Goal: Task Accomplishment & Management: Complete application form

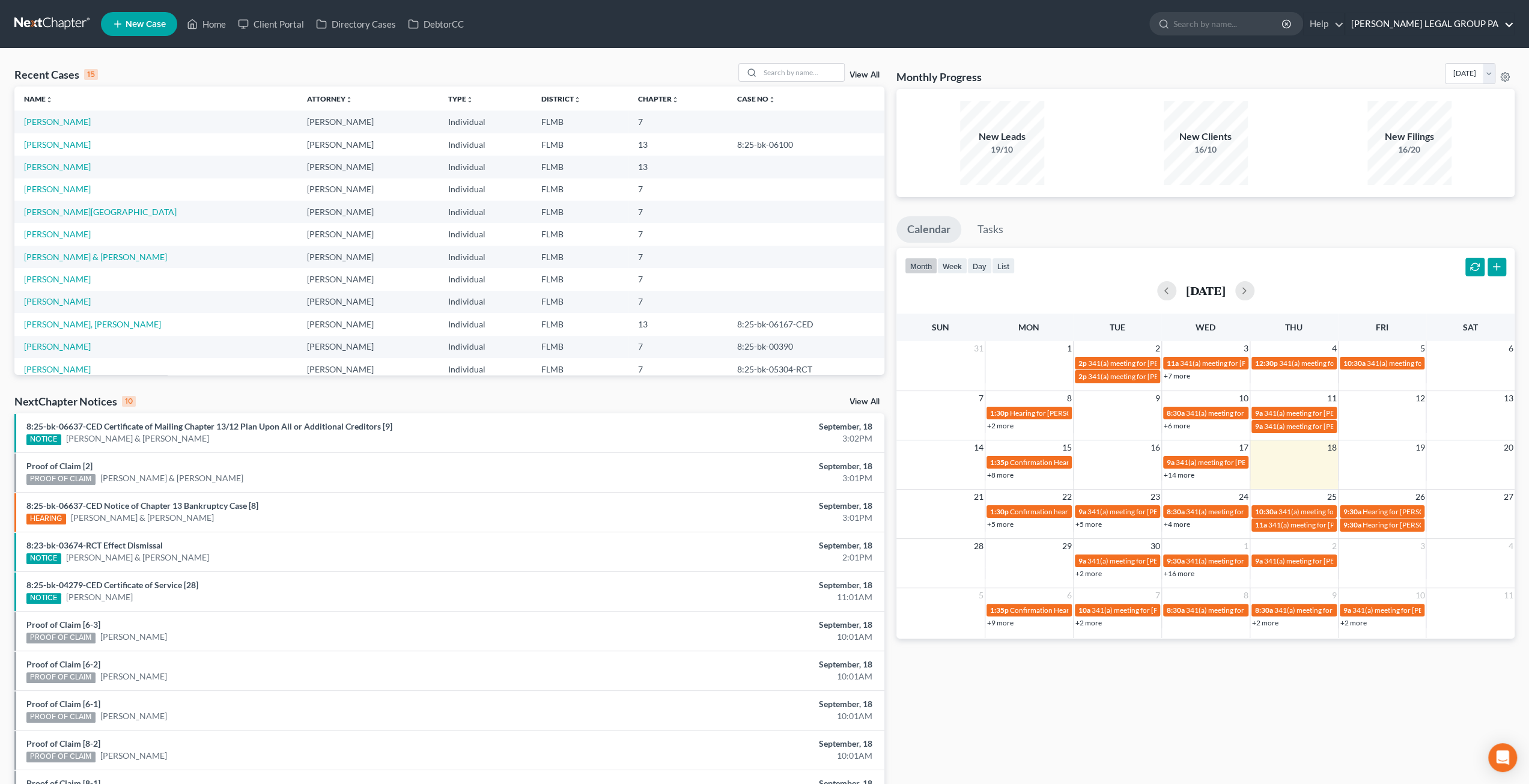
click at [1418, 24] on link "[PERSON_NAME] LEGAL GROUP PA" at bounding box center [1429, 24] width 169 height 22
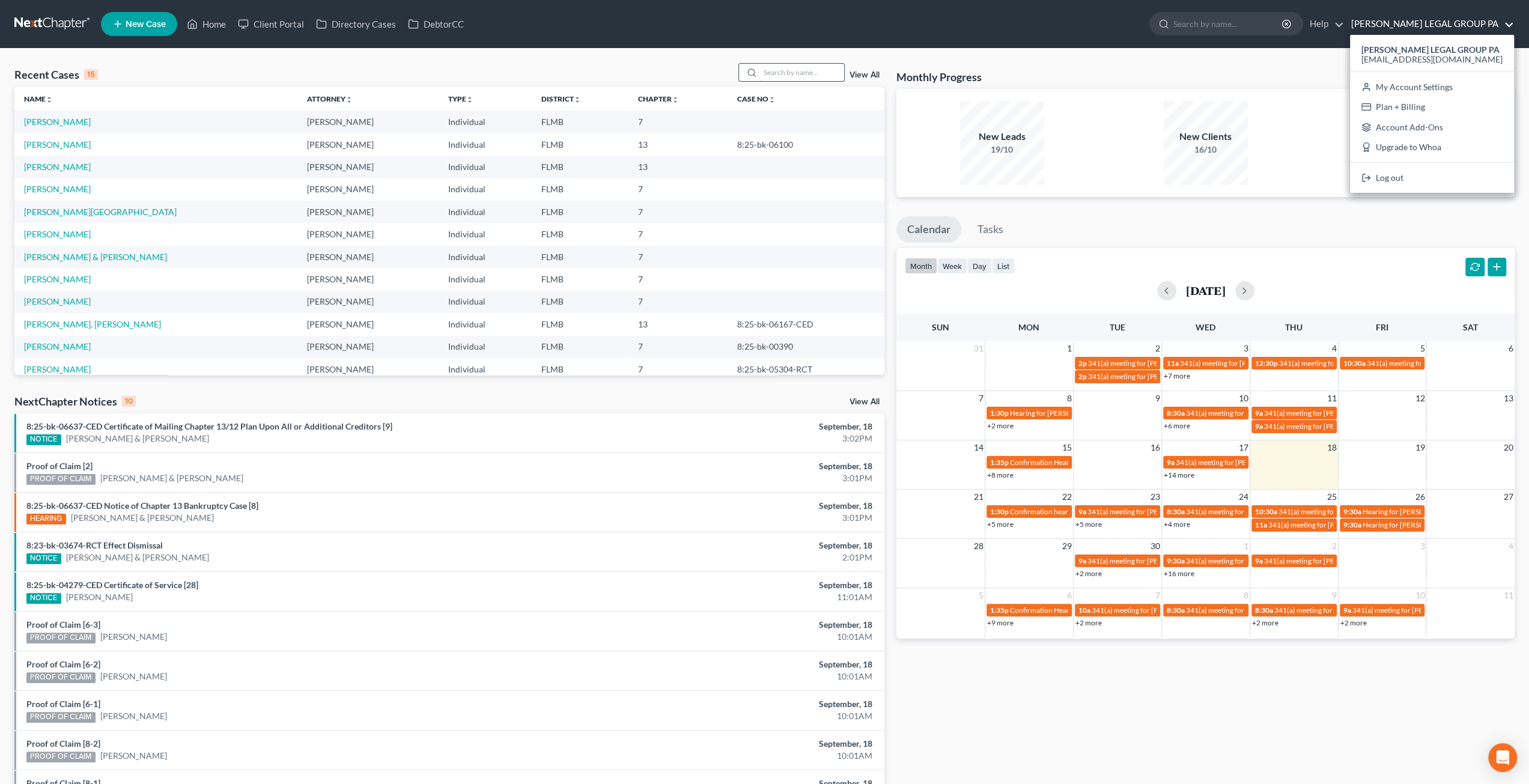
click at [772, 72] on input "search" at bounding box center [802, 72] width 84 height 17
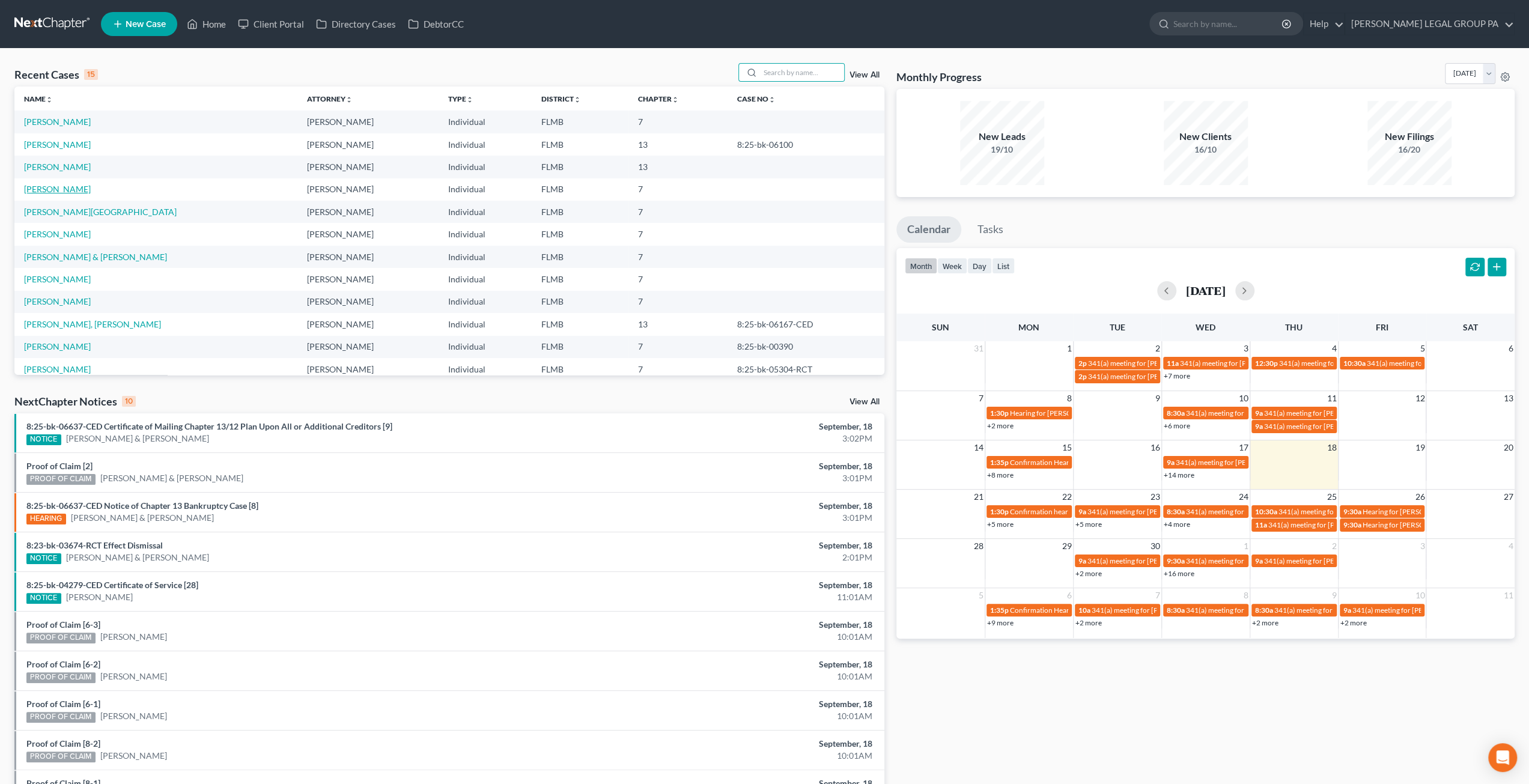
click at [46, 190] on link "[PERSON_NAME]" at bounding box center [57, 189] width 67 height 10
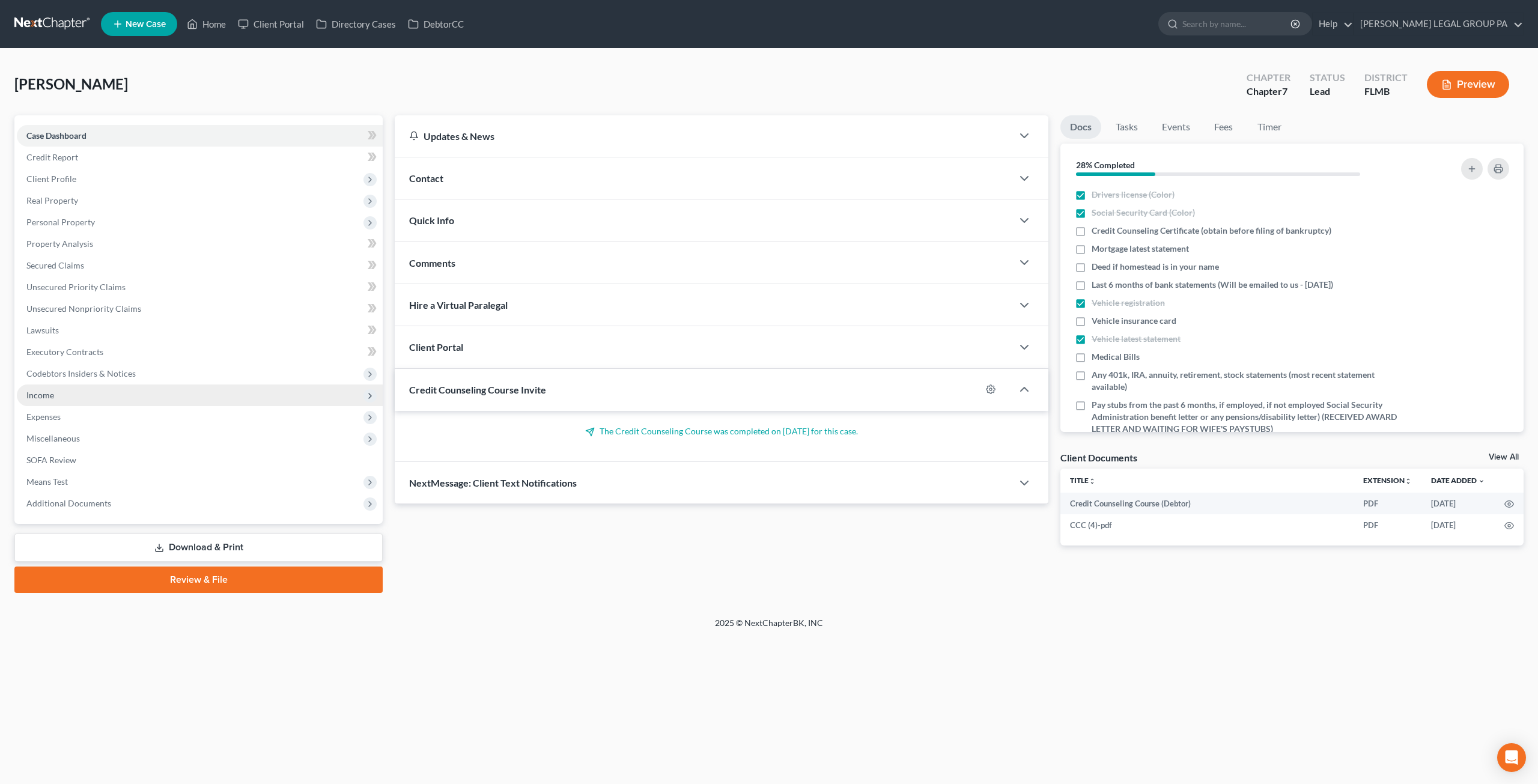
click at [57, 392] on span "Income" at bounding box center [200, 395] width 366 height 22
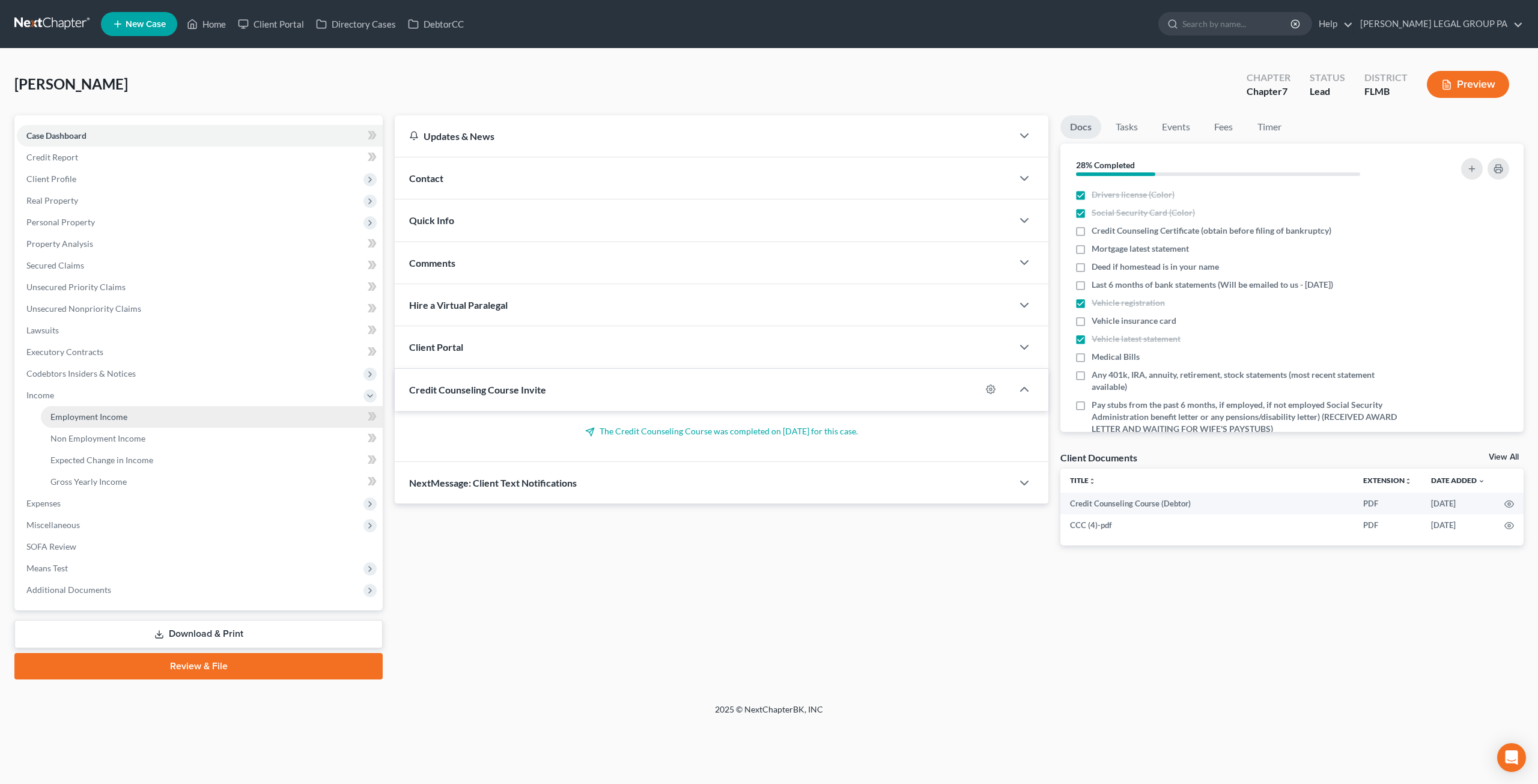
click at [102, 415] on span "Employment Income" at bounding box center [89, 416] width 77 height 10
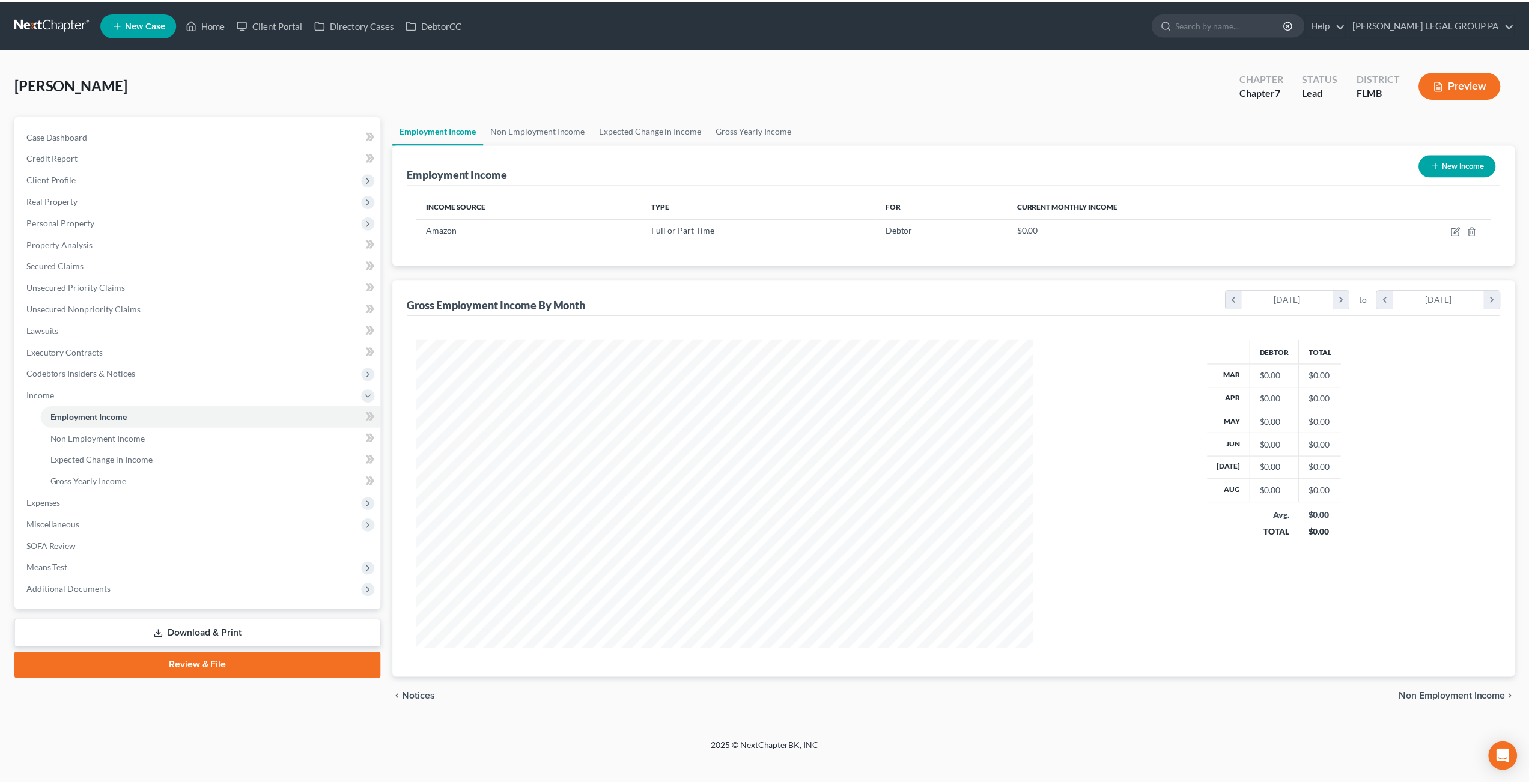
scroll to position [310, 644]
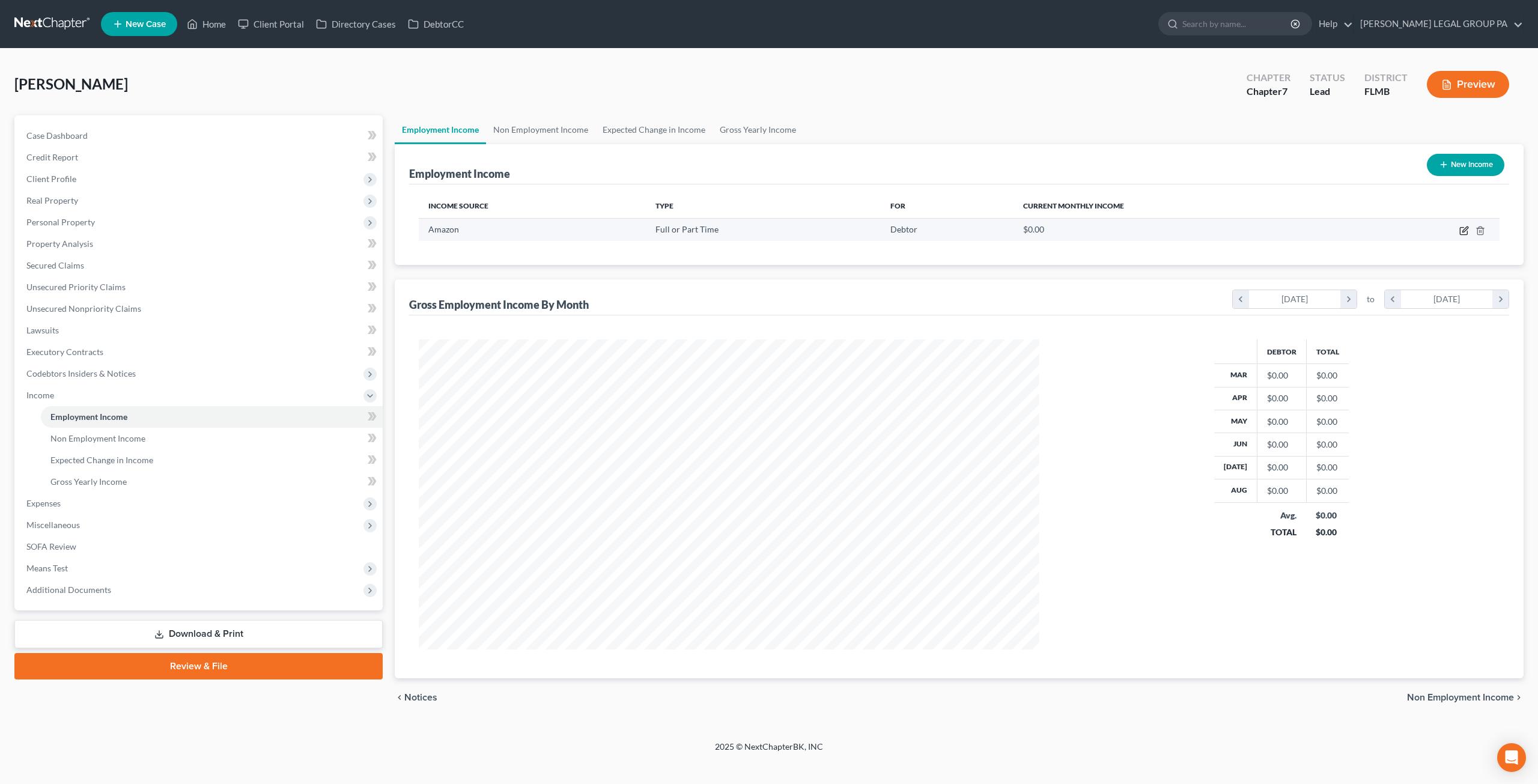
click at [1464, 228] on icon "button" at bounding box center [1464, 230] width 9 height 9
select select "0"
select select "3"
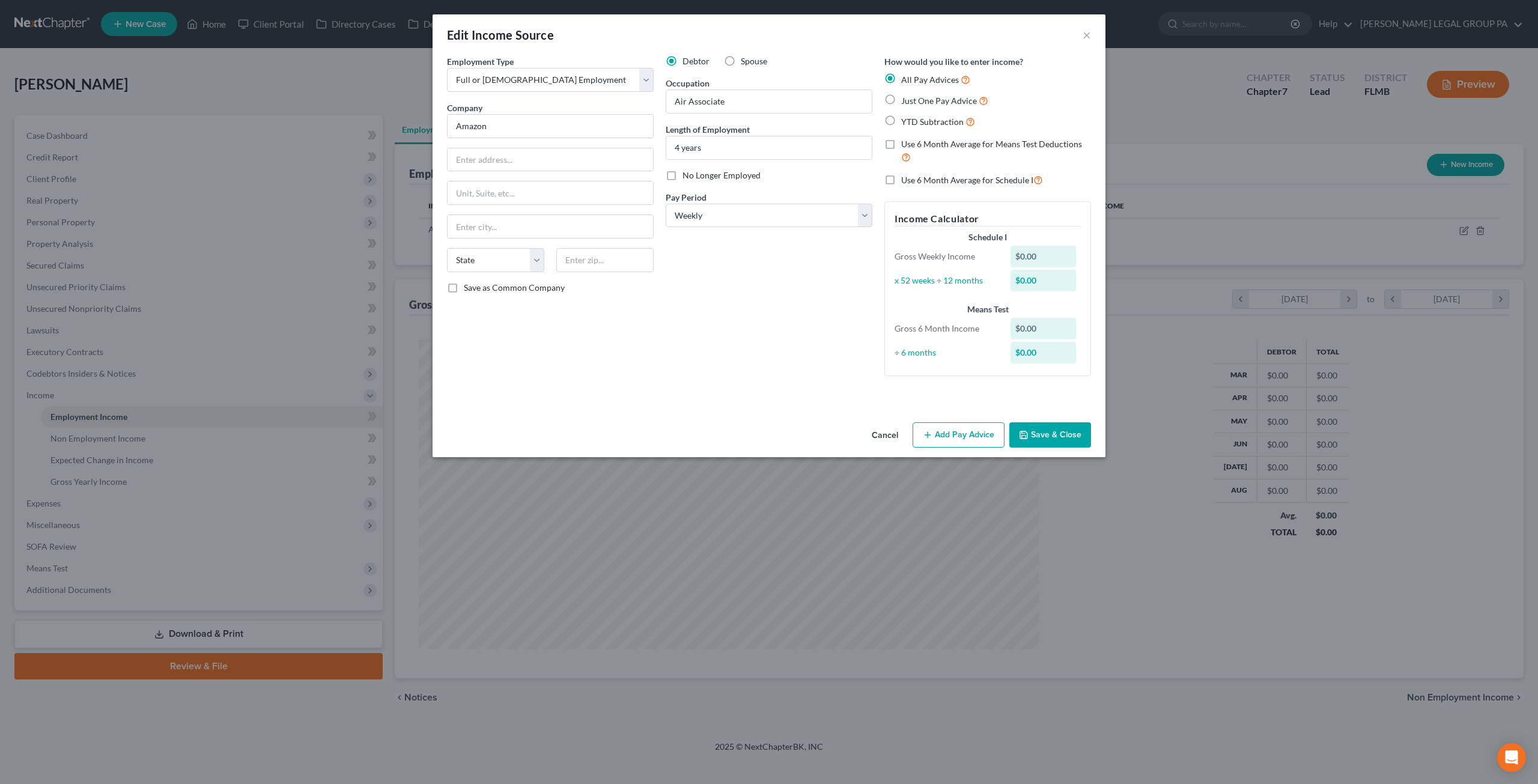
click at [932, 99] on span "Just One Pay Advice" at bounding box center [939, 100] width 76 height 10
click at [914, 99] on input "Just One Pay Advice" at bounding box center [910, 98] width 8 height 8
radio input "true"
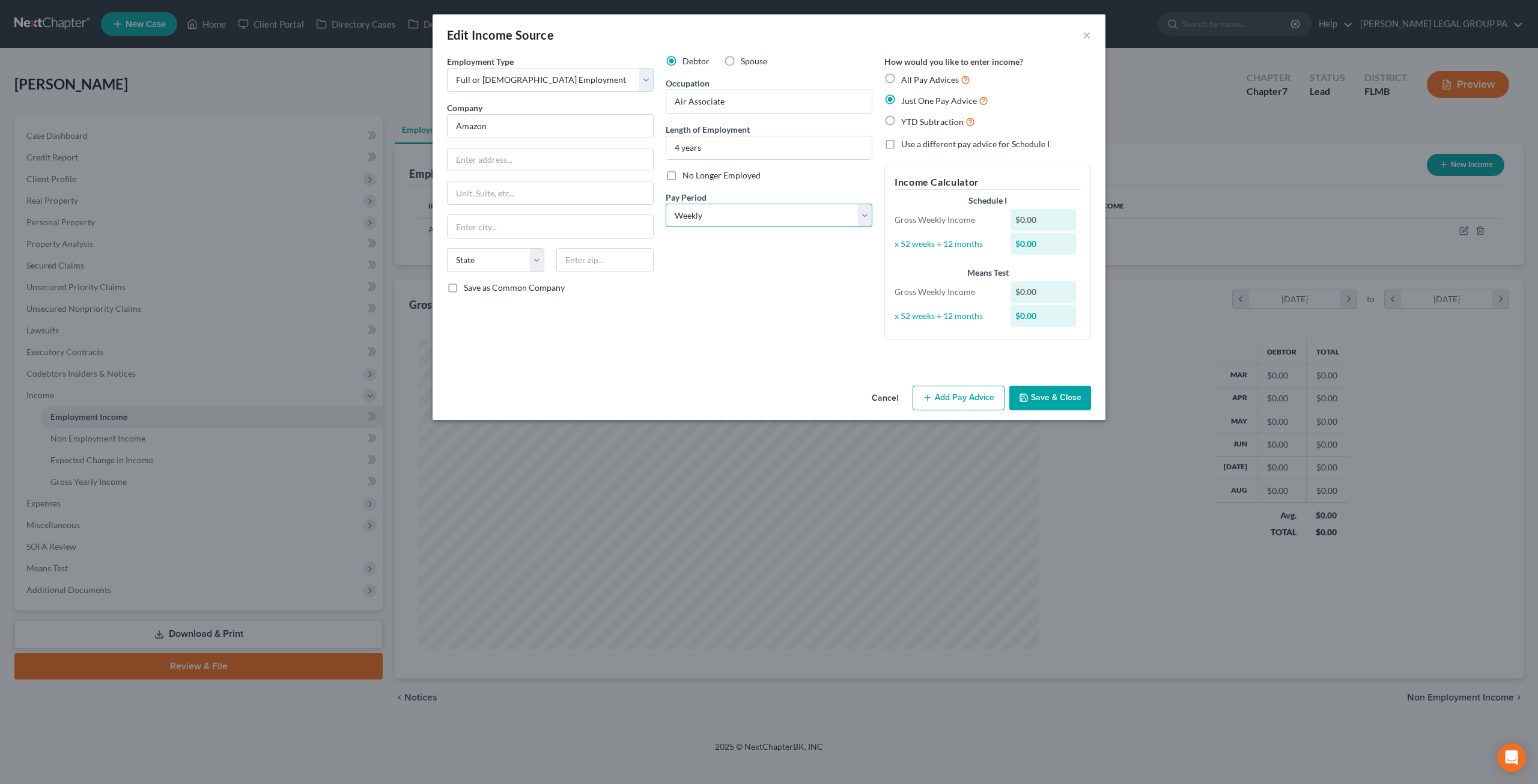
click at [767, 213] on select "Select Monthly Twice Monthly Every Other Week Weekly" at bounding box center [769, 215] width 207 height 24
click at [964, 404] on button "Add Pay Advice" at bounding box center [959, 398] width 92 height 26
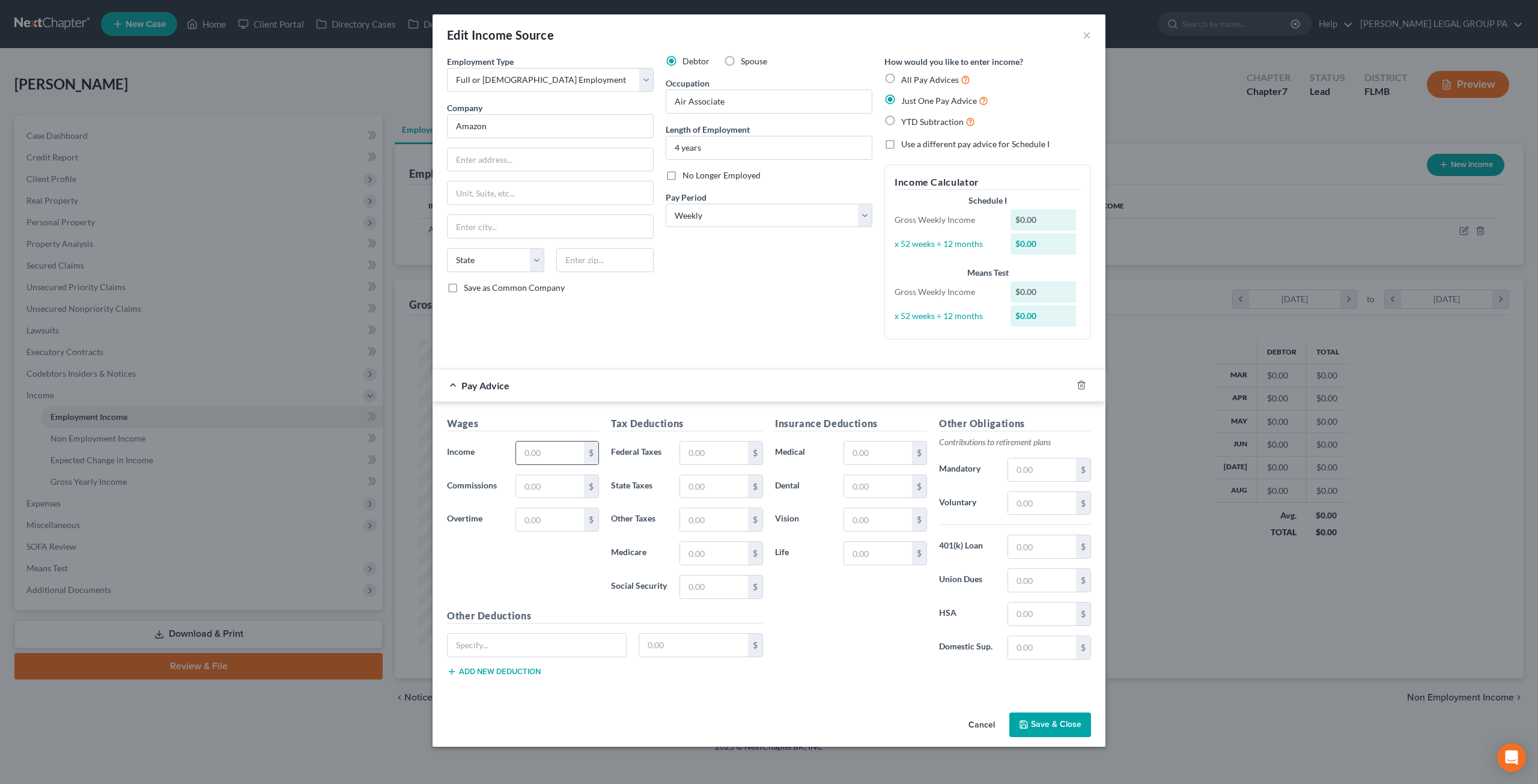
click at [567, 443] on input "text" at bounding box center [550, 453] width 68 height 23
type input "2,858"
click at [800, 338] on div "Debtor Spouse Occupation Air Associate Length of Employment 4 years No Longer E…" at bounding box center [769, 202] width 218 height 294
click at [1049, 724] on button "Save & Close" at bounding box center [1050, 725] width 82 height 26
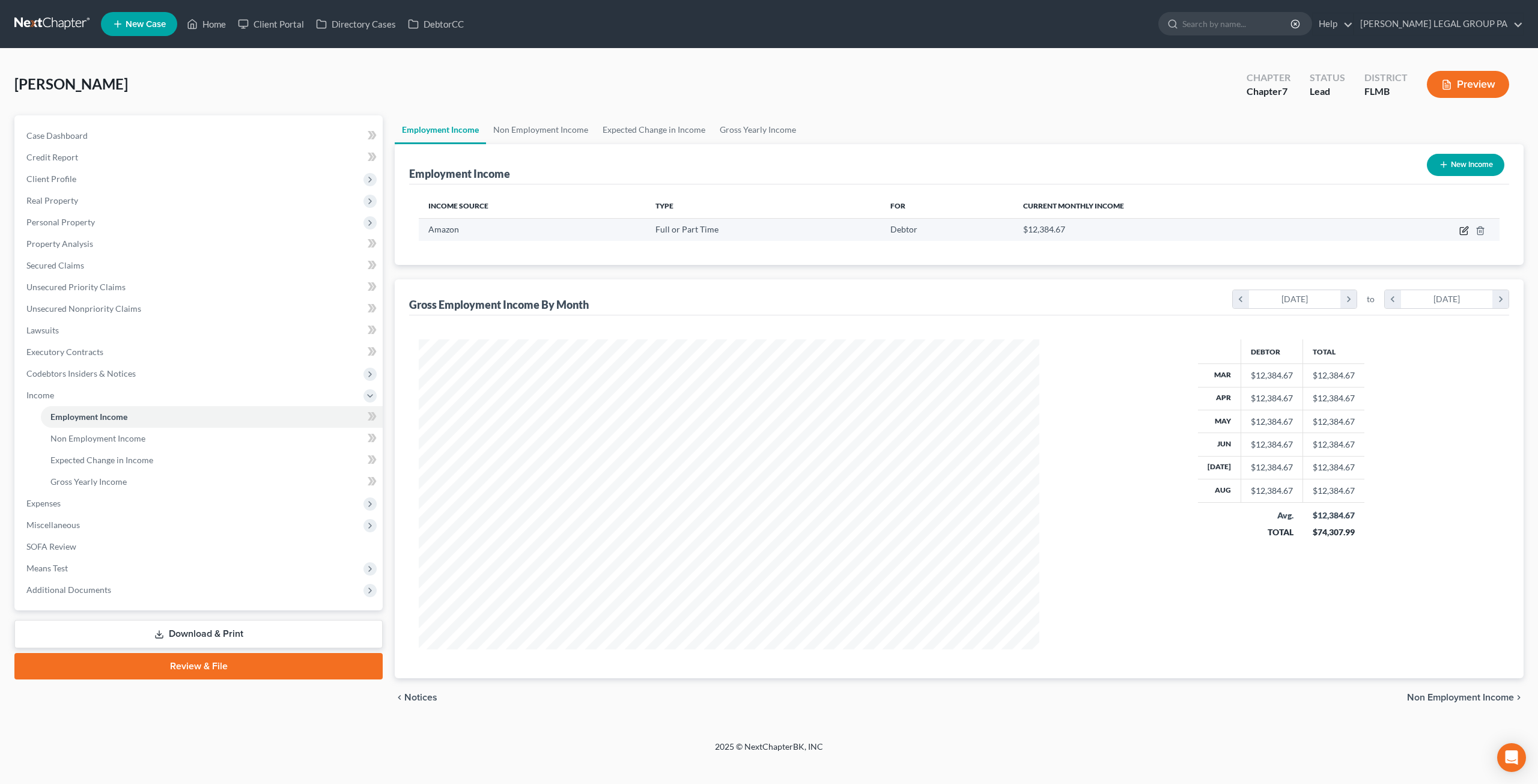
click at [1468, 227] on icon "button" at bounding box center [1465, 229] width 6 height 6
select select "0"
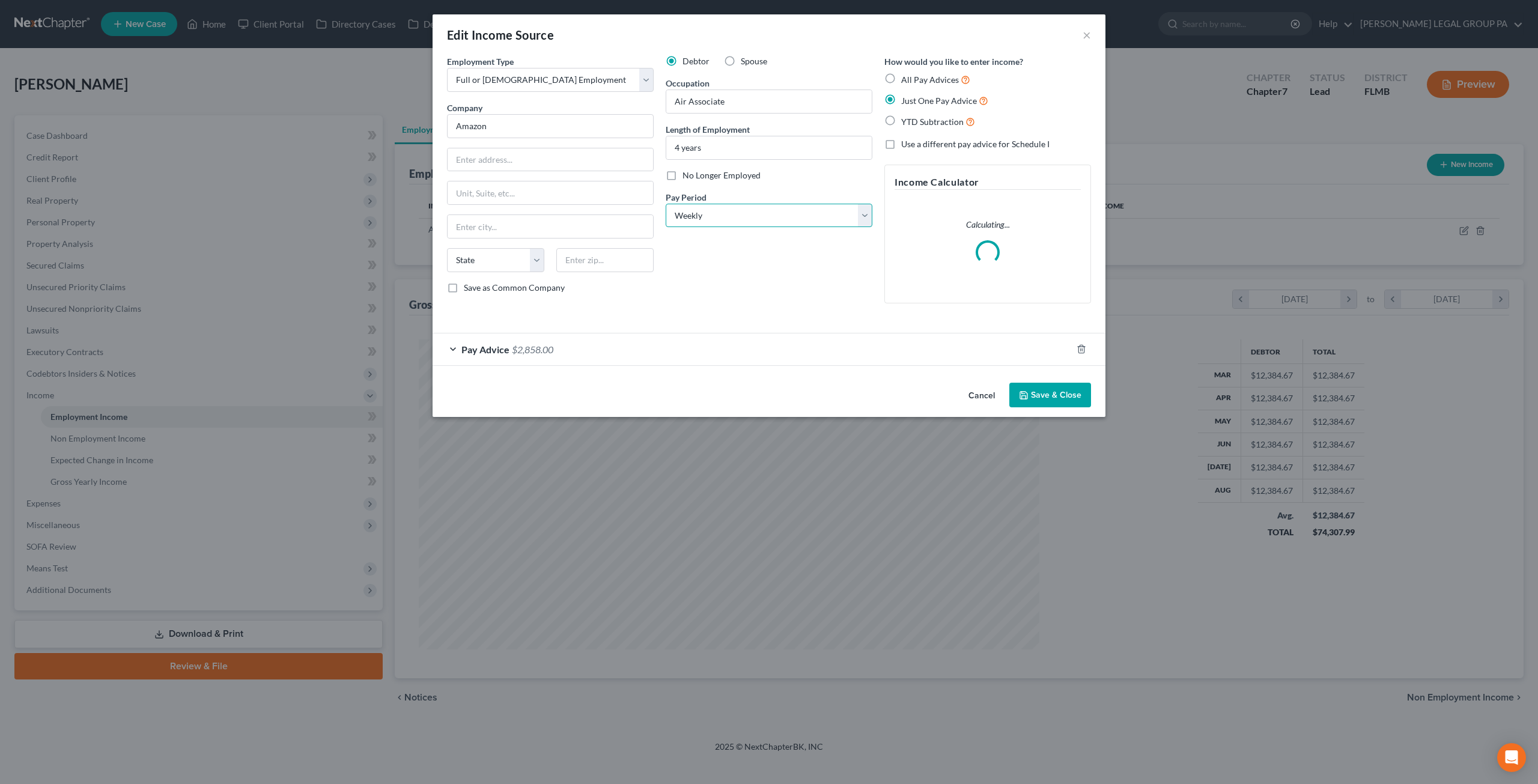
click at [775, 211] on select "Select Monthly Twice Monthly Every Other Week Weekly" at bounding box center [769, 215] width 207 height 24
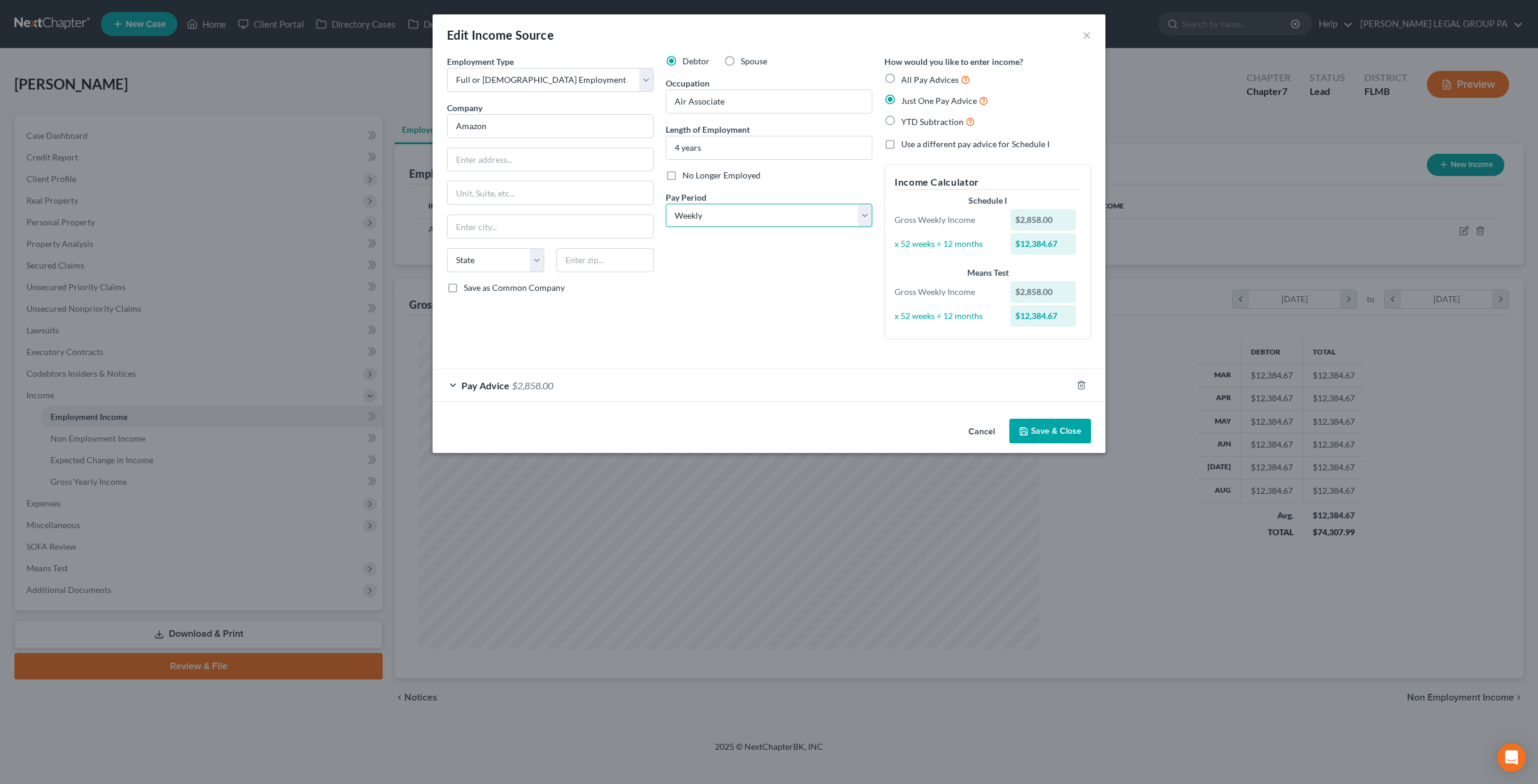
select select "0"
click at [666, 203] on select "Select Monthly Twice Monthly Every Other Week Weekly" at bounding box center [769, 215] width 207 height 24
click at [817, 291] on div "Debtor Spouse Occupation Air Associate Length of Employment 4 years No Longer E…" at bounding box center [769, 202] width 218 height 294
click at [1061, 428] on button "Save & Close" at bounding box center [1050, 431] width 82 height 26
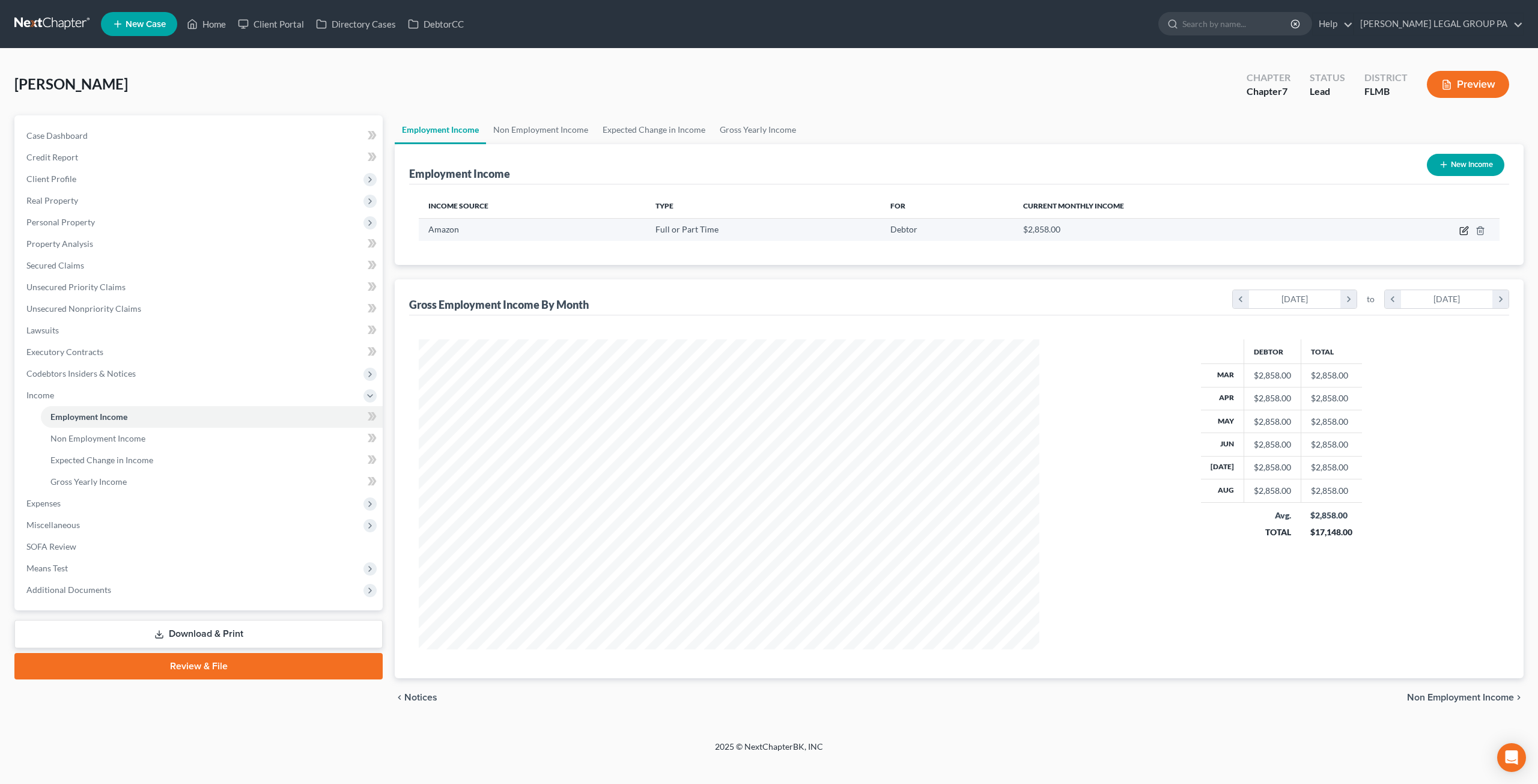
click at [1465, 233] on icon "button" at bounding box center [1464, 230] width 9 height 9
select select "0"
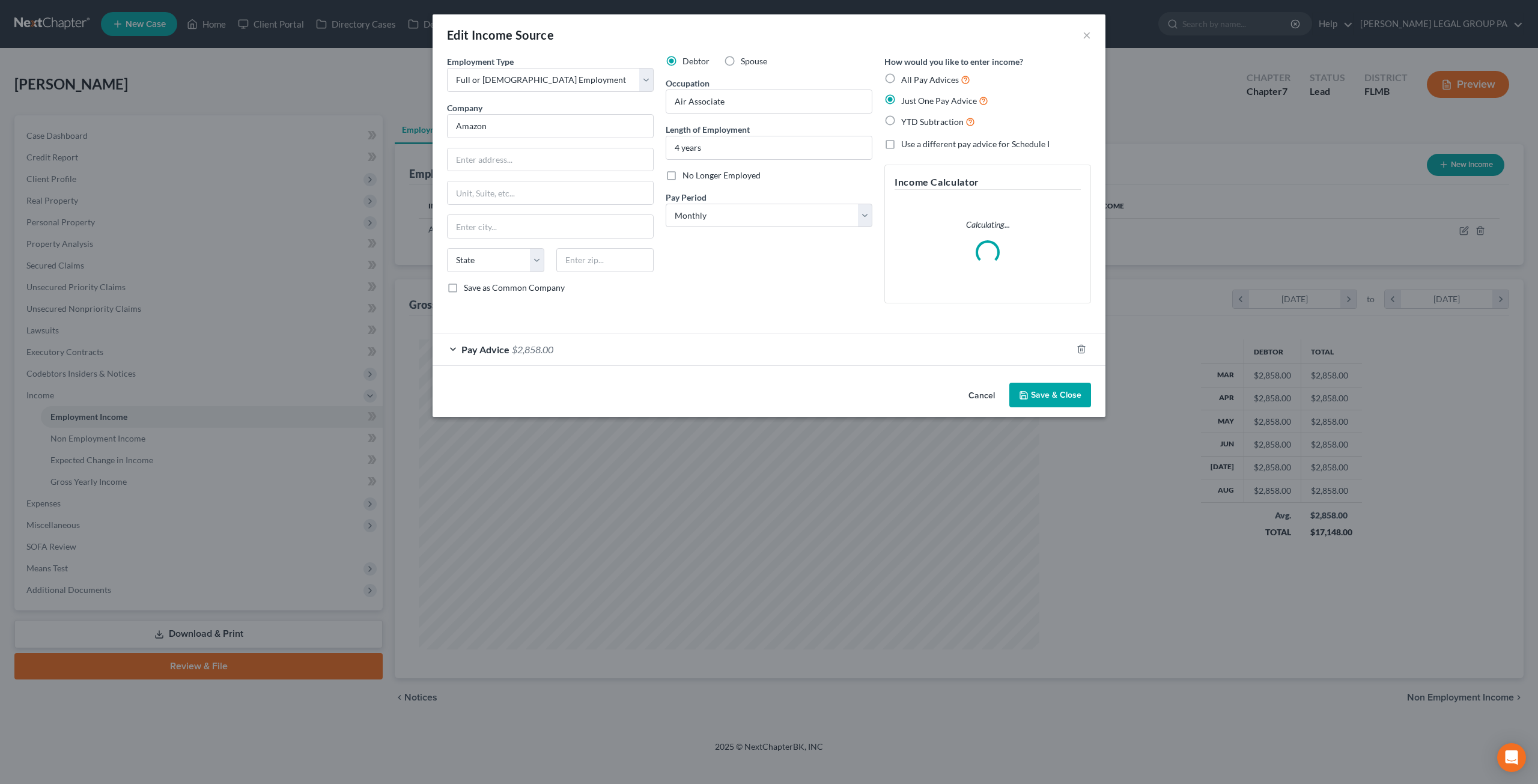
click at [518, 354] on span "$2,858.00" at bounding box center [532, 349] width 42 height 11
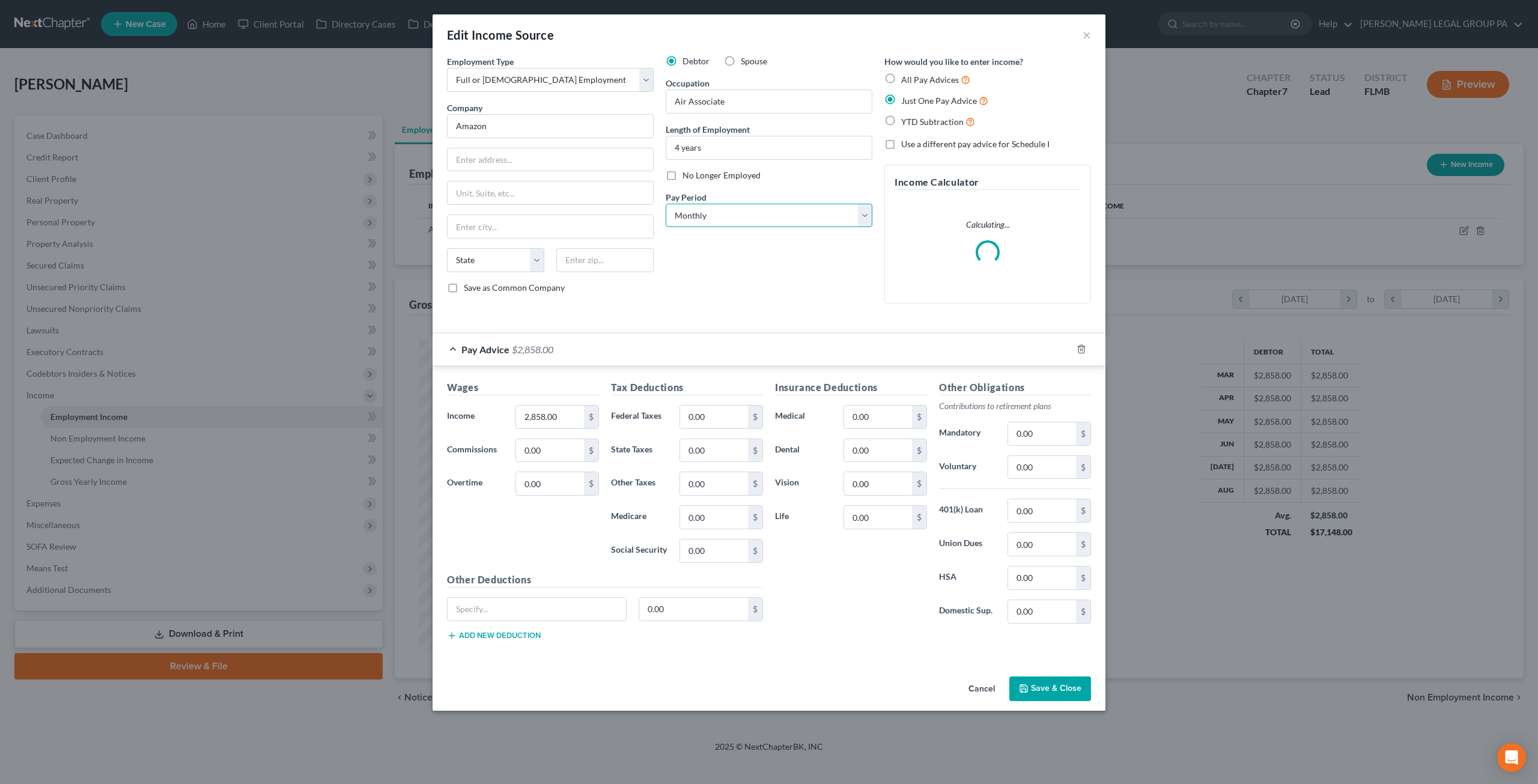
click at [728, 217] on select "Select Monthly Twice Monthly Every Other Week Weekly" at bounding box center [769, 215] width 207 height 24
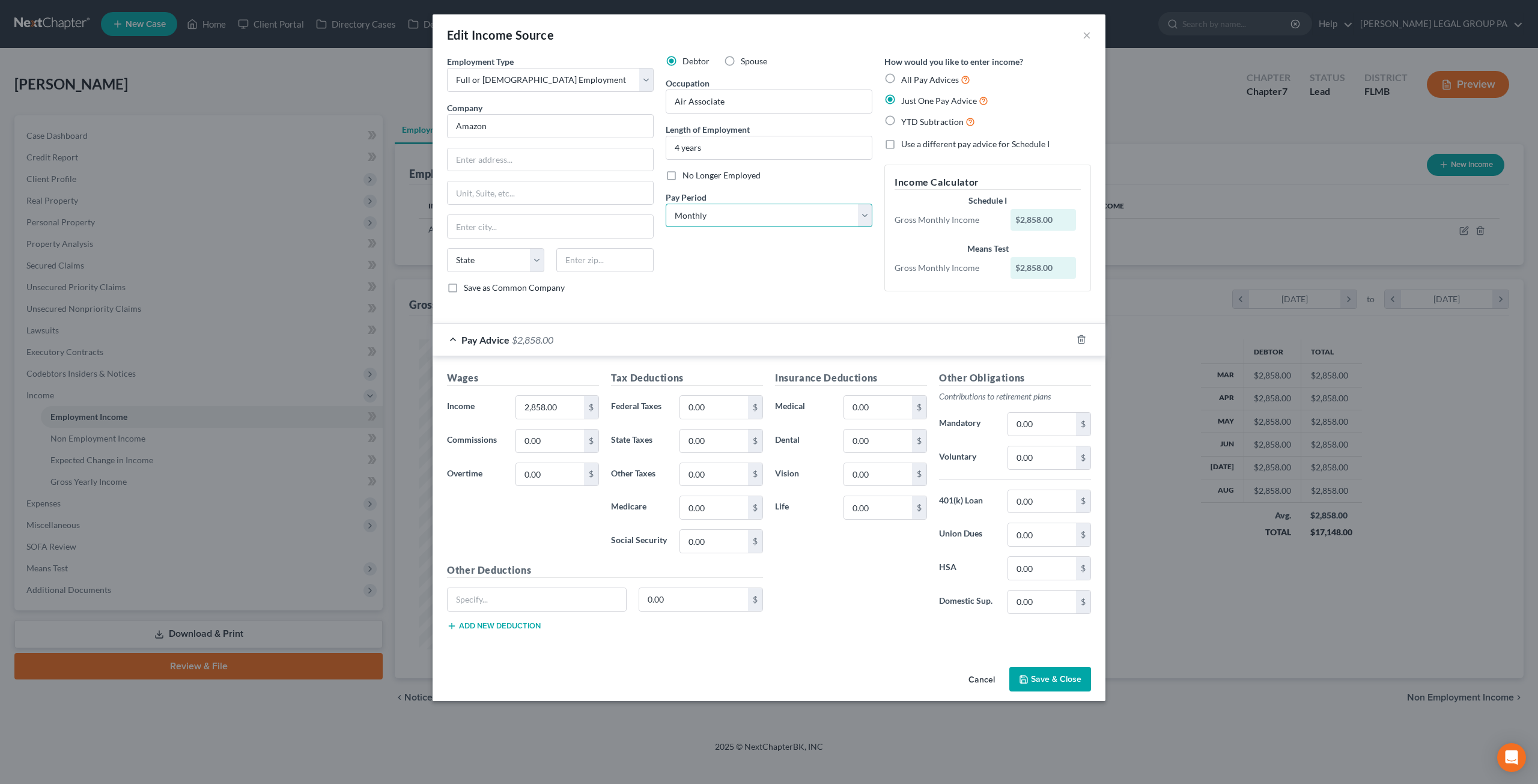
select select "3"
click at [666, 203] on select "Select Monthly Twice Monthly Every Other Week Weekly" at bounding box center [769, 215] width 207 height 24
click at [568, 407] on input "2,858.00" at bounding box center [550, 407] width 68 height 23
type input "904.29"
click at [1056, 679] on button "Save & Close" at bounding box center [1050, 679] width 82 height 26
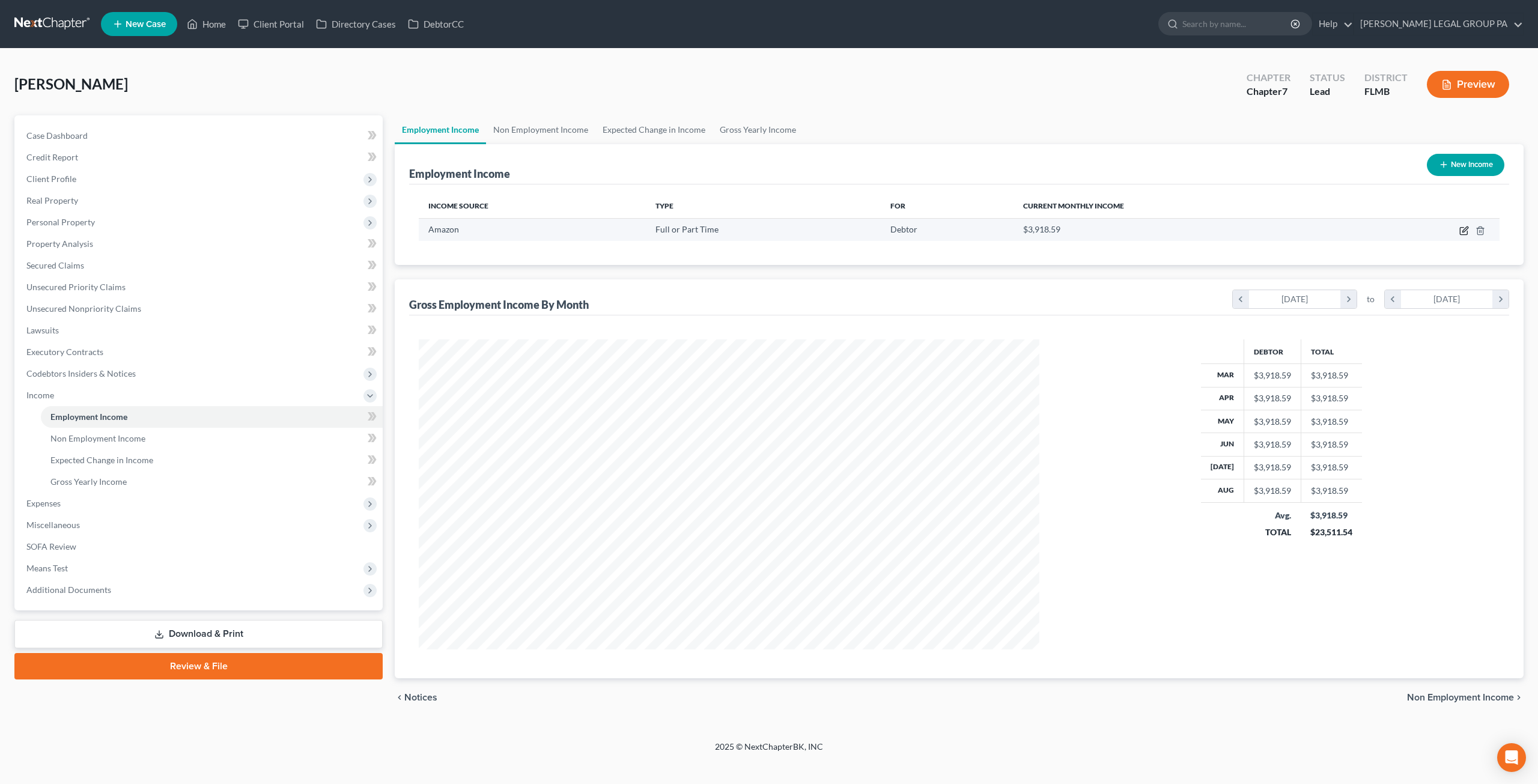
click at [1463, 228] on icon "button" at bounding box center [1464, 230] width 9 height 9
select select "0"
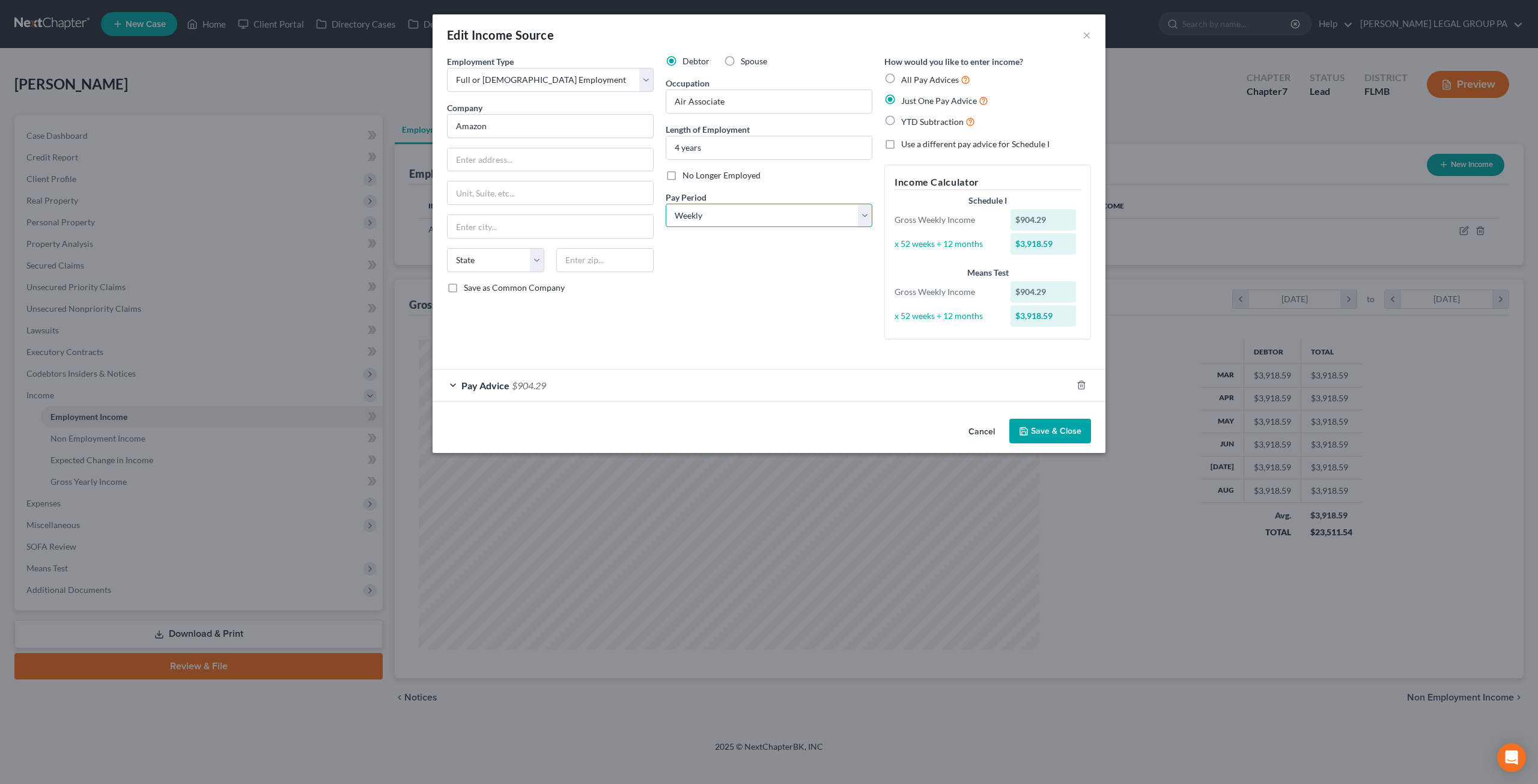
click at [748, 207] on select "Select Monthly Twice Monthly Every Other Week Weekly" at bounding box center [769, 215] width 207 height 24
select select "0"
click at [666, 203] on select "Select Monthly Twice Monthly Every Other Week Weekly" at bounding box center [769, 215] width 207 height 24
click at [525, 390] on div "Pay Advice $904.29" at bounding box center [752, 385] width 639 height 32
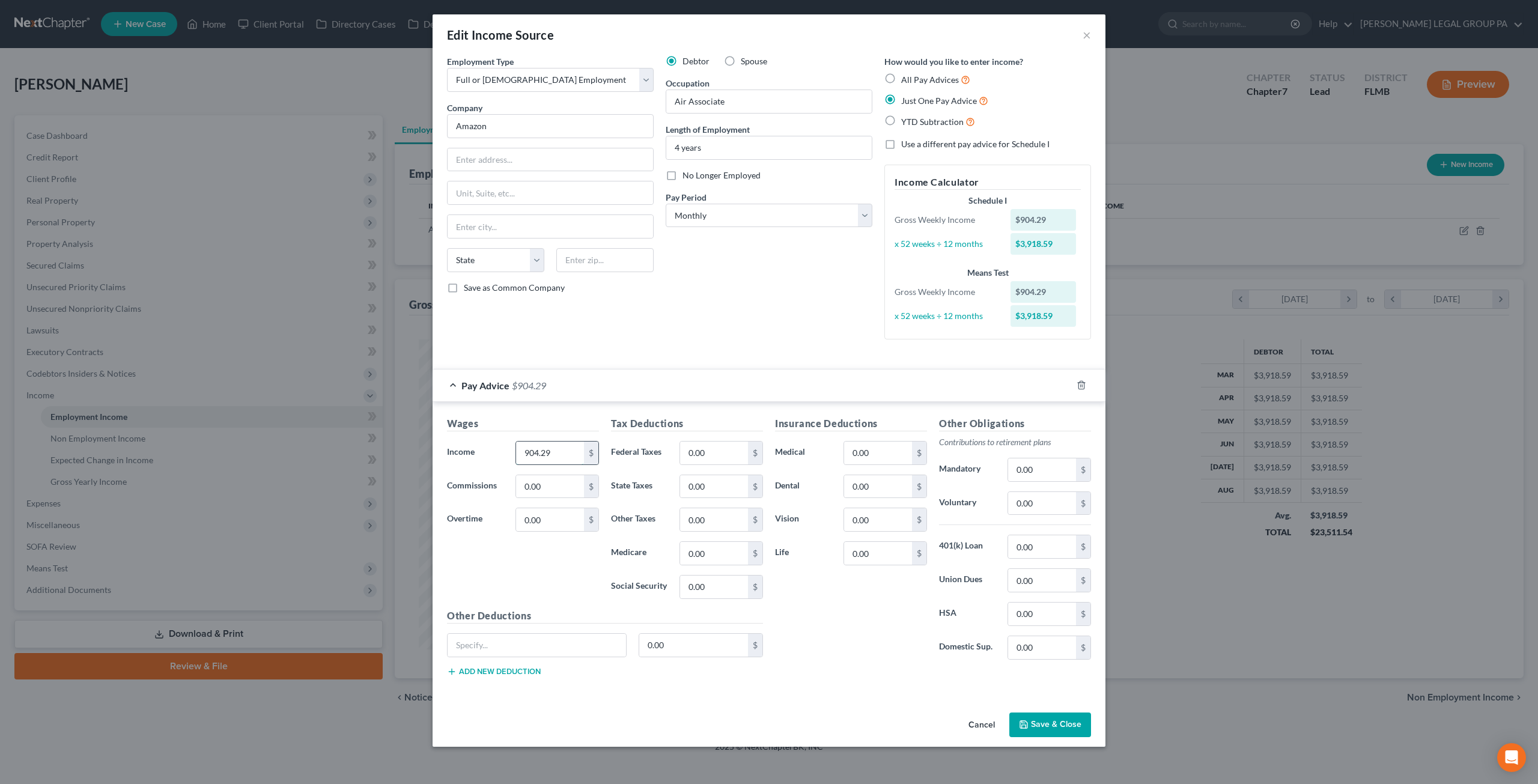
click at [558, 448] on input "904.29" at bounding box center [550, 453] width 68 height 23
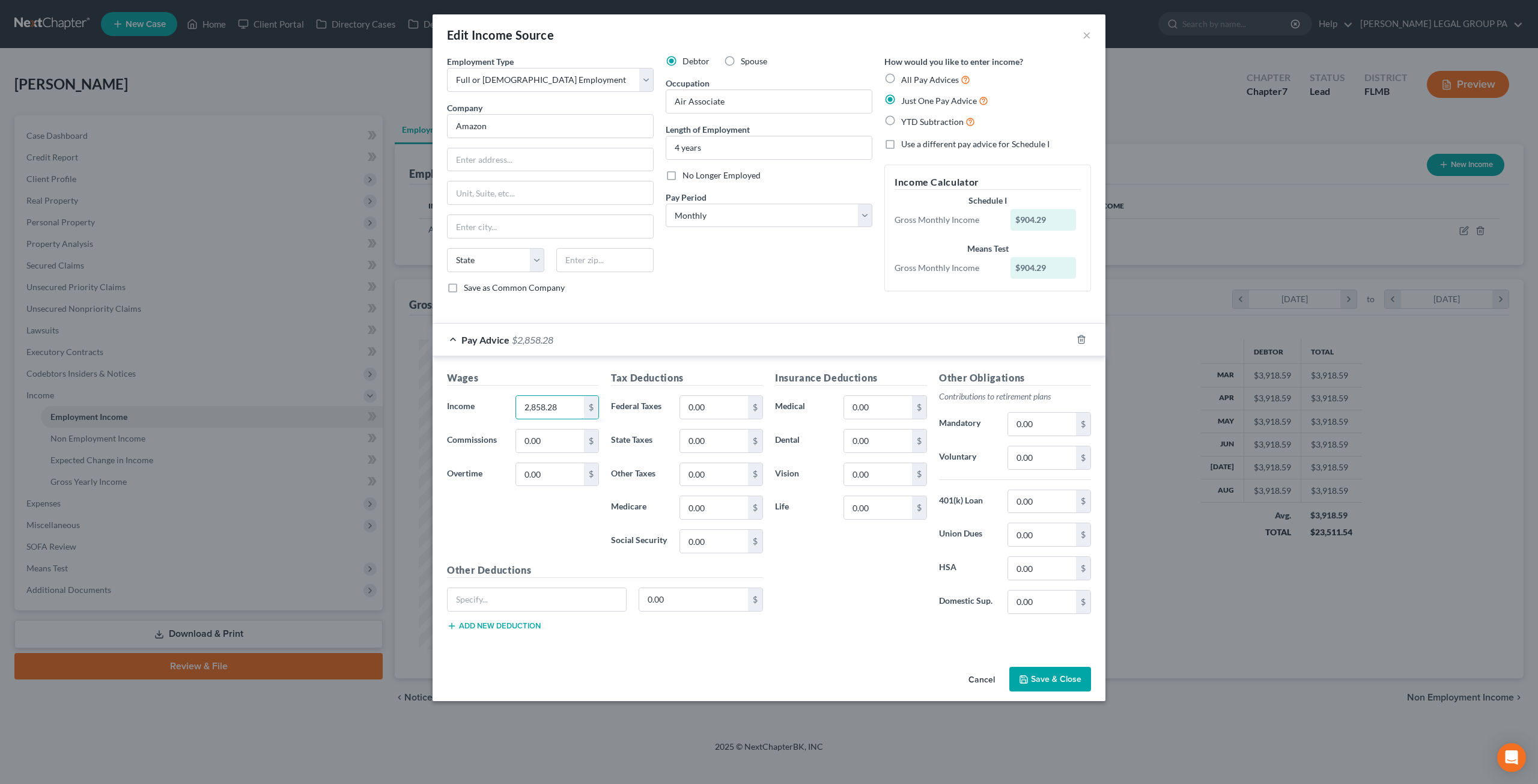
type input "2,858.28"
click at [650, 301] on div "Employment Type * Select Full or Part Time Employment Self Employment Company *…" at bounding box center [550, 179] width 218 height 248
click at [572, 401] on input "2,858.28" at bounding box center [550, 407] width 68 height 23
click at [674, 294] on div "Debtor Spouse Occupation Air Associate Length of Employment 4 years No Longer E…" at bounding box center [769, 179] width 218 height 248
click at [713, 406] on input "0.00" at bounding box center [714, 407] width 68 height 23
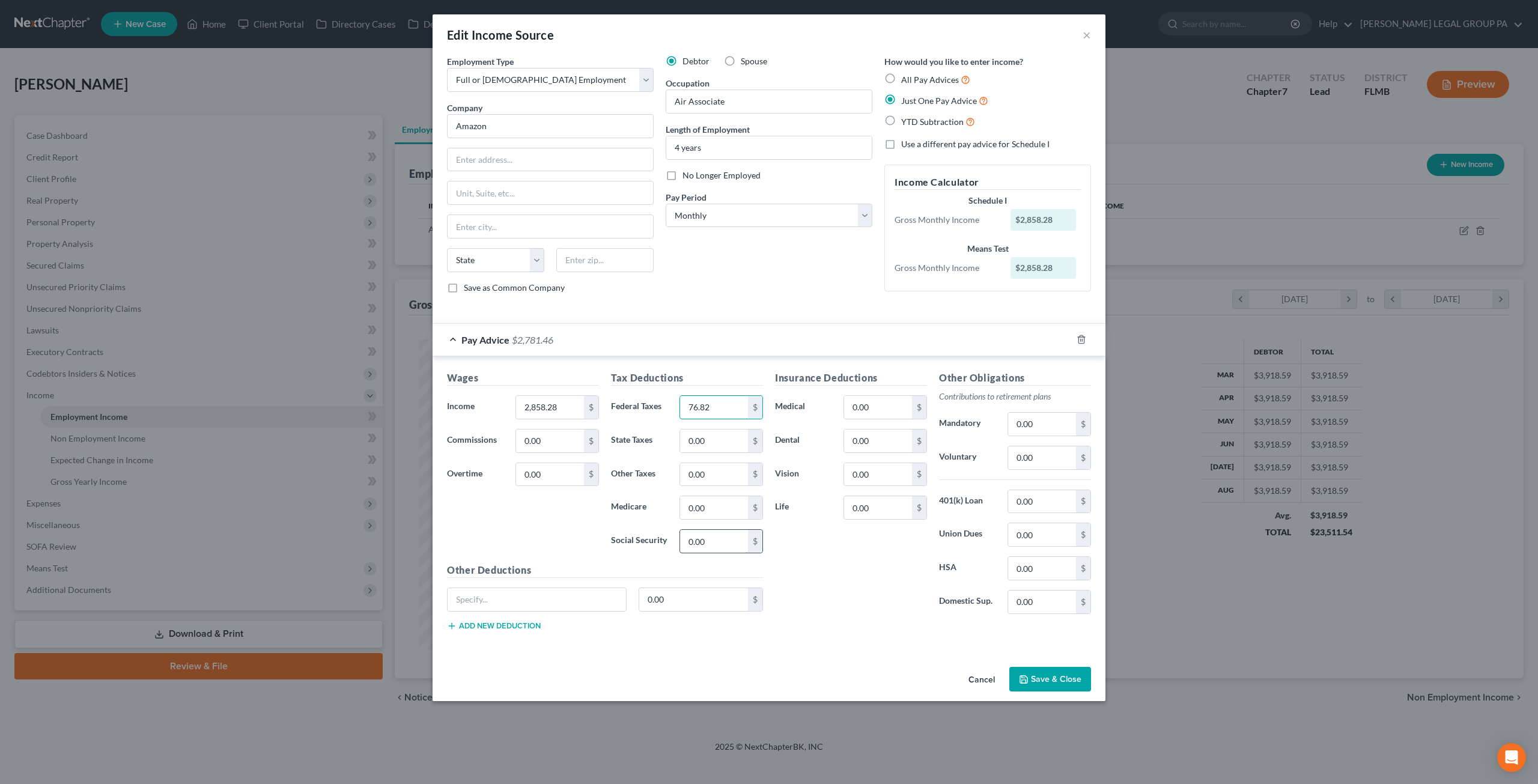
type input "76.82"
click at [721, 543] on input "0.00" at bounding box center [714, 541] width 68 height 23
type input "54.45"
click at [724, 503] on input "0.00" at bounding box center [714, 507] width 68 height 23
type input "12.74"
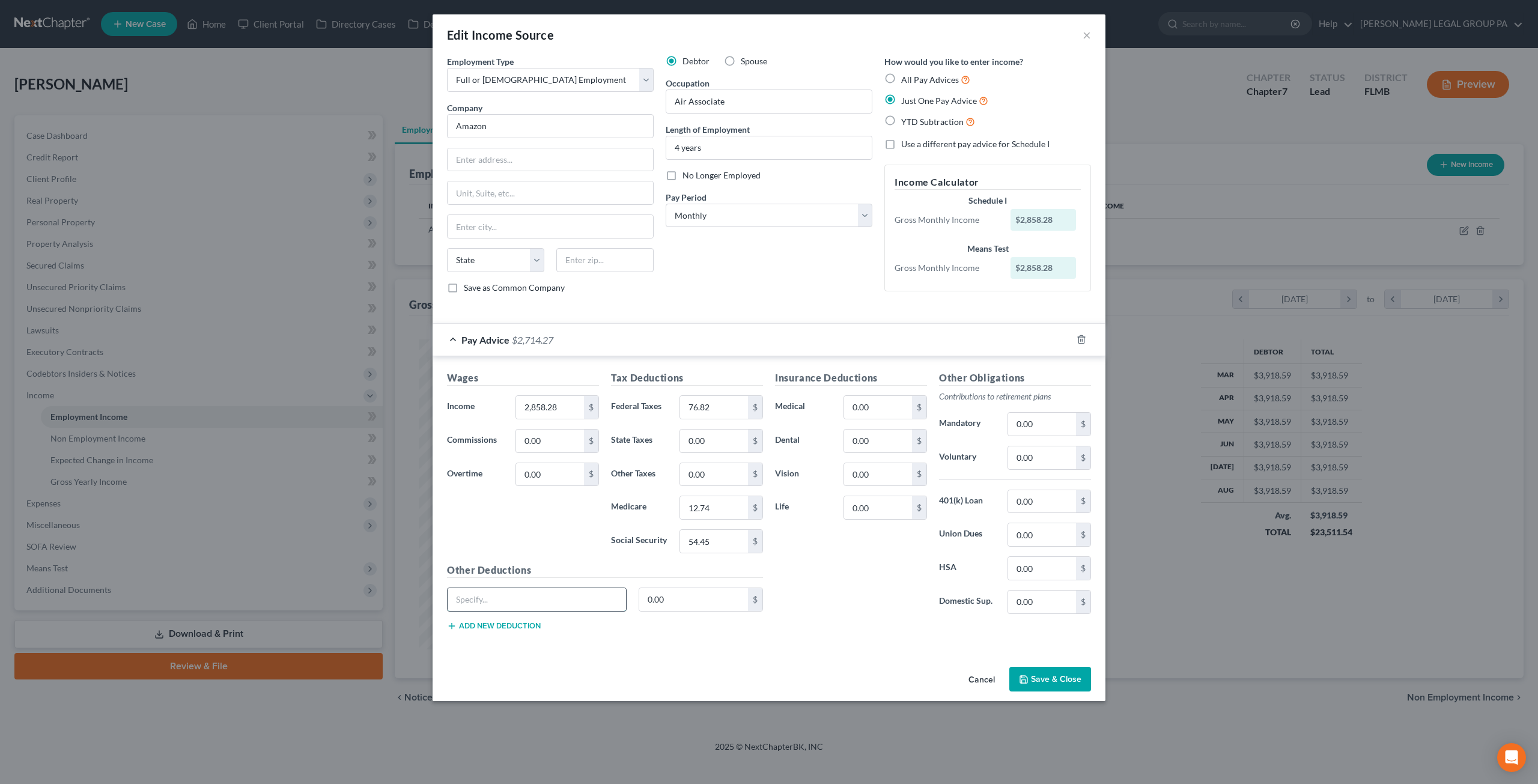
click at [560, 597] on input "text" at bounding box center [537, 599] width 179 height 23
type input "Accident Ins"
click at [683, 594] on input "0.00" at bounding box center [694, 599] width 110 height 23
type input "1.7"
drag, startPoint x: 541, startPoint y: 592, endPoint x: 426, endPoint y: 595, distance: 115.0
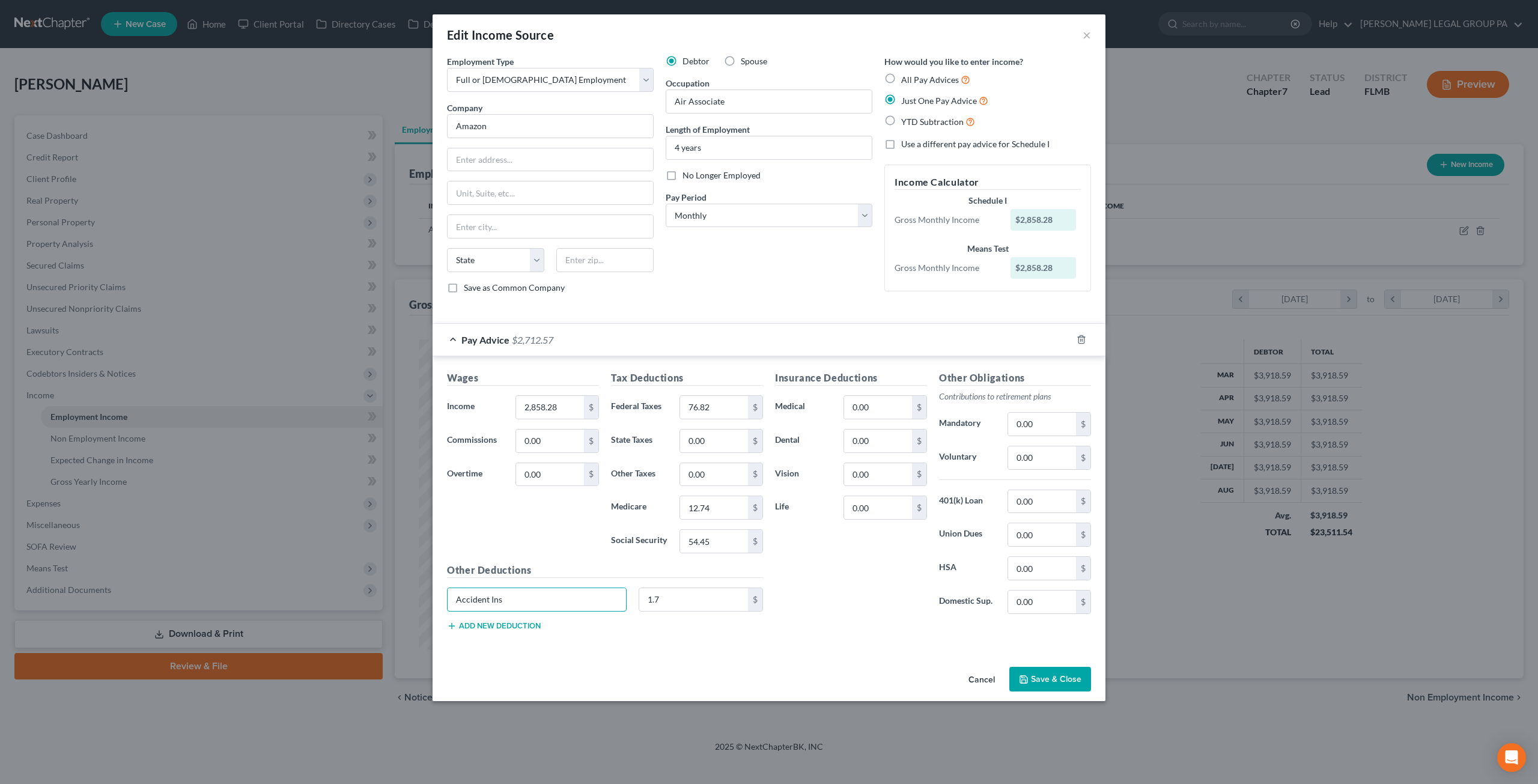
click at [426, 595] on div "Edit Income Source × Employment Type * Select Full or Part Time Employment Self…" at bounding box center [769, 392] width 1538 height 784
type input "Misc."
click at [684, 597] on input "1.7" at bounding box center [694, 599] width 110 height 23
type input "158.75"
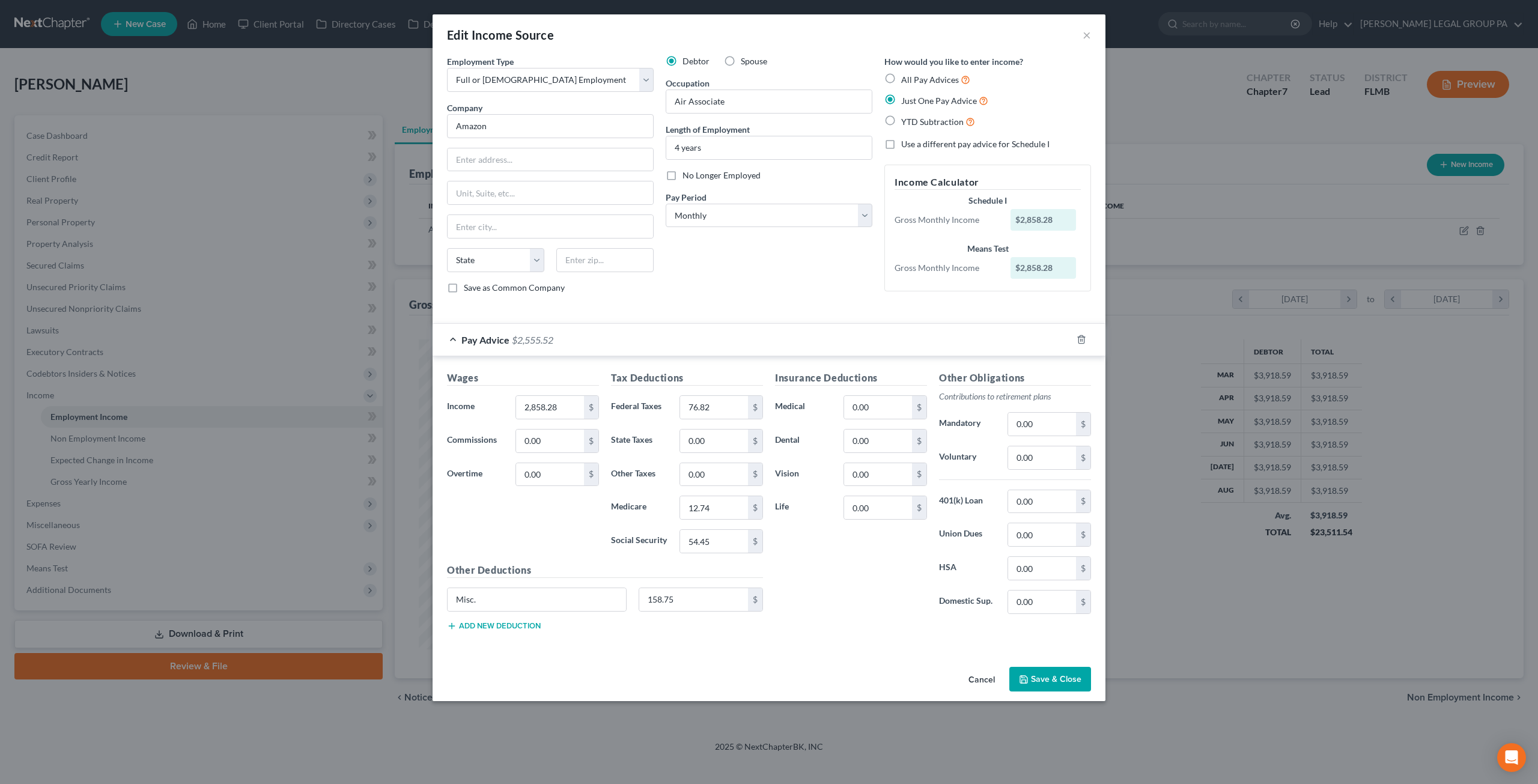
click at [855, 566] on div "Insurance Deductions Medical 0.00 $ Dental 0.00 $ Vision 0.00 $ Life 0.00 $" at bounding box center [851, 497] width 164 height 253
click at [1049, 673] on button "Save & Close" at bounding box center [1050, 679] width 82 height 26
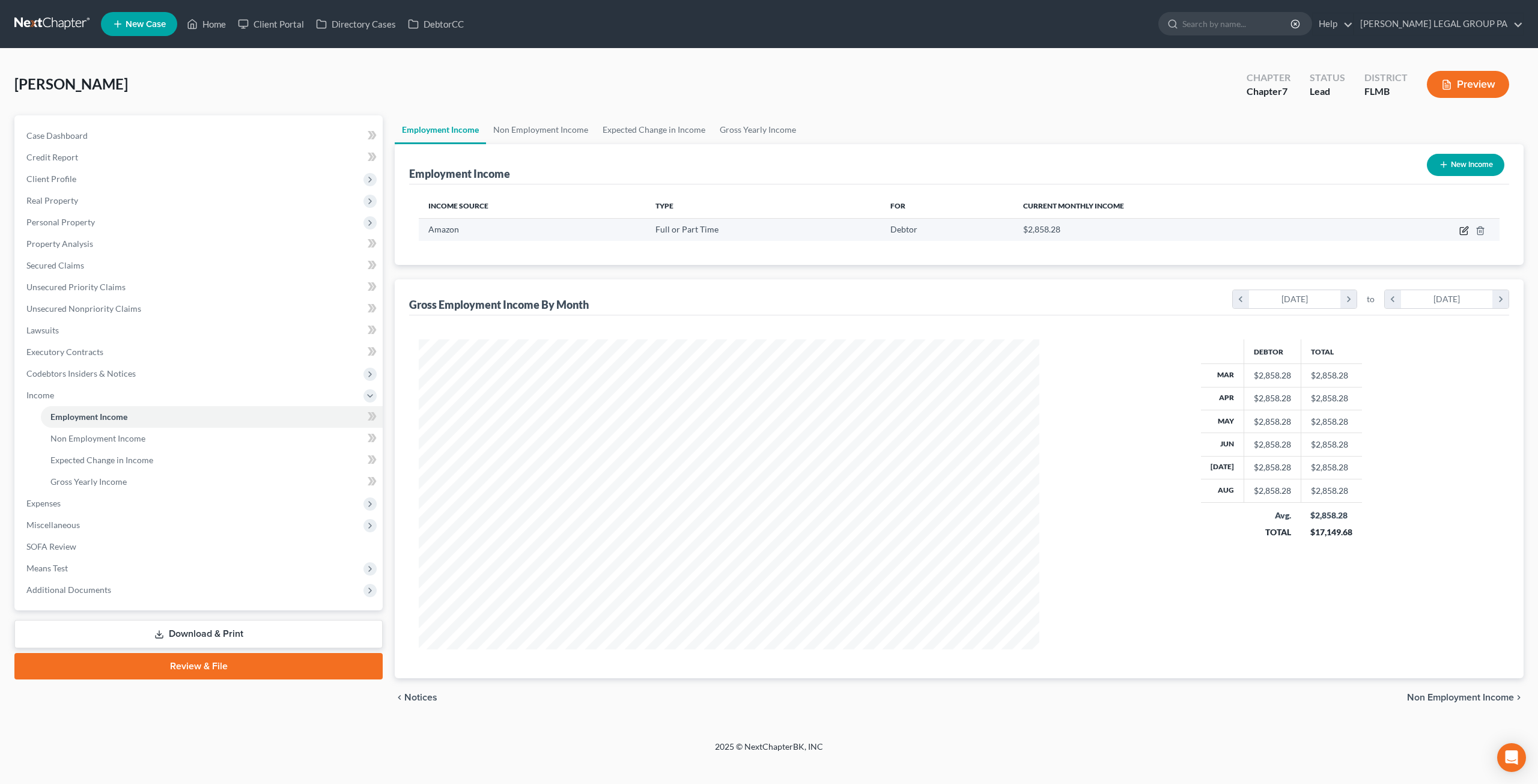
click at [1467, 226] on icon "button" at bounding box center [1465, 229] width 6 height 6
select select "0"
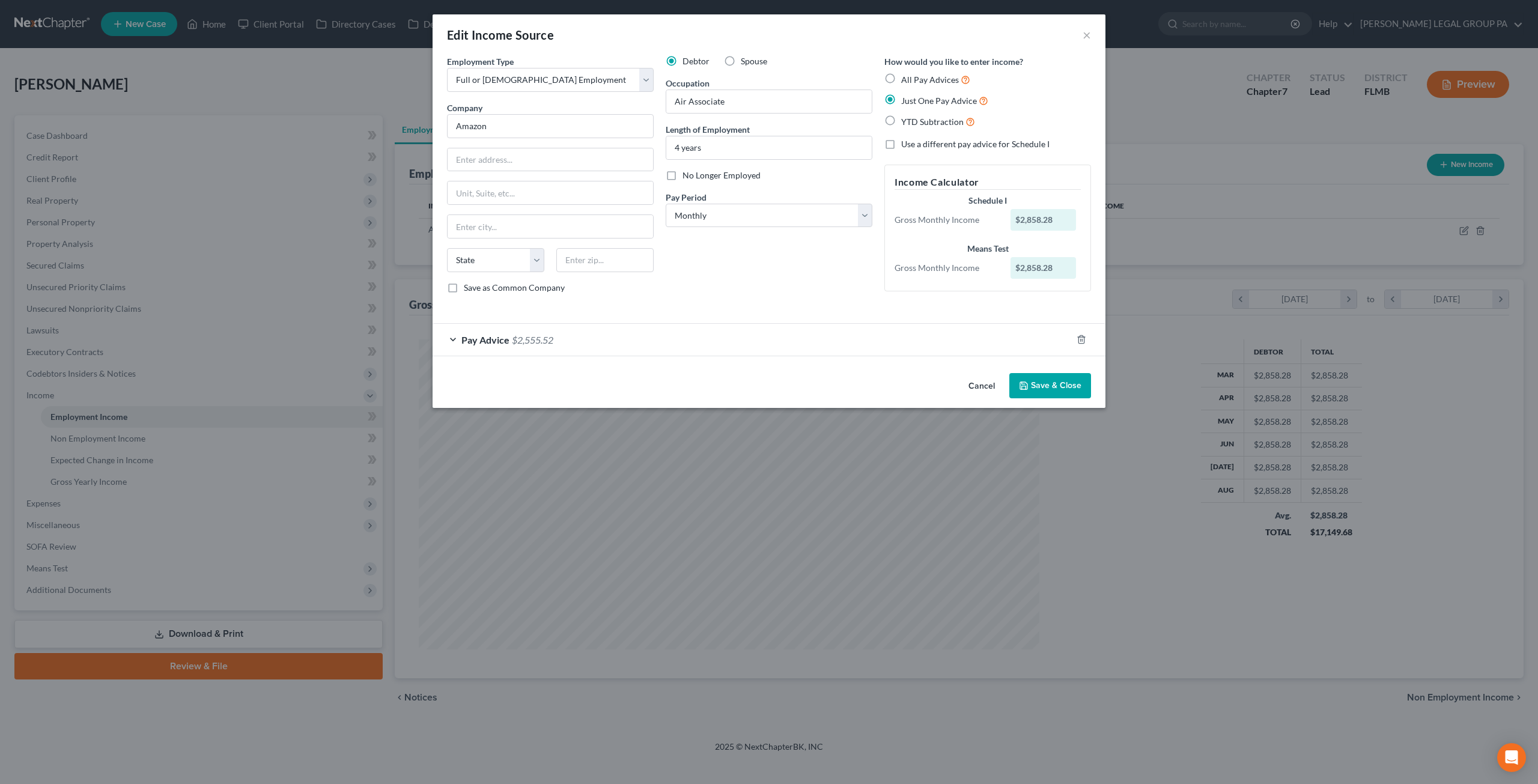
click at [1046, 378] on button "Save & Close" at bounding box center [1050, 385] width 82 height 26
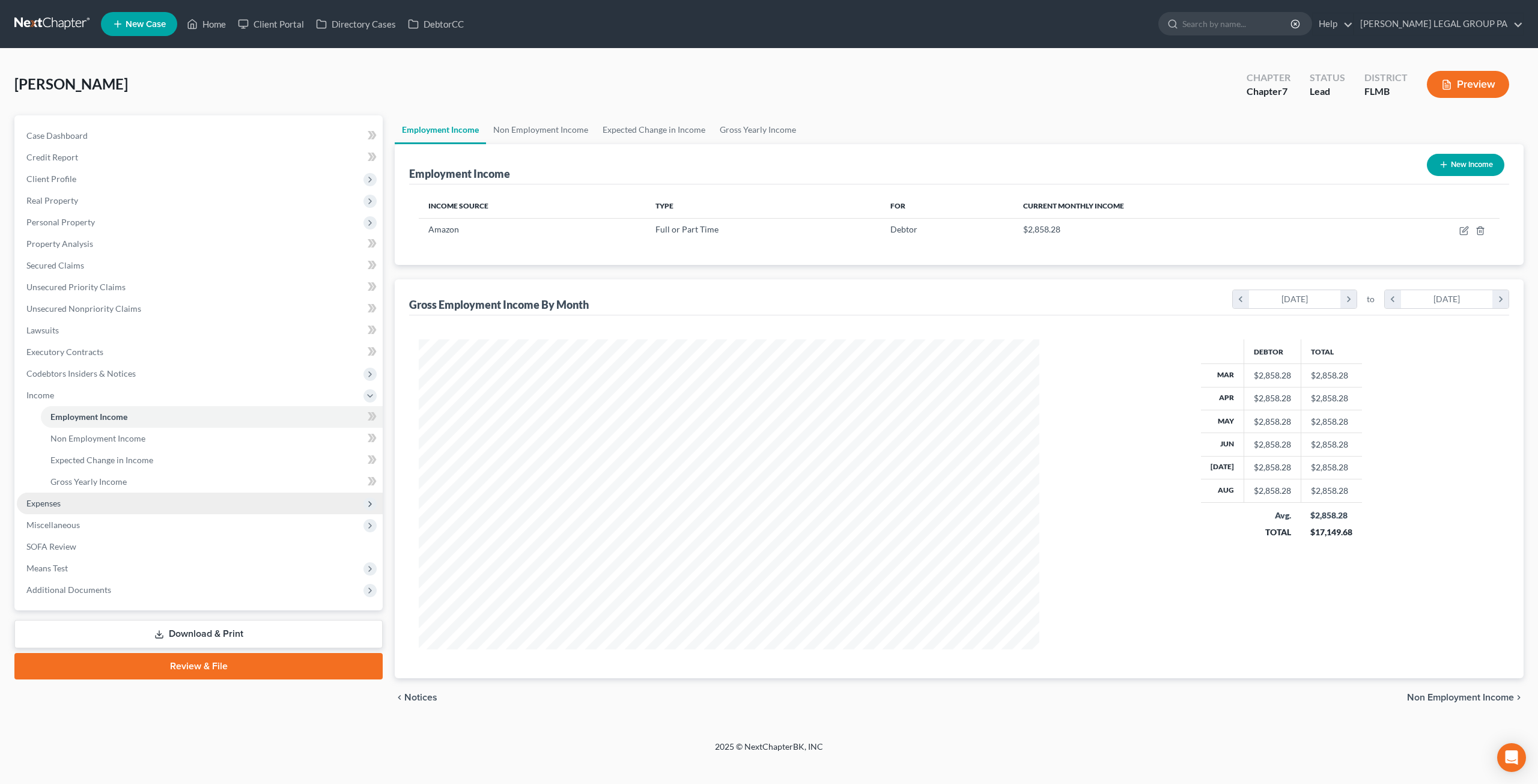
click at [58, 502] on span "Expenses" at bounding box center [43, 503] width 34 height 10
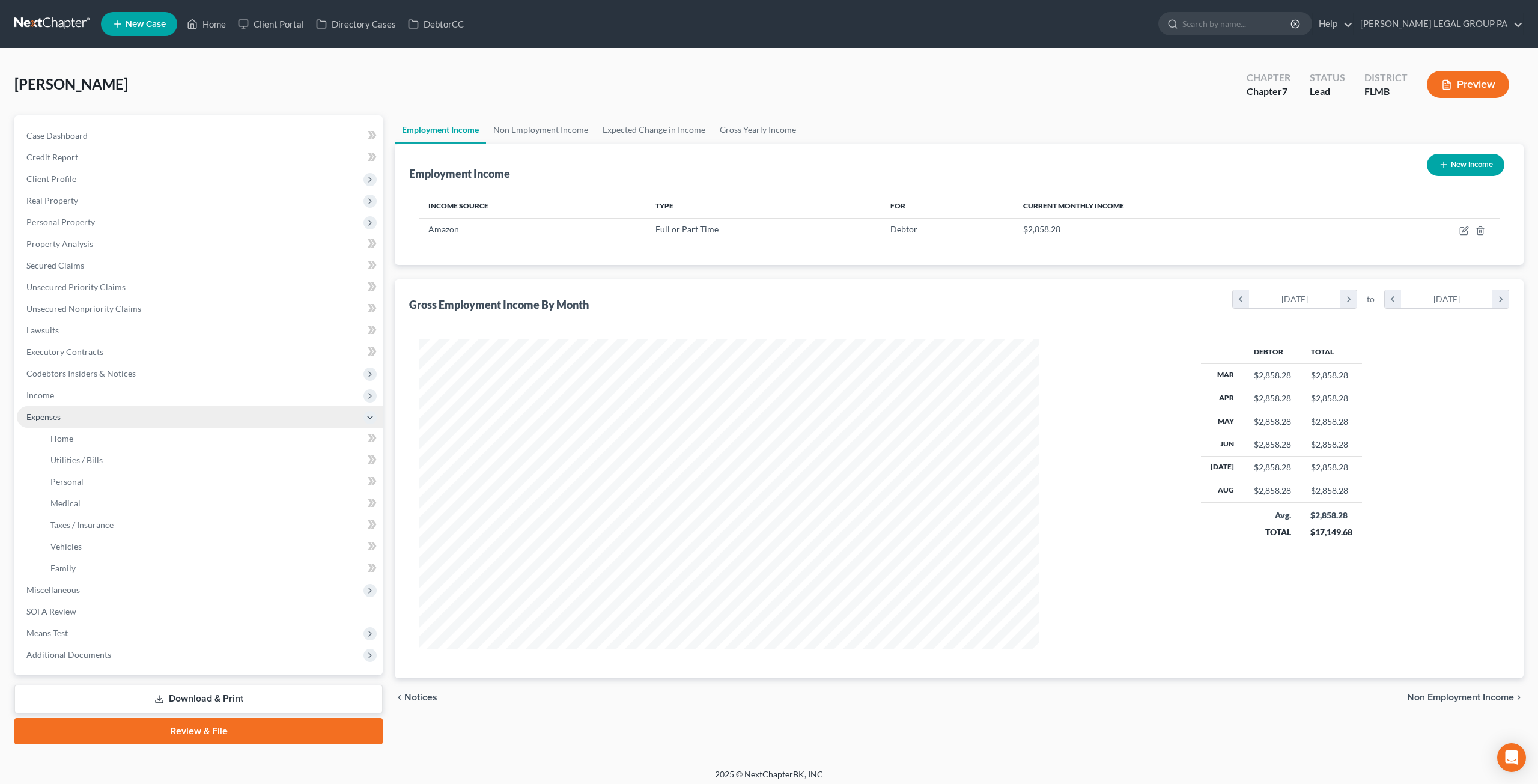
scroll to position [600328, 600187]
click at [68, 438] on span "Home" at bounding box center [62, 438] width 23 height 10
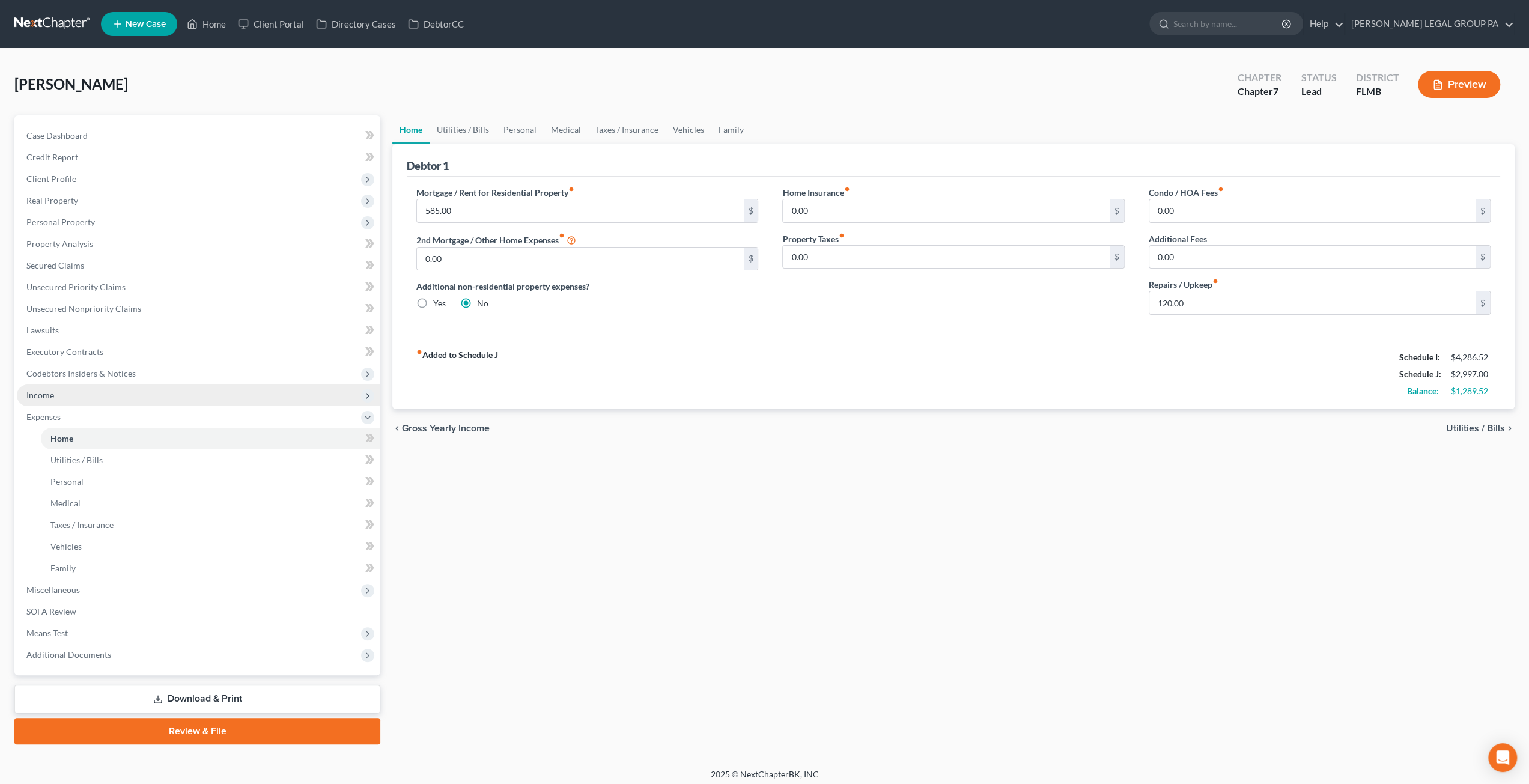
click at [62, 393] on span "Income" at bounding box center [199, 395] width 363 height 22
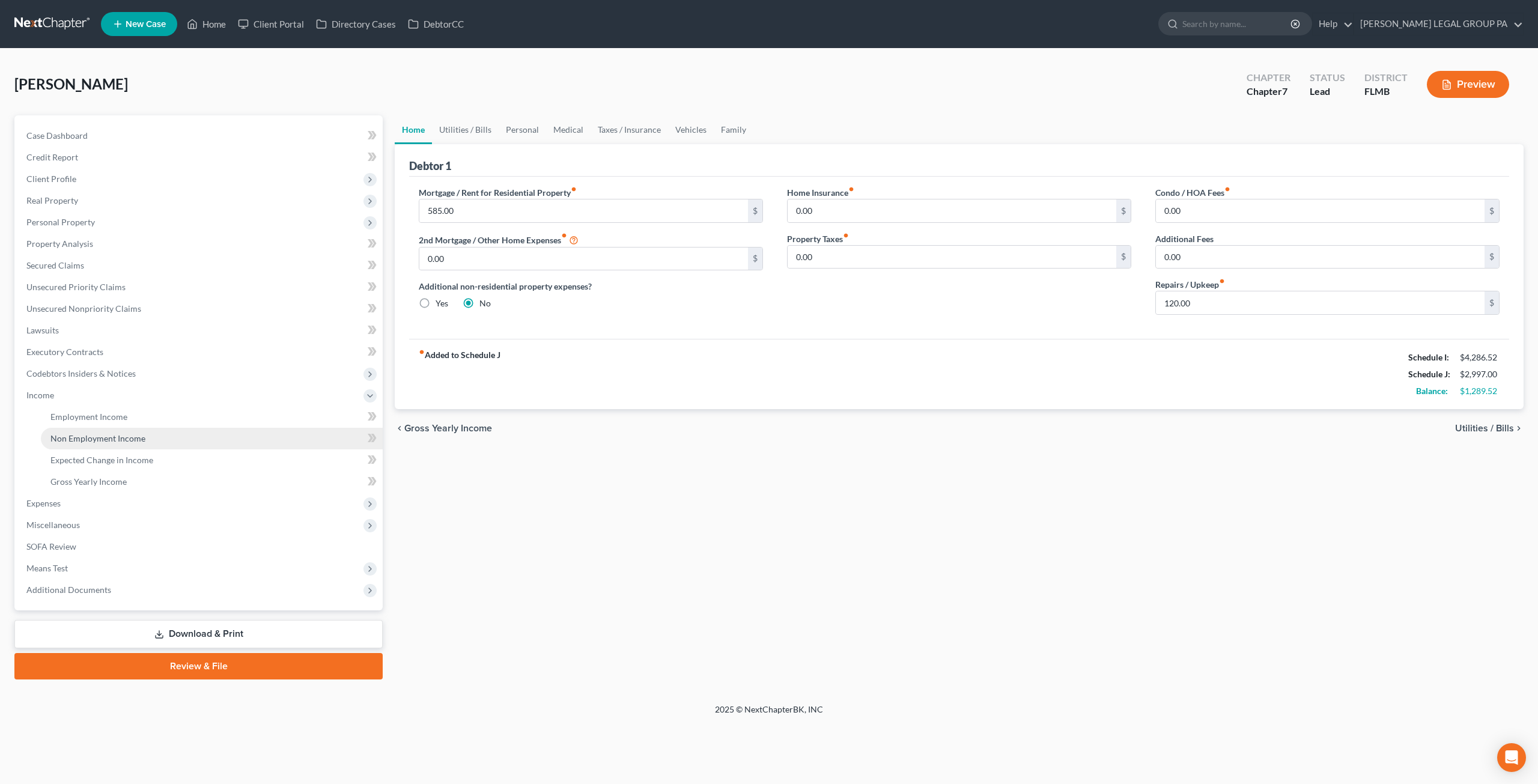
click at [96, 438] on span "Non Employment Income" at bounding box center [98, 438] width 95 height 10
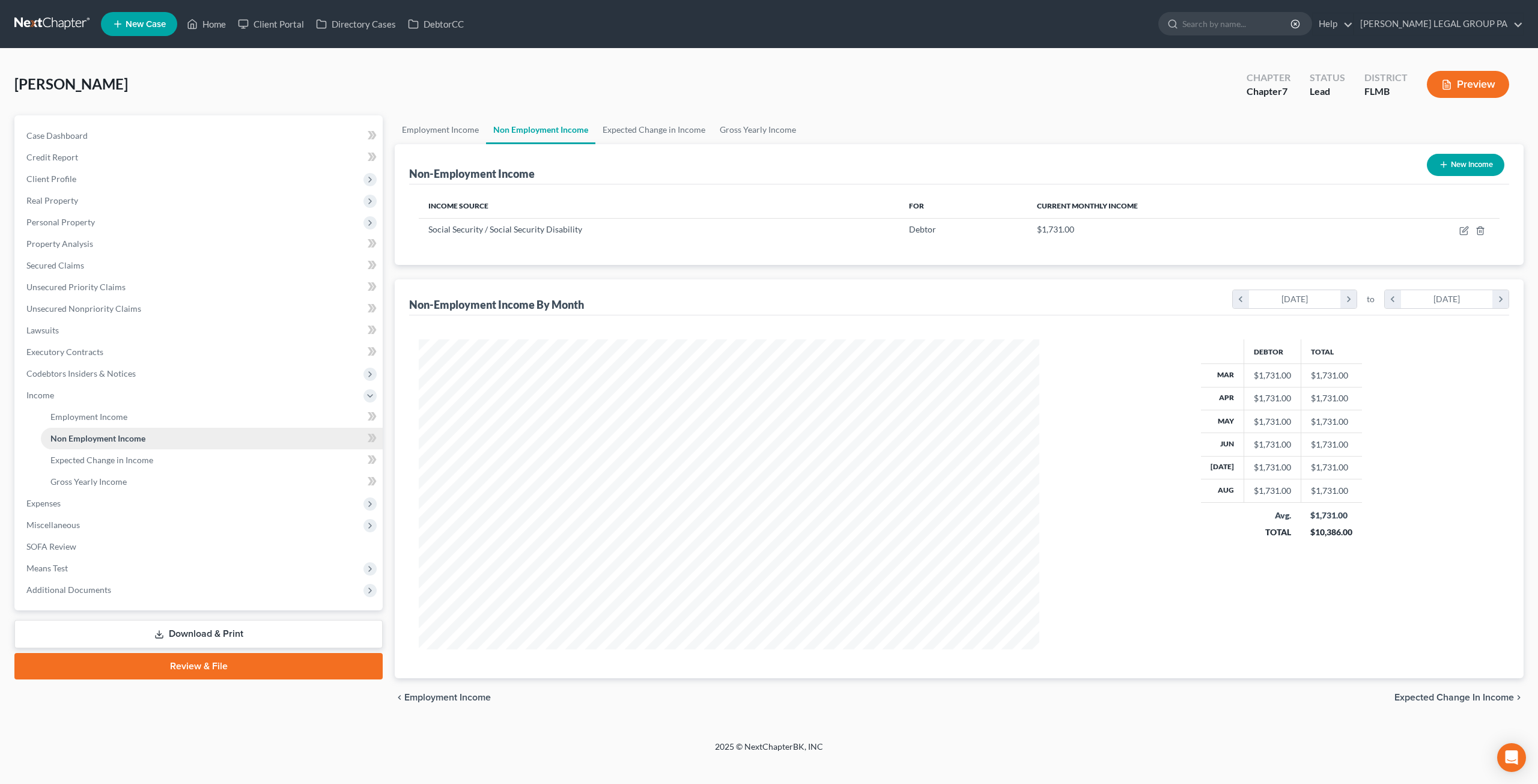
scroll to position [310, 644]
click at [86, 418] on span "Employment Income" at bounding box center [89, 416] width 77 height 10
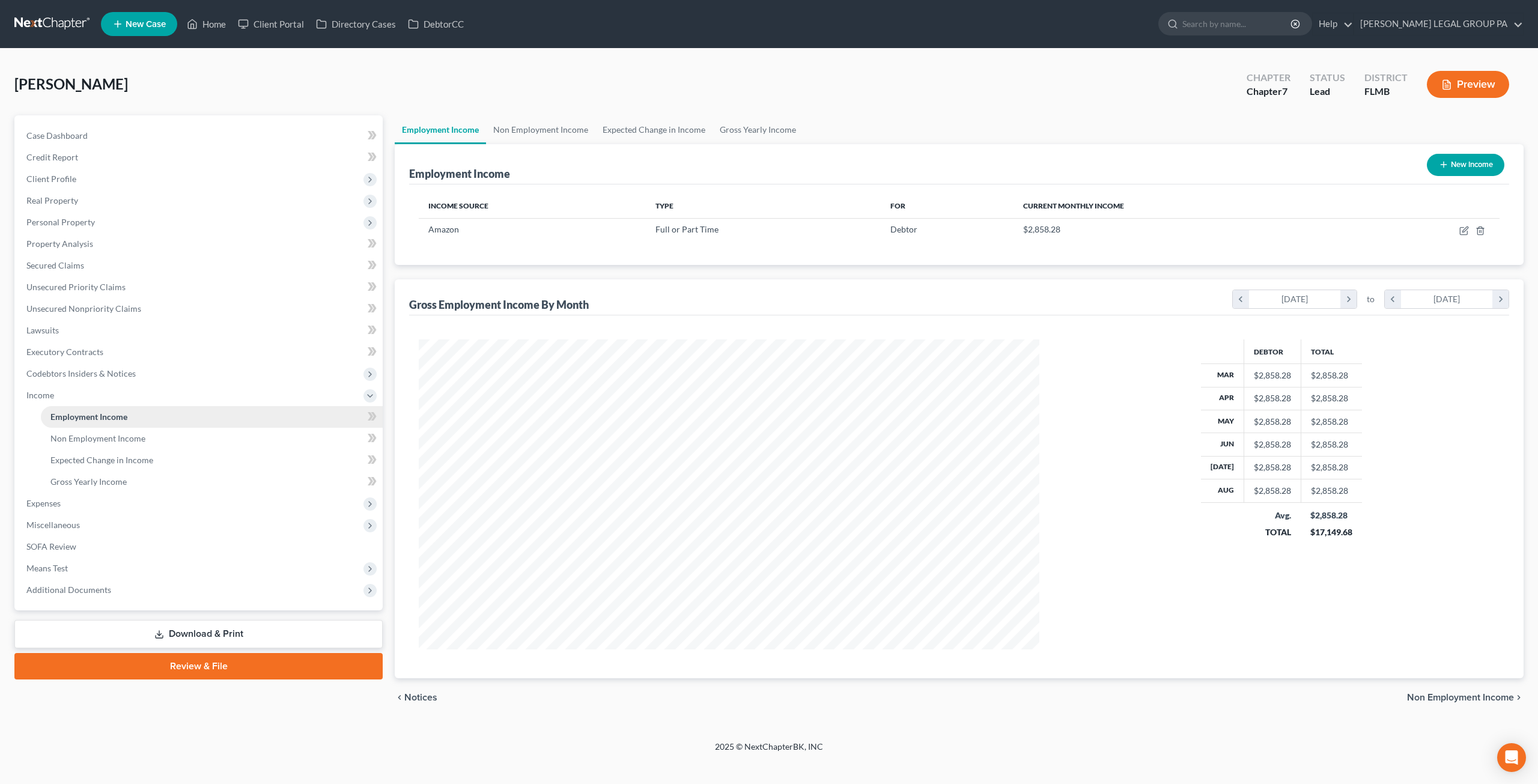
scroll to position [310, 644]
click at [1464, 226] on icon "button" at bounding box center [1464, 230] width 9 height 9
select select "0"
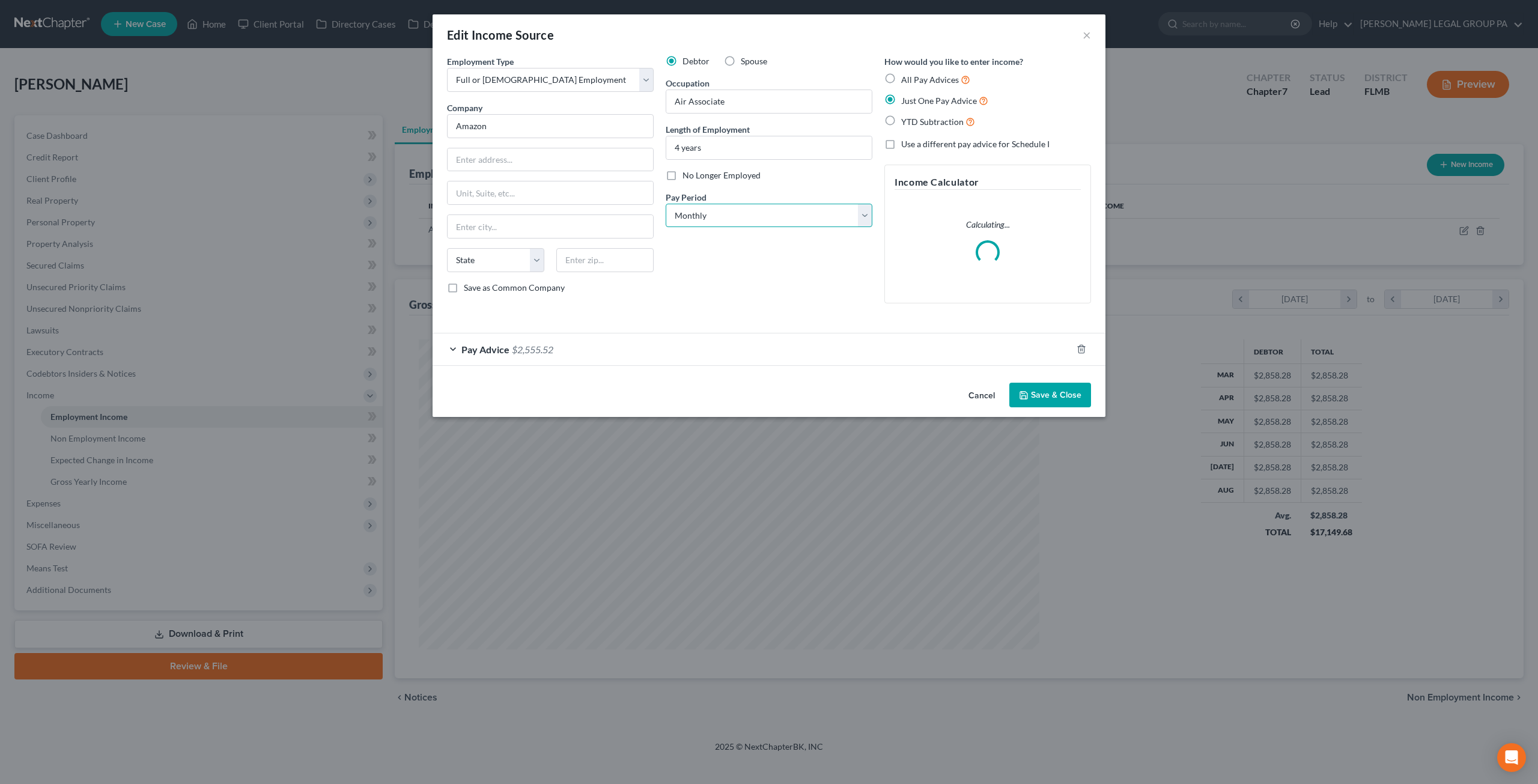
click at [786, 216] on select "Select Monthly Twice Monthly Every Other Week Weekly" at bounding box center [769, 215] width 207 height 24
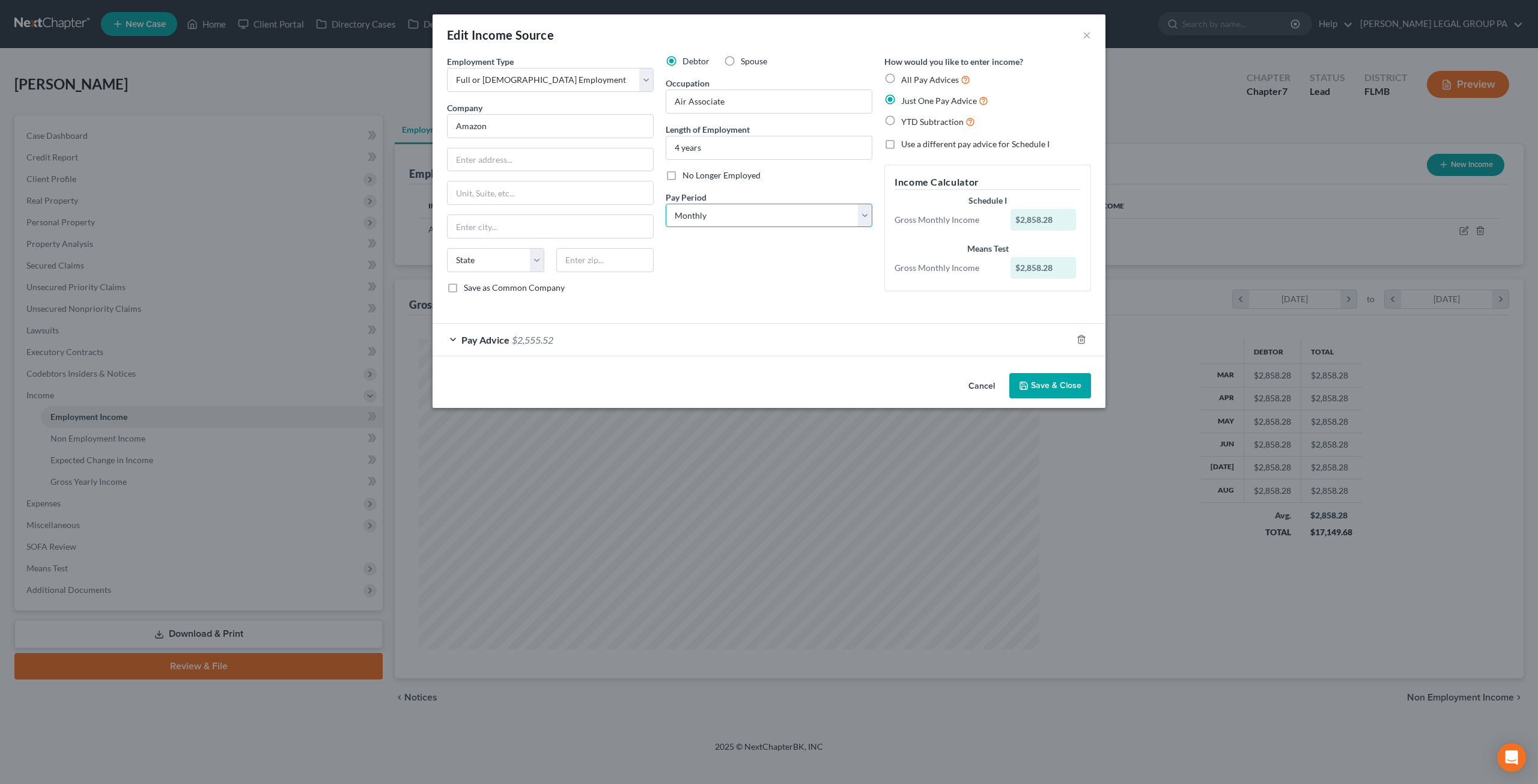
select select "3"
click at [666, 203] on select "Select Monthly Twice Monthly Every Other Week Weekly" at bounding box center [769, 215] width 207 height 24
click at [528, 342] on span "$2,555.52" at bounding box center [532, 340] width 42 height 11
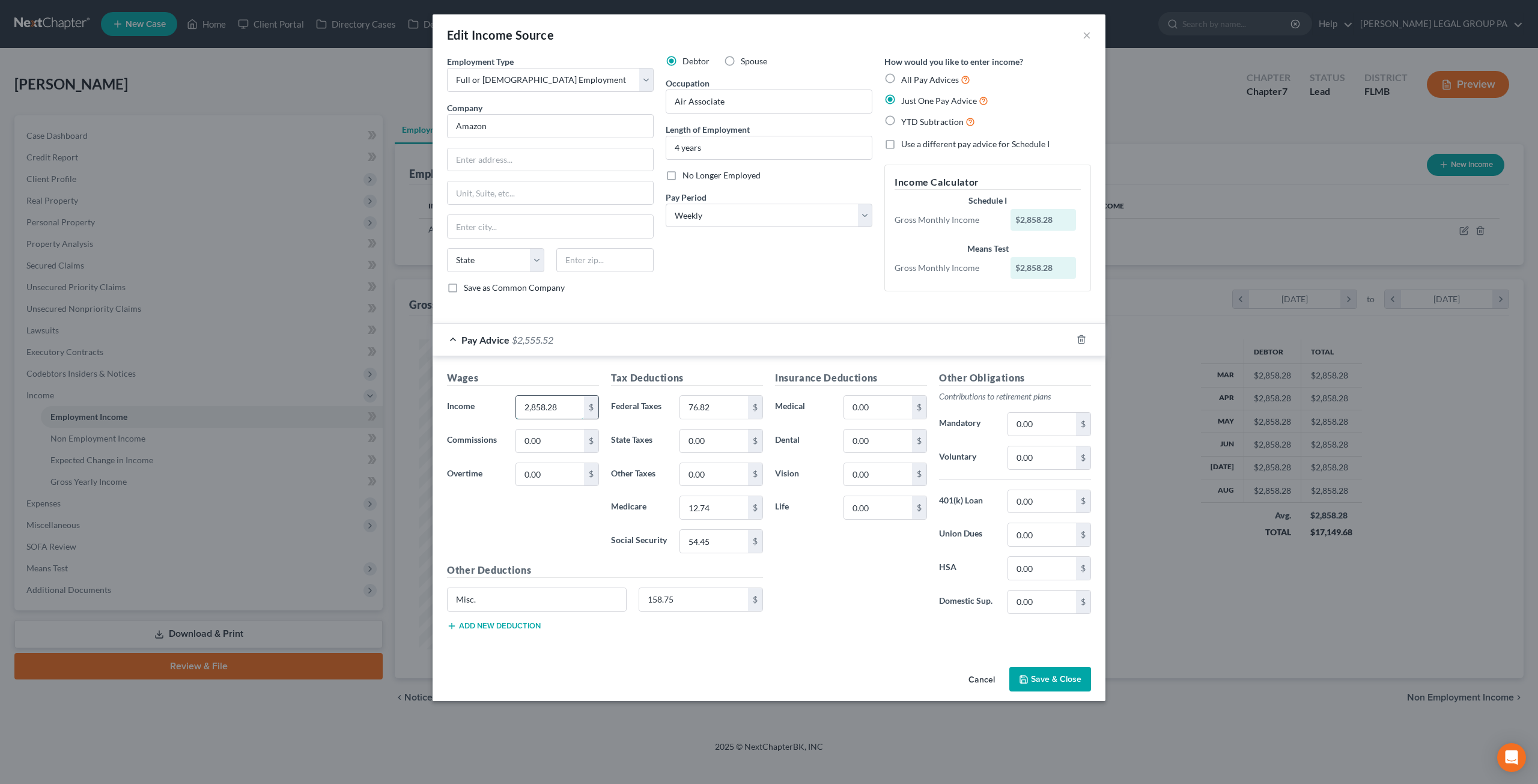
click at [565, 407] on input "2,858.28" at bounding box center [550, 407] width 68 height 23
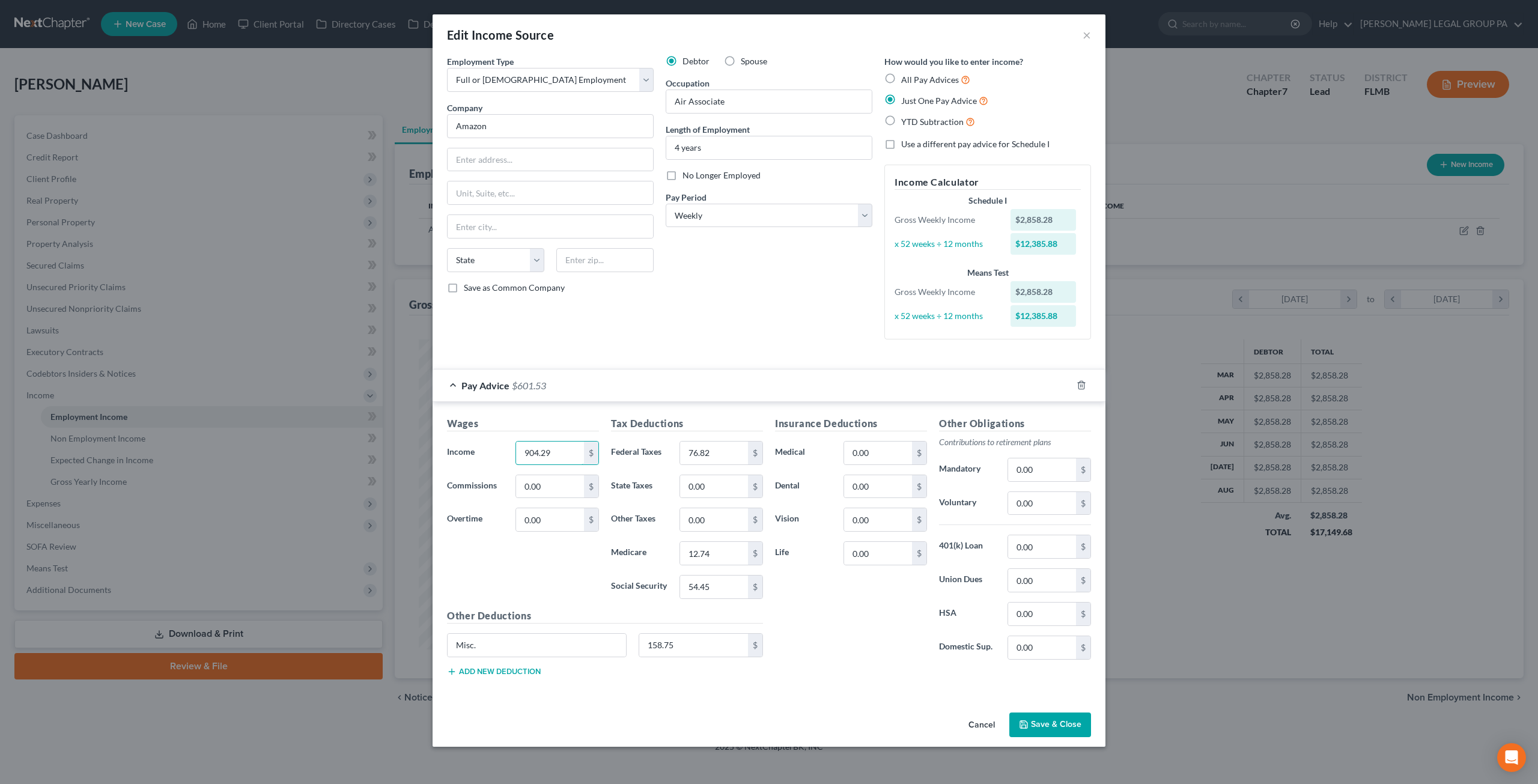
type input "904.29"
click at [570, 416] on h5 "Wages" at bounding box center [523, 424] width 152 height 15
click at [1077, 725] on button "Save & Close" at bounding box center [1050, 725] width 82 height 26
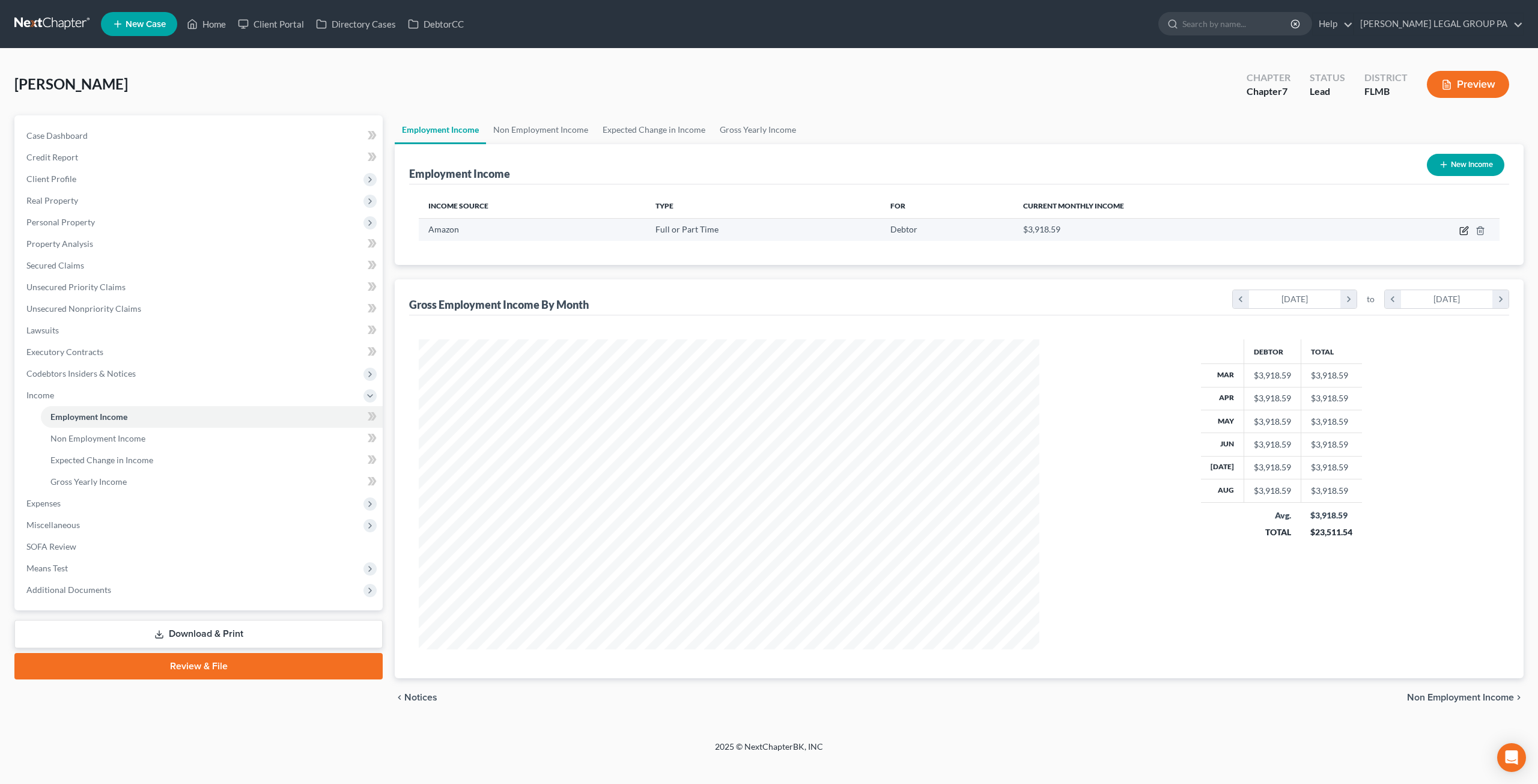
click at [1465, 230] on icon "button" at bounding box center [1464, 230] width 9 height 9
select select "0"
select select "3"
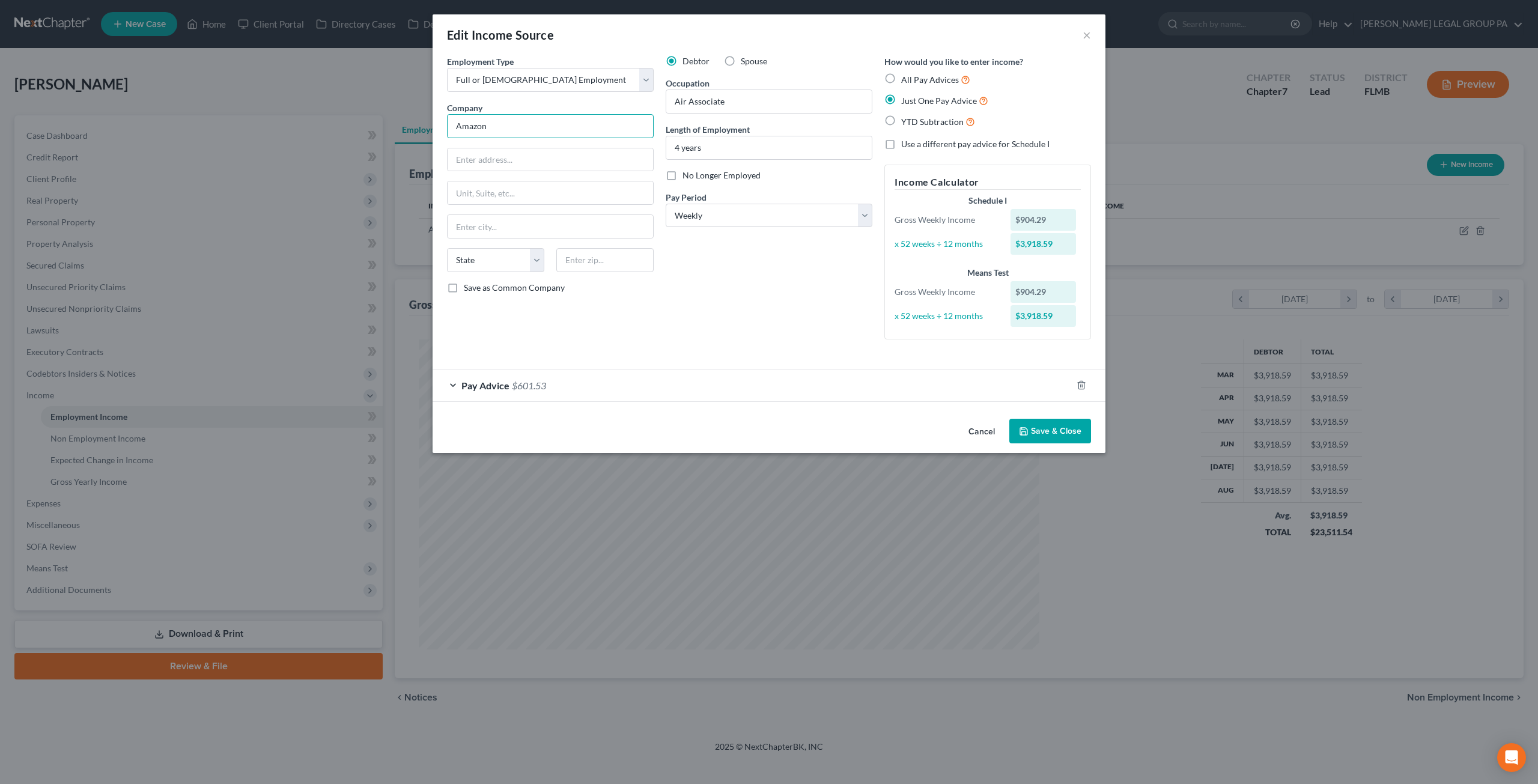
click at [508, 128] on input "Amazon" at bounding box center [550, 126] width 207 height 24
type input "Amazon"
click at [509, 145] on div "Amazon" at bounding box center [519, 147] width 125 height 12
type input "4145 Kidron Rd"
type input "Lakeland"
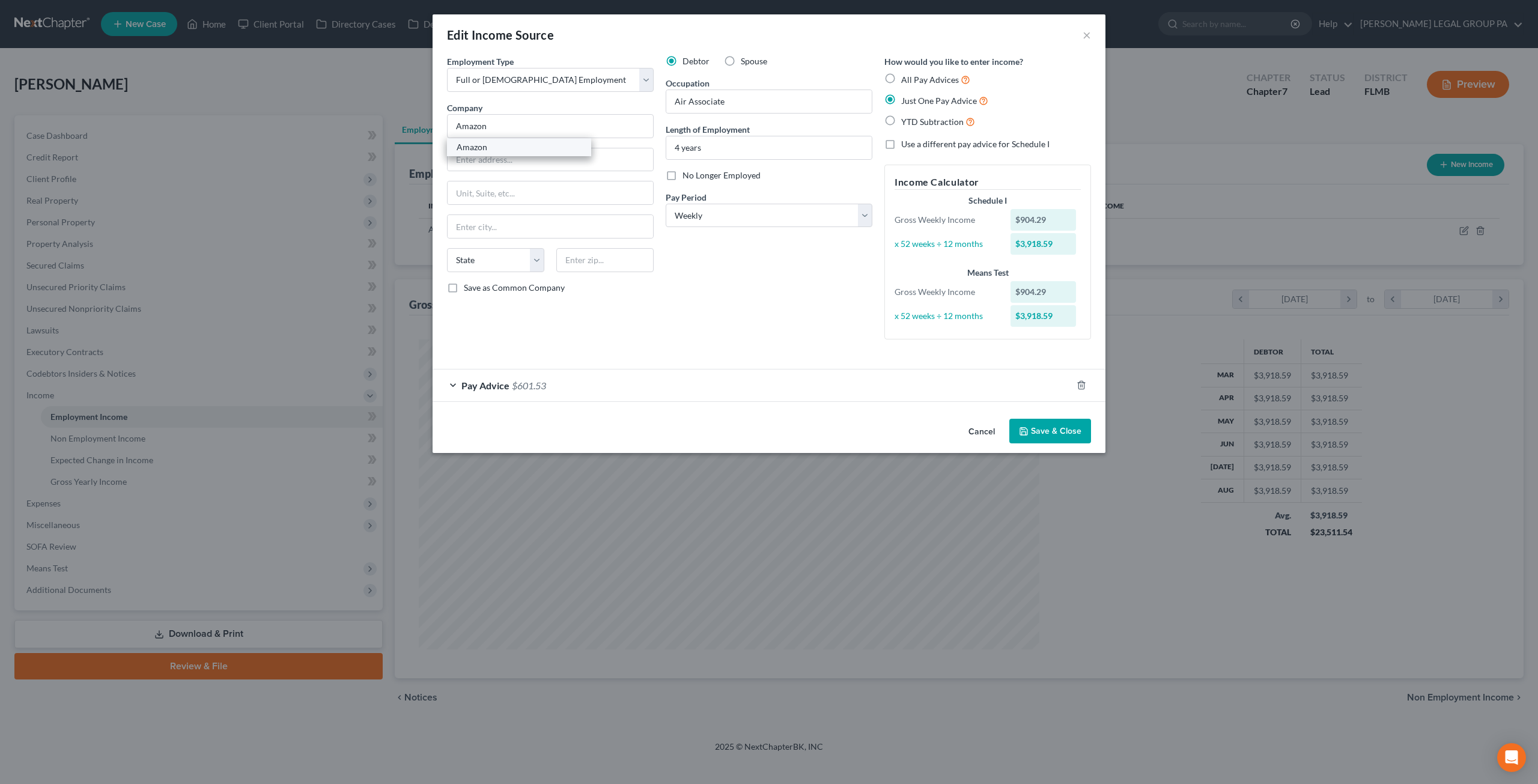
select select "9"
type input "33811"
click at [1031, 428] on button "Save & Close" at bounding box center [1050, 431] width 82 height 26
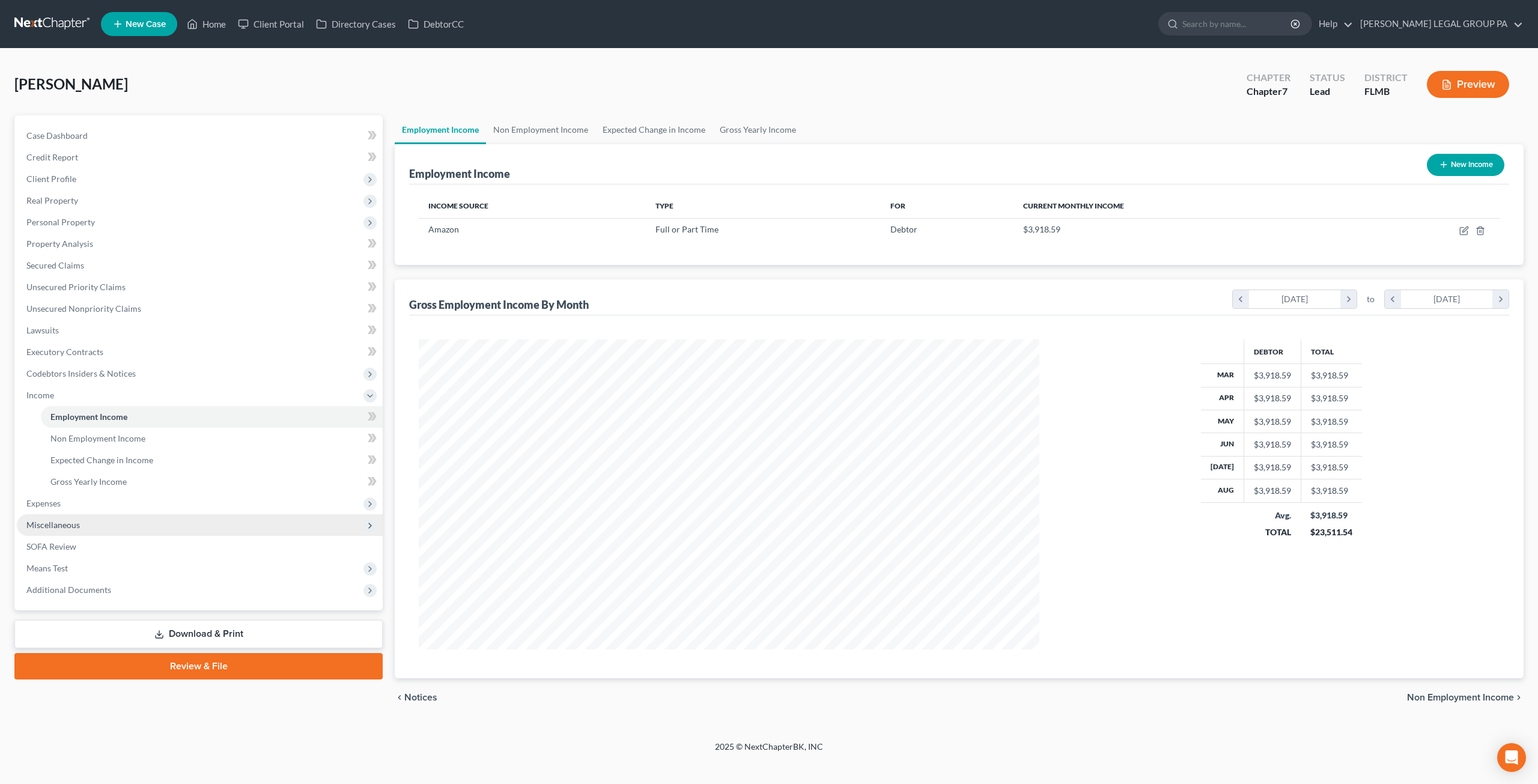
click at [74, 515] on span "Miscellaneous" at bounding box center [200, 525] width 366 height 22
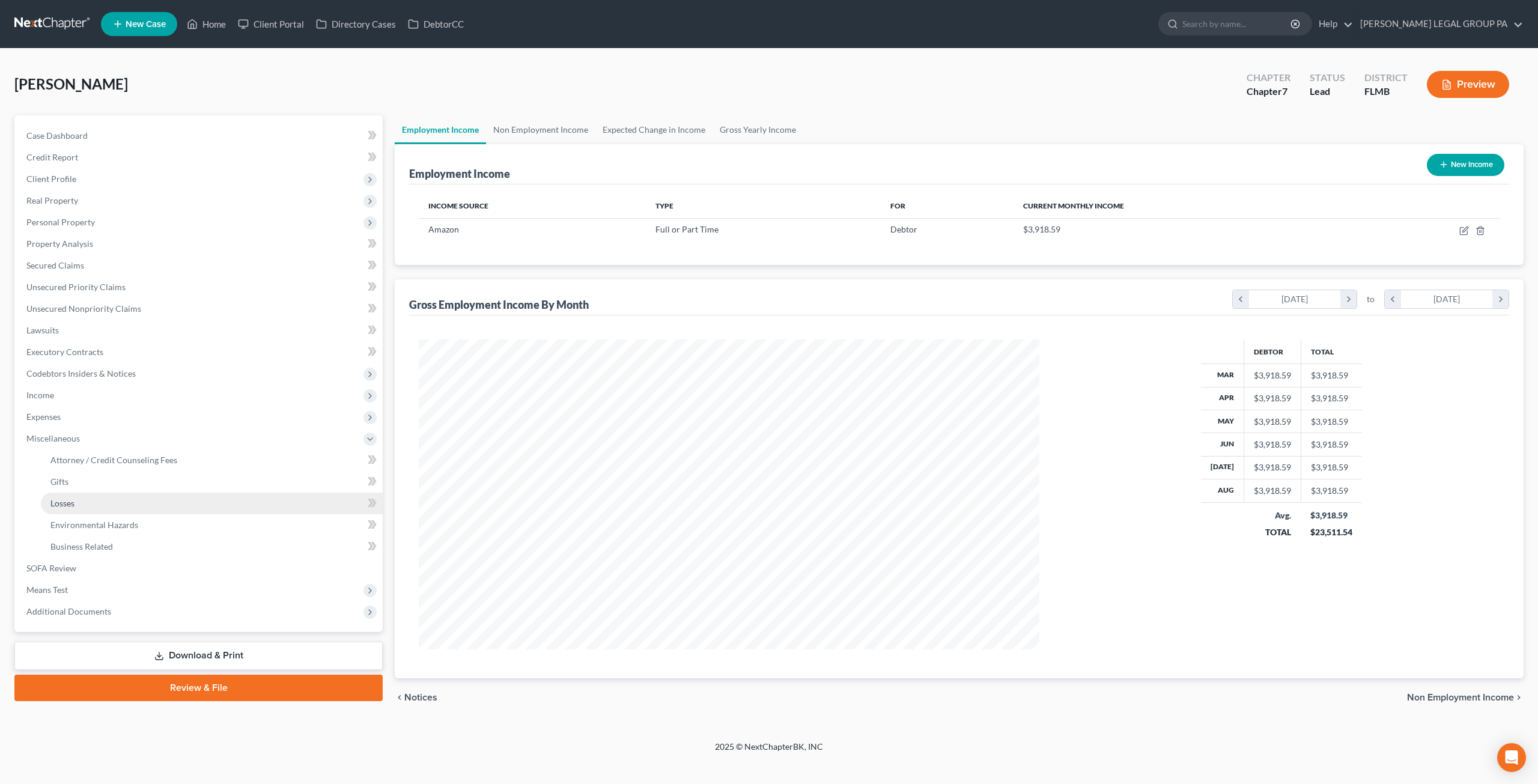
scroll to position [600327, 600183]
click at [46, 415] on span "Expenses" at bounding box center [43, 416] width 34 height 10
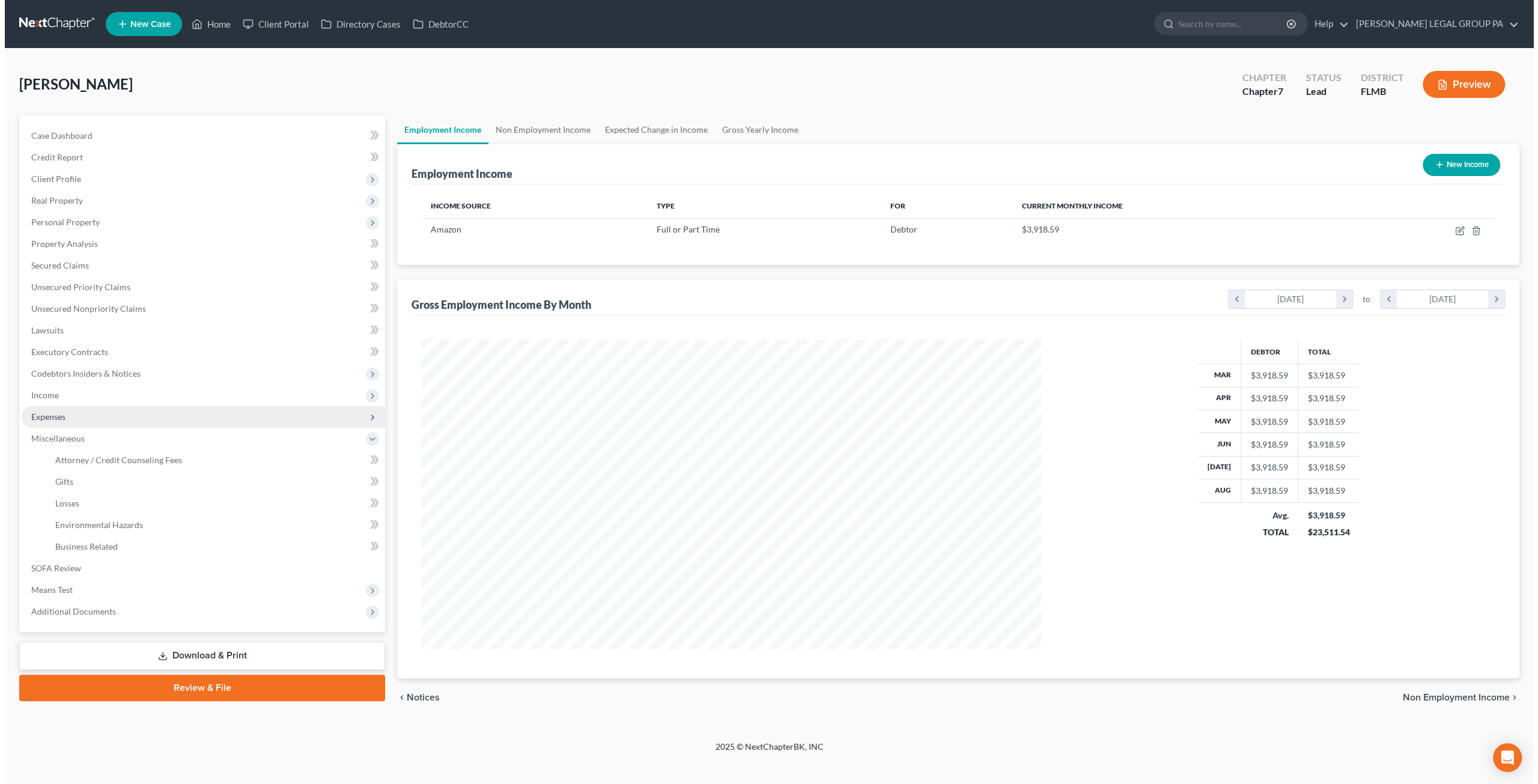
scroll to position [600328, 600187]
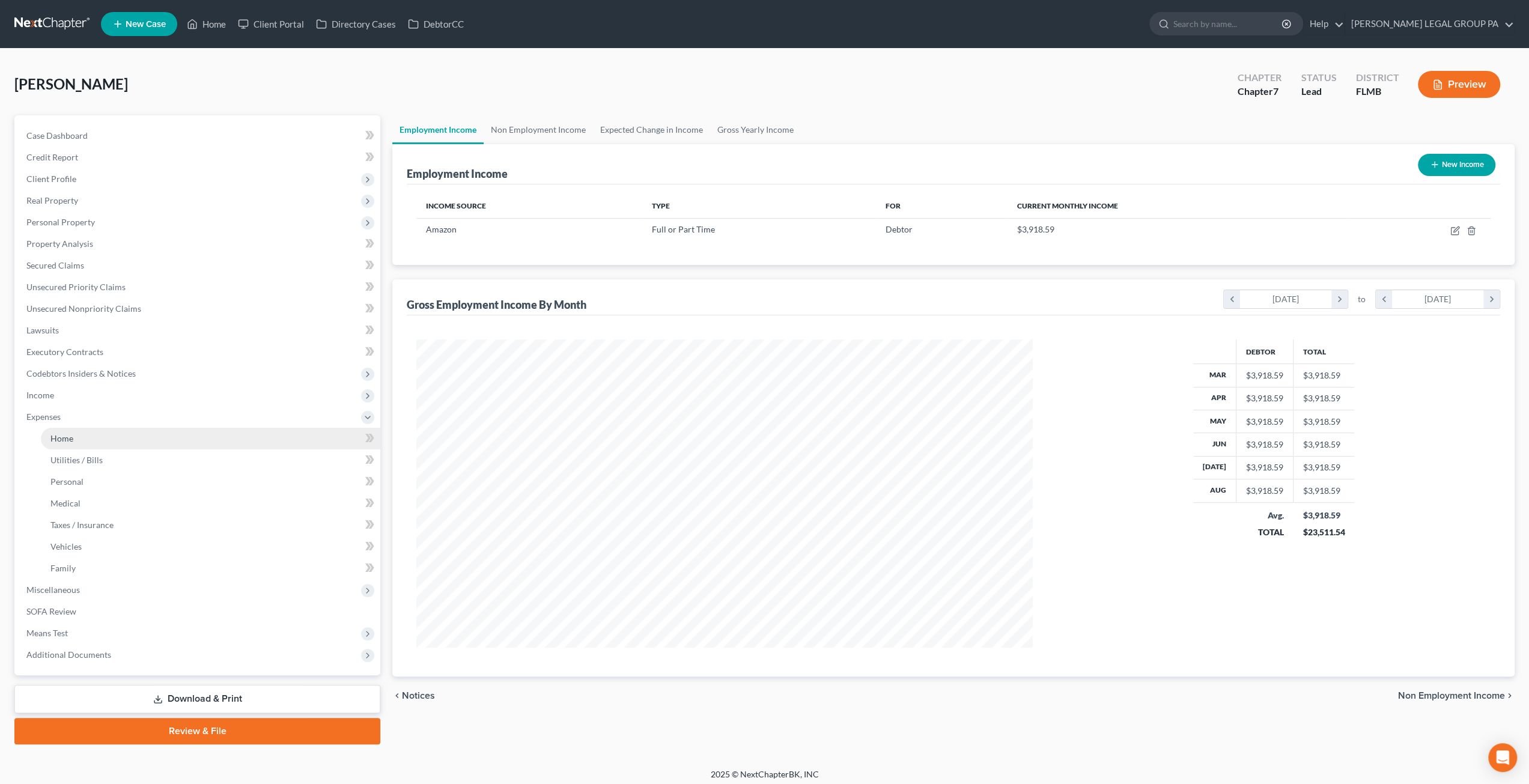
click at [87, 435] on link "Home" at bounding box center [210, 438] width 339 height 22
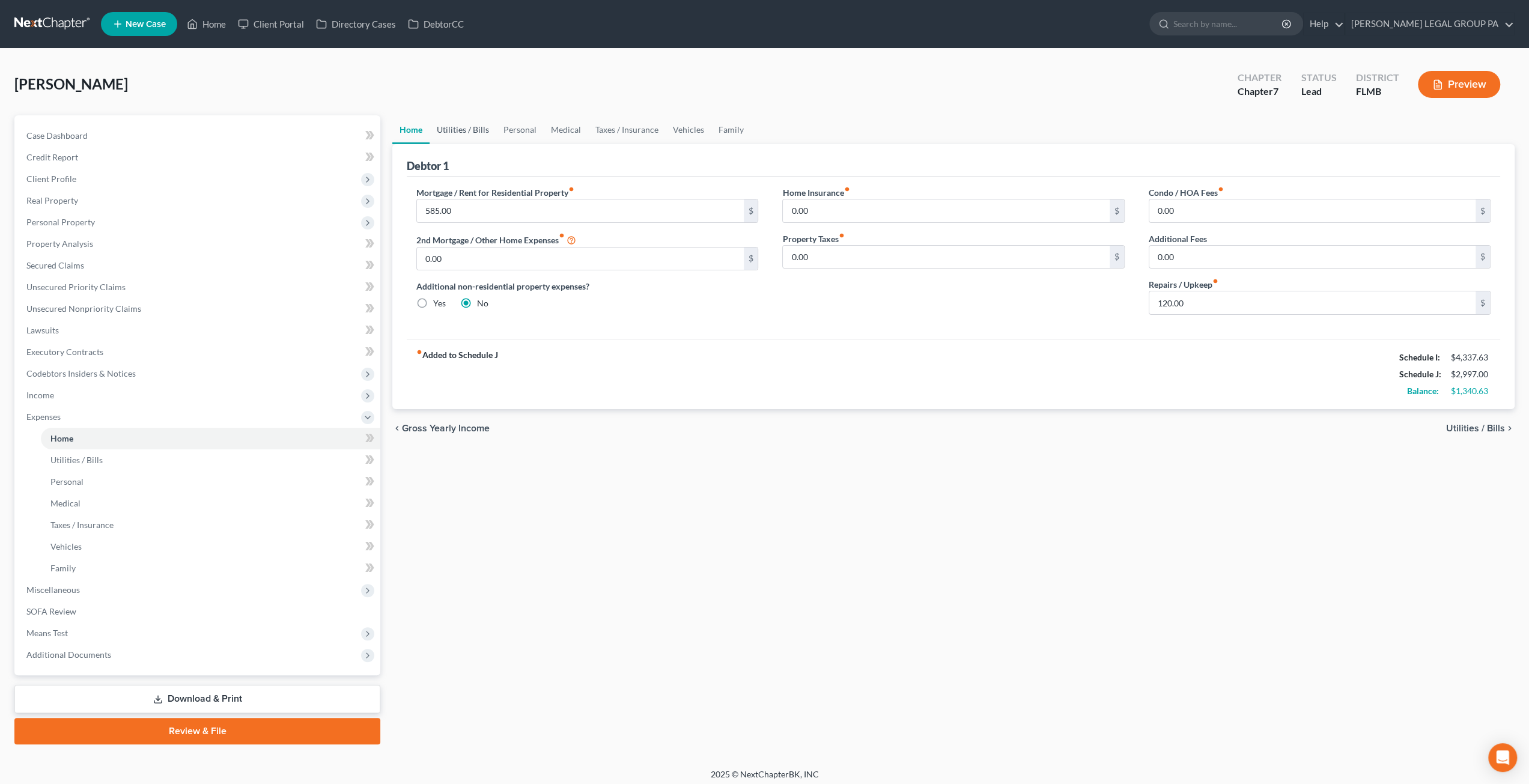
click at [471, 135] on link "Utilities / Bills" at bounding box center [462, 129] width 67 height 29
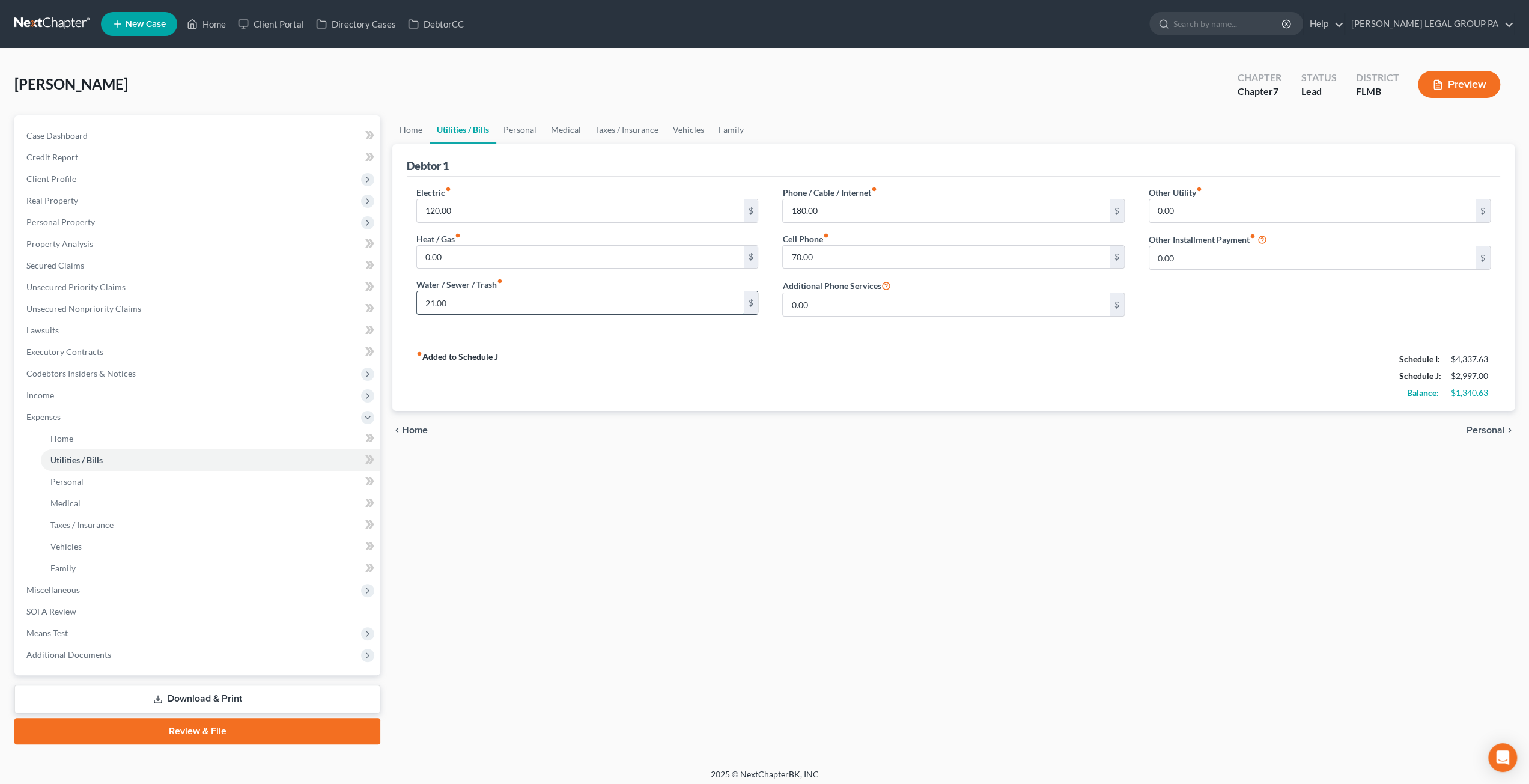
click at [557, 304] on input "21.00" at bounding box center [580, 302] width 326 height 23
type input "51"
click at [596, 327] on div "Electric fiber_manual_record 120.00 $ Heat / Gas fiber_manual_record 0.00 $ Wat…" at bounding box center [953, 259] width 1093 height 164
click at [837, 210] on input "180.00" at bounding box center [946, 210] width 326 height 23
type input "250"
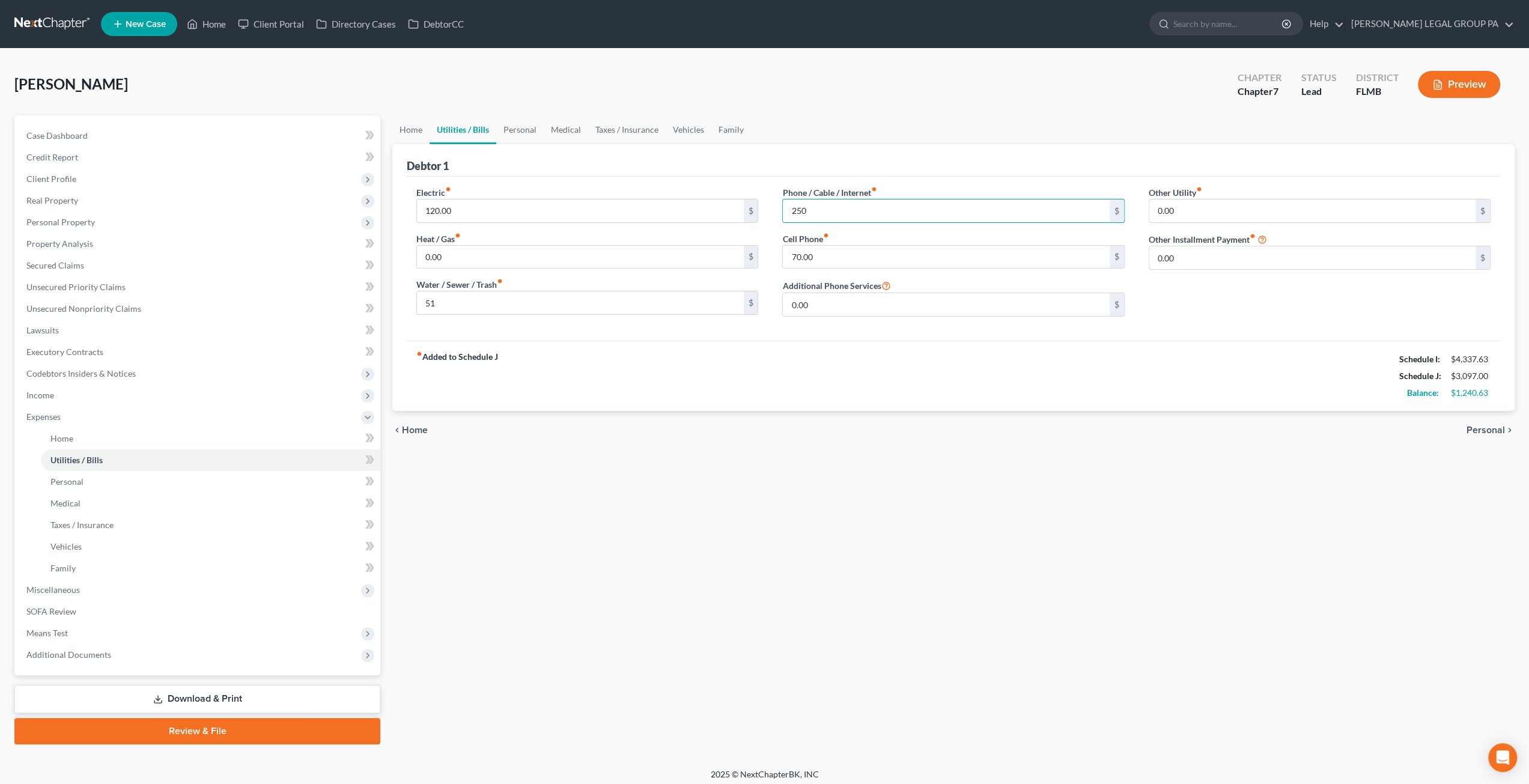
click at [887, 229] on div "Phone / Cable / Internet fiber_manual_record 250 $ Cell Phone fiber_manual_reco…" at bounding box center [953, 256] width 366 height 140
click at [861, 258] on input "70.00" at bounding box center [946, 257] width 326 height 23
type input "85"
click at [975, 377] on div "fiber_manual_record Added to Schedule J Schedule I: $4,337.63 Schedule J: $3,11…" at bounding box center [953, 375] width 1093 height 70
click at [533, 129] on link "Personal" at bounding box center [520, 129] width 47 height 29
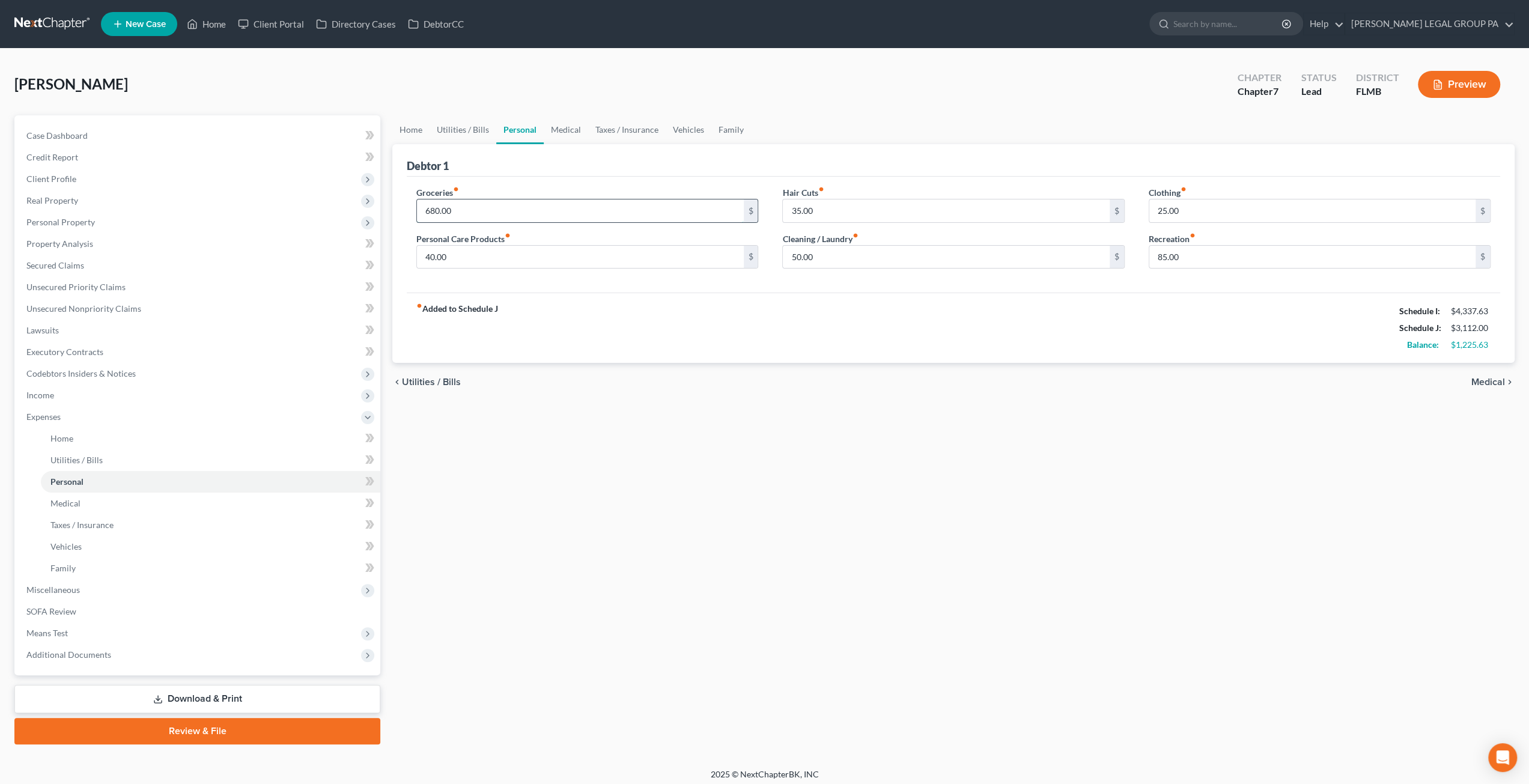
click at [466, 212] on input "680.00" at bounding box center [580, 210] width 326 height 23
type input "1,000"
click at [505, 252] on input "40.00" at bounding box center [580, 257] width 326 height 23
click at [566, 137] on link "Medical" at bounding box center [566, 129] width 44 height 29
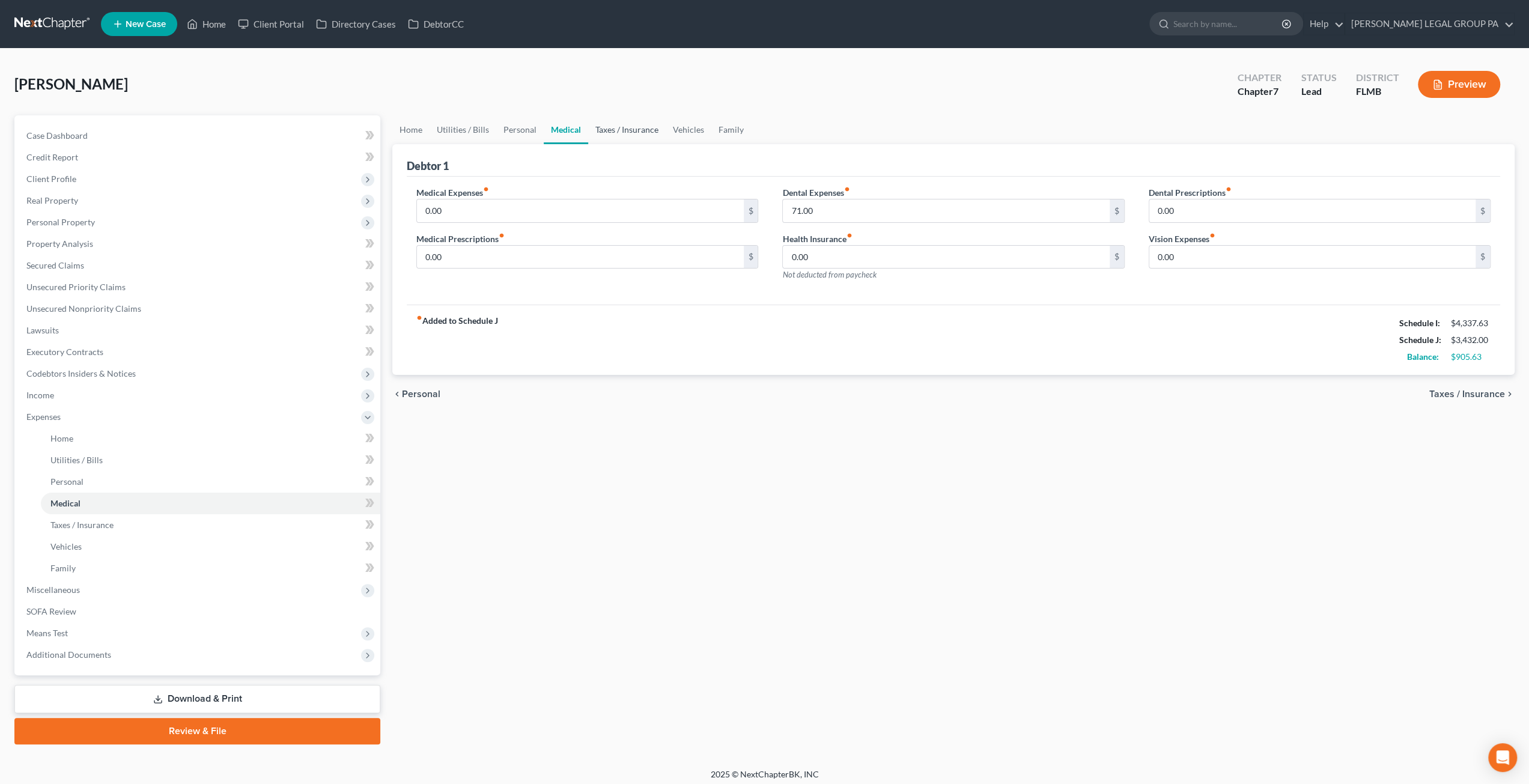
click at [643, 131] on link "Taxes / Insurance" at bounding box center [627, 129] width 78 height 29
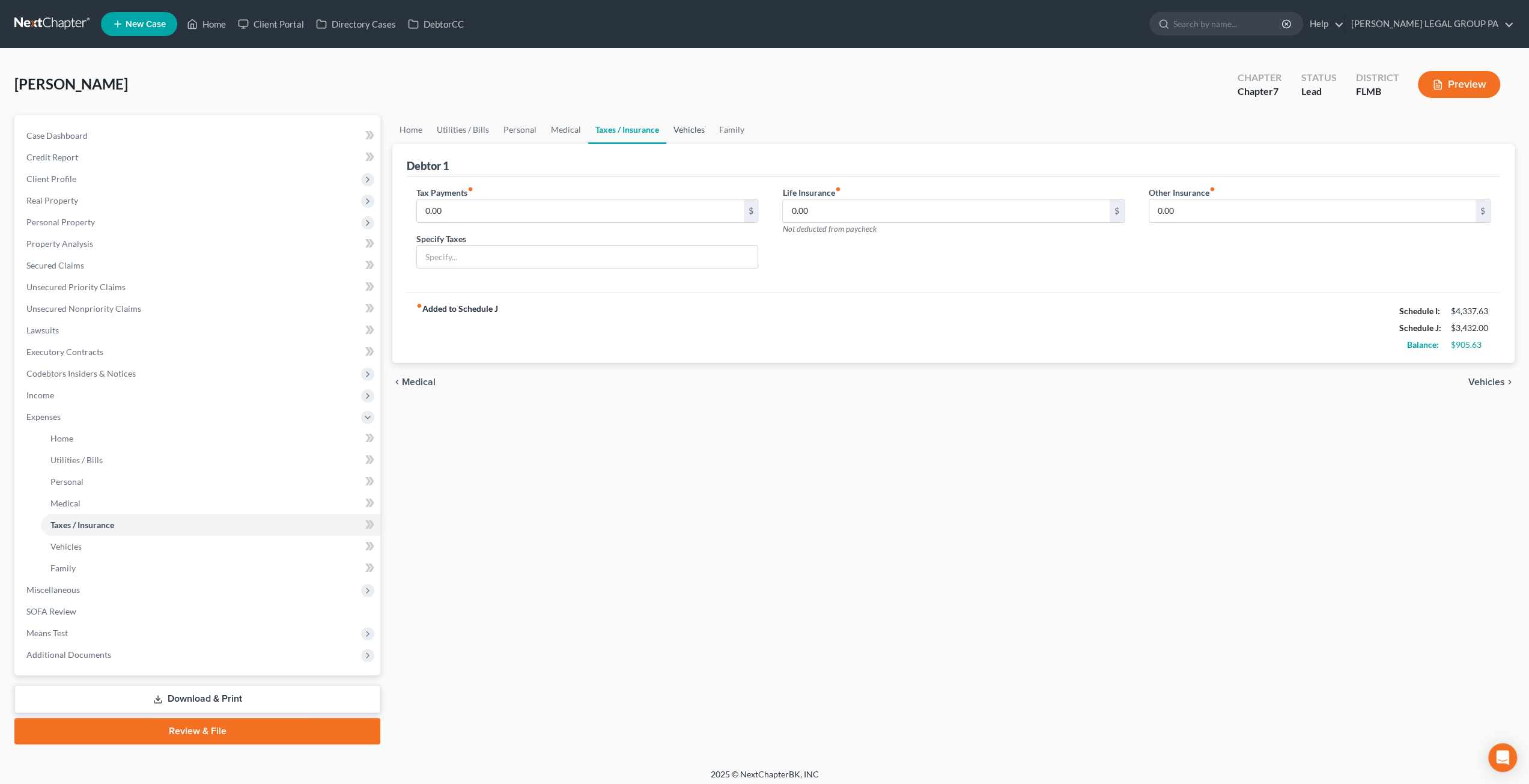
click at [699, 126] on link "Vehicles" at bounding box center [689, 129] width 45 height 29
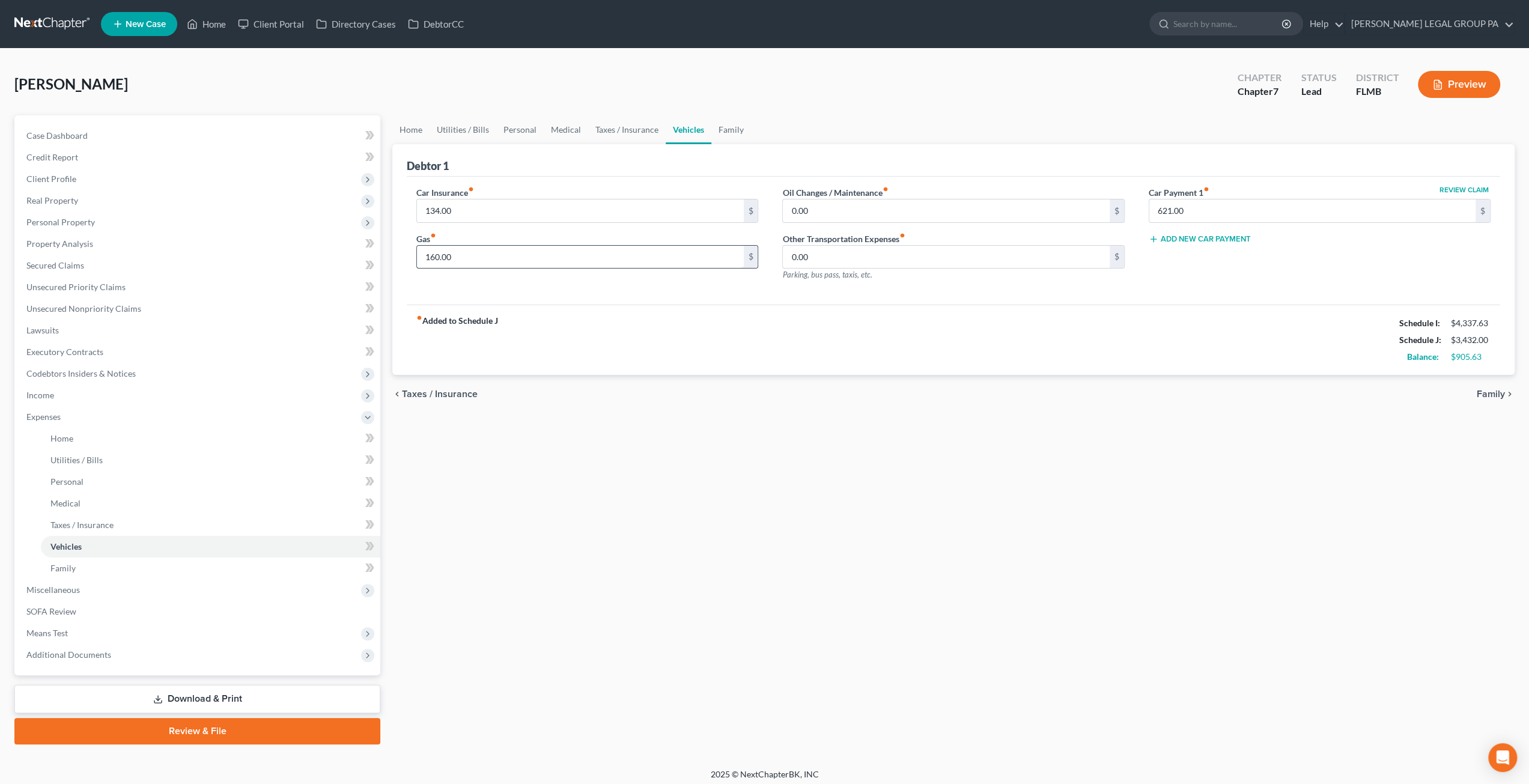
click at [508, 256] on input "160.00" at bounding box center [580, 257] width 326 height 23
type input "250"
click at [591, 296] on div "Car Insurance fiber_manual_record 134.00 $ Gas fiber_manual_record 250 $ Oil Ch…" at bounding box center [953, 241] width 1093 height 129
click at [731, 133] on link "Family" at bounding box center [731, 129] width 40 height 29
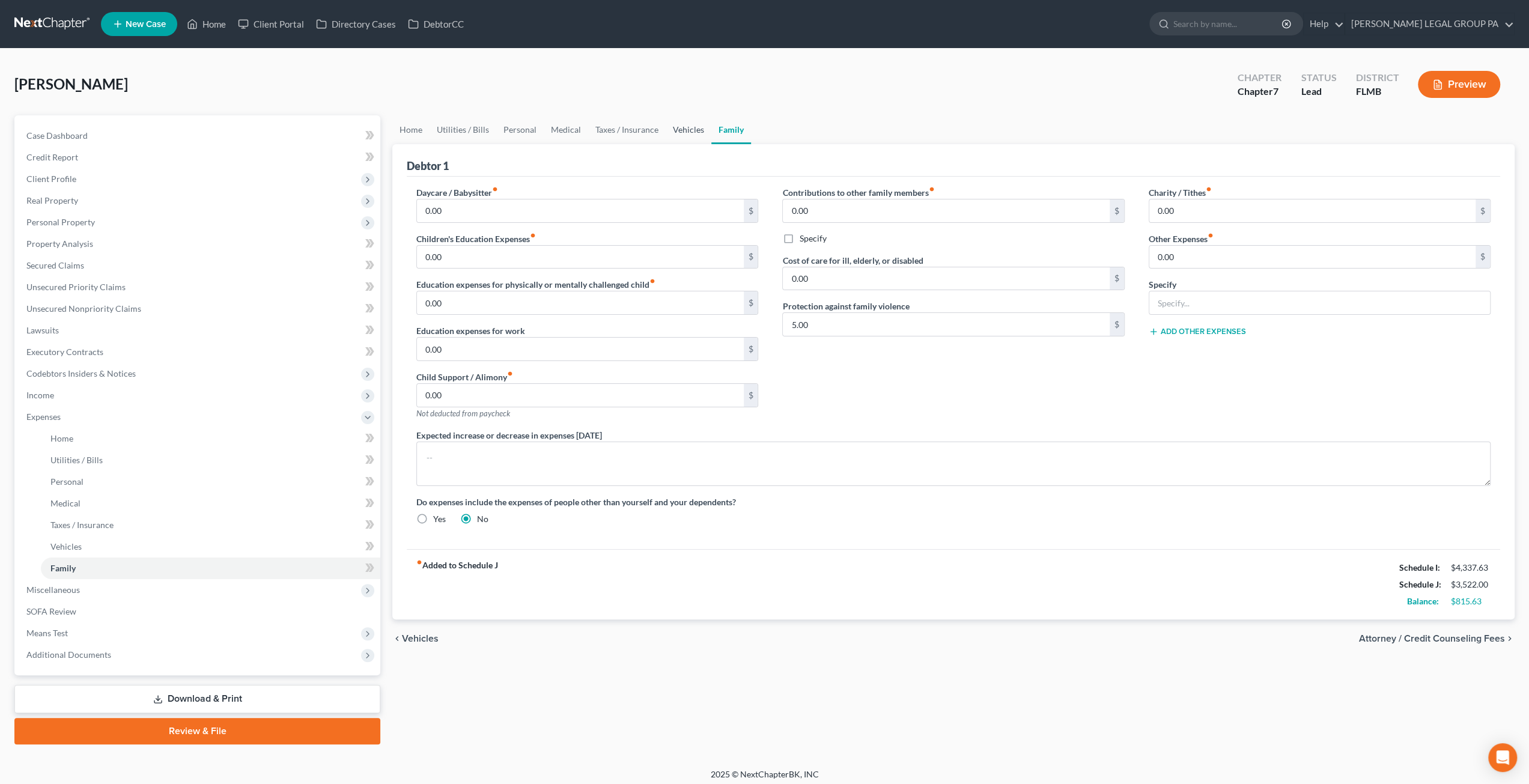
click at [687, 124] on link "Vehicles" at bounding box center [688, 129] width 45 height 29
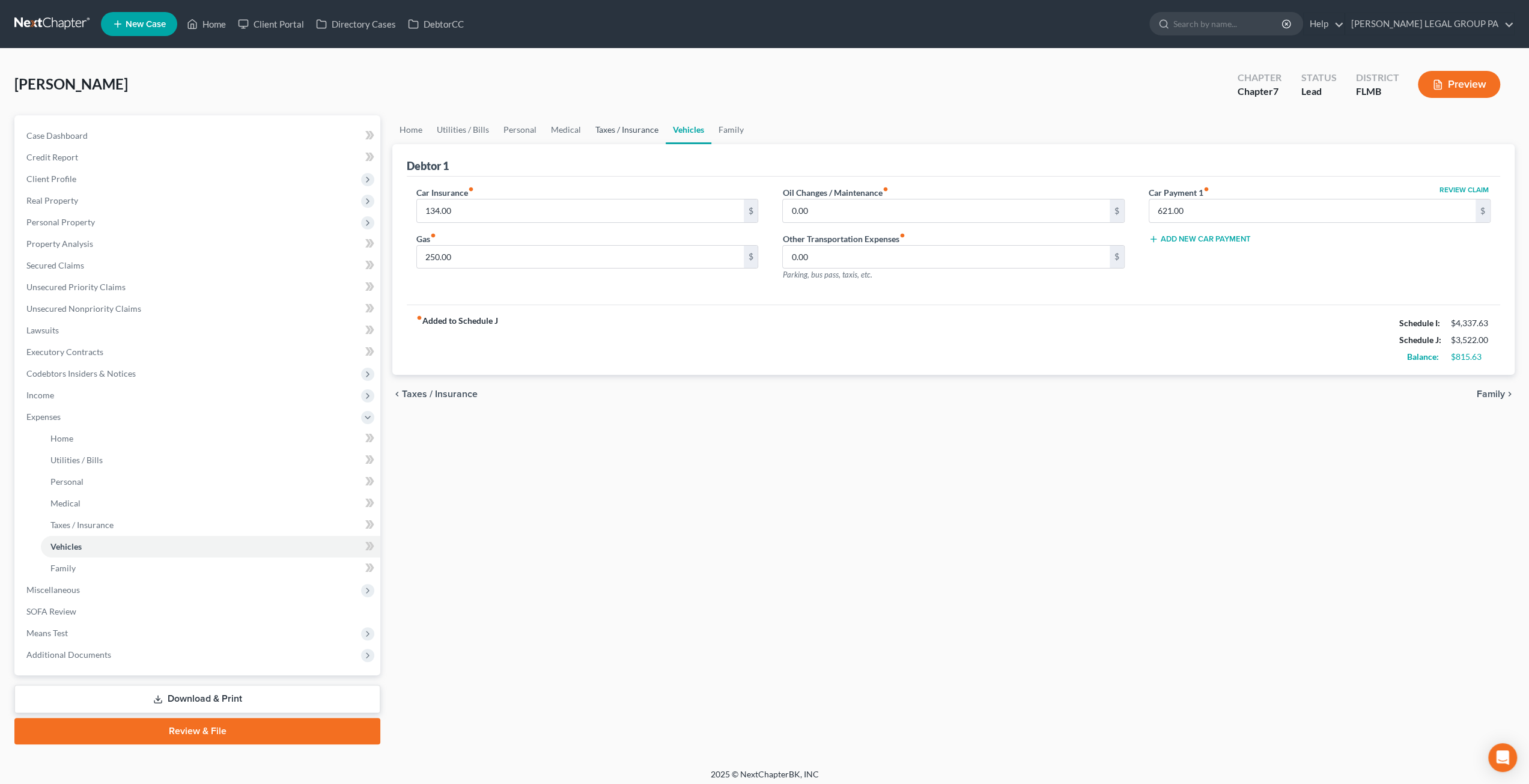
click at [640, 131] on link "Taxes / Insurance" at bounding box center [627, 129] width 78 height 29
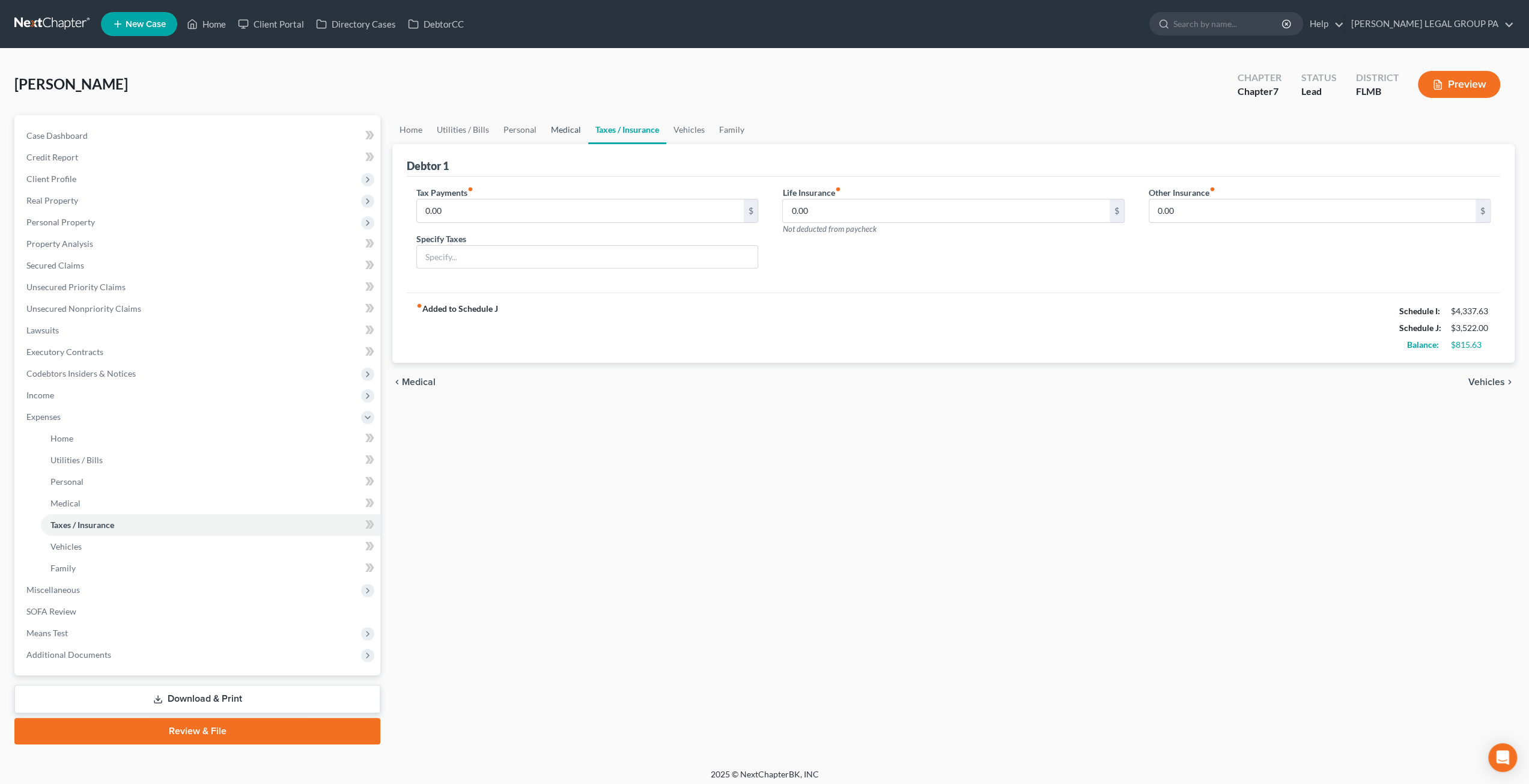
click at [574, 128] on link "Medical" at bounding box center [566, 129] width 44 height 29
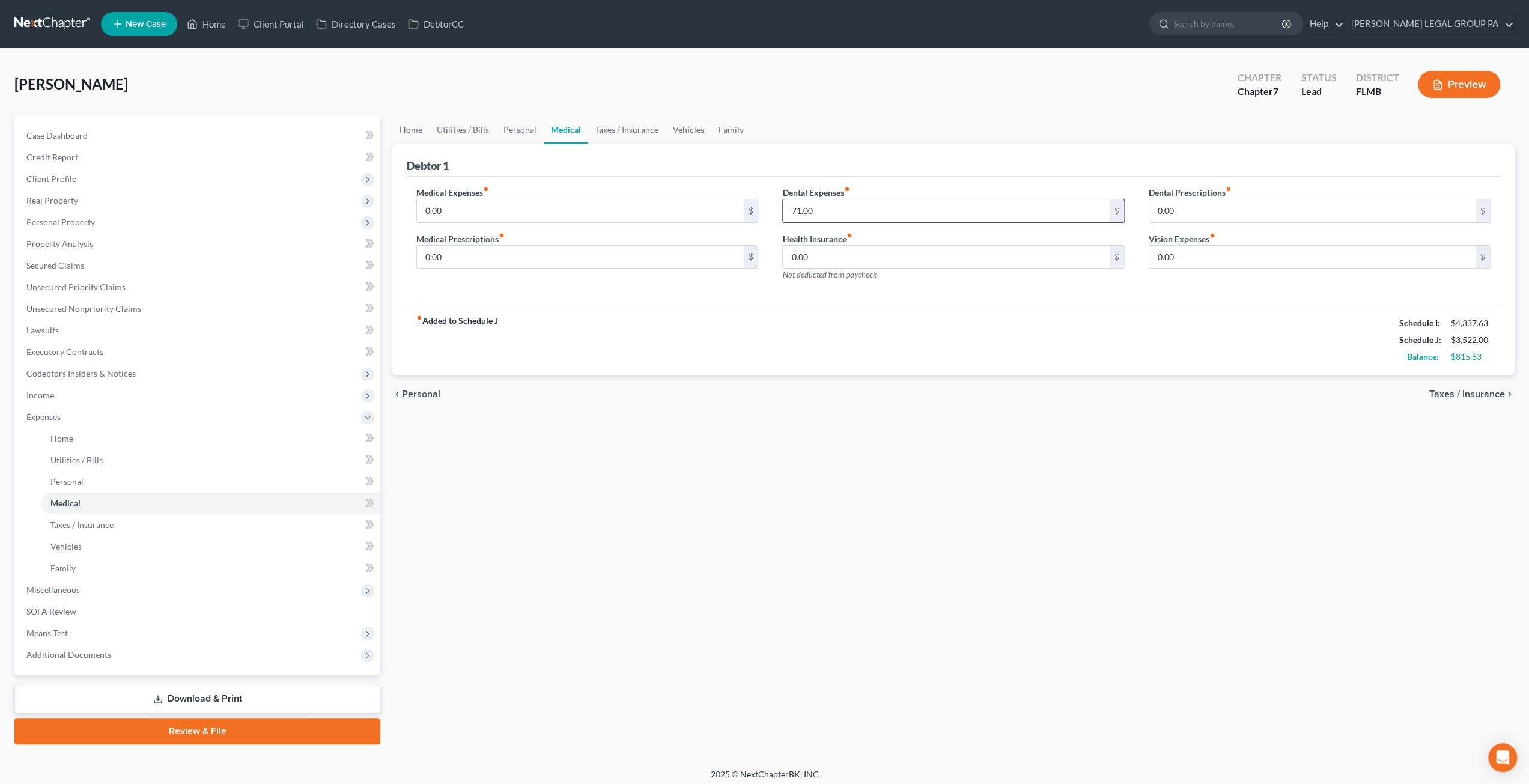
click at [824, 207] on input "71.00" at bounding box center [946, 210] width 326 height 23
type input "100"
click at [838, 173] on div "Debtor 1" at bounding box center [953, 161] width 1093 height 32
click at [528, 131] on link "Personal" at bounding box center [520, 129] width 47 height 29
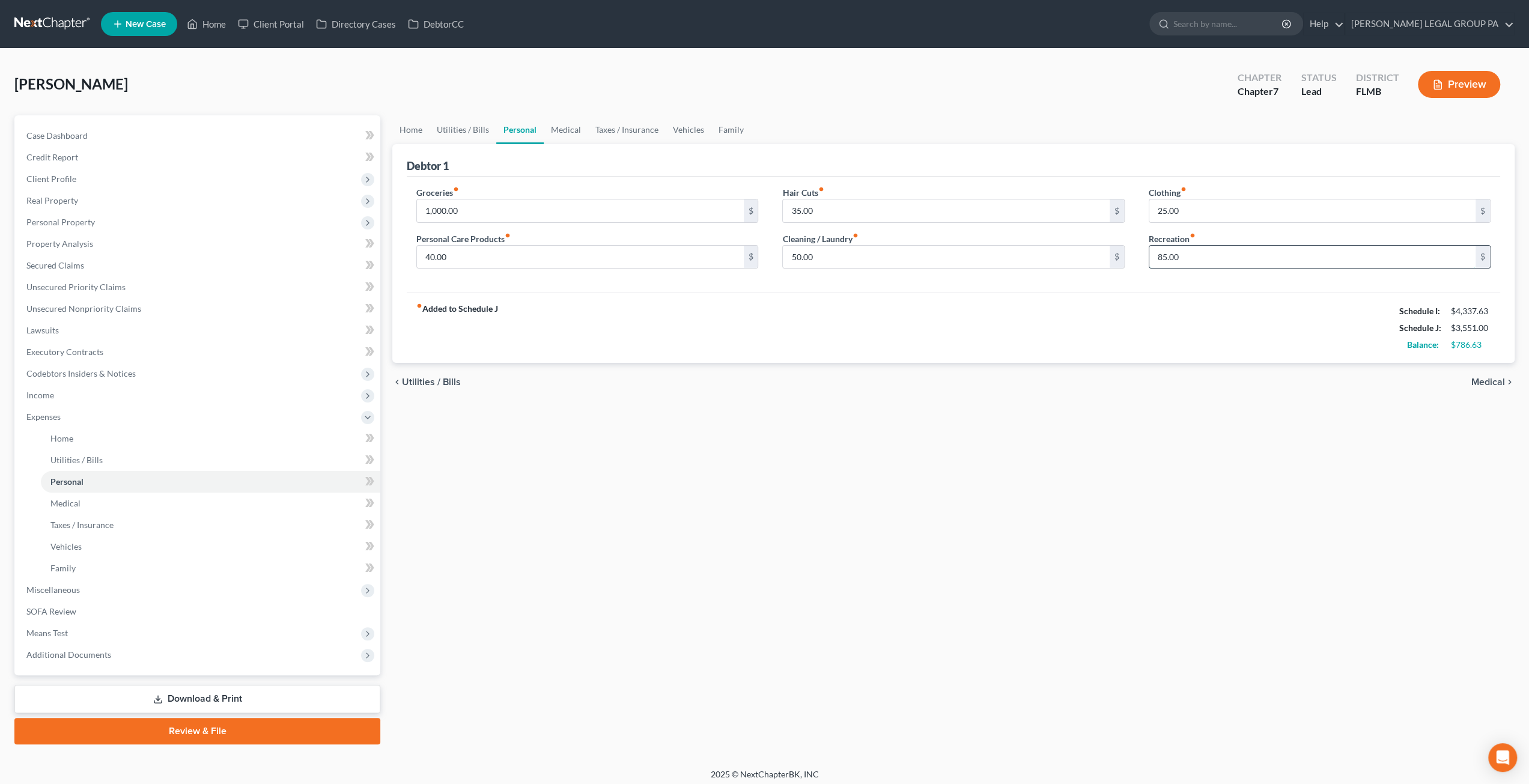
click at [1203, 255] on input "85.00" at bounding box center [1312, 257] width 326 height 23
type input "120"
click at [1185, 303] on div "fiber_manual_record Added to Schedule J Schedule I: $4,337.63 Schedule J: $3,58…" at bounding box center [953, 327] width 1093 height 70
click at [1194, 208] on input "25.00" at bounding box center [1312, 210] width 326 height 23
type input "50"
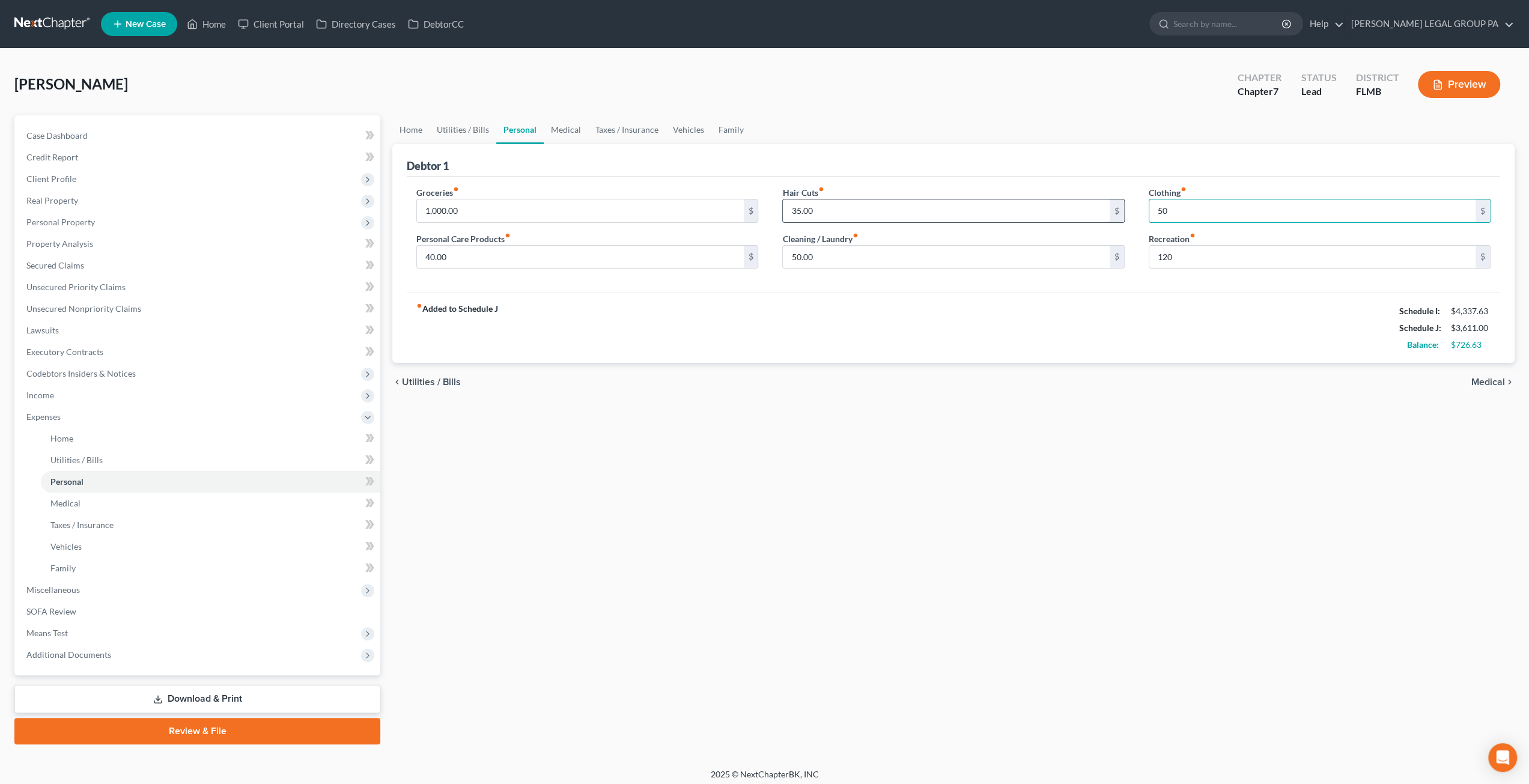
click at [927, 208] on input "35.00" at bounding box center [946, 210] width 326 height 23
type input "55"
click at [753, 184] on div "Groceries fiber_manual_record 1,000.00 $ Personal Care Products fiber_manual_re…" at bounding box center [953, 235] width 1093 height 116
click at [469, 126] on link "Utilities / Bills" at bounding box center [462, 129] width 67 height 29
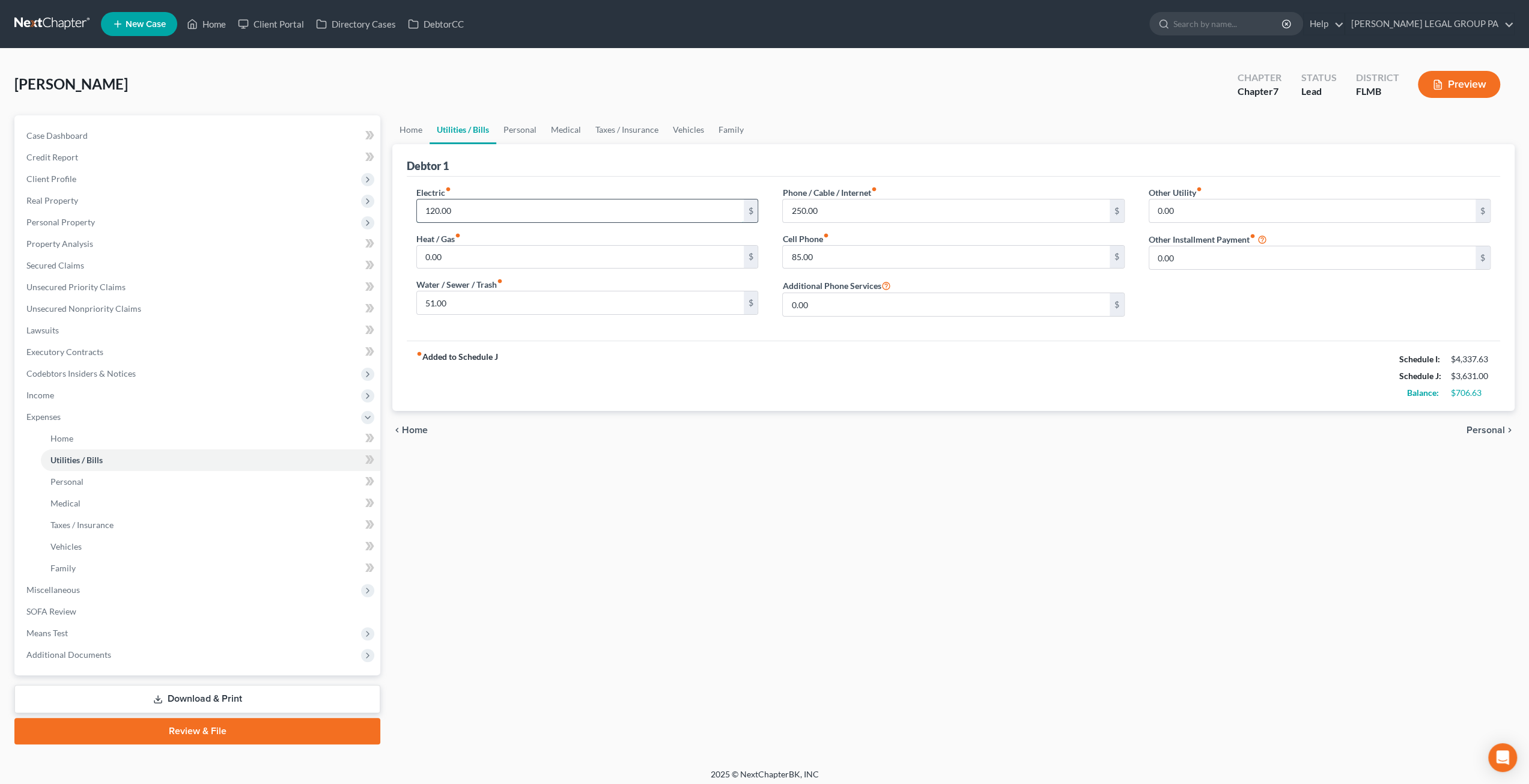
click at [466, 210] on input "120.00" at bounding box center [580, 210] width 326 height 23
type input "220"
click at [530, 303] on input "51.00" at bounding box center [580, 302] width 326 height 23
type input "120"
click at [590, 340] on div "fiber_manual_record Added to Schedule J Schedule I: $4,337.63 Schedule J: $3,80…" at bounding box center [953, 375] width 1093 height 70
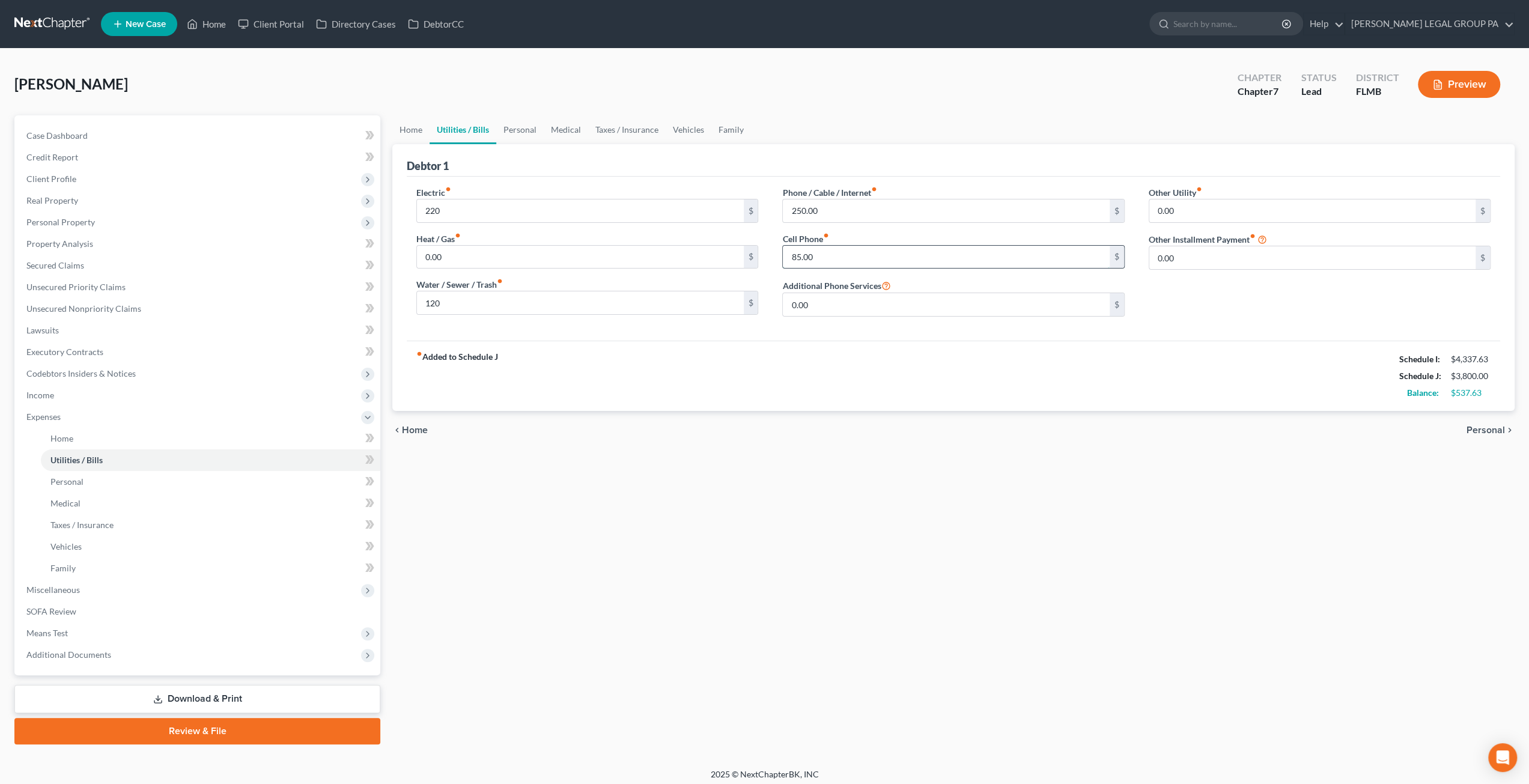
click at [842, 261] on input "85.00" at bounding box center [946, 257] width 326 height 23
type input "185"
click at [907, 347] on div "fiber_manual_record Added to Schedule J Schedule I: $4,337.63 Schedule J: $3,90…" at bounding box center [953, 375] width 1093 height 70
click at [415, 130] on link "Home" at bounding box center [411, 129] width 37 height 29
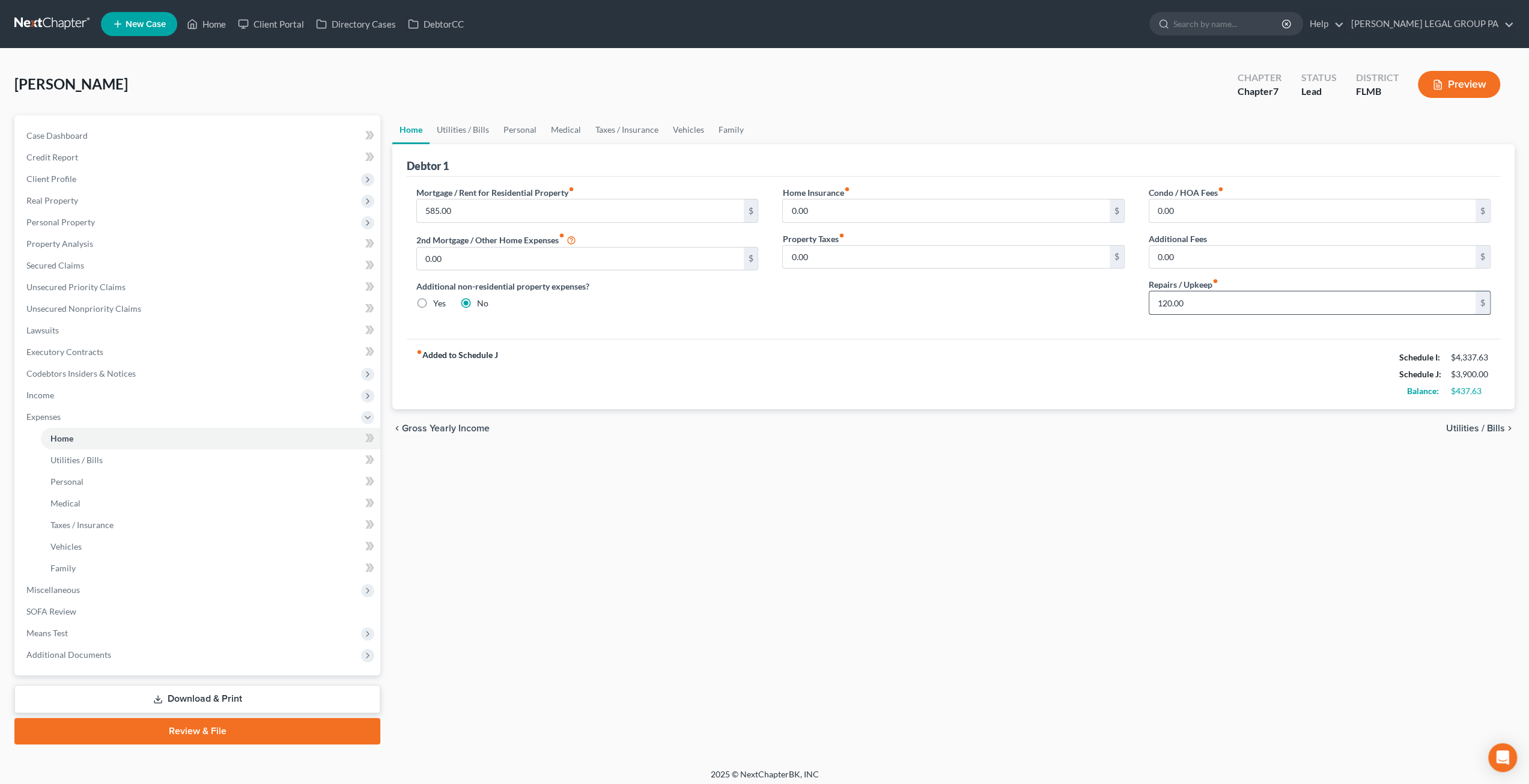
click at [1219, 301] on input "120.00" at bounding box center [1312, 302] width 326 height 23
drag, startPoint x: 1186, startPoint y: 297, endPoint x: 1136, endPoint y: 297, distance: 50.0
click at [1136, 297] on div "Condo / HOA Fees fiber_manual_record 0.00 $ Additional Fees 0.00 $ Repairs / Up…" at bounding box center [1319, 255] width 366 height 138
drag, startPoint x: 1045, startPoint y: 292, endPoint x: 1060, endPoint y: 256, distance: 39.0
click at [1045, 291] on div "Home Insurance fiber_manual_record 0.00 $ Property Taxes fiber_manual_record 0.…" at bounding box center [953, 255] width 366 height 138
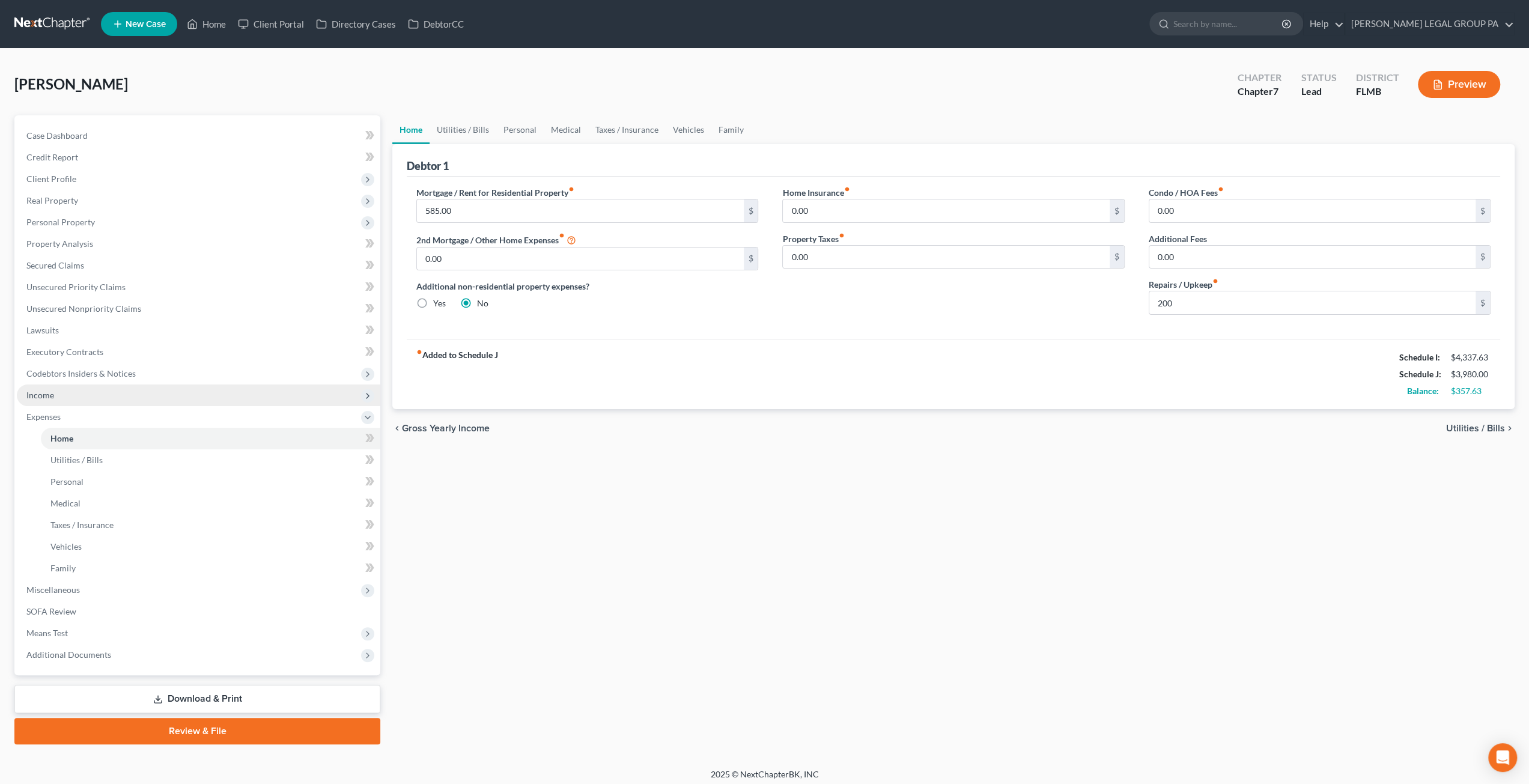
click at [54, 391] on span "Income" at bounding box center [199, 395] width 363 height 22
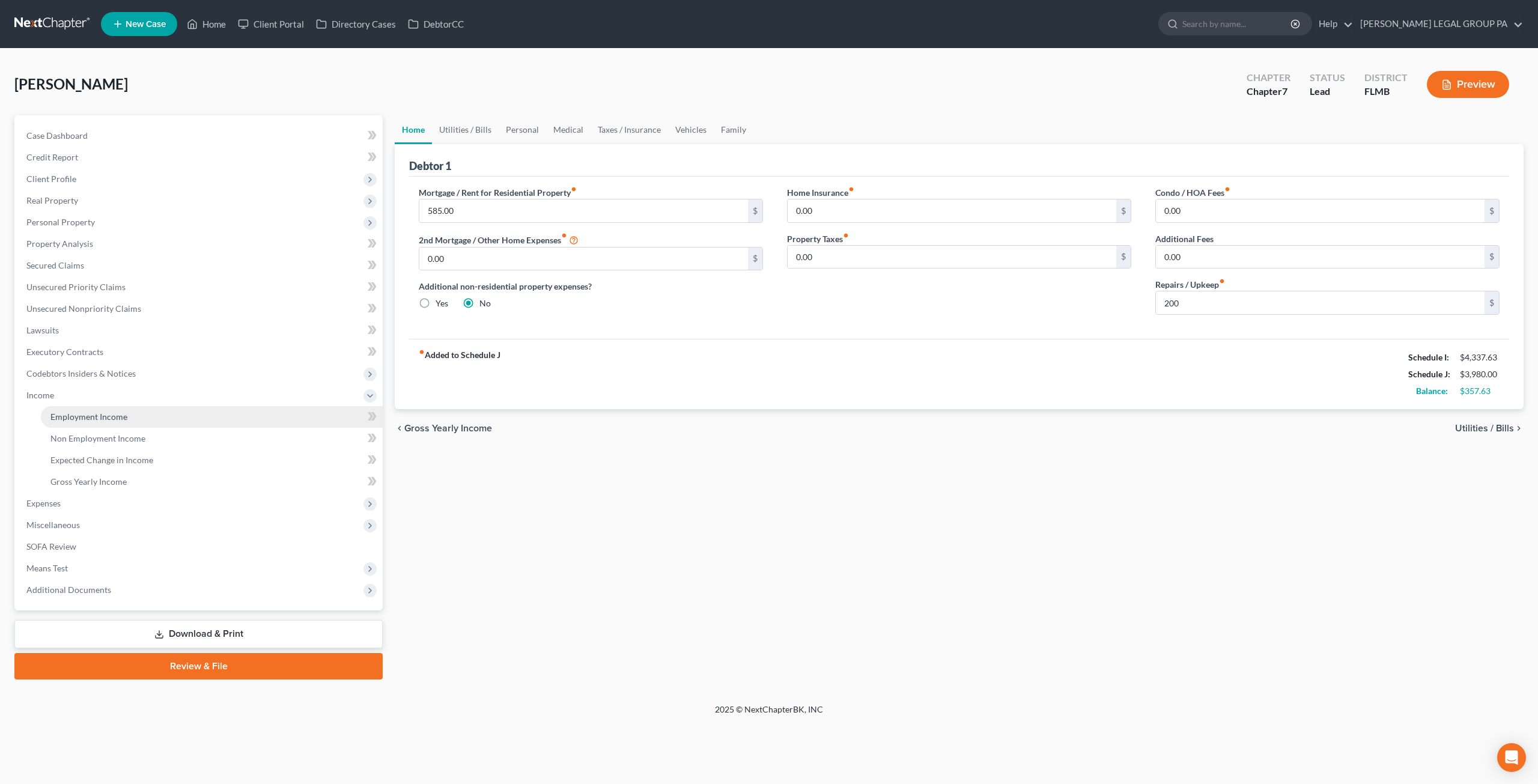
click at [92, 409] on link "Employment Income" at bounding box center [212, 417] width 342 height 22
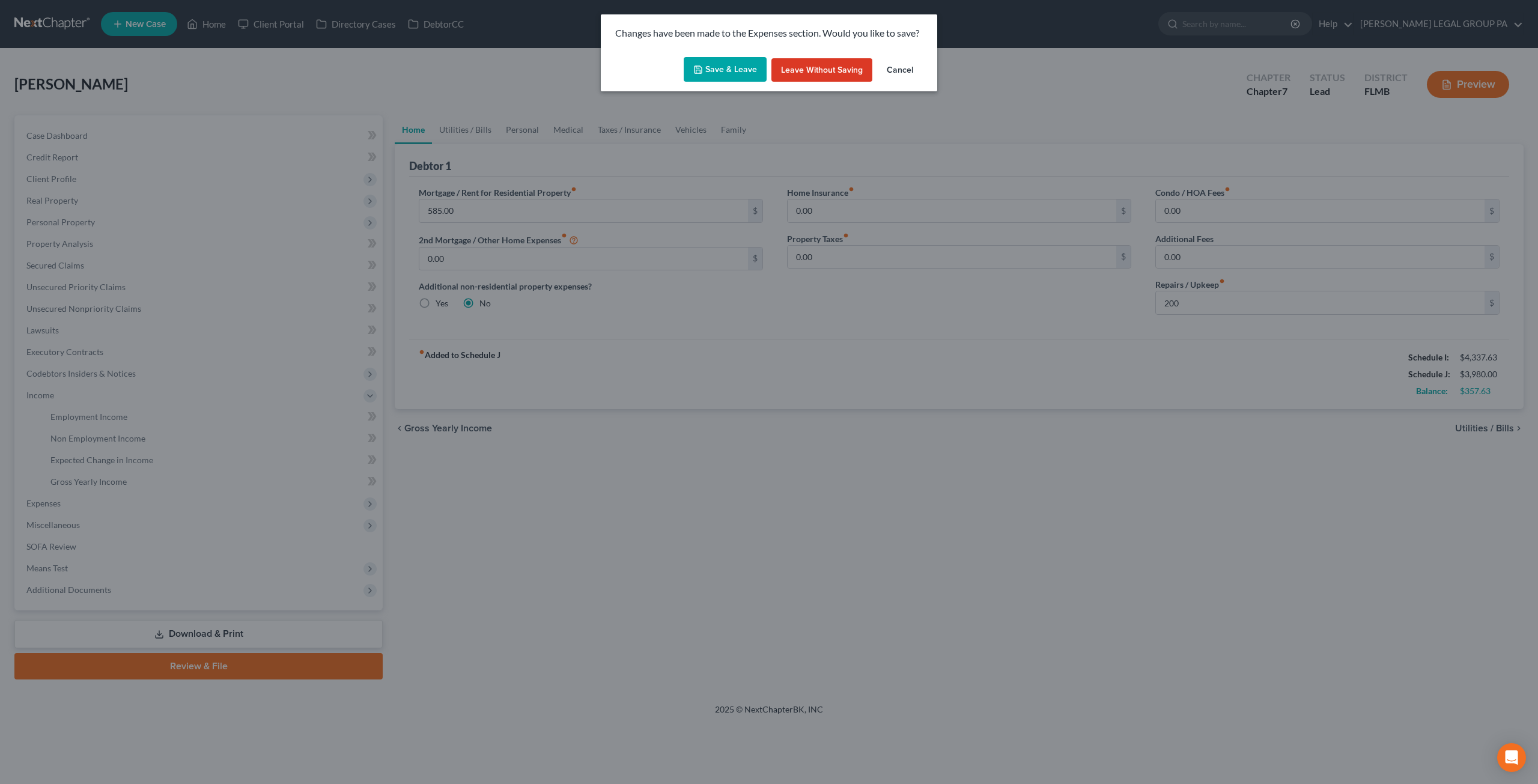
click at [719, 70] on button "Save & Leave" at bounding box center [725, 70] width 83 height 26
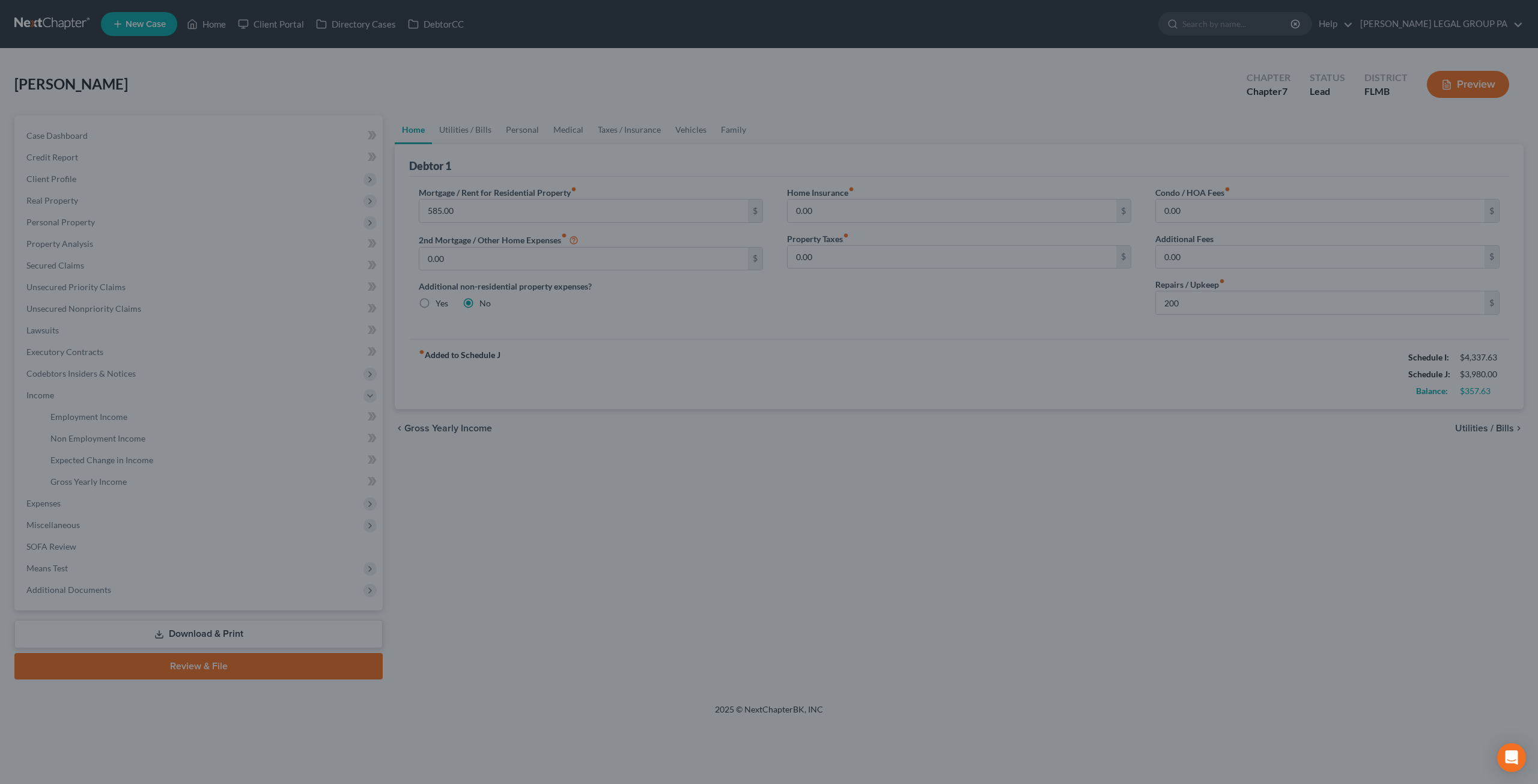
type input "200.00"
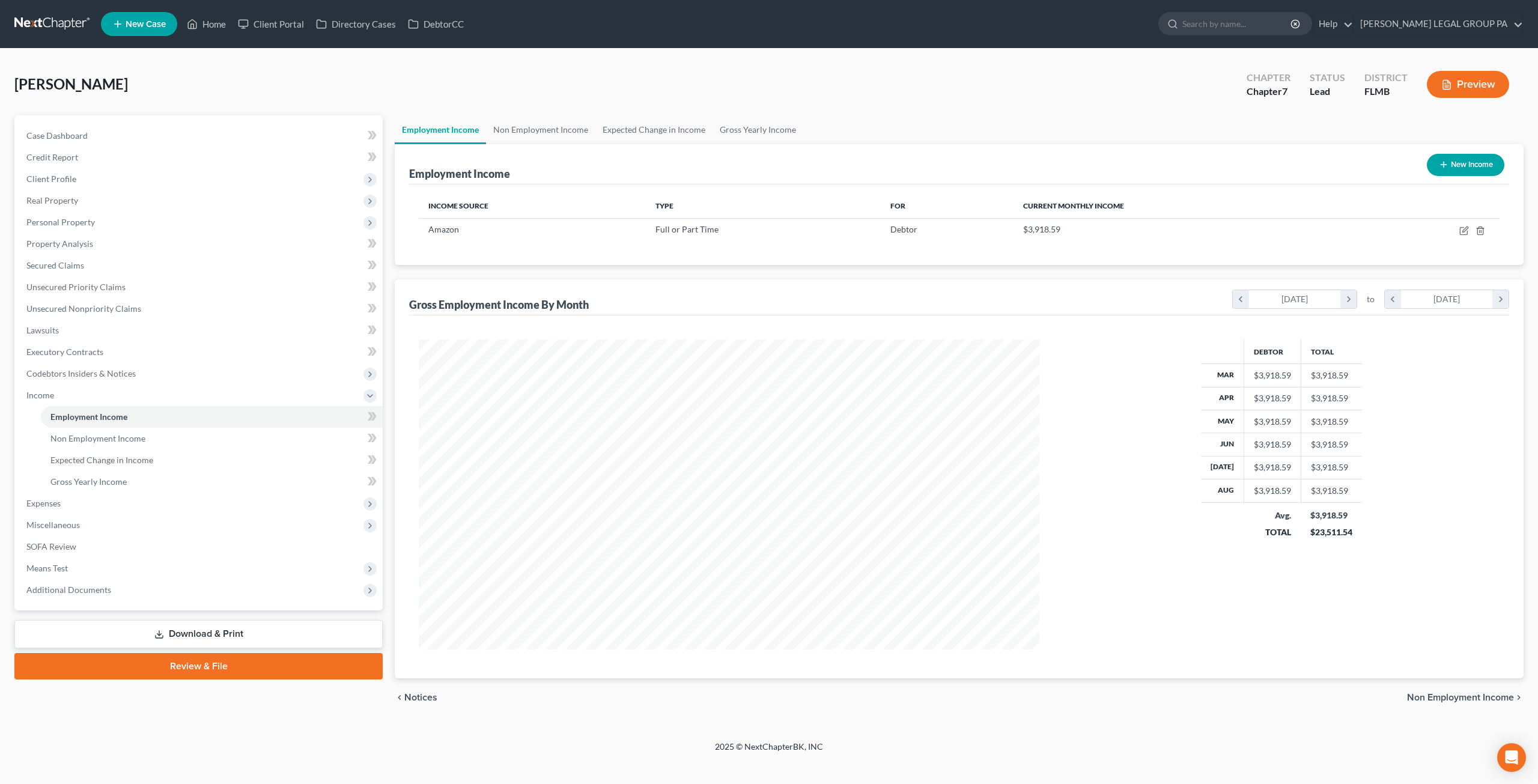
scroll to position [310, 644]
click at [1466, 228] on icon "button" at bounding box center [1465, 229] width 6 height 6
select select "0"
select select "9"
select select "3"
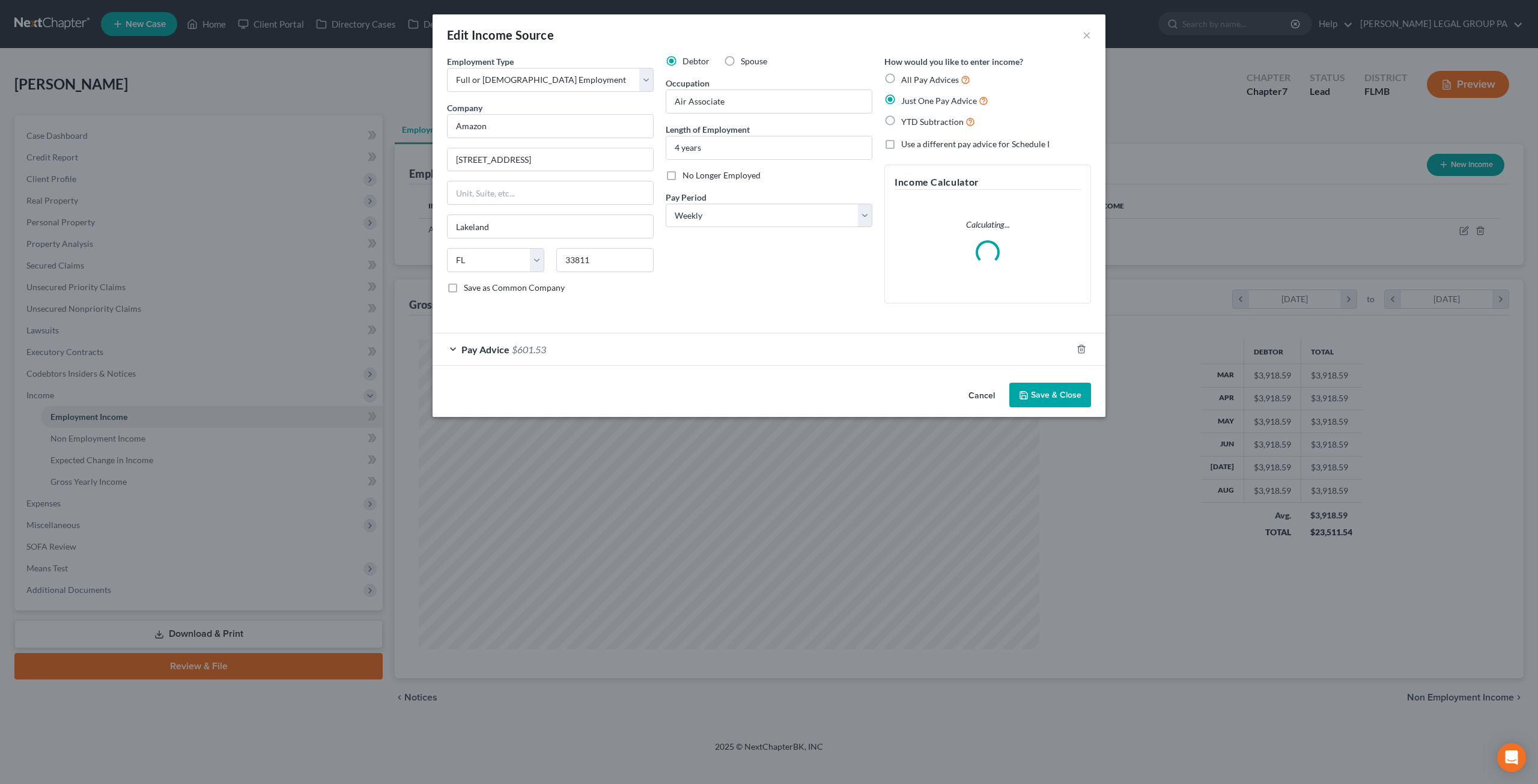
click at [528, 348] on span "$601.53" at bounding box center [528, 349] width 34 height 11
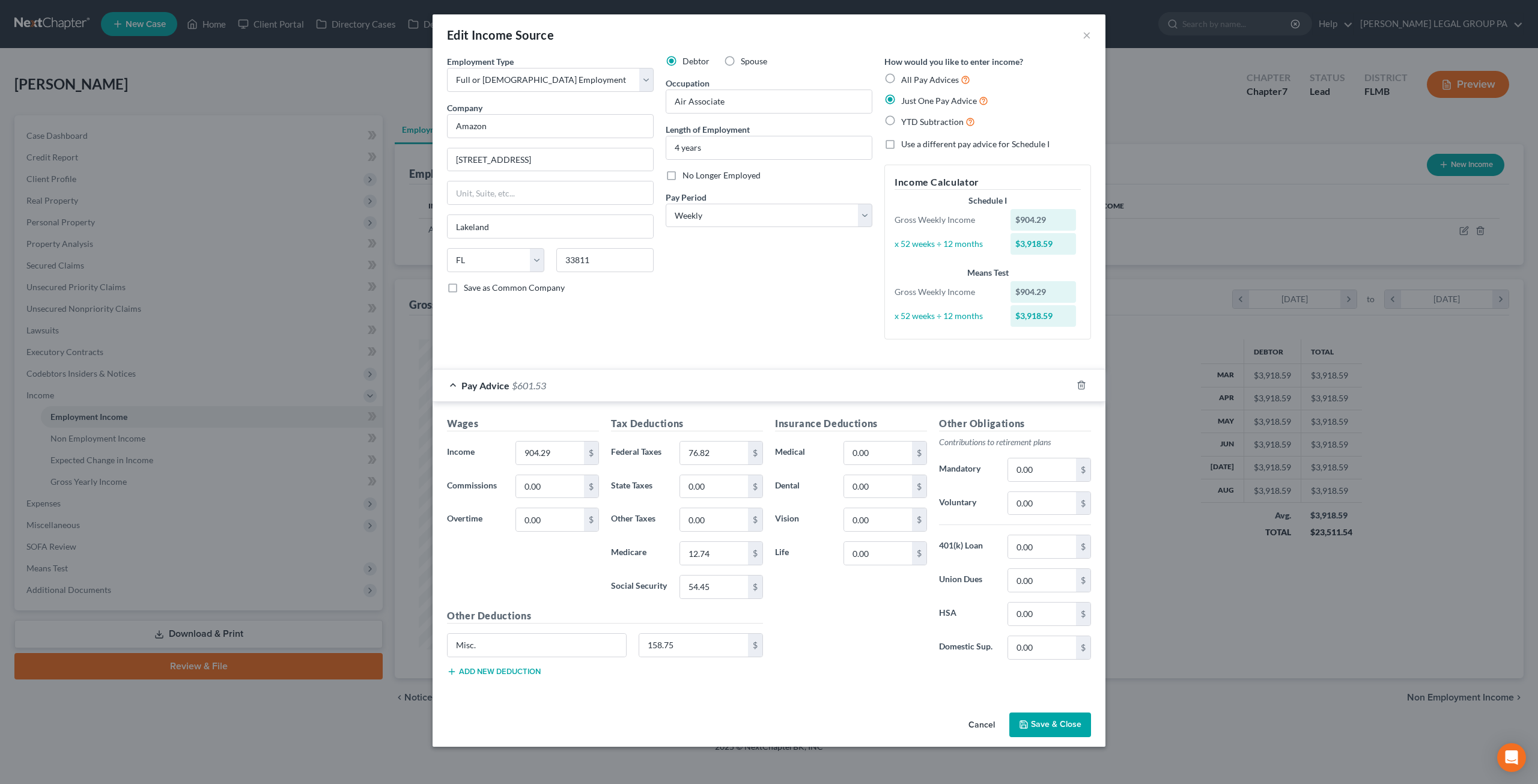
click at [1047, 717] on button "Save & Close" at bounding box center [1050, 725] width 82 height 26
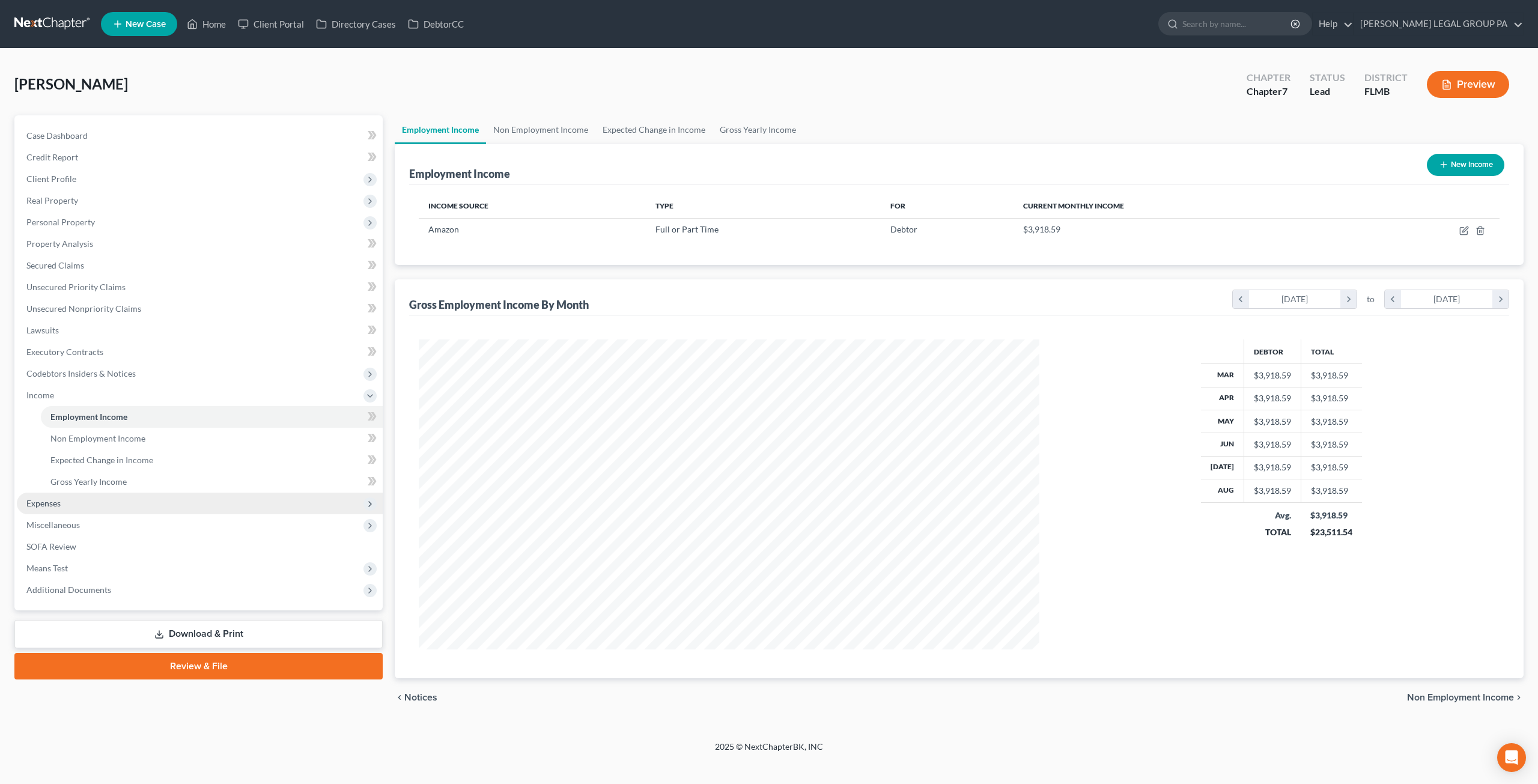
click at [68, 497] on span "Expenses" at bounding box center [200, 503] width 366 height 22
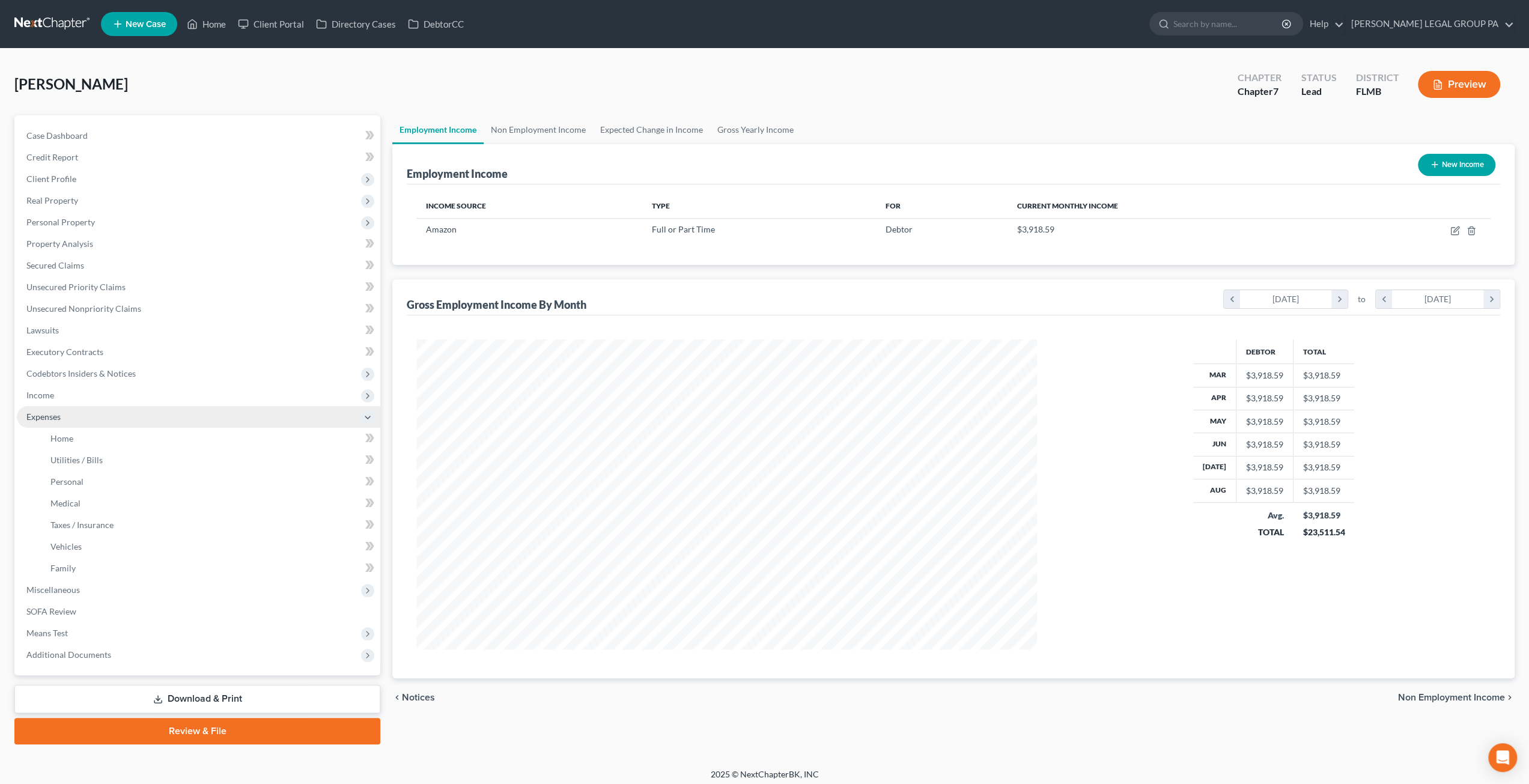
scroll to position [600328, 600075]
click at [73, 442] on link "Home" at bounding box center [210, 438] width 339 height 22
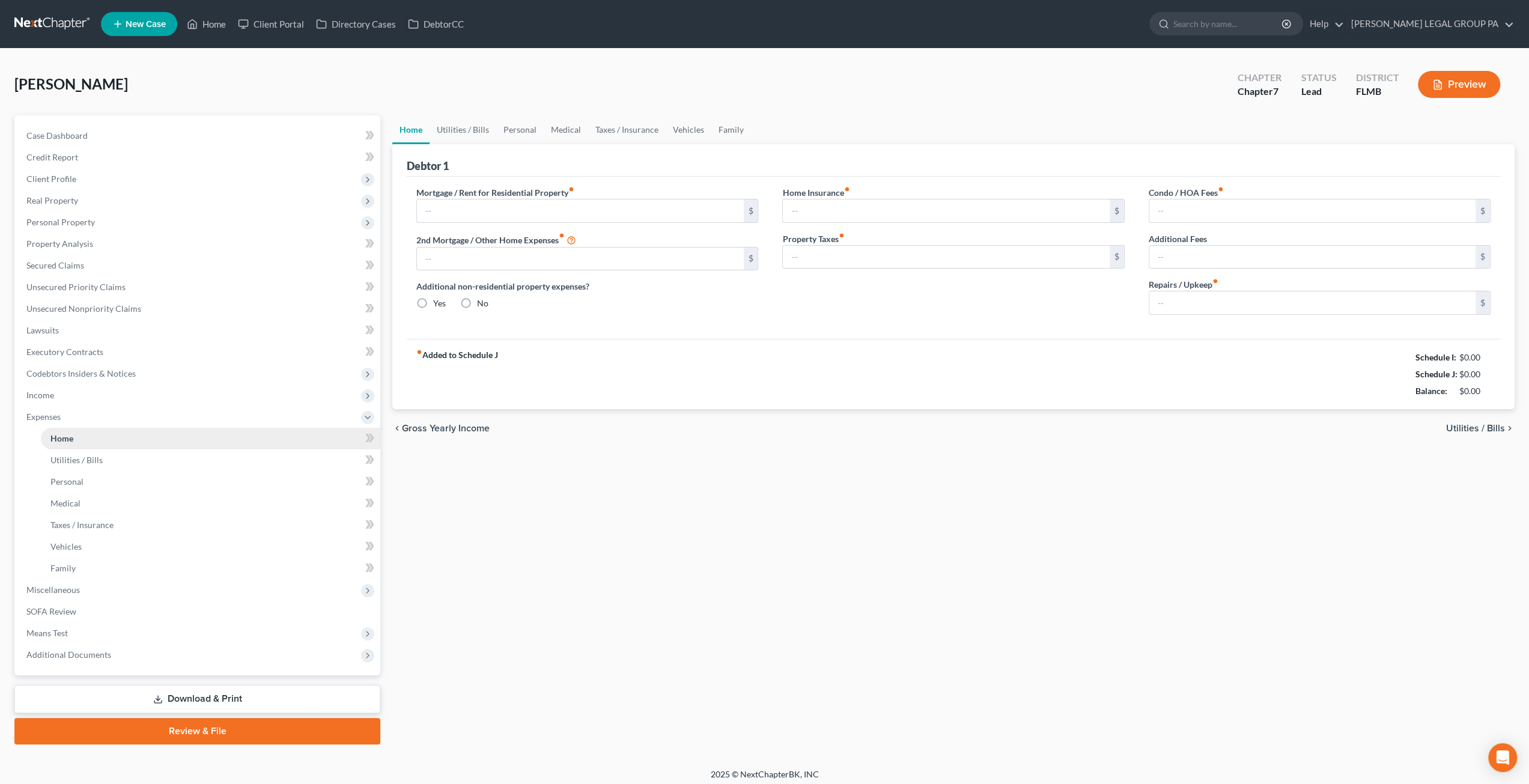
type input "585.00"
type input "0.00"
radio input "true"
type input "0.00"
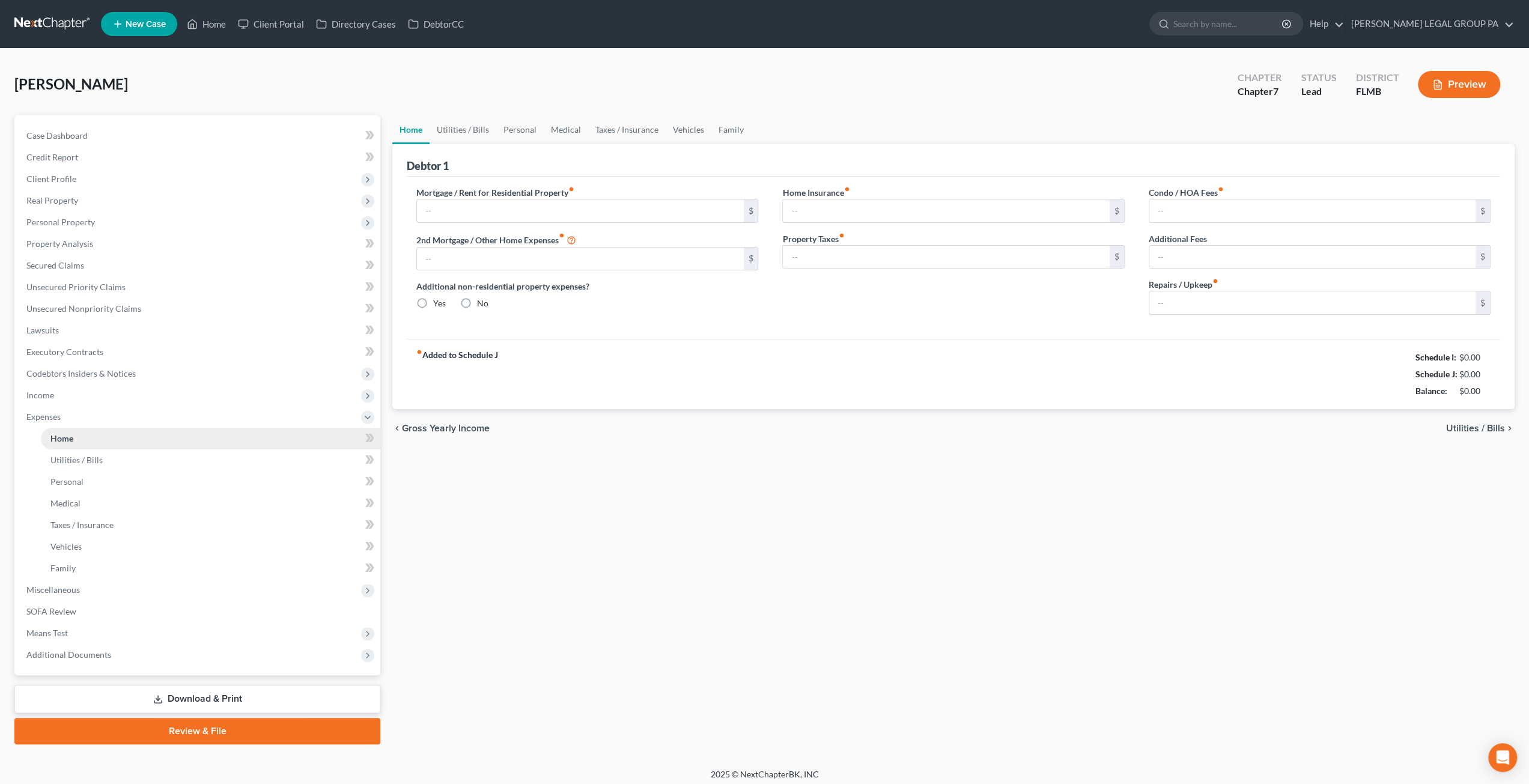
type input "0.00"
type input "200.00"
click at [68, 25] on link at bounding box center [53, 24] width 77 height 22
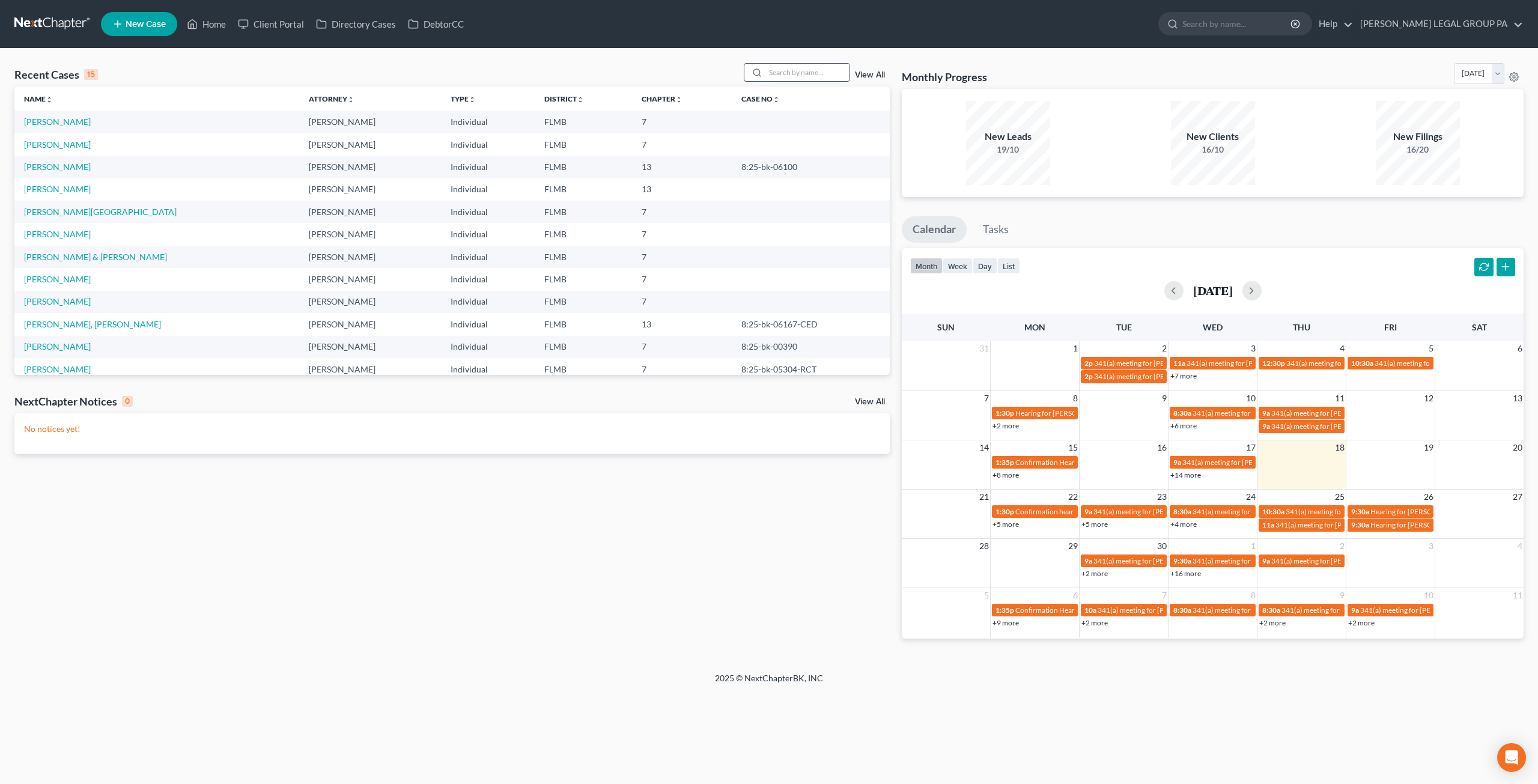
click at [790, 73] on input "search" at bounding box center [807, 72] width 84 height 17
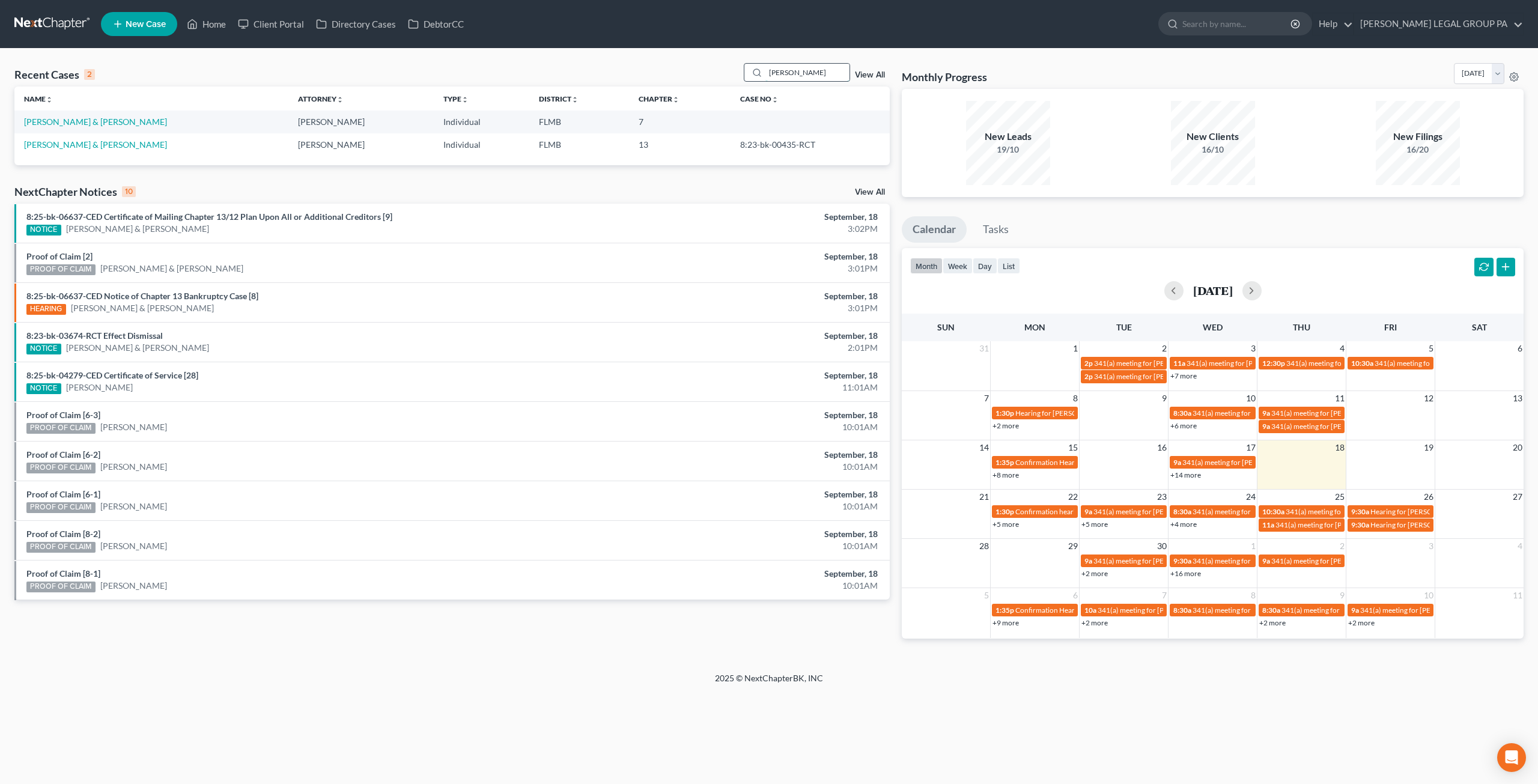
drag, startPoint x: 812, startPoint y: 68, endPoint x: 750, endPoint y: 72, distance: 62.1
click at [750, 72] on div "hollie" at bounding box center [797, 72] width 107 height 19
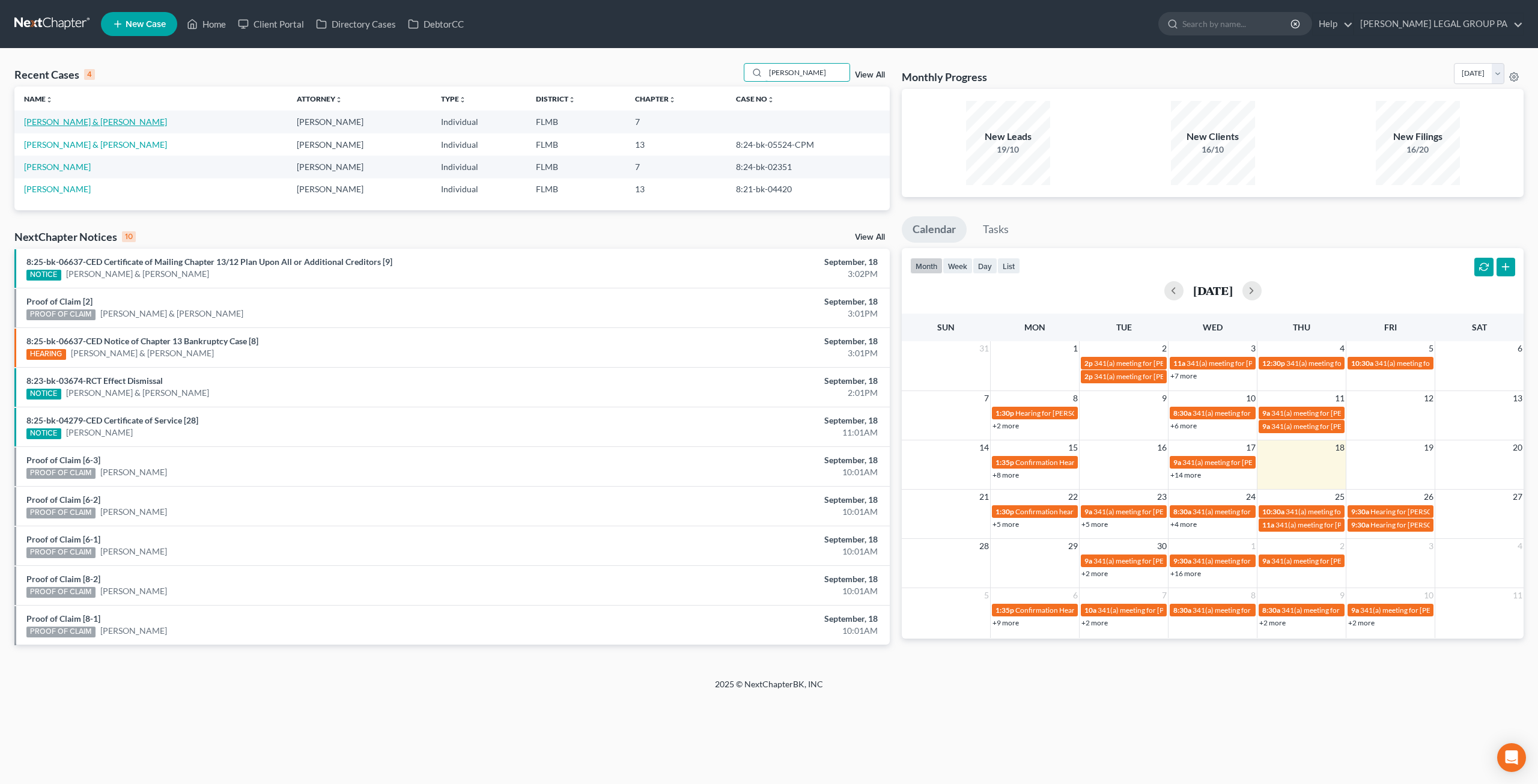
type input "moore"
click at [76, 123] on link "[PERSON_NAME] & [PERSON_NAME]" at bounding box center [96, 121] width 143 height 10
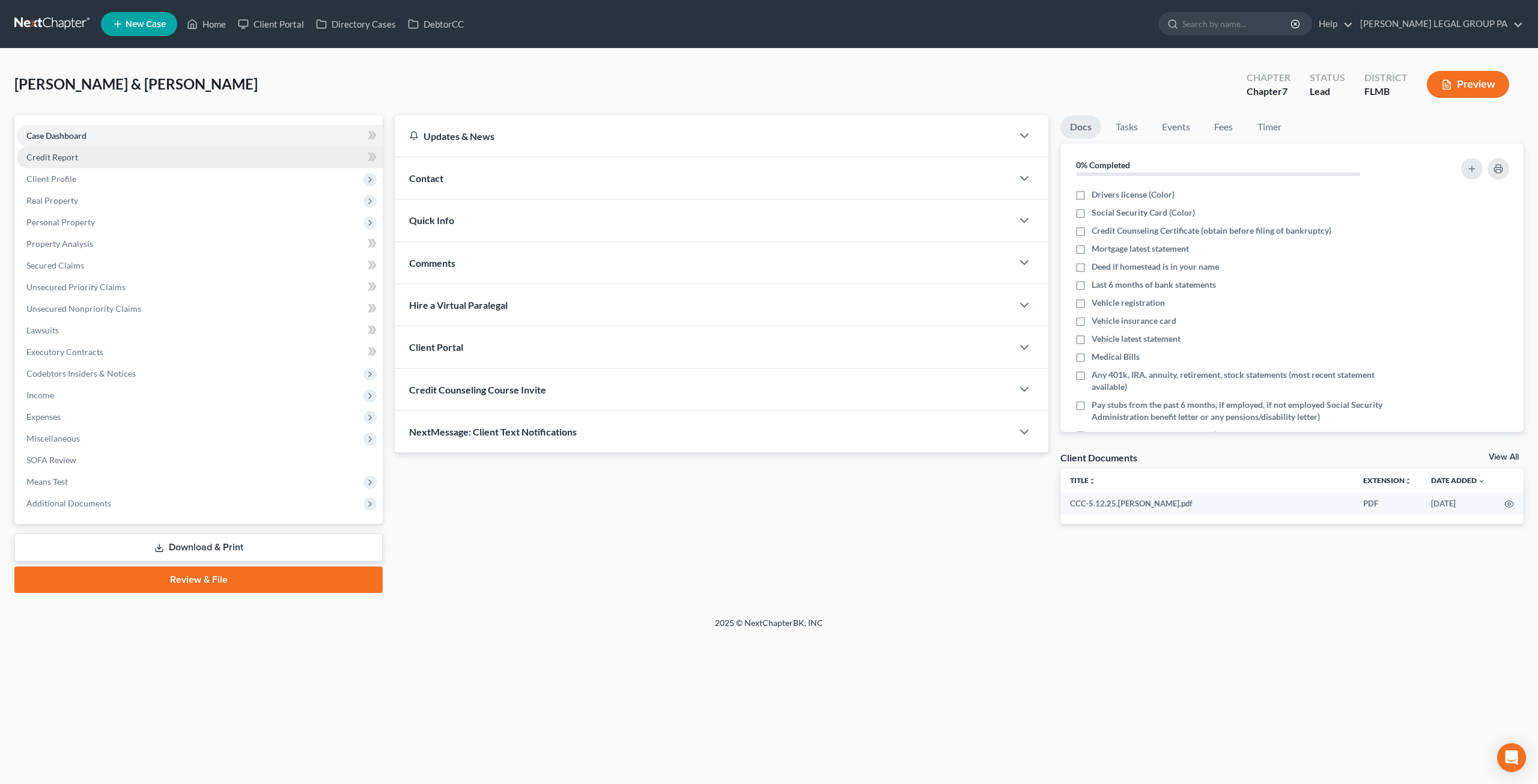
click at [57, 154] on span "Credit Report" at bounding box center [52, 157] width 52 height 10
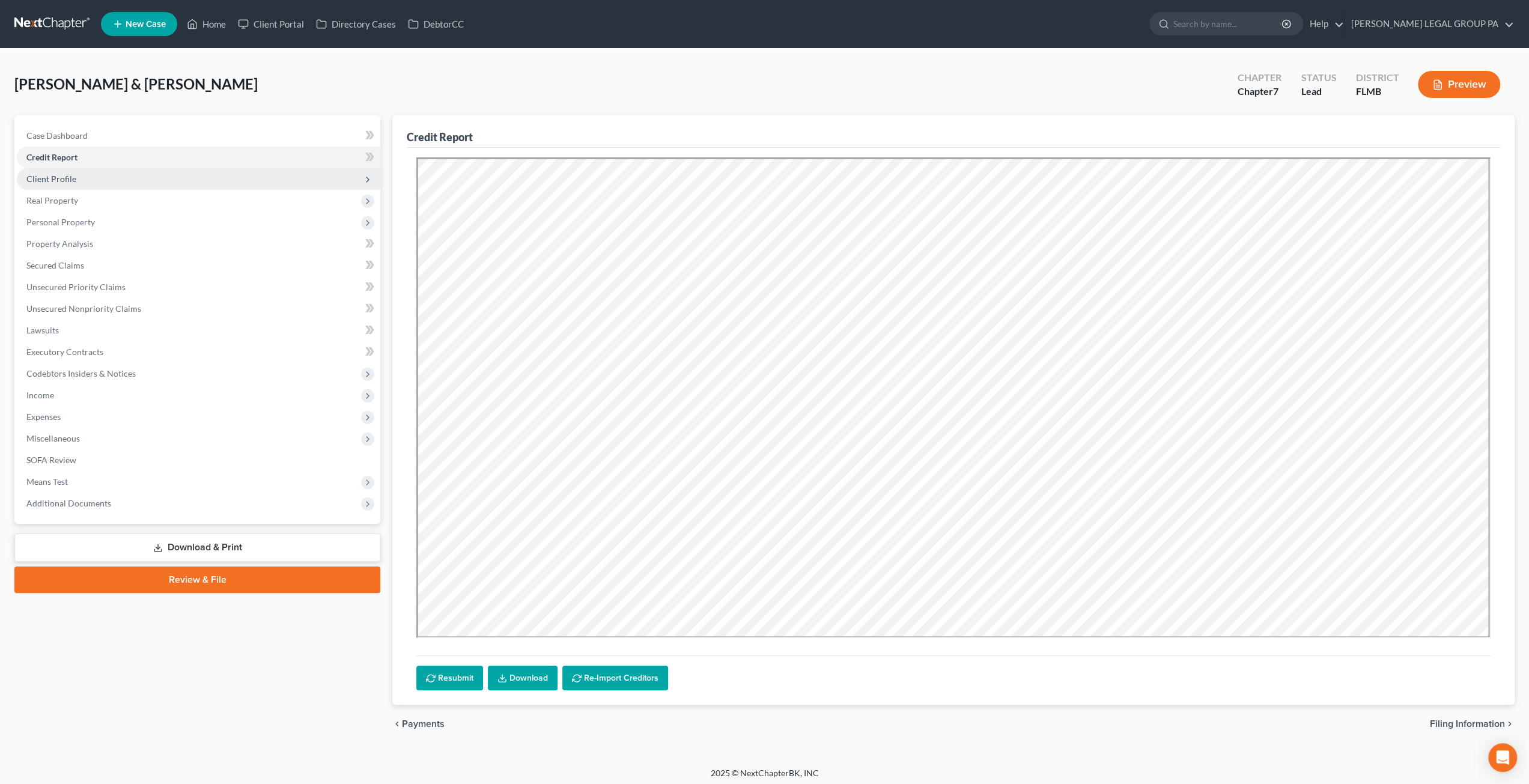
click at [66, 187] on span "Client Profile" at bounding box center [199, 179] width 363 height 22
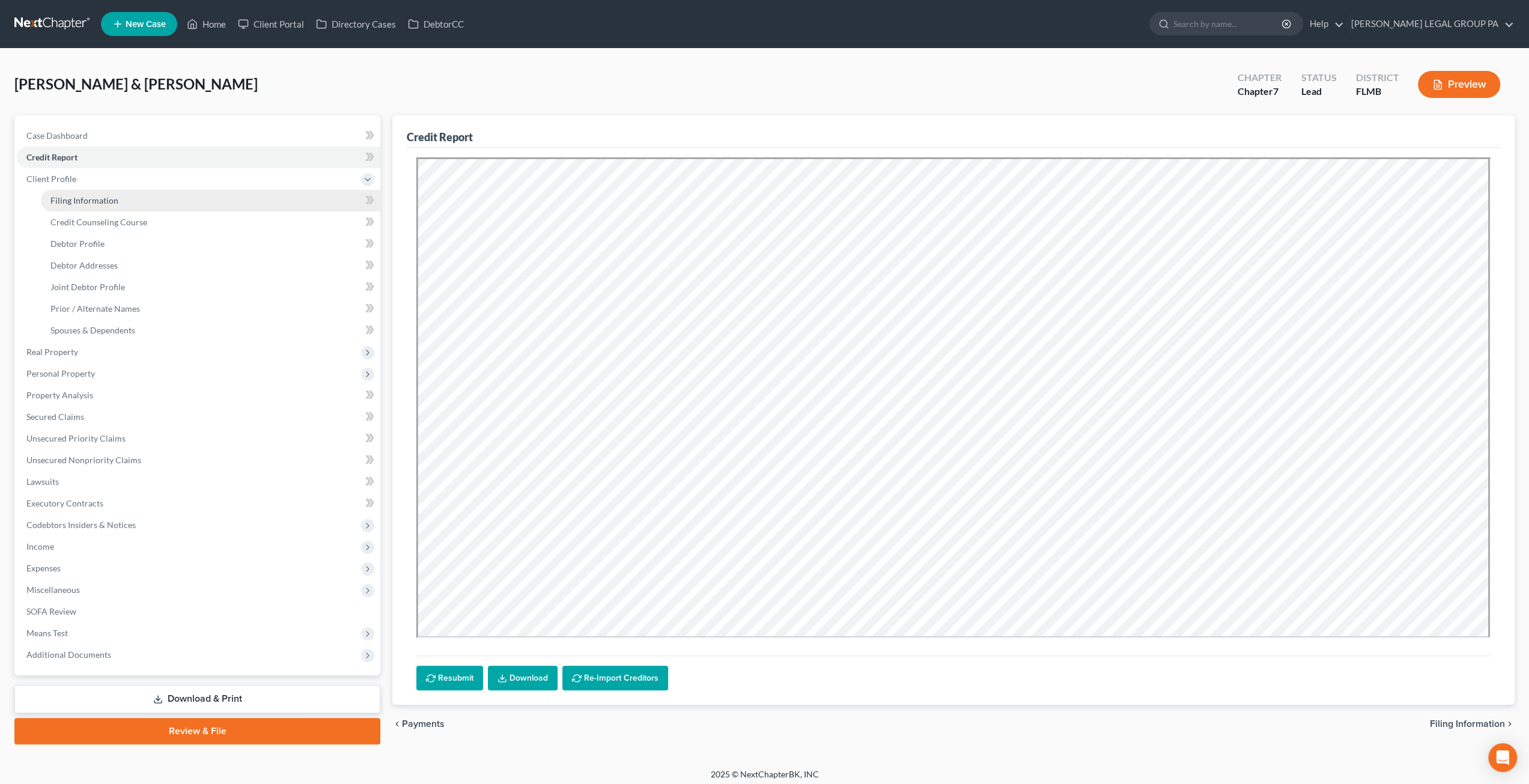
click at [75, 195] on span "Filing Information" at bounding box center [84, 200] width 68 height 10
select select "2"
select select "1"
select select "0"
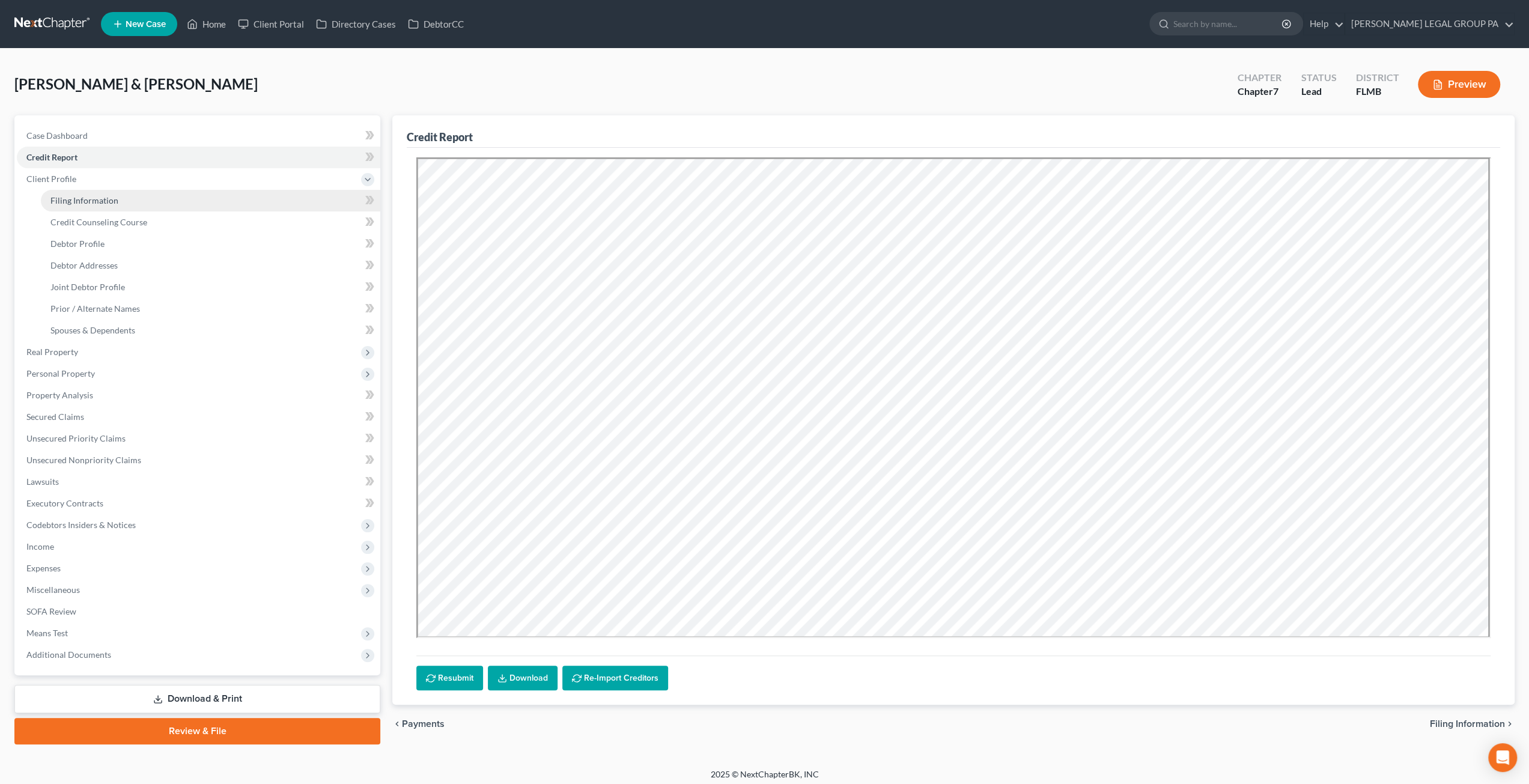
select select "9"
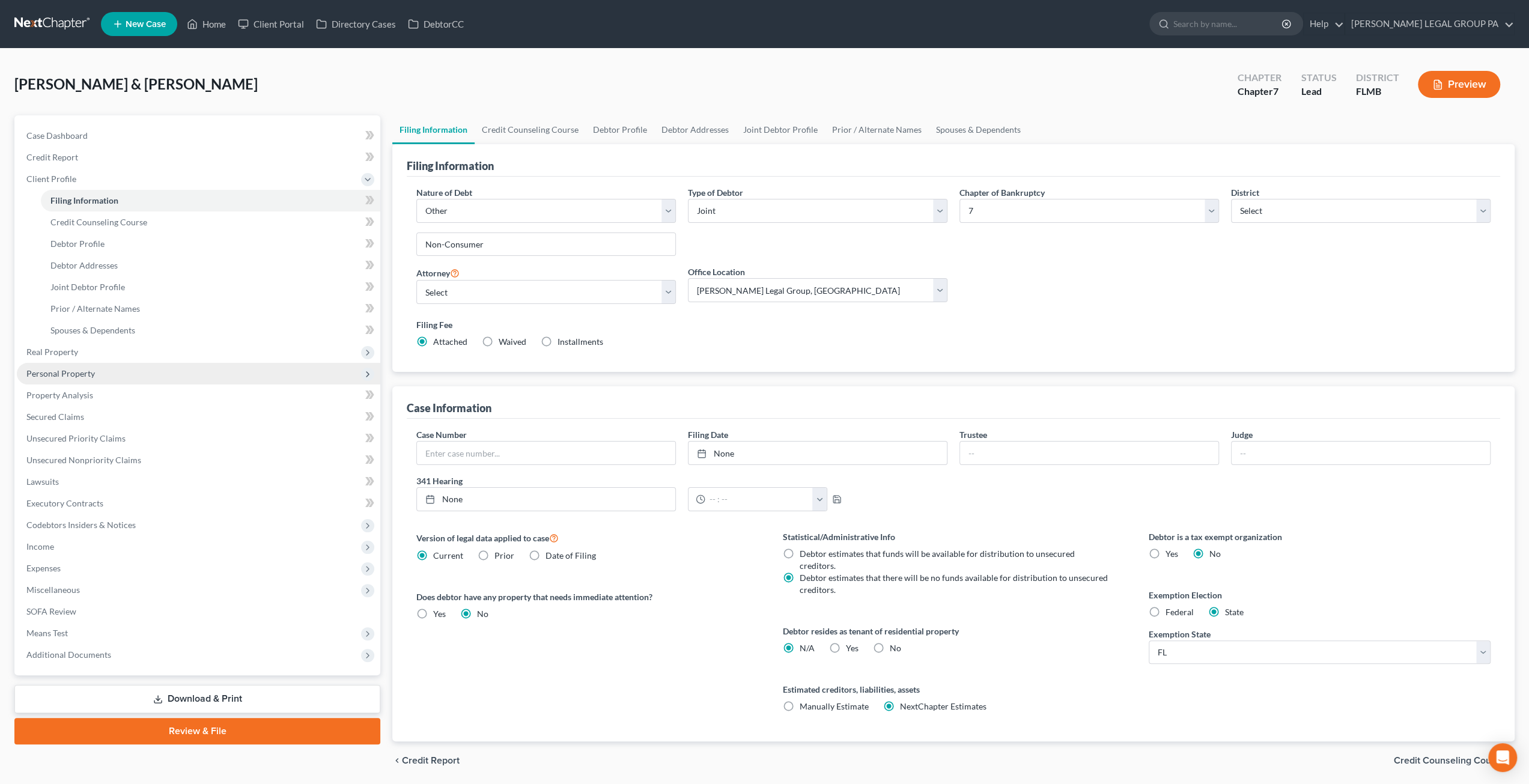
click at [85, 369] on span "Personal Property" at bounding box center [199, 373] width 363 height 22
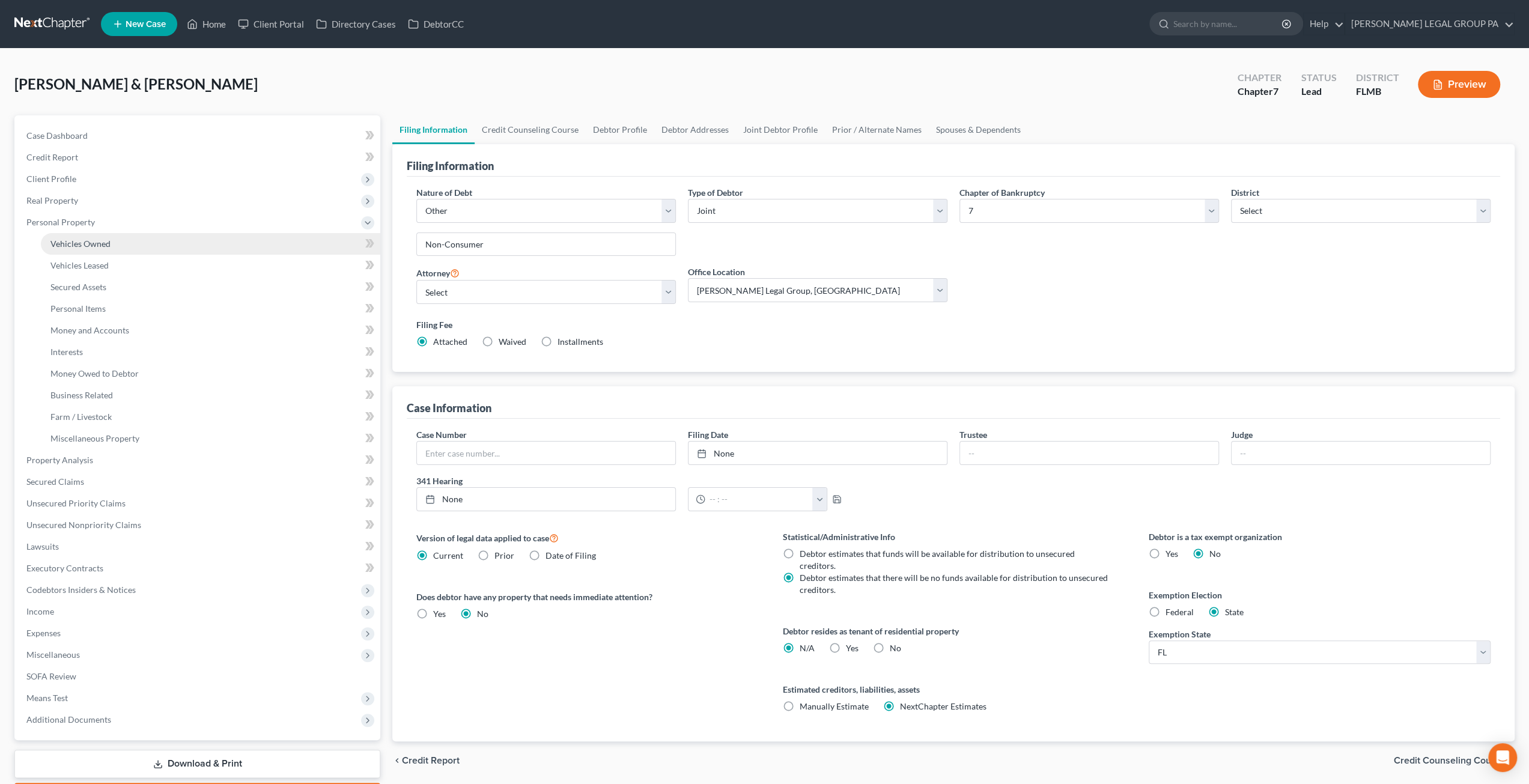
click at [99, 250] on link "Vehicles Owned" at bounding box center [210, 244] width 339 height 22
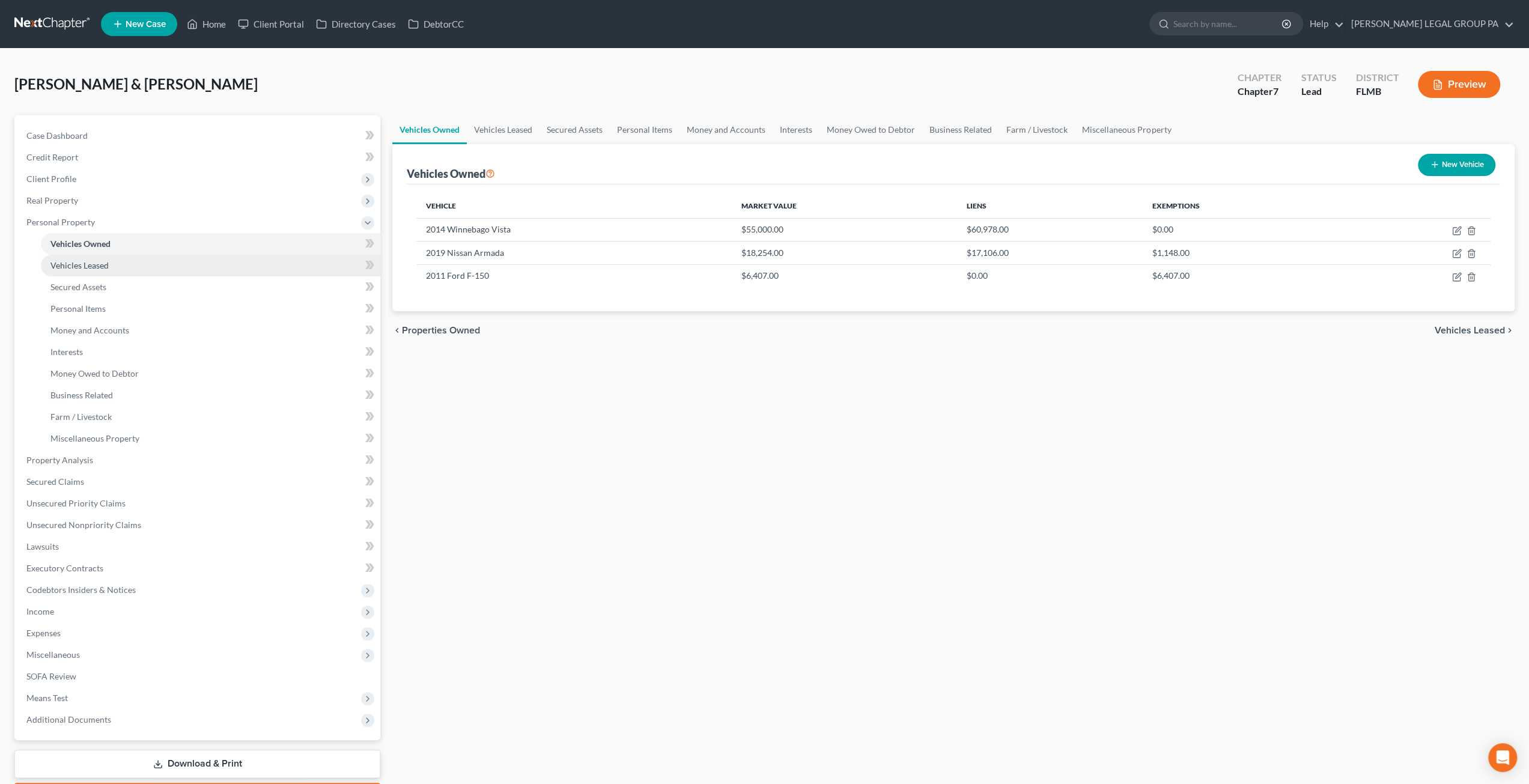
click at [121, 263] on link "Vehicles Leased" at bounding box center [210, 265] width 339 height 22
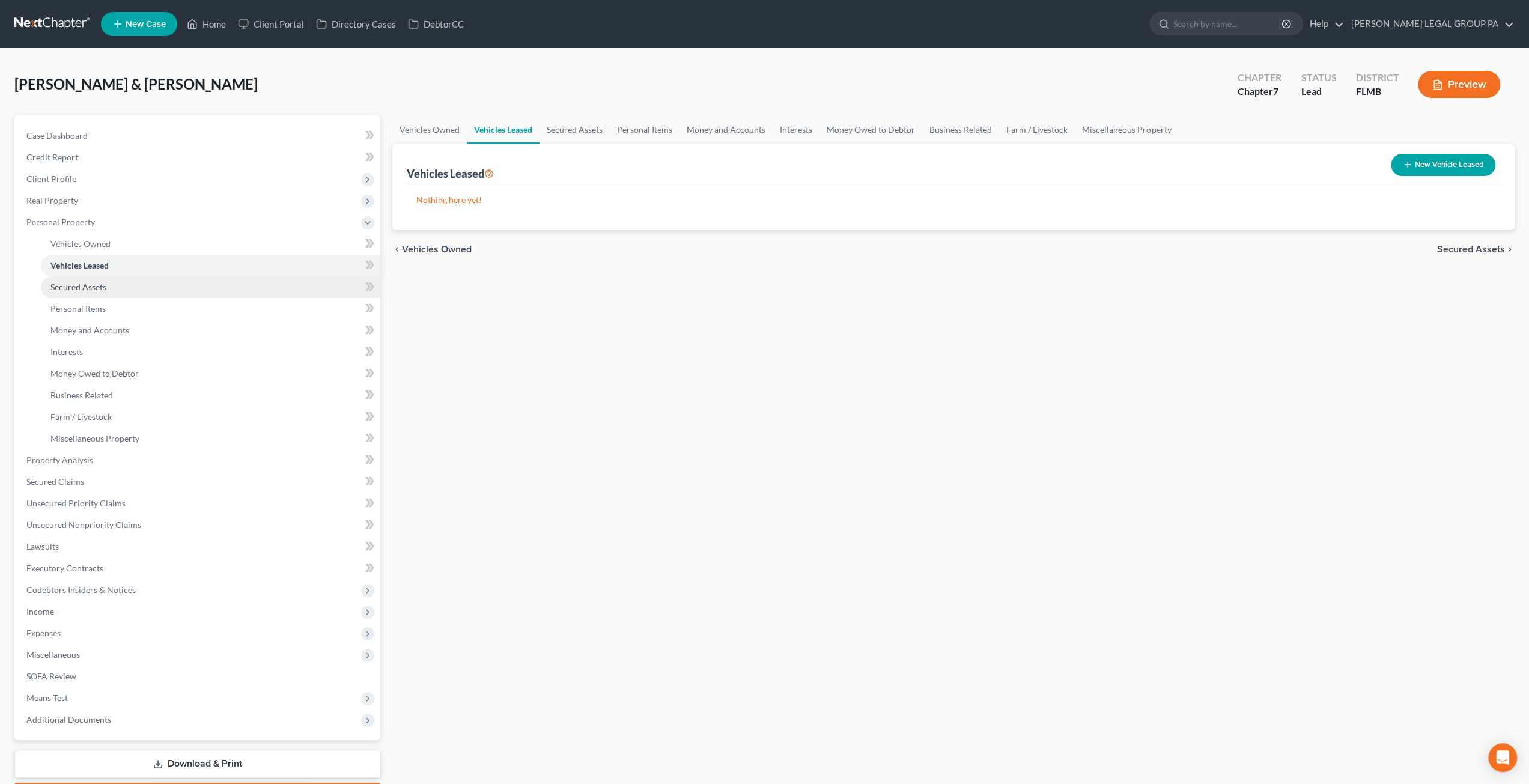
click at [108, 291] on link "Secured Assets" at bounding box center [210, 287] width 339 height 22
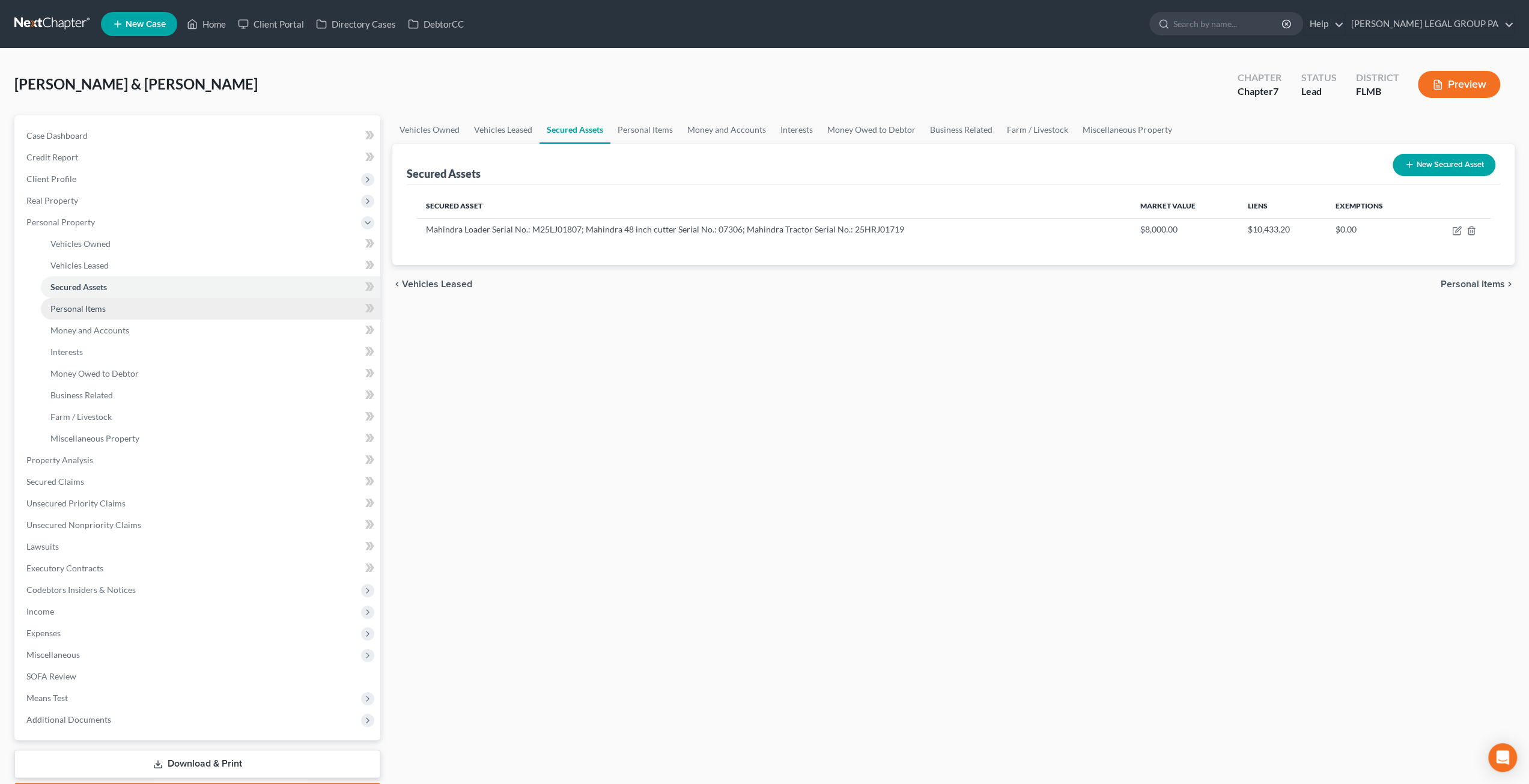
click at [105, 310] on link "Personal Items" at bounding box center [210, 309] width 339 height 22
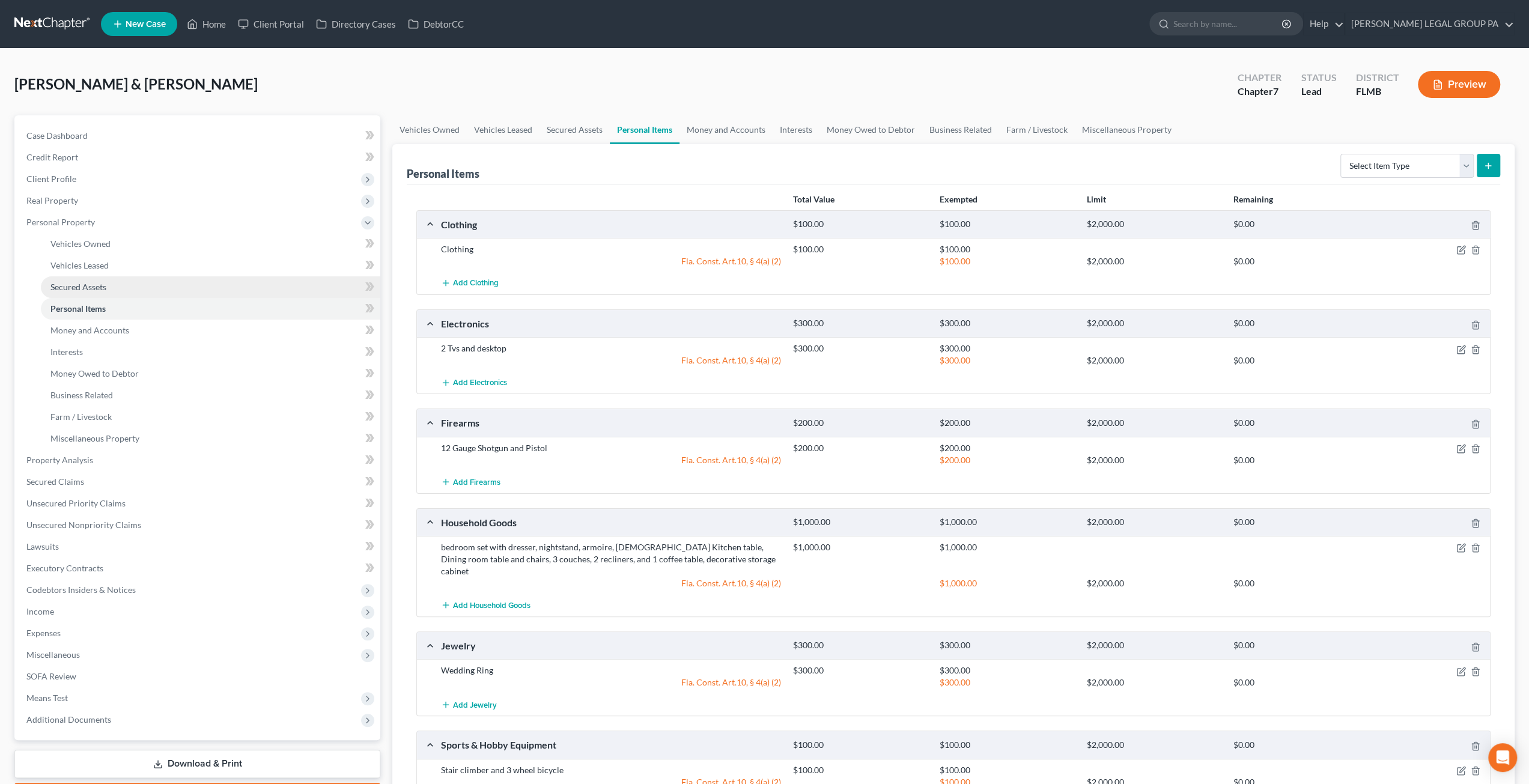
click at [114, 284] on link "Secured Assets" at bounding box center [210, 287] width 339 height 22
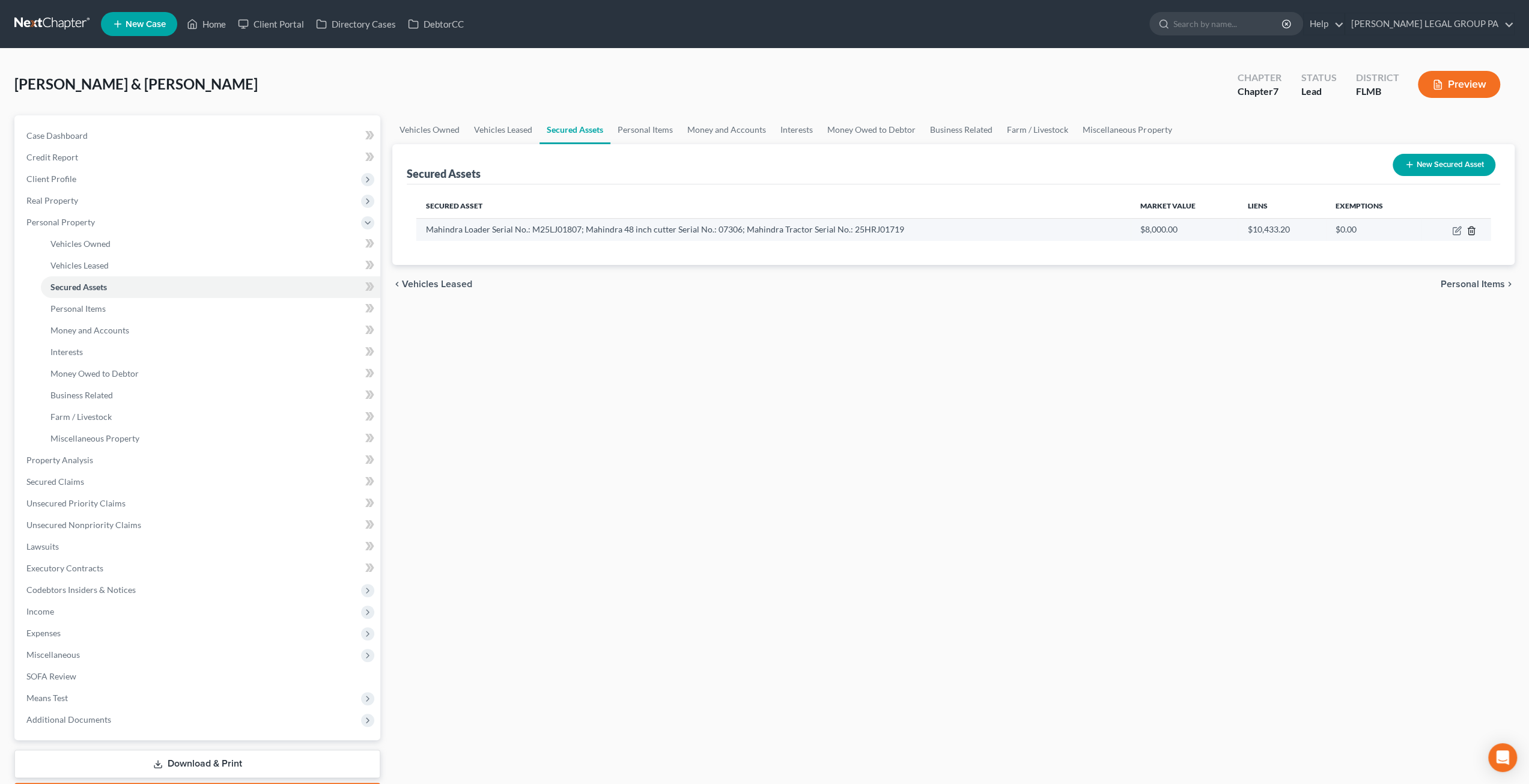
click at [1467, 231] on icon "button" at bounding box center [1471, 230] width 9 height 9
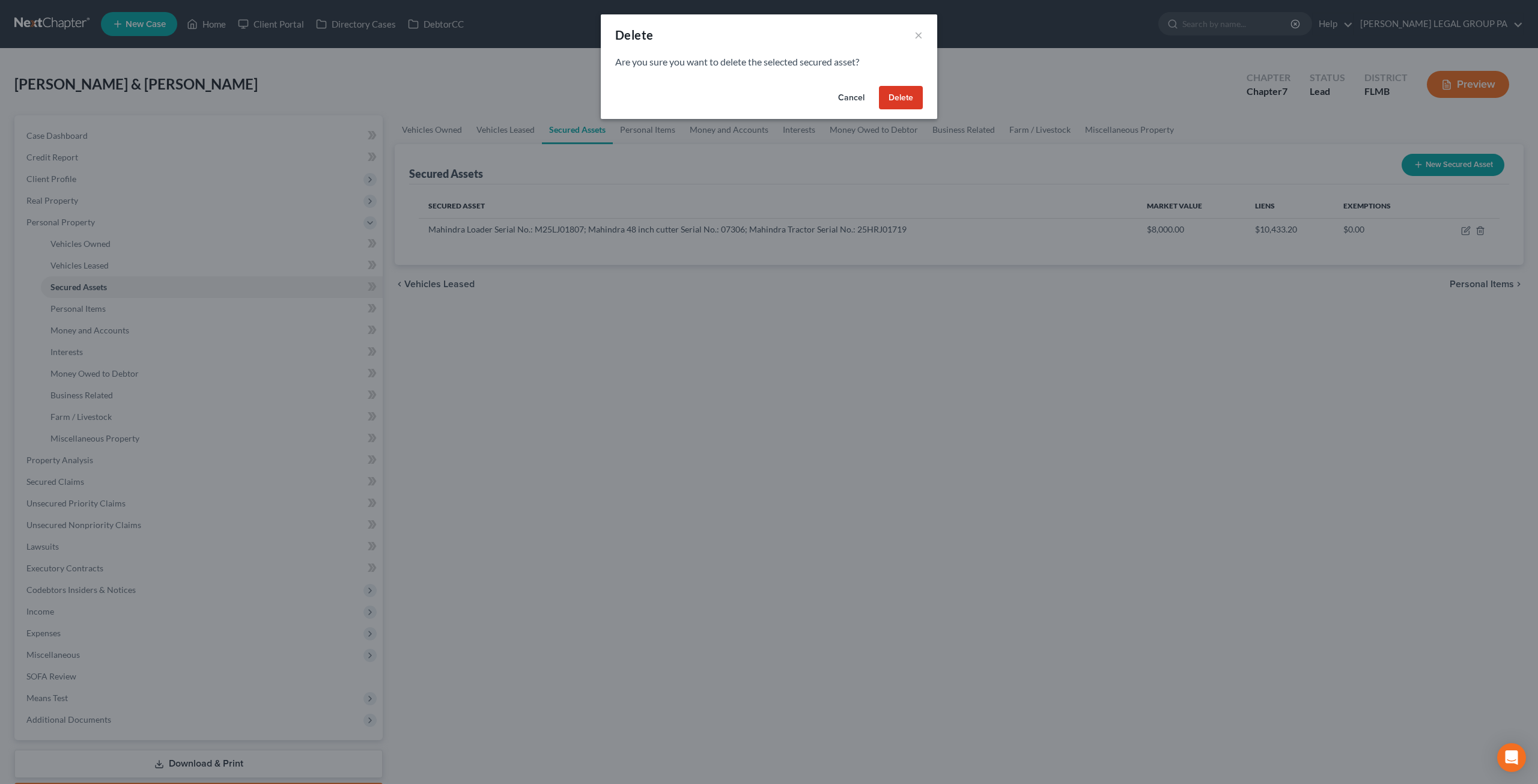
click at [918, 88] on button "Delete" at bounding box center [901, 98] width 44 height 24
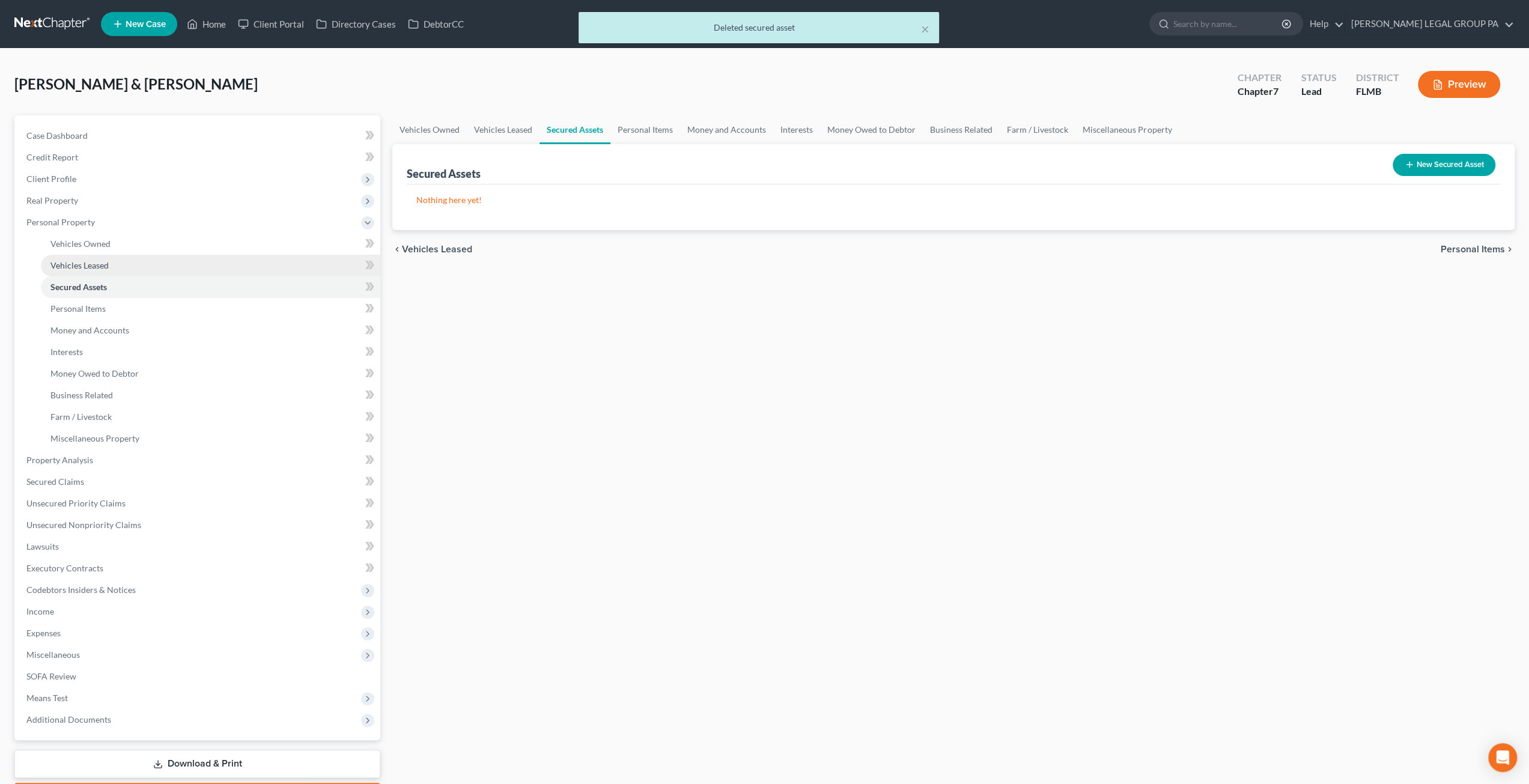
click at [90, 268] on span "Vehicles Leased" at bounding box center [80, 265] width 58 height 10
click at [97, 243] on span "Vehicles Owned" at bounding box center [80, 243] width 60 height 10
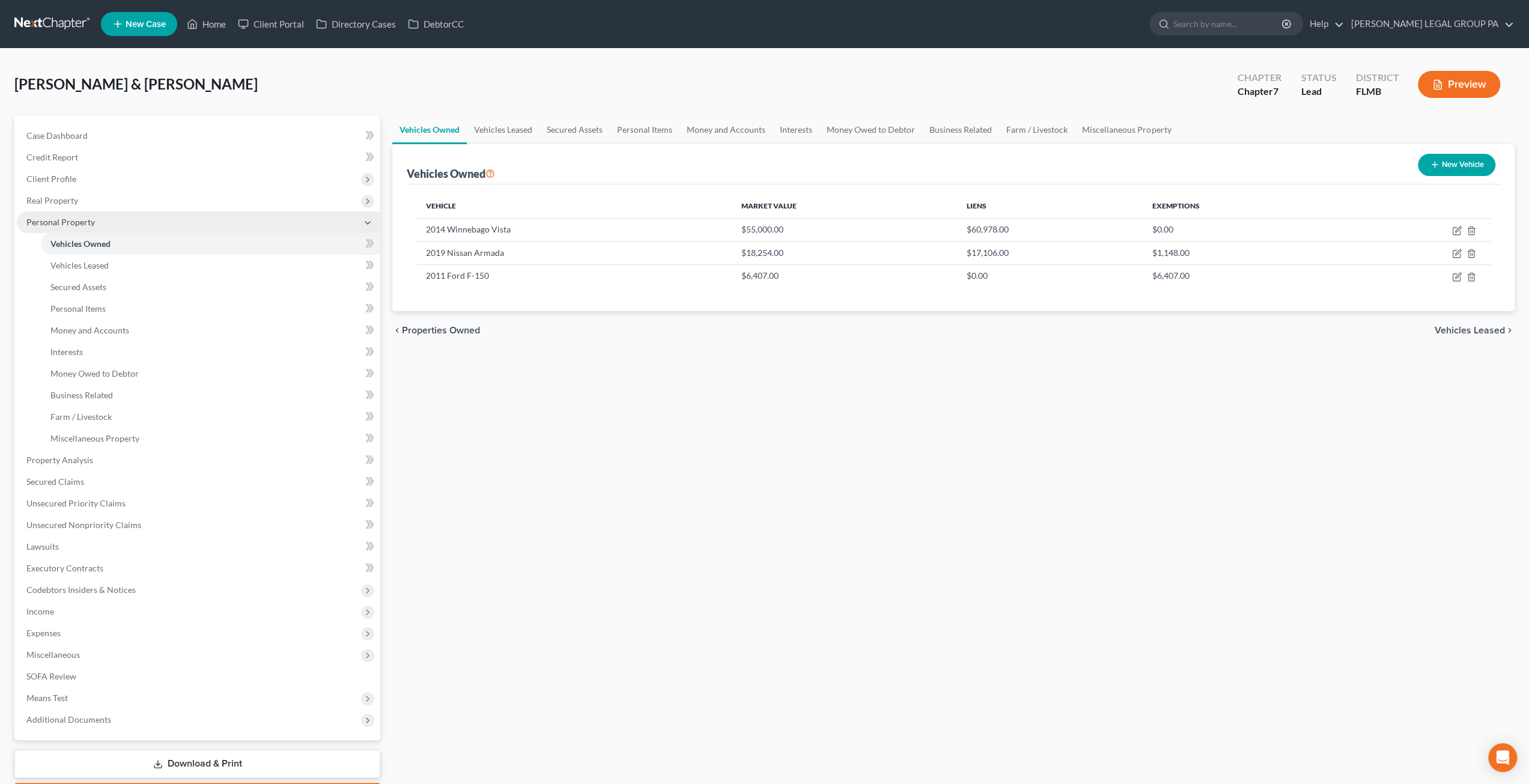
click at [85, 223] on span "Personal Property" at bounding box center [60, 222] width 68 height 10
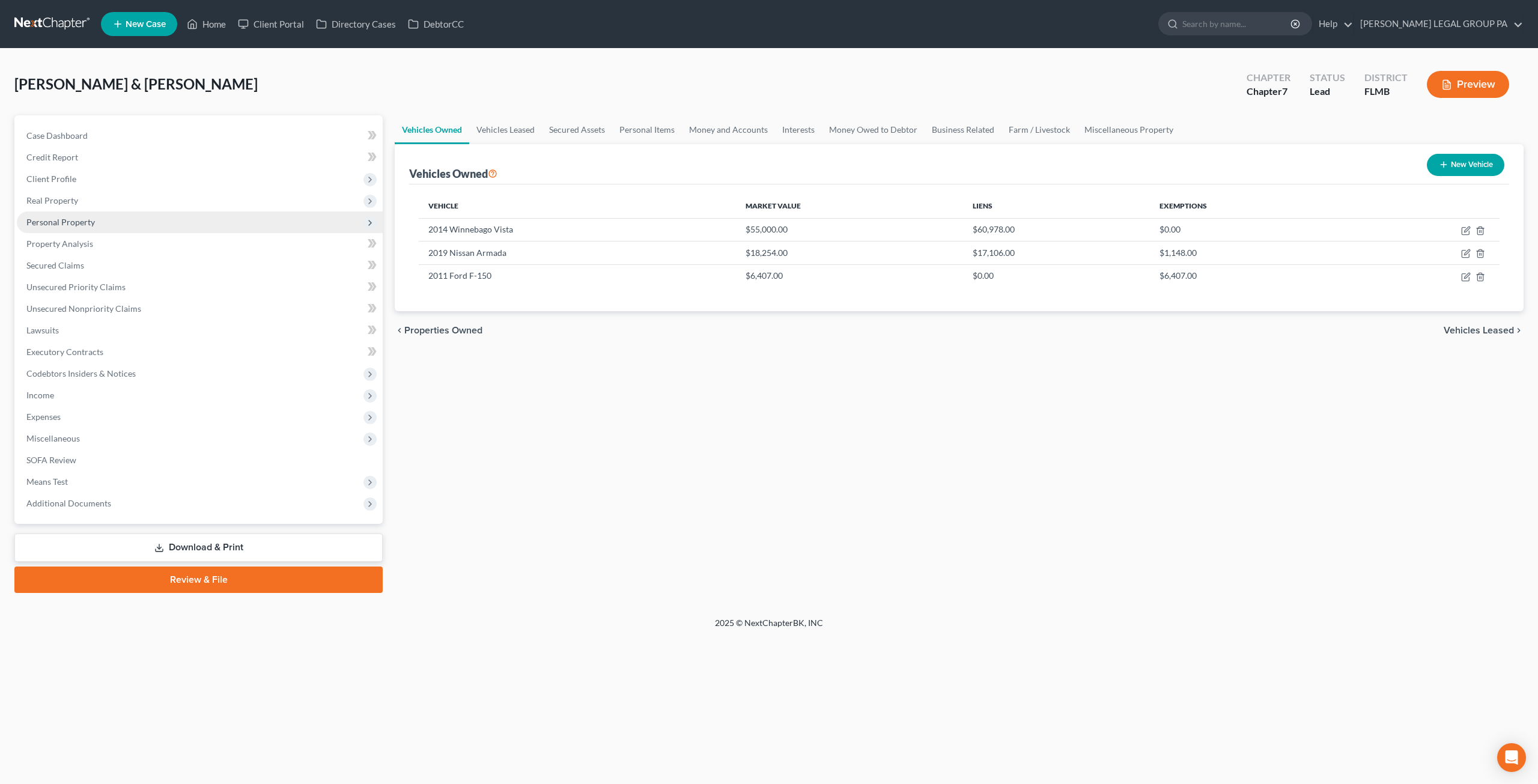
click at [79, 226] on span "Personal Property" at bounding box center [60, 222] width 68 height 10
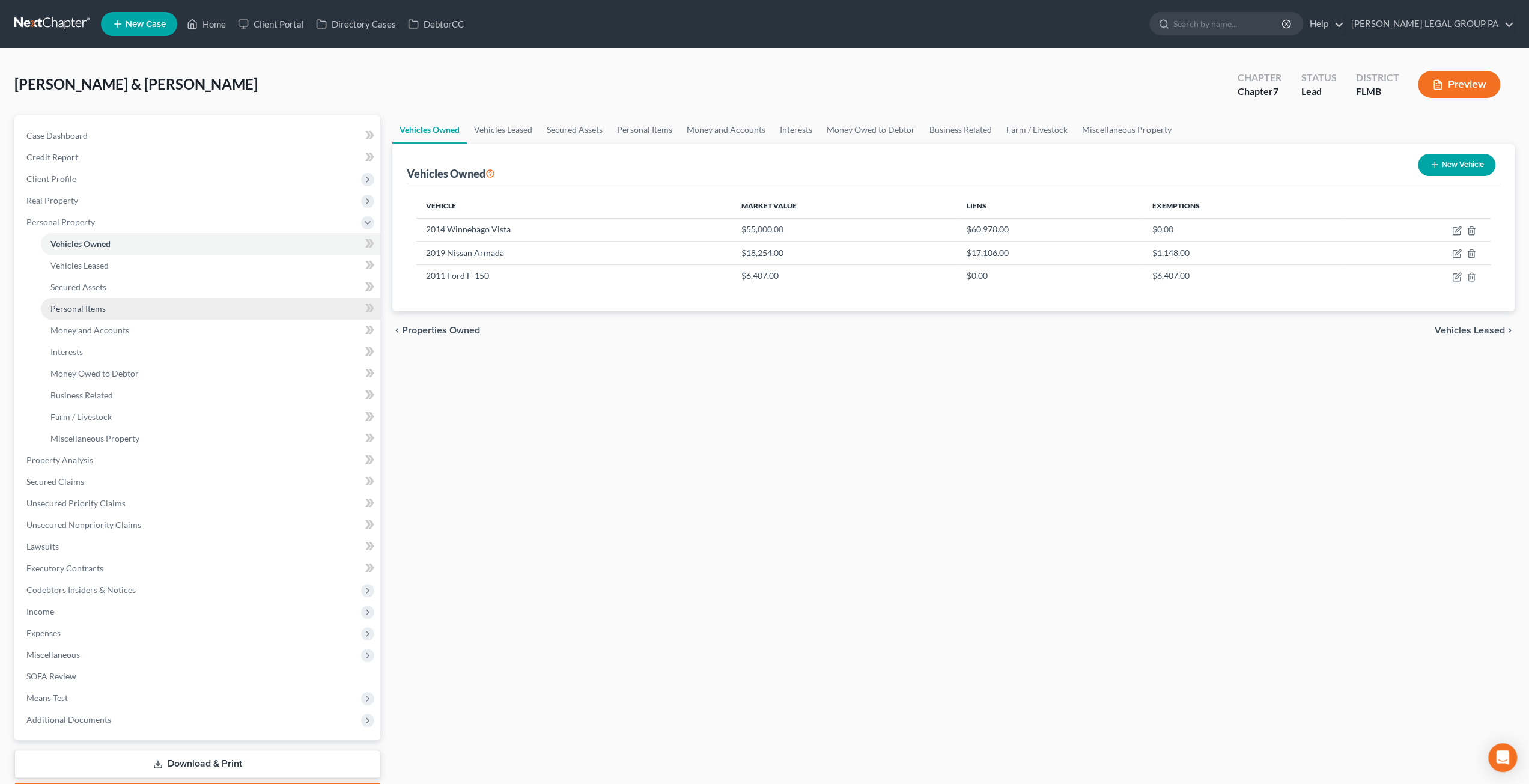
click at [85, 313] on span "Personal Items" at bounding box center [78, 308] width 55 height 10
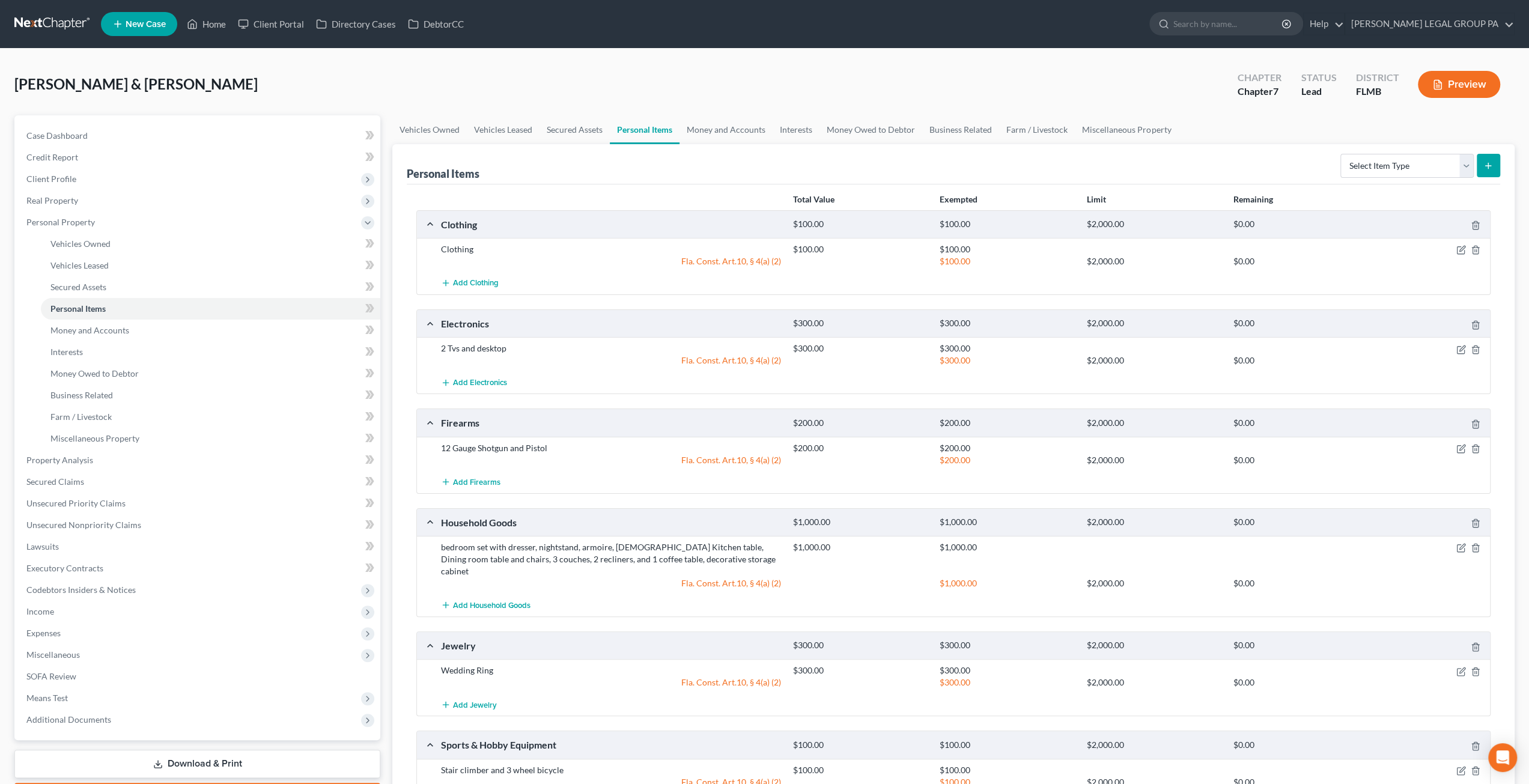
click at [48, 29] on link at bounding box center [53, 24] width 77 height 22
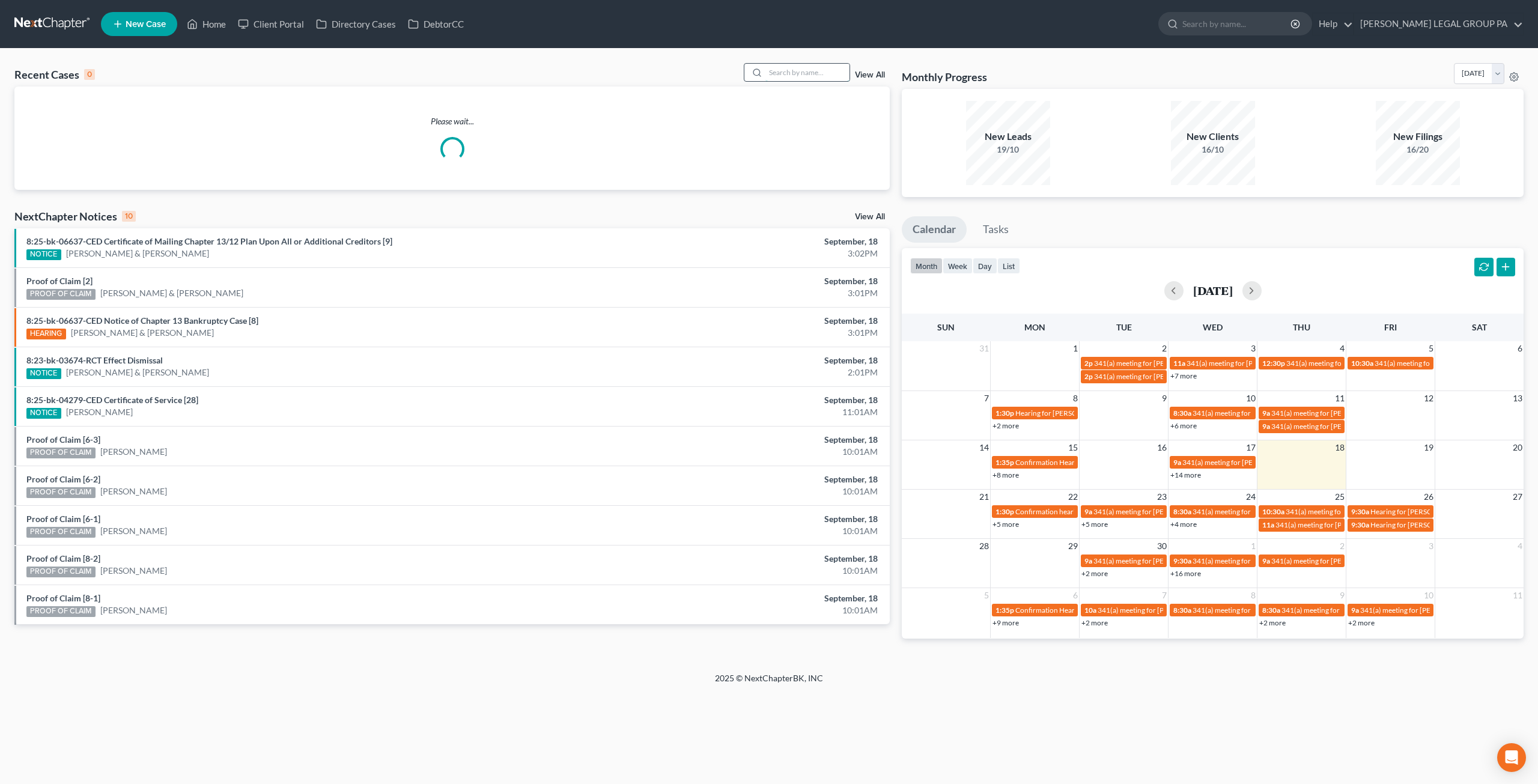
click at [782, 68] on input "search" at bounding box center [807, 72] width 84 height 17
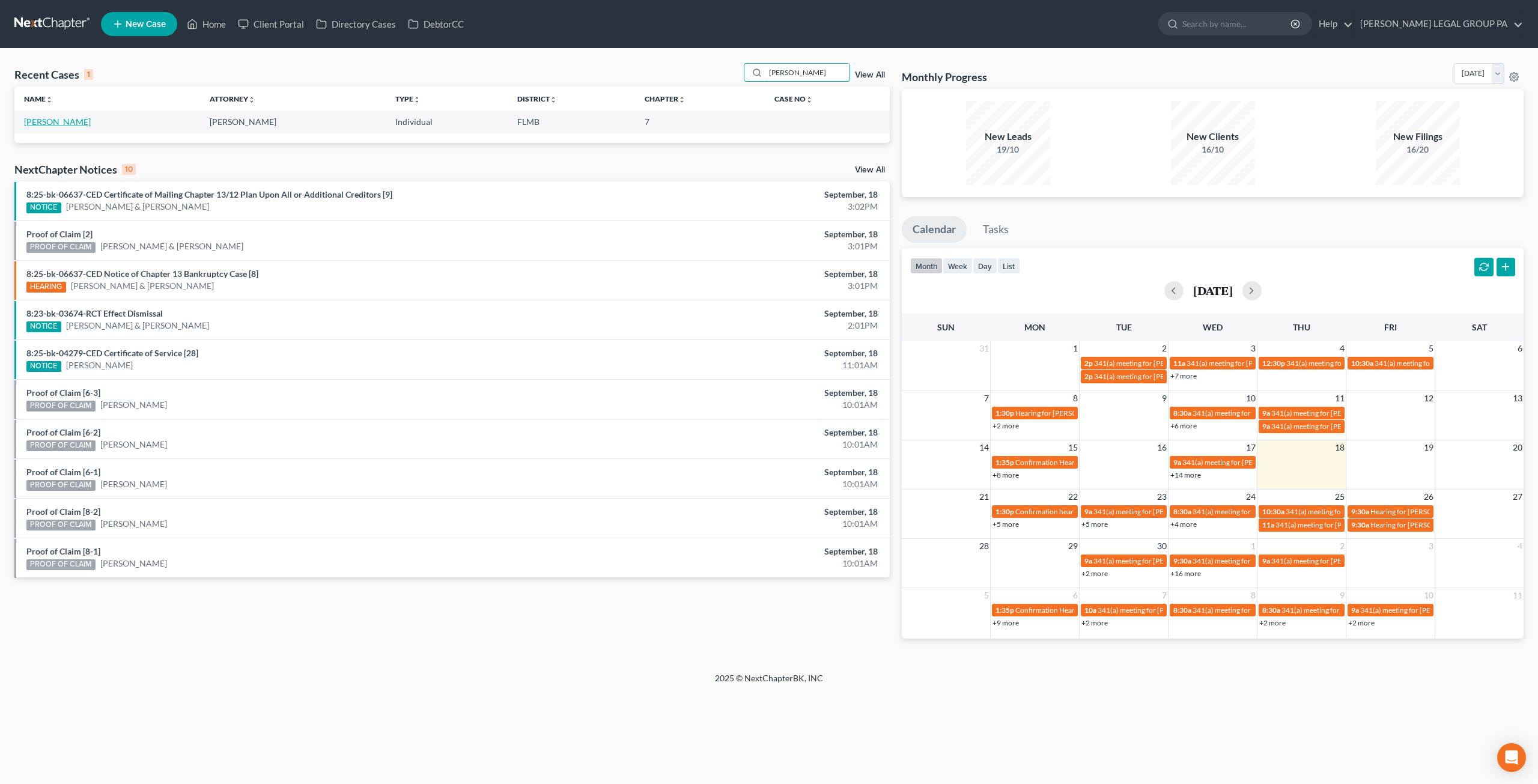
type input "amari smith"
click at [45, 124] on link "[PERSON_NAME]" at bounding box center [57, 121] width 67 height 10
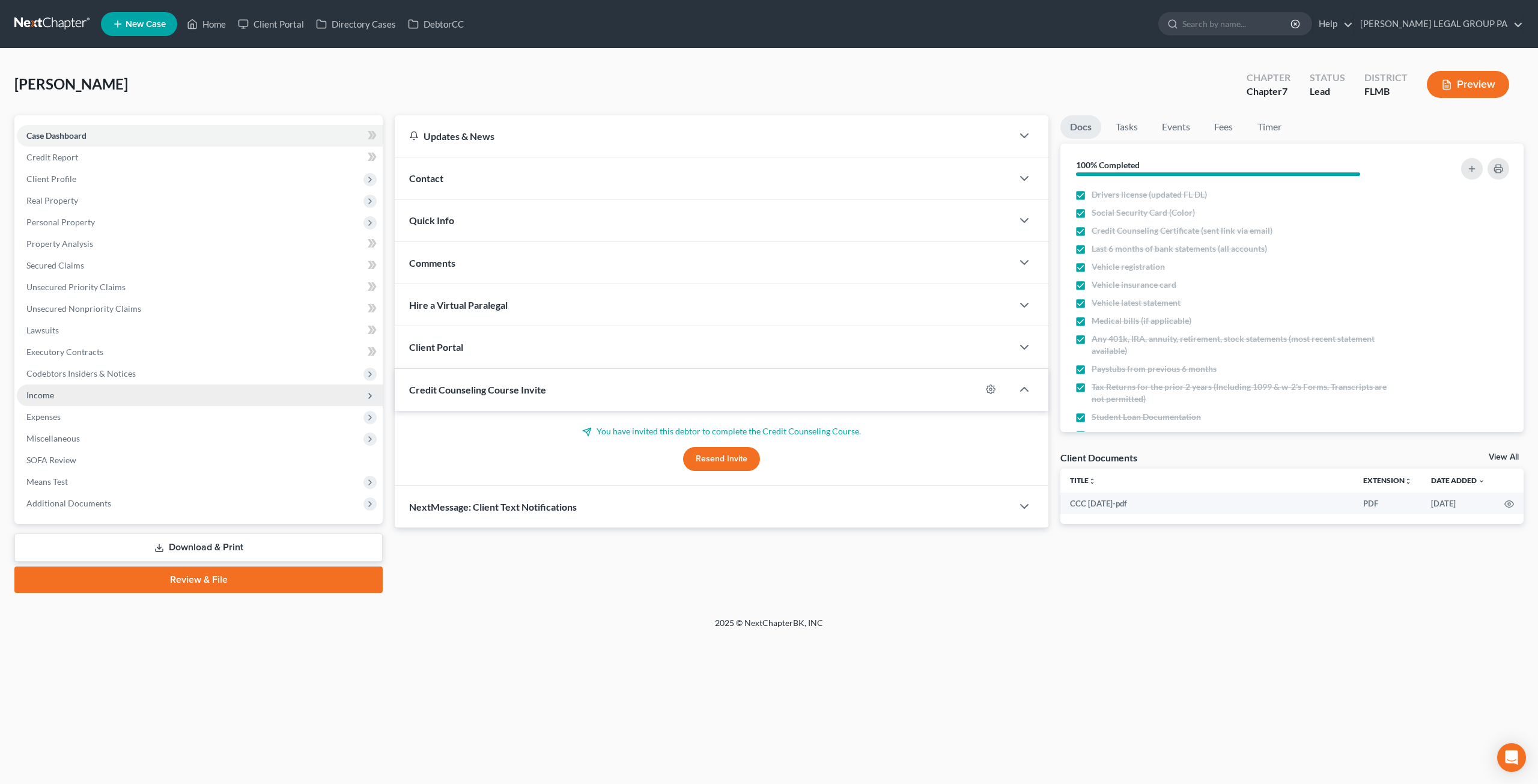
click at [59, 397] on span "Income" at bounding box center [200, 395] width 366 height 22
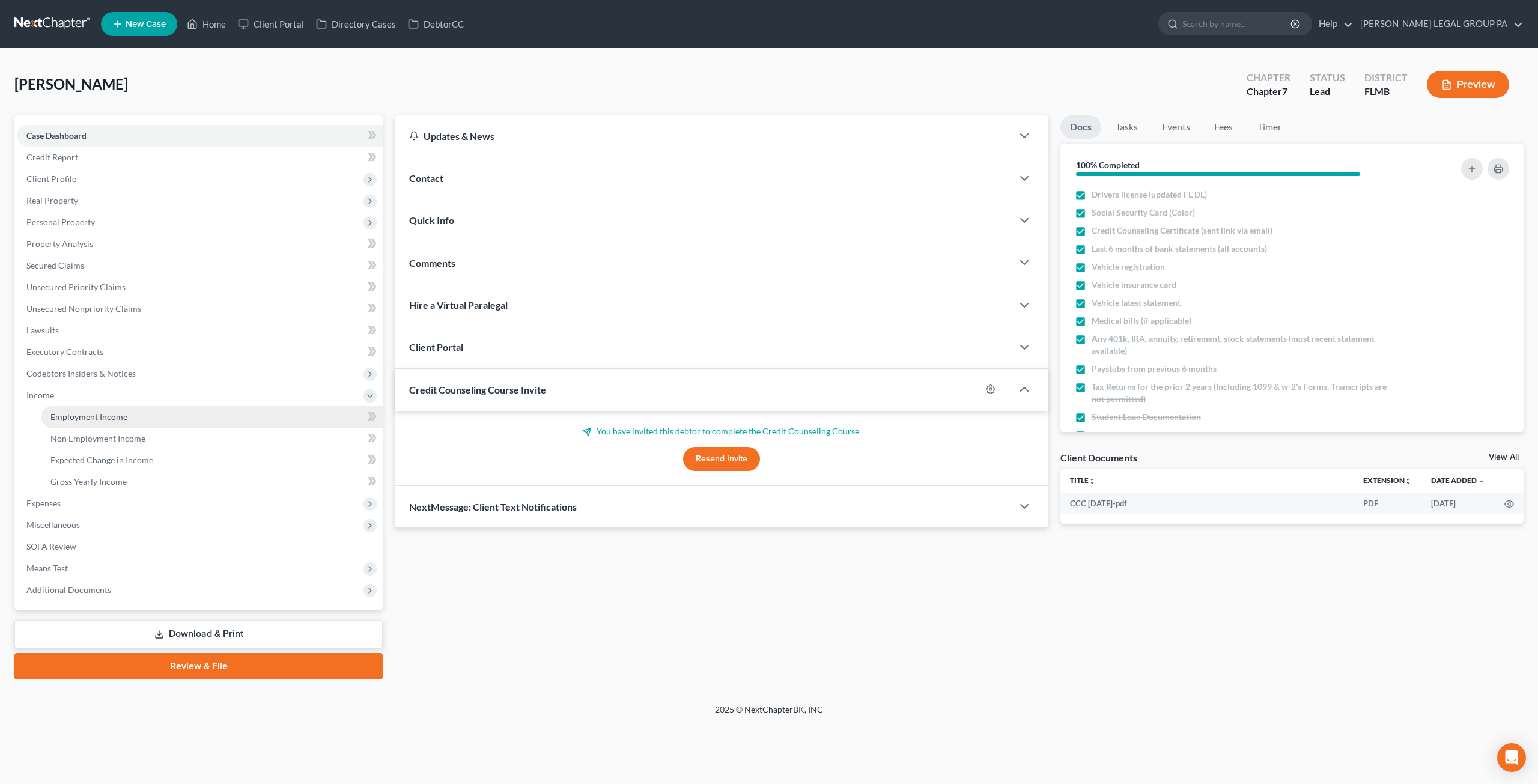
click at [99, 419] on span "Employment Income" at bounding box center [89, 416] width 77 height 10
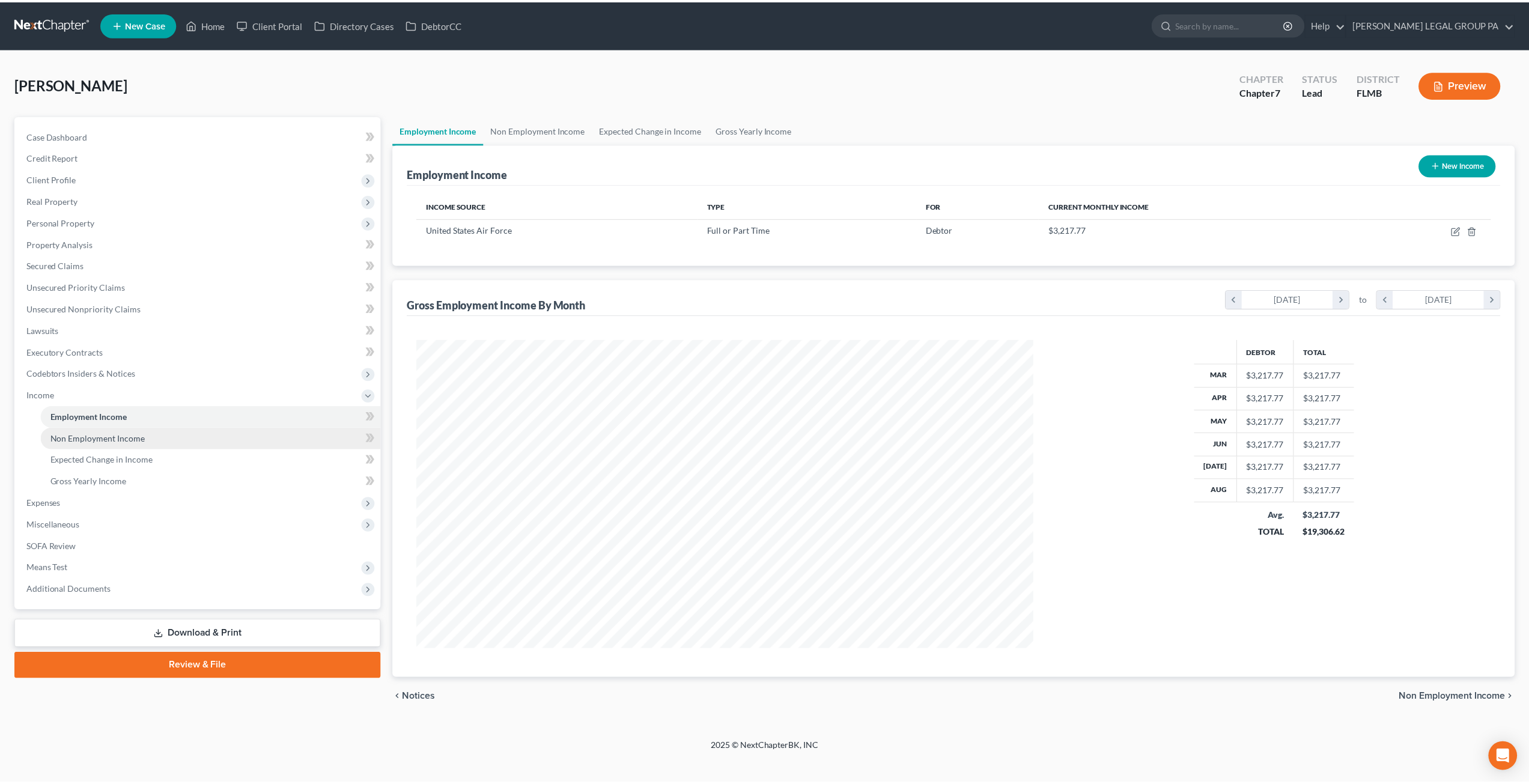
scroll to position [310, 644]
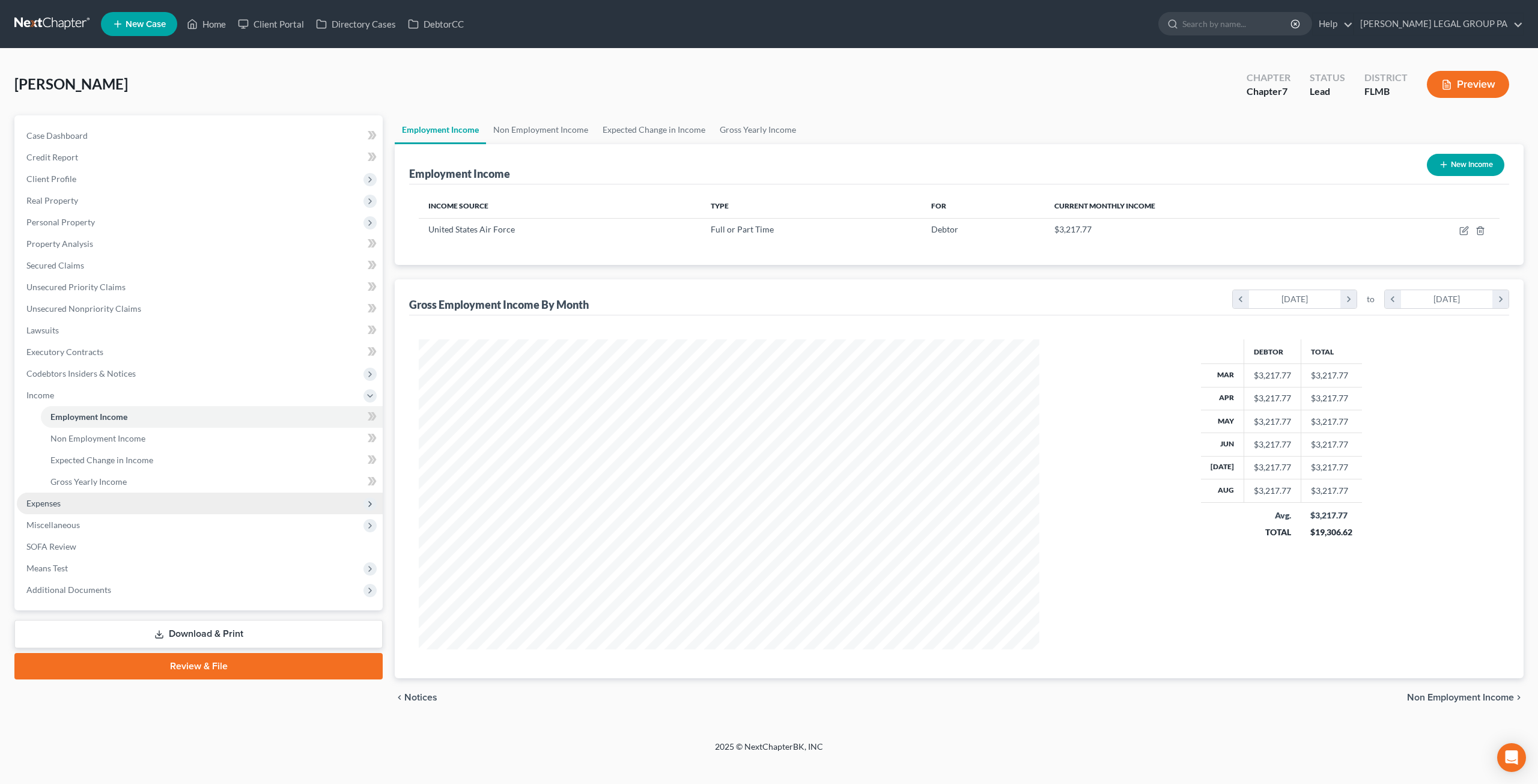
click at [63, 500] on span "Expenses" at bounding box center [200, 503] width 366 height 22
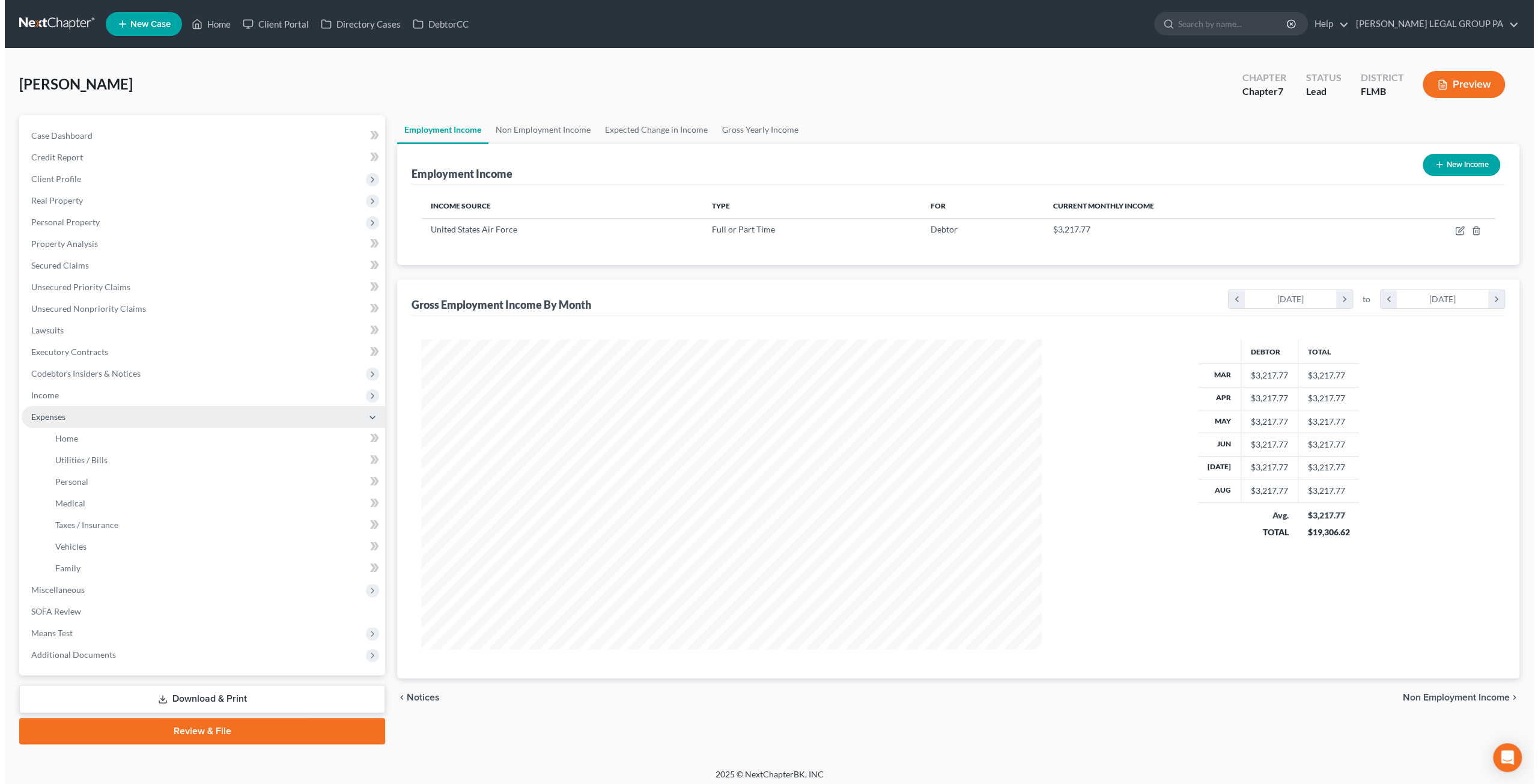
scroll to position [600328, 600187]
click at [55, 411] on span "Expenses" at bounding box center [43, 416] width 34 height 10
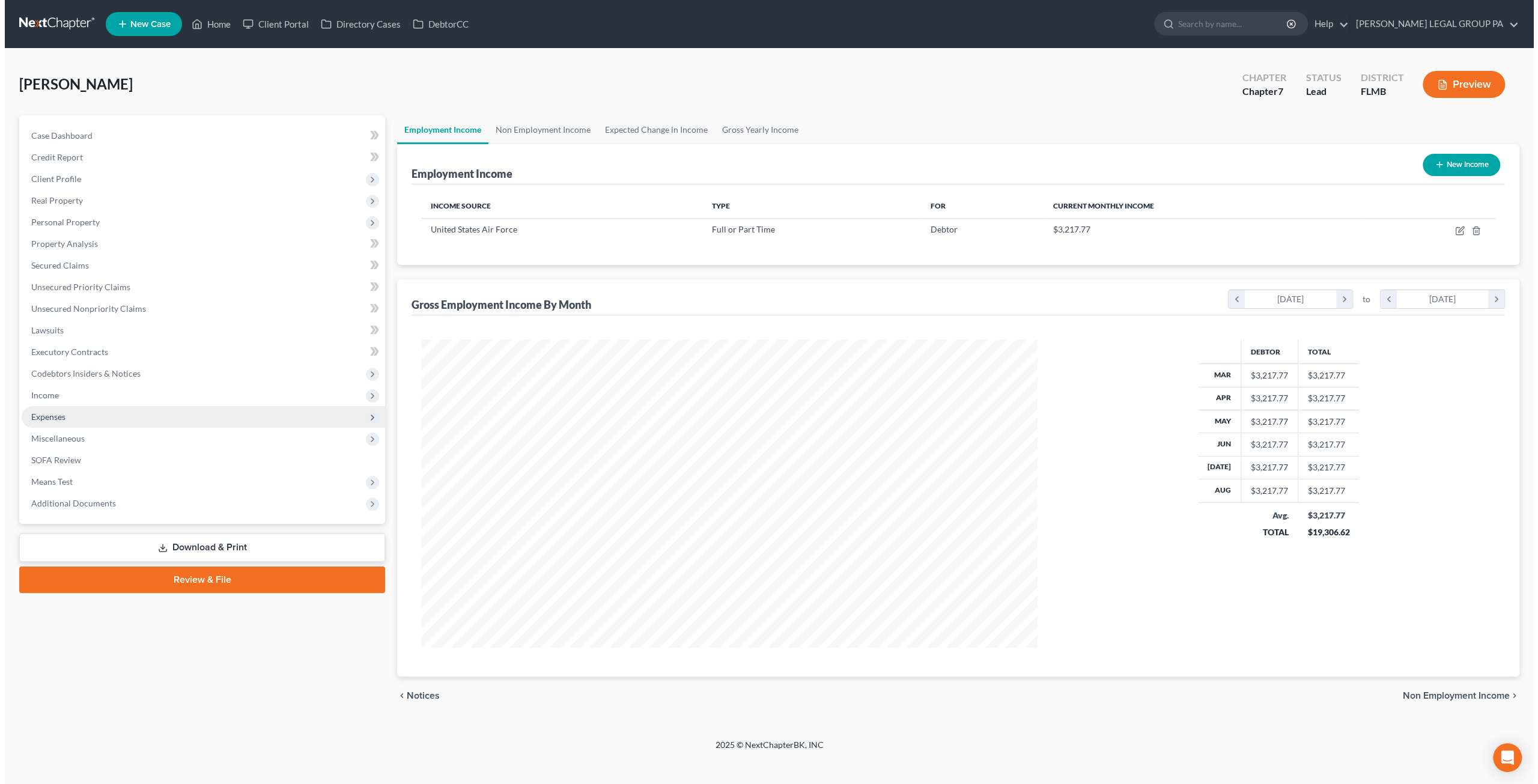
scroll to position [600327, 600183]
click at [55, 411] on span "Expenses" at bounding box center [43, 416] width 34 height 10
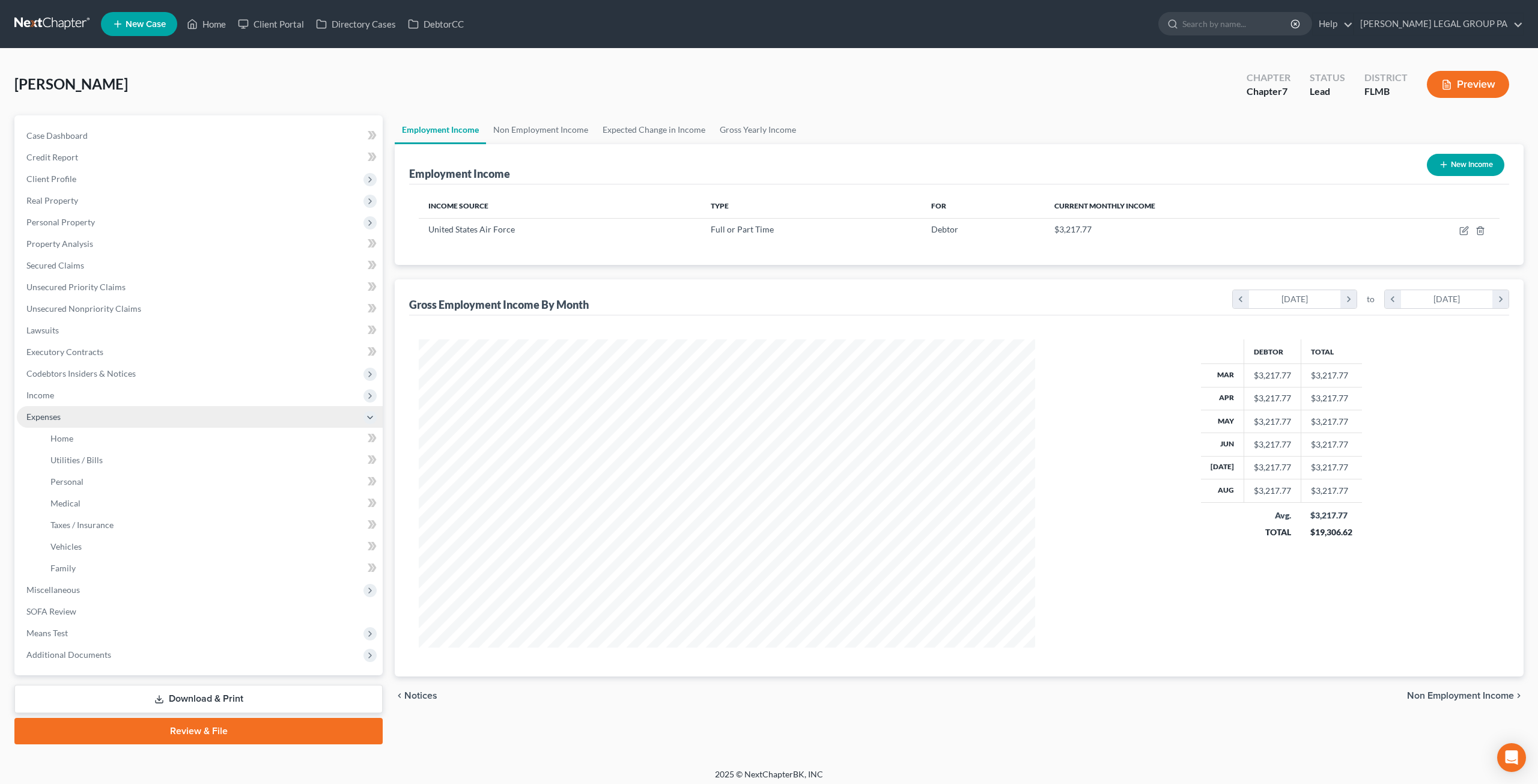
scroll to position [600328, 600187]
click at [74, 444] on link "Home" at bounding box center [210, 438] width 339 height 22
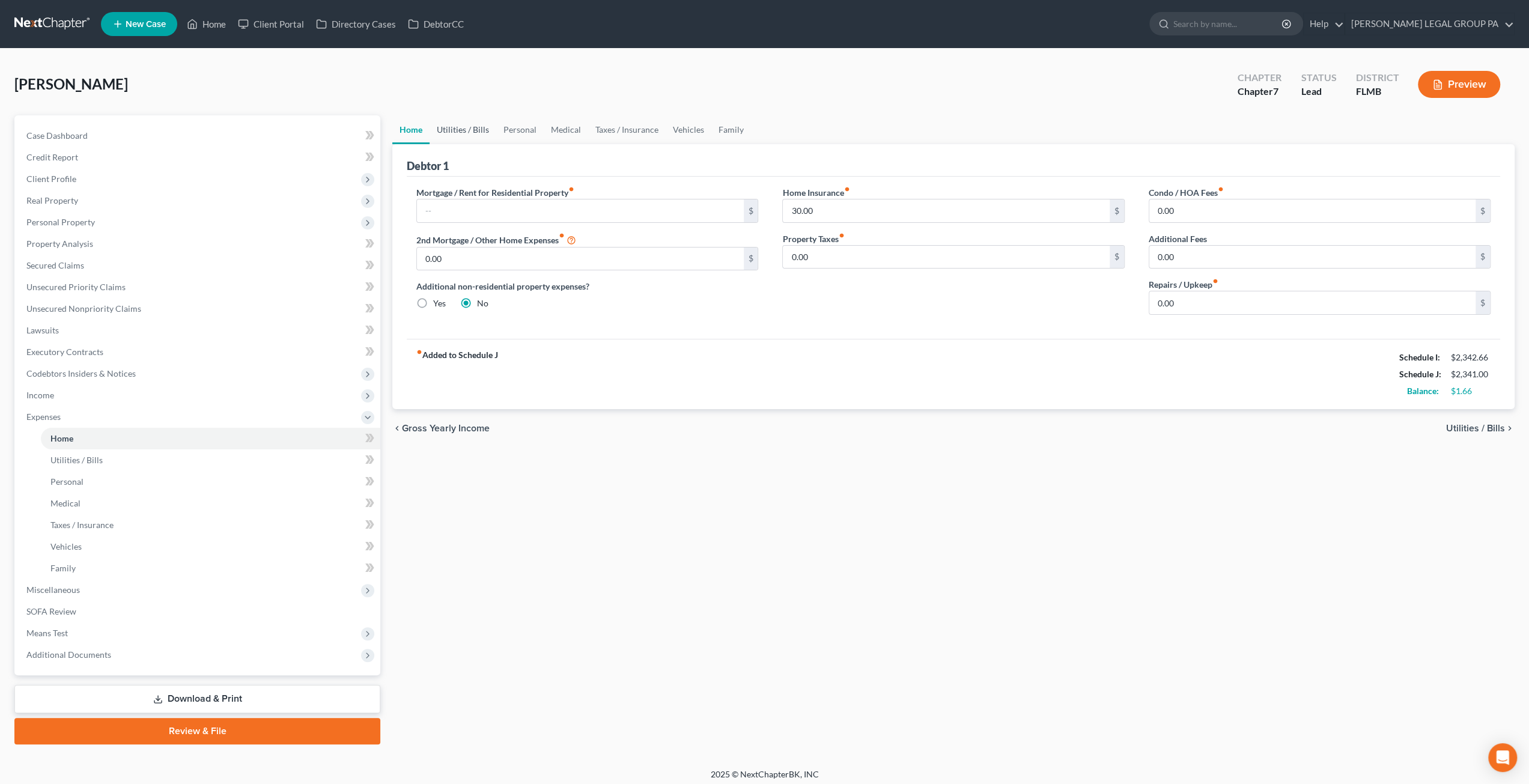
click at [470, 130] on link "Utilities / Bills" at bounding box center [462, 129] width 67 height 29
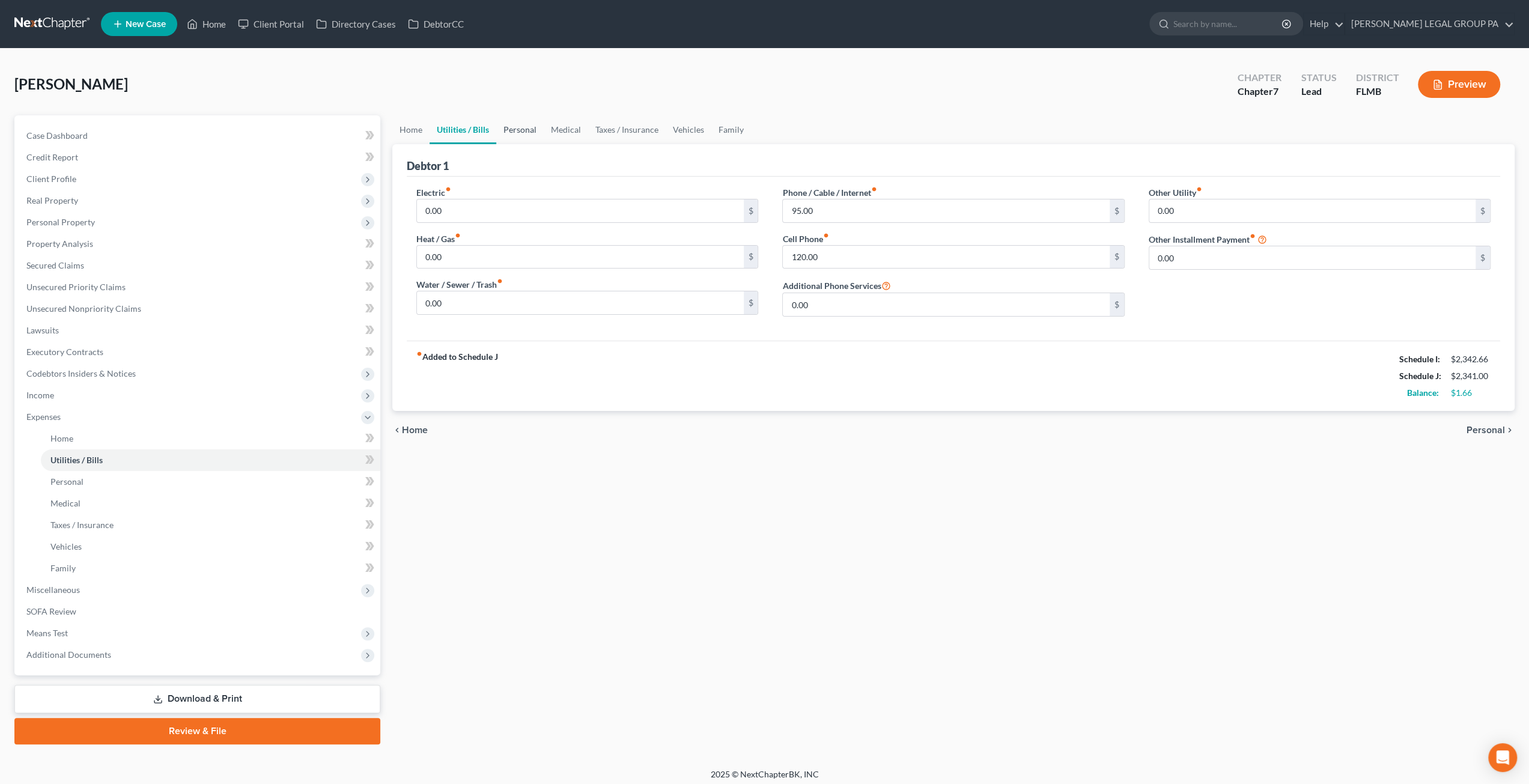
click at [521, 130] on link "Personal" at bounding box center [520, 129] width 47 height 29
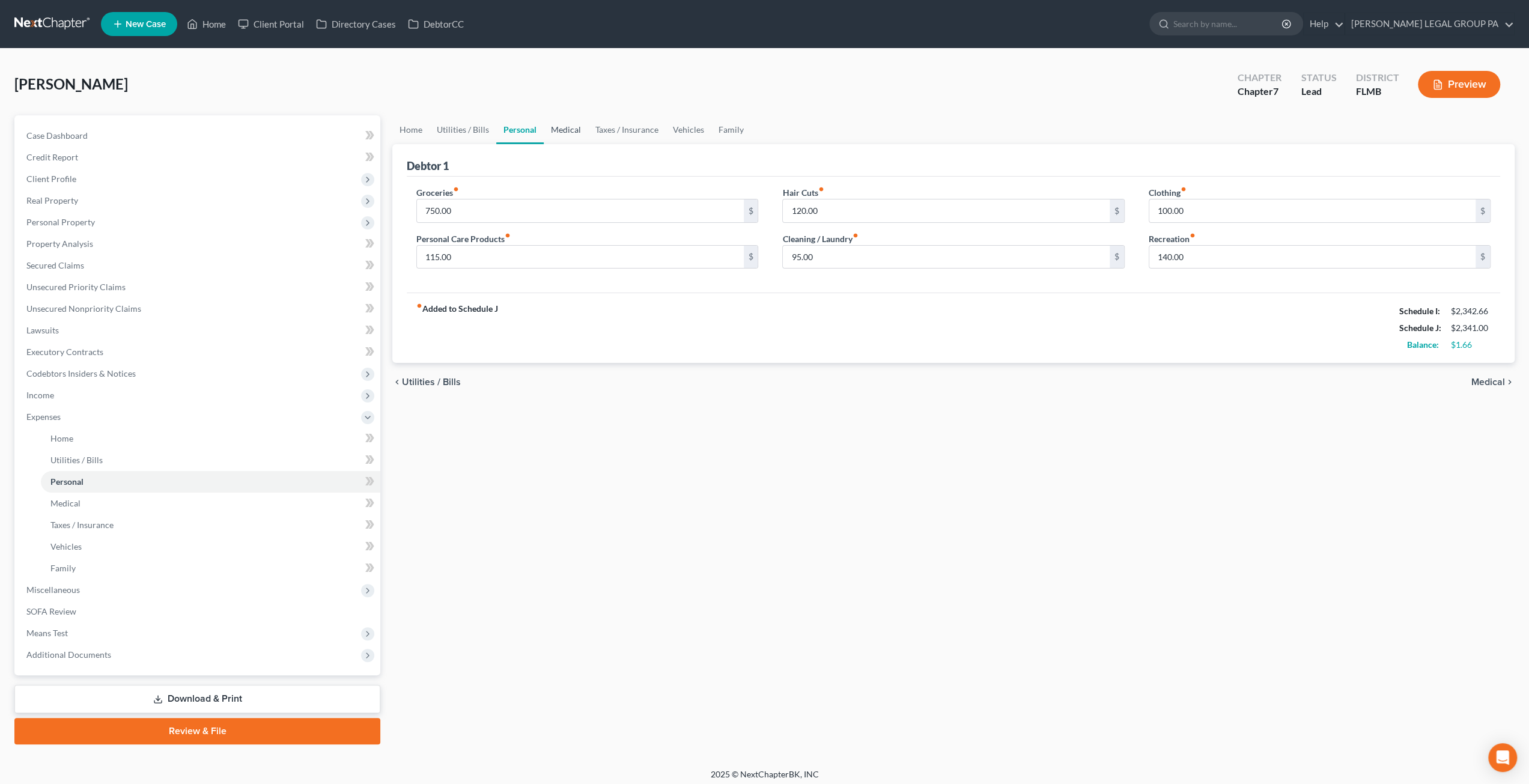
click at [560, 130] on link "Medical" at bounding box center [566, 129] width 44 height 29
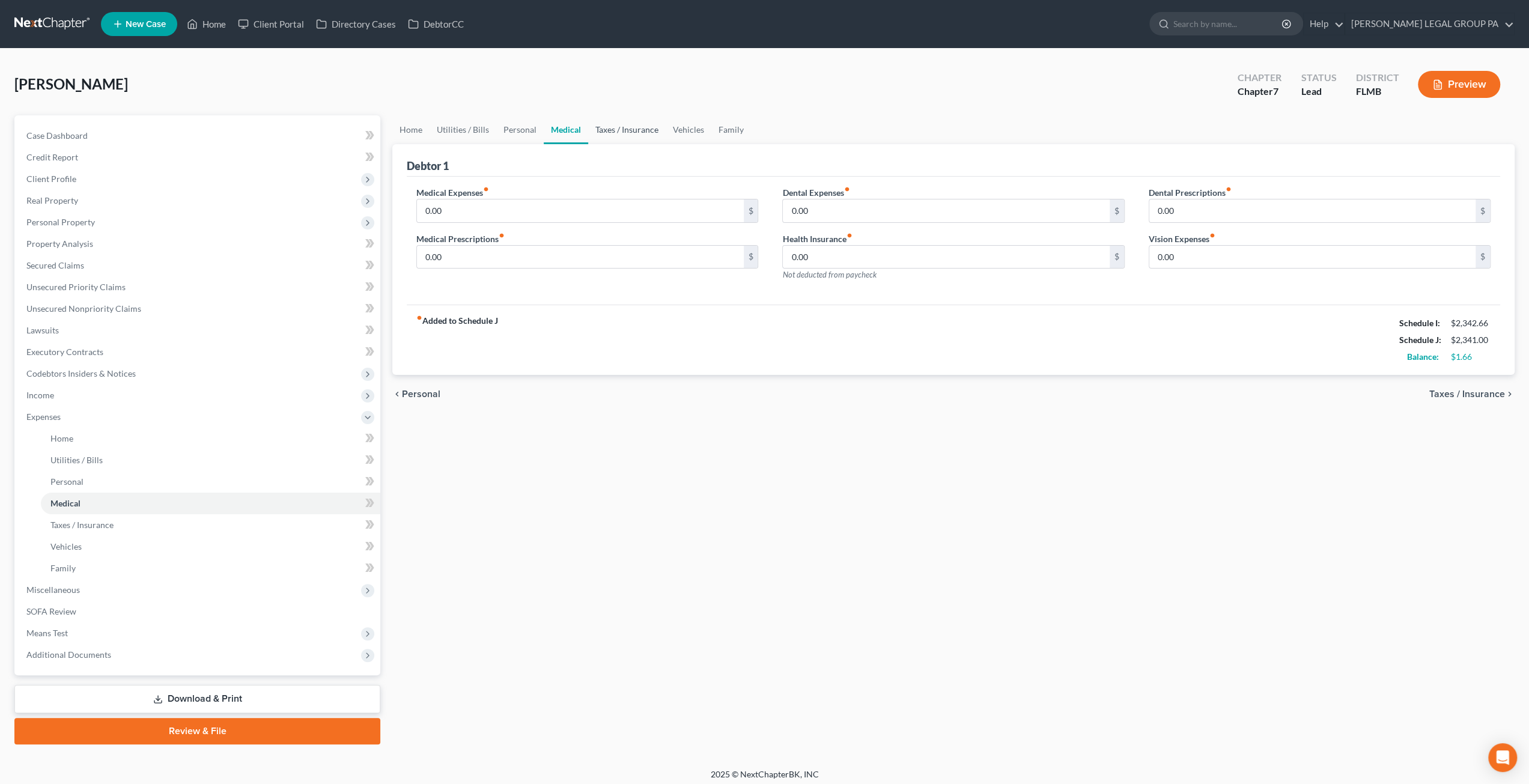
click at [602, 136] on link "Taxes / Insurance" at bounding box center [627, 129] width 78 height 29
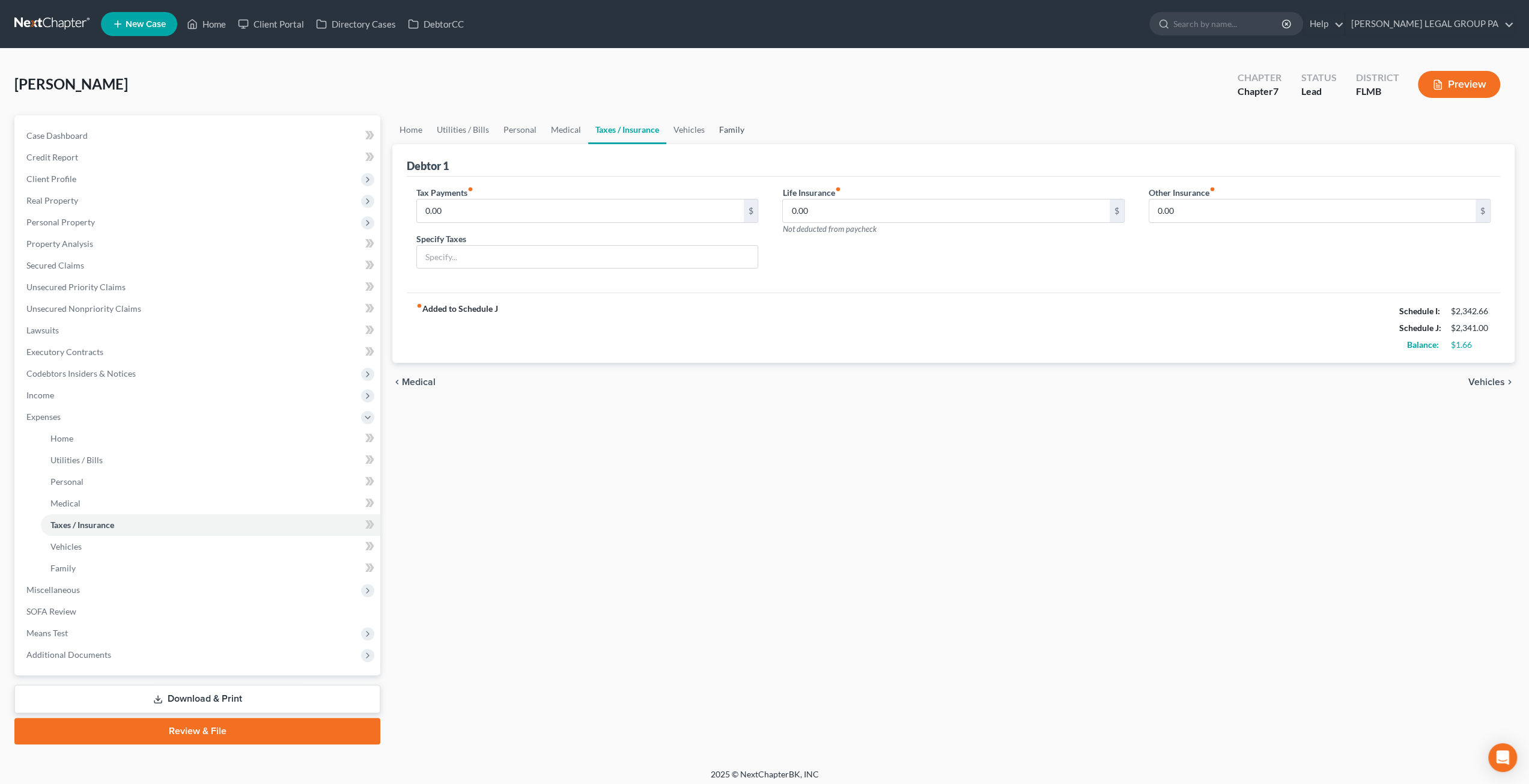
click at [712, 131] on link "Family" at bounding box center [732, 129] width 40 height 29
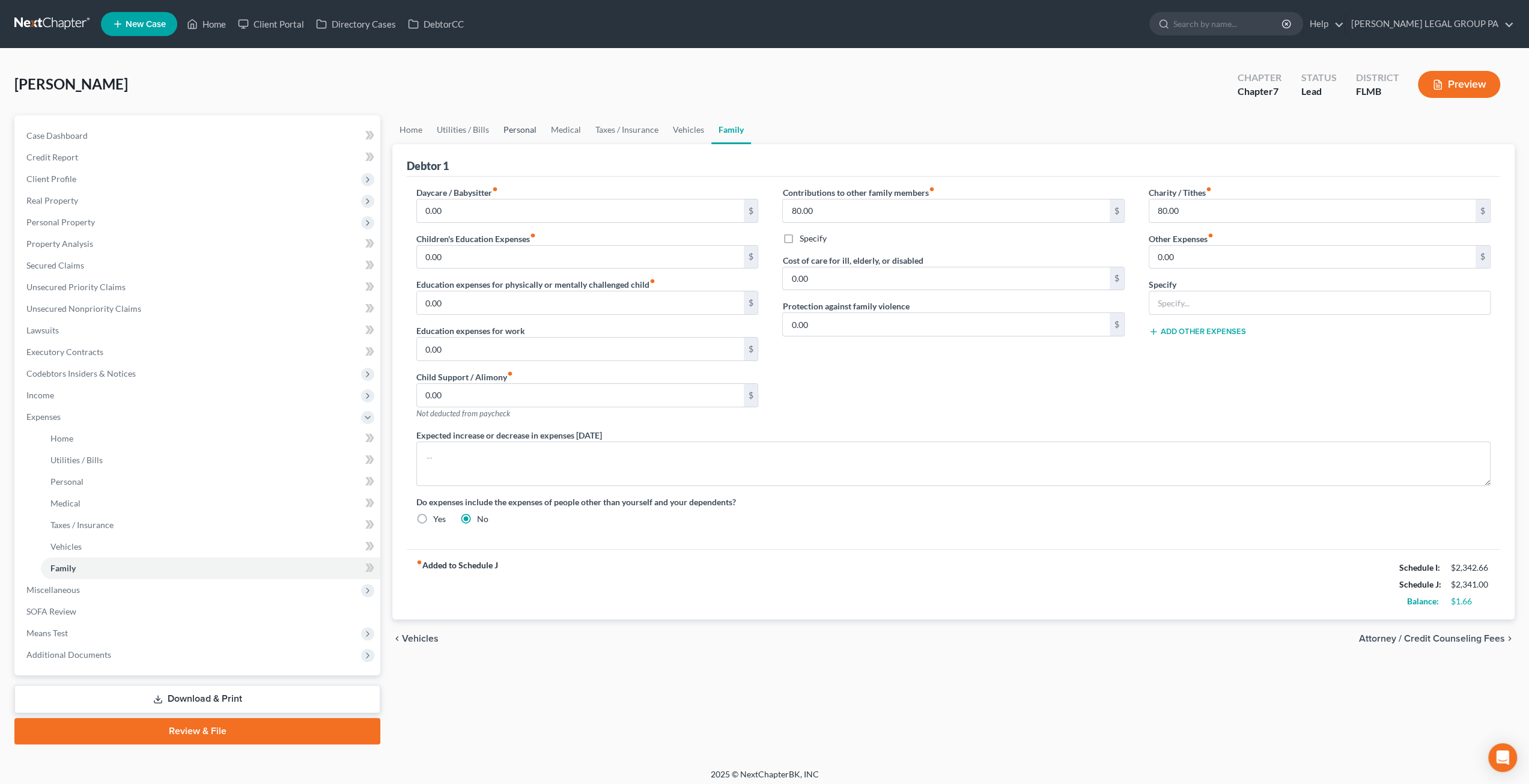
click at [523, 133] on link "Personal" at bounding box center [520, 129] width 47 height 29
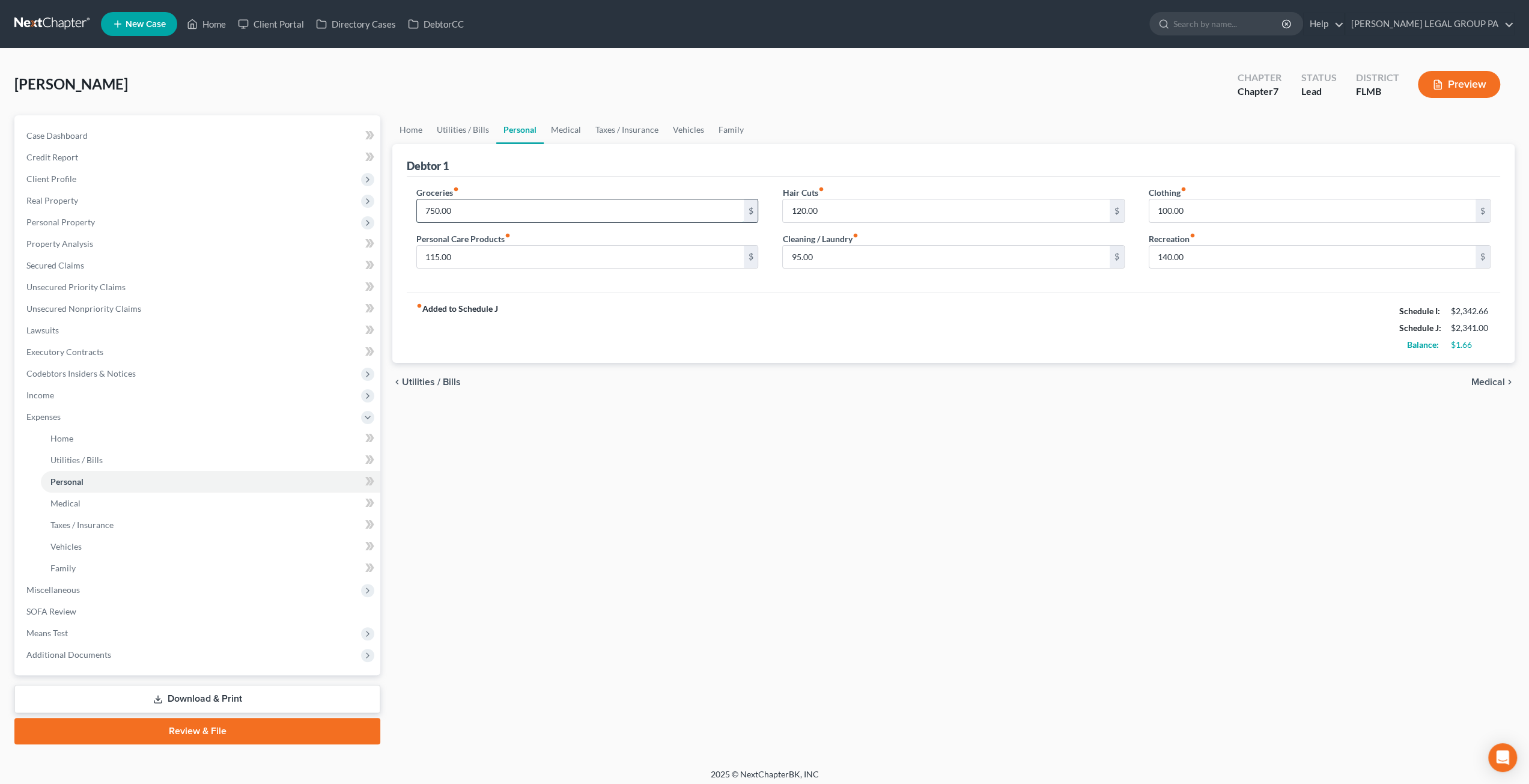
click at [464, 210] on input "750.00" at bounding box center [580, 210] width 326 height 23
type input "150"
click at [732, 129] on link "Family" at bounding box center [731, 129] width 40 height 29
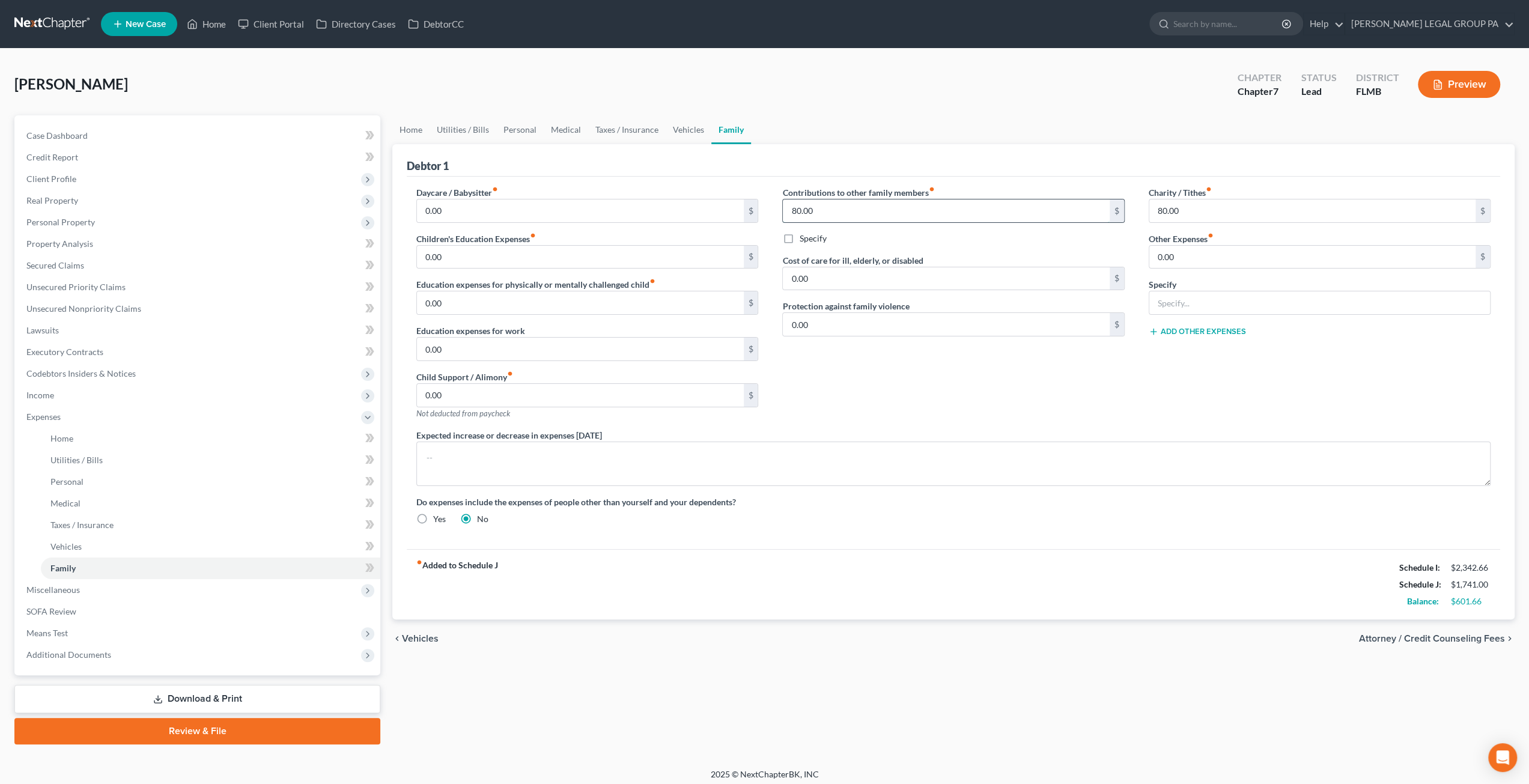
click at [833, 204] on input "80.00" at bounding box center [946, 210] width 326 height 23
click at [1207, 208] on input "80.00" at bounding box center [1312, 210] width 326 height 23
click at [846, 205] on input "300" at bounding box center [946, 210] width 326 height 23
type input "380"
click at [1197, 205] on input "80.00" at bounding box center [1312, 210] width 326 height 23
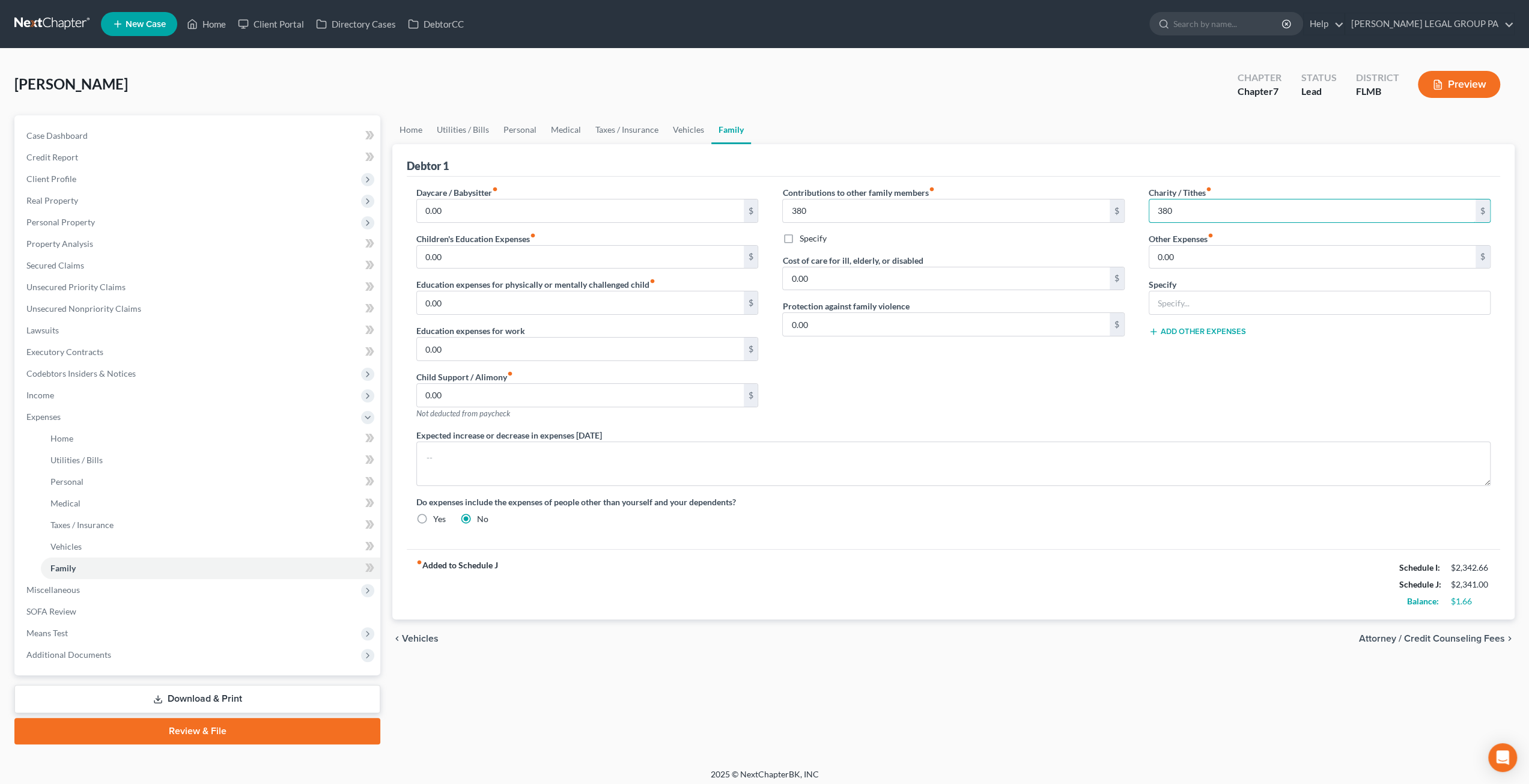
drag, startPoint x: 1184, startPoint y: 210, endPoint x: 1142, endPoint y: 208, distance: 42.0
click at [1142, 208] on div "Charity / Tithes fiber_manual_record 380 $ Other Expenses fiber_manual_record 0…" at bounding box center [1319, 307] width 366 height 243
type input "80"
click at [1078, 152] on div "Debtor 1" at bounding box center [953, 161] width 1093 height 32
click at [686, 124] on link "Vehicles" at bounding box center [688, 129] width 45 height 29
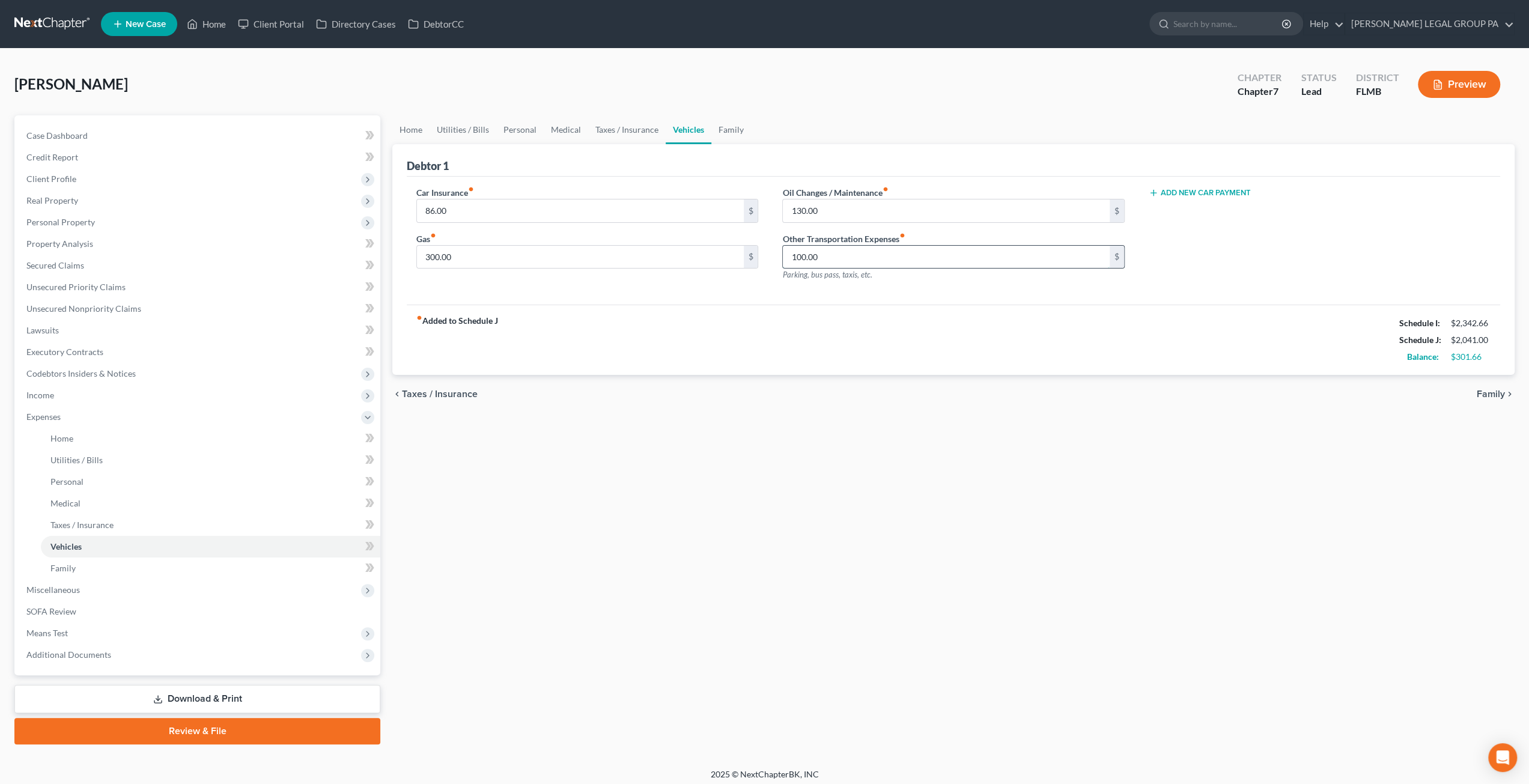
click at [821, 254] on input "100.00" at bounding box center [946, 257] width 326 height 23
type input "200"
click at [779, 157] on div "Debtor 1" at bounding box center [953, 161] width 1093 height 32
click at [599, 133] on link "Taxes / Insurance" at bounding box center [627, 129] width 78 height 29
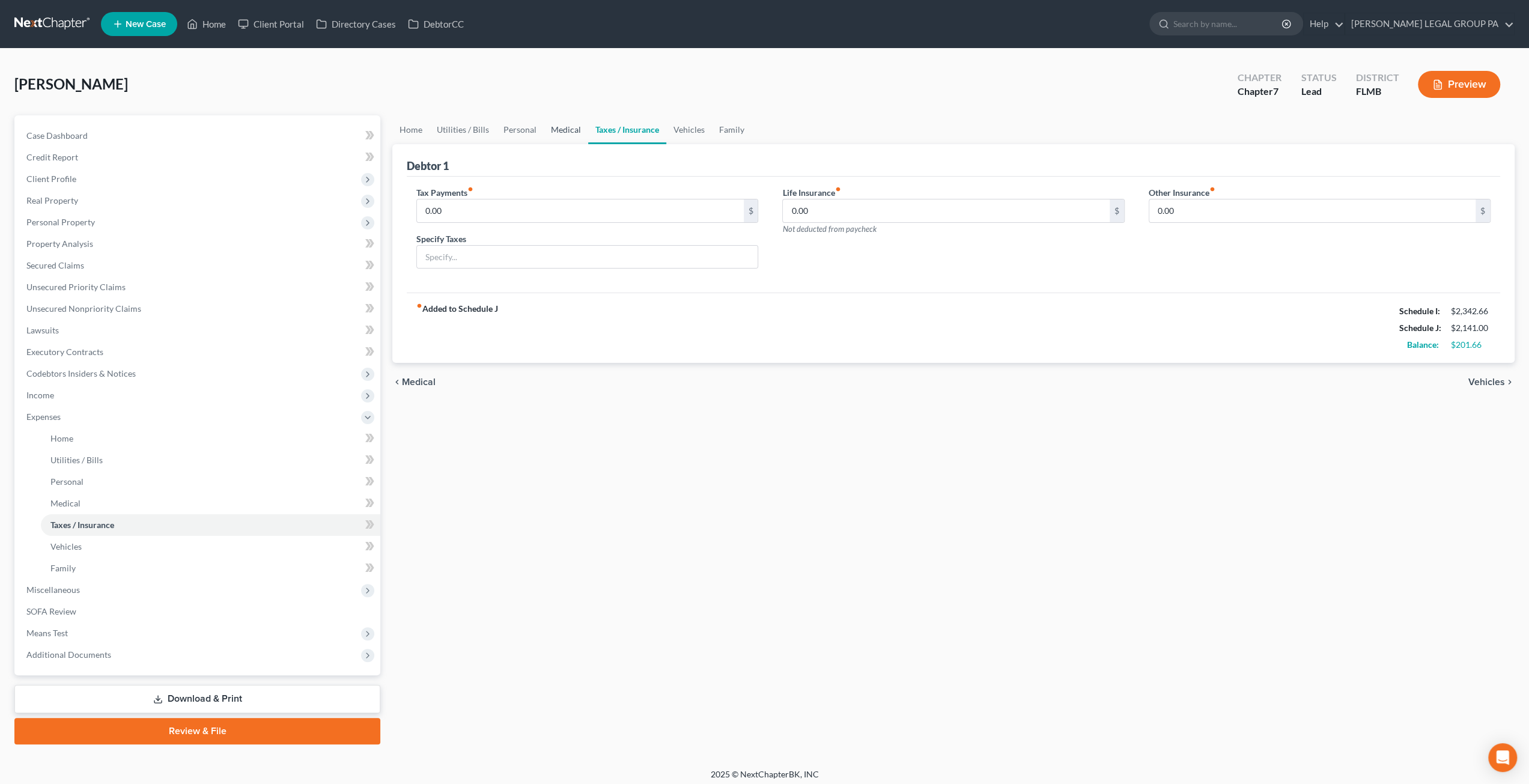
click at [565, 129] on link "Medical" at bounding box center [566, 129] width 44 height 29
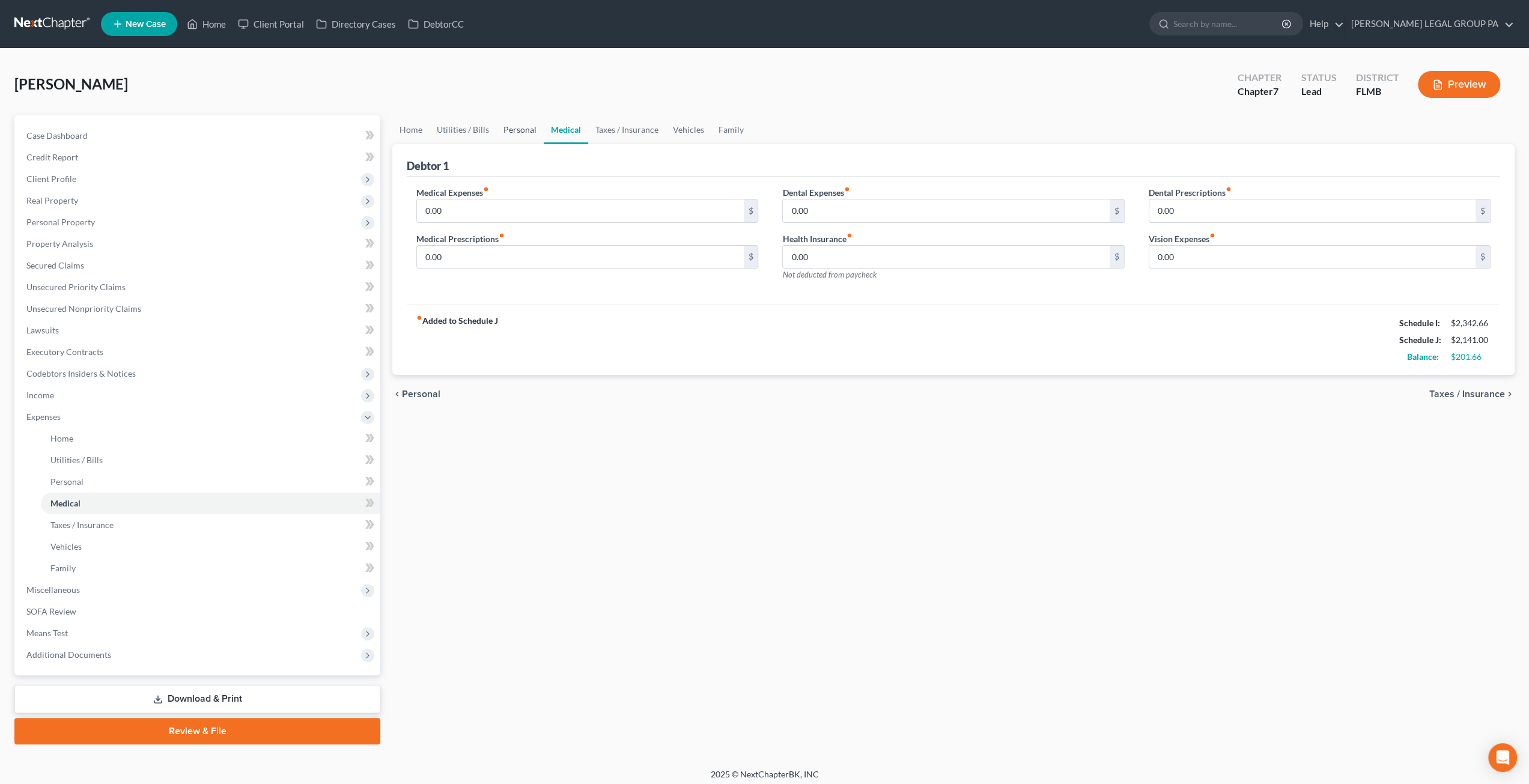
click at [527, 130] on link "Personal" at bounding box center [520, 129] width 47 height 29
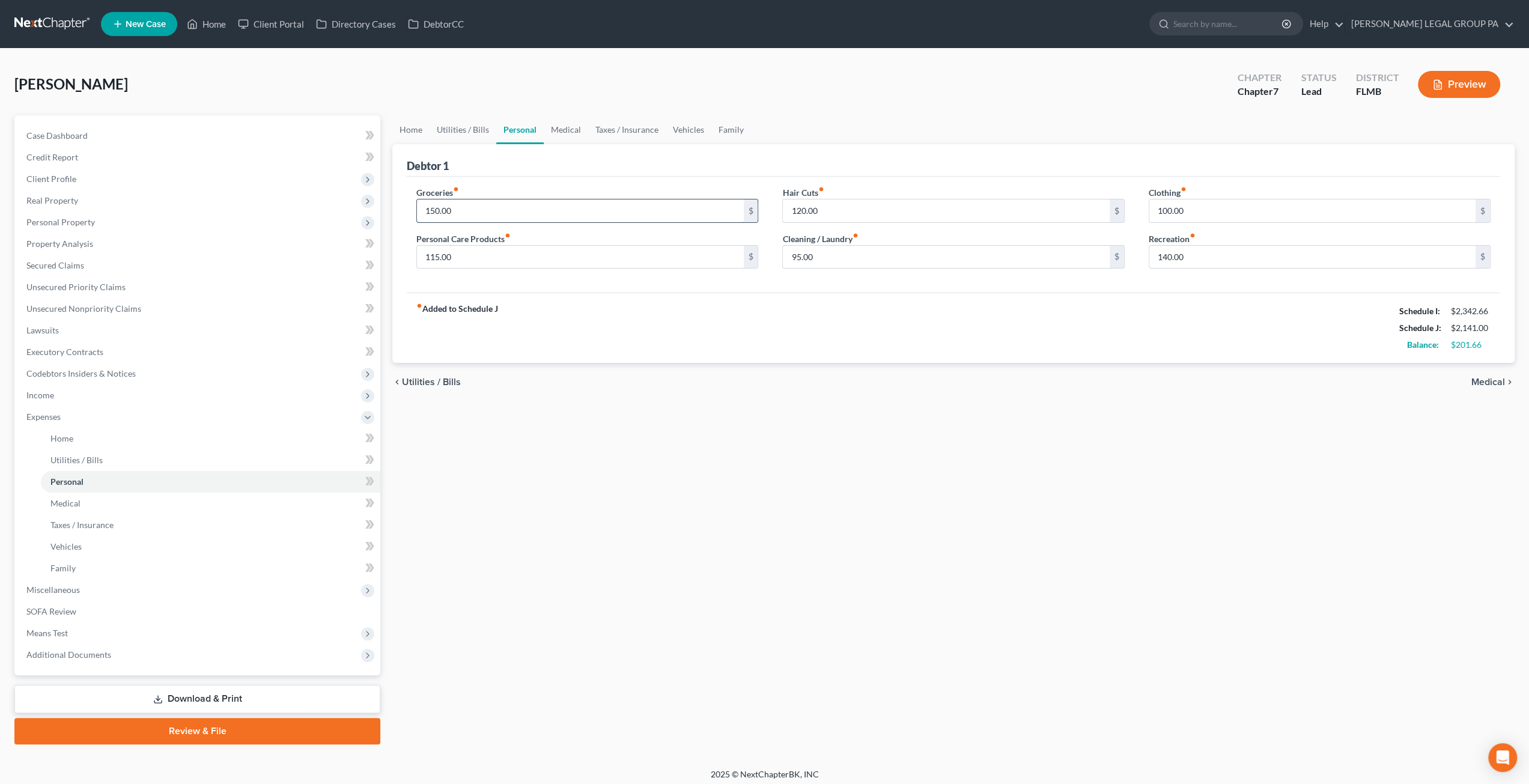
click at [518, 210] on input "150.00" at bounding box center [580, 210] width 326 height 23
type input "350"
click at [563, 175] on div "Debtor 1 Groceries fiber_manual_record 350 $ Personal Care Products fiber_manua…" at bounding box center [953, 254] width 1122 height 219
click at [570, 128] on link "Medical" at bounding box center [566, 129] width 44 height 29
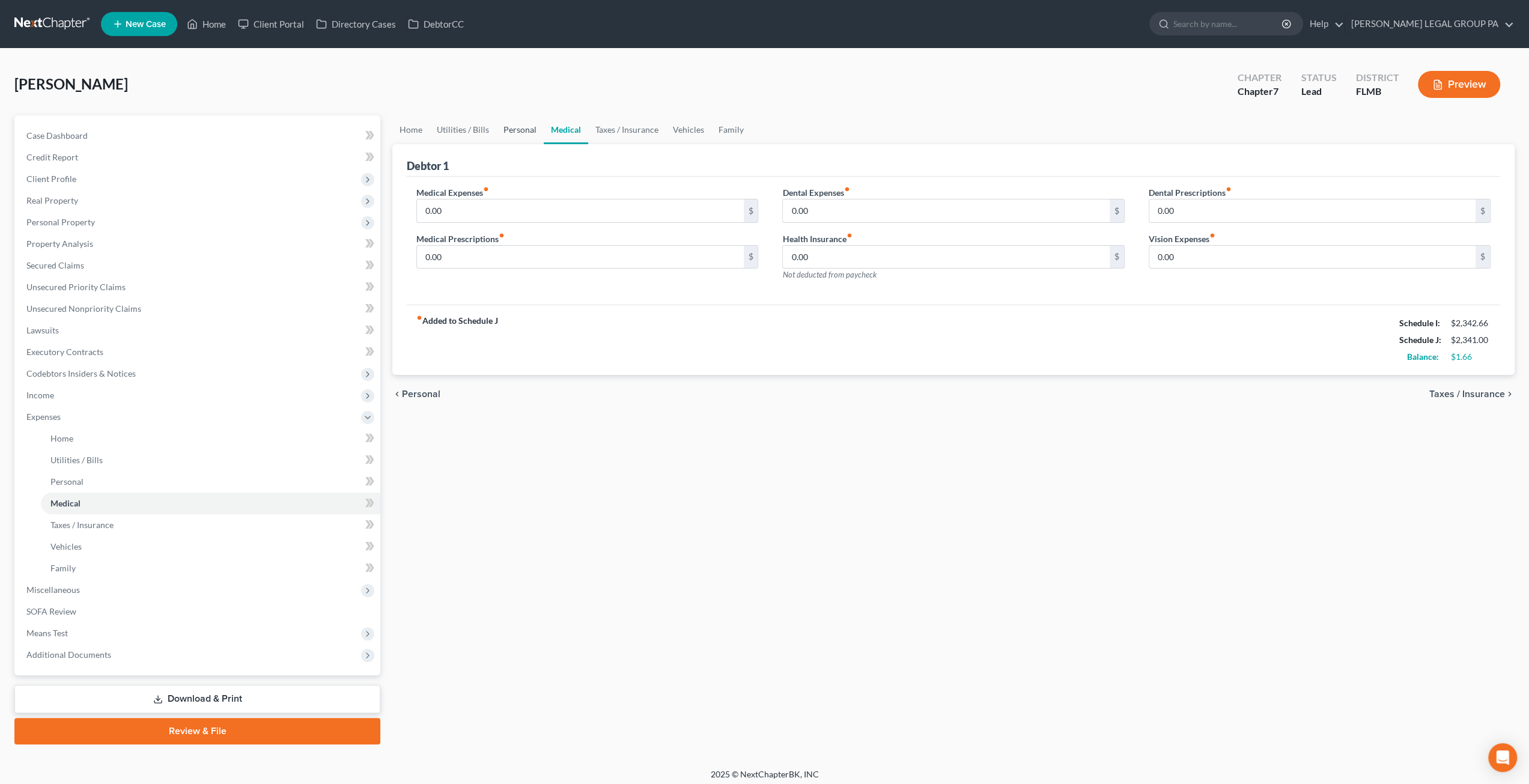
click at [521, 130] on link "Personal" at bounding box center [520, 129] width 47 height 29
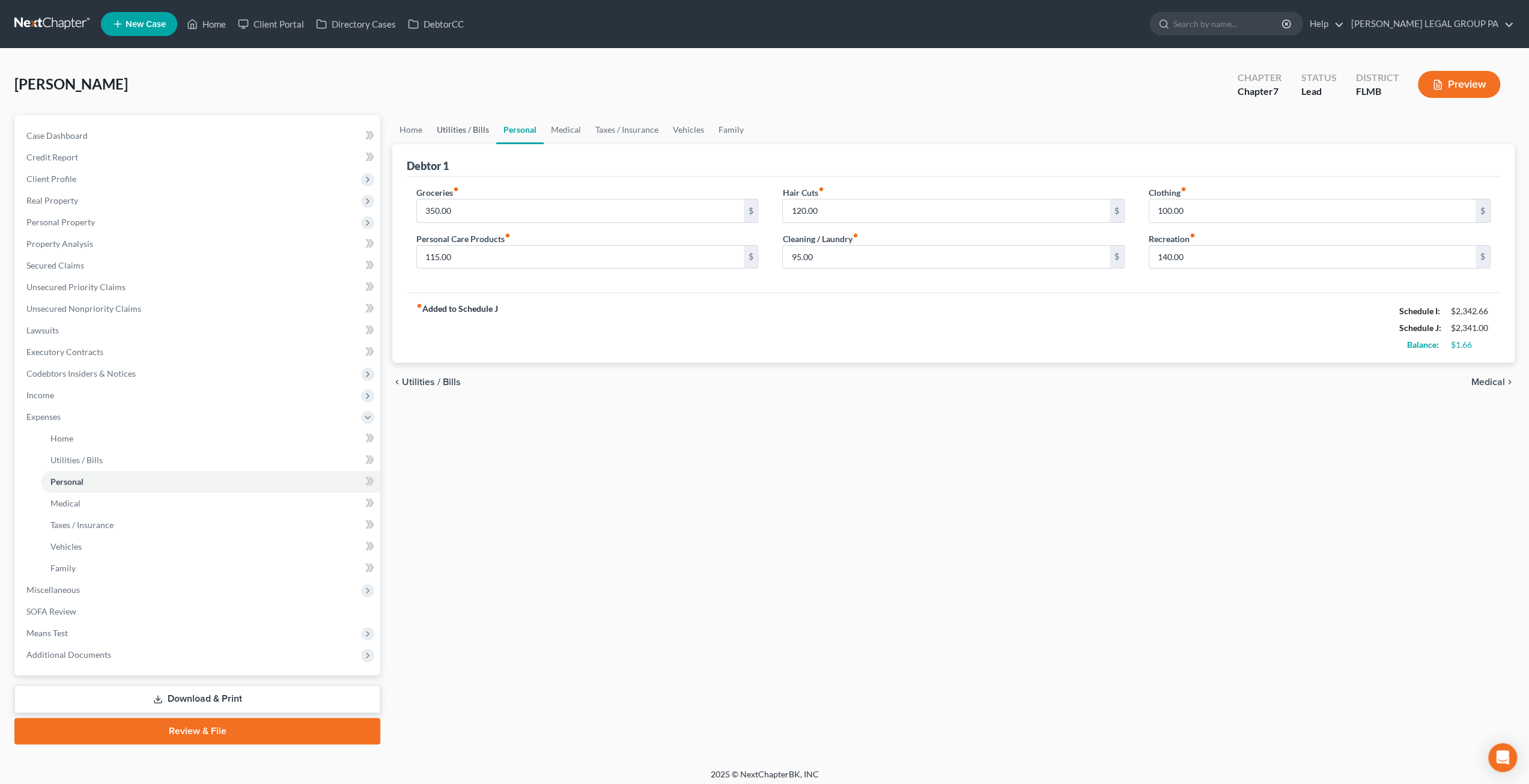
click at [462, 124] on link "Utilities / Bills" at bounding box center [462, 129] width 67 height 29
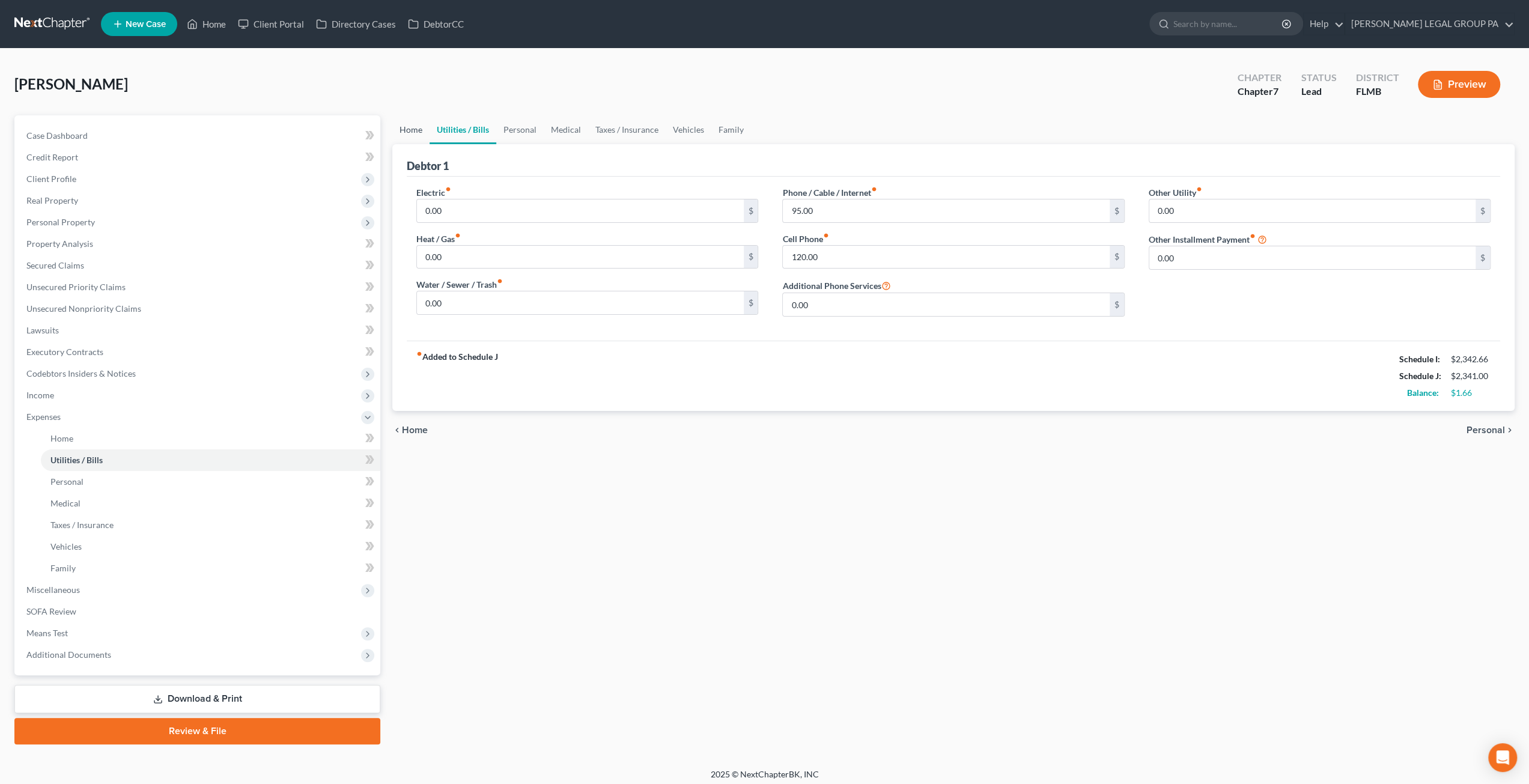
click at [417, 128] on link "Home" at bounding box center [411, 129] width 37 height 29
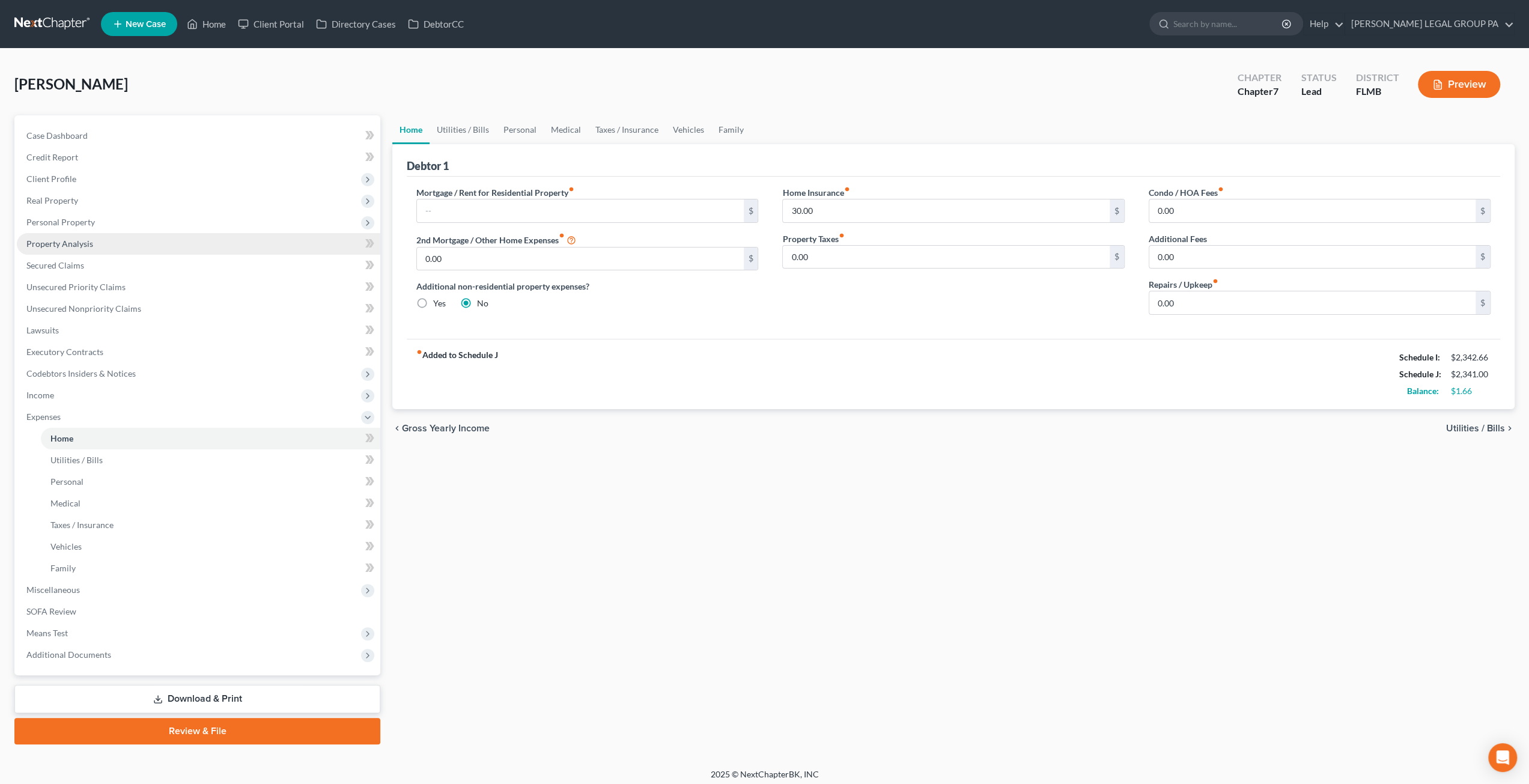
click at [76, 249] on link "Property Analysis" at bounding box center [199, 244] width 363 height 22
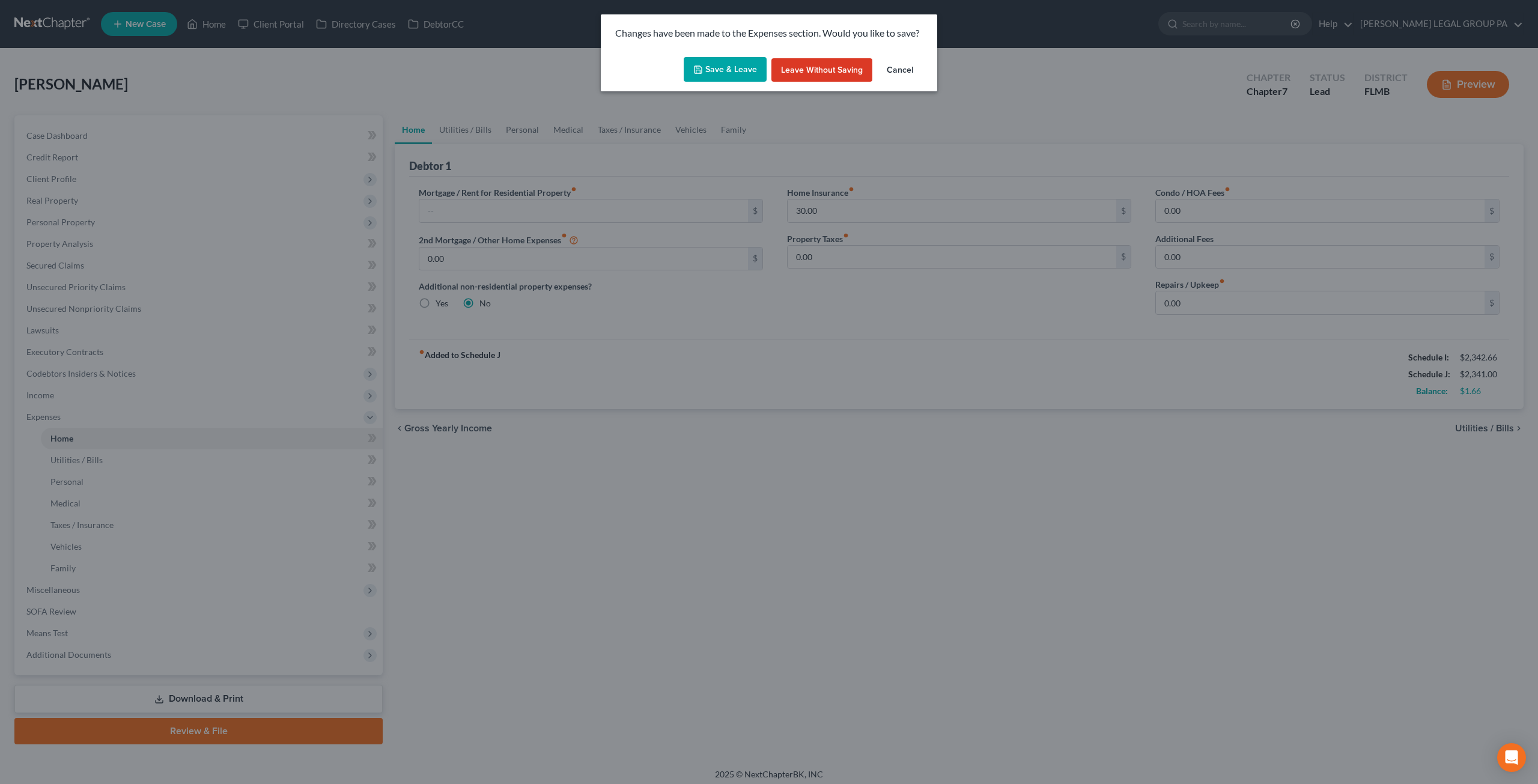
click at [705, 73] on button "Save & Leave" at bounding box center [725, 70] width 83 height 26
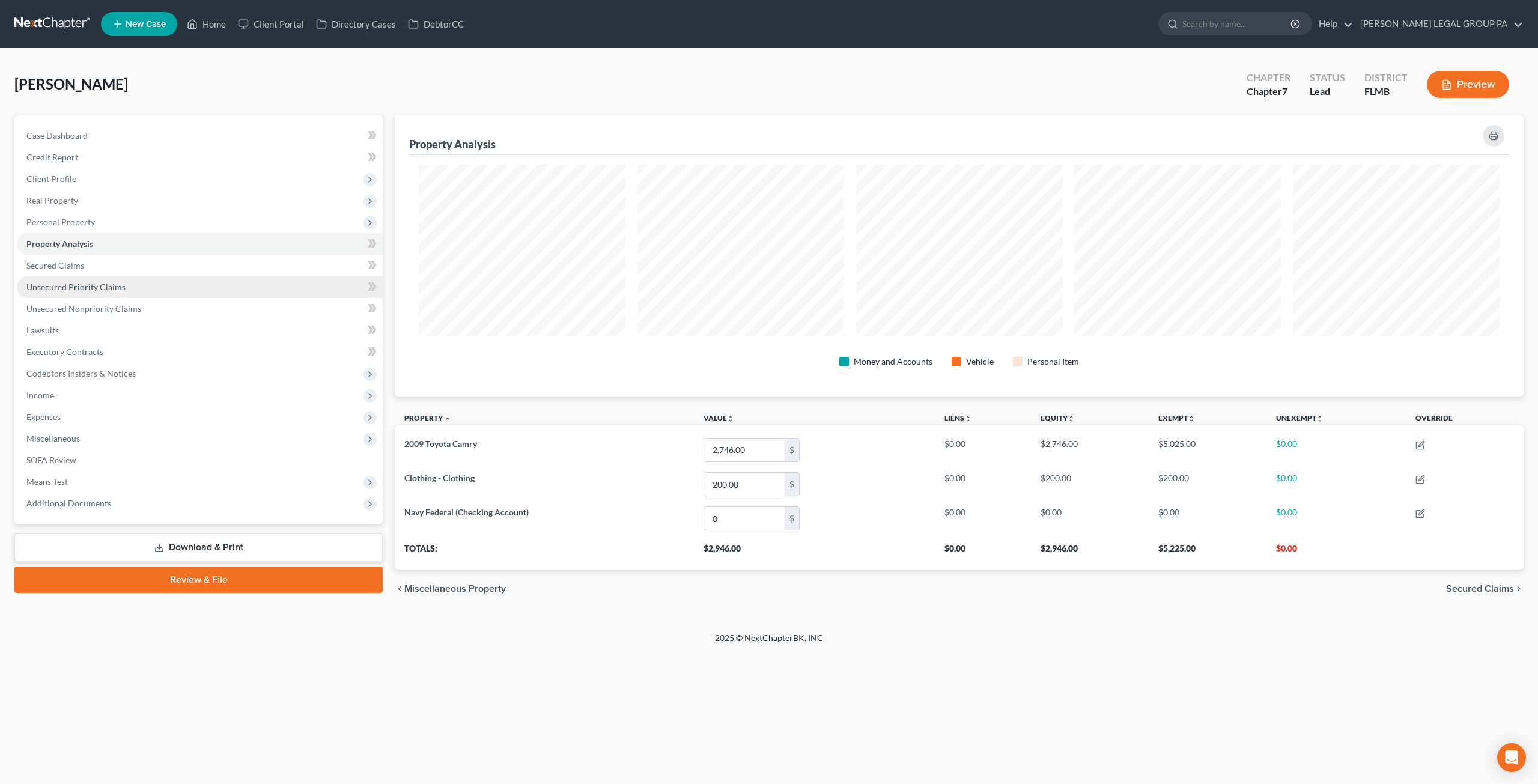
scroll to position [281, 1128]
click at [70, 393] on span "Income" at bounding box center [200, 395] width 366 height 22
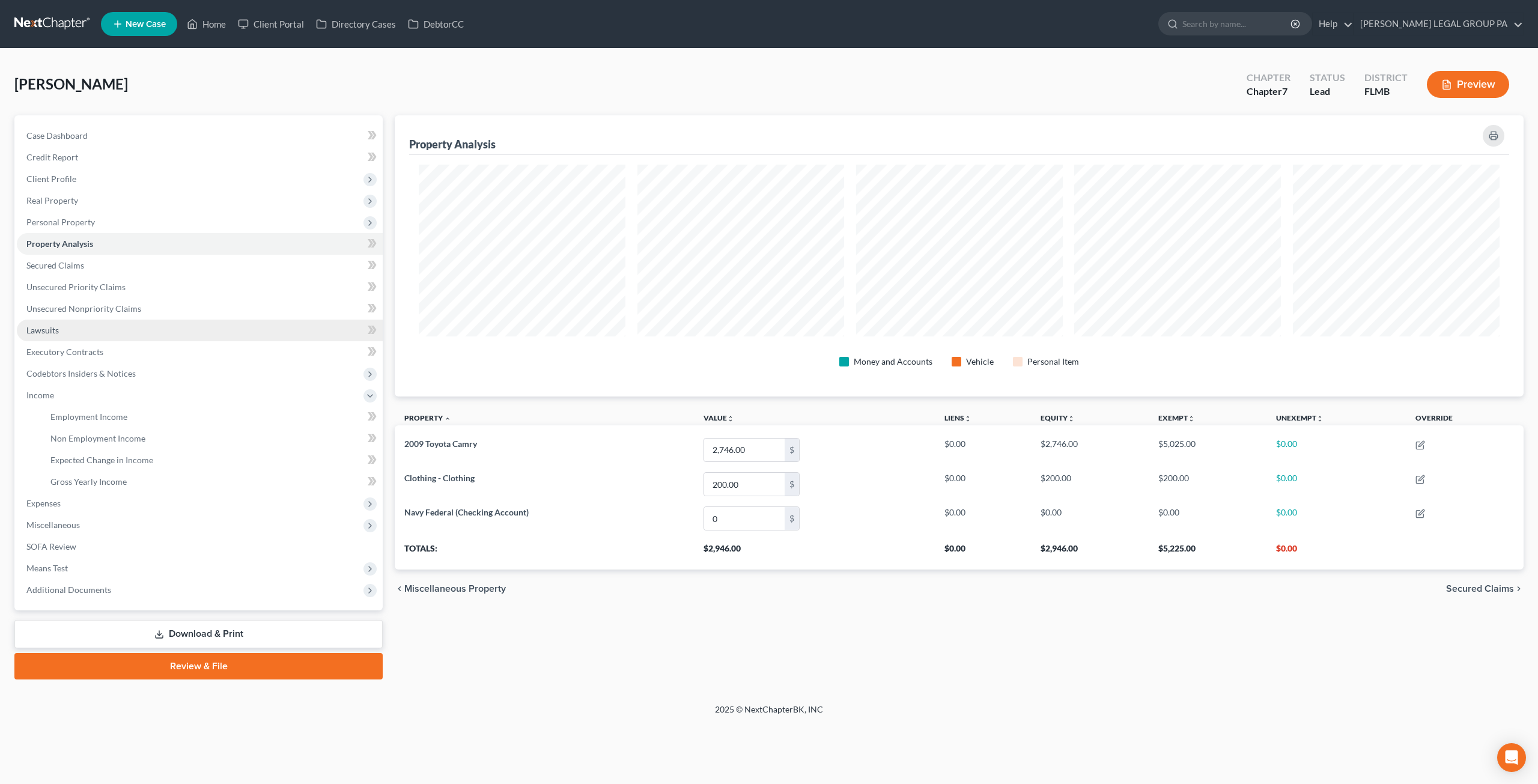
click at [62, 329] on link "Lawsuits" at bounding box center [200, 330] width 366 height 22
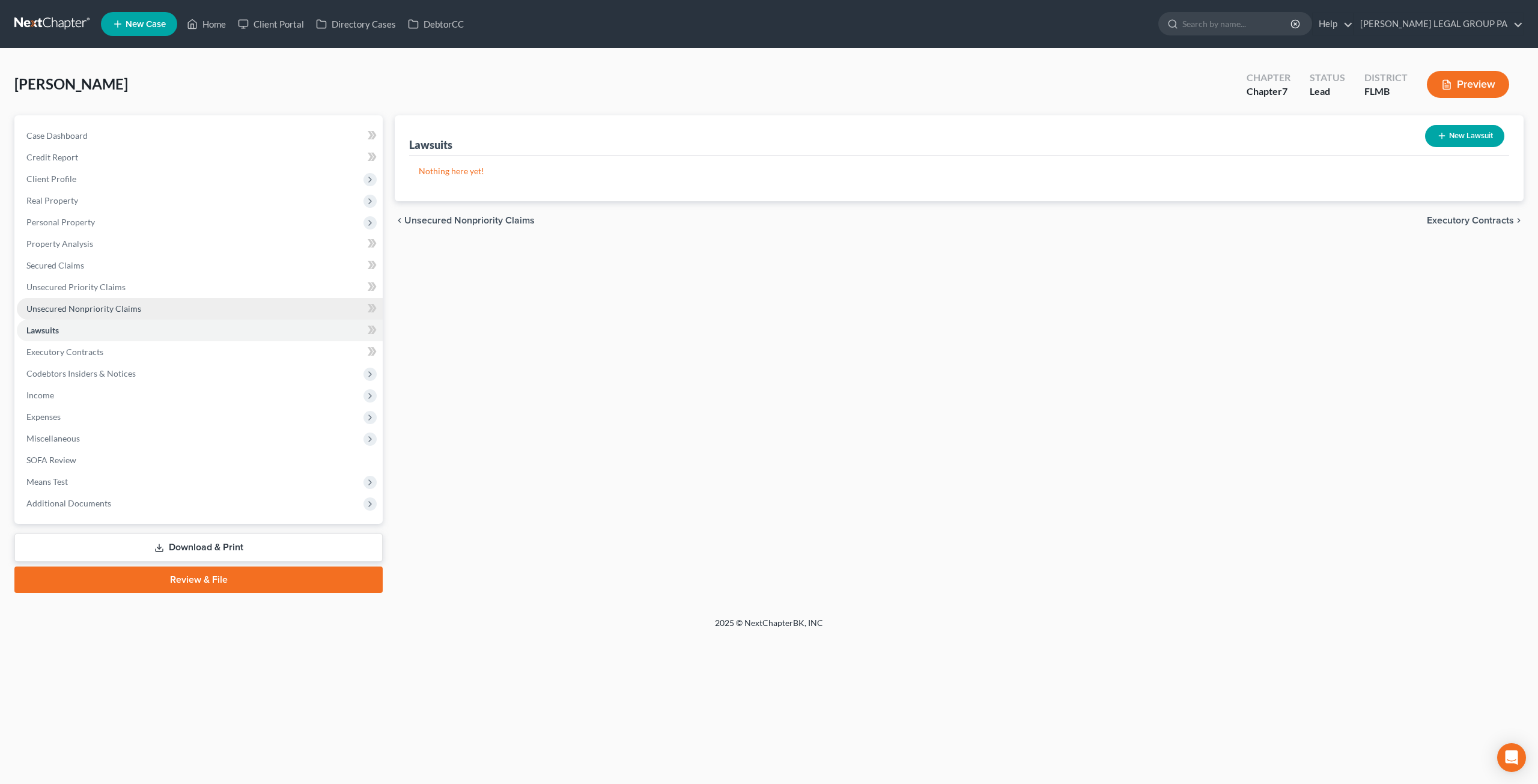
click at [78, 312] on span "Unsecured Nonpriority Claims" at bounding box center [83, 308] width 115 height 10
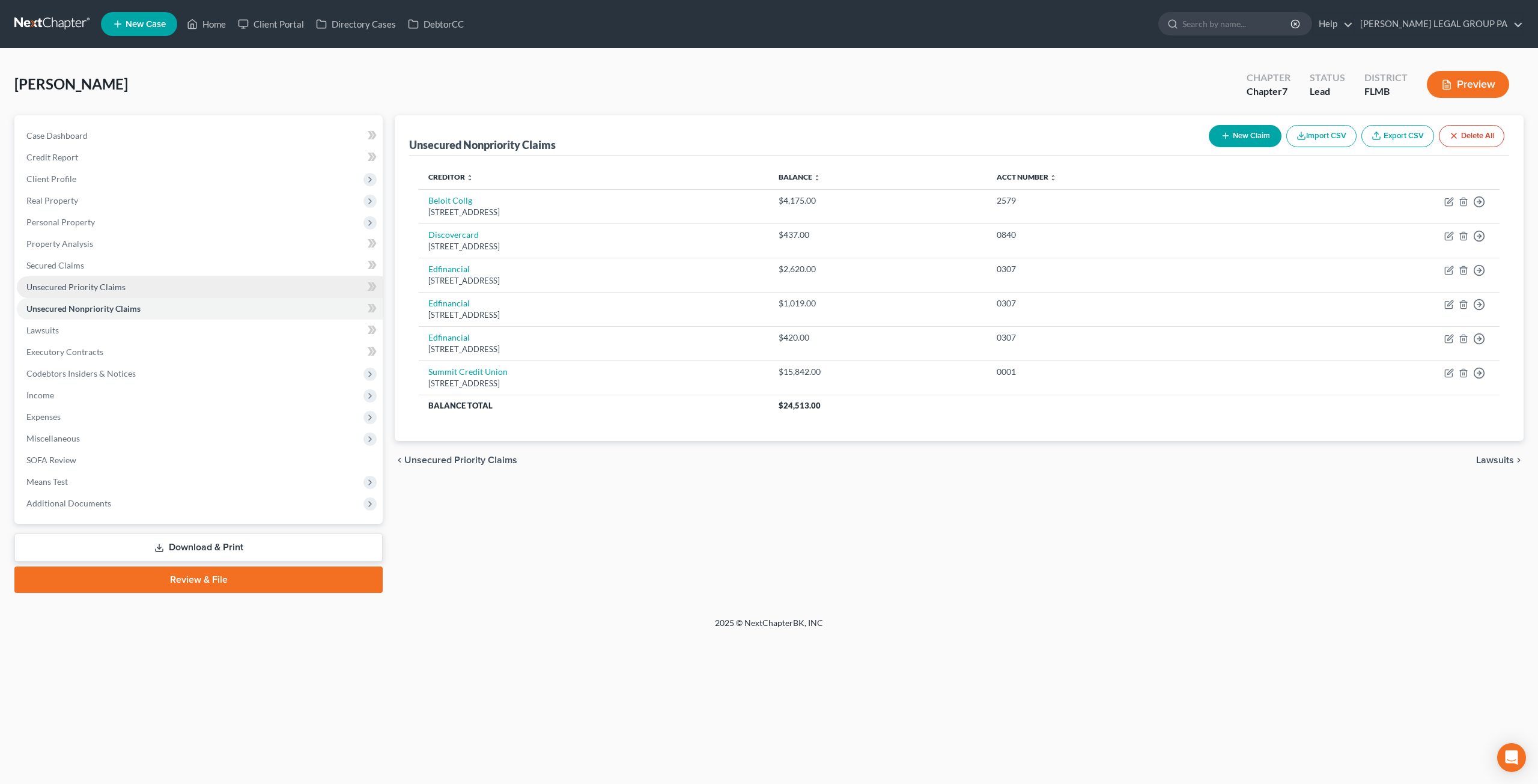
click at [82, 286] on span "Unsecured Priority Claims" at bounding box center [75, 287] width 99 height 10
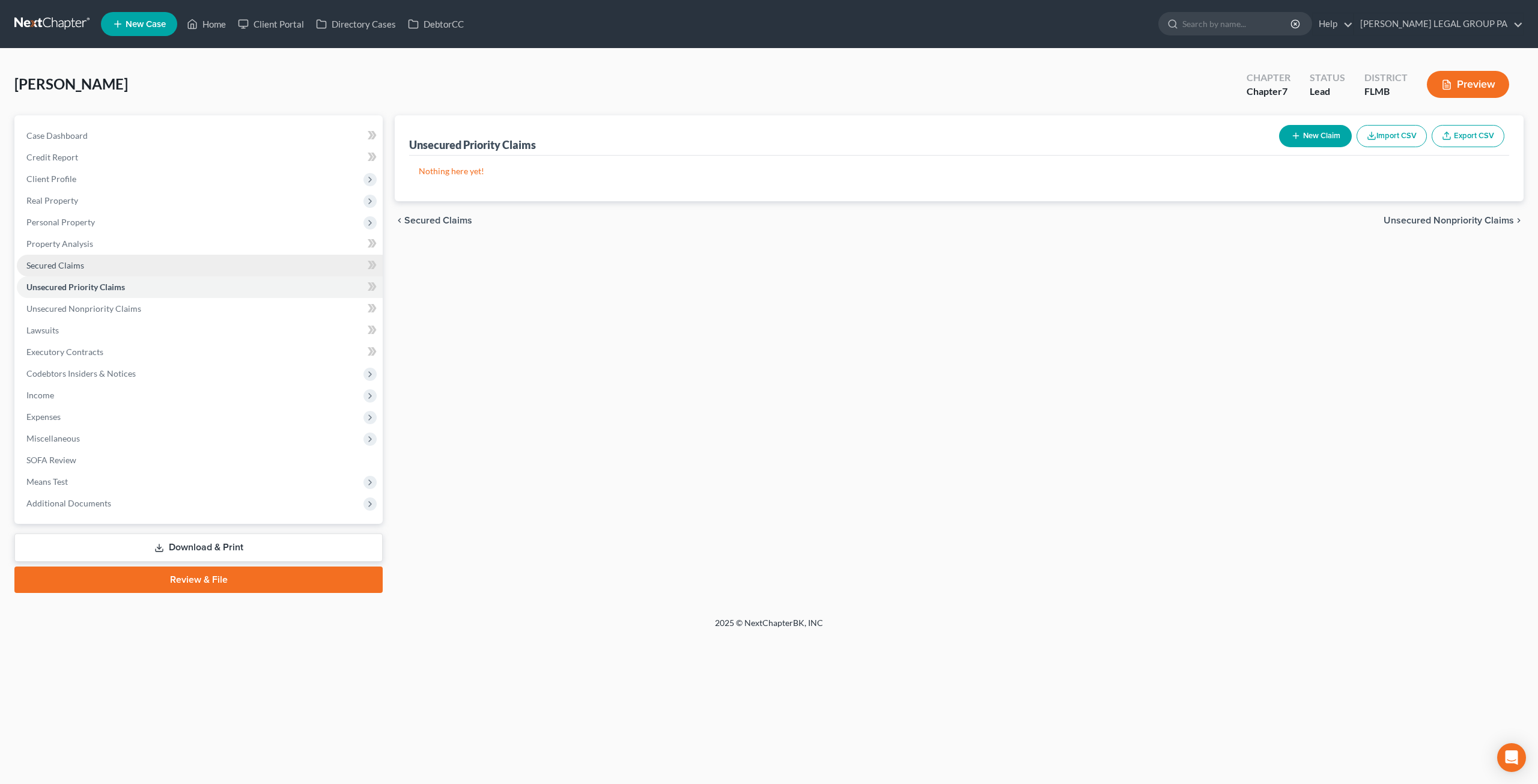
click at [77, 262] on span "Secured Claims" at bounding box center [55, 265] width 58 height 10
click at [78, 241] on span "Property Analysis" at bounding box center [59, 243] width 67 height 10
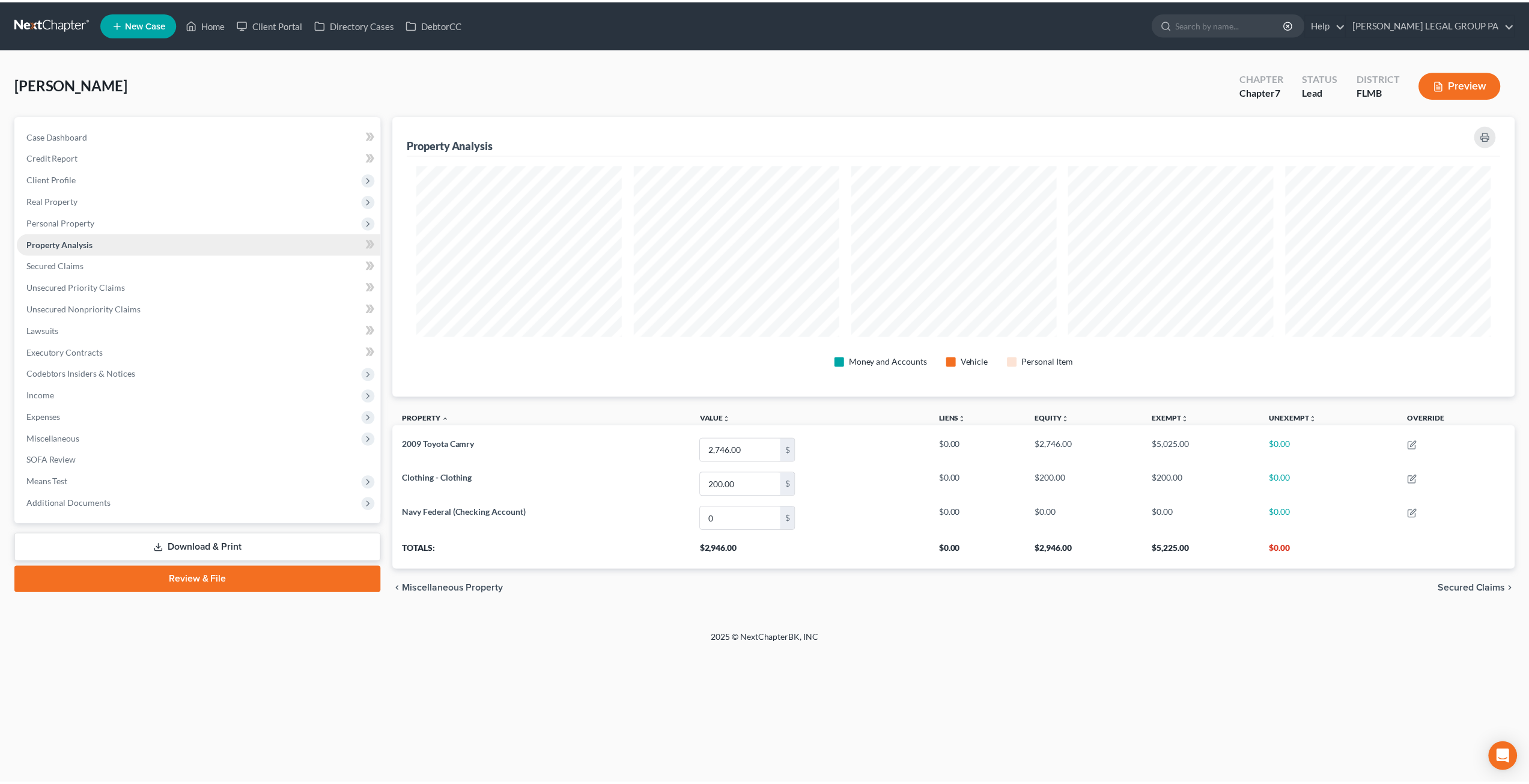
scroll to position [281, 1128]
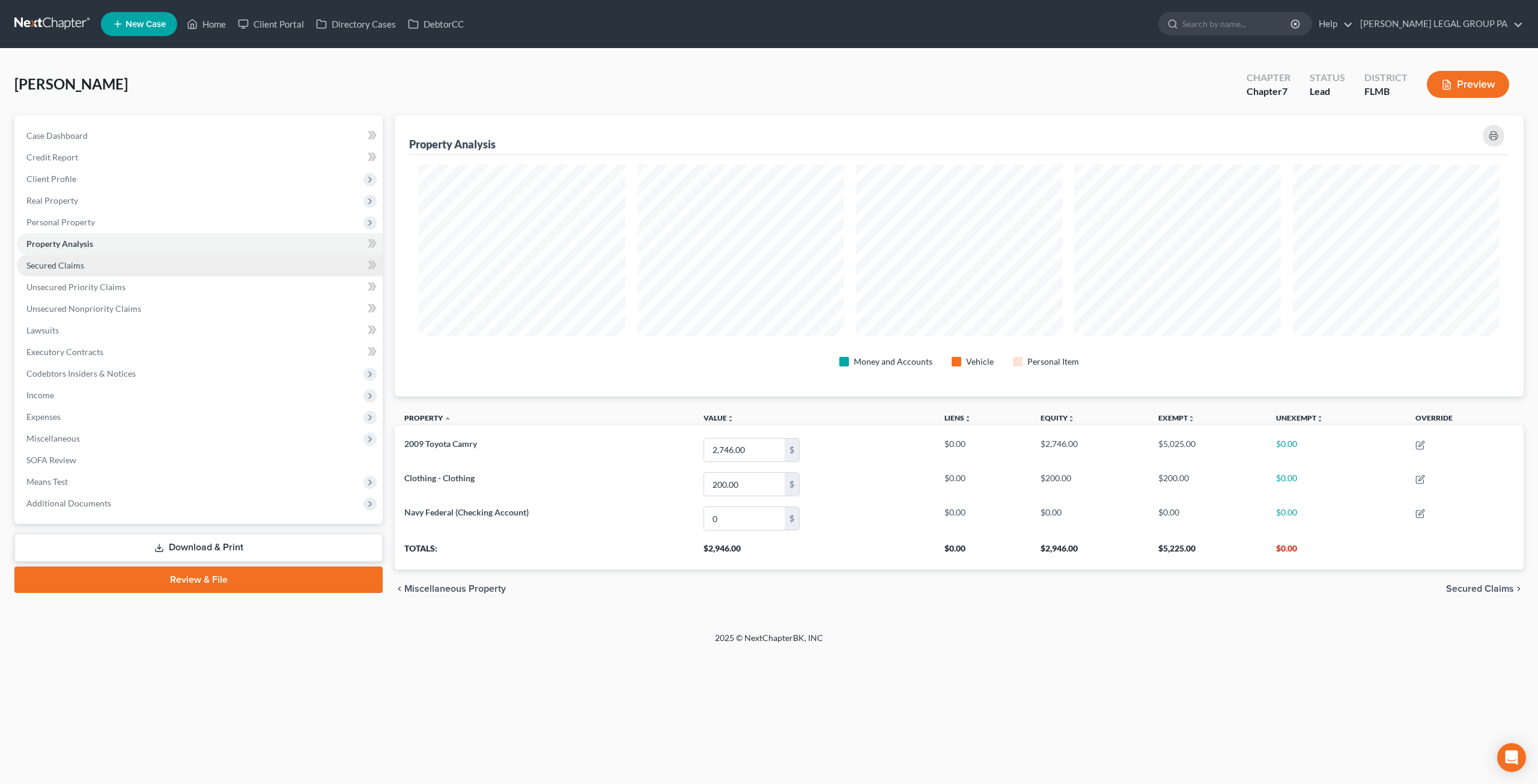
click at [77, 268] on span "Secured Claims" at bounding box center [55, 265] width 58 height 10
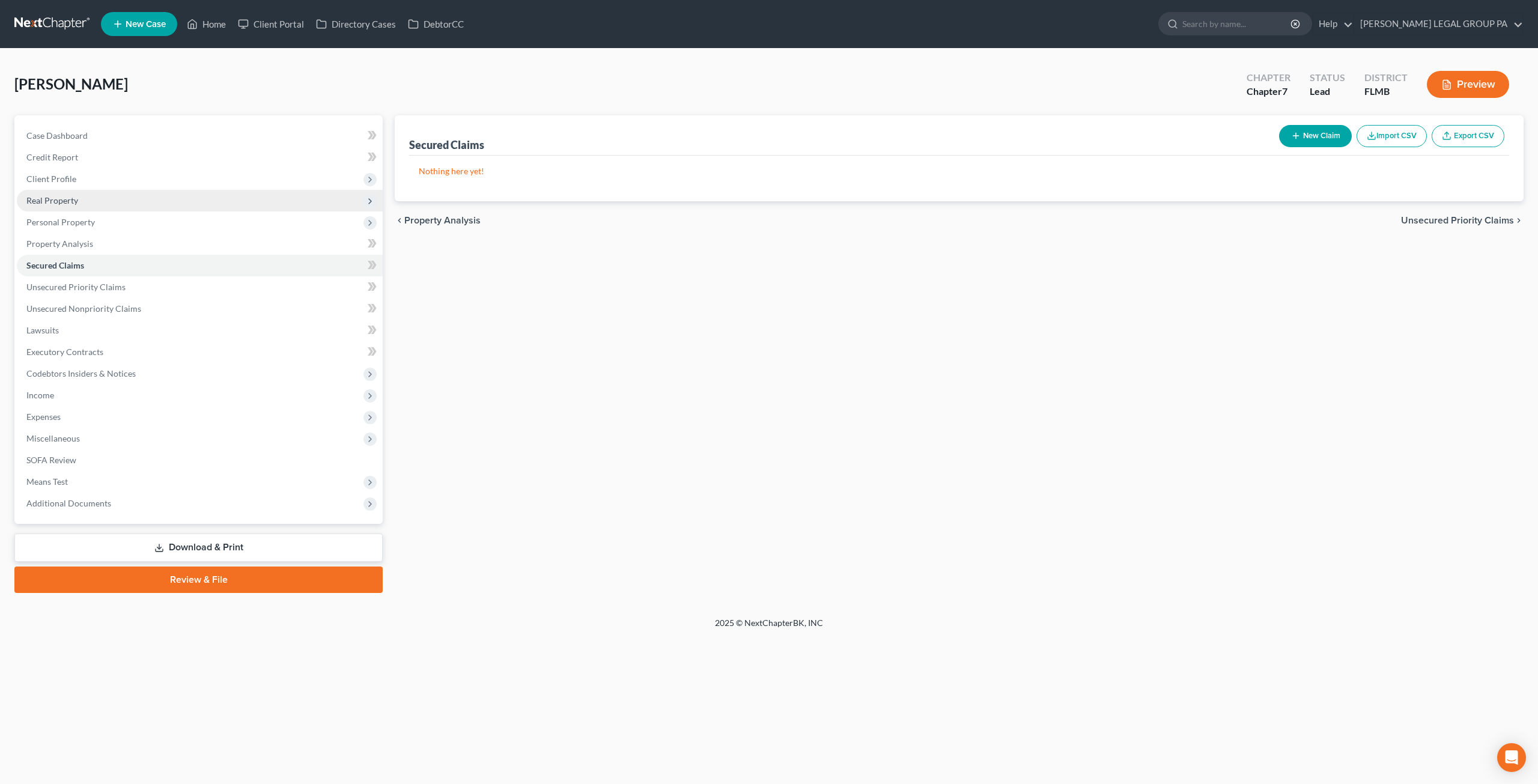
click at [66, 205] on span "Real Property" at bounding box center [52, 200] width 52 height 10
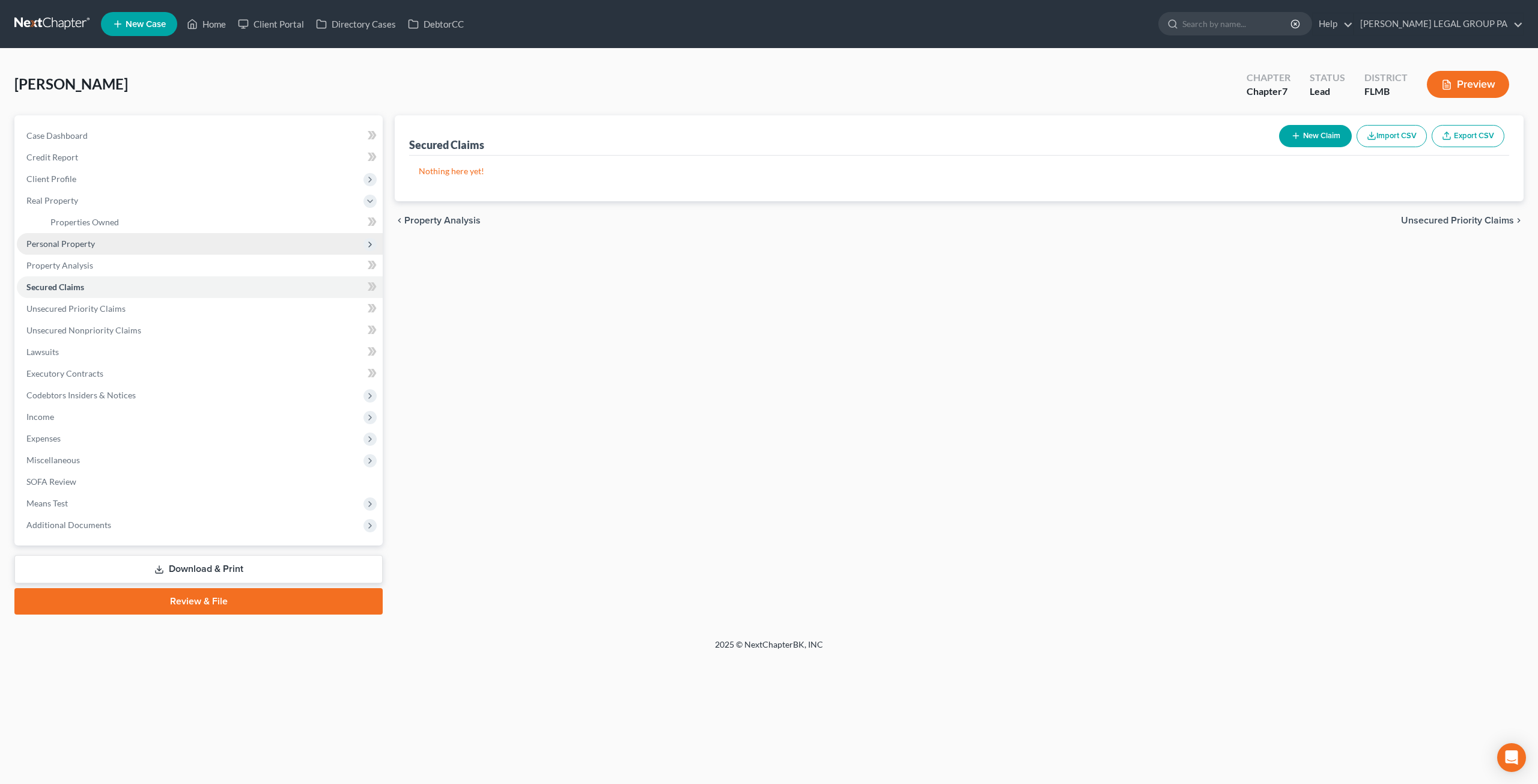
click at [82, 239] on span "Personal Property" at bounding box center [60, 243] width 68 height 10
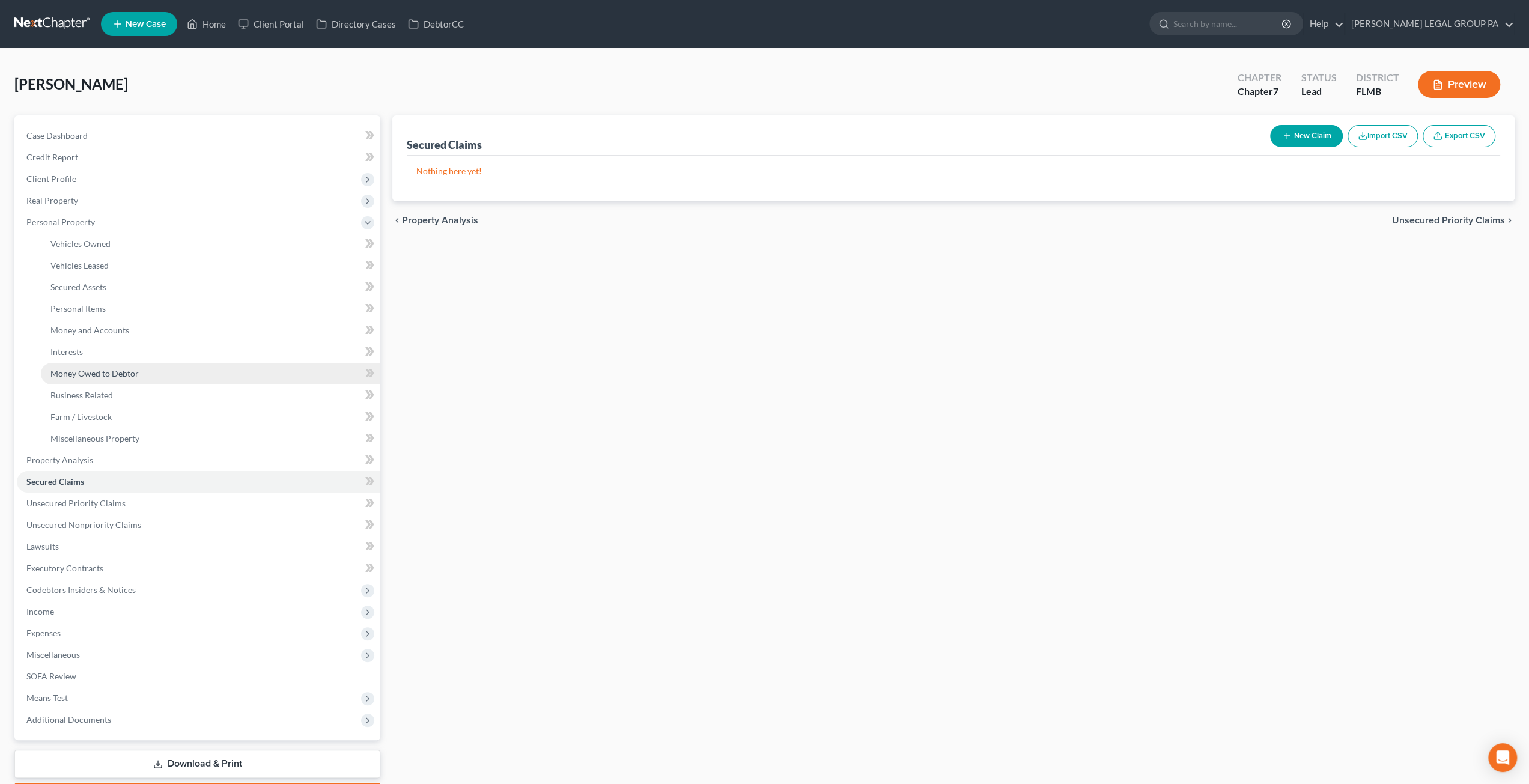
click at [98, 368] on span "Money Owed to Debtor" at bounding box center [95, 373] width 88 height 10
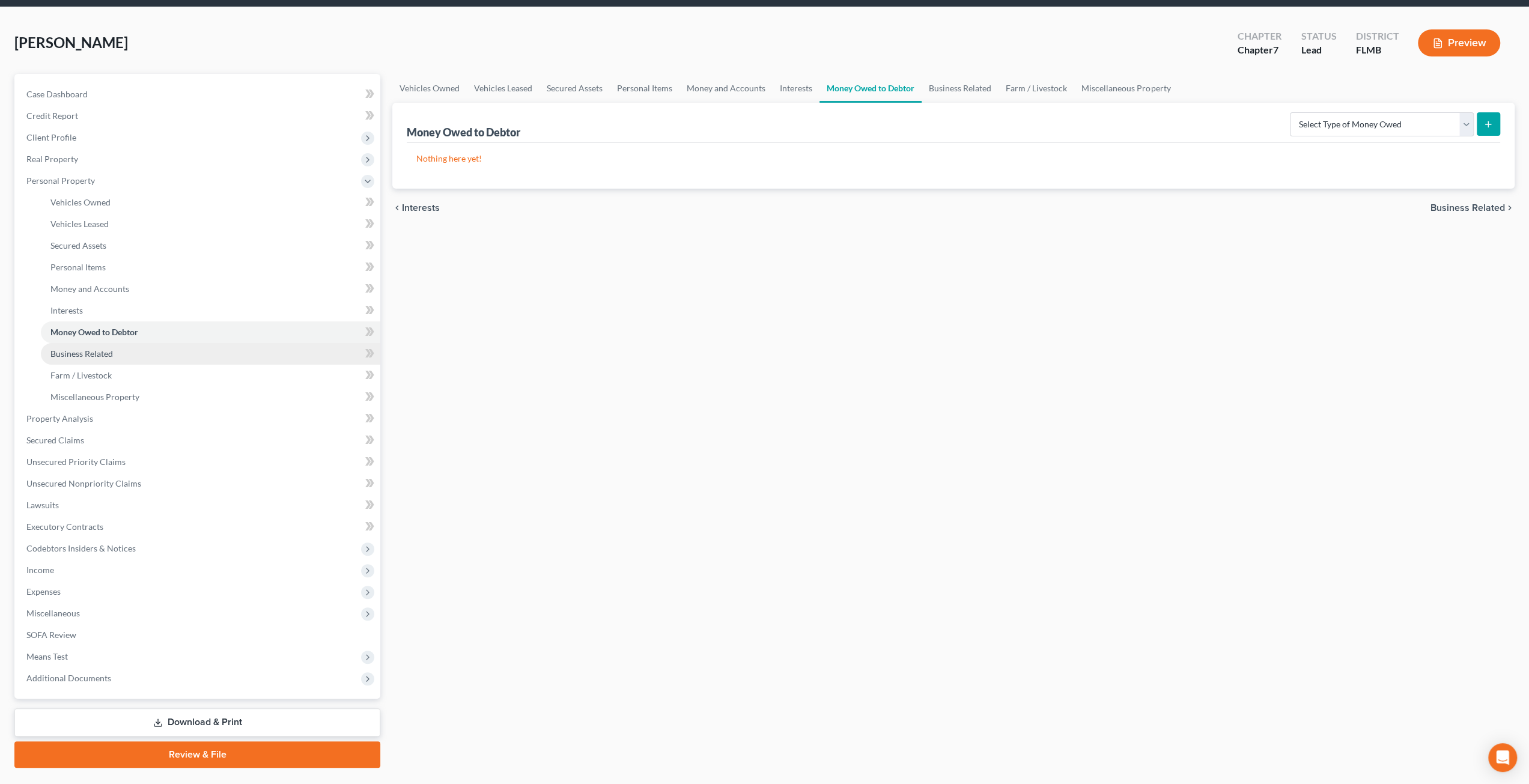
scroll to position [60, 0]
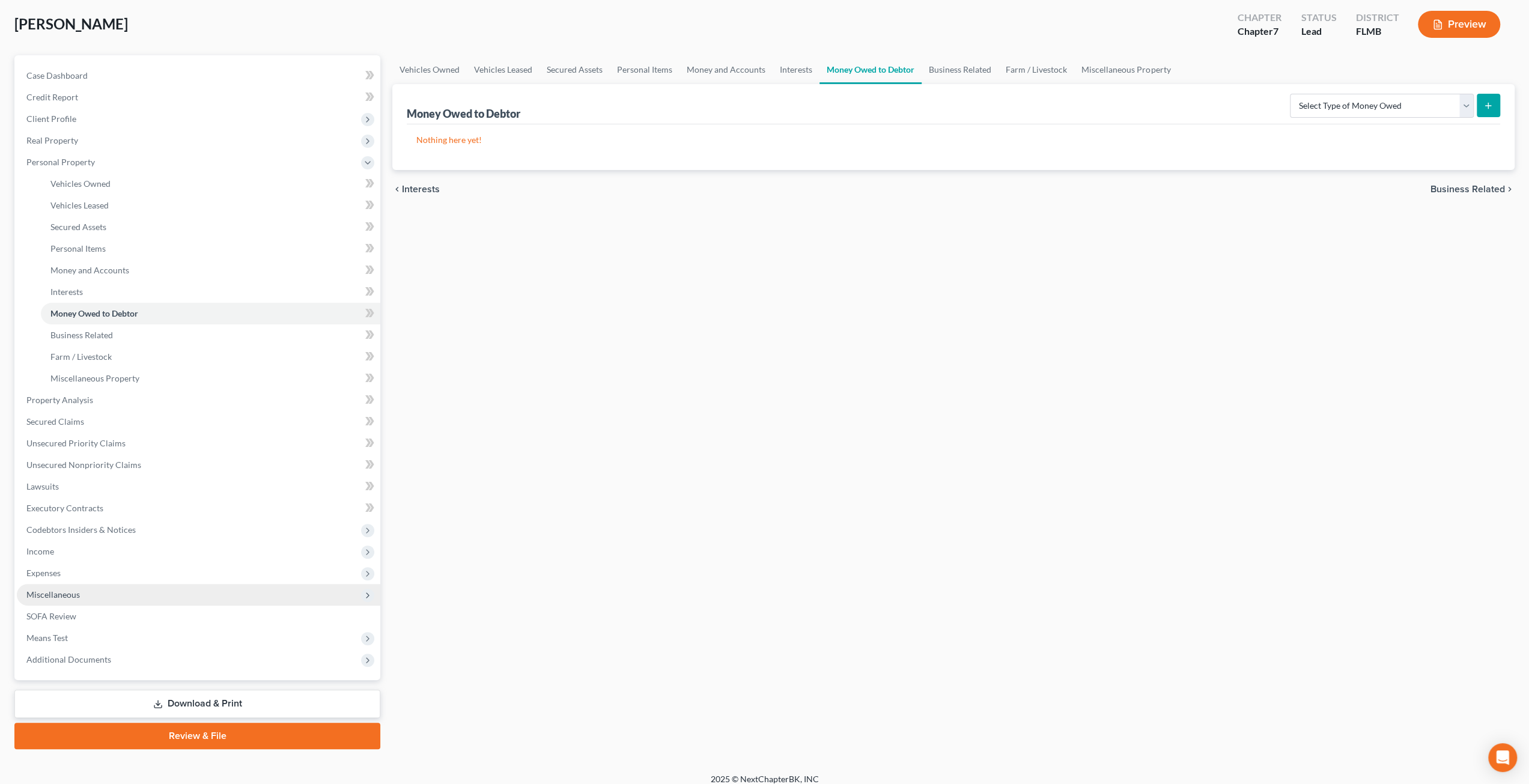
click at [66, 592] on span "Miscellaneous" at bounding box center [53, 594] width 54 height 10
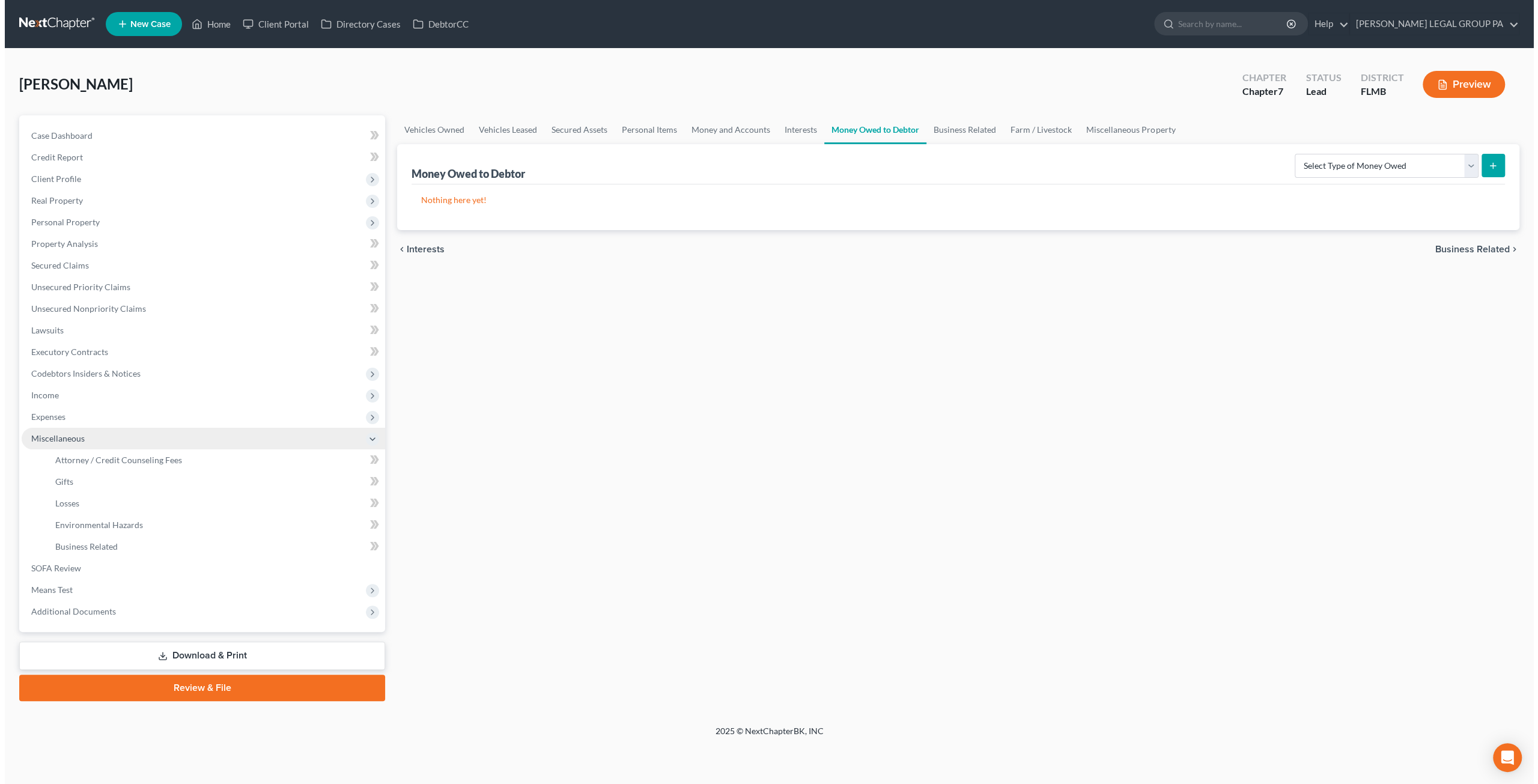
scroll to position [0, 0]
click at [1361, 166] on select "Select Type of Money Owed Accounts Receivable Alimony Child Support Claims Agai…" at bounding box center [1390, 166] width 184 height 24
click at [987, 441] on div "Vehicles Owned Vehicles Leased Secured Assets Personal Items Money and Accounts…" at bounding box center [959, 408] width 1141 height 586
click at [27, 21] on link at bounding box center [53, 24] width 77 height 22
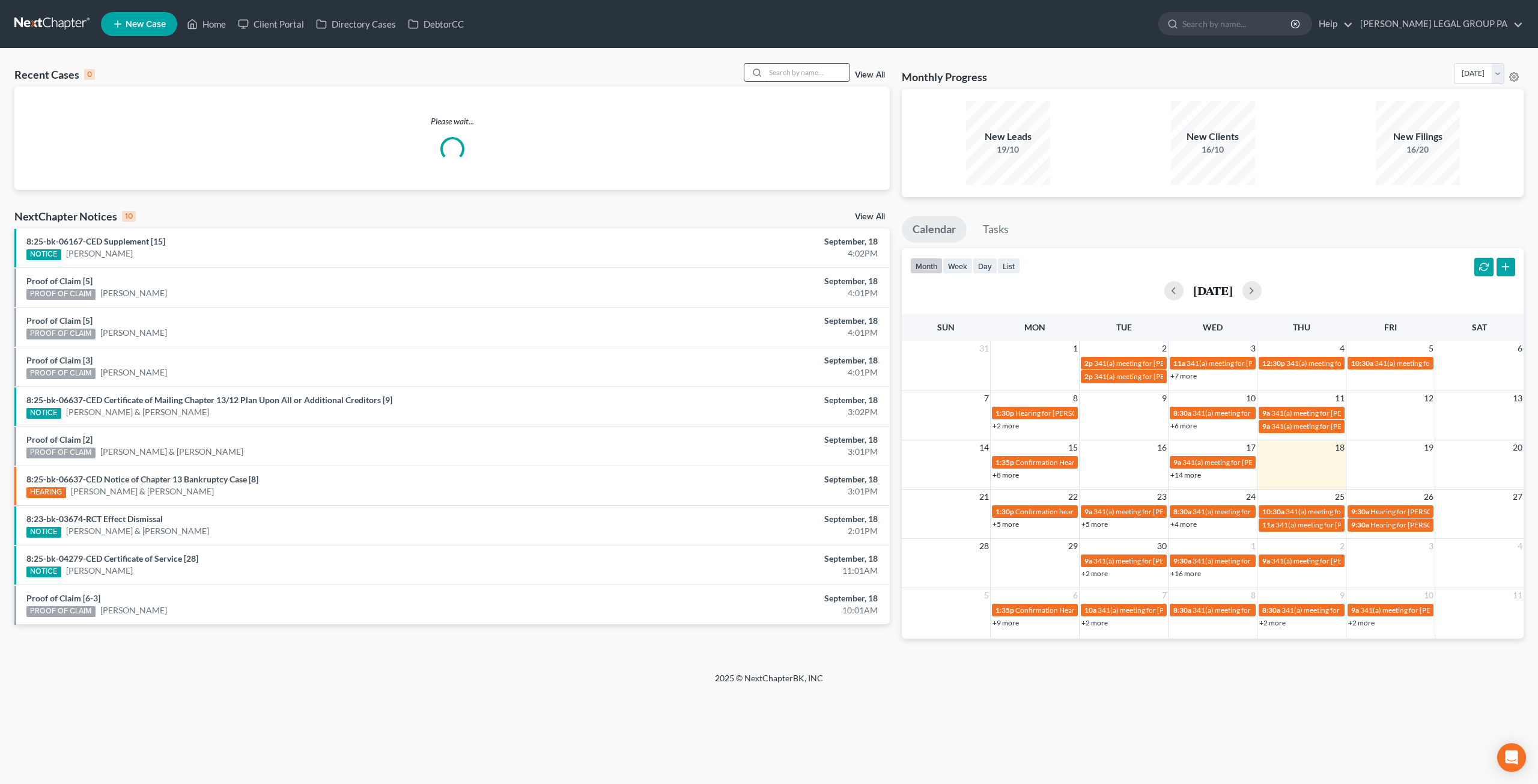
click at [785, 69] on input "search" at bounding box center [807, 72] width 84 height 17
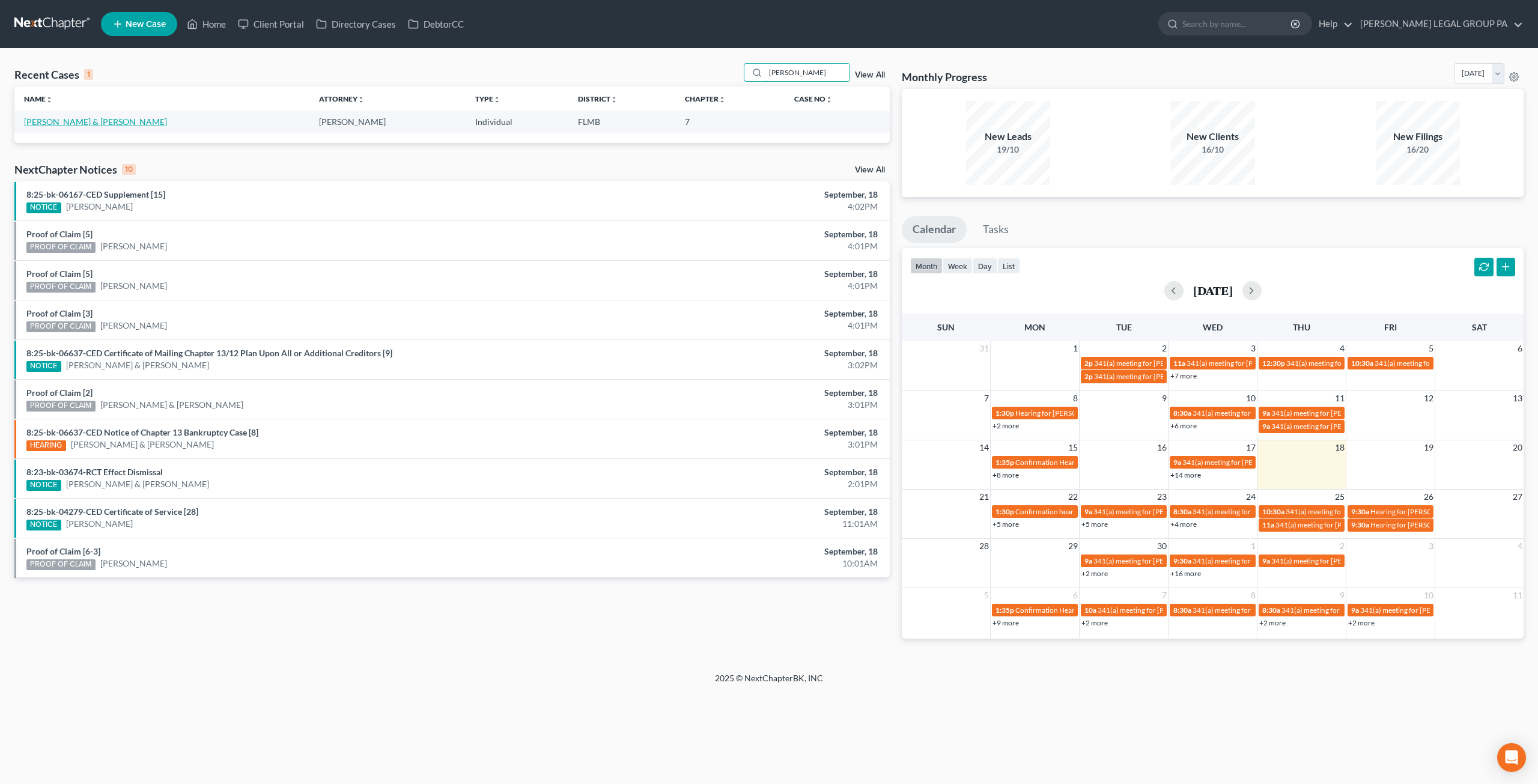
type input "[PERSON_NAME]"
click at [85, 120] on link "[PERSON_NAME] & [PERSON_NAME]" at bounding box center [96, 121] width 143 height 10
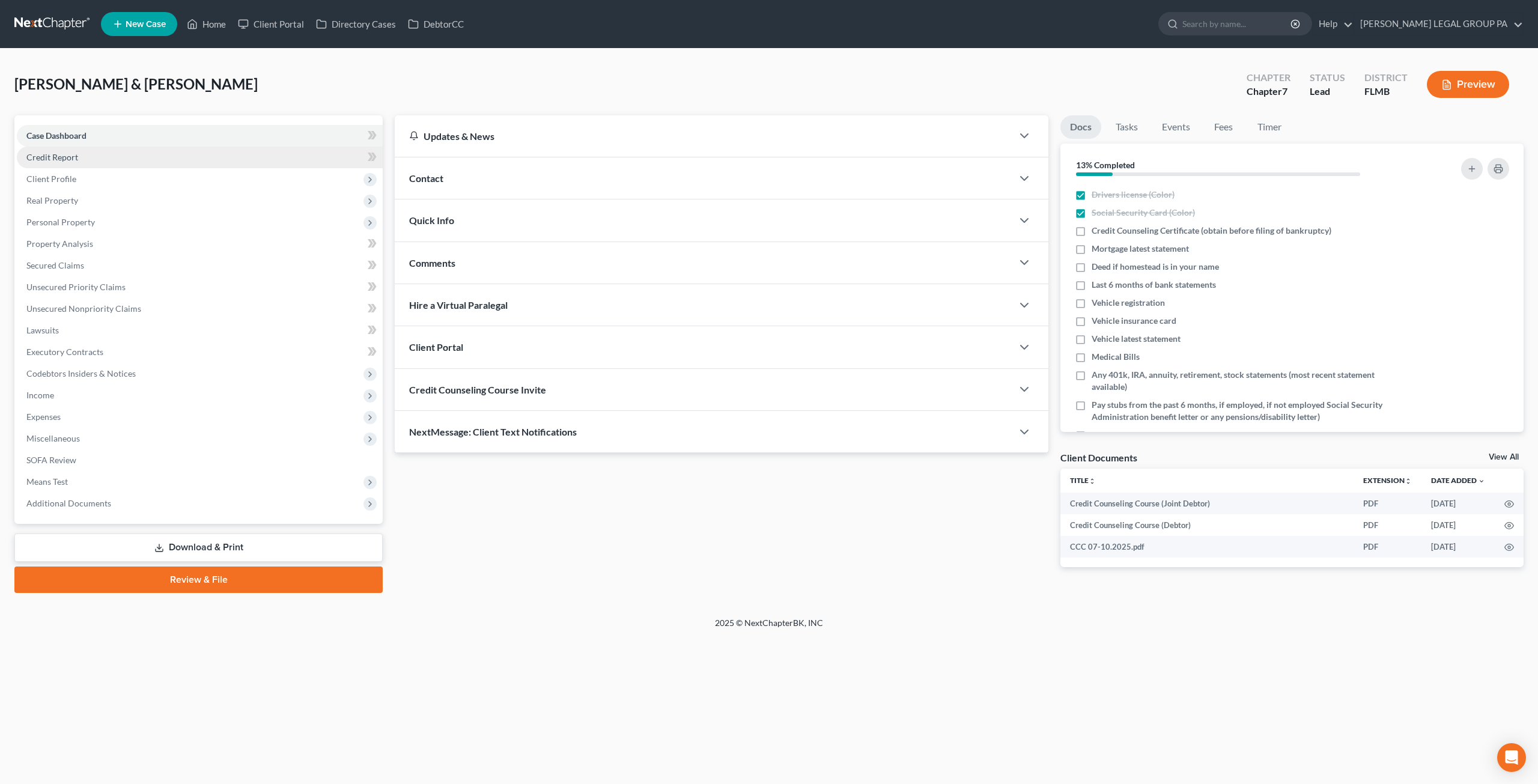
click at [50, 162] on link "Credit Report" at bounding box center [200, 157] width 366 height 22
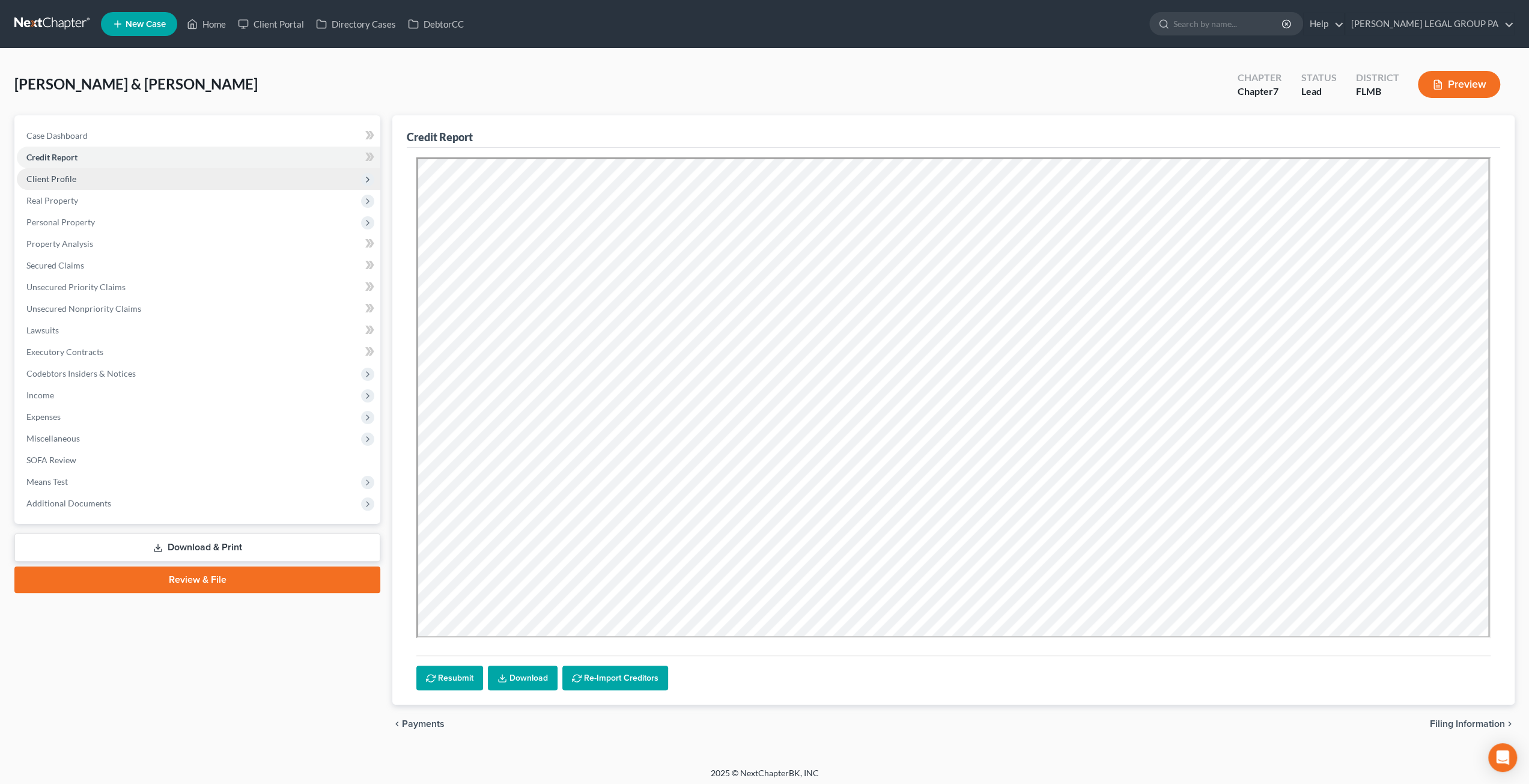
click at [69, 175] on span "Client Profile" at bounding box center [51, 179] width 50 height 10
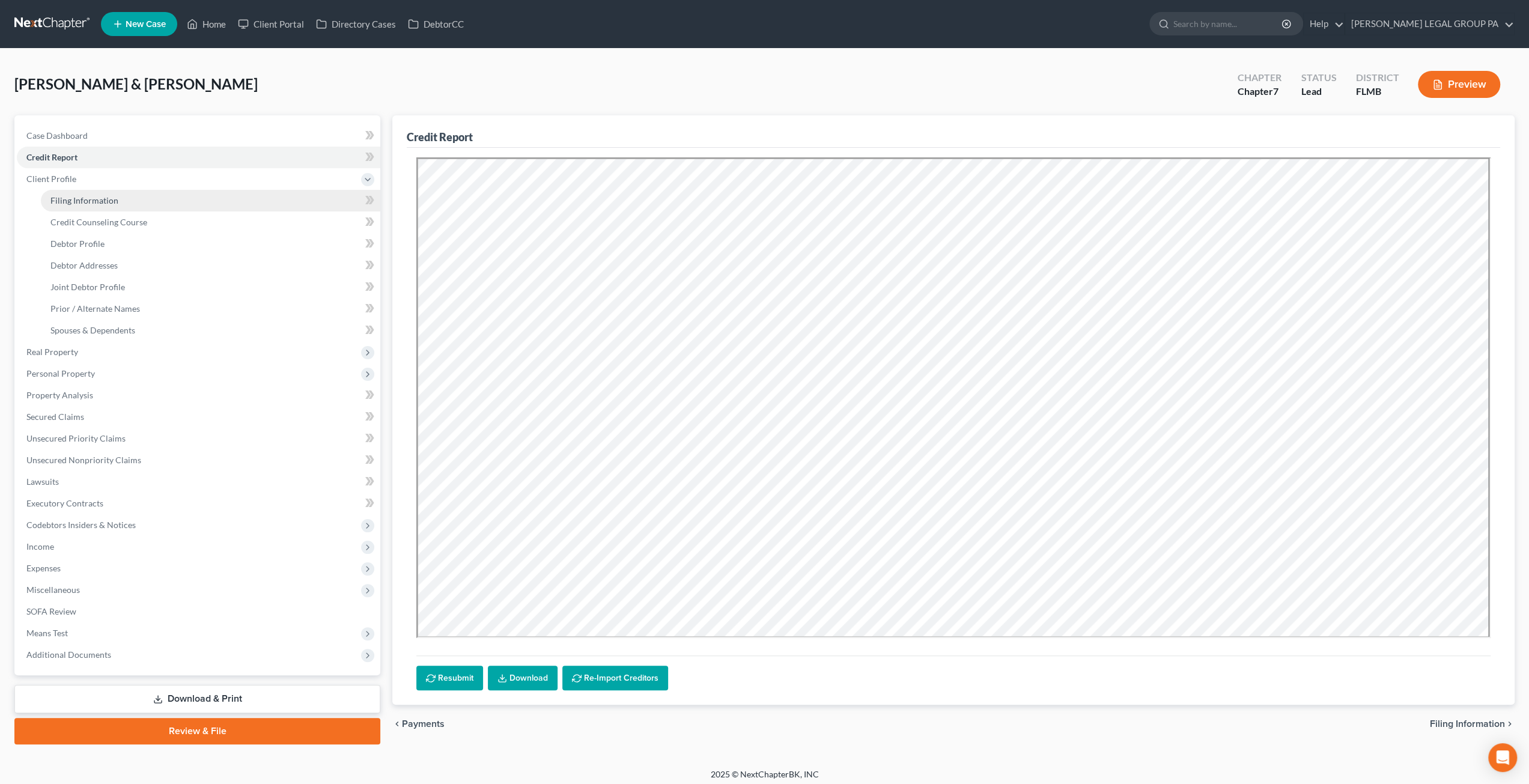
click at [98, 202] on span "Filing Information" at bounding box center [84, 200] width 68 height 10
select select "1"
select select "0"
select select "9"
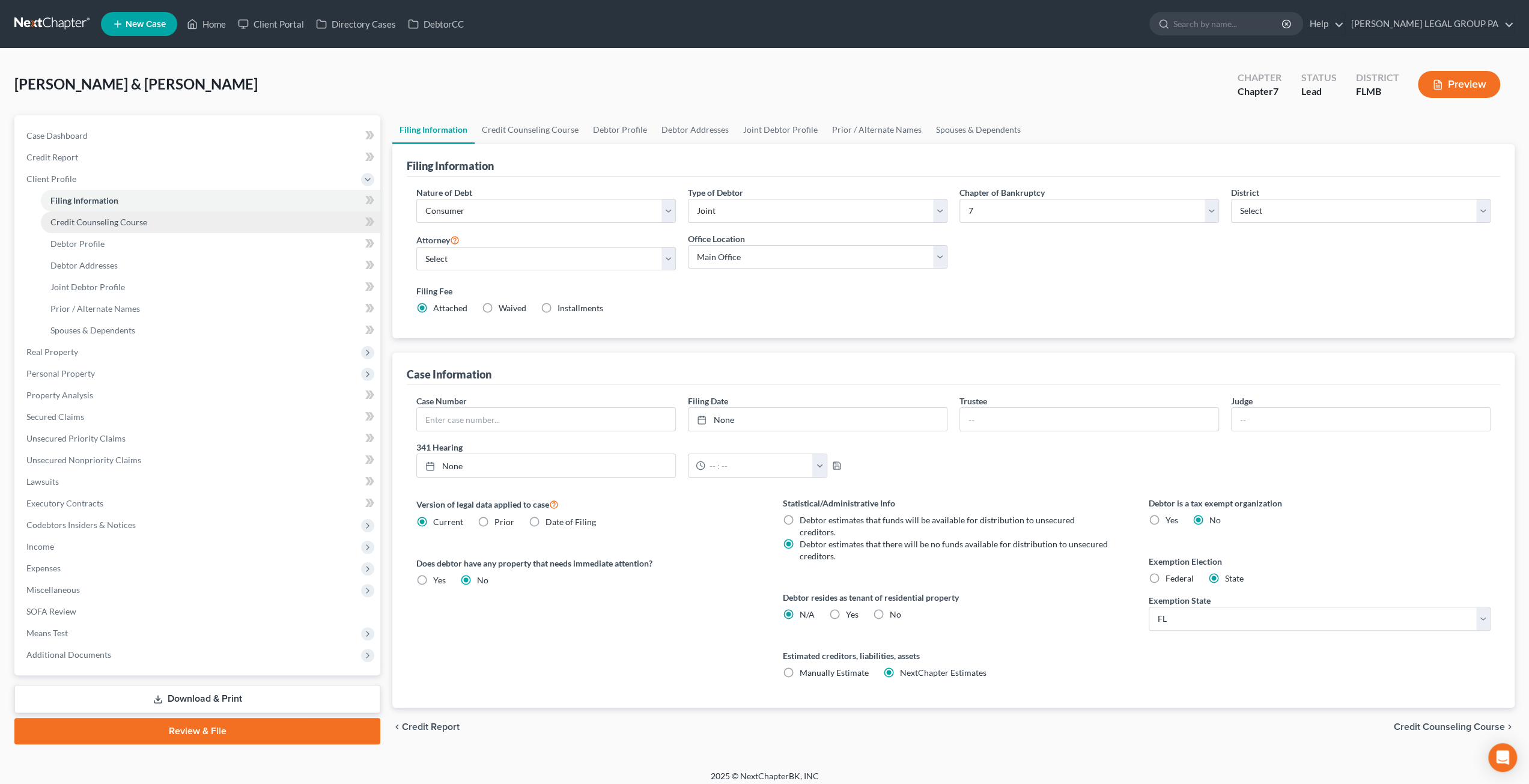
click at [98, 217] on span "Credit Counseling Course" at bounding box center [98, 222] width 96 height 10
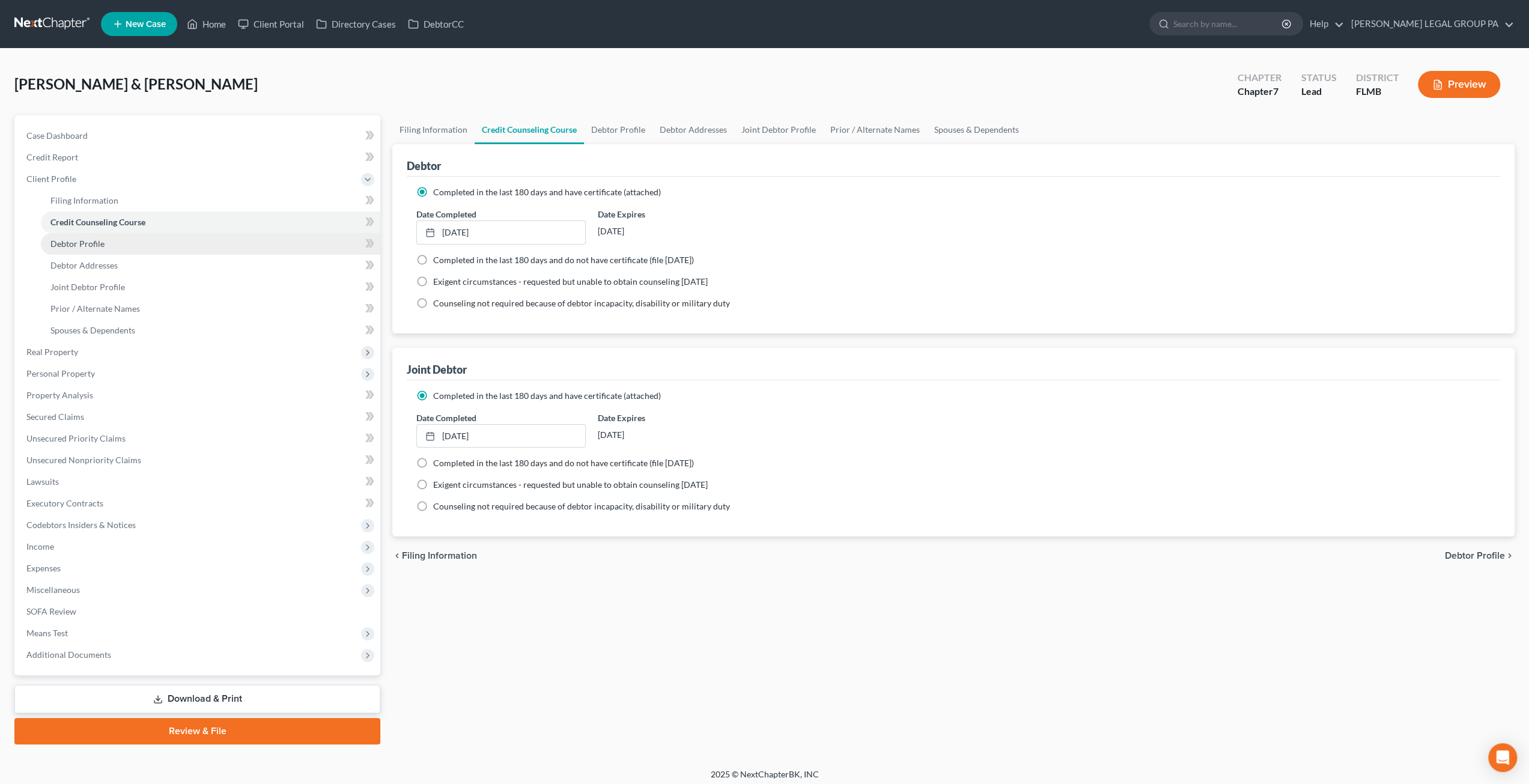
click at [154, 244] on link "Debtor Profile" at bounding box center [210, 244] width 339 height 22
select select "1"
select select "3"
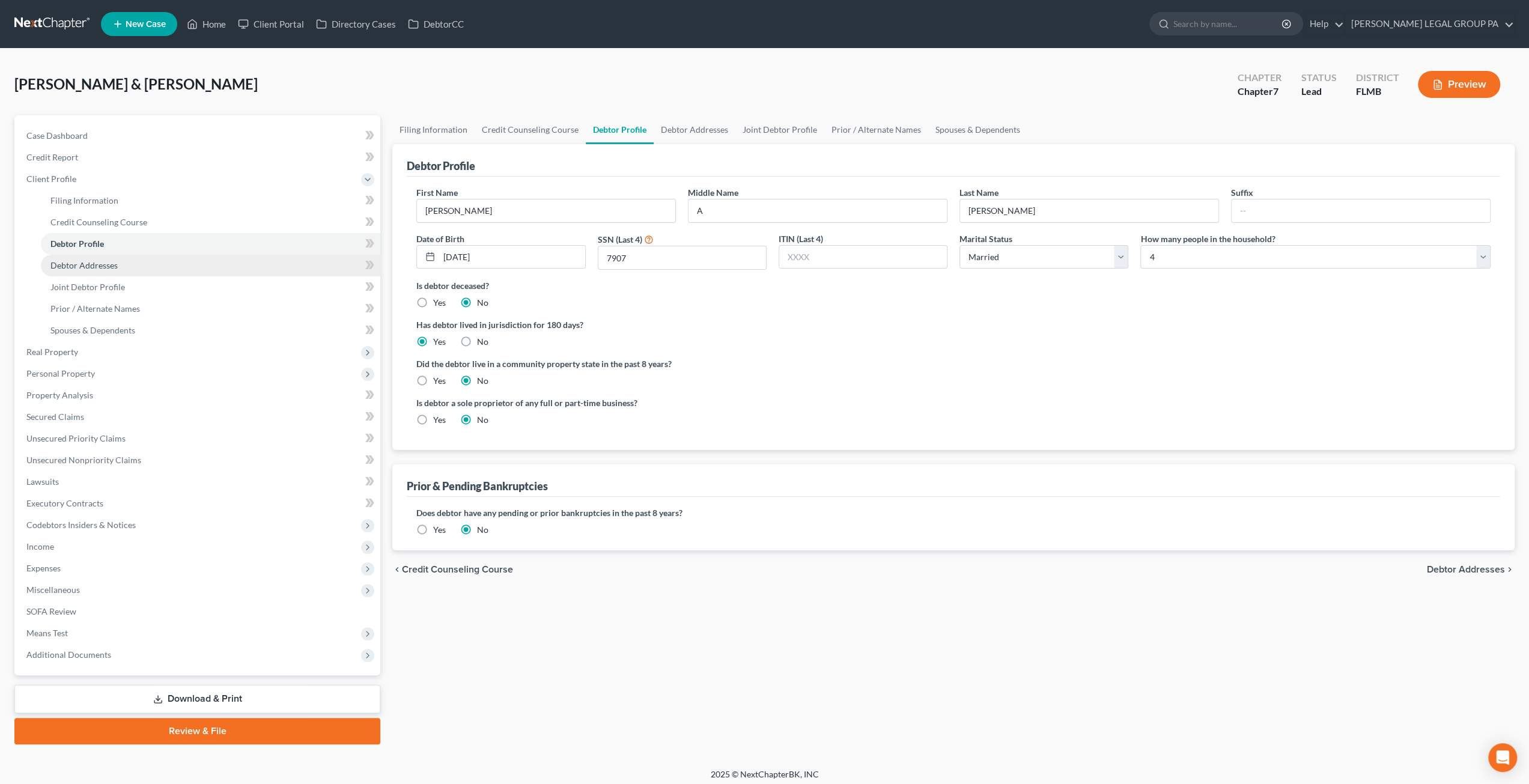
click at [77, 261] on span "Debtor Addresses" at bounding box center [84, 265] width 67 height 10
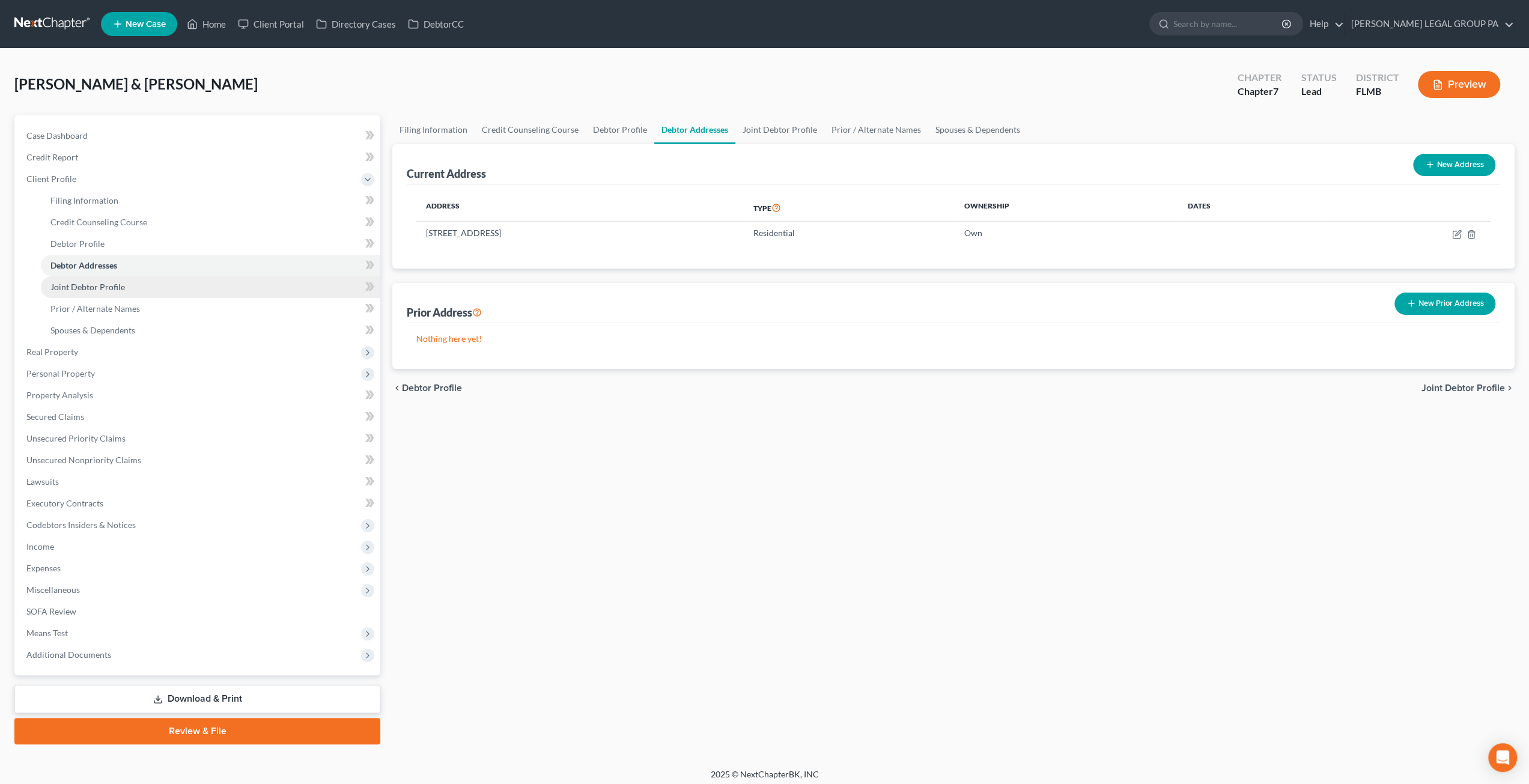
click at [164, 289] on link "Joint Debtor Profile" at bounding box center [210, 287] width 339 height 22
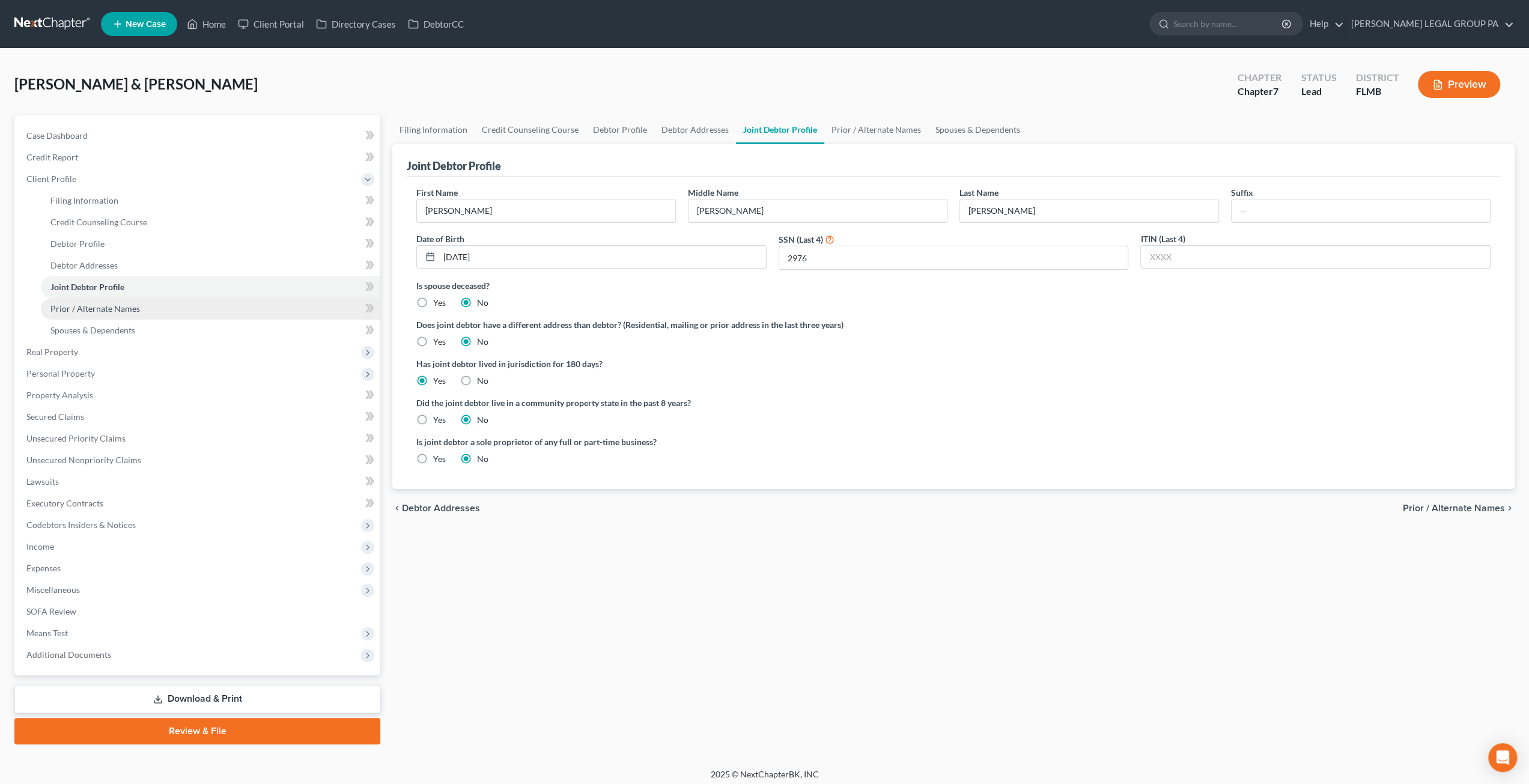
click at [123, 312] on span "Prior / Alternate Names" at bounding box center [95, 308] width 90 height 10
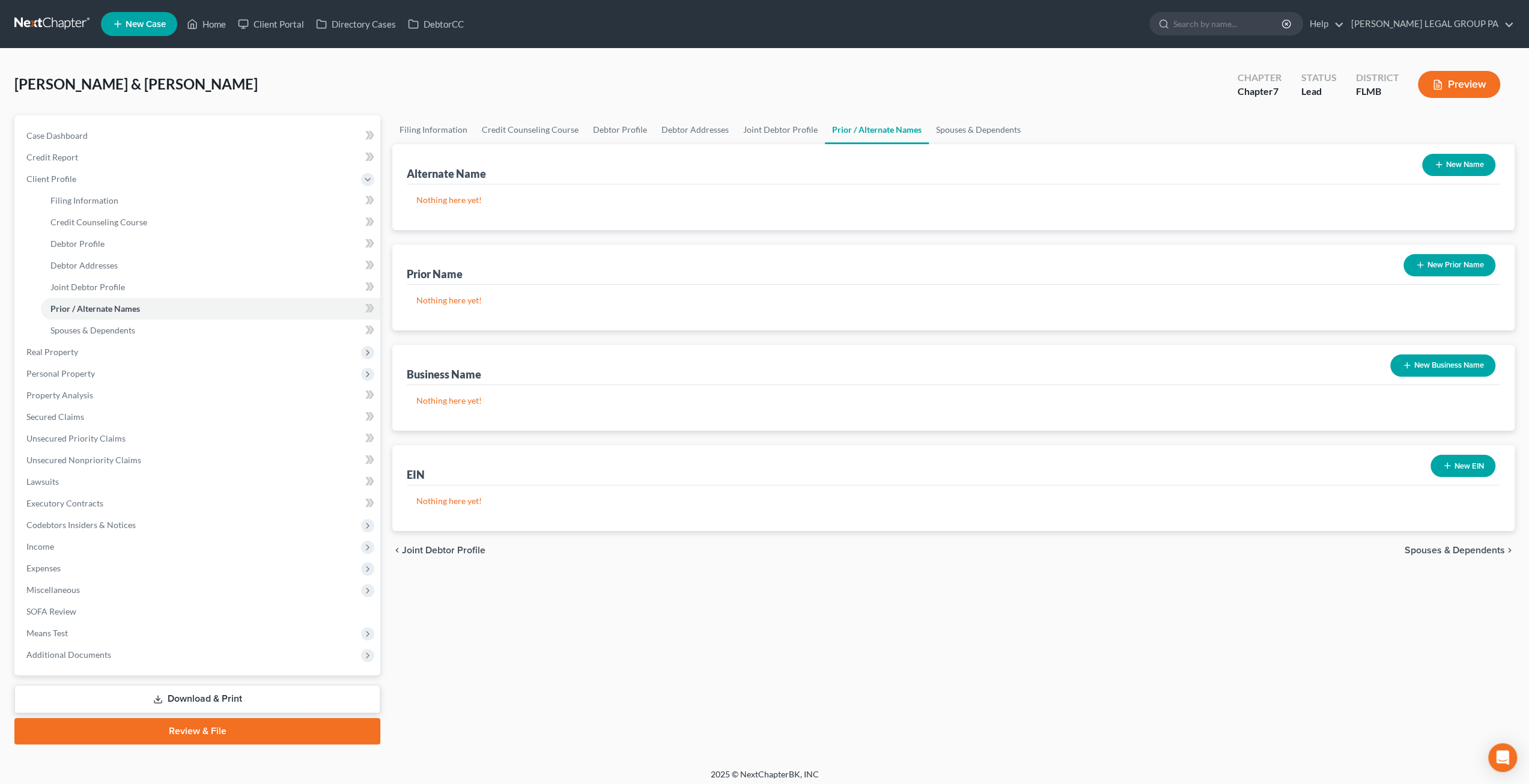
click at [1, 166] on div "[PERSON_NAME] & [PERSON_NAME] Upgraded Chapter Chapter 7 Status Lead District […" at bounding box center [764, 408] width 1529 height 719
click at [119, 331] on span "Spouses & Dependents" at bounding box center [93, 330] width 85 height 10
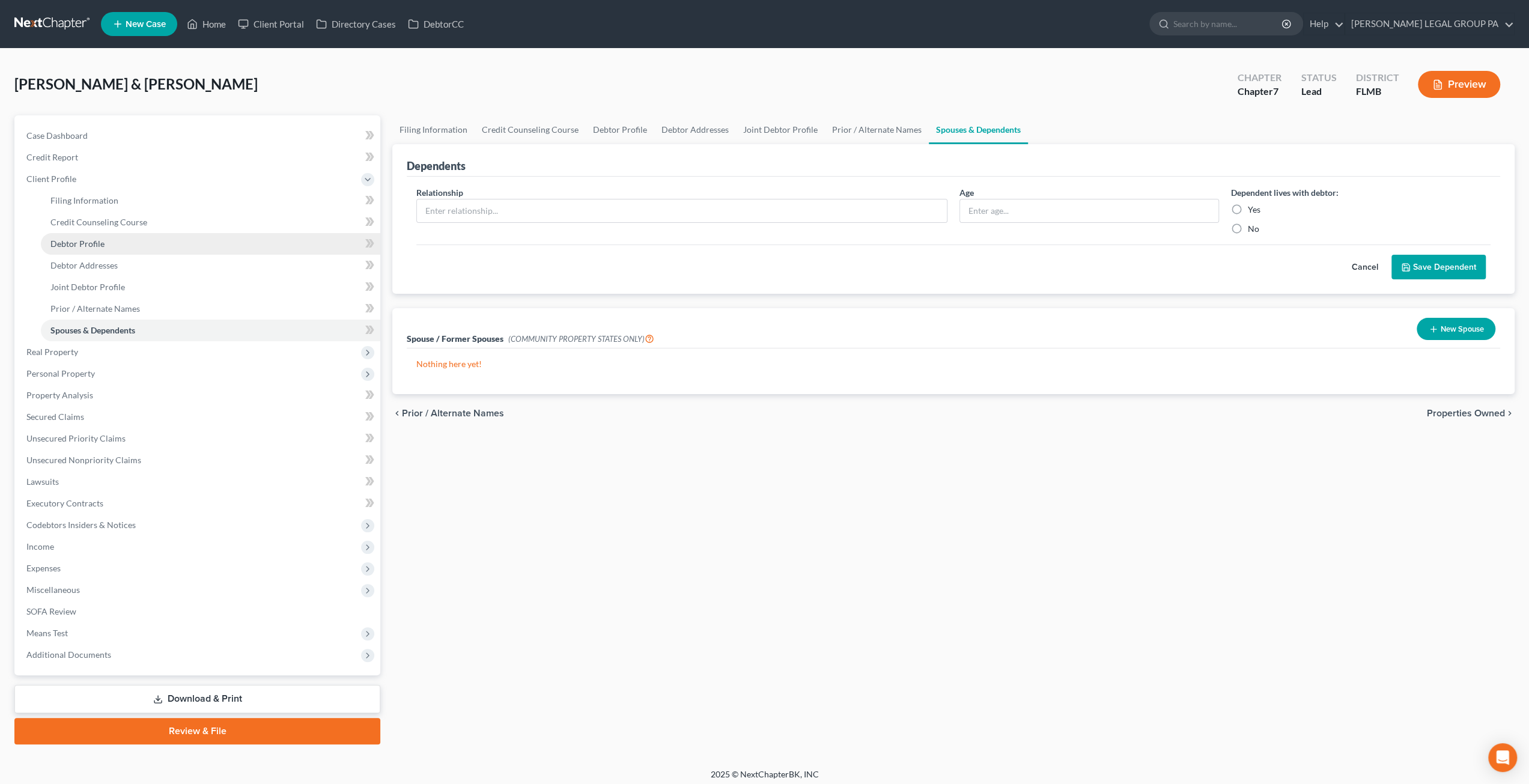
click at [93, 247] on span "Debtor Profile" at bounding box center [77, 243] width 54 height 10
select select "1"
select select "3"
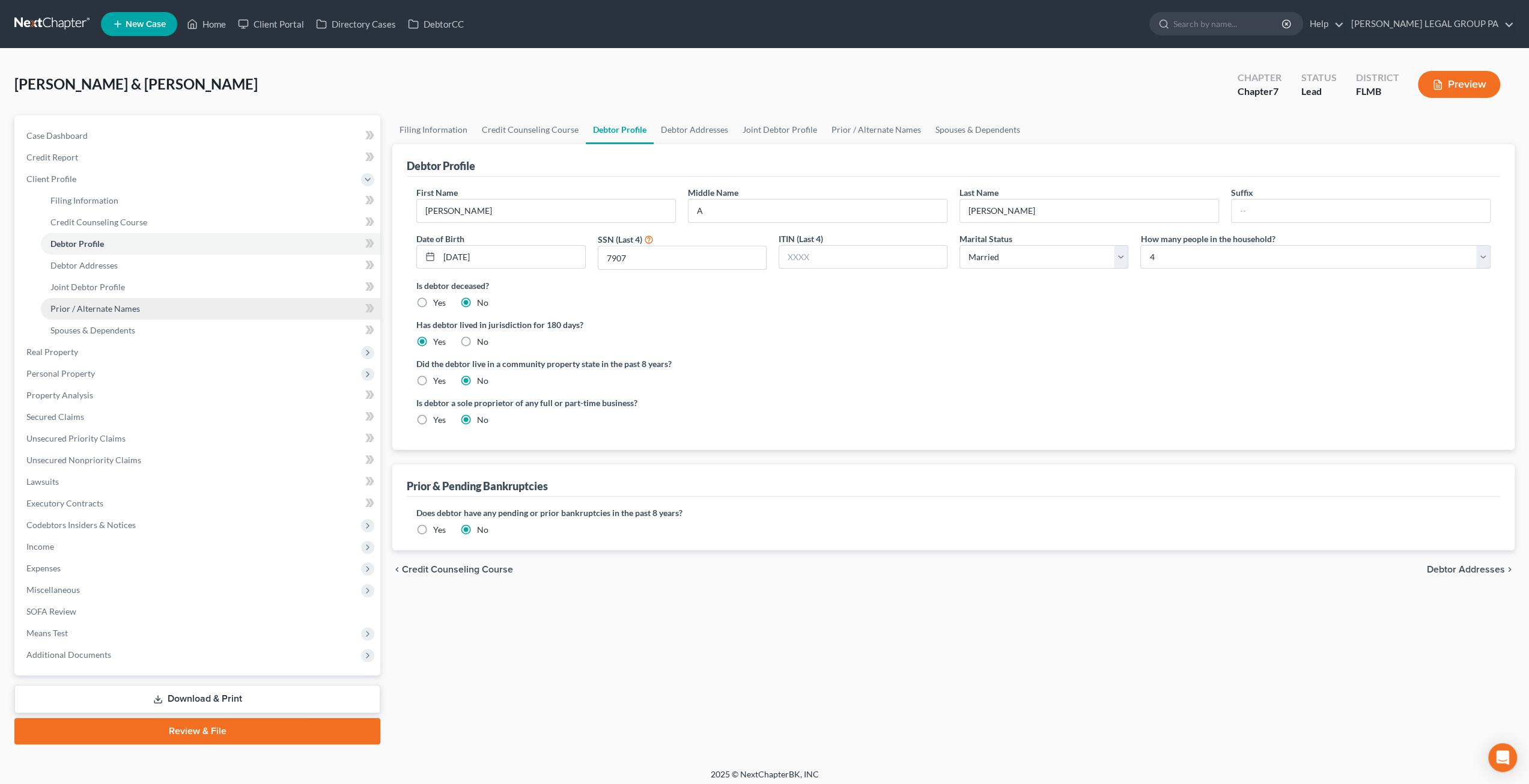
click at [101, 310] on span "Prior / Alternate Names" at bounding box center [95, 308] width 90 height 10
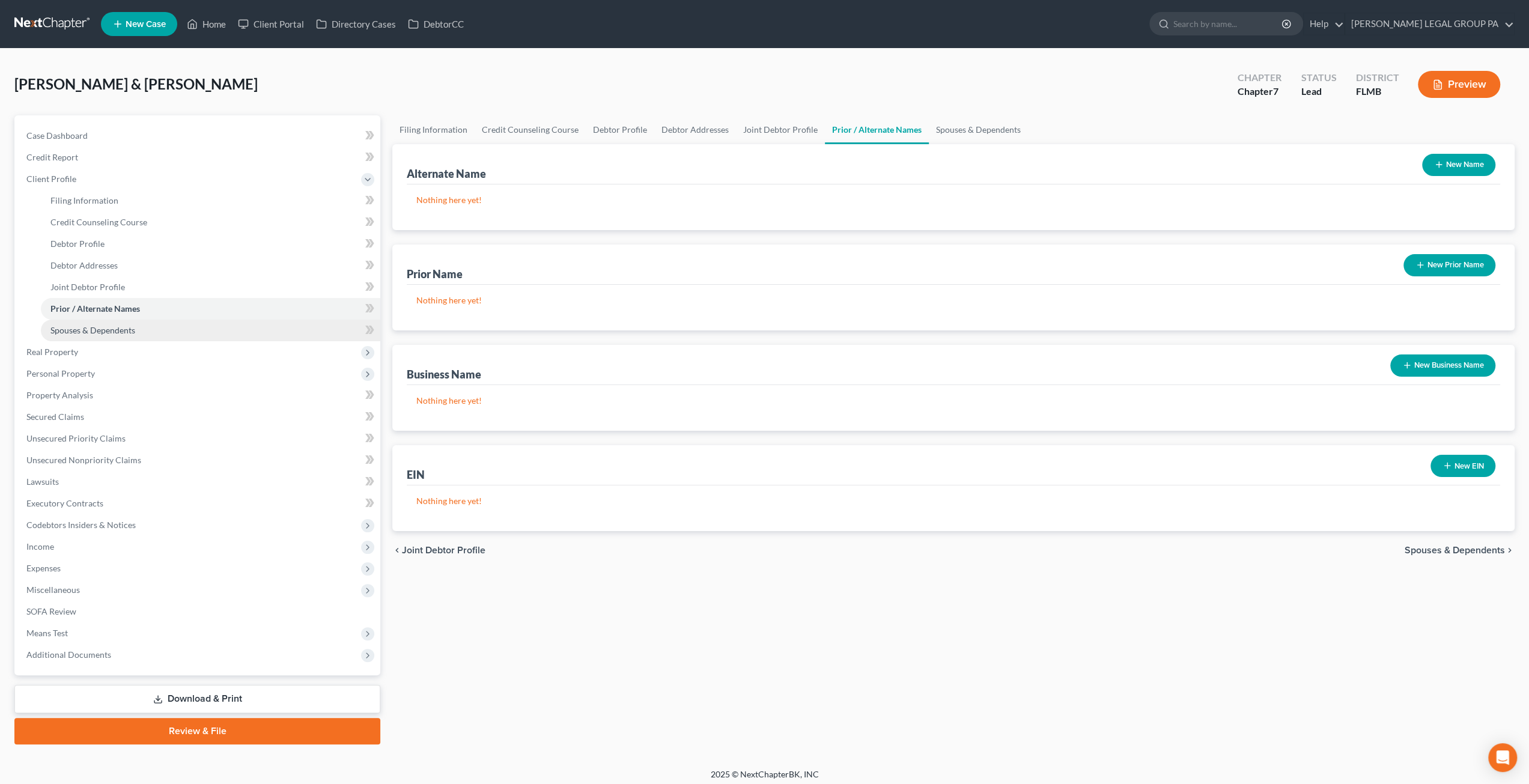
click at [110, 330] on span "Spouses & Dependents" at bounding box center [93, 330] width 85 height 10
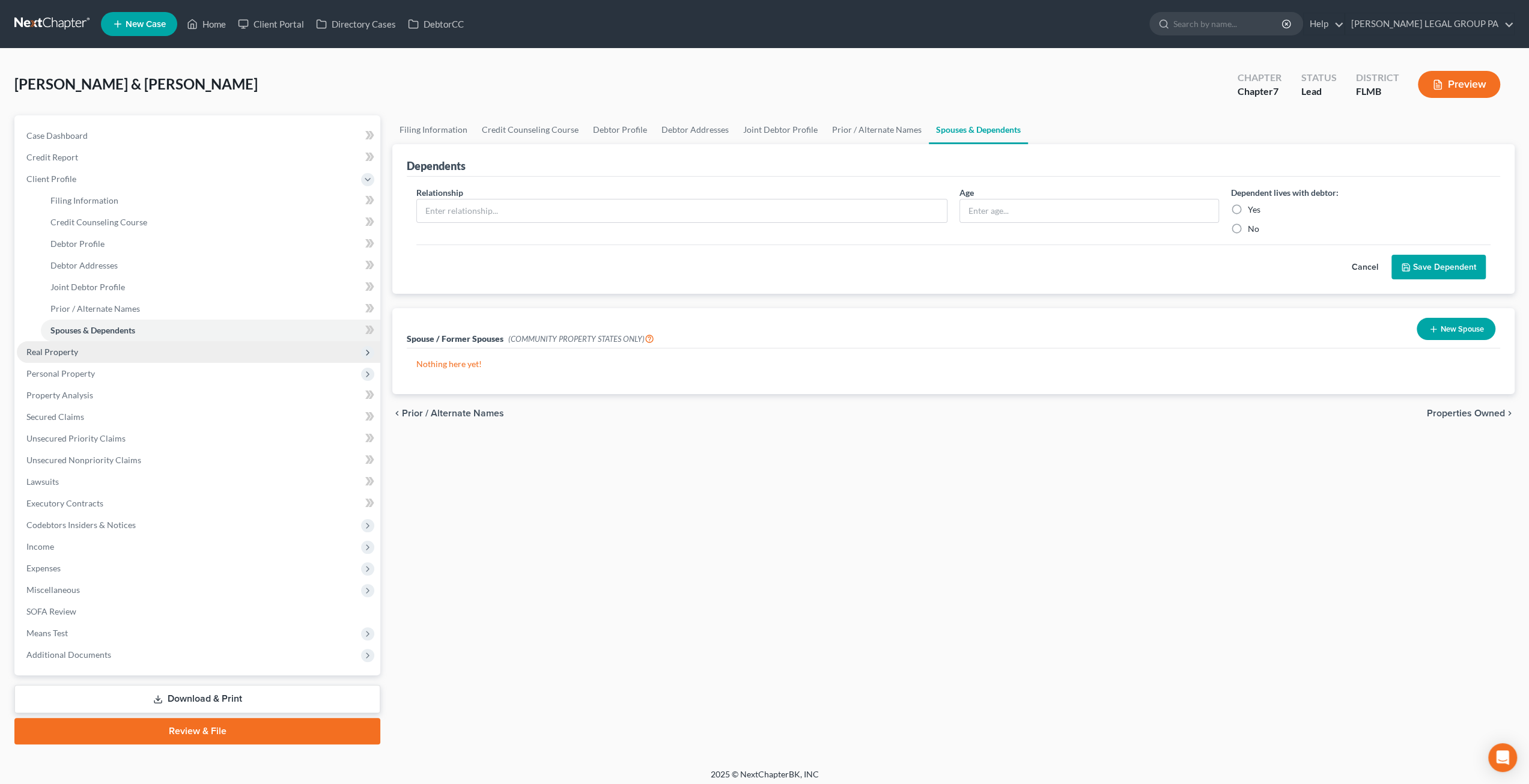
click at [93, 356] on span "Real Property" at bounding box center [199, 352] width 363 height 22
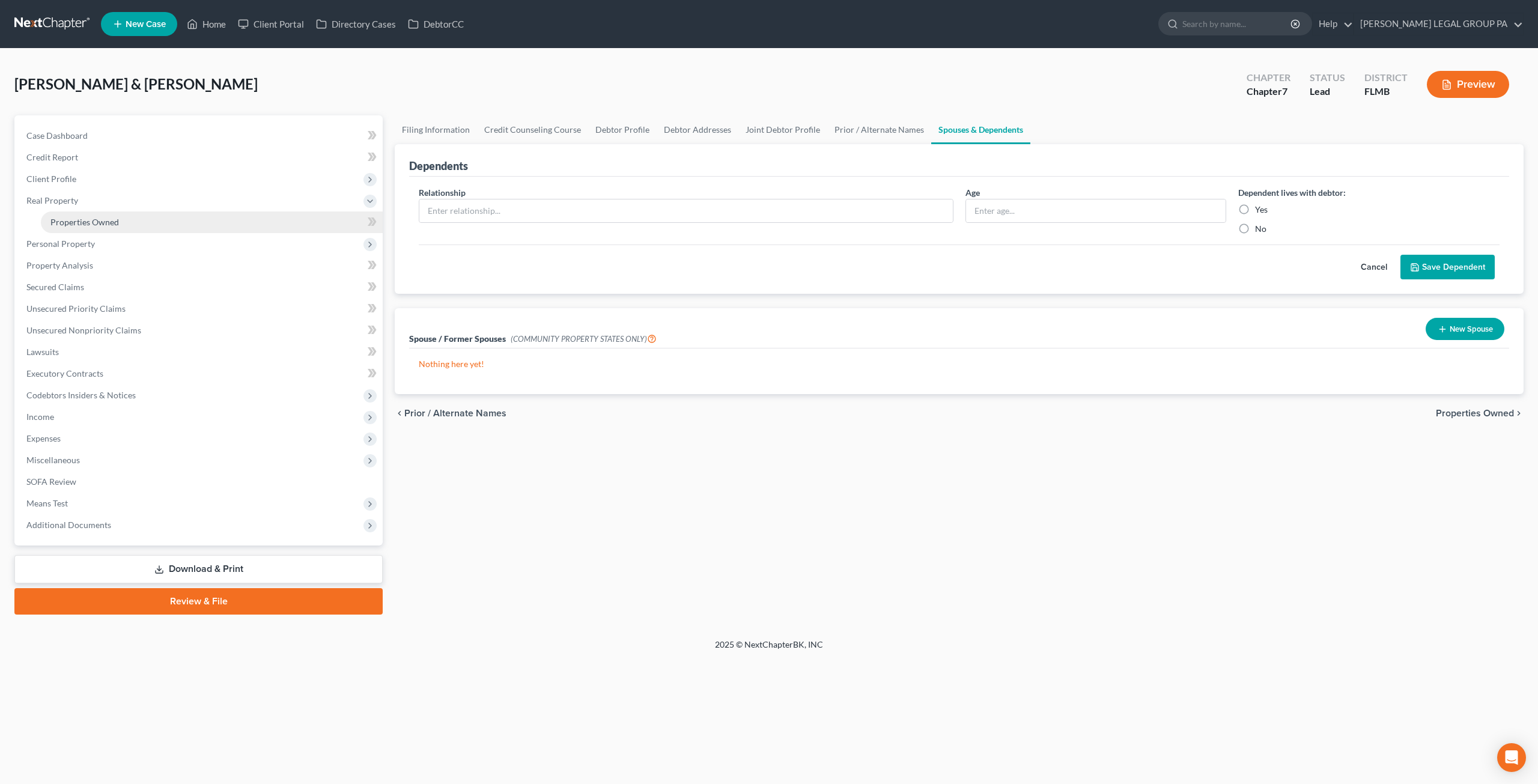
click at [97, 223] on span "Properties Owned" at bounding box center [85, 222] width 68 height 10
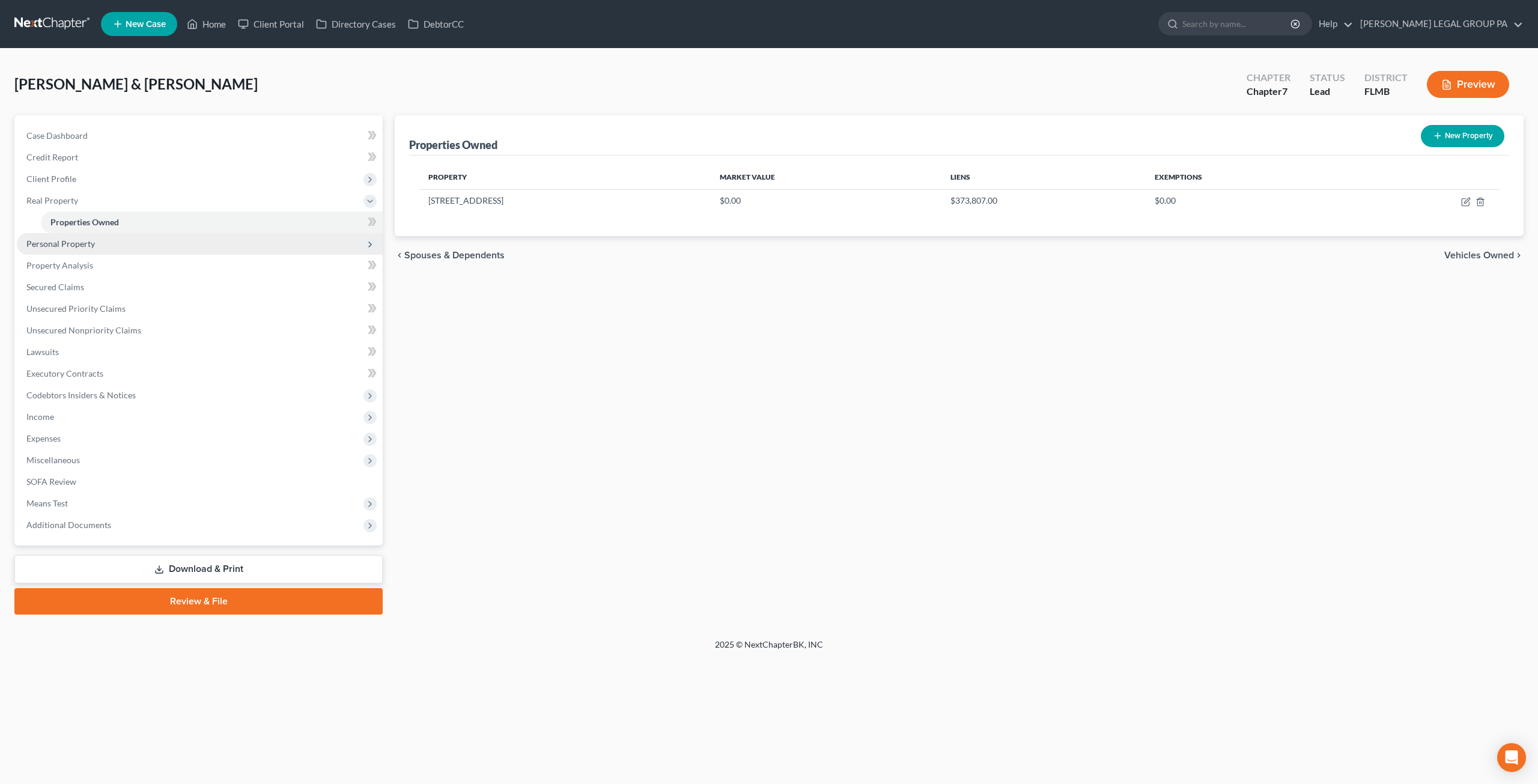
click at [80, 245] on span "Personal Property" at bounding box center [60, 243] width 68 height 10
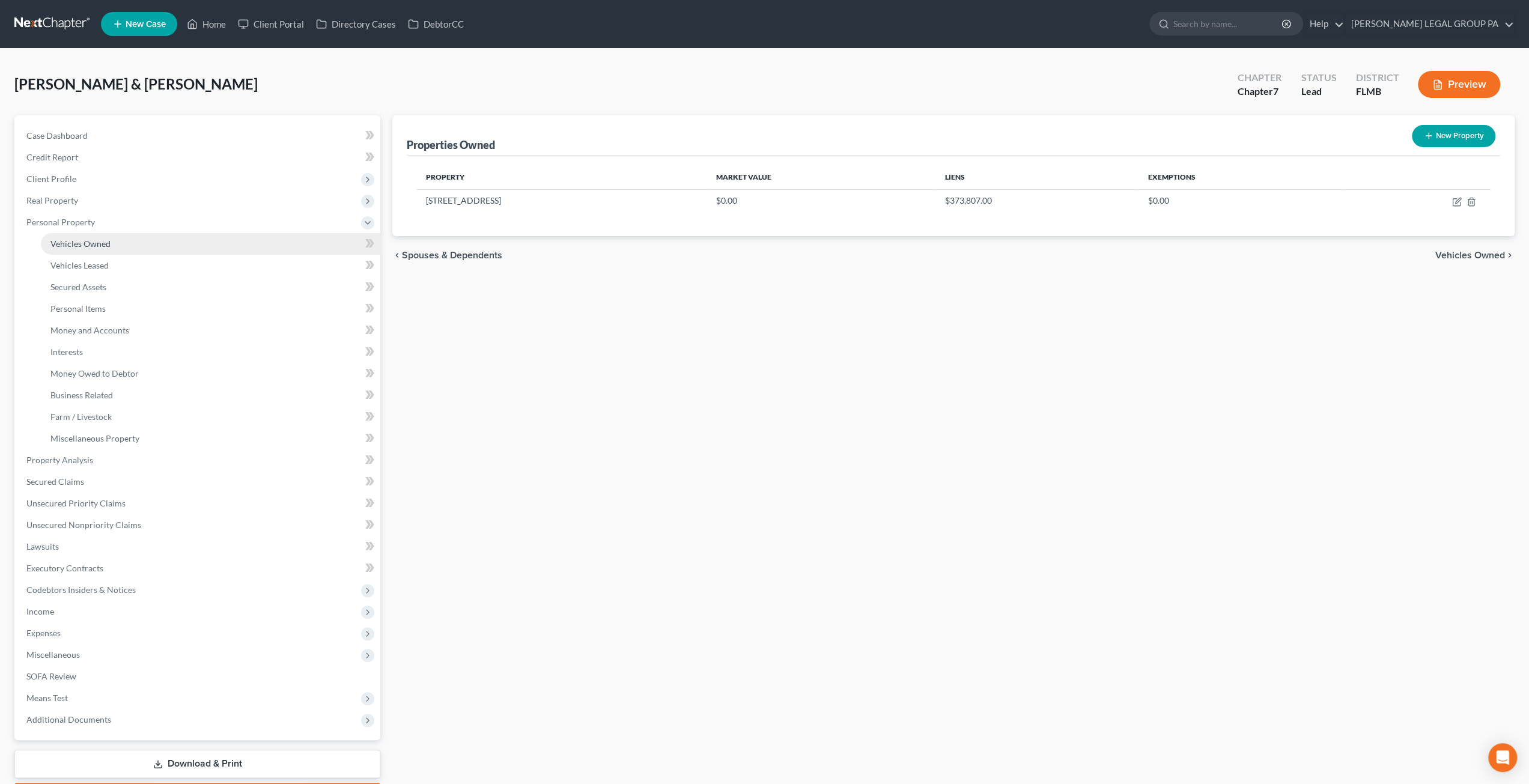
click at [89, 249] on link "Vehicles Owned" at bounding box center [210, 244] width 339 height 22
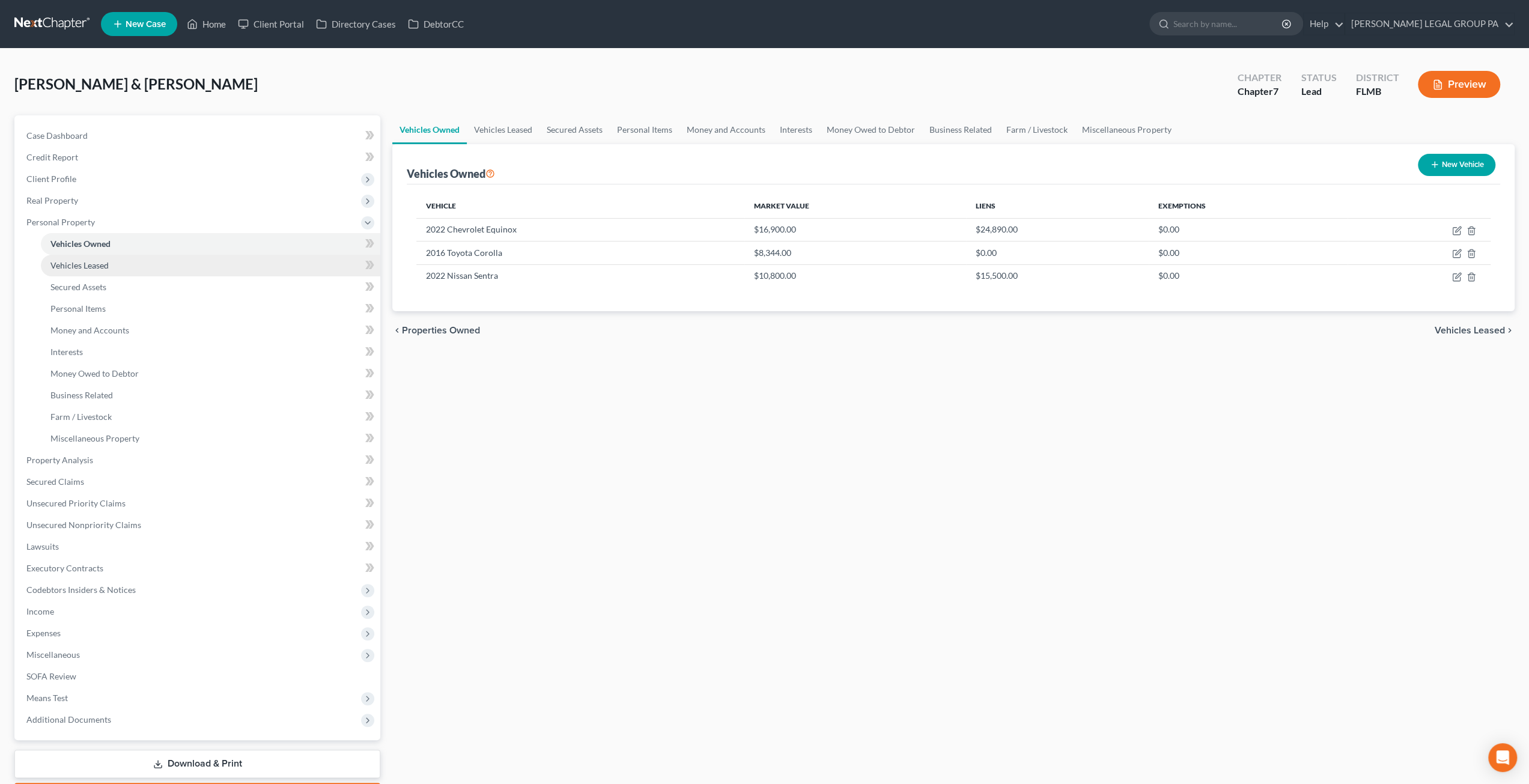
click at [84, 269] on span "Vehicles Leased" at bounding box center [80, 265] width 58 height 10
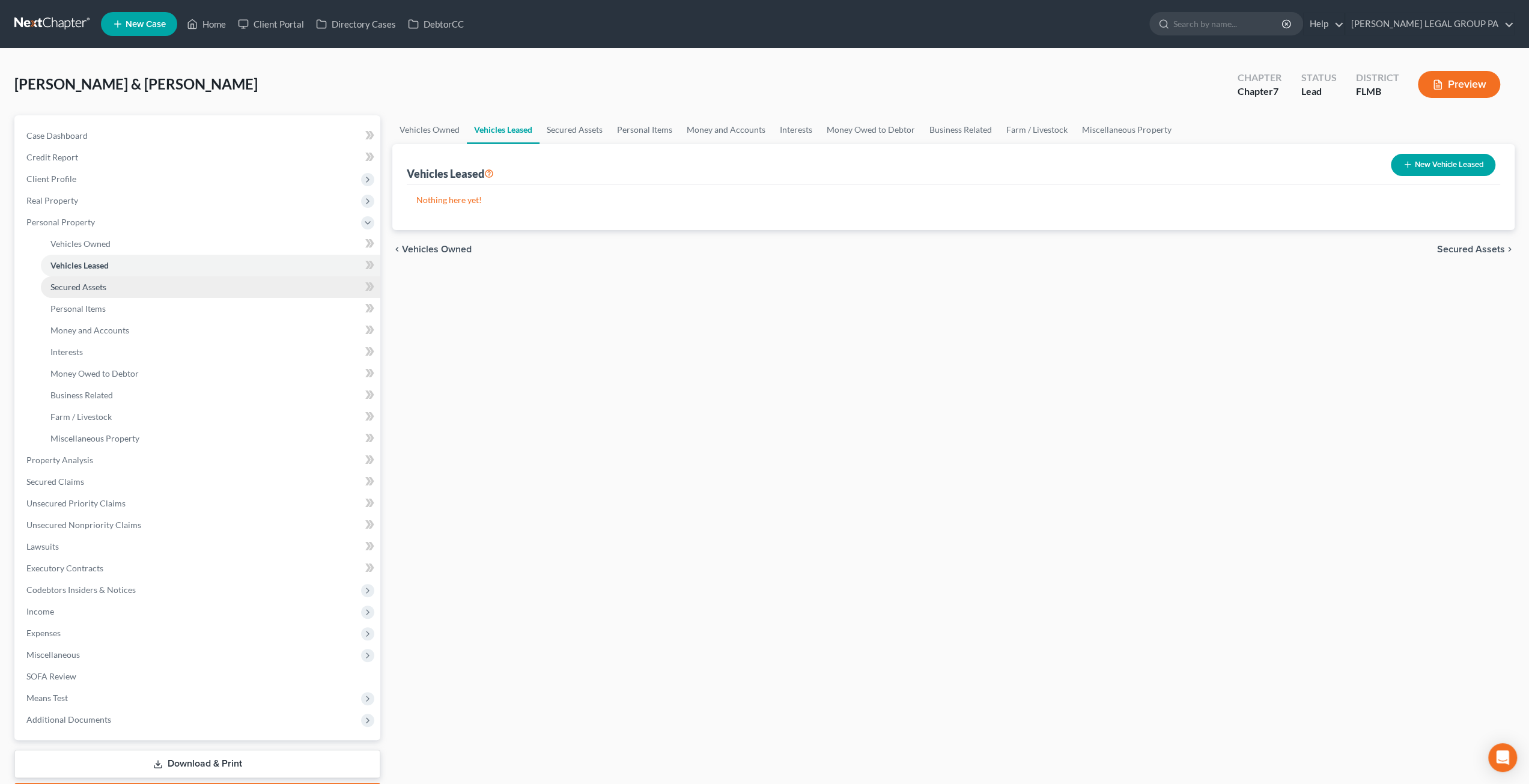
click at [93, 286] on span "Secured Assets" at bounding box center [78, 287] width 56 height 10
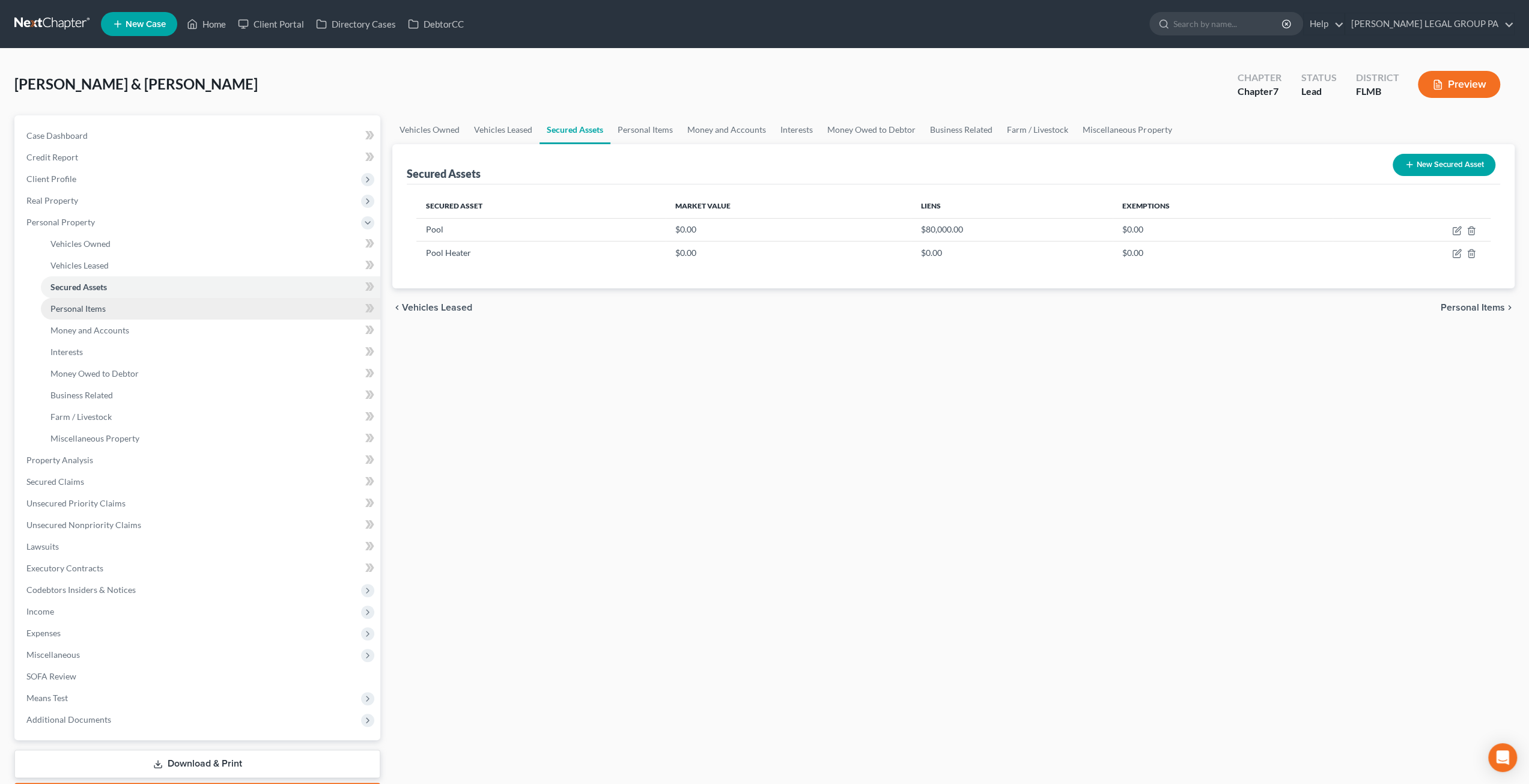
click at [91, 306] on span "Personal Items" at bounding box center [78, 308] width 55 height 10
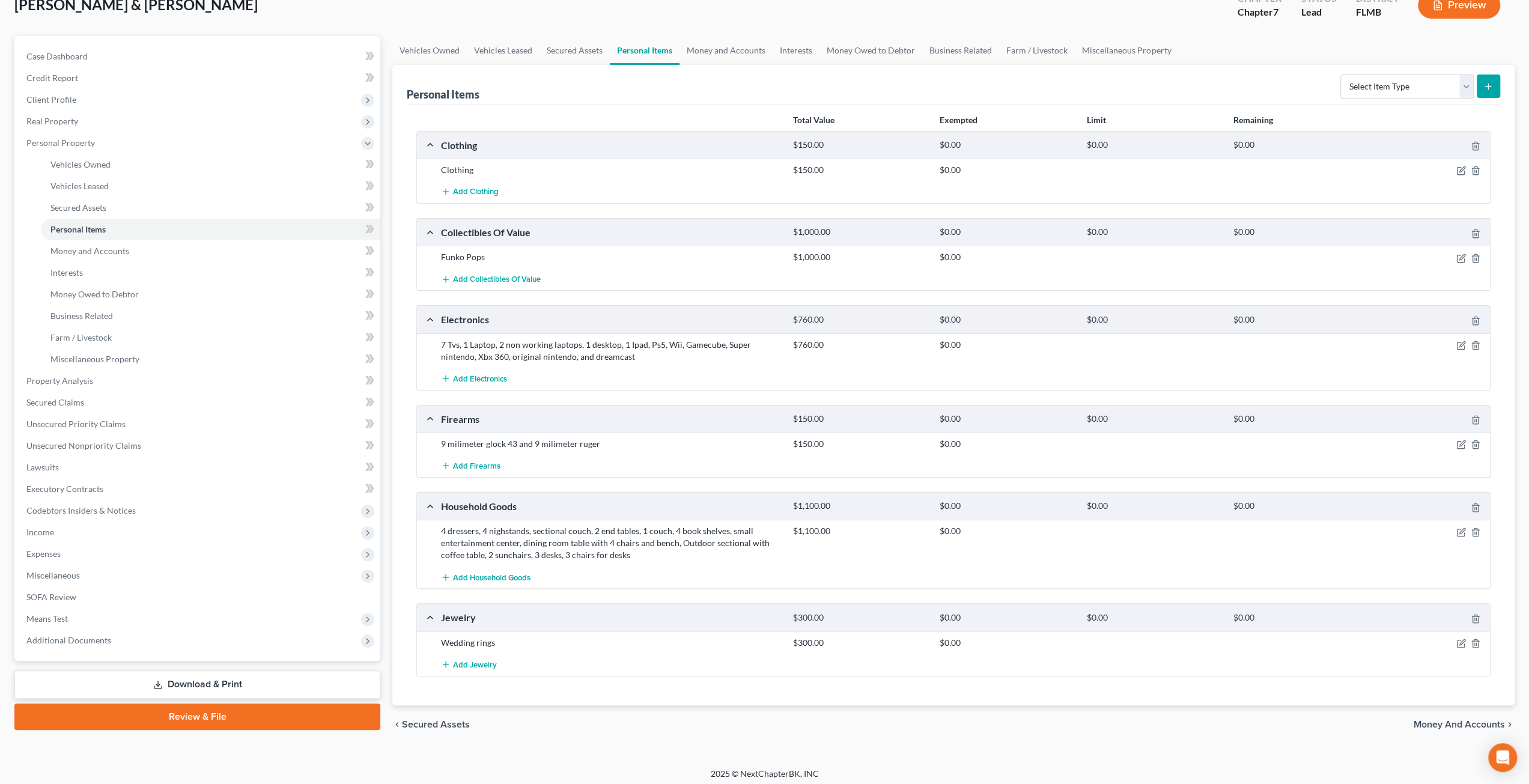
scroll to position [79, 0]
click at [109, 248] on span "Money and Accounts" at bounding box center [90, 251] width 78 height 10
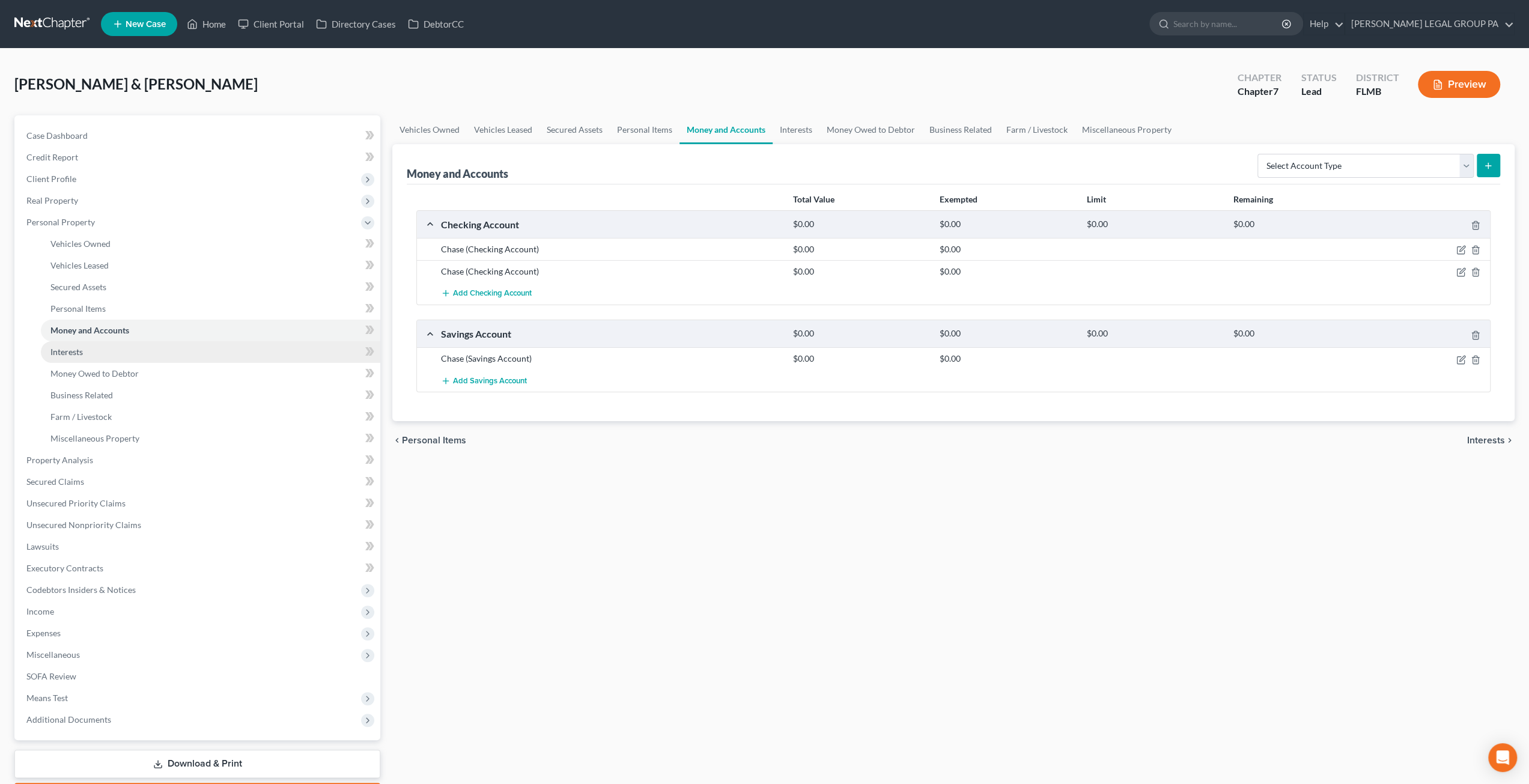
click at [87, 353] on link "Interests" at bounding box center [210, 352] width 339 height 22
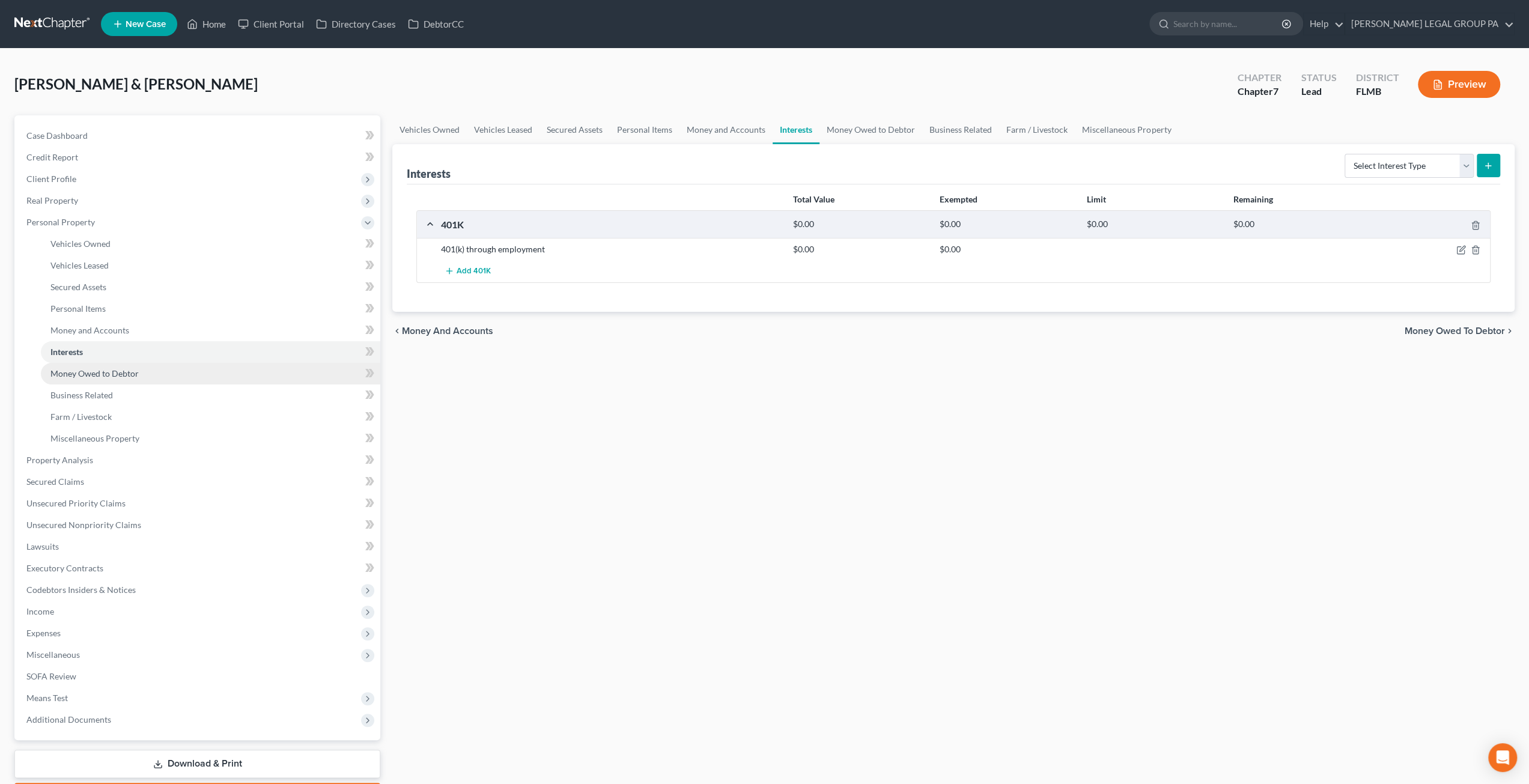
click at [108, 371] on span "Money Owed to Debtor" at bounding box center [95, 373] width 88 height 10
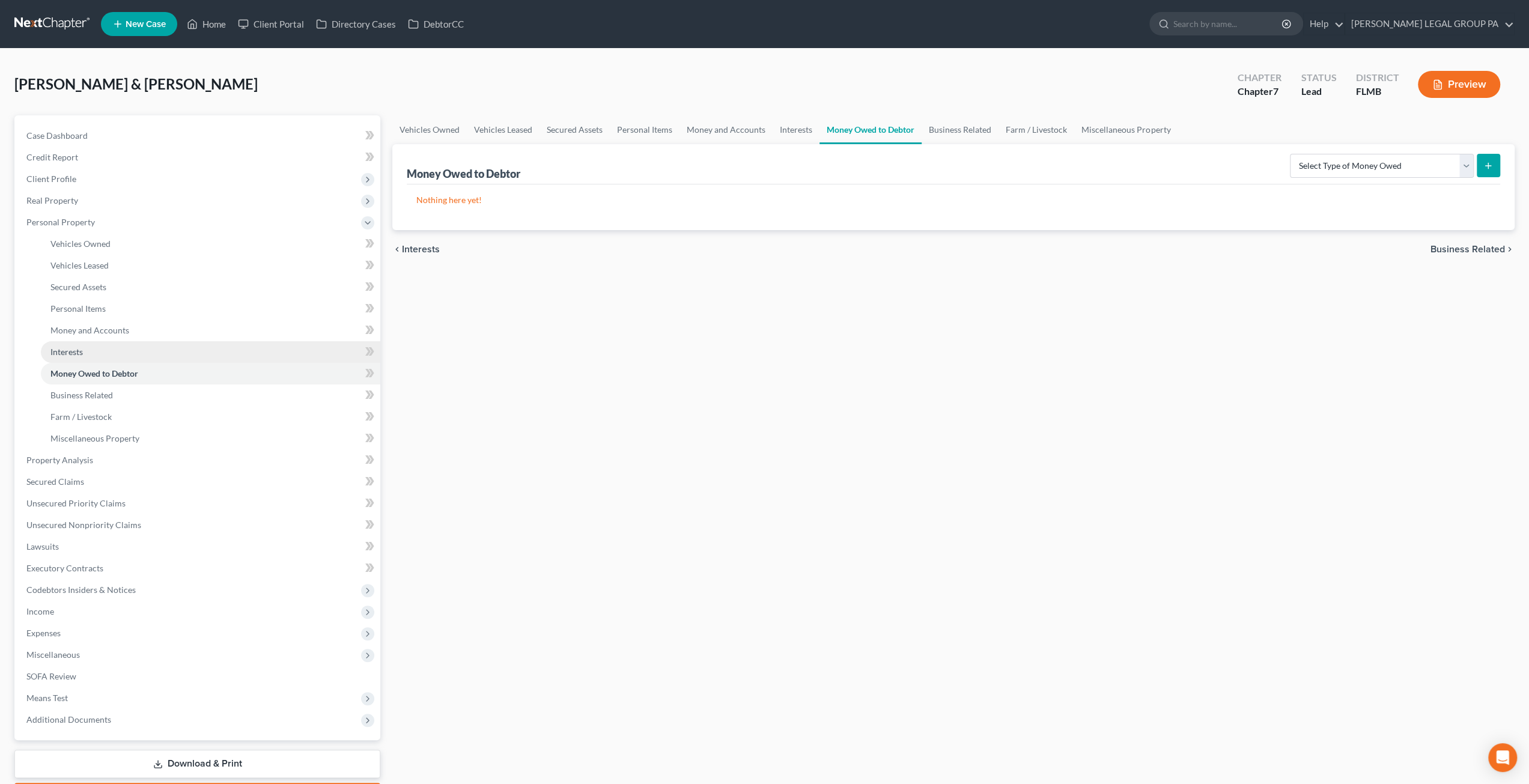
click at [79, 352] on span "Interests" at bounding box center [67, 352] width 32 height 10
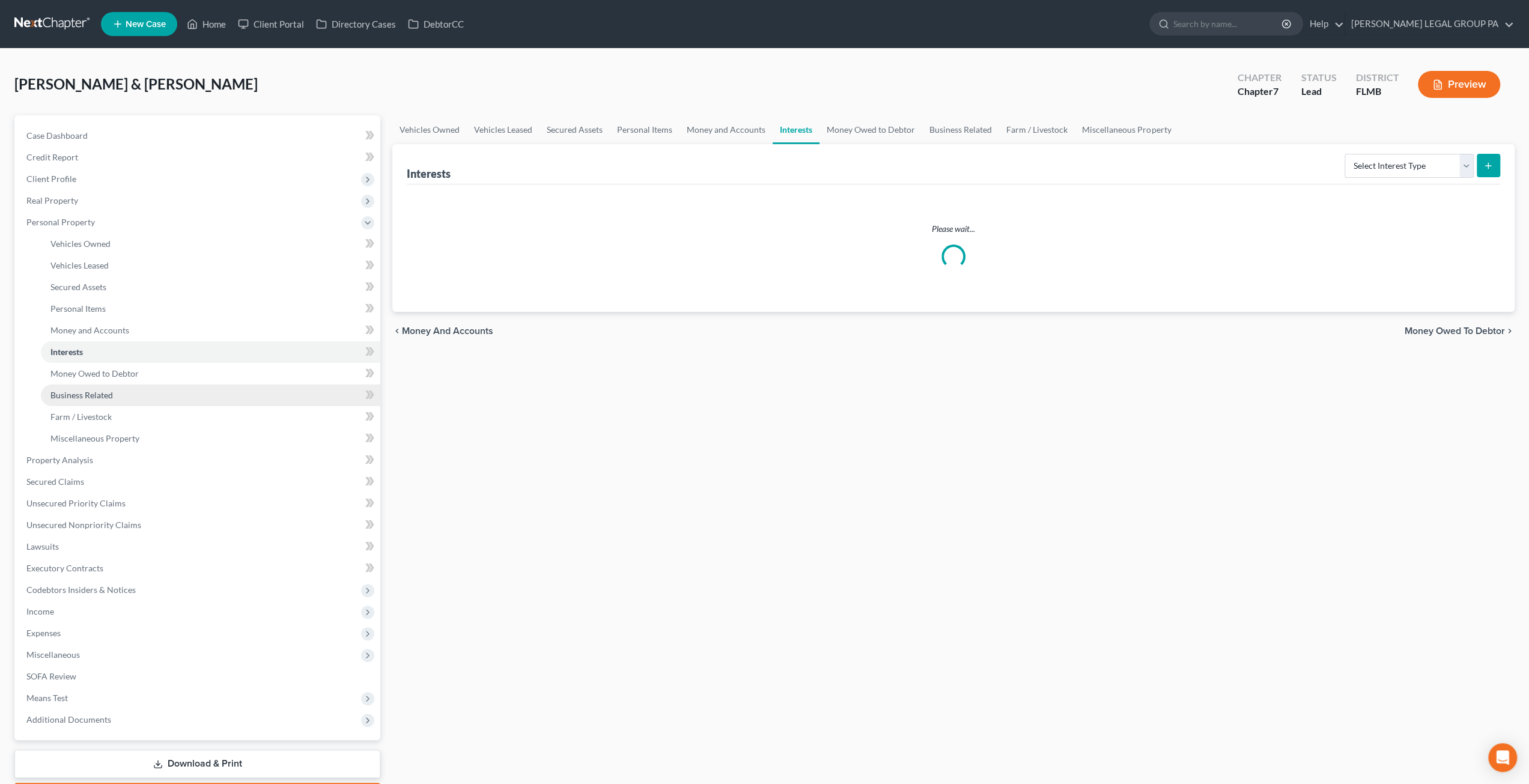
click at [92, 385] on link "Business Related" at bounding box center [210, 395] width 339 height 22
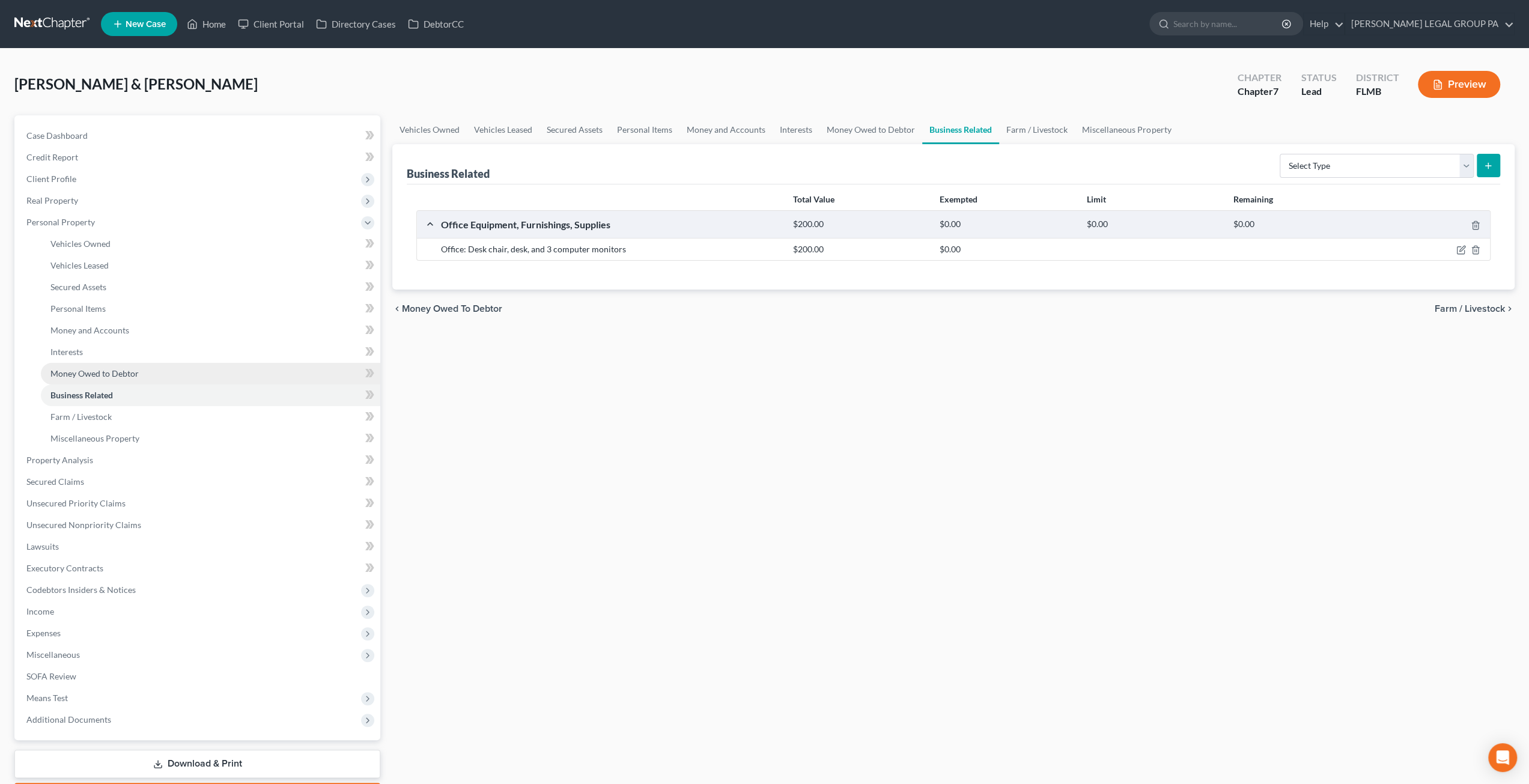
click at [91, 377] on span "Money Owed to Debtor" at bounding box center [95, 373] width 88 height 10
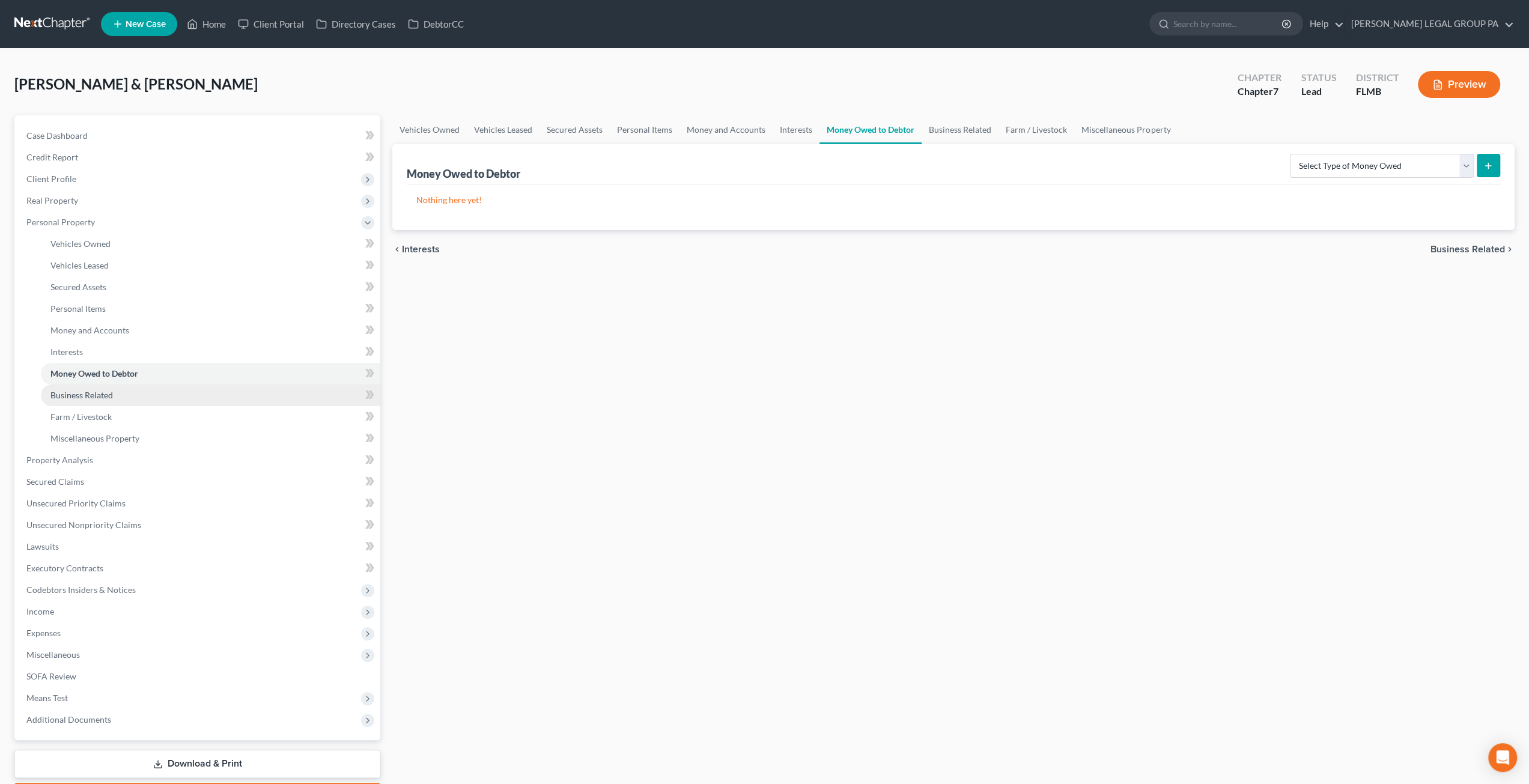
click at [84, 393] on span "Business Related" at bounding box center [82, 394] width 62 height 10
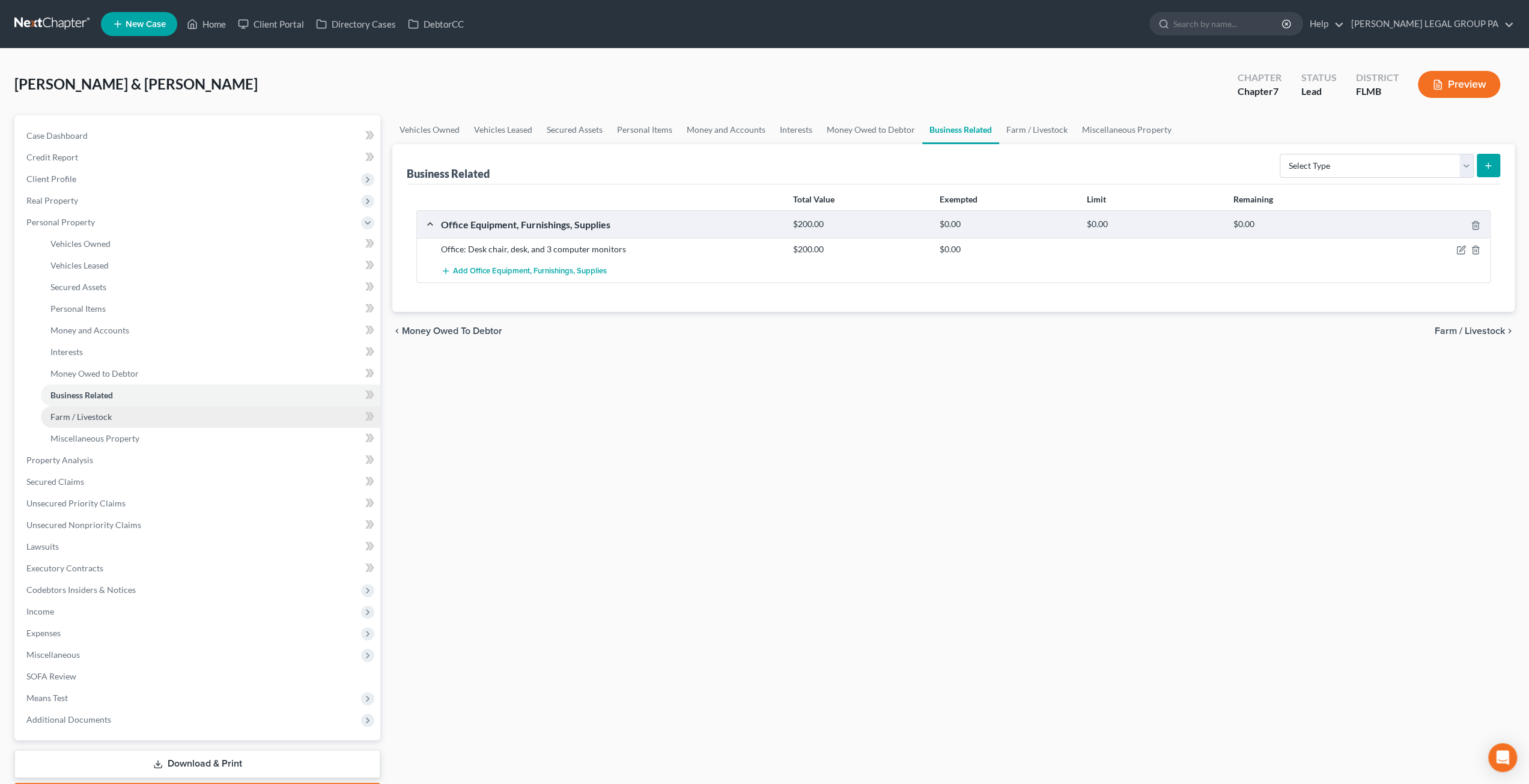
click at [93, 419] on span "Farm / Livestock" at bounding box center [81, 416] width 61 height 10
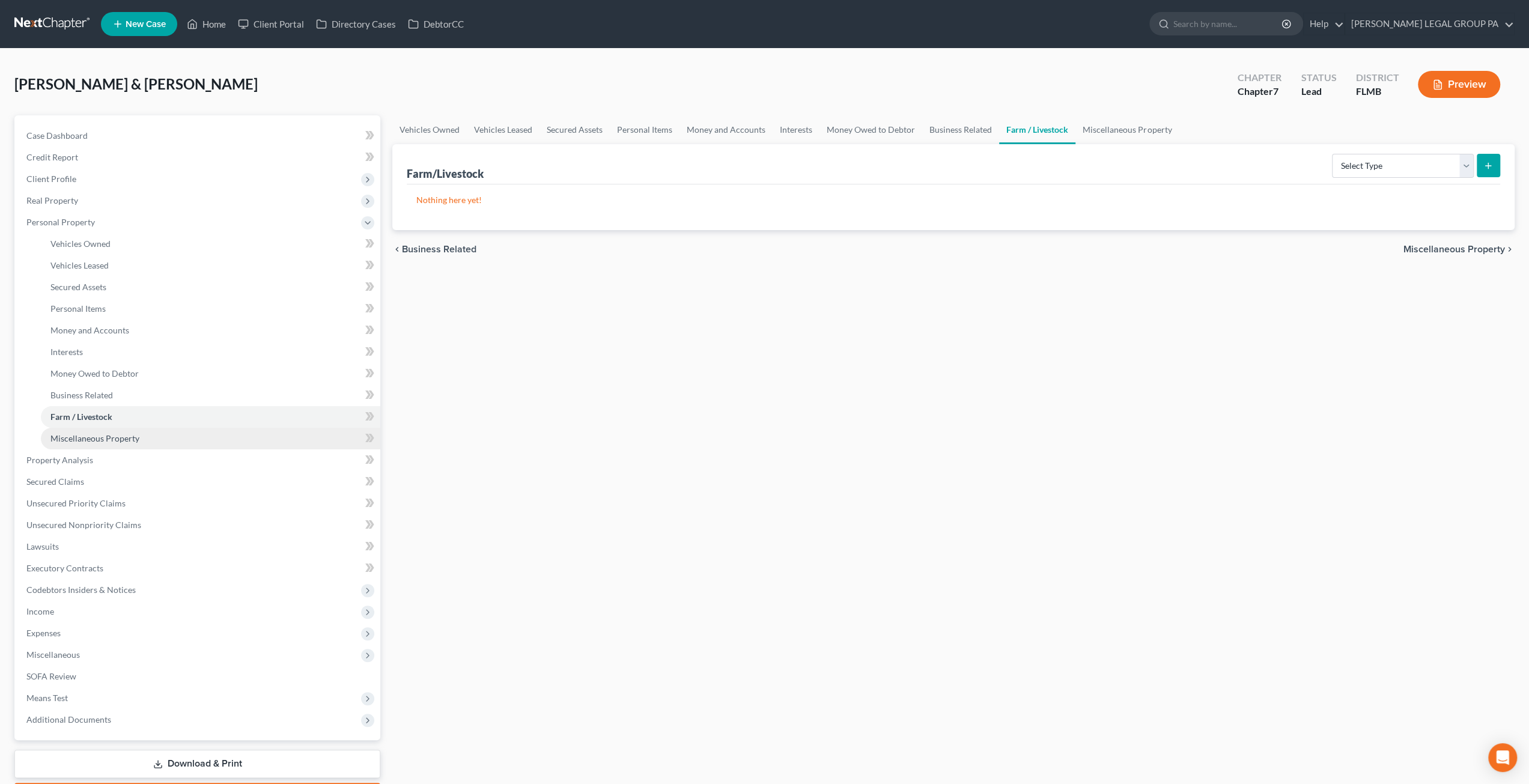
click at [105, 434] on span "Miscellaneous Property" at bounding box center [95, 438] width 89 height 10
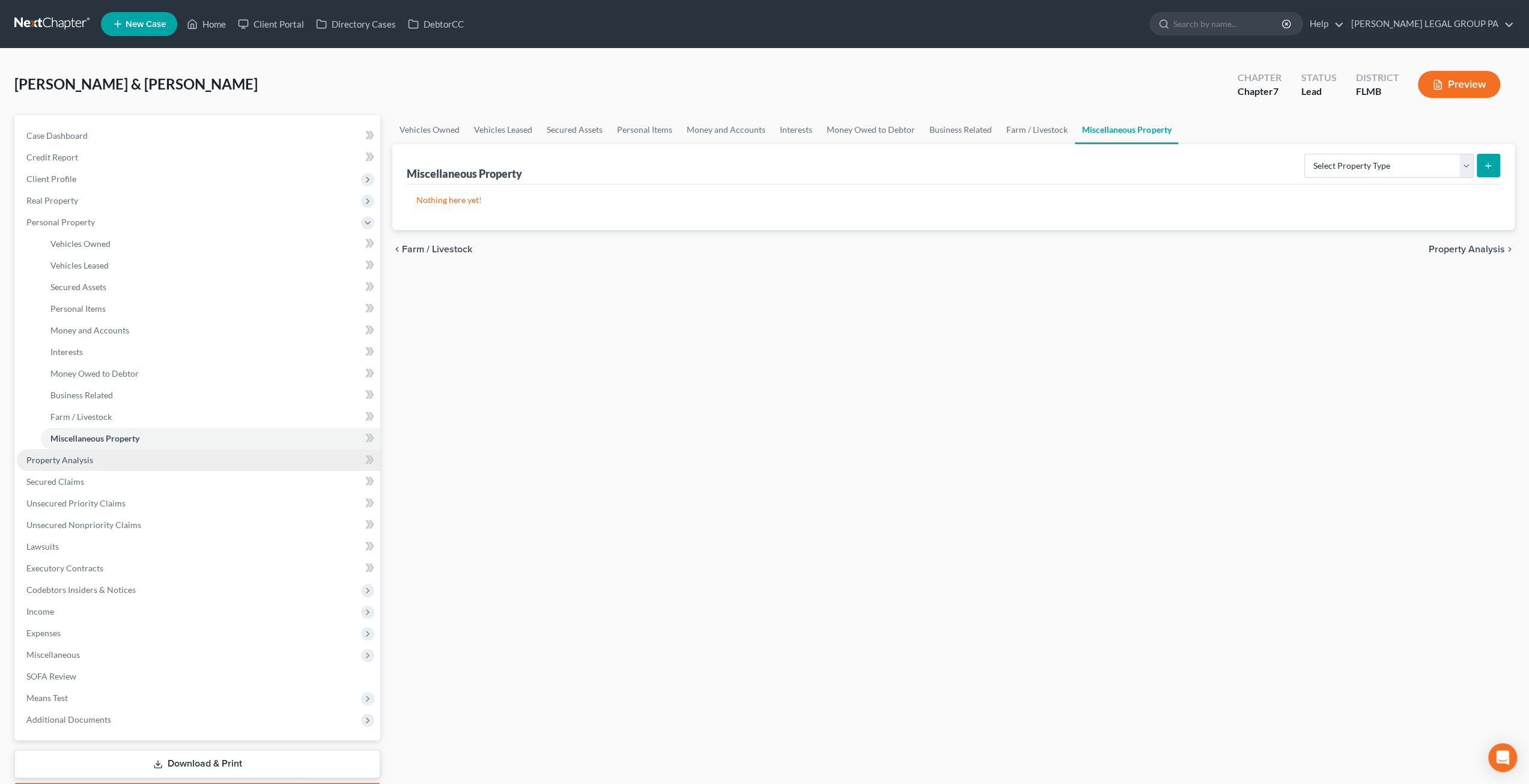
click at [70, 464] on span "Property Analysis" at bounding box center [59, 460] width 67 height 10
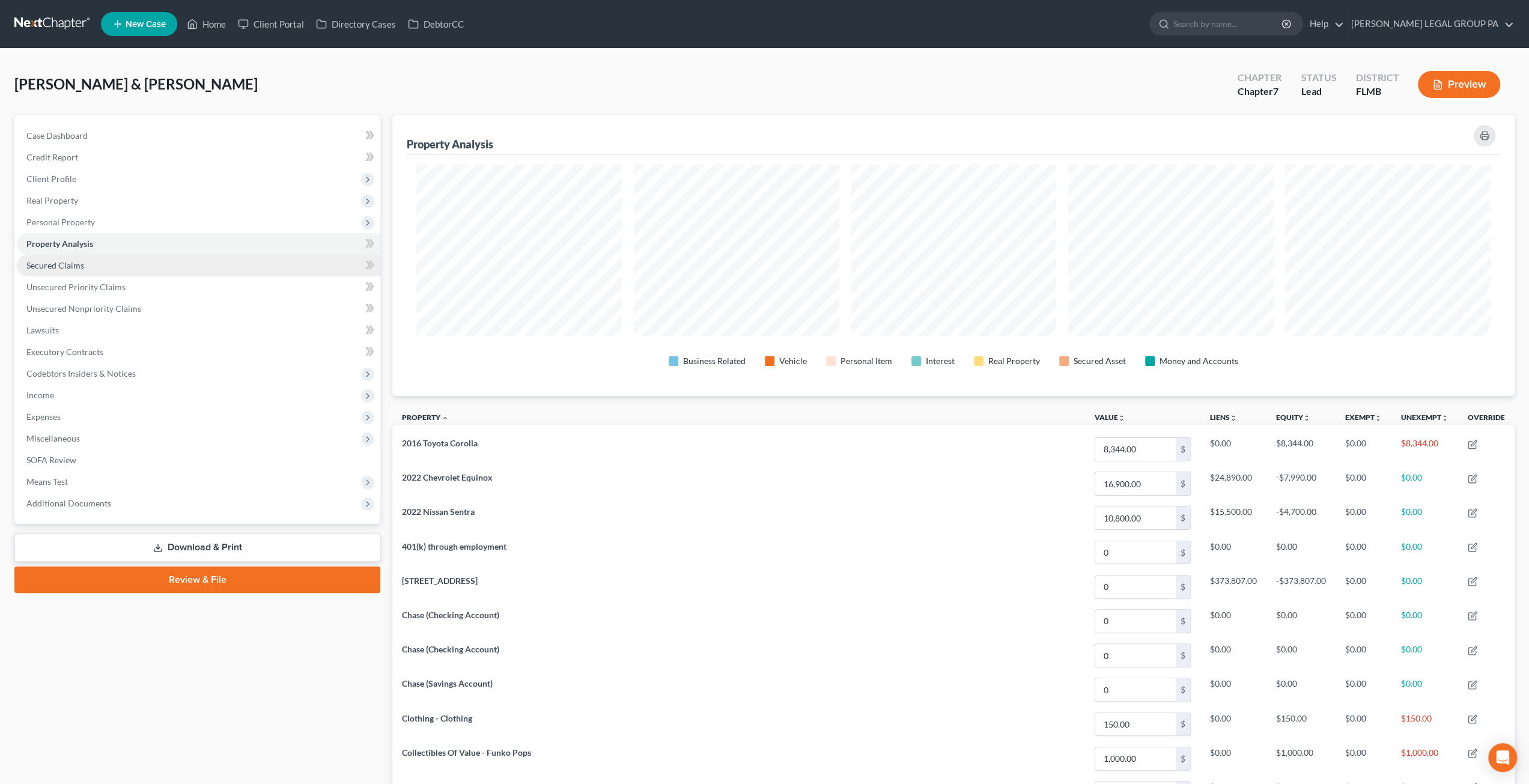
click at [77, 263] on span "Secured Claims" at bounding box center [55, 265] width 58 height 10
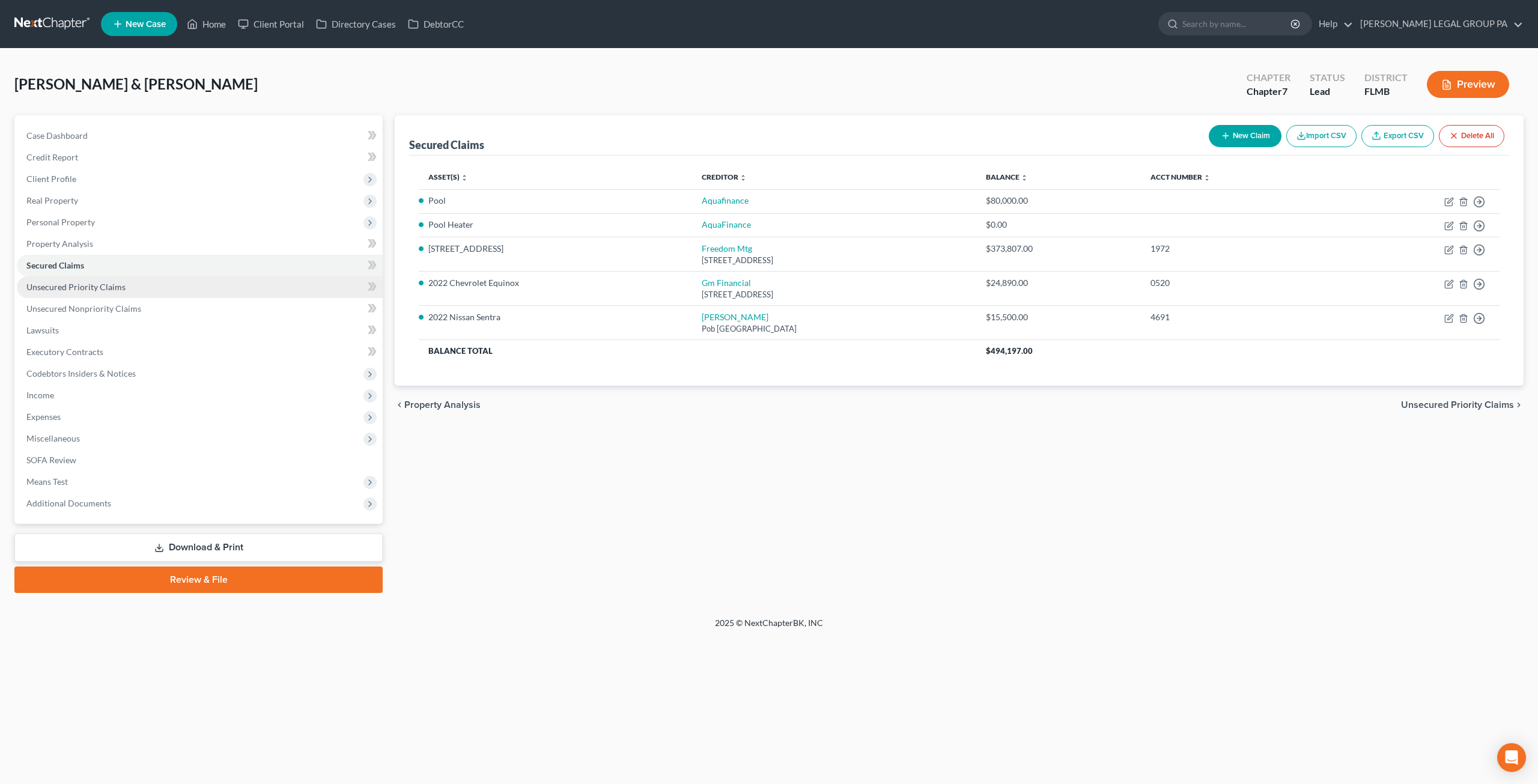
click at [98, 292] on link "Unsecured Priority Claims" at bounding box center [200, 287] width 366 height 22
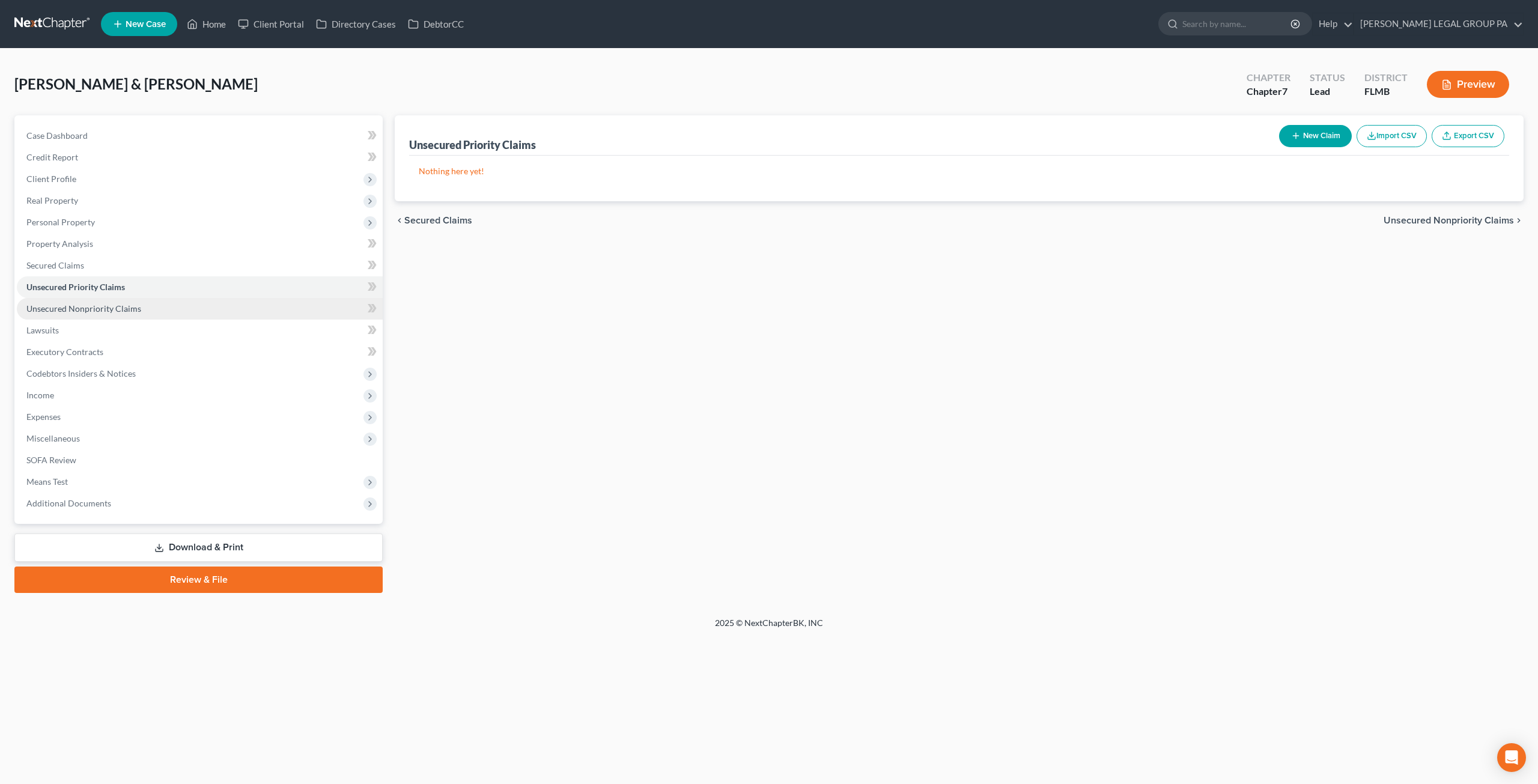
click at [107, 313] on link "Unsecured Nonpriority Claims" at bounding box center [200, 309] width 366 height 22
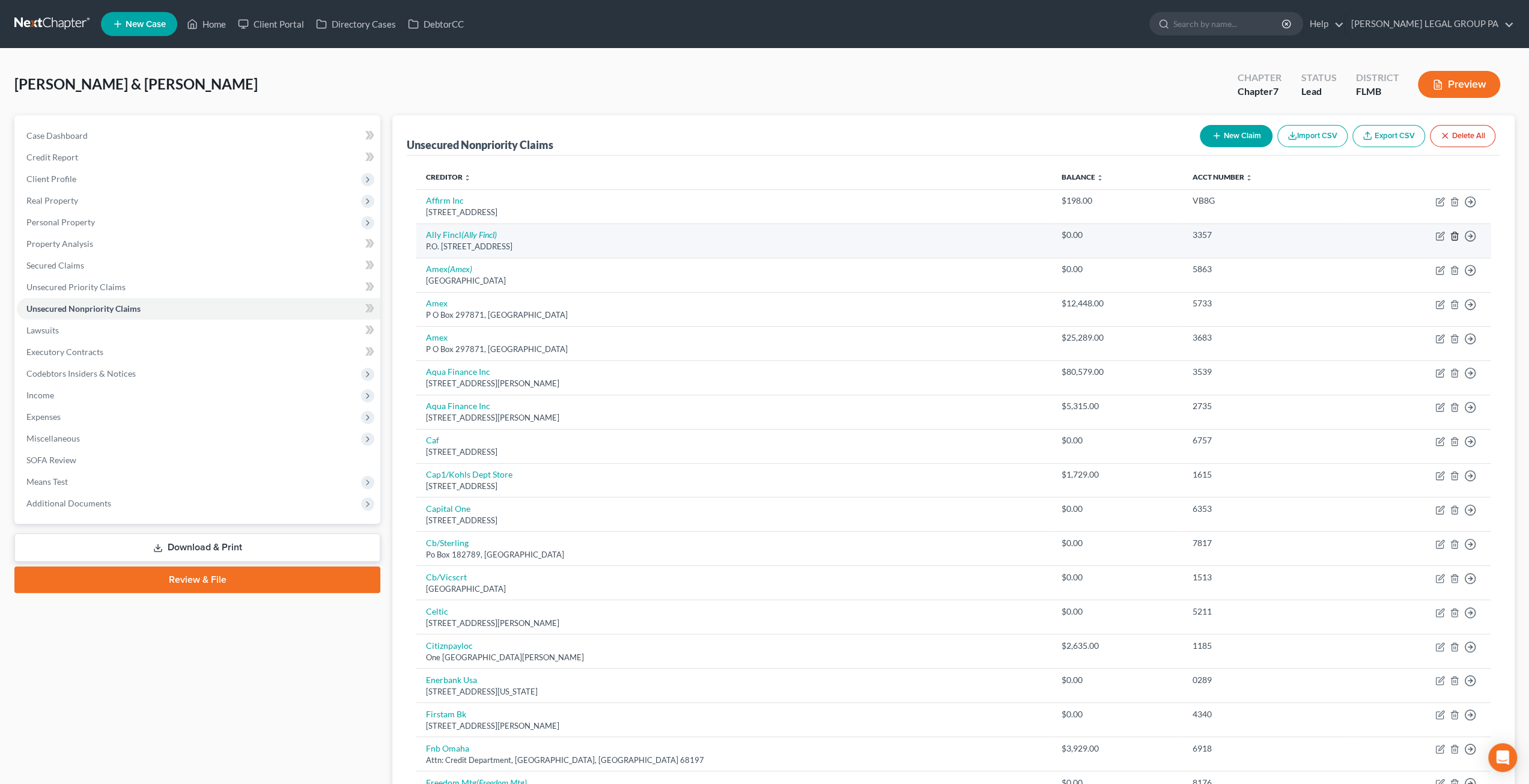
click at [1451, 236] on icon "button" at bounding box center [1454, 236] width 6 height 8
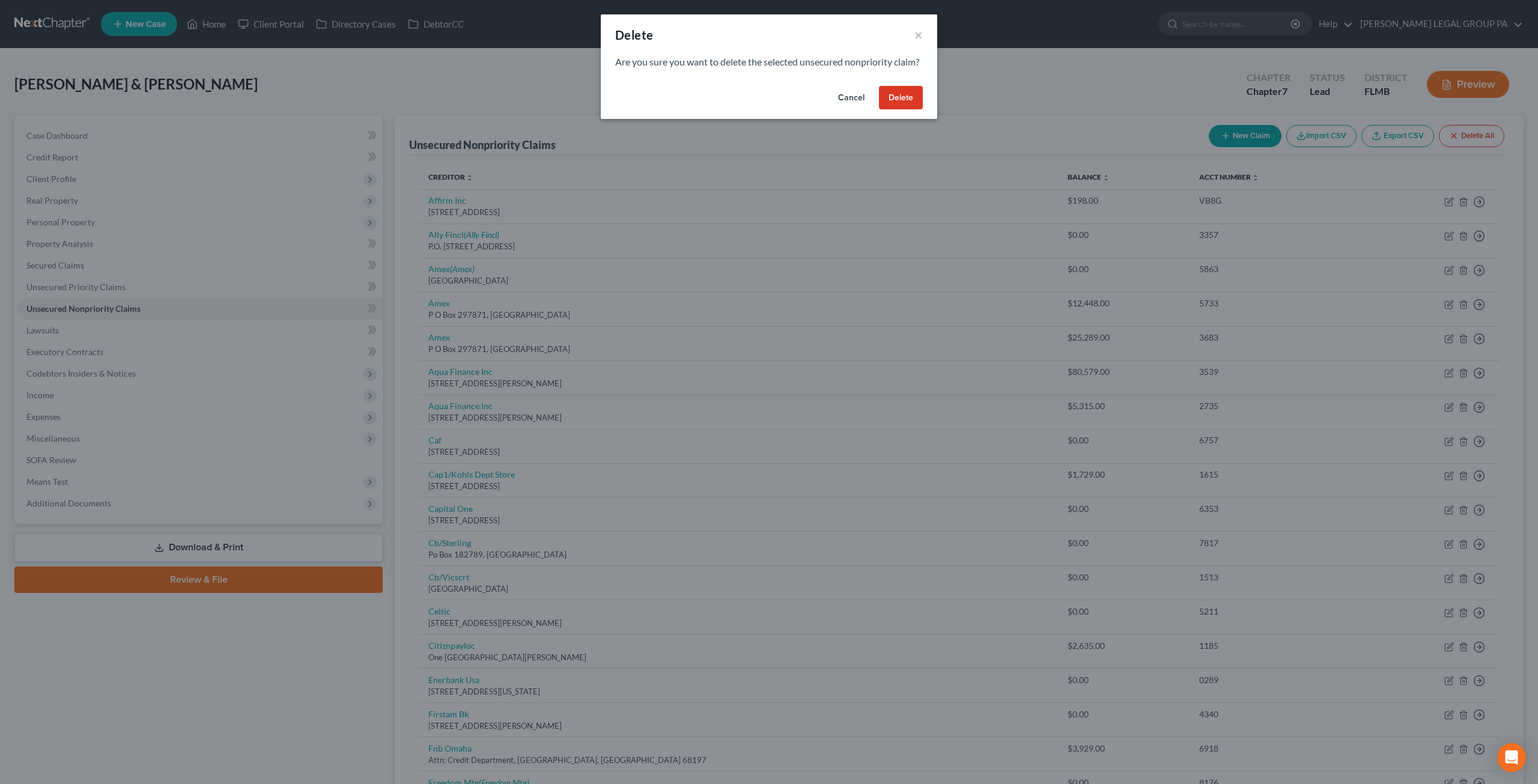
click at [897, 100] on button "Delete" at bounding box center [901, 98] width 44 height 24
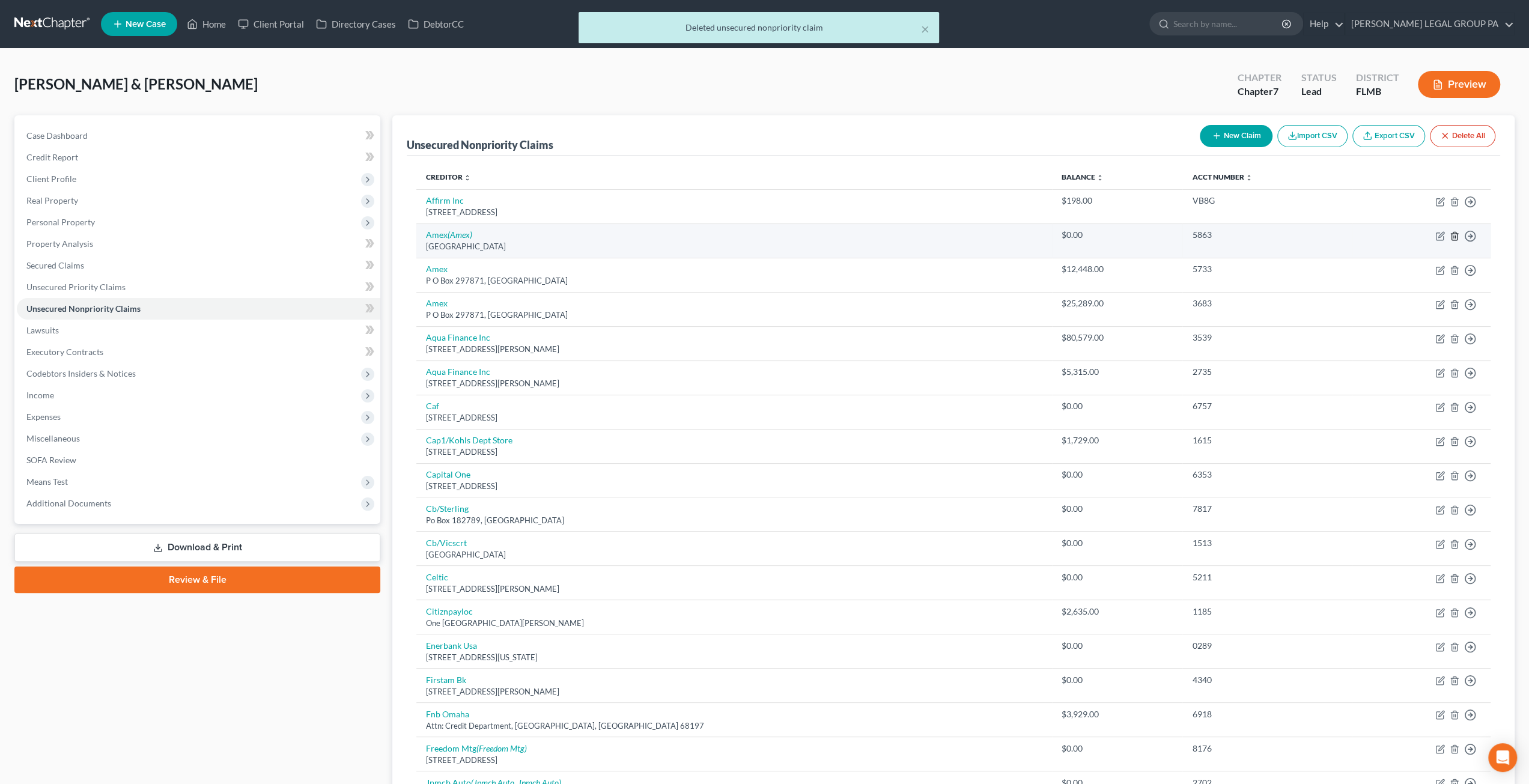
click at [1450, 235] on icon "button" at bounding box center [1454, 236] width 9 height 9
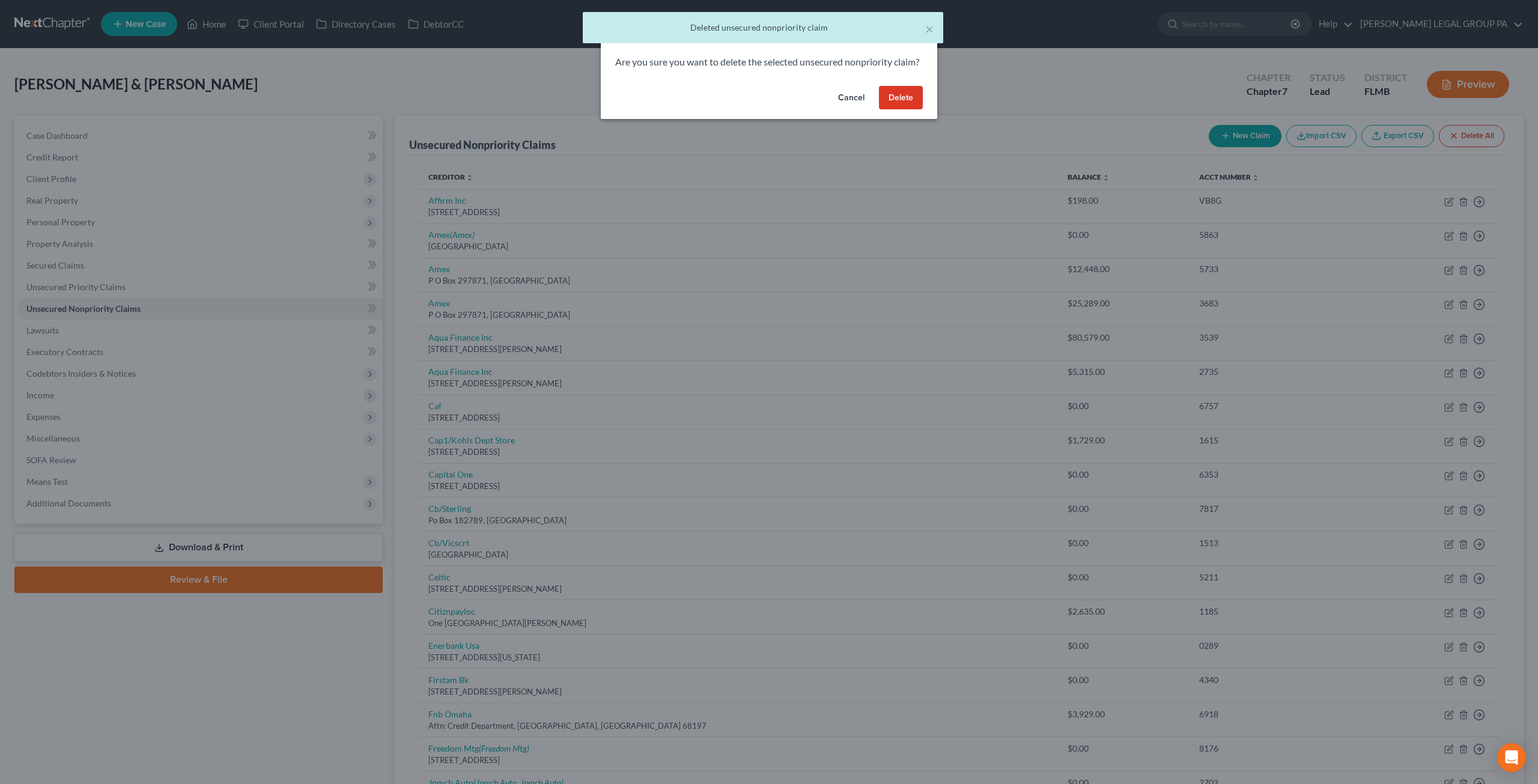
click at [900, 110] on button "Delete" at bounding box center [901, 98] width 44 height 24
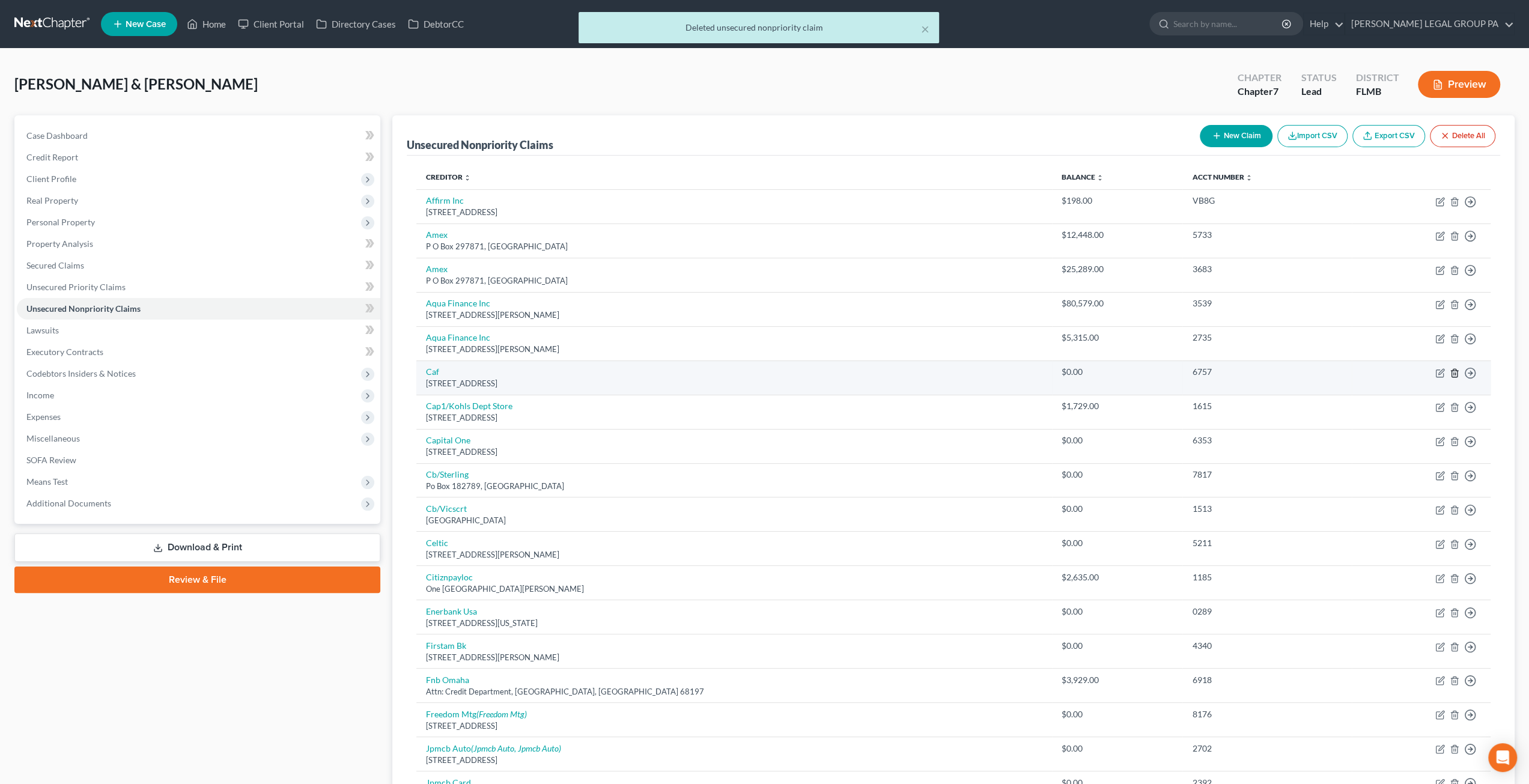
click at [1457, 370] on icon "button" at bounding box center [1454, 373] width 6 height 8
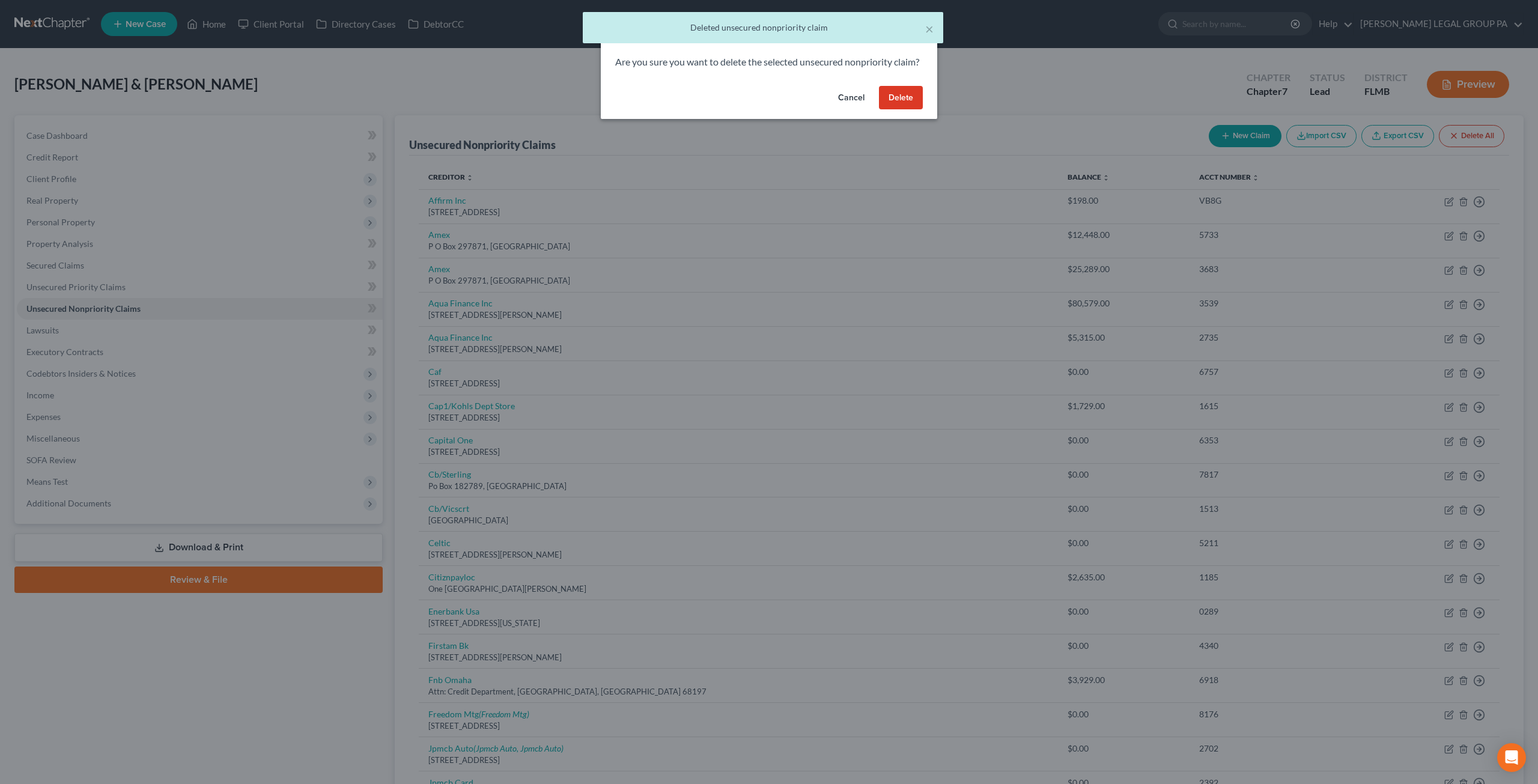
click at [904, 106] on button "Delete" at bounding box center [901, 98] width 44 height 24
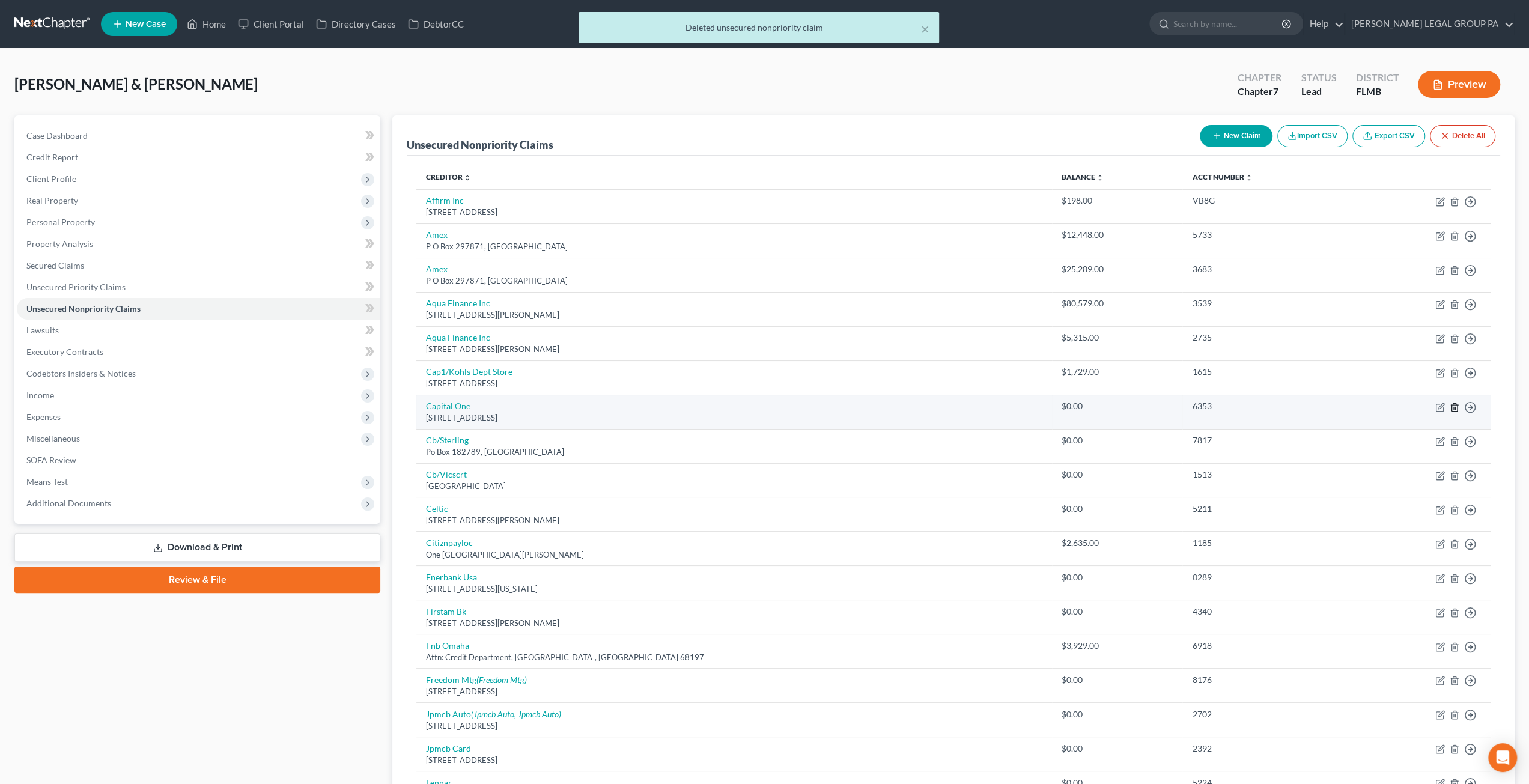
click at [1454, 404] on icon "button" at bounding box center [1454, 407] width 9 height 9
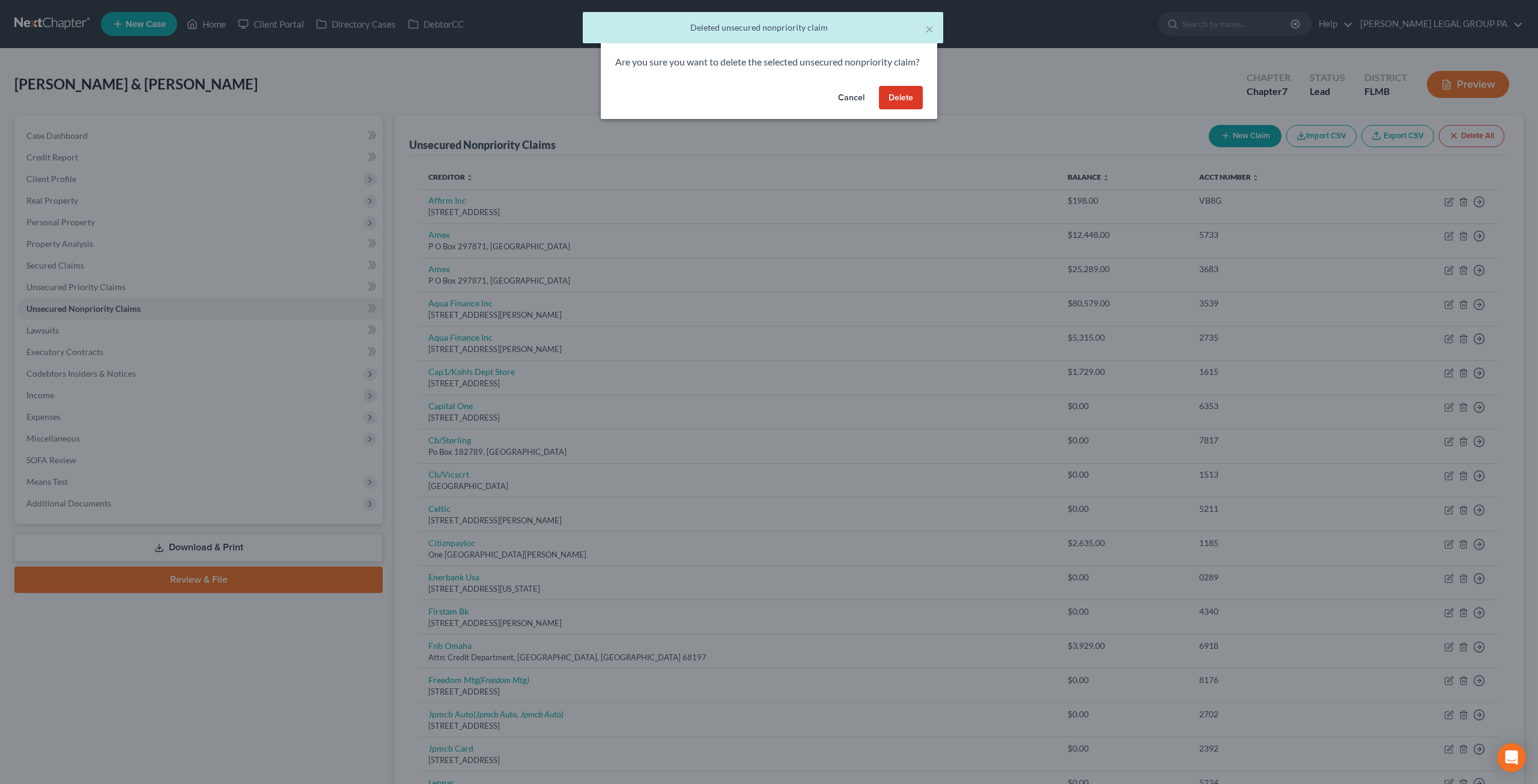
click at [909, 108] on button "Delete" at bounding box center [901, 98] width 44 height 24
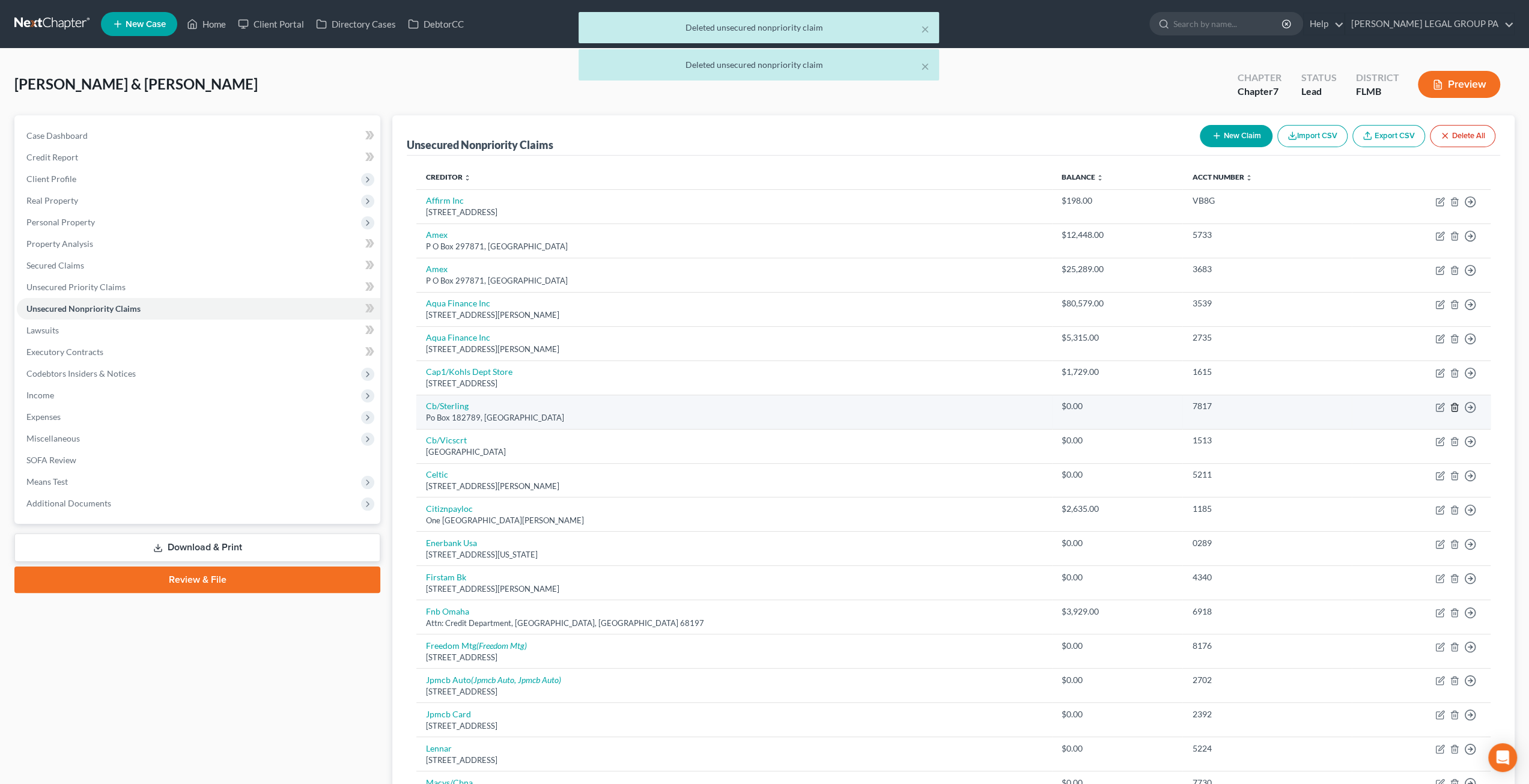
click at [1456, 404] on icon "button" at bounding box center [1454, 407] width 9 height 9
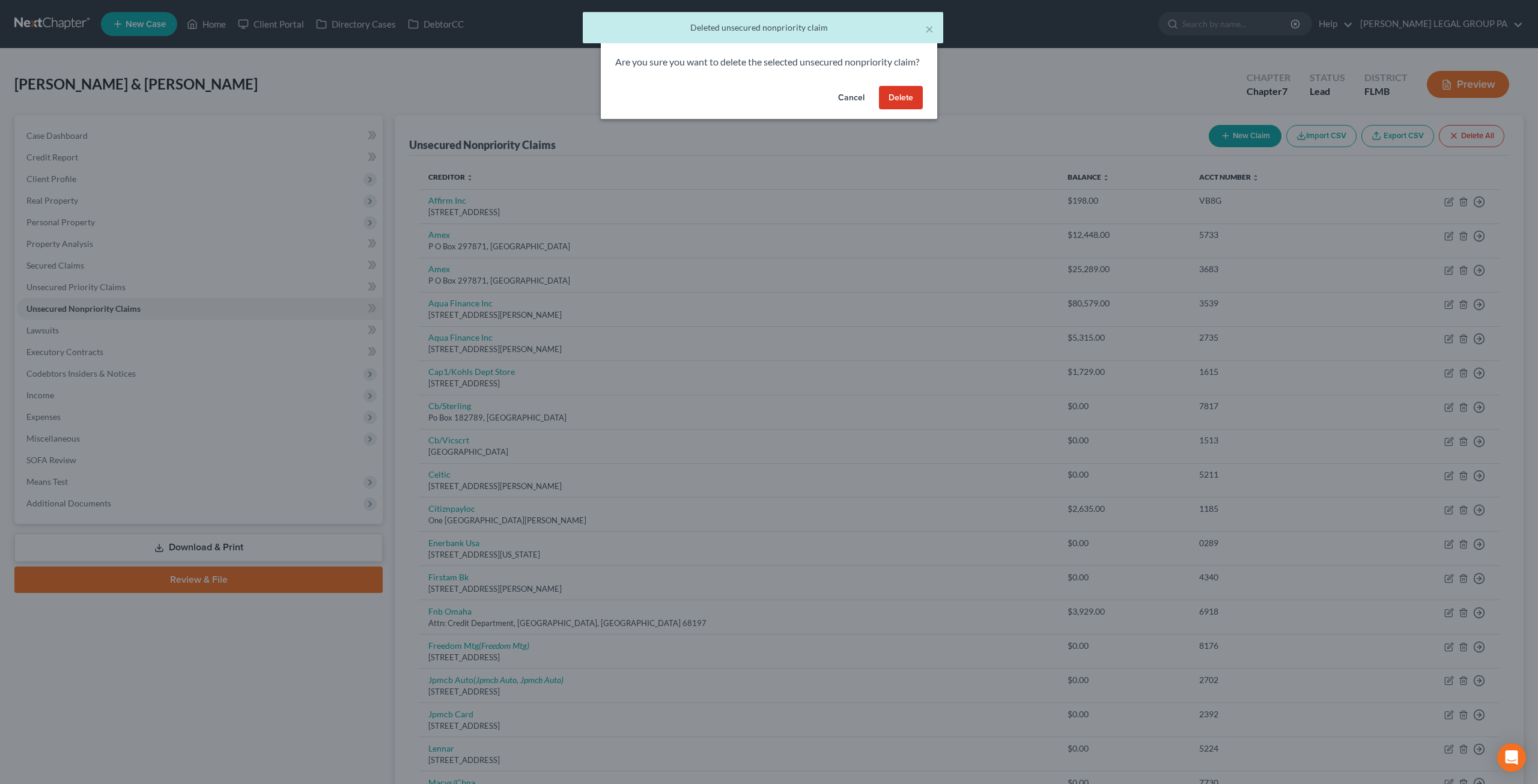
click at [909, 110] on button "Delete" at bounding box center [901, 98] width 44 height 24
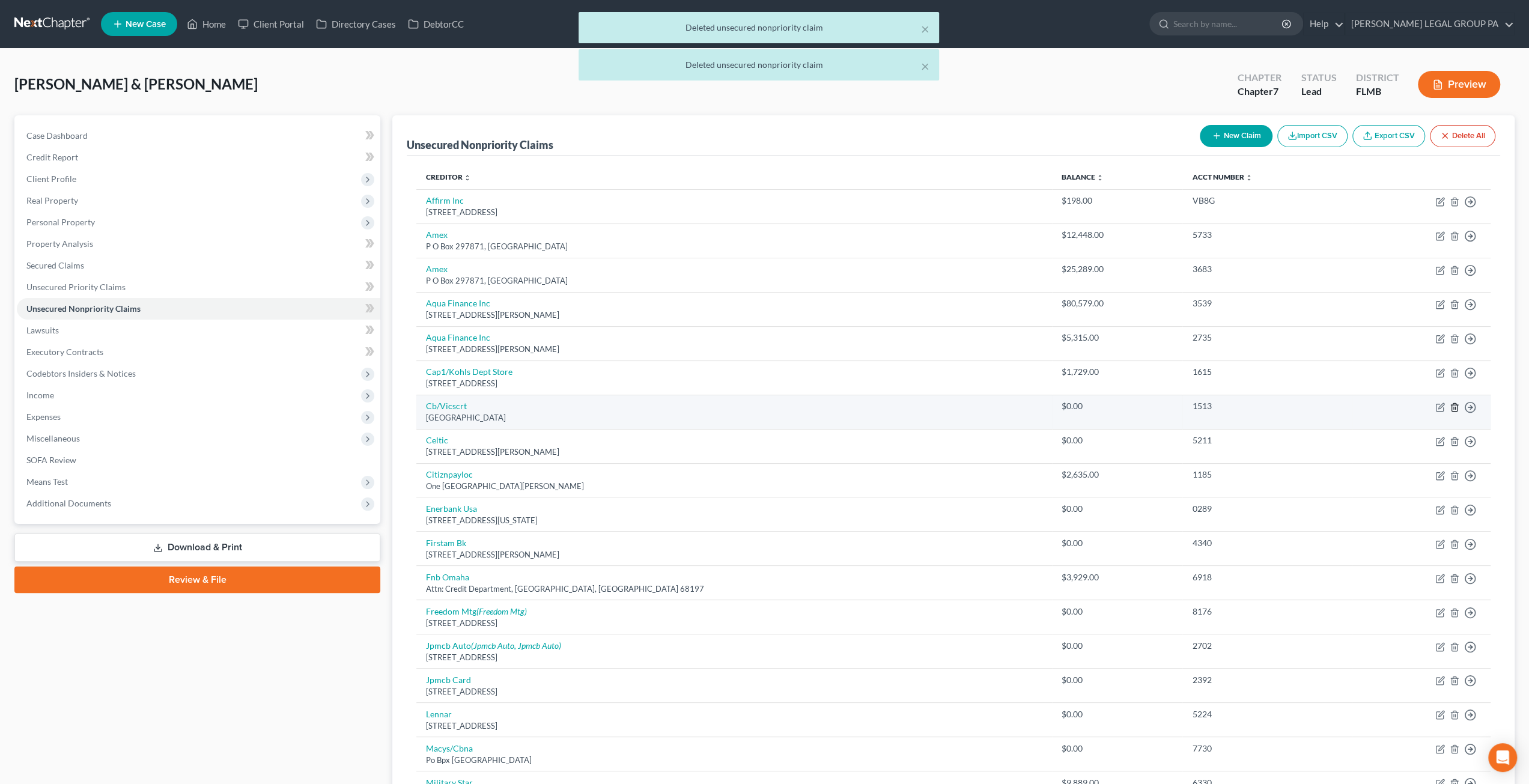
click at [1452, 403] on icon "button" at bounding box center [1454, 407] width 6 height 8
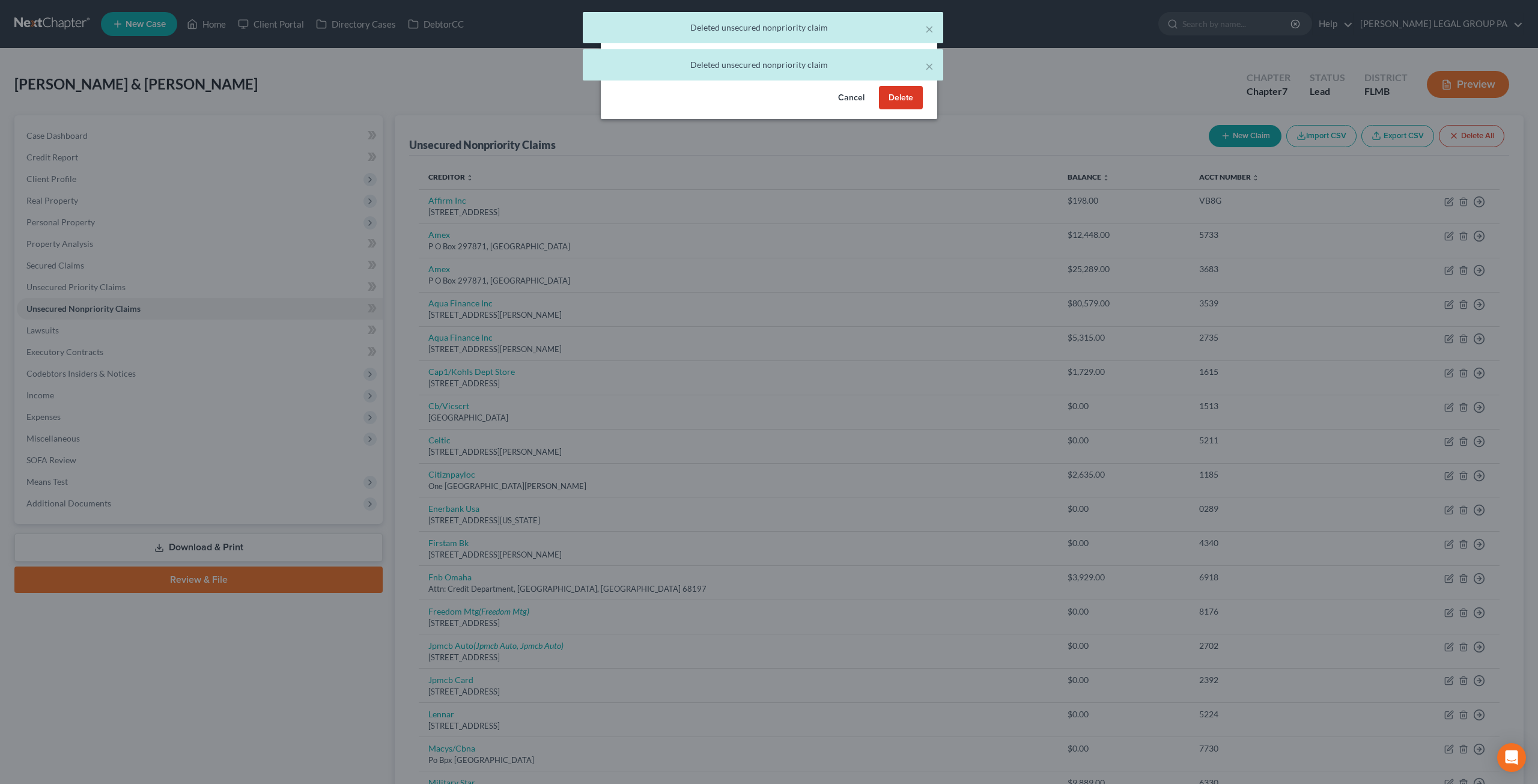
click at [914, 108] on button "Delete" at bounding box center [901, 98] width 44 height 24
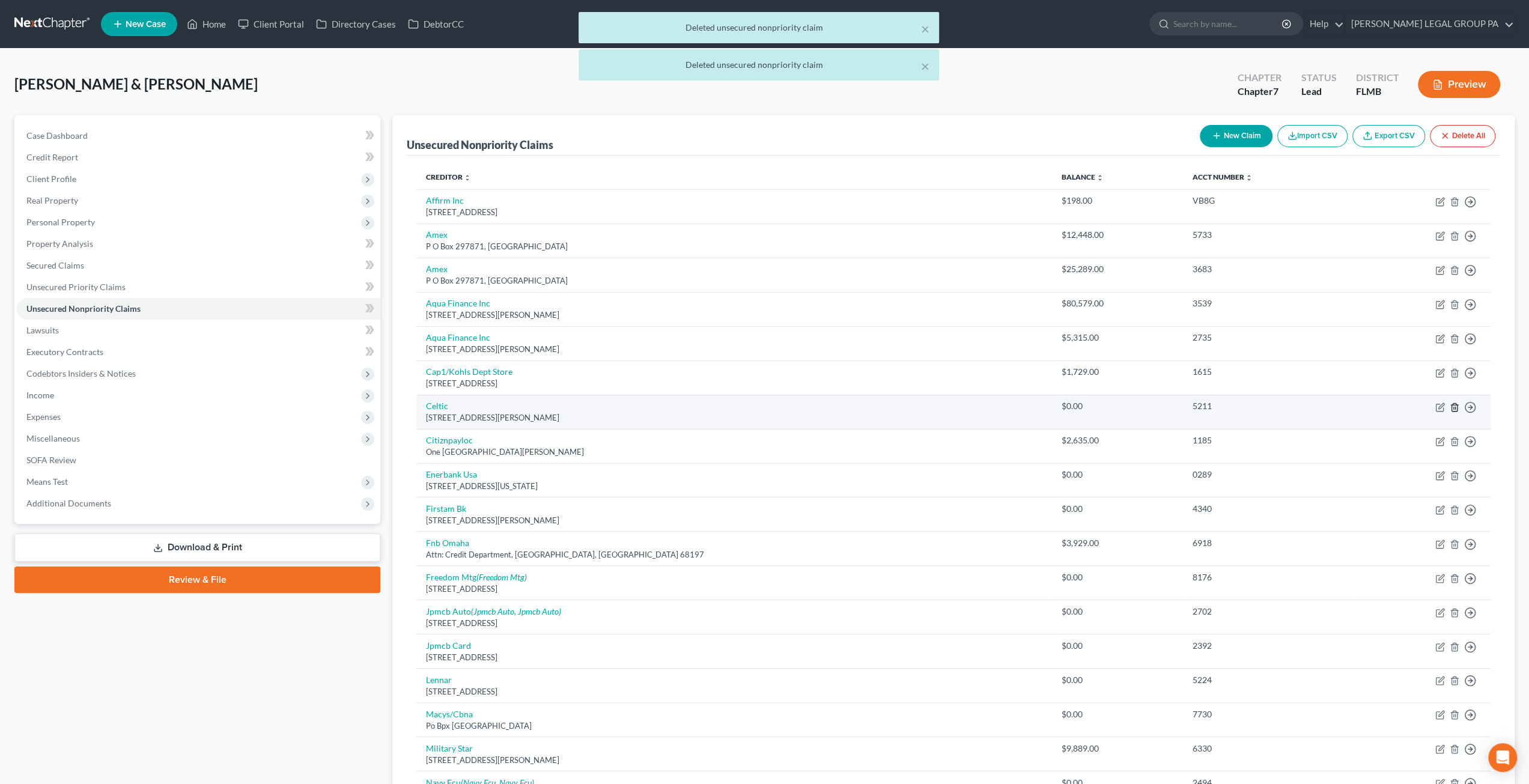
click at [1452, 409] on icon "button" at bounding box center [1454, 407] width 6 height 8
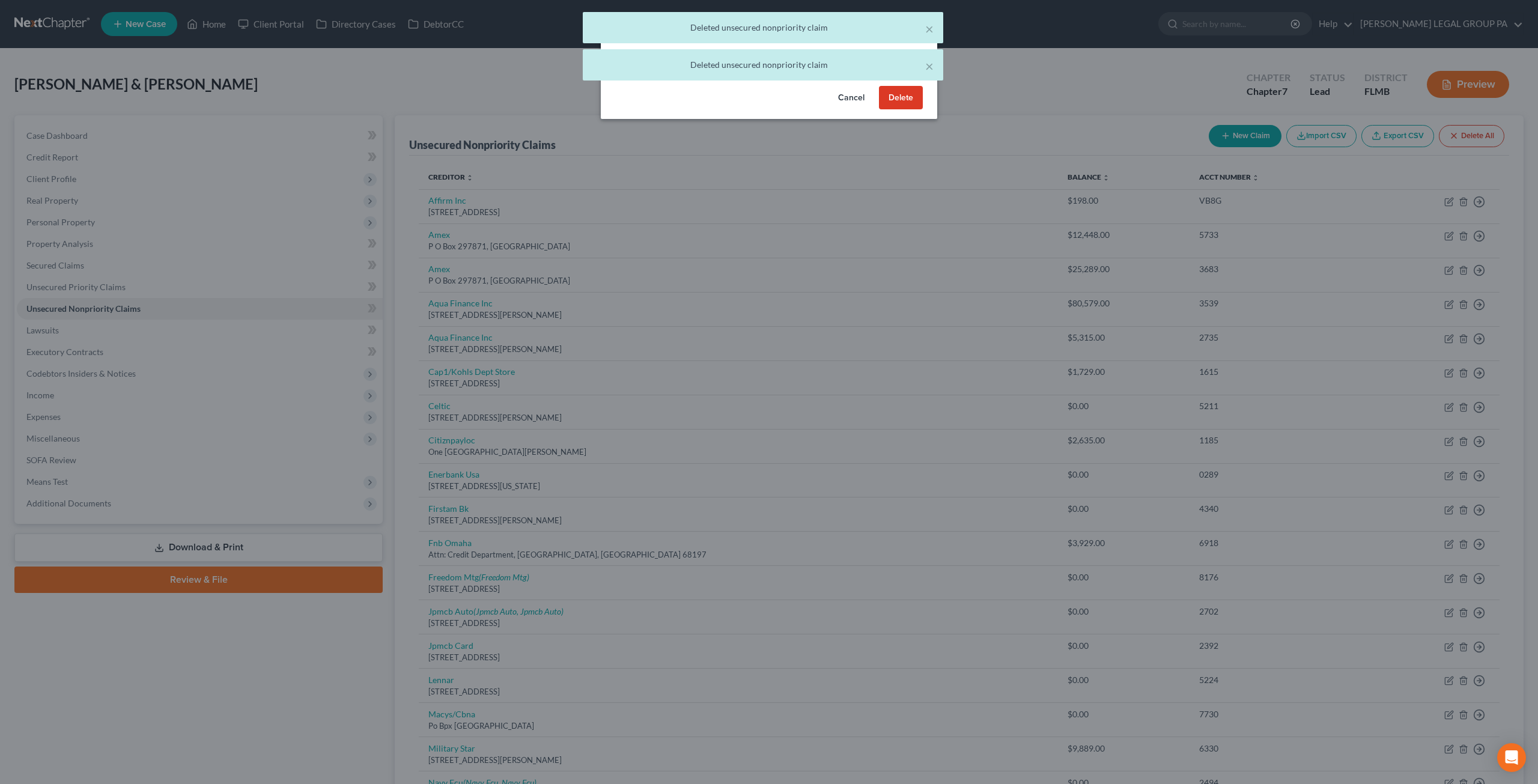
drag, startPoint x: 886, startPoint y: 105, endPoint x: 892, endPoint y: 119, distance: 15.2
click at [889, 106] on button "Delete" at bounding box center [901, 98] width 44 height 24
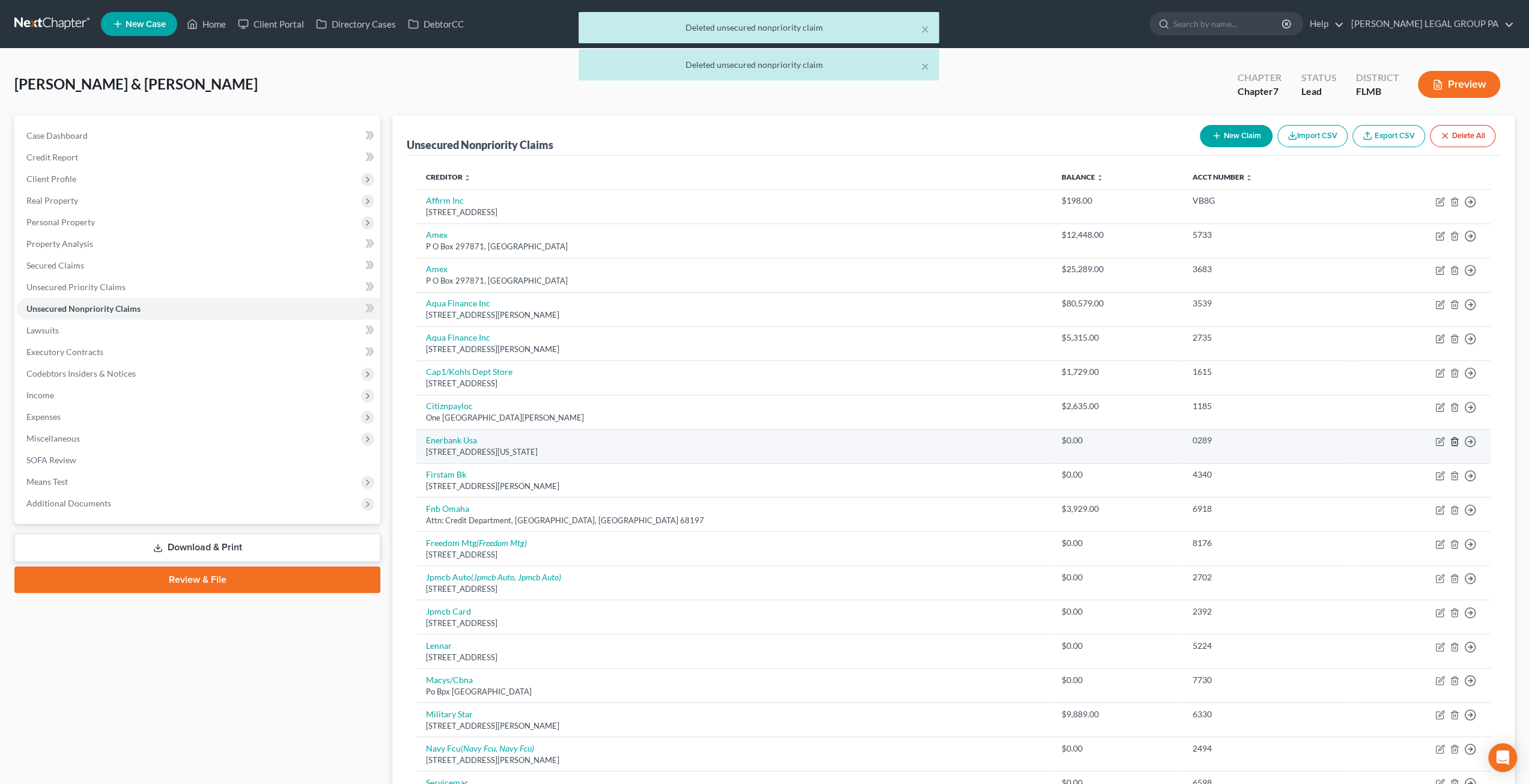
click at [1455, 439] on icon "button" at bounding box center [1454, 441] width 9 height 9
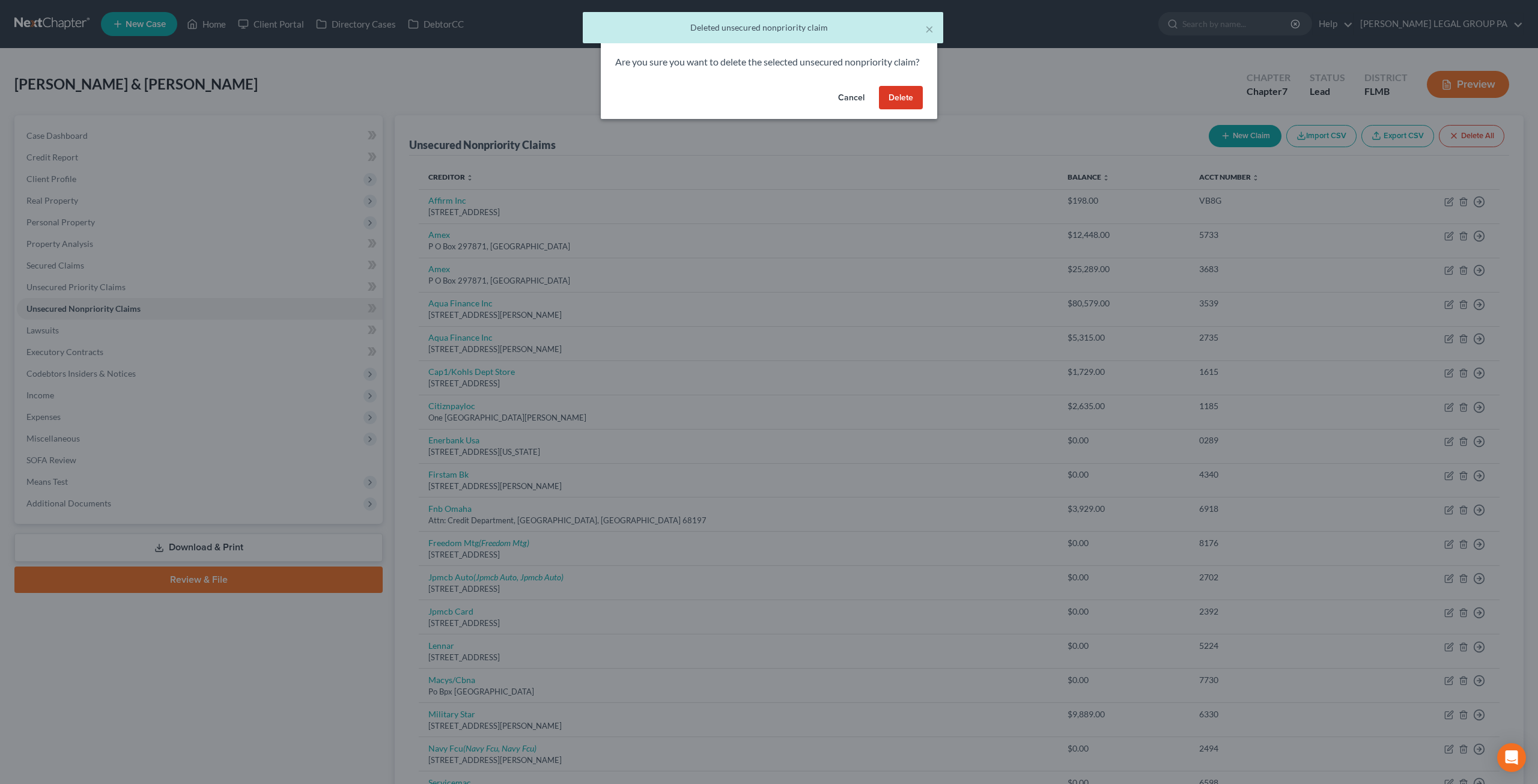
click at [903, 110] on button "Delete" at bounding box center [901, 98] width 44 height 24
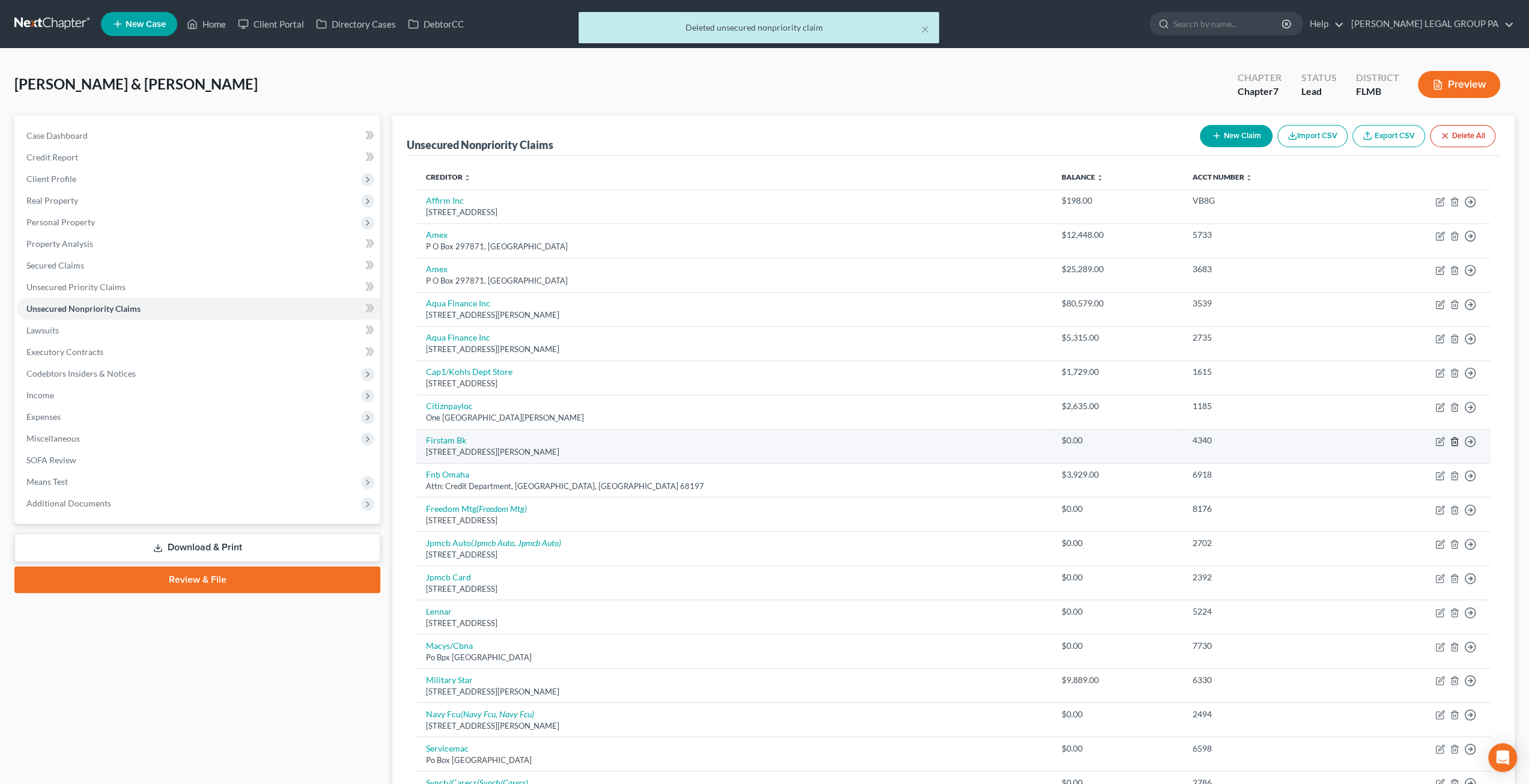
click at [1452, 437] on icon "button" at bounding box center [1454, 441] width 9 height 9
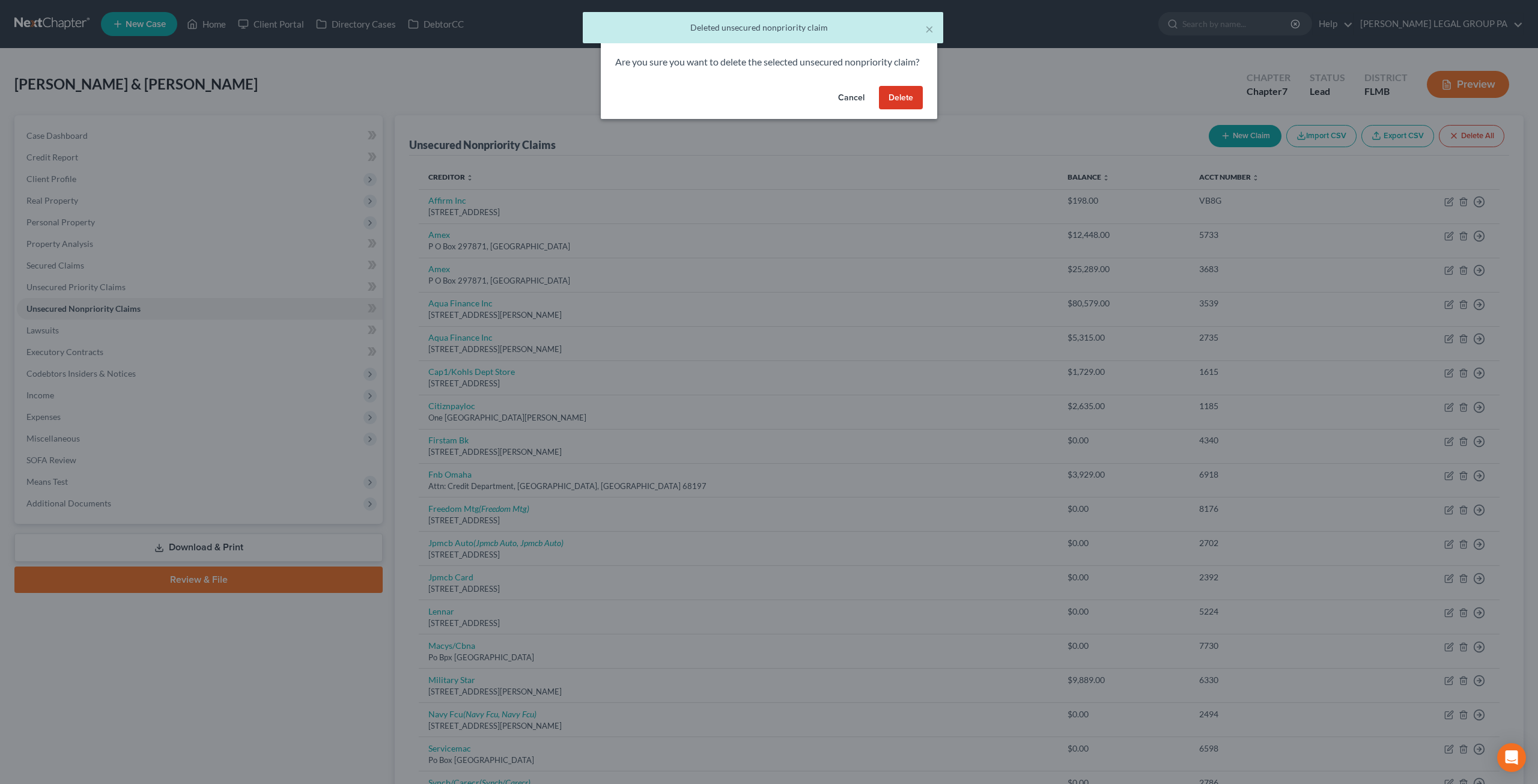
click at [898, 98] on div "Cancel Delete" at bounding box center [769, 100] width 337 height 39
click at [898, 110] on button "Delete" at bounding box center [901, 98] width 44 height 24
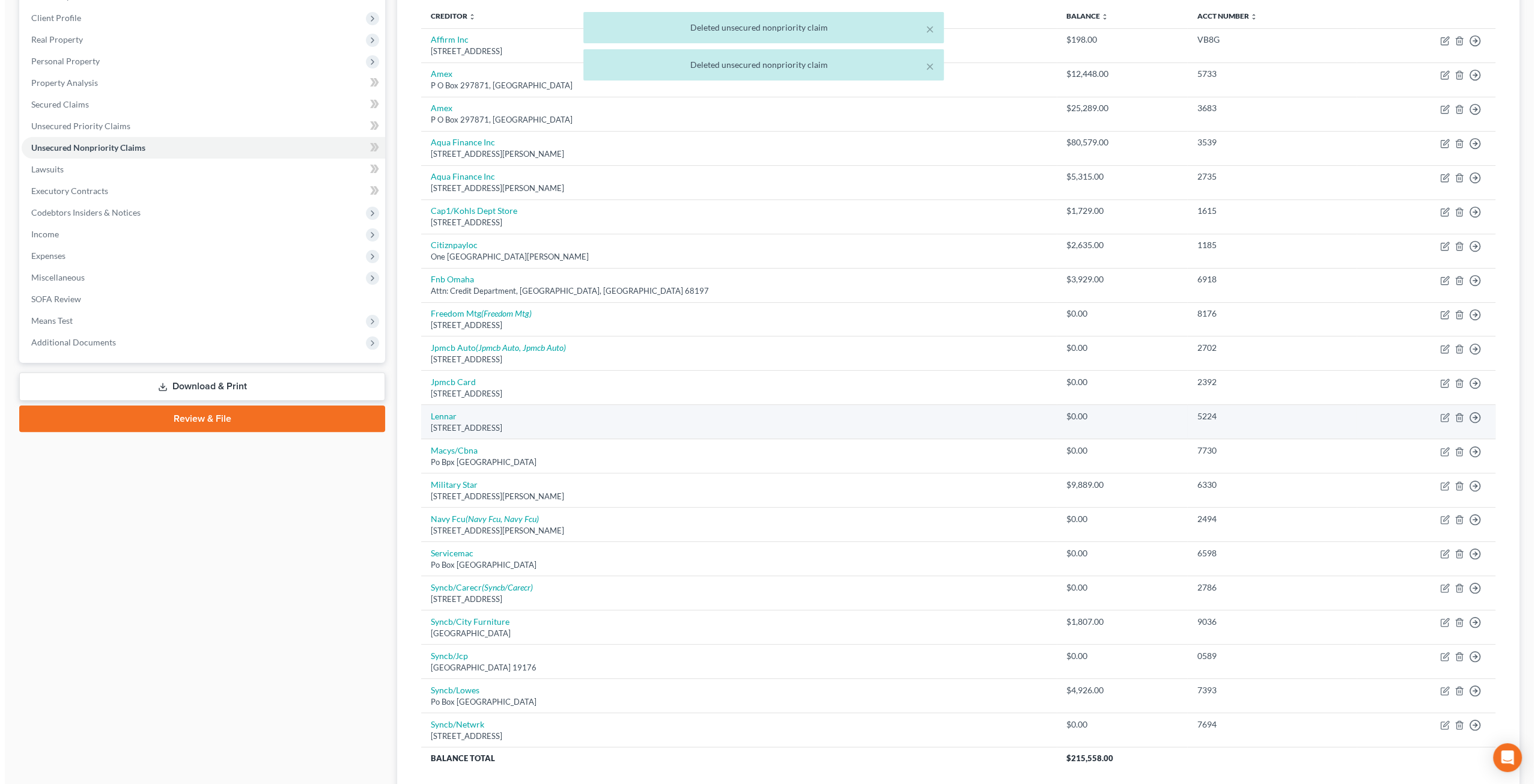
scroll to position [180, 0]
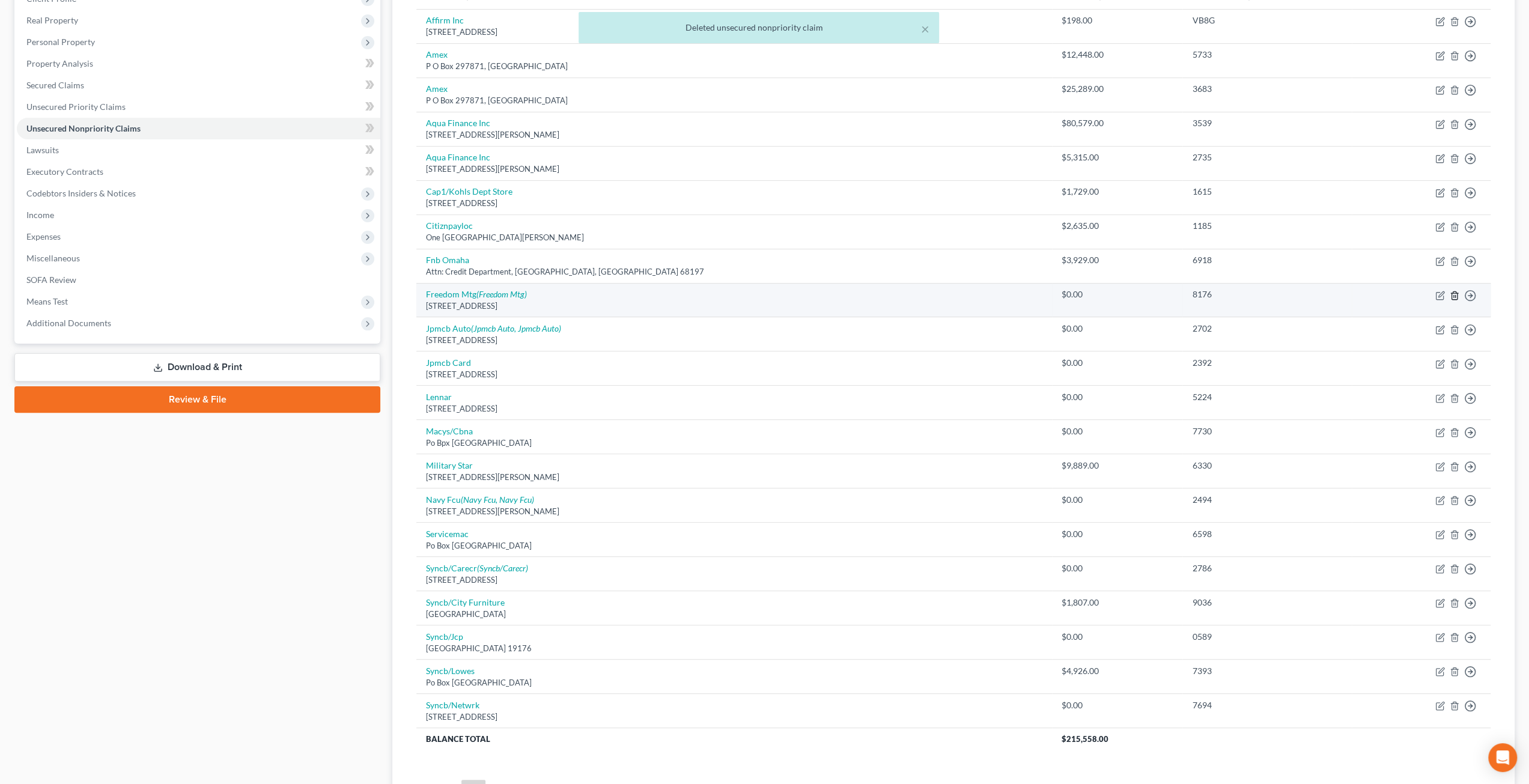
click at [1454, 292] on icon "button" at bounding box center [1454, 295] width 9 height 9
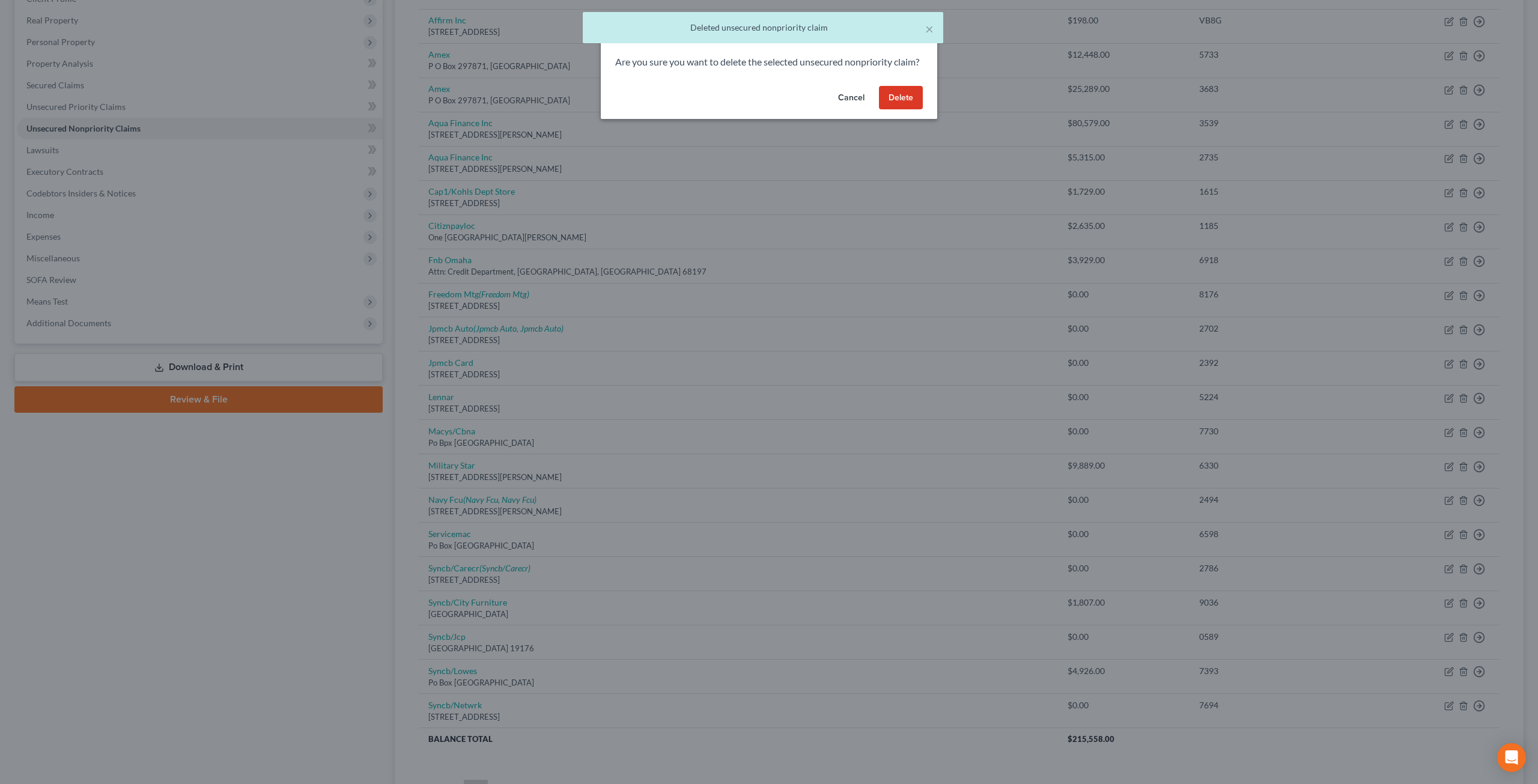
click at [899, 105] on button "Delete" at bounding box center [901, 98] width 44 height 24
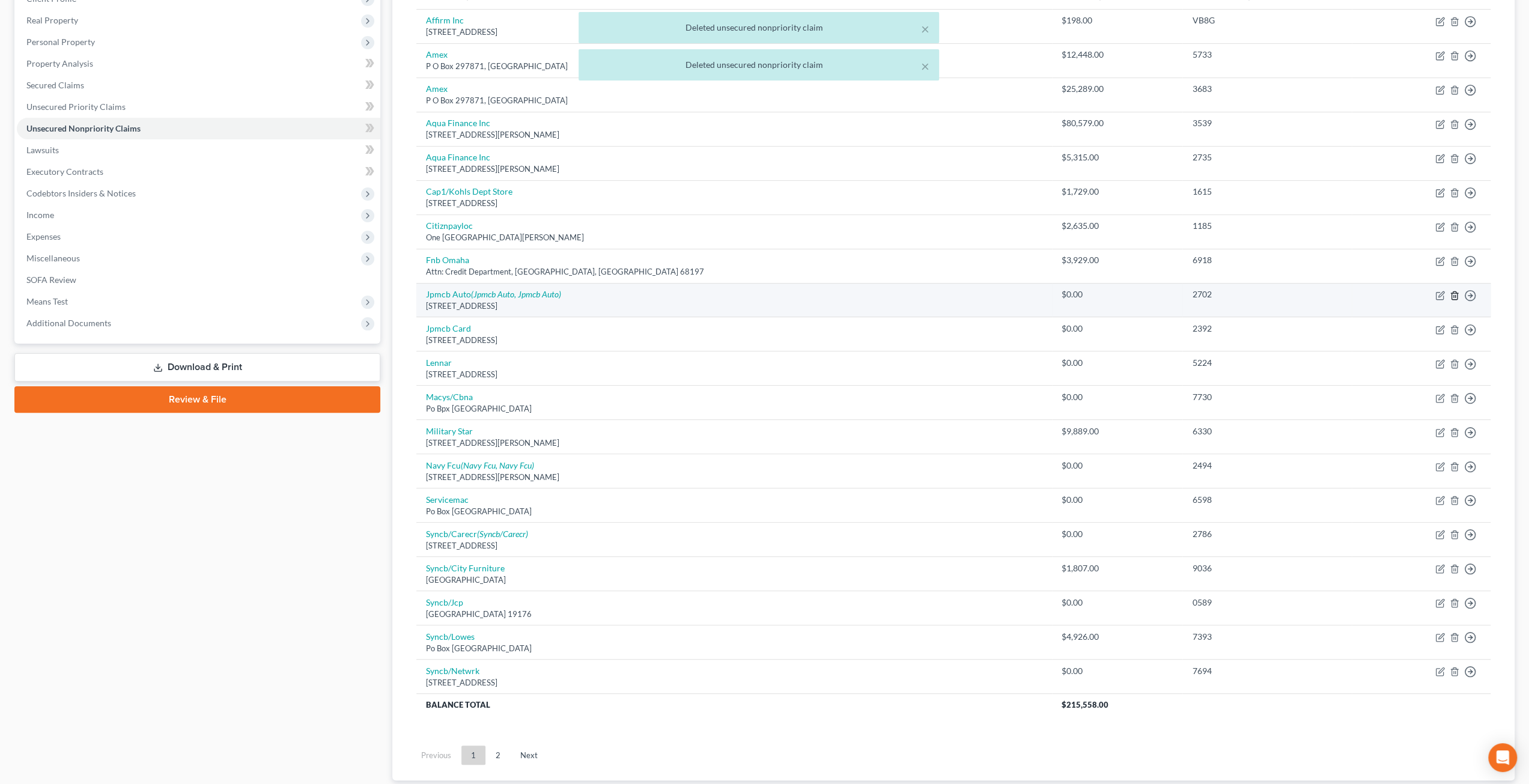
click at [1452, 291] on icon "button" at bounding box center [1454, 295] width 9 height 9
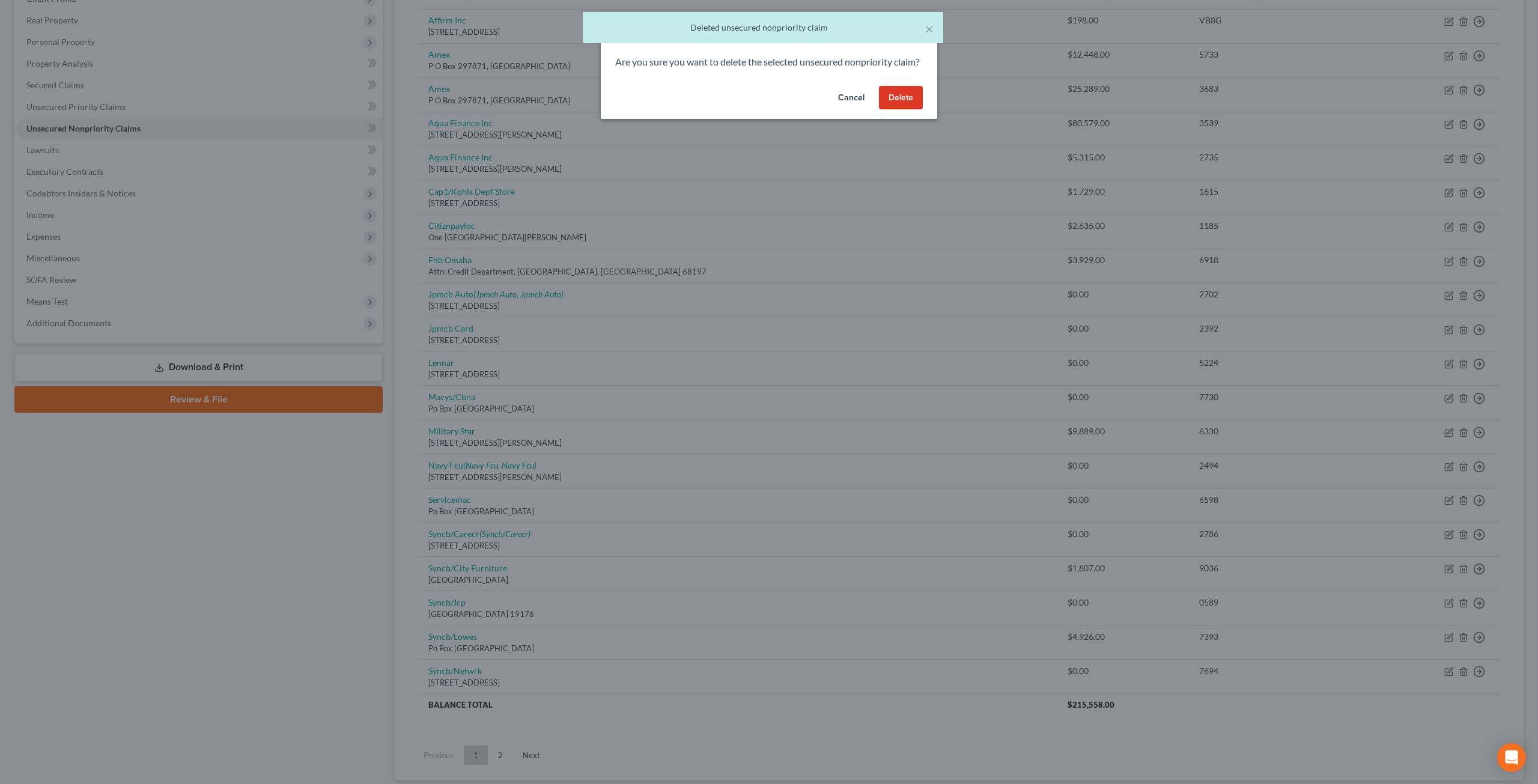
click at [908, 110] on button "Delete" at bounding box center [901, 98] width 44 height 24
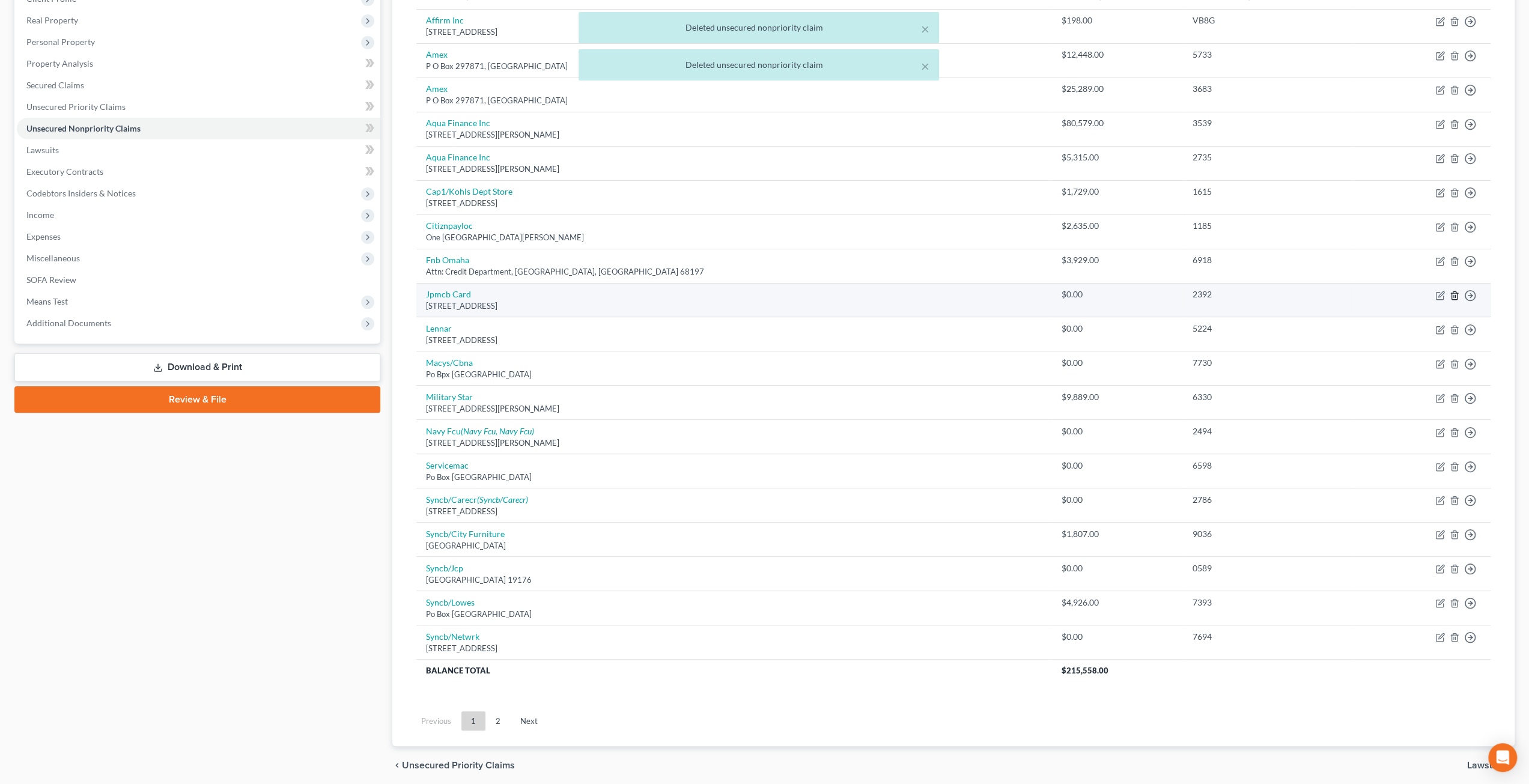
click at [1455, 295] on line "button" at bounding box center [1455, 296] width 0 height 2
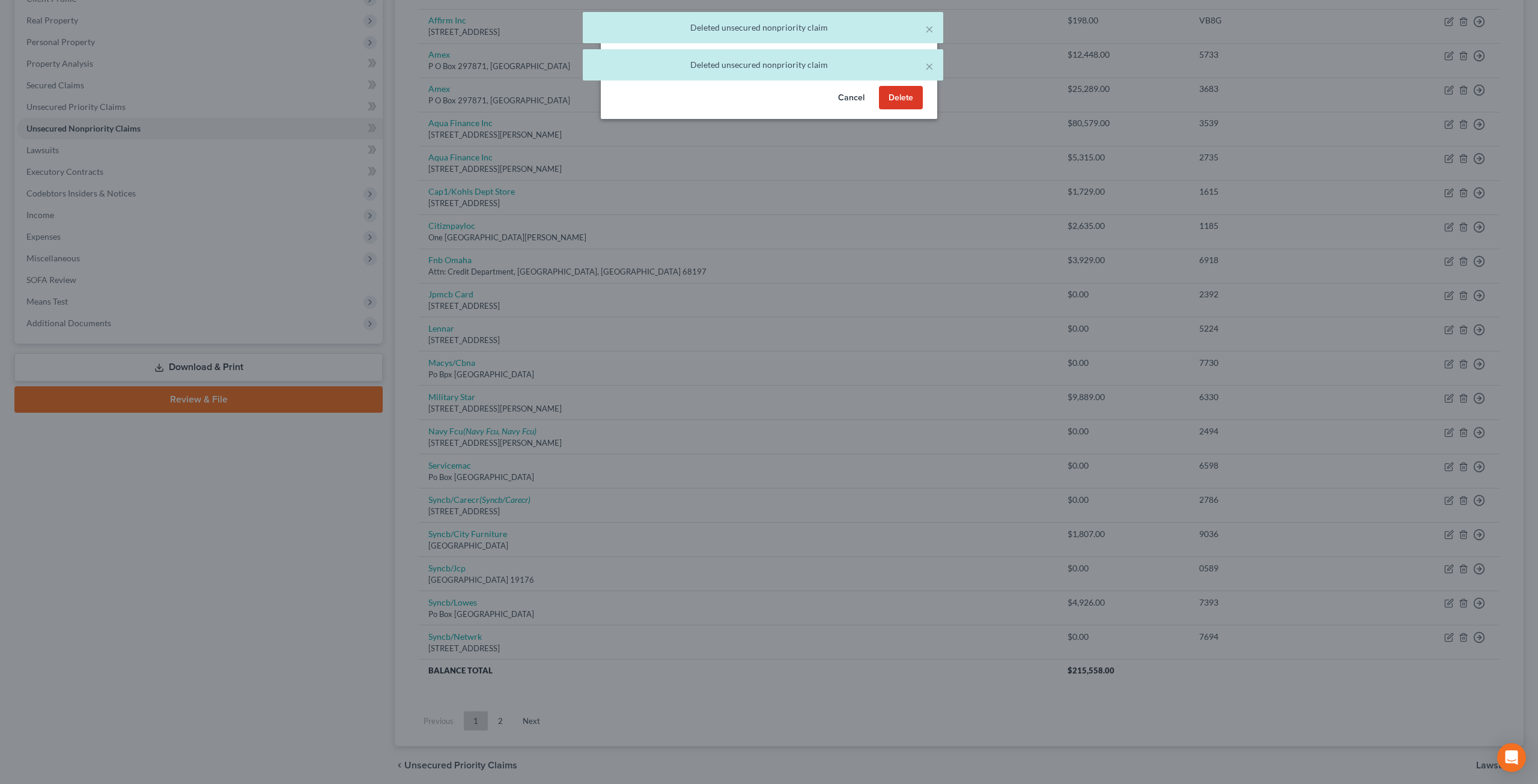
click at [909, 110] on button "Delete" at bounding box center [901, 98] width 44 height 24
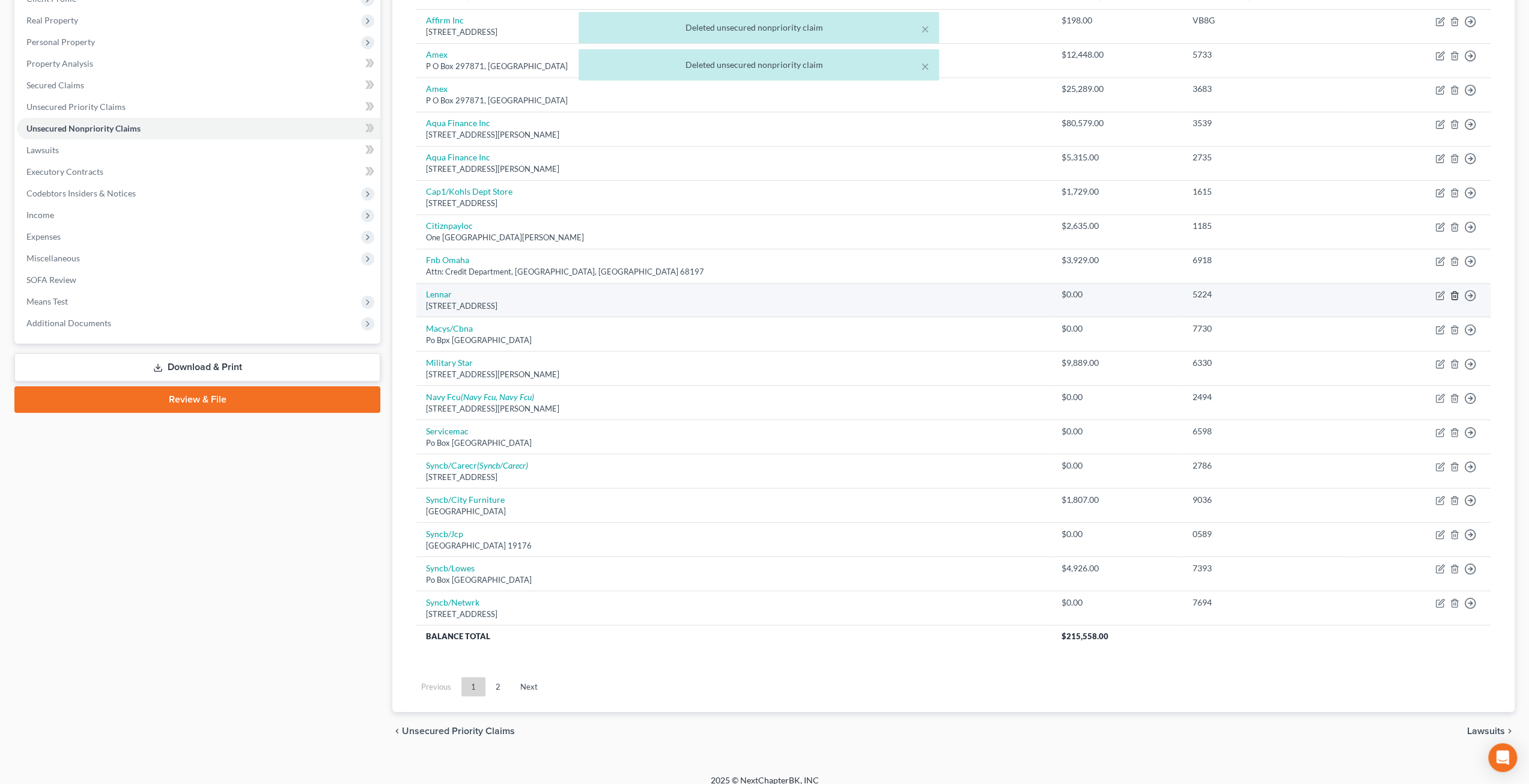
click at [1451, 291] on icon "button" at bounding box center [1454, 295] width 6 height 8
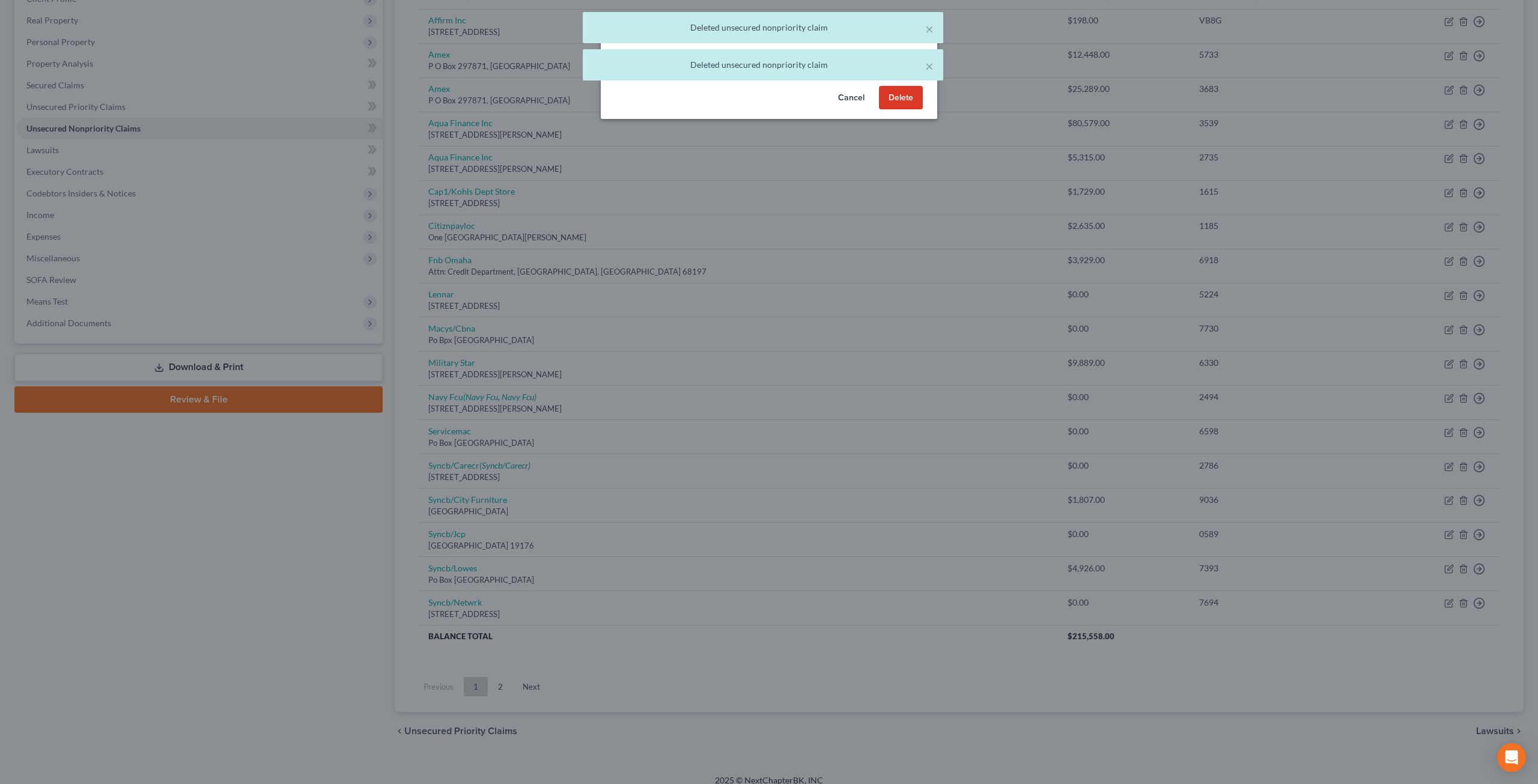
click at [887, 110] on button "Delete" at bounding box center [901, 98] width 44 height 24
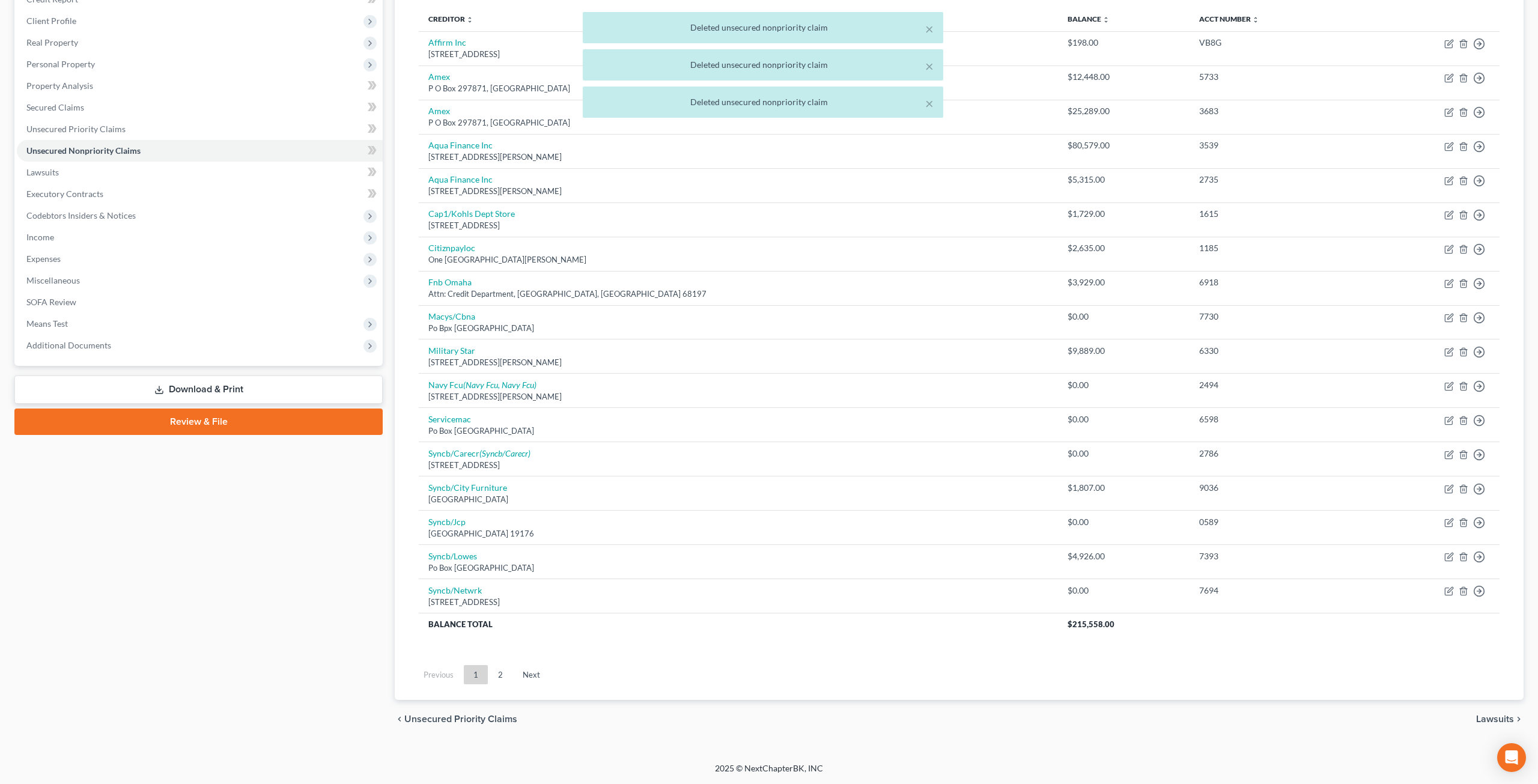
scroll to position [154, 0]
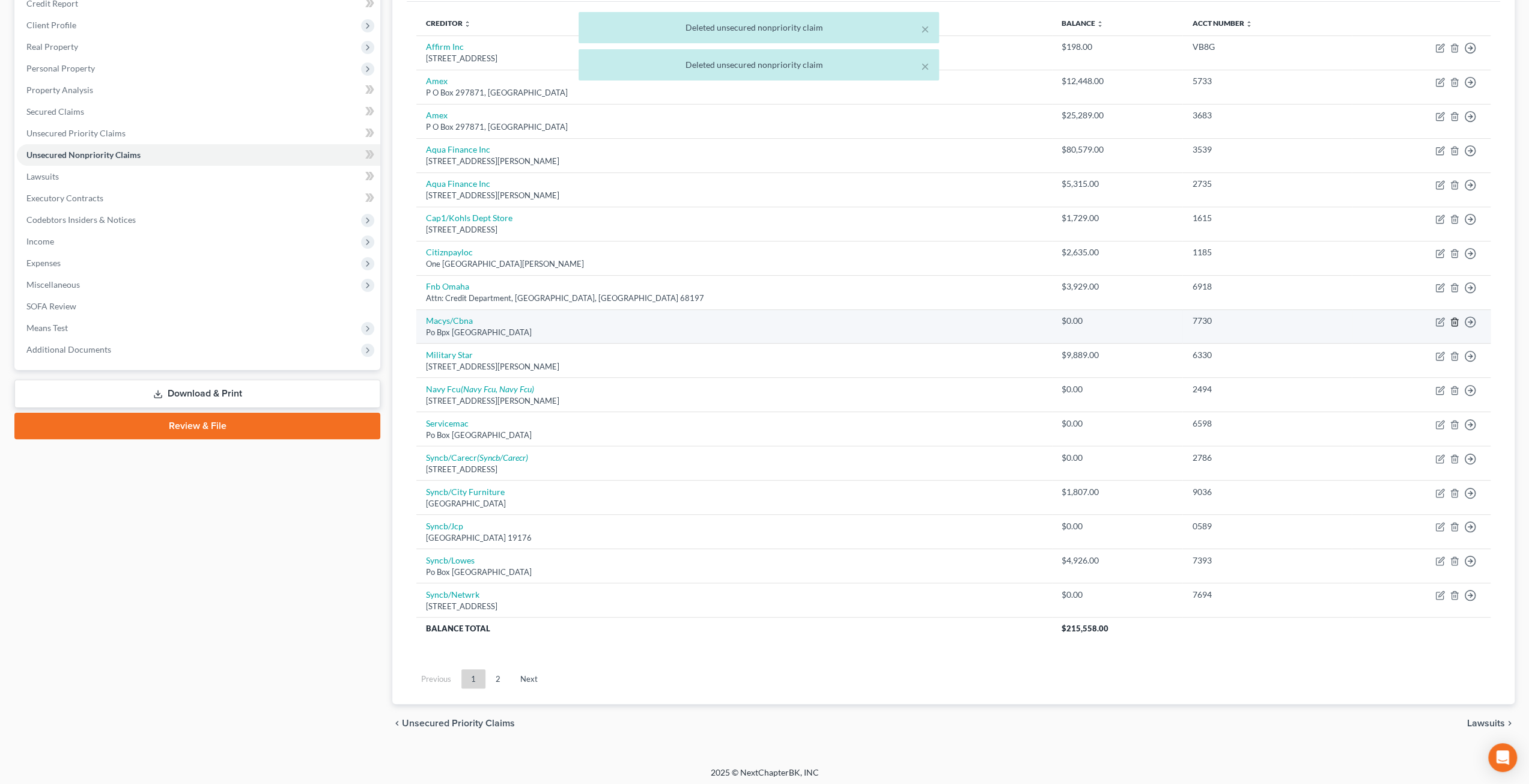
click at [1456, 319] on icon "button" at bounding box center [1454, 322] width 9 height 9
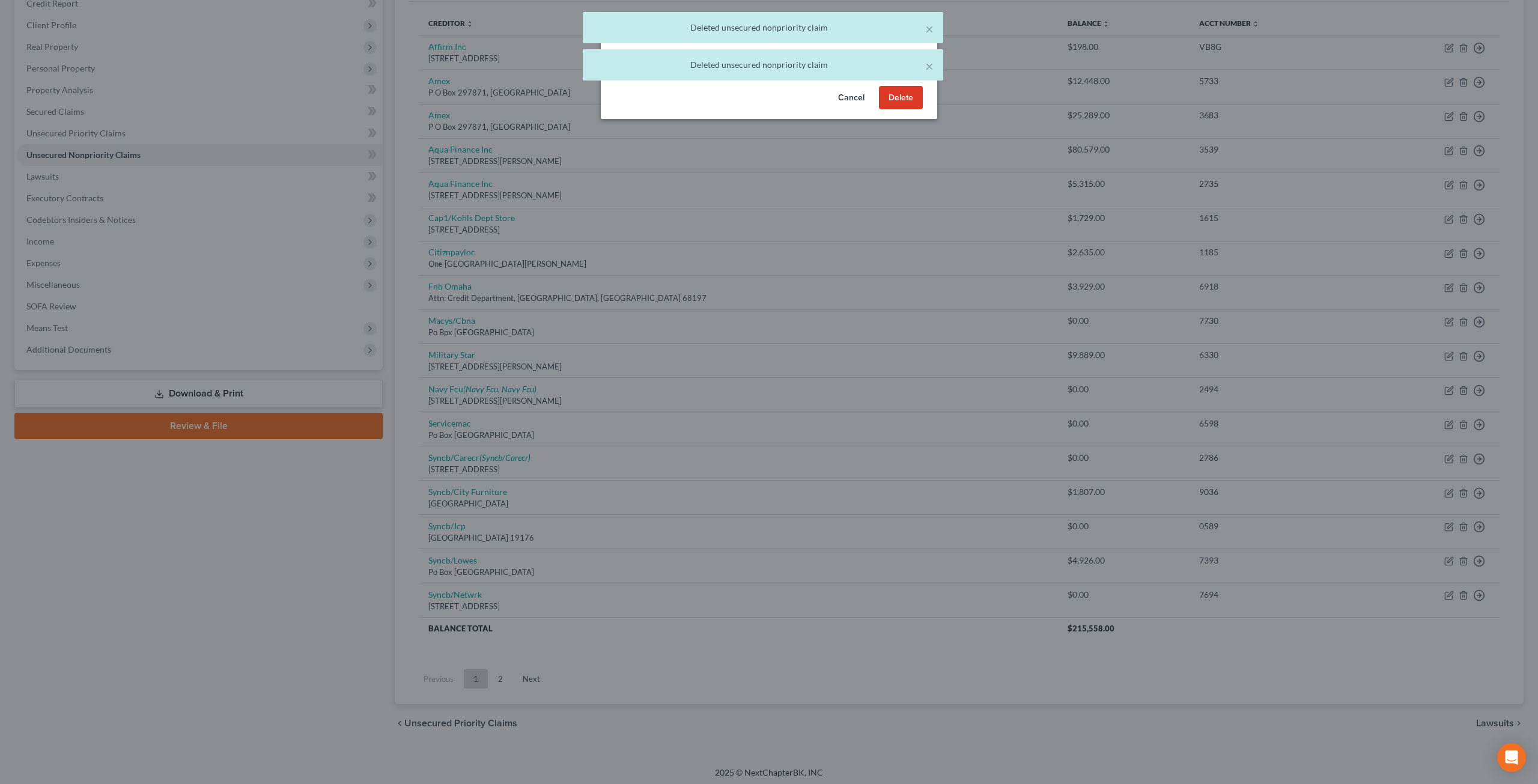
click at [911, 110] on button "Delete" at bounding box center [901, 98] width 44 height 24
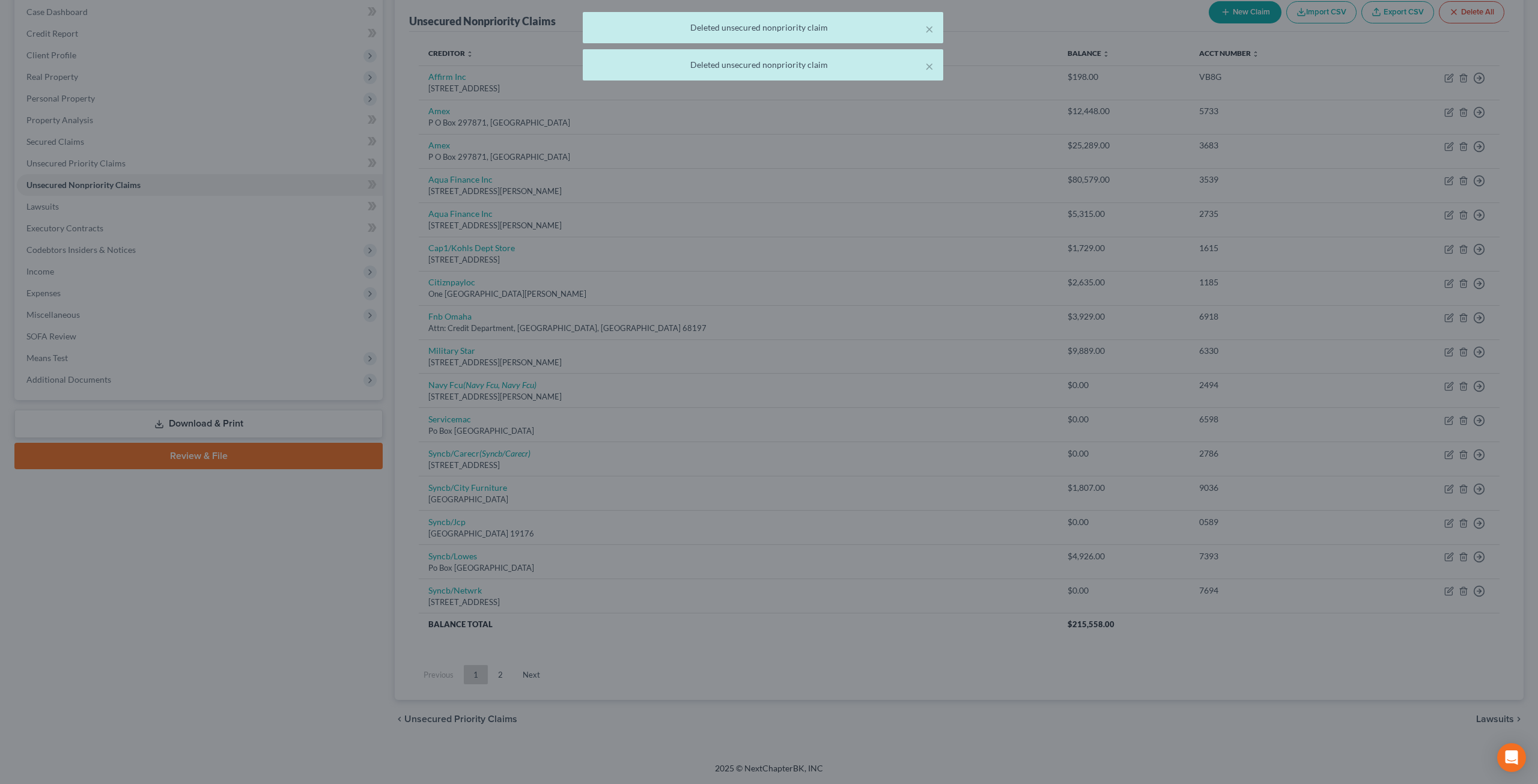
scroll to position [119, 0]
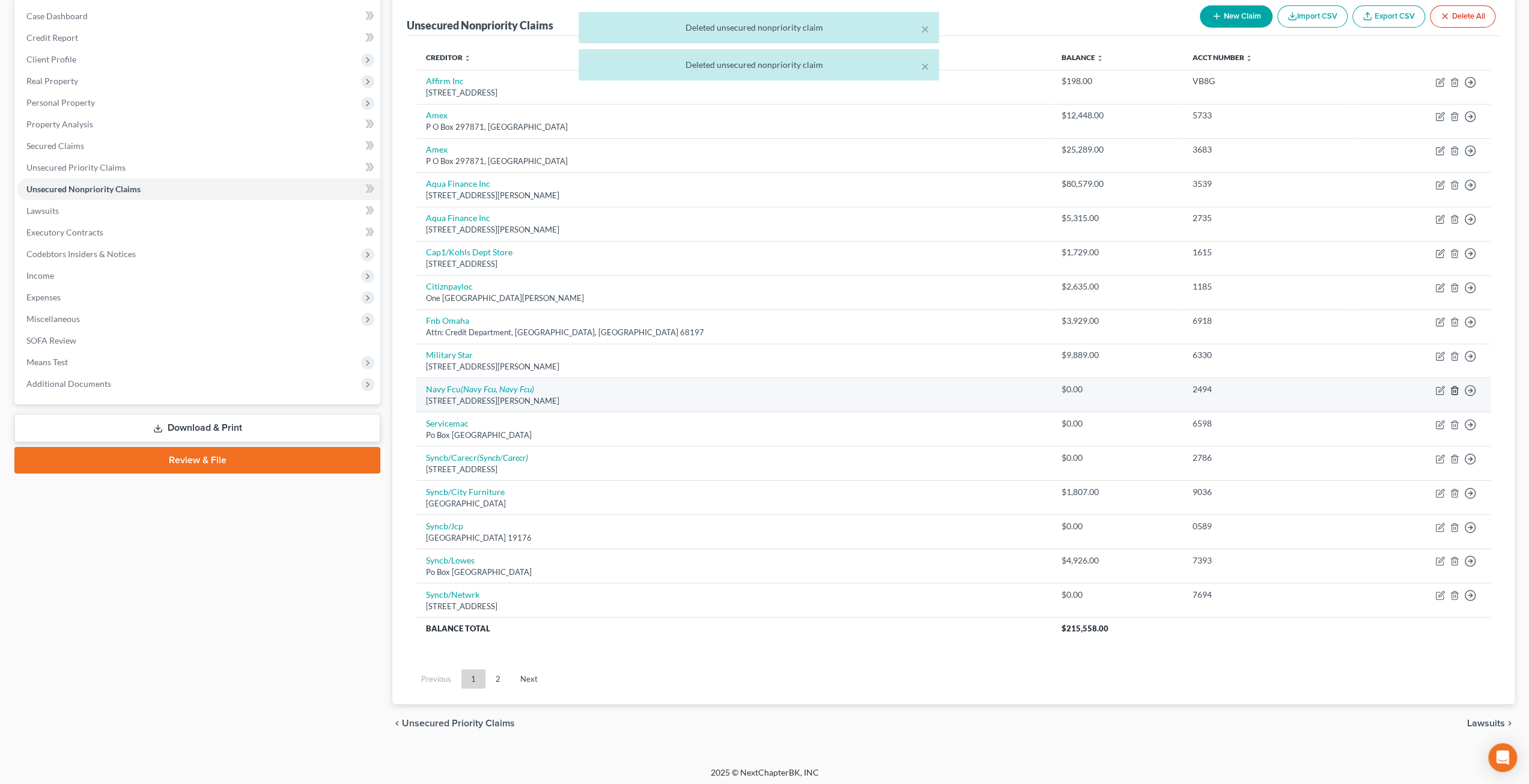
click at [1455, 390] on line "button" at bounding box center [1455, 391] width 0 height 2
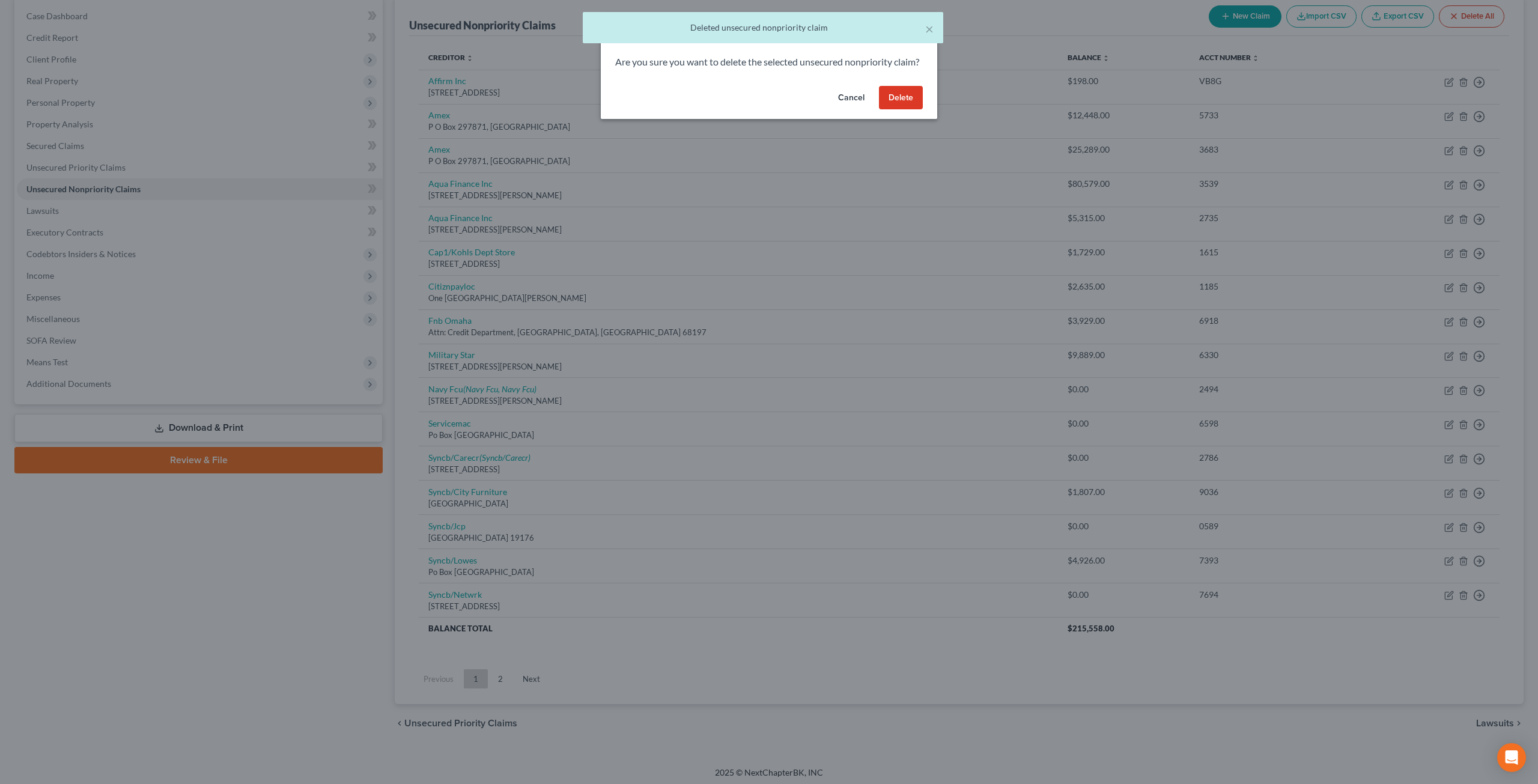
click at [889, 107] on button "Delete" at bounding box center [901, 98] width 44 height 24
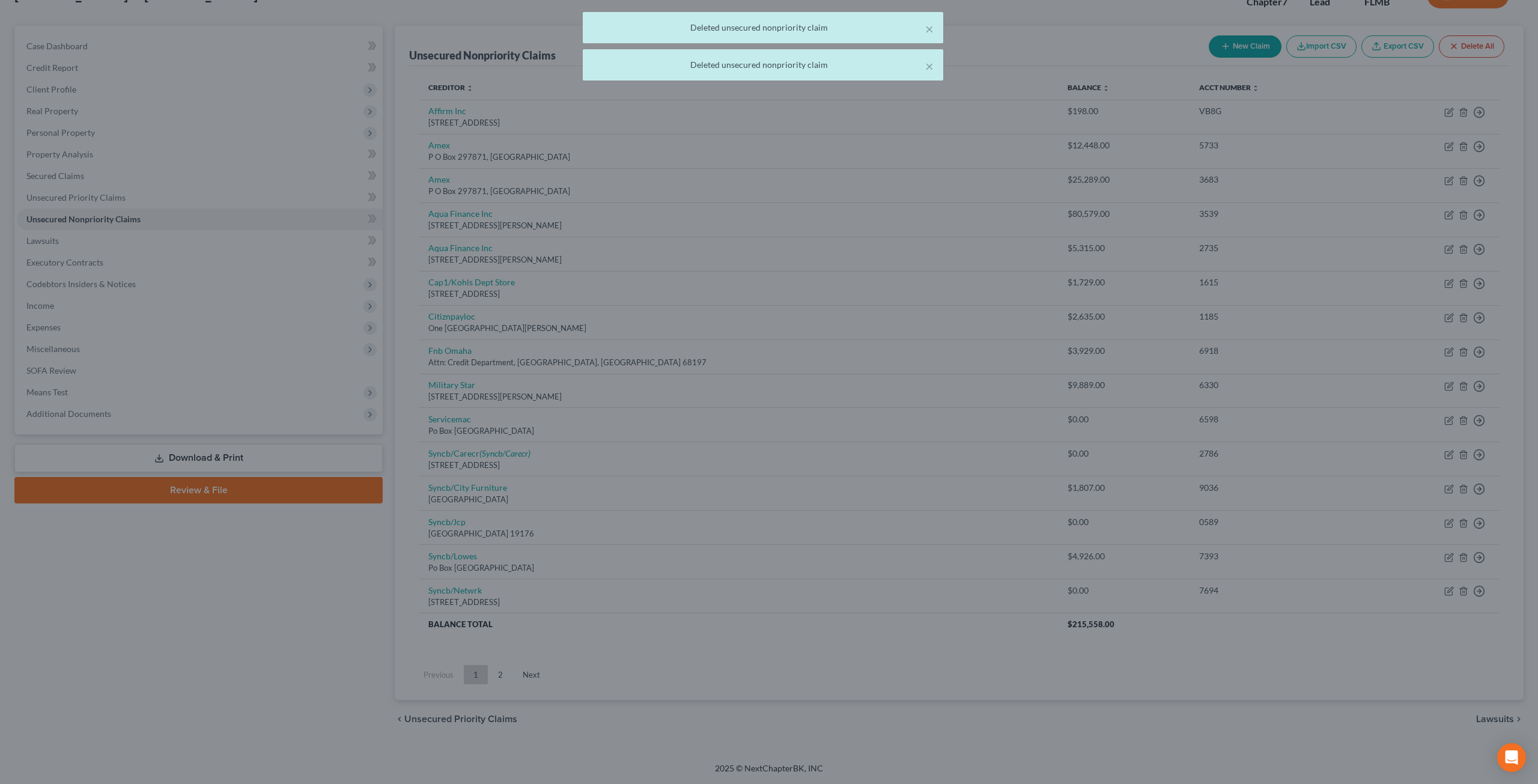
scroll to position [85, 0]
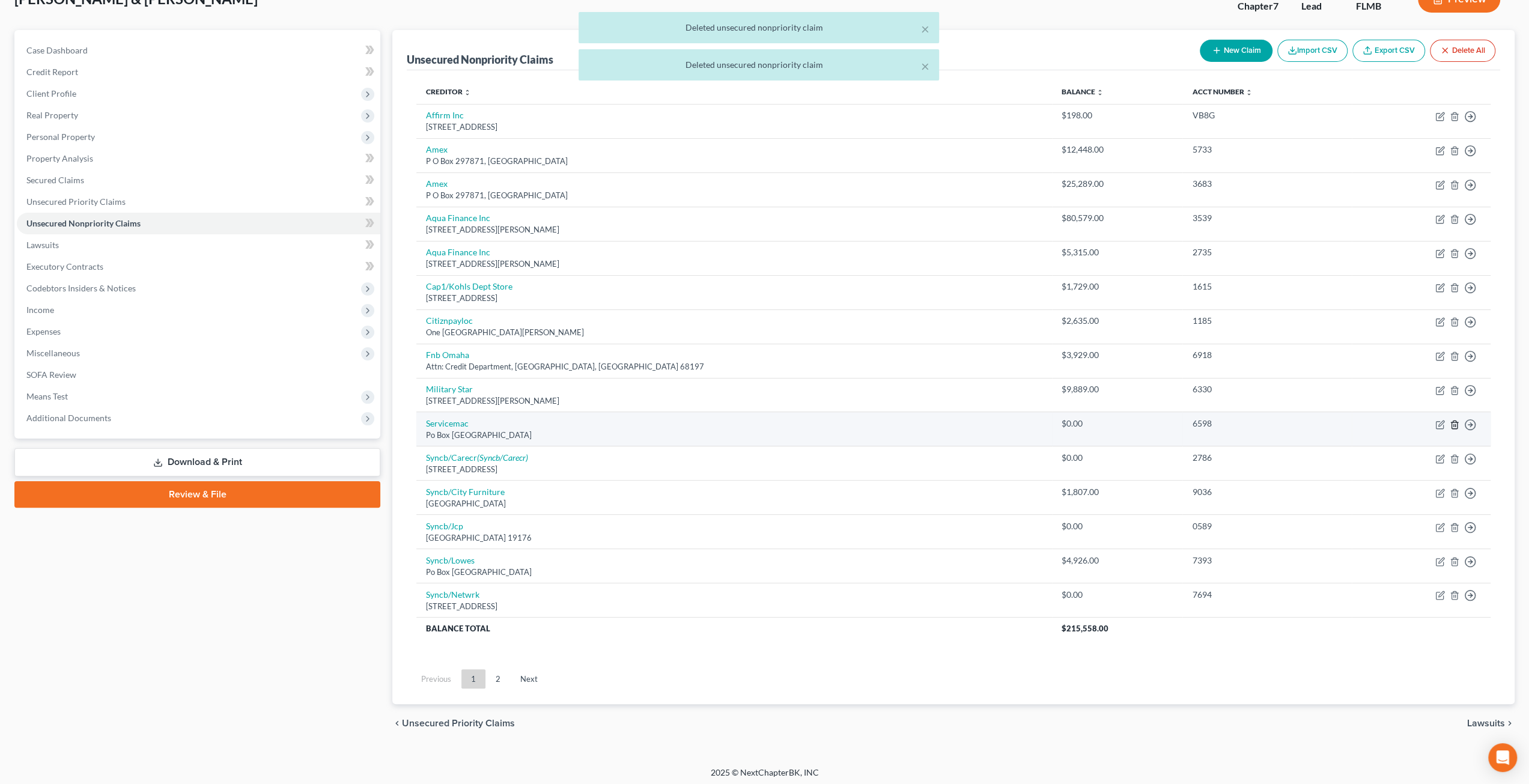
click at [1453, 422] on polyline "button" at bounding box center [1454, 422] width 7 height 0
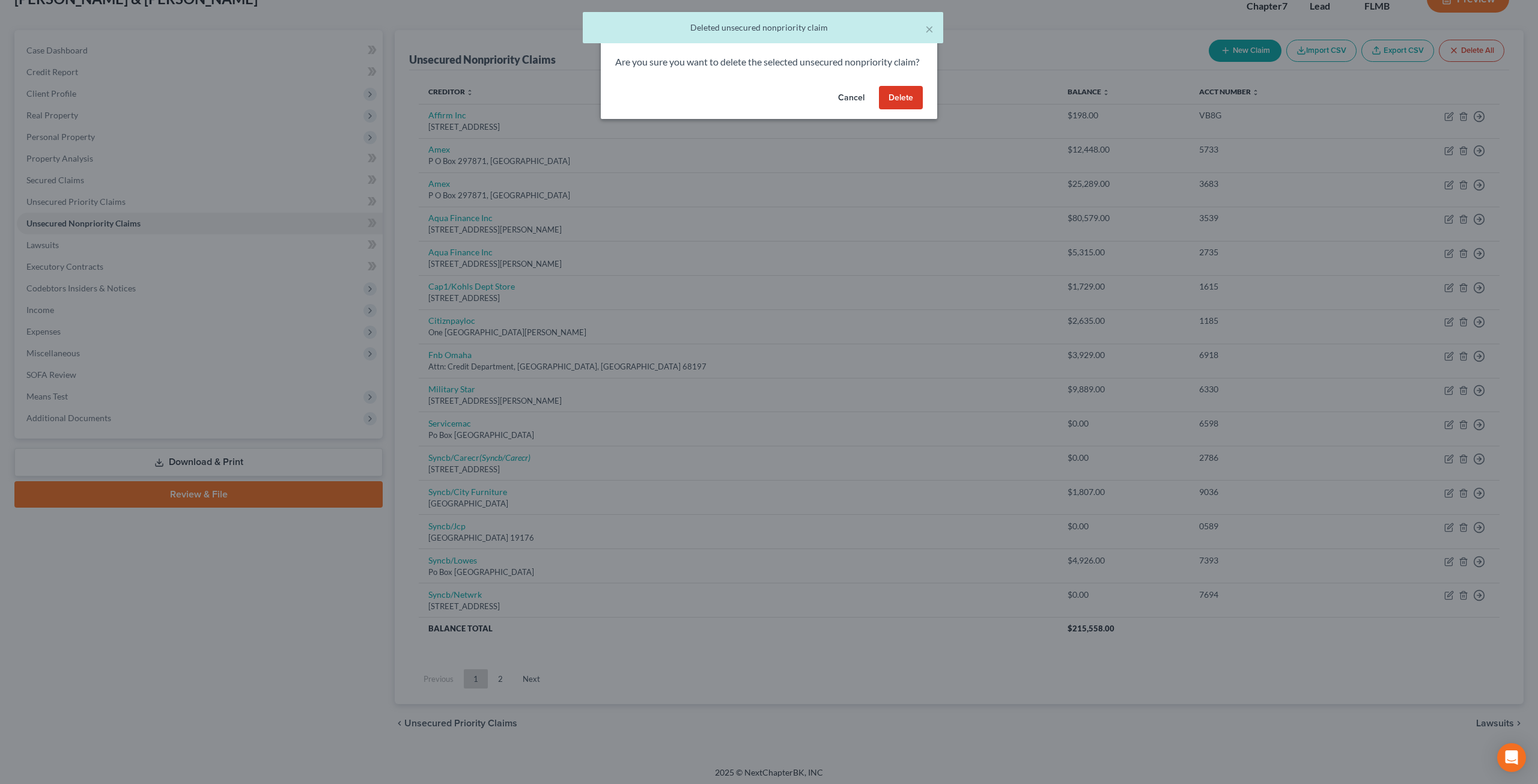
click at [912, 110] on button "Delete" at bounding box center [901, 98] width 44 height 24
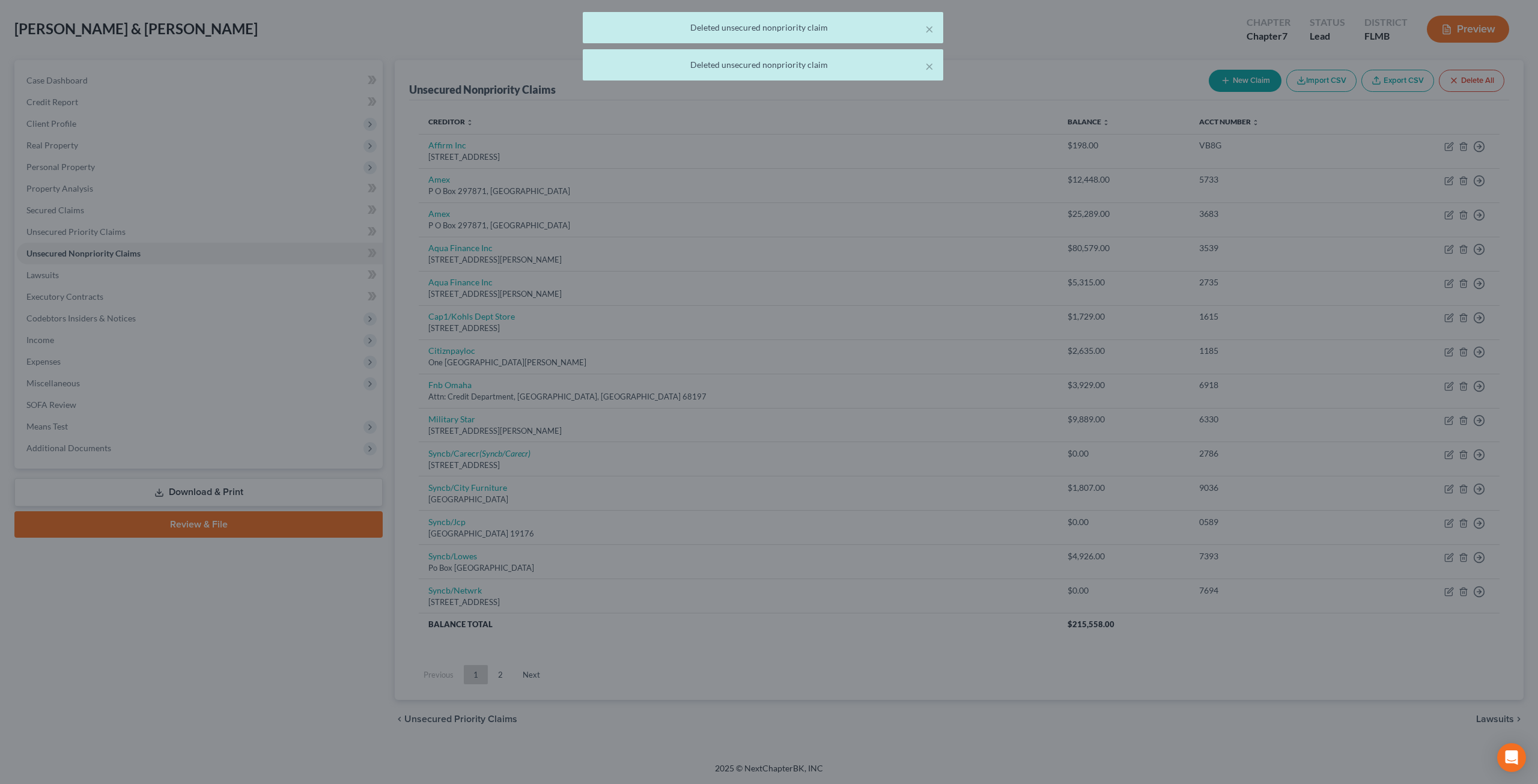
scroll to position [52, 0]
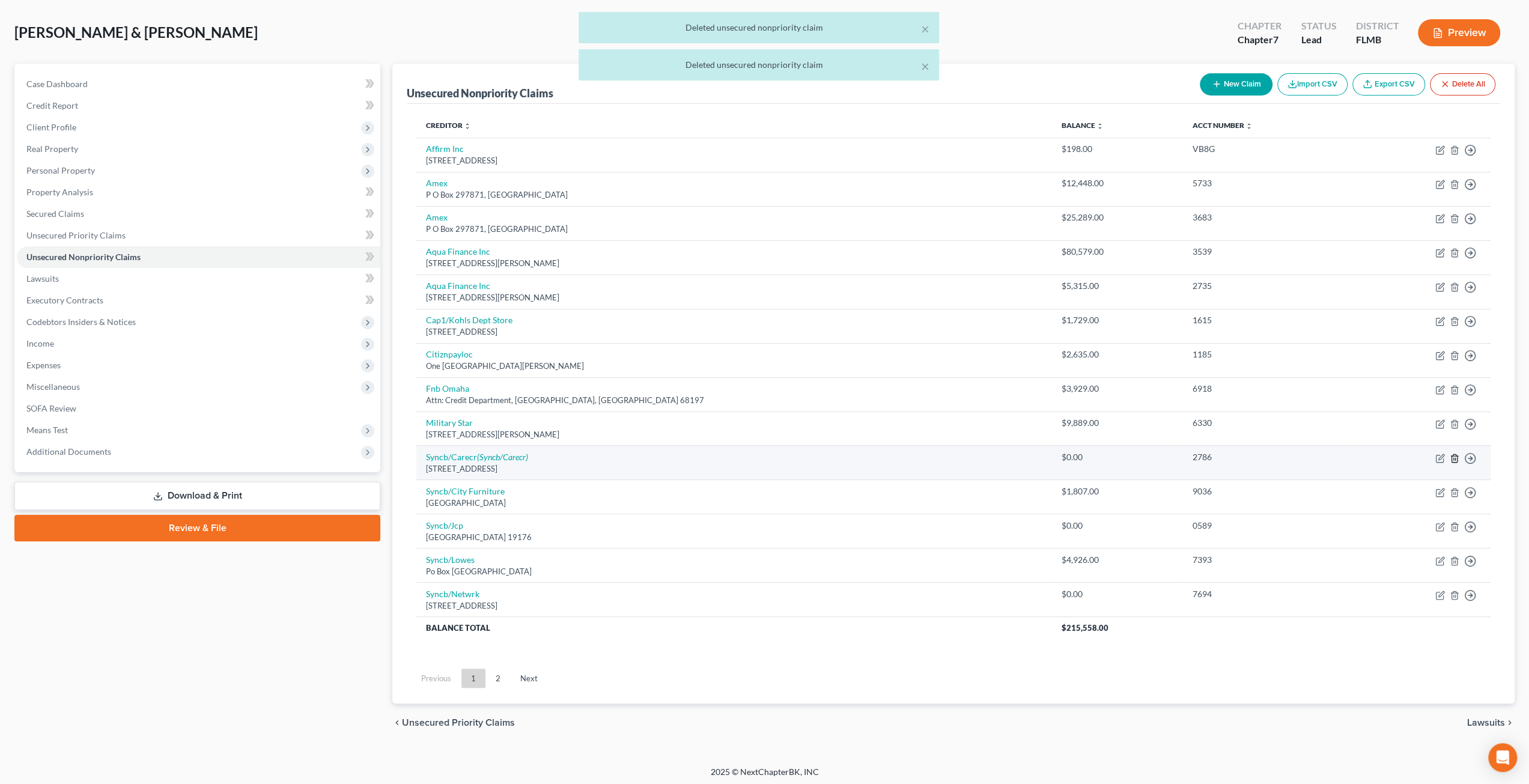
click at [1454, 455] on icon "button" at bounding box center [1454, 458] width 9 height 9
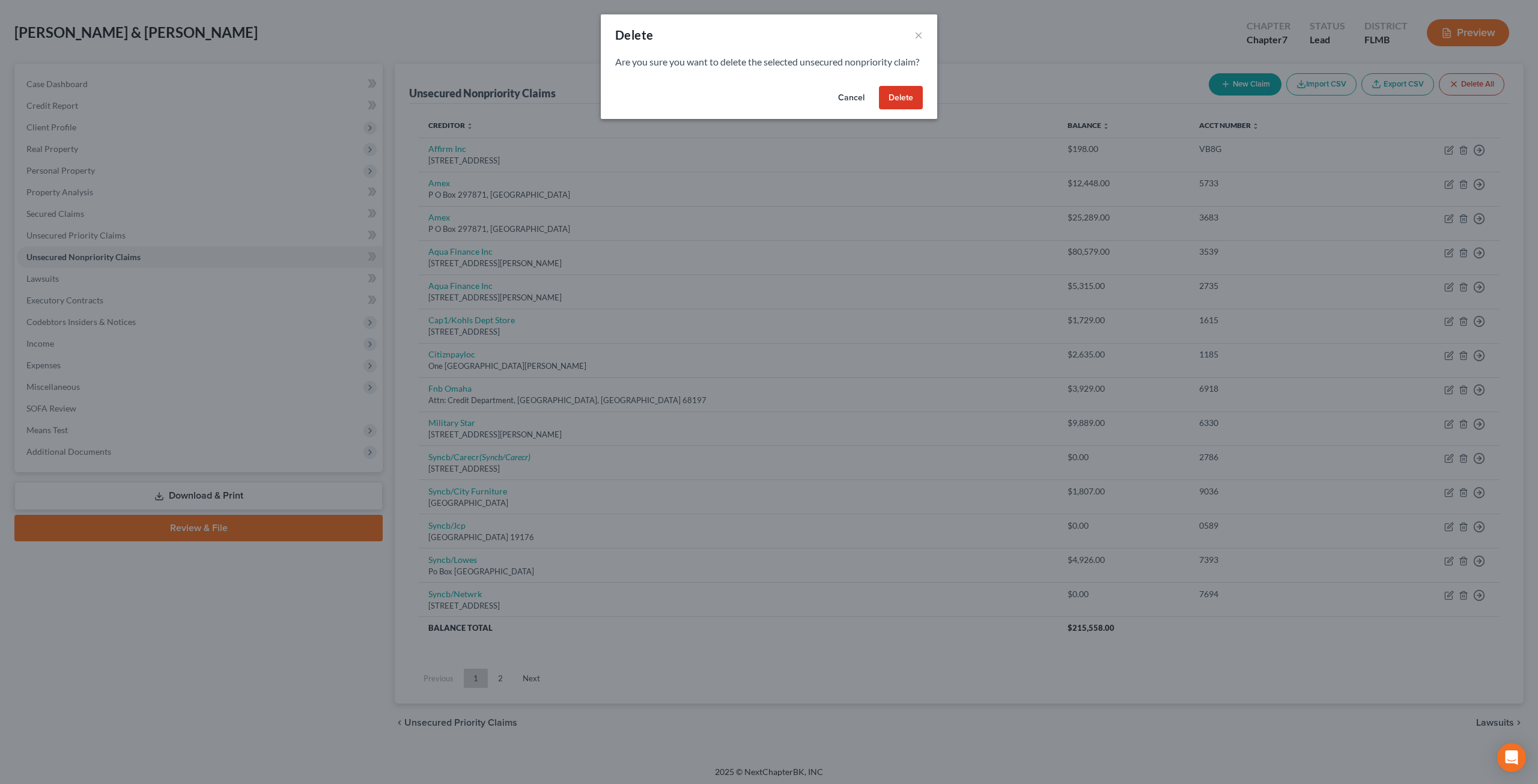
click at [909, 103] on button "Delete" at bounding box center [901, 98] width 44 height 24
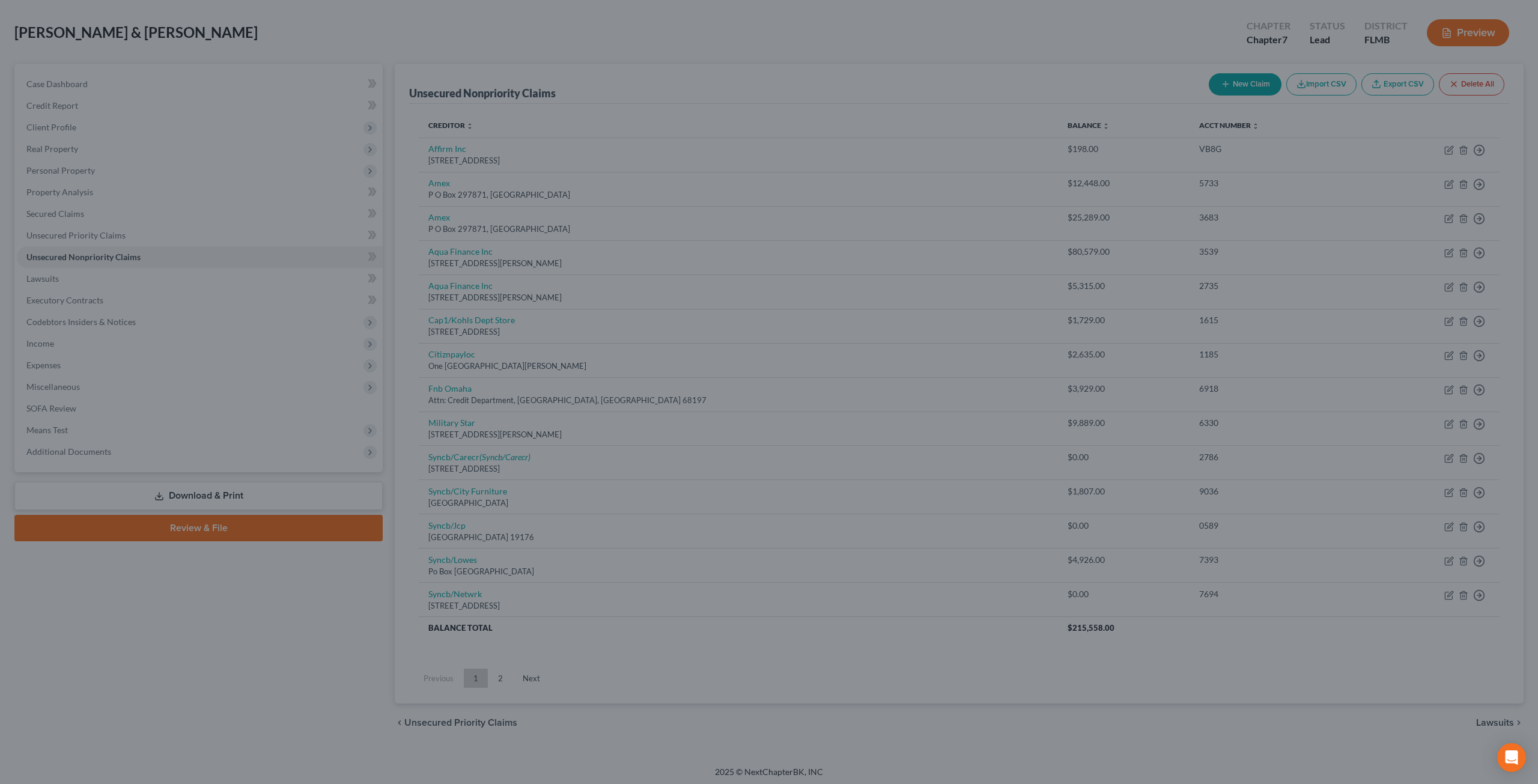
scroll to position [17, 0]
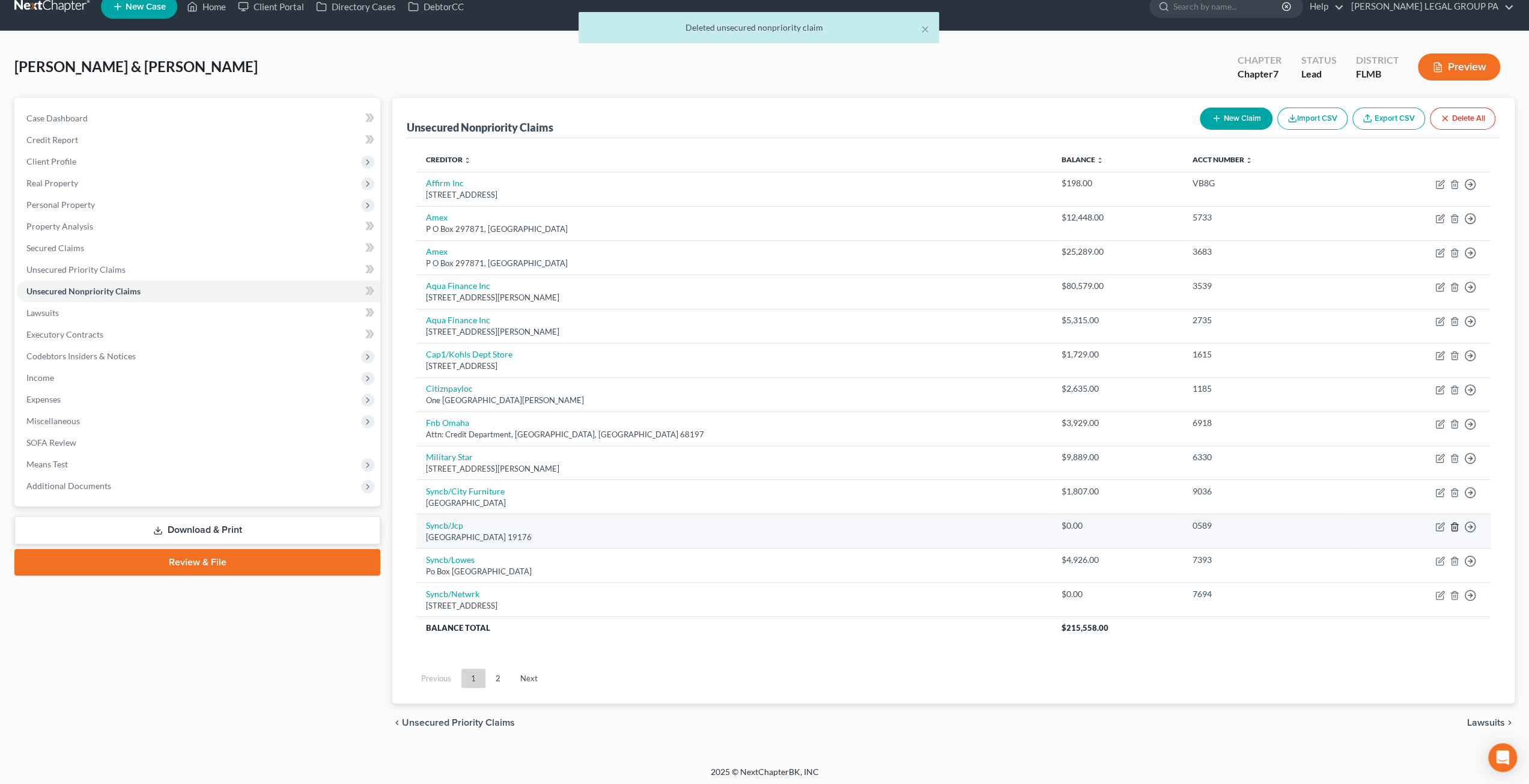
click at [1454, 526] on line "button" at bounding box center [1454, 528] width 0 height 2
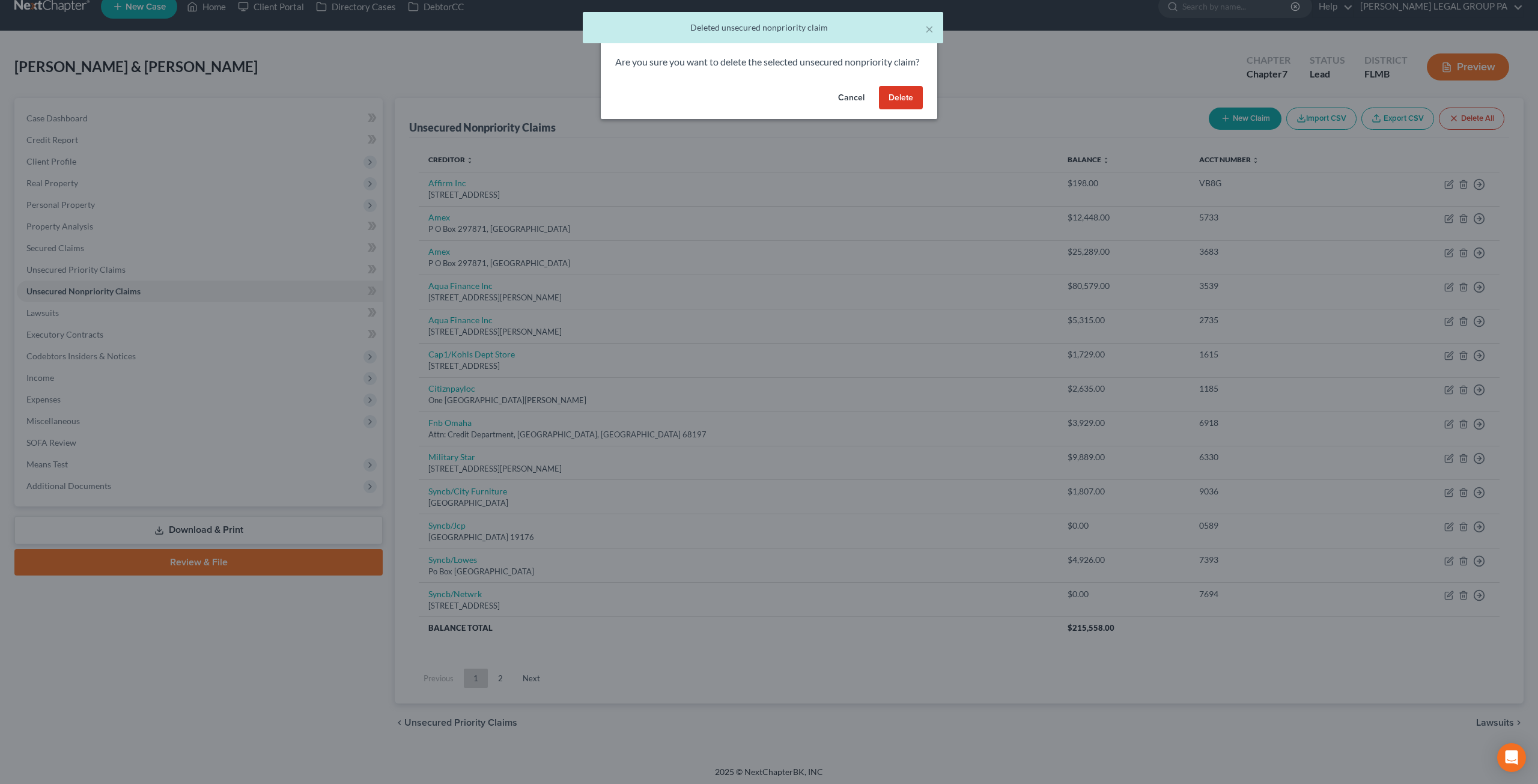
click at [898, 110] on button "Delete" at bounding box center [901, 98] width 44 height 24
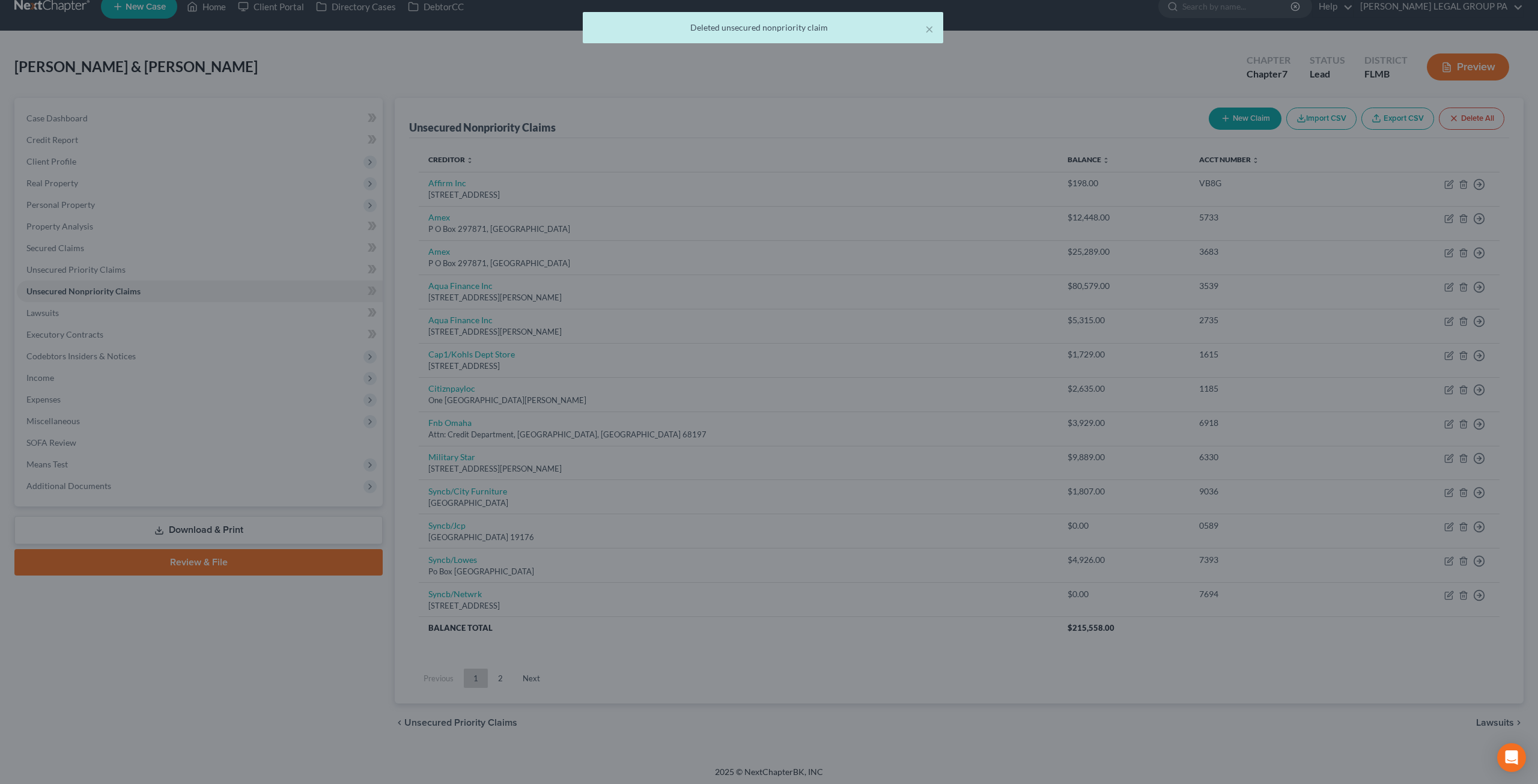
scroll to position [0, 0]
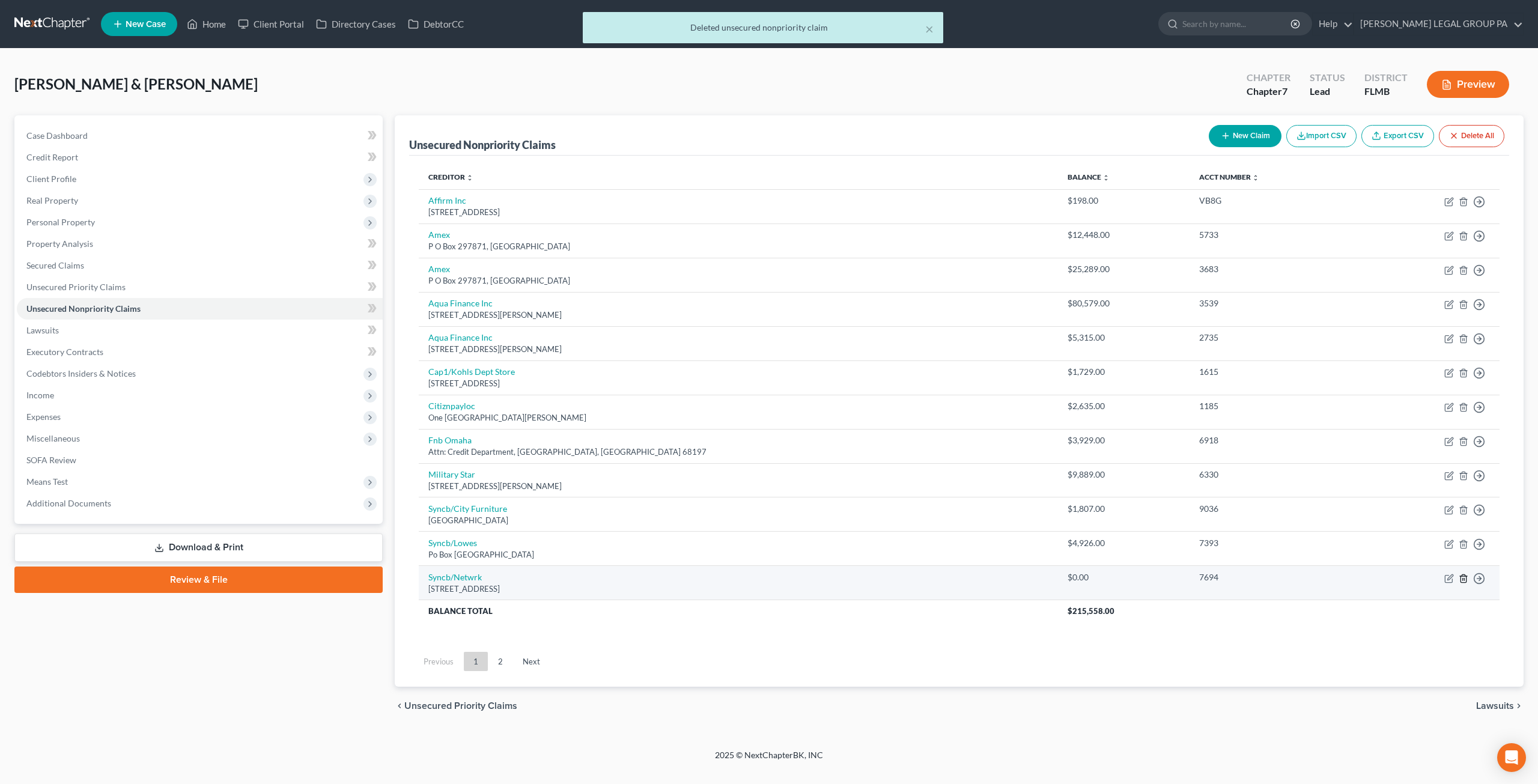
click at [1463, 574] on icon "button" at bounding box center [1463, 578] width 9 height 9
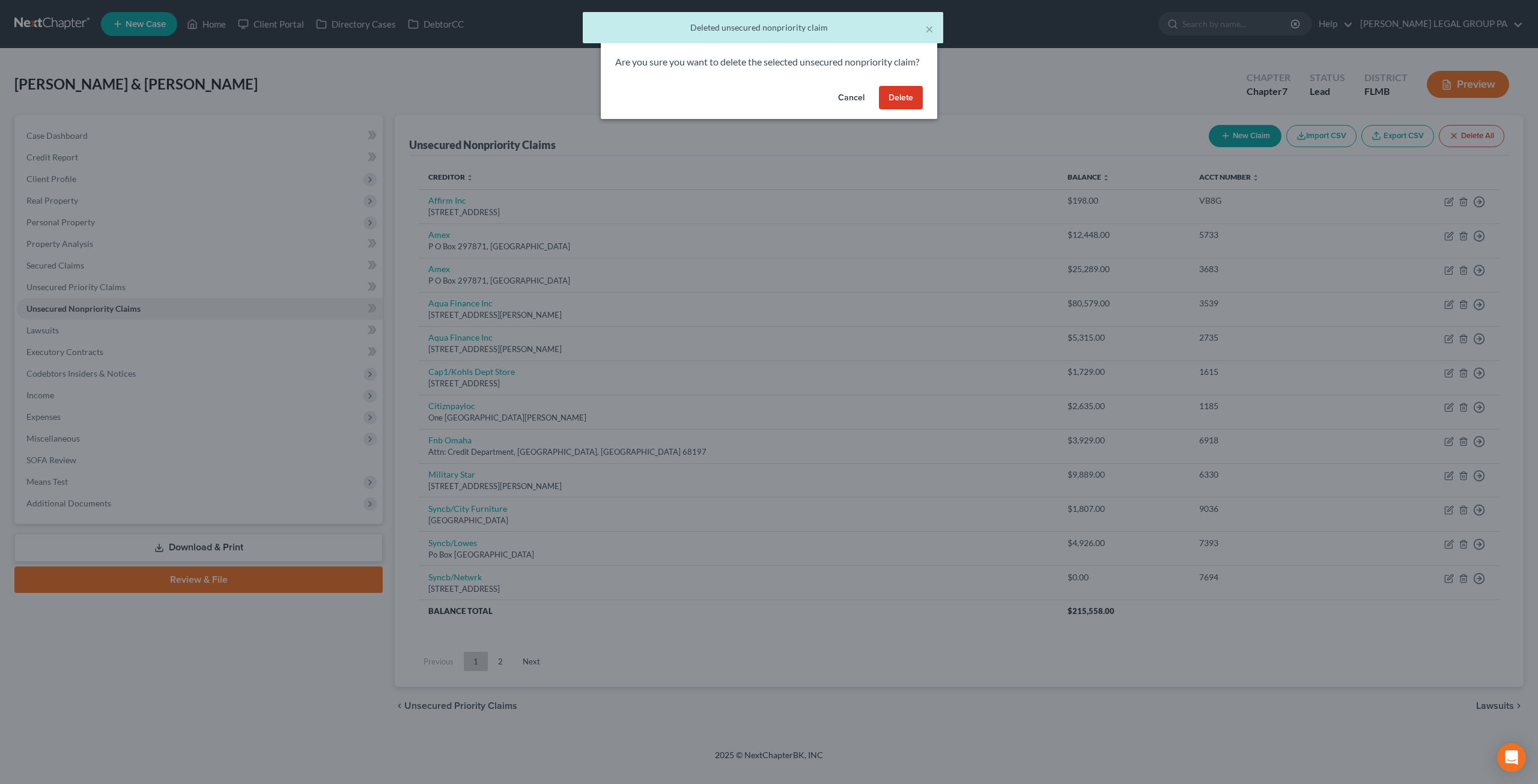
click at [898, 110] on button "Delete" at bounding box center [901, 98] width 44 height 24
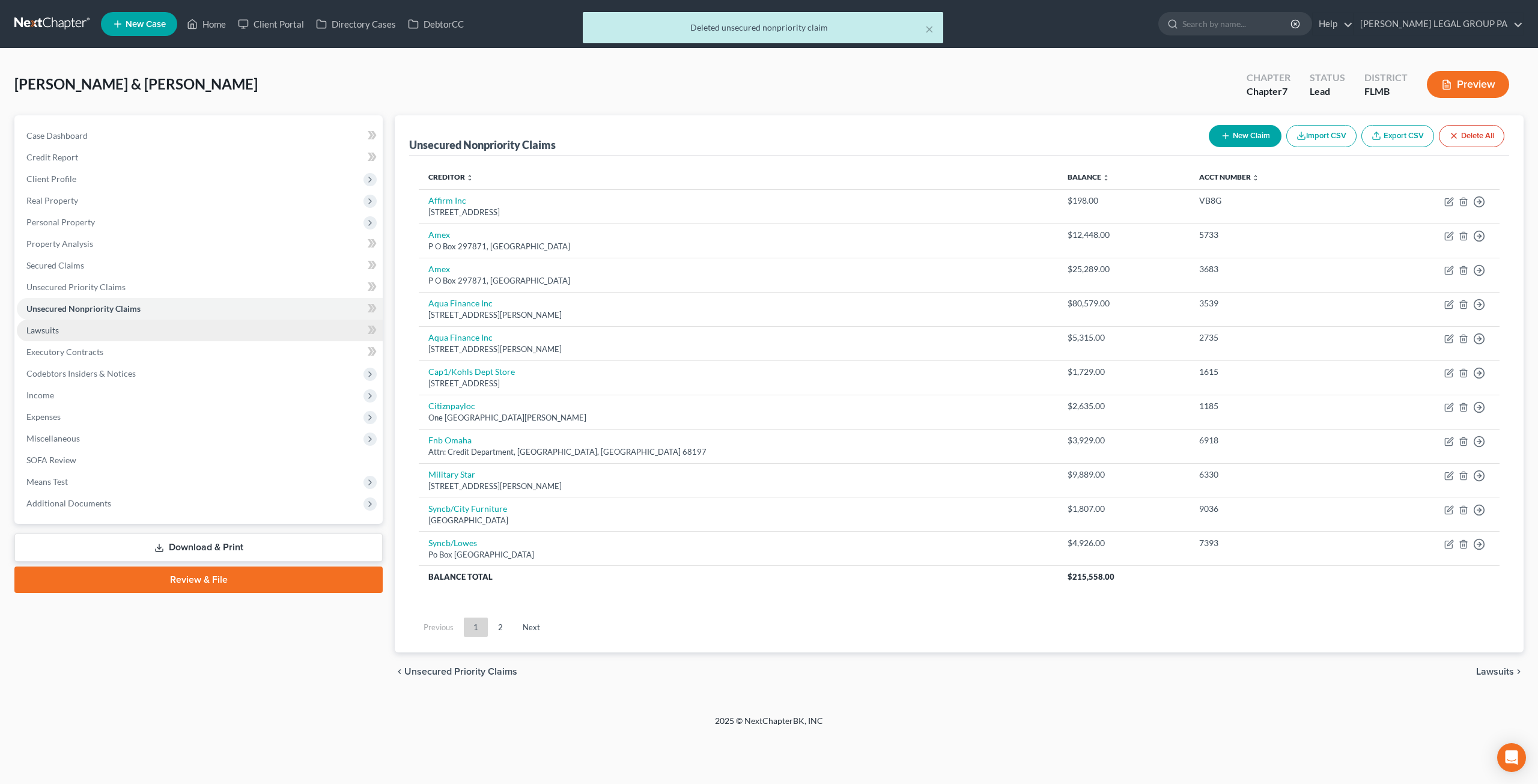
click at [129, 329] on link "Lawsuits" at bounding box center [200, 330] width 366 height 22
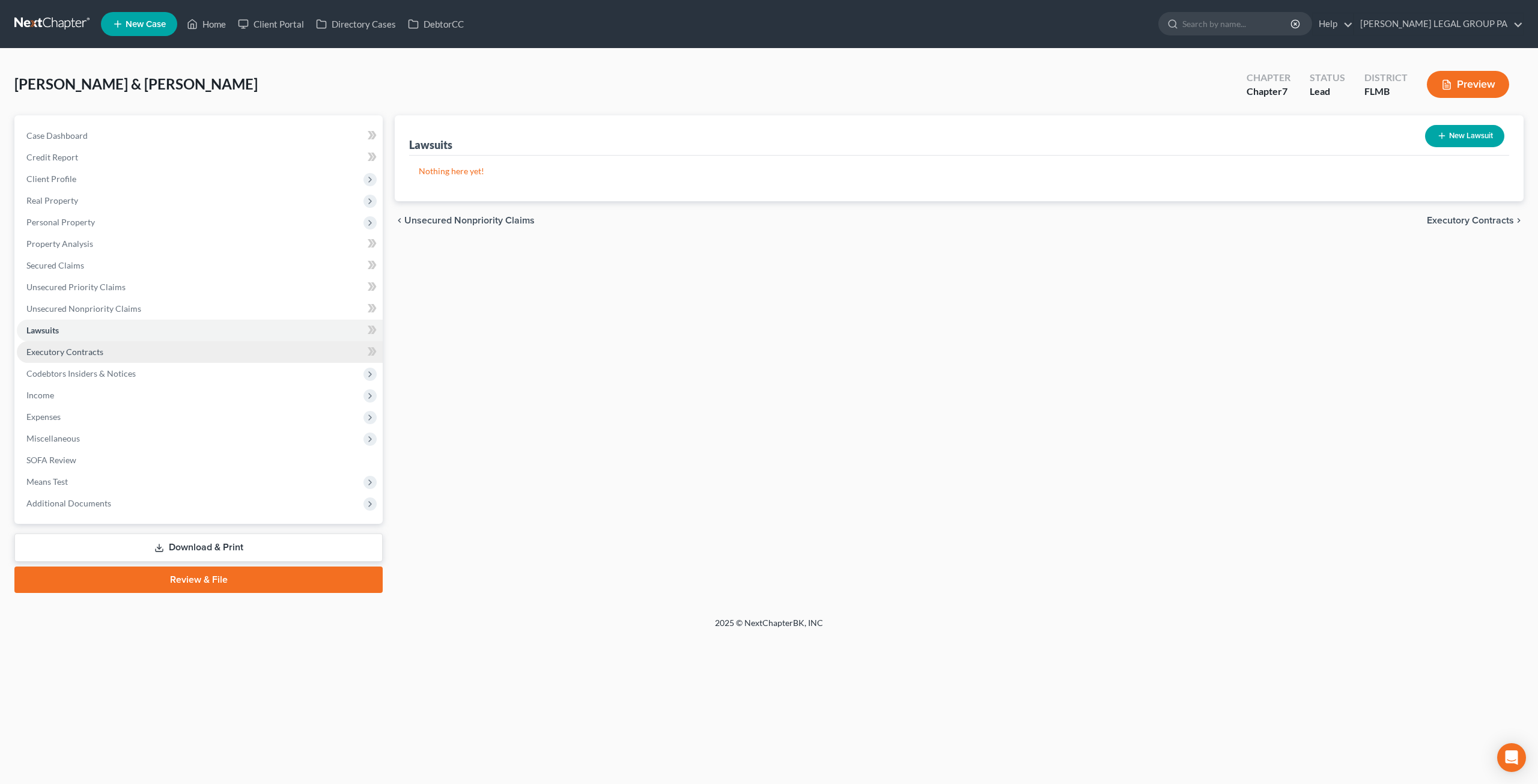
click at [100, 355] on span "Executory Contracts" at bounding box center [65, 352] width 77 height 10
click at [114, 370] on span "Codebtors Insiders & Notices" at bounding box center [81, 373] width 110 height 10
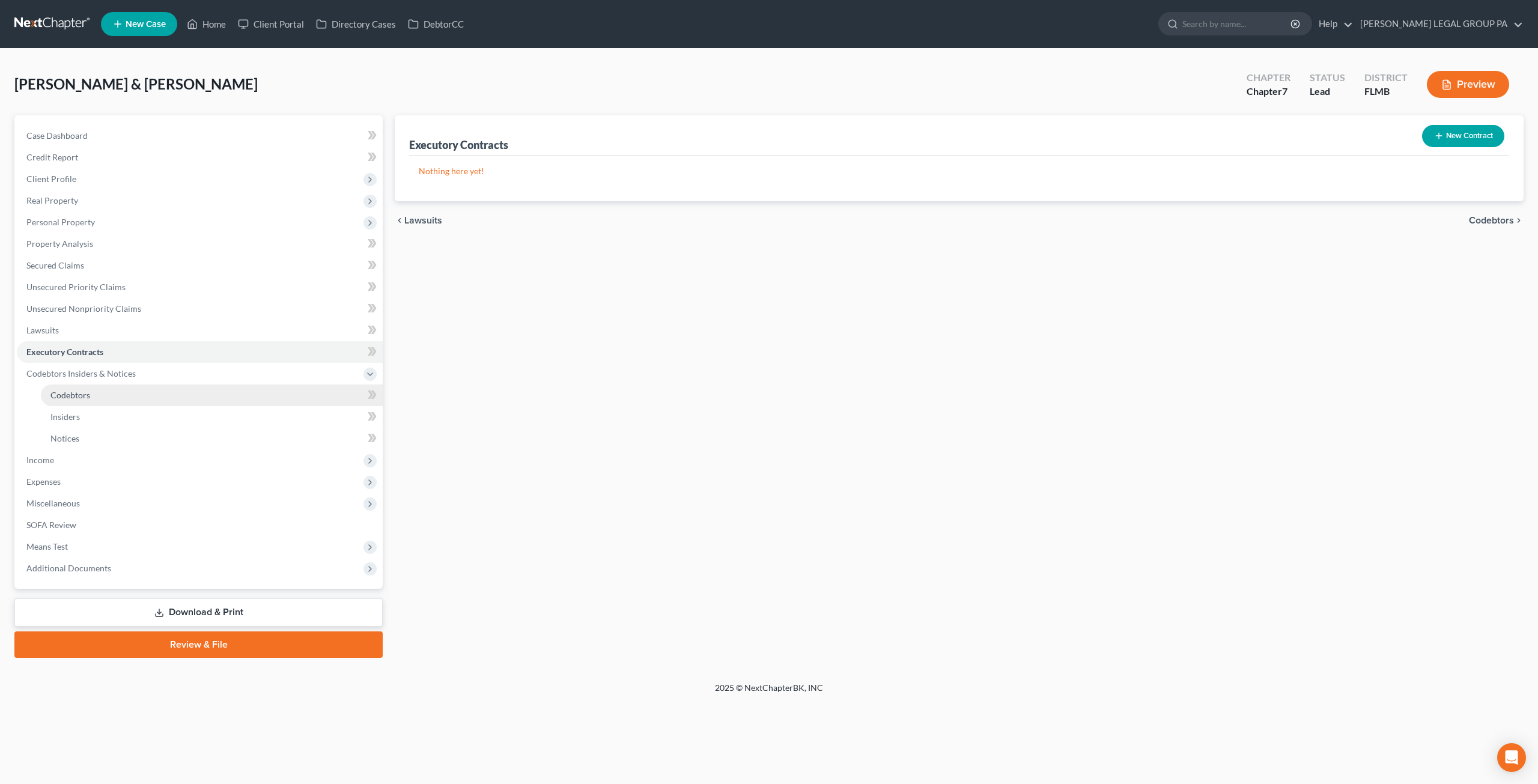
click at [89, 399] on span "Codebtors" at bounding box center [70, 394] width 40 height 10
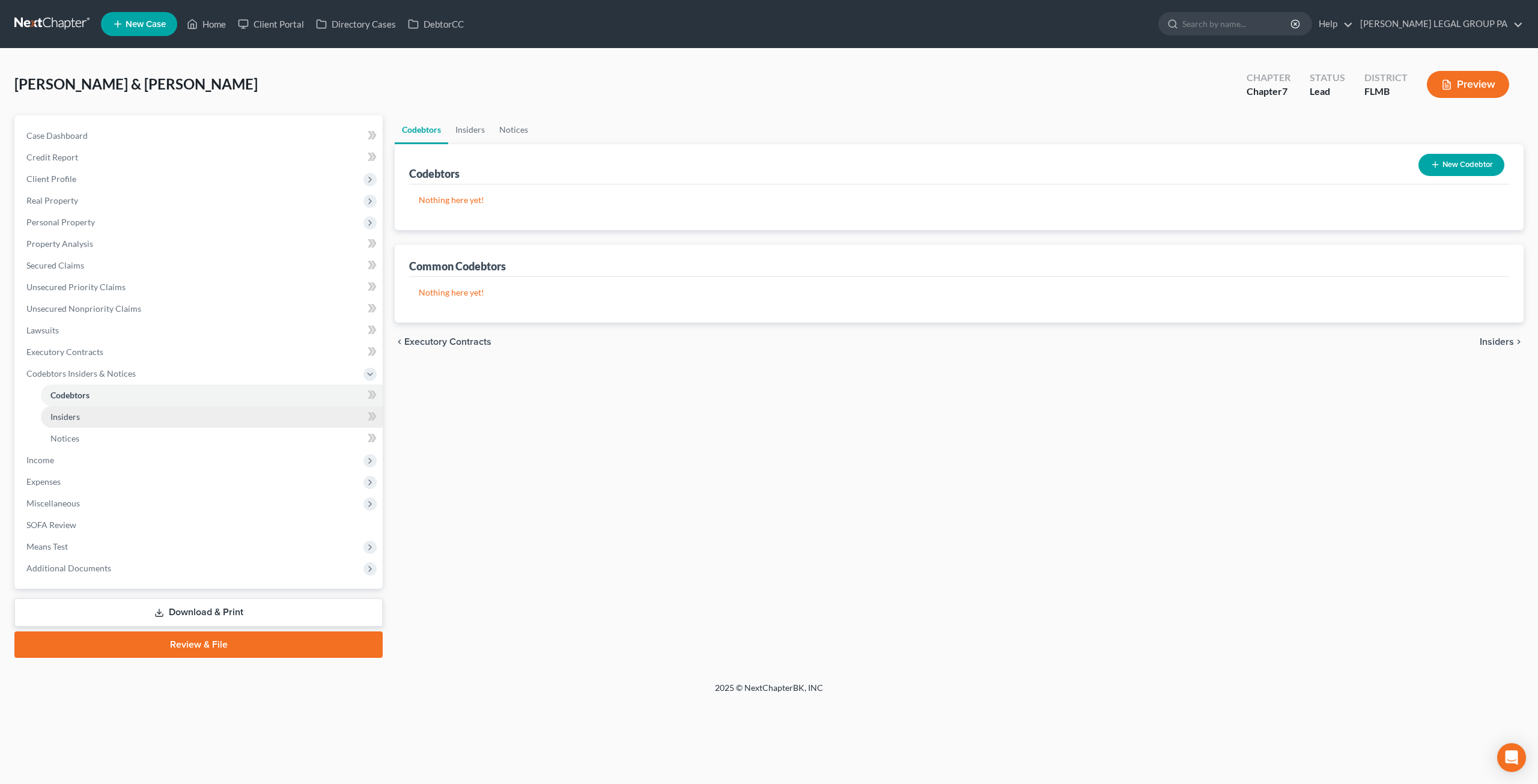
click at [80, 419] on link "Insiders" at bounding box center [212, 417] width 342 height 22
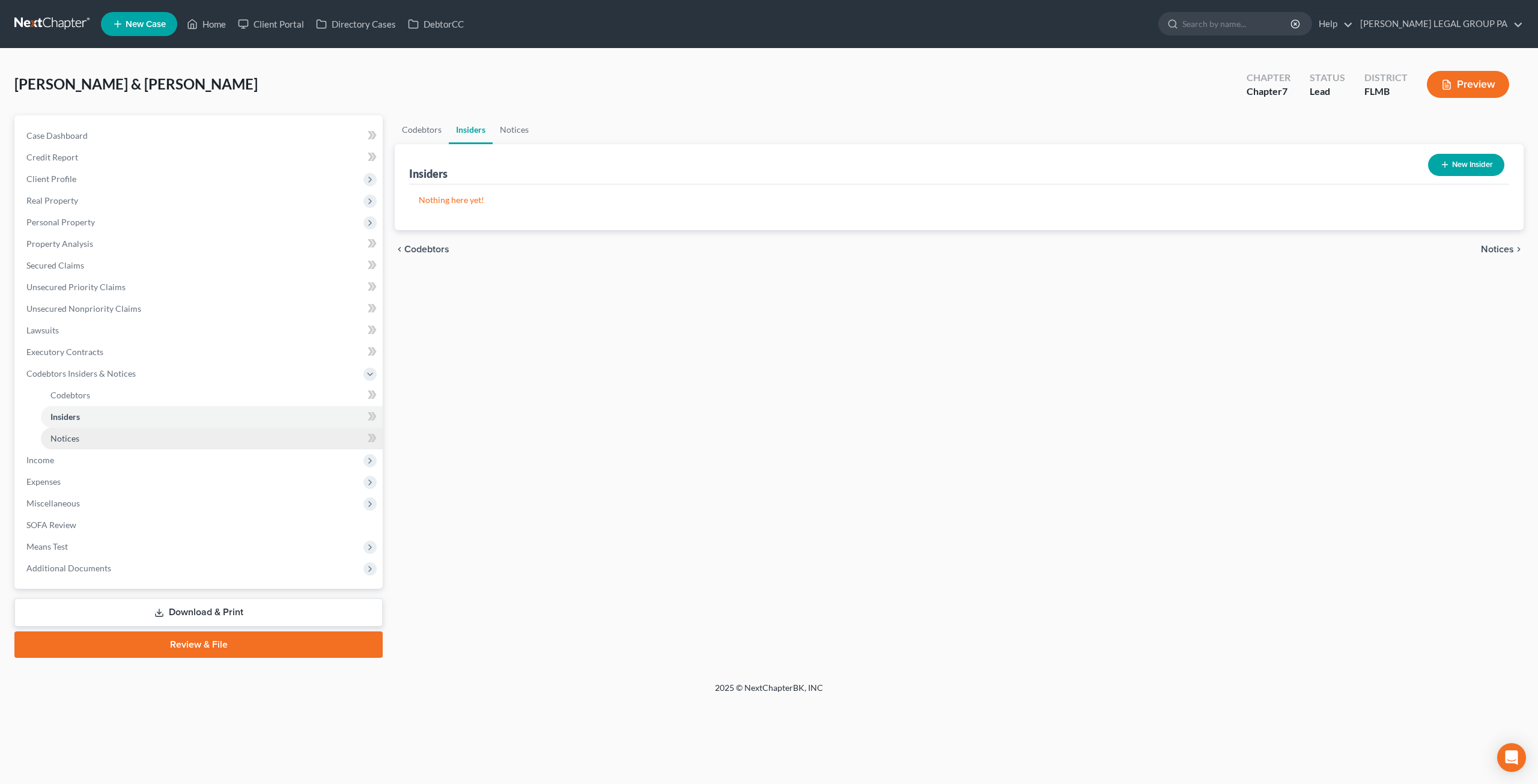
click at [73, 436] on span "Notices" at bounding box center [65, 438] width 29 height 10
click at [59, 457] on span "Income" at bounding box center [200, 460] width 366 height 22
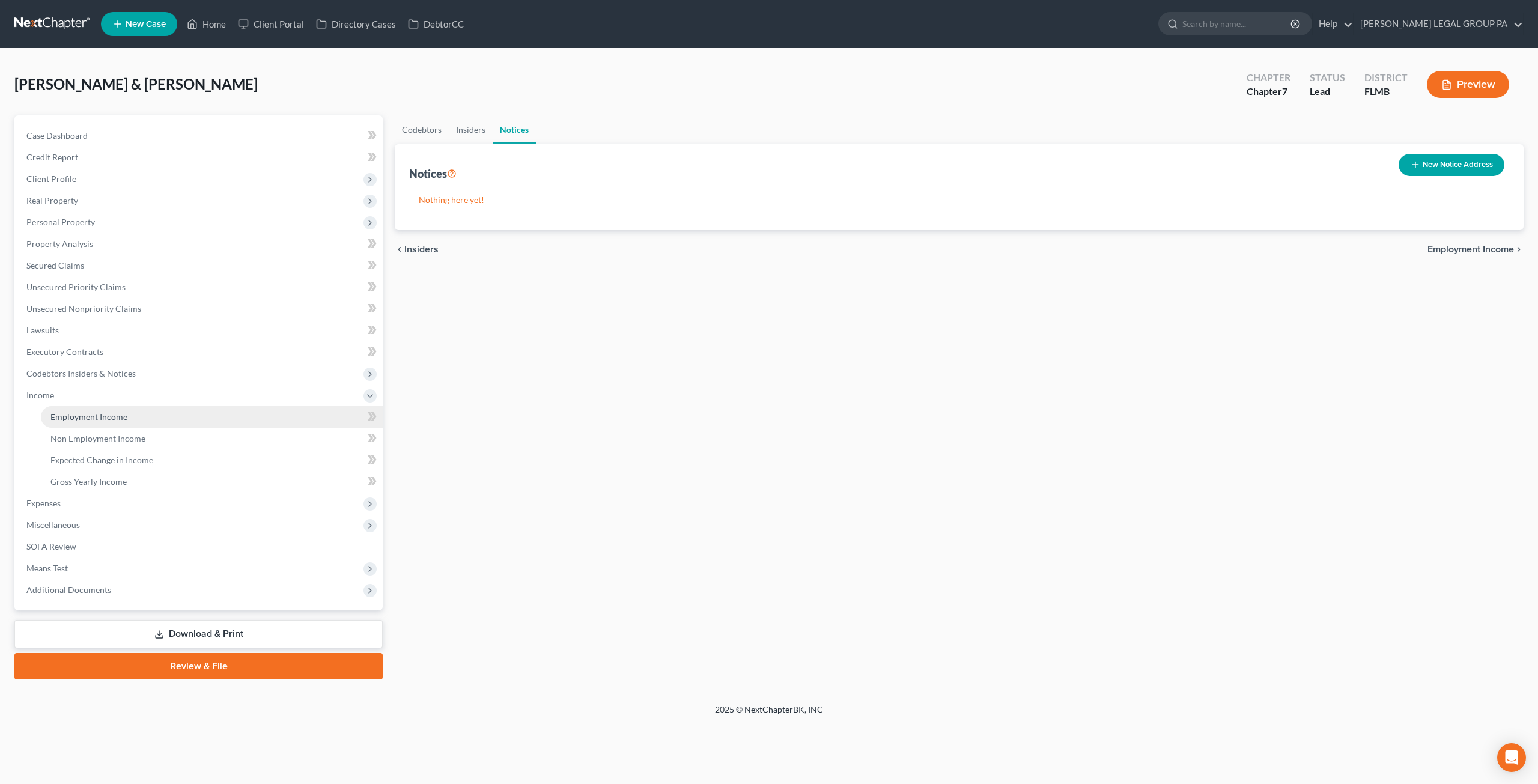
click at [108, 422] on link "Employment Income" at bounding box center [212, 417] width 342 height 22
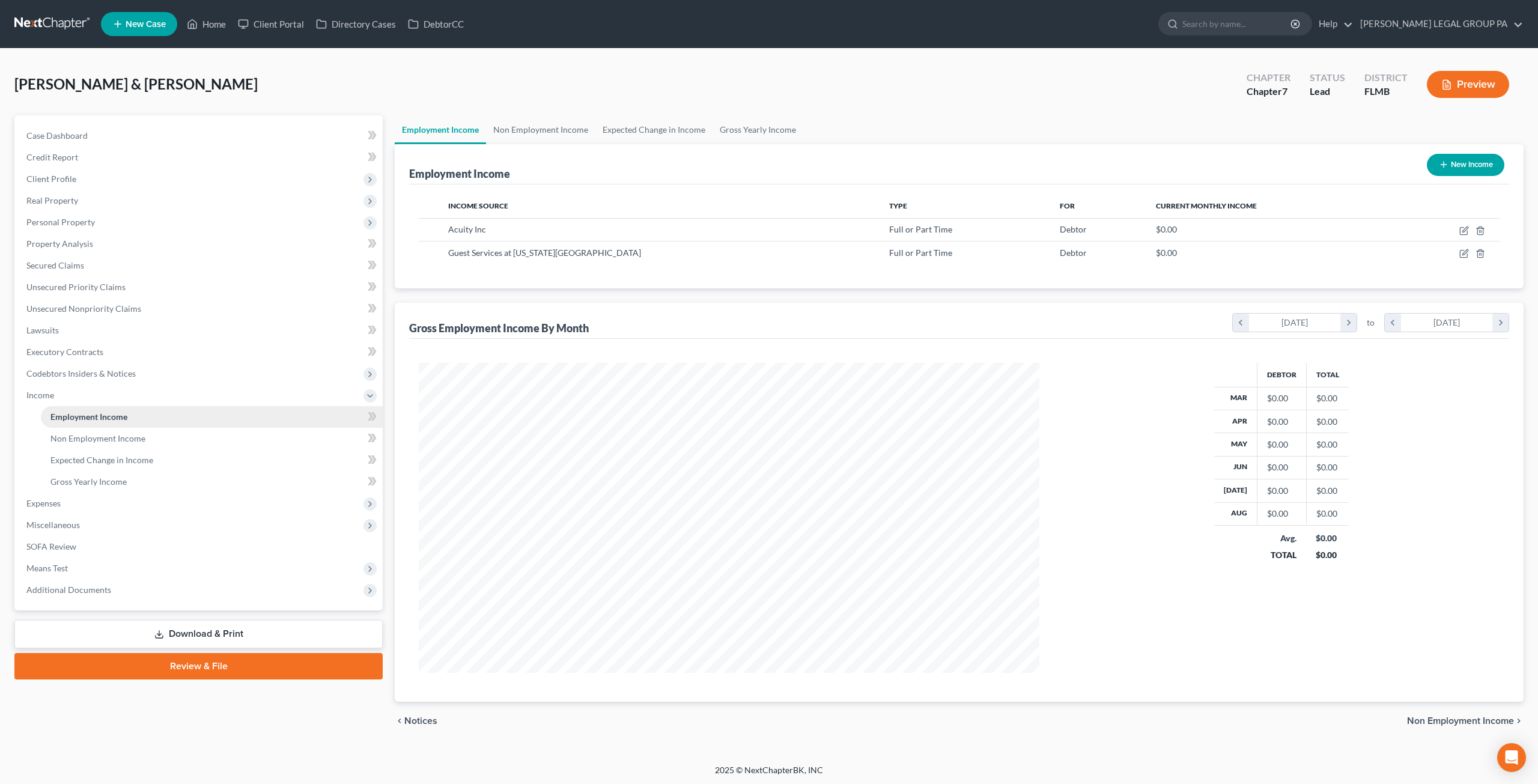
scroll to position [310, 644]
click at [164, 437] on link "Non Employment Income" at bounding box center [212, 438] width 342 height 22
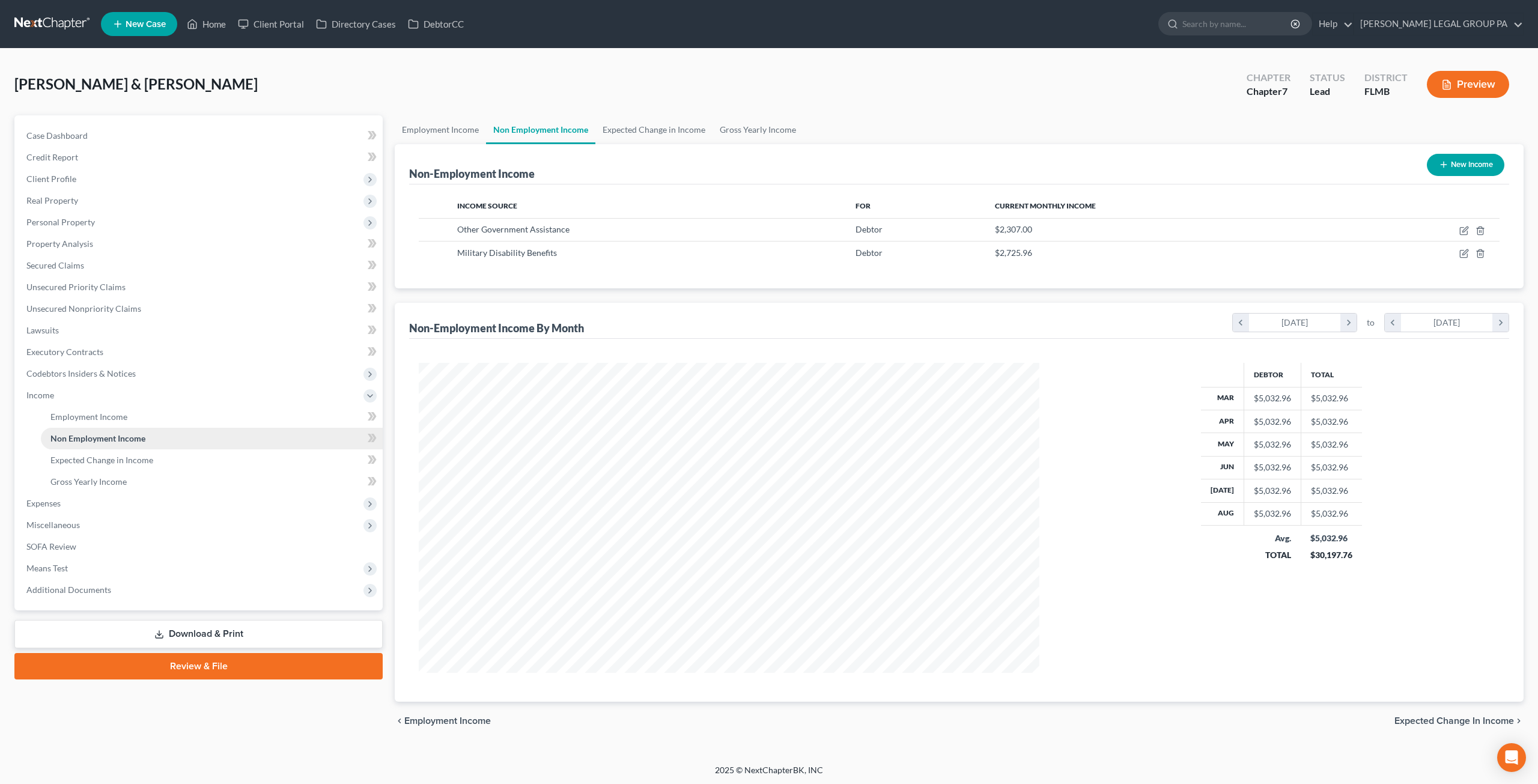
scroll to position [310, 644]
click at [121, 465] on link "Expected Change in Income" at bounding box center [212, 460] width 342 height 22
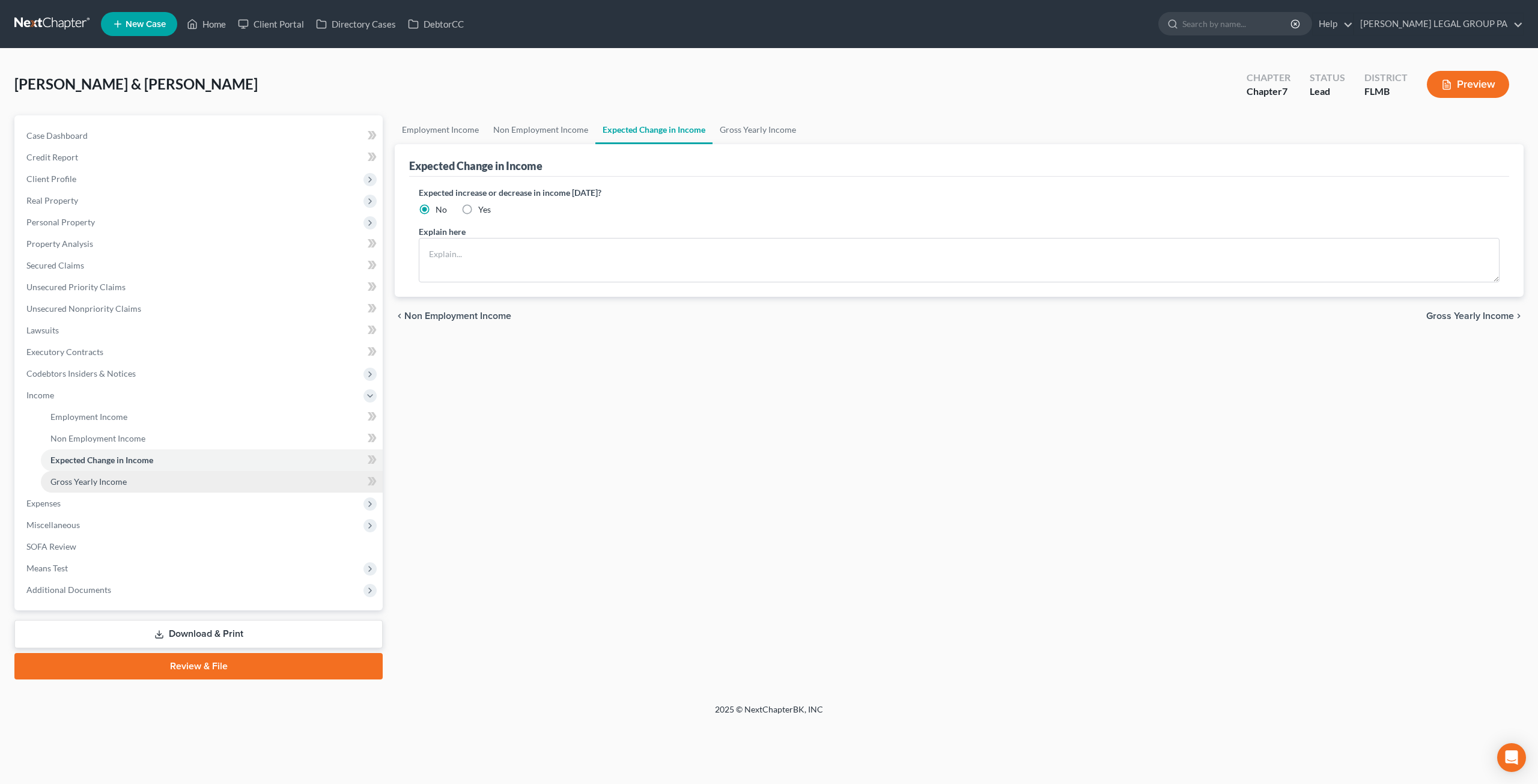
click at [123, 477] on span "Gross Yearly Income" at bounding box center [88, 481] width 77 height 10
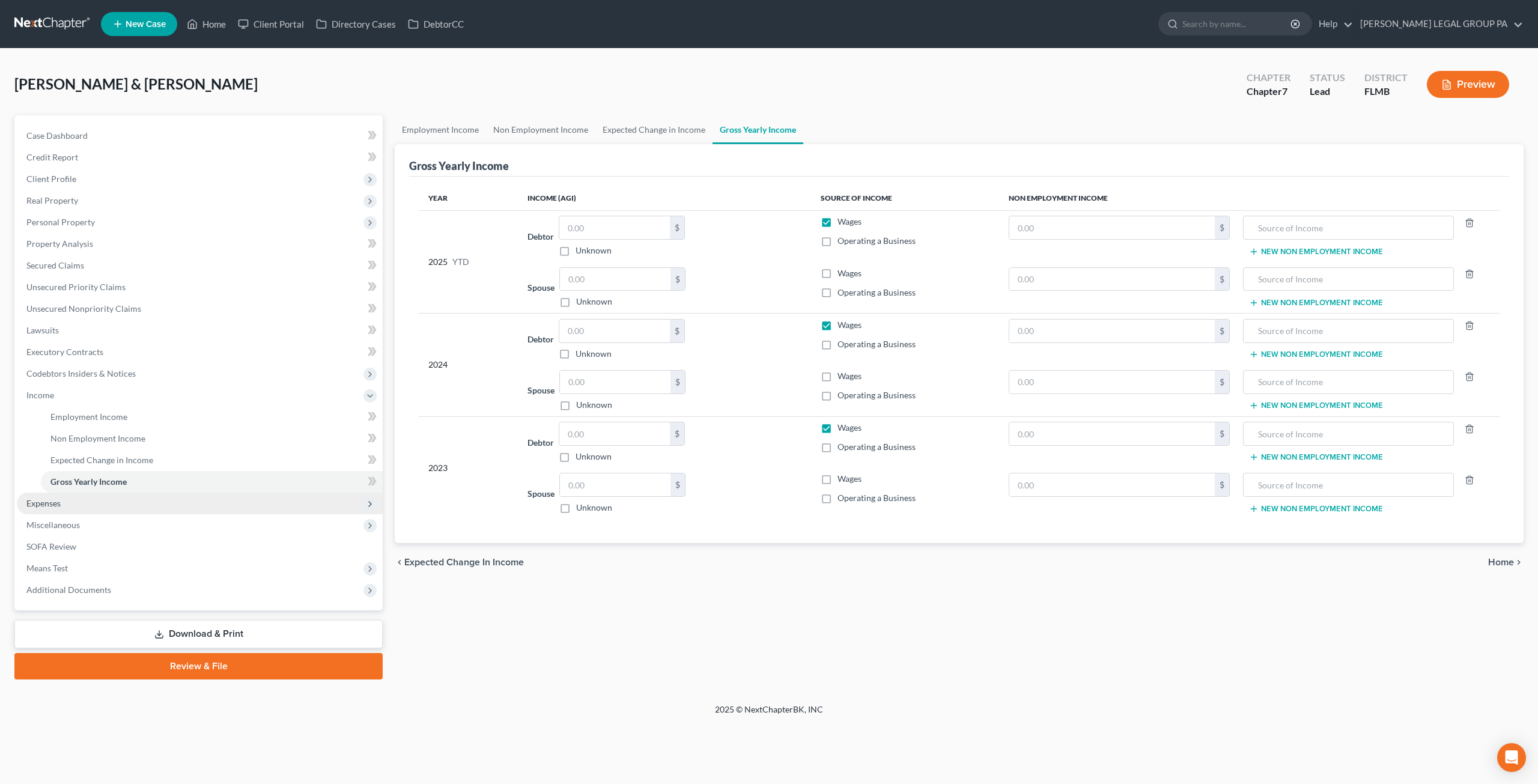
click at [98, 497] on span "Expenses" at bounding box center [200, 503] width 366 height 22
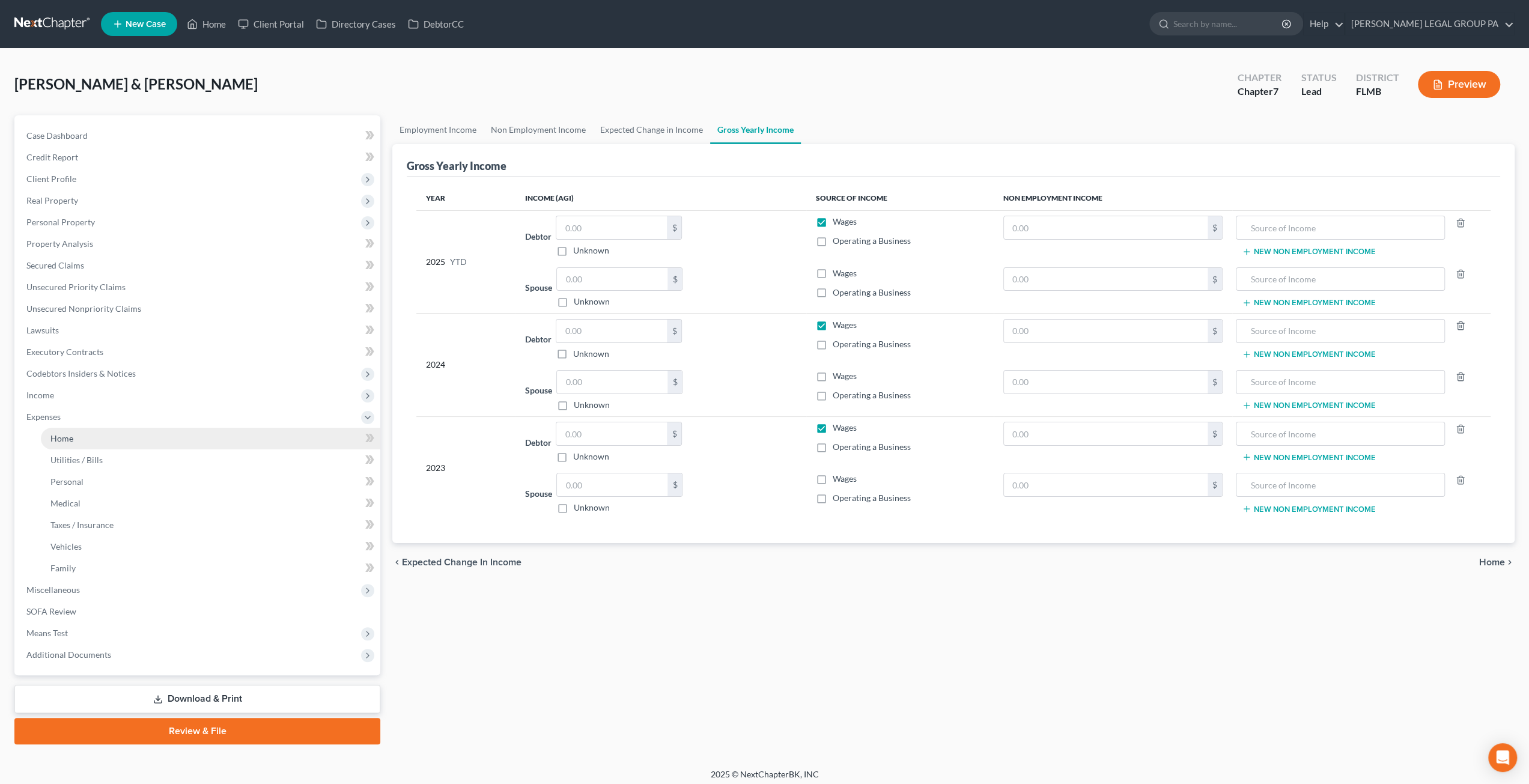
click at [77, 443] on link "Home" at bounding box center [210, 438] width 339 height 22
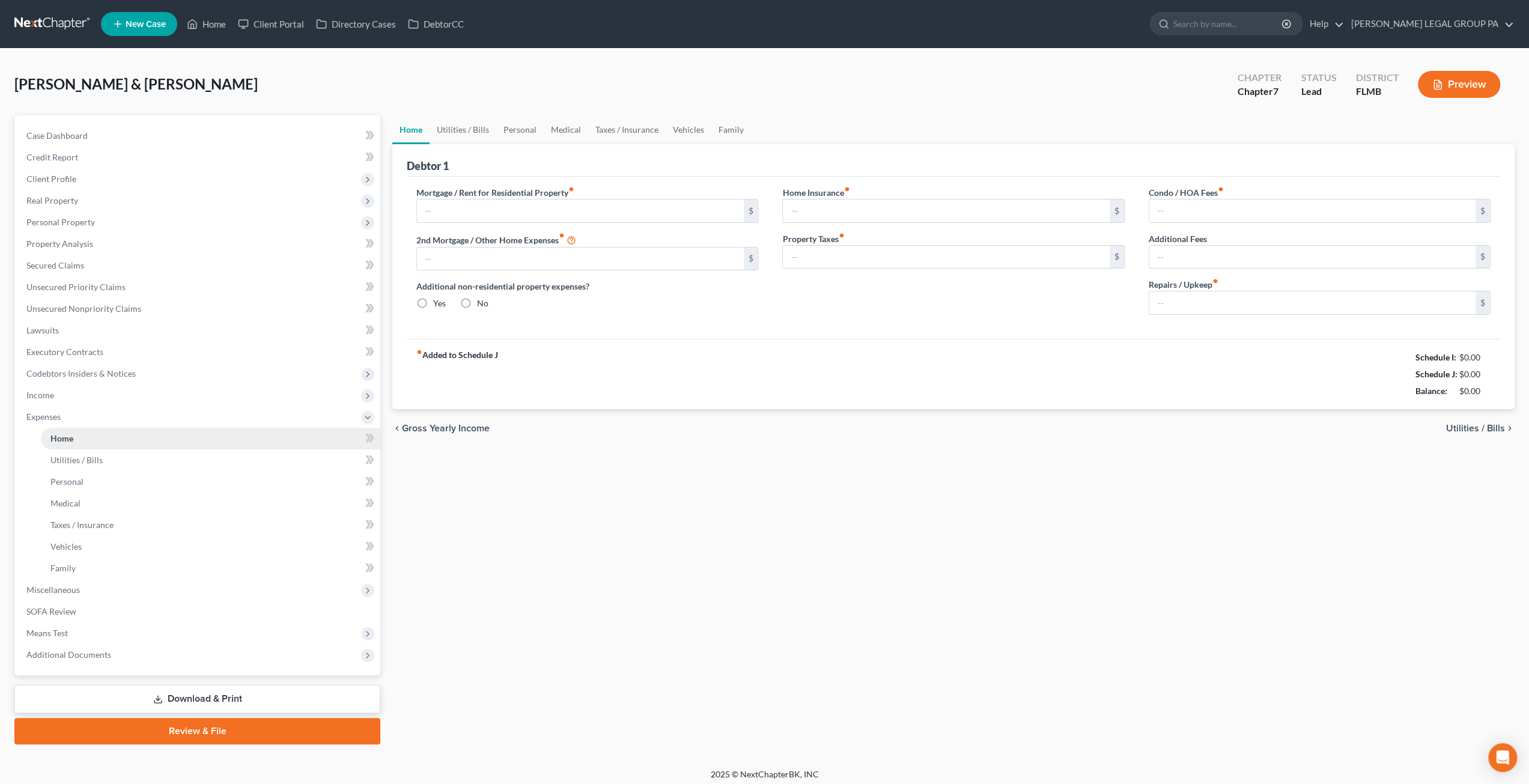
type input "3,194.99"
type input "0.00"
radio input "true"
type input "0.00"
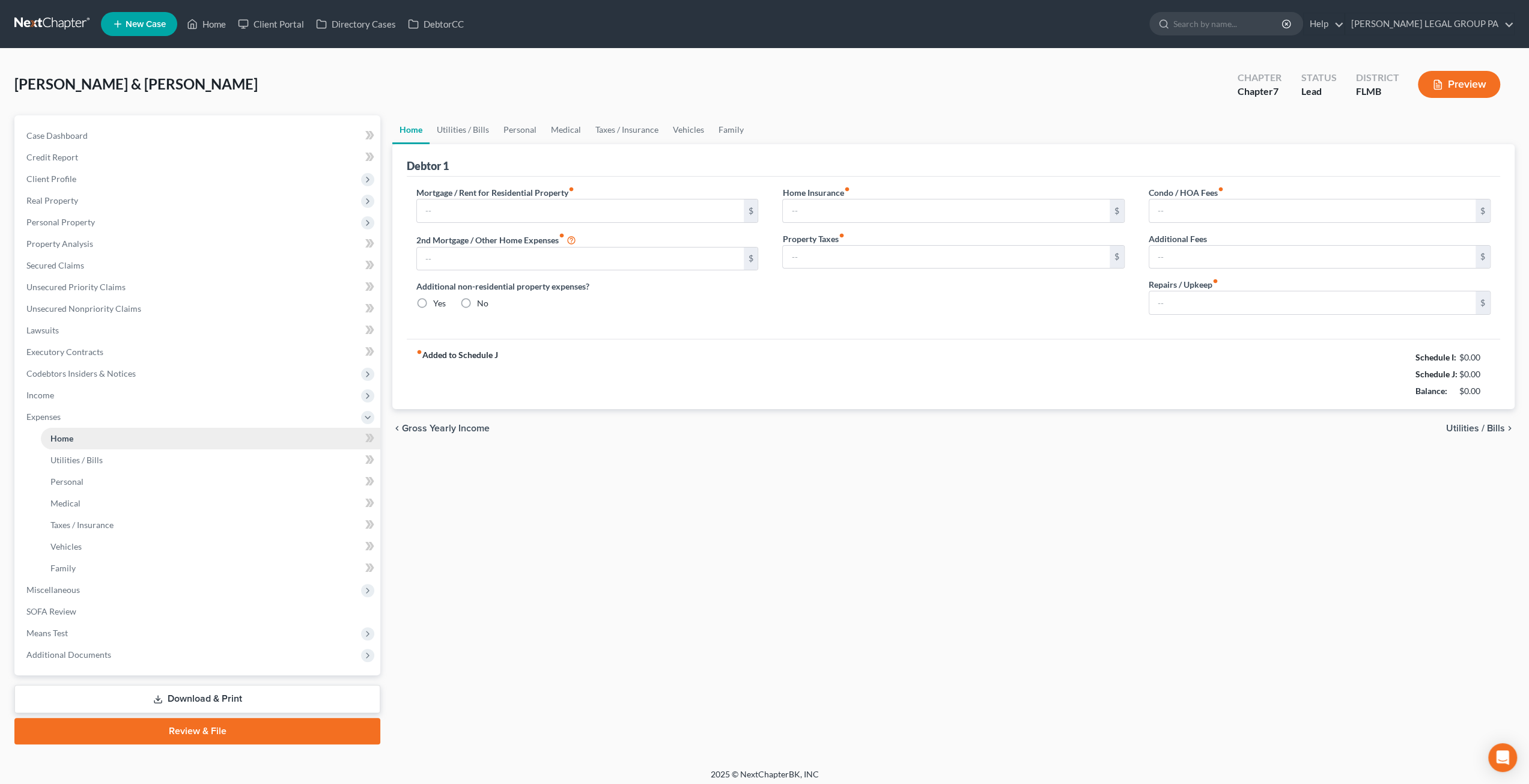
type input "11.00"
type input "0.00"
type input "240.00"
click at [78, 463] on span "Utilities / Bills" at bounding box center [77, 460] width 52 height 10
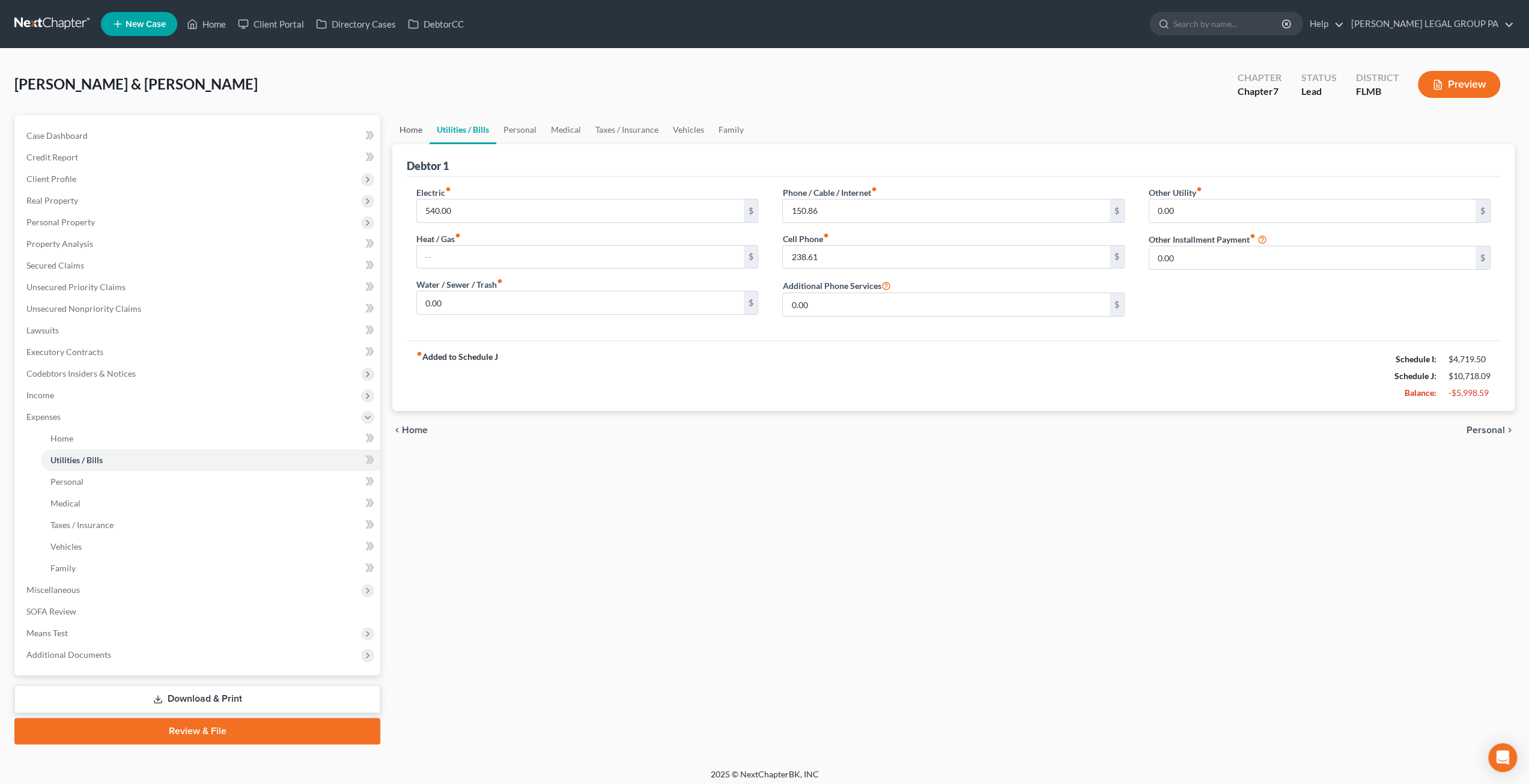
click at [415, 131] on link "Home" at bounding box center [411, 129] width 37 height 29
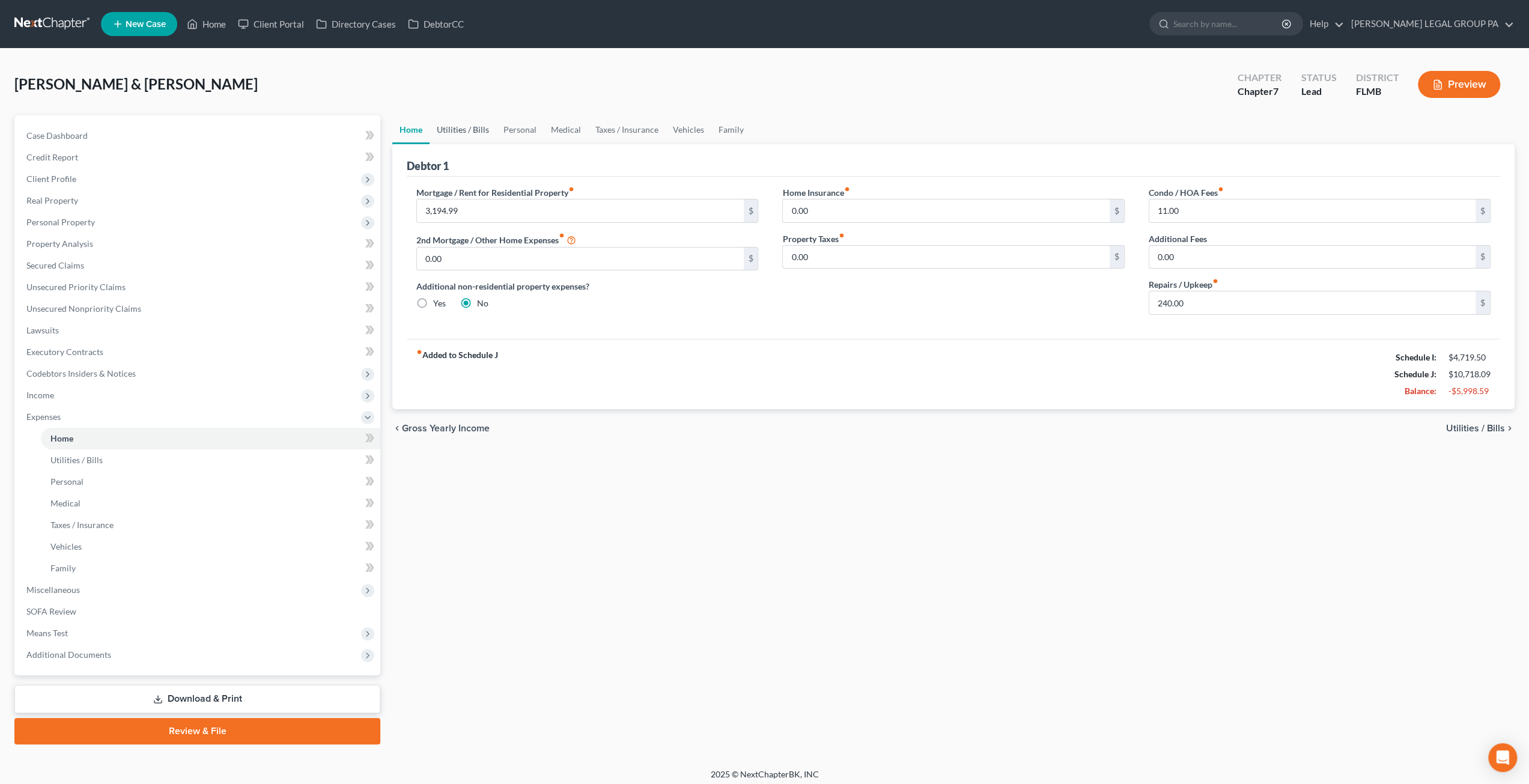
click at [469, 131] on link "Utilities / Bills" at bounding box center [462, 129] width 67 height 29
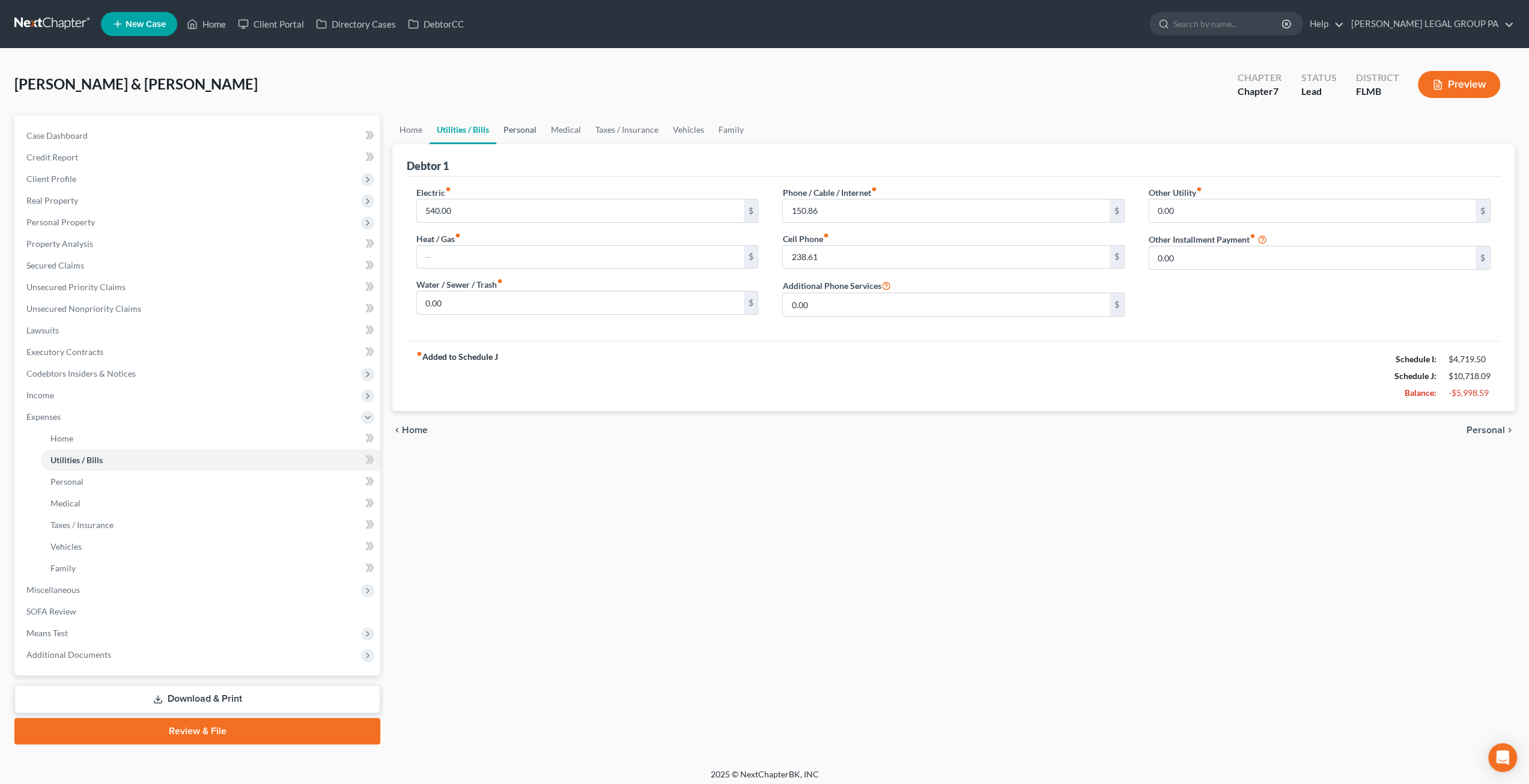
click at [523, 133] on link "Personal" at bounding box center [520, 129] width 47 height 29
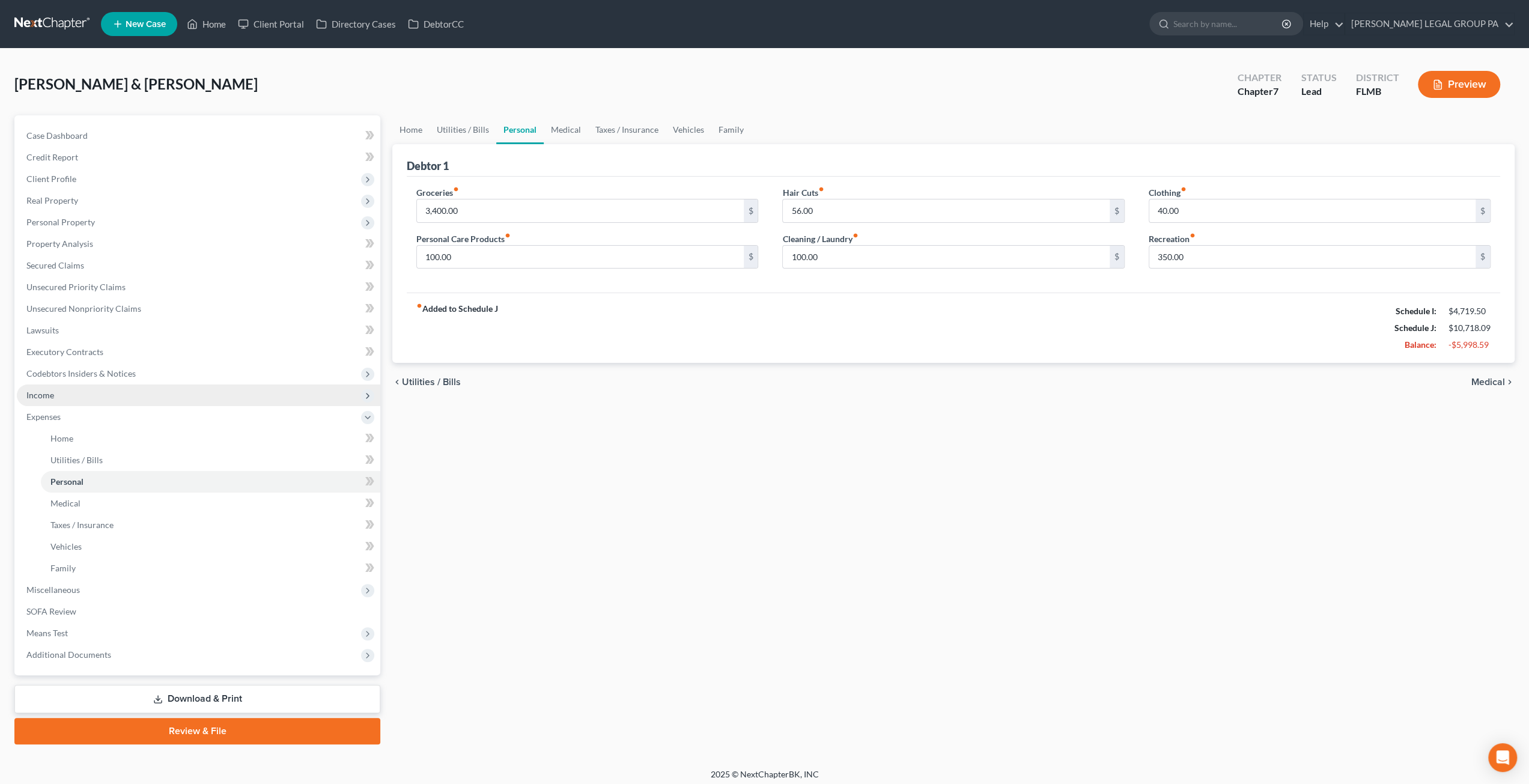
click at [57, 398] on span "Income" at bounding box center [199, 395] width 363 height 22
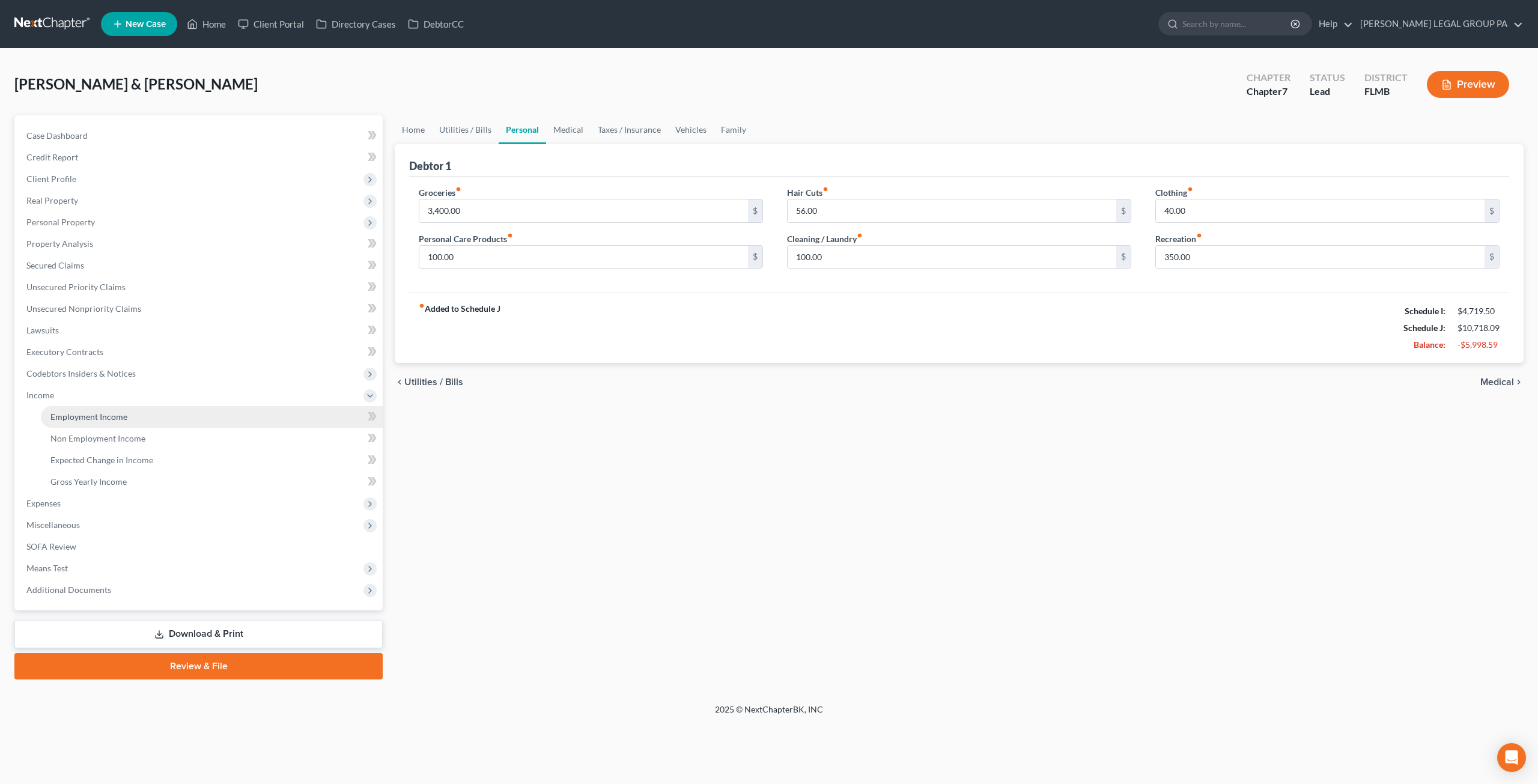
click at [108, 419] on span "Employment Income" at bounding box center [89, 416] width 77 height 10
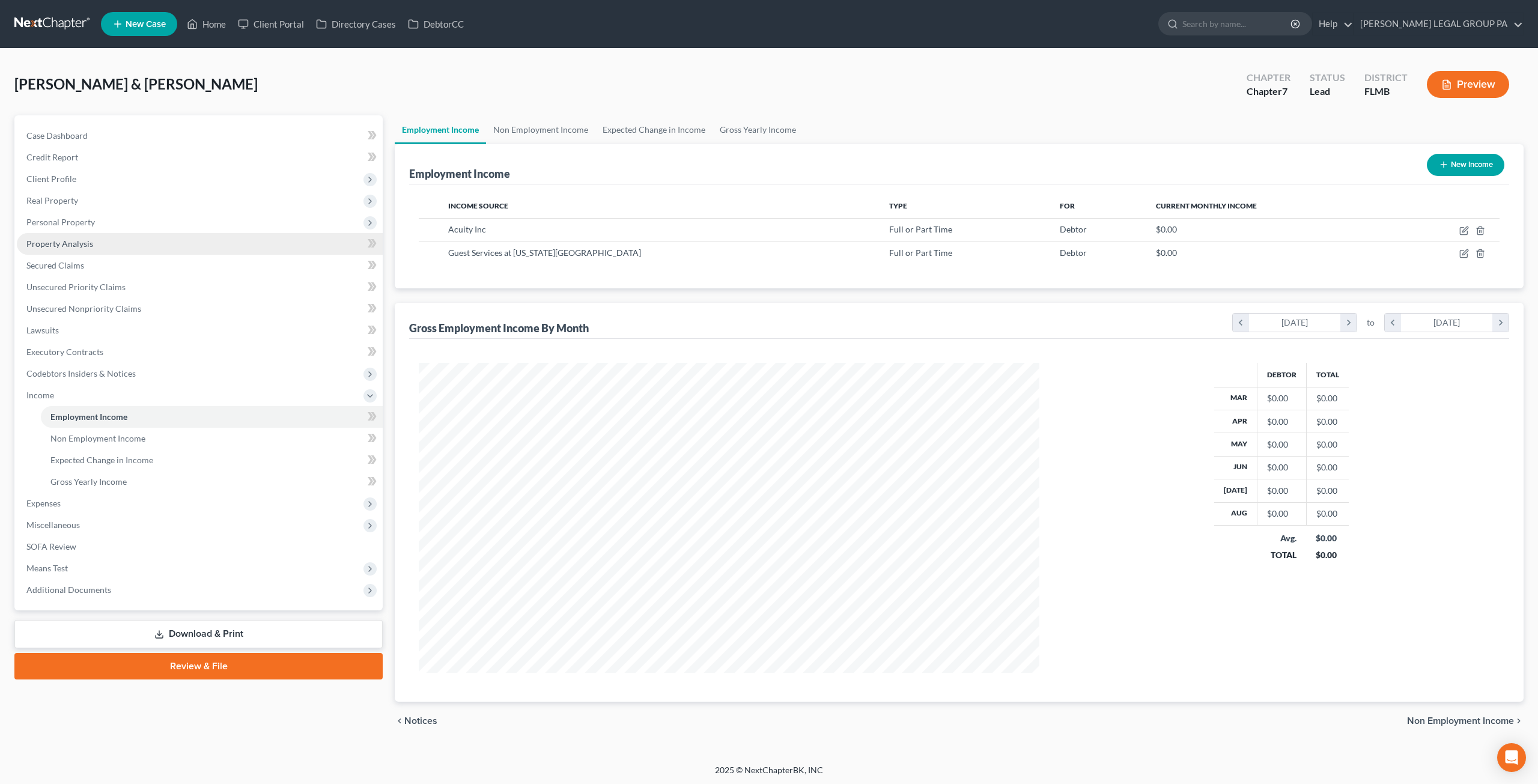
scroll to position [310, 644]
click at [1461, 254] on icon "button" at bounding box center [1464, 253] width 9 height 9
select select "0"
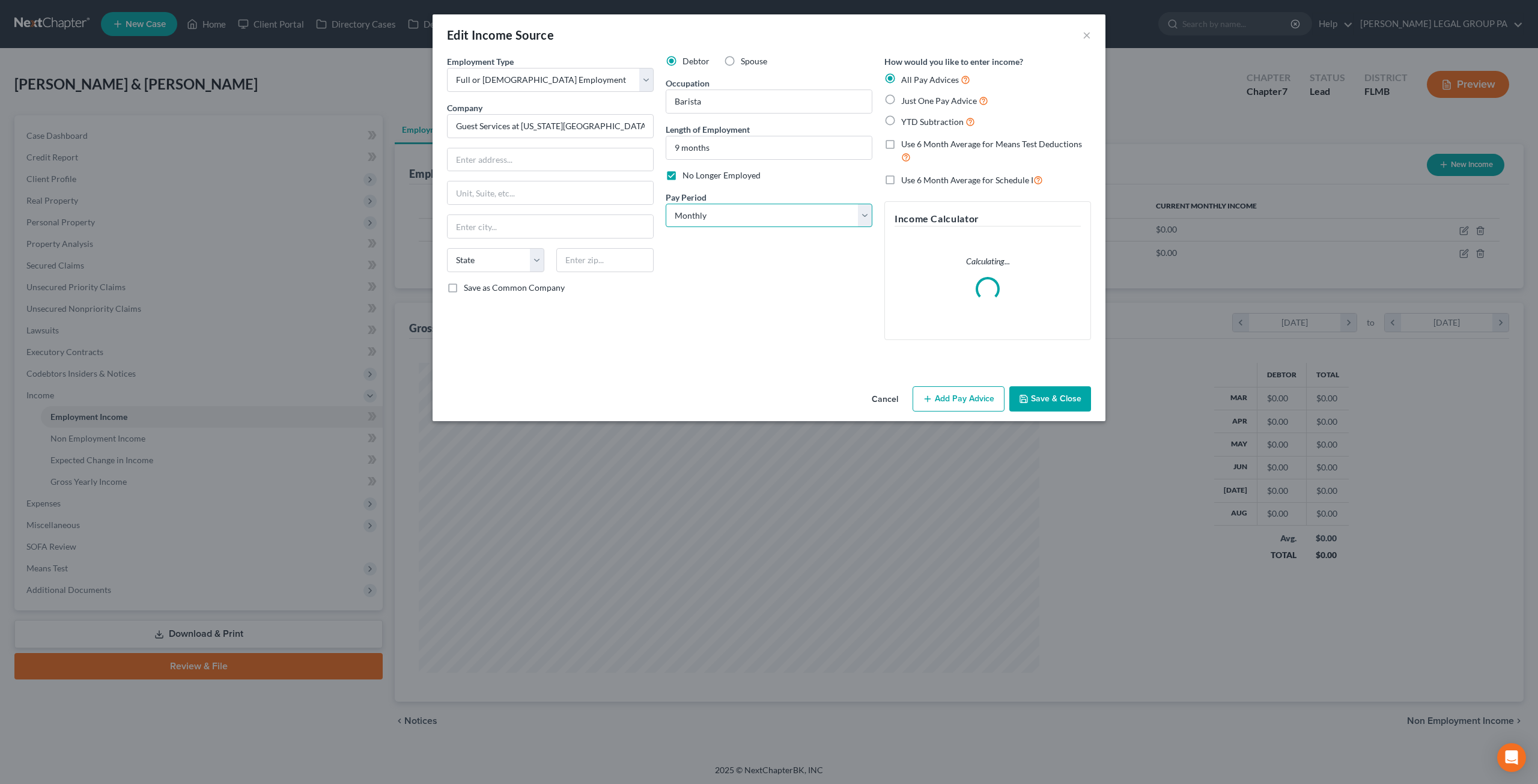
click at [734, 205] on select "Select Monthly Twice Monthly Every Other Week Weekly" at bounding box center [769, 215] width 207 height 24
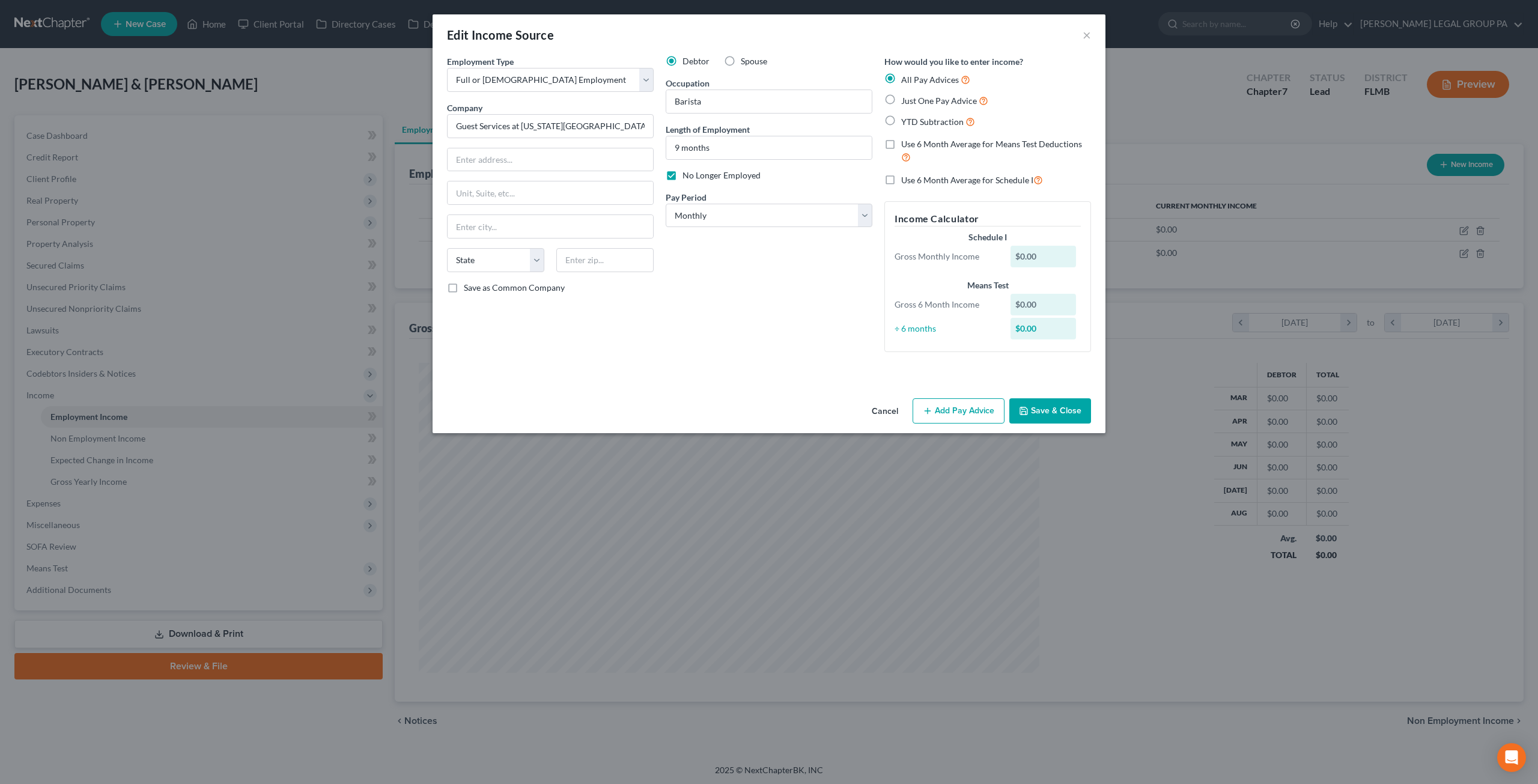
click at [741, 63] on label "Spouse" at bounding box center [754, 61] width 26 height 12
click at [746, 63] on input "Spouse" at bounding box center [749, 59] width 8 height 8
radio input "true"
click at [1061, 418] on button "Save & Close" at bounding box center [1050, 411] width 82 height 26
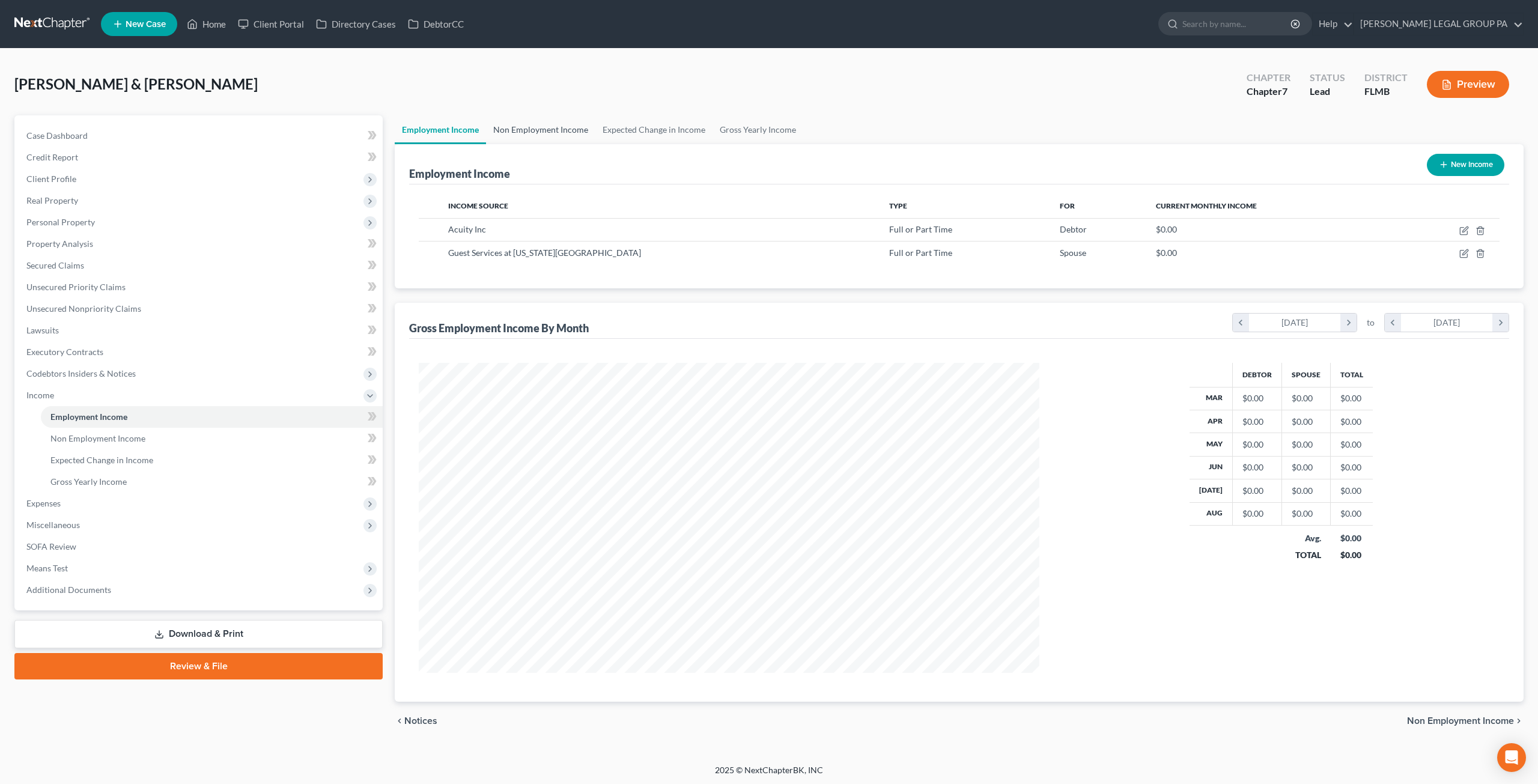
click at [546, 132] on link "Non Employment Income" at bounding box center [541, 129] width 110 height 29
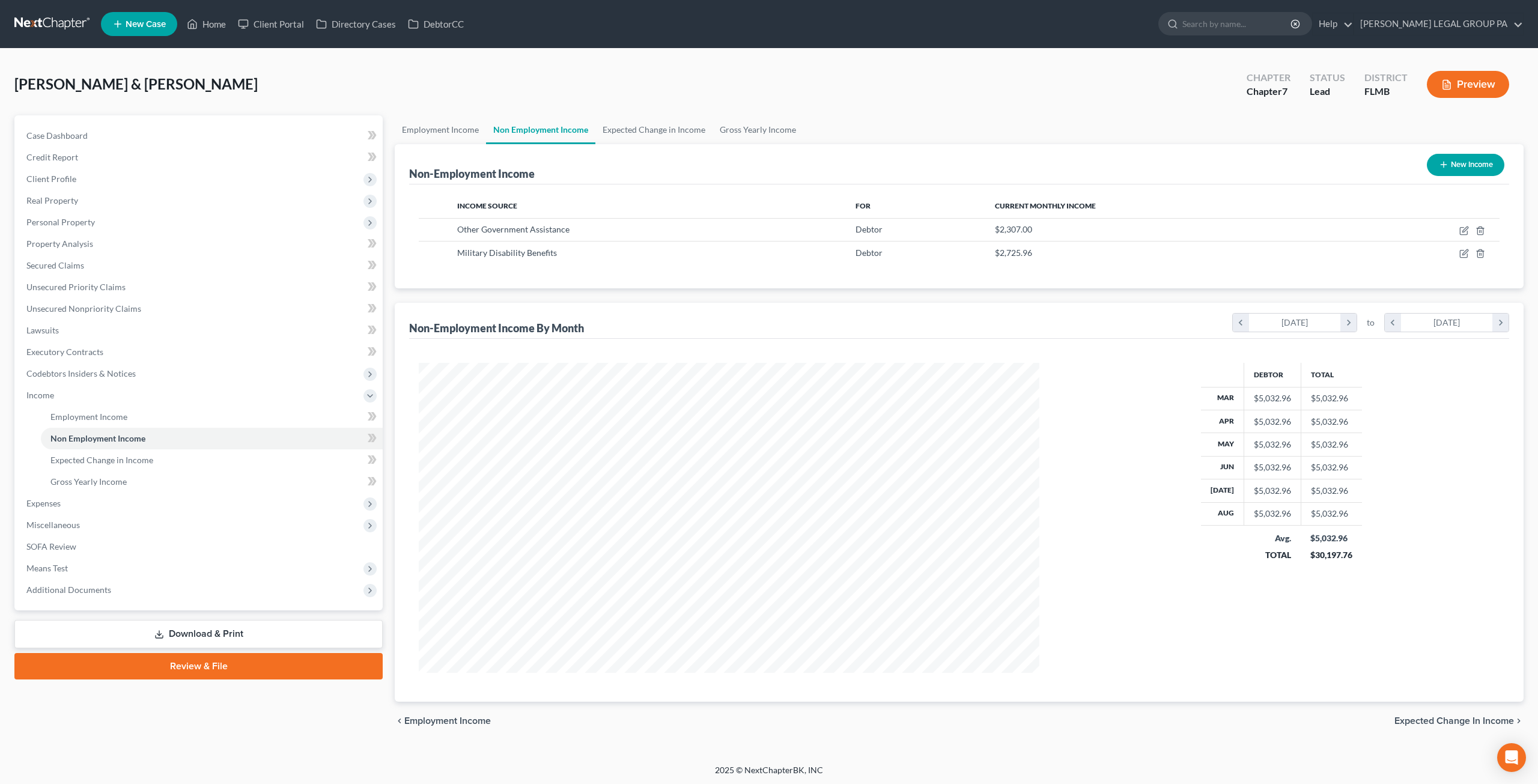
scroll to position [310, 644]
click at [1465, 253] on icon "button" at bounding box center [1465, 253] width 6 height 6
select select "12"
select select "0"
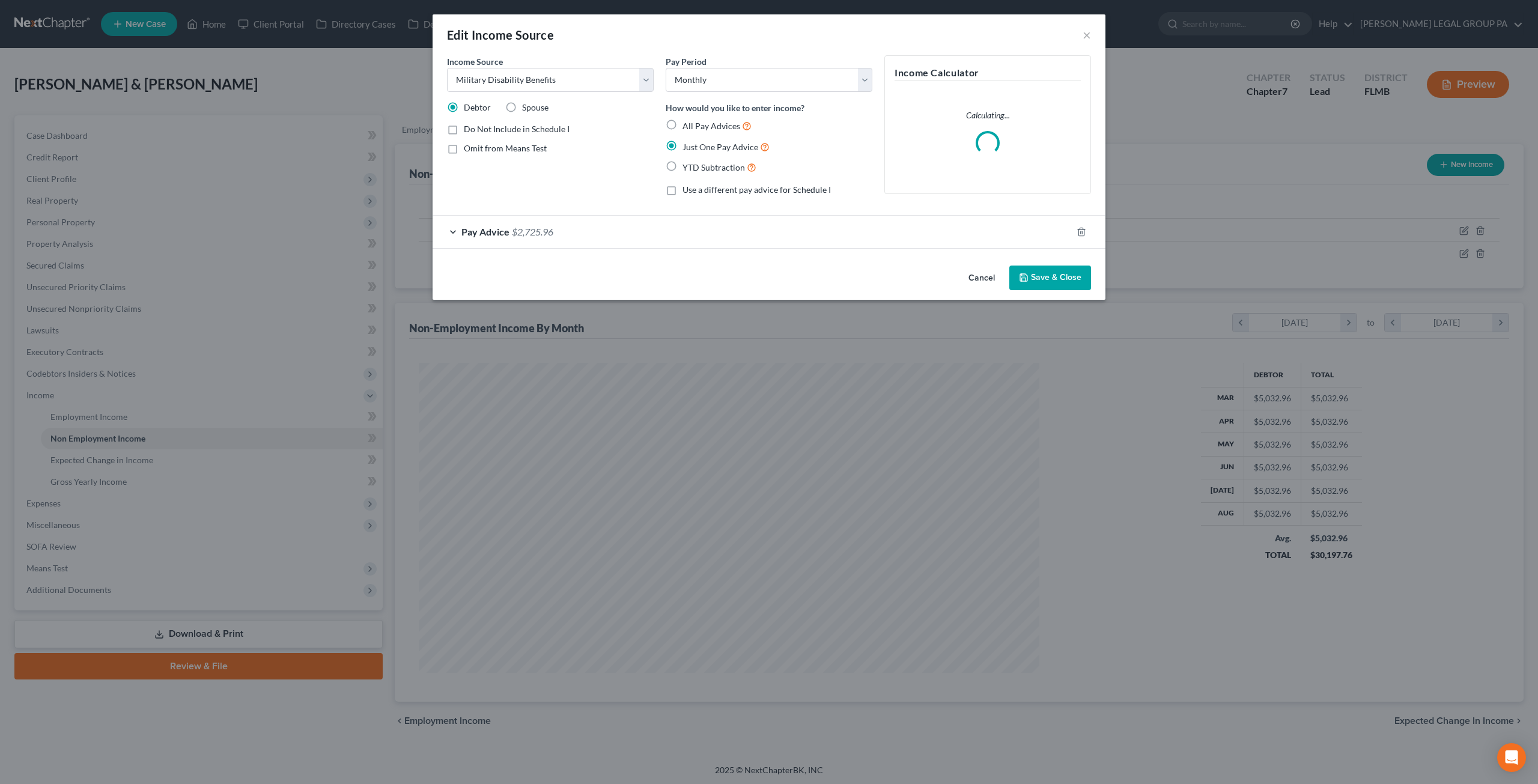
click at [532, 235] on span "$2,725.96" at bounding box center [532, 231] width 42 height 11
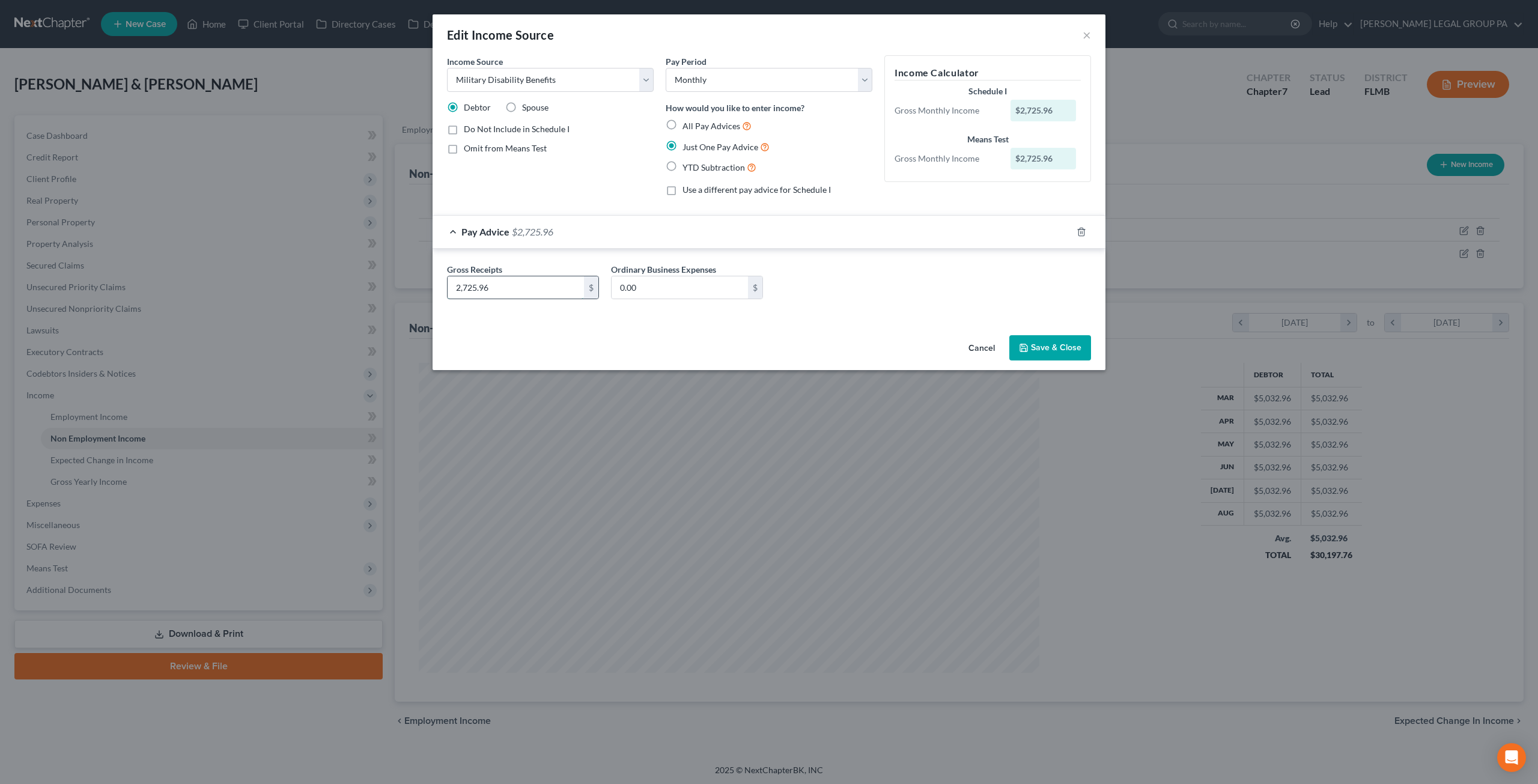
click at [523, 289] on input "2,725.96" at bounding box center [515, 287] width 136 height 23
type input "2,790.36"
click at [1062, 348] on button "Save & Close" at bounding box center [1050, 348] width 82 height 26
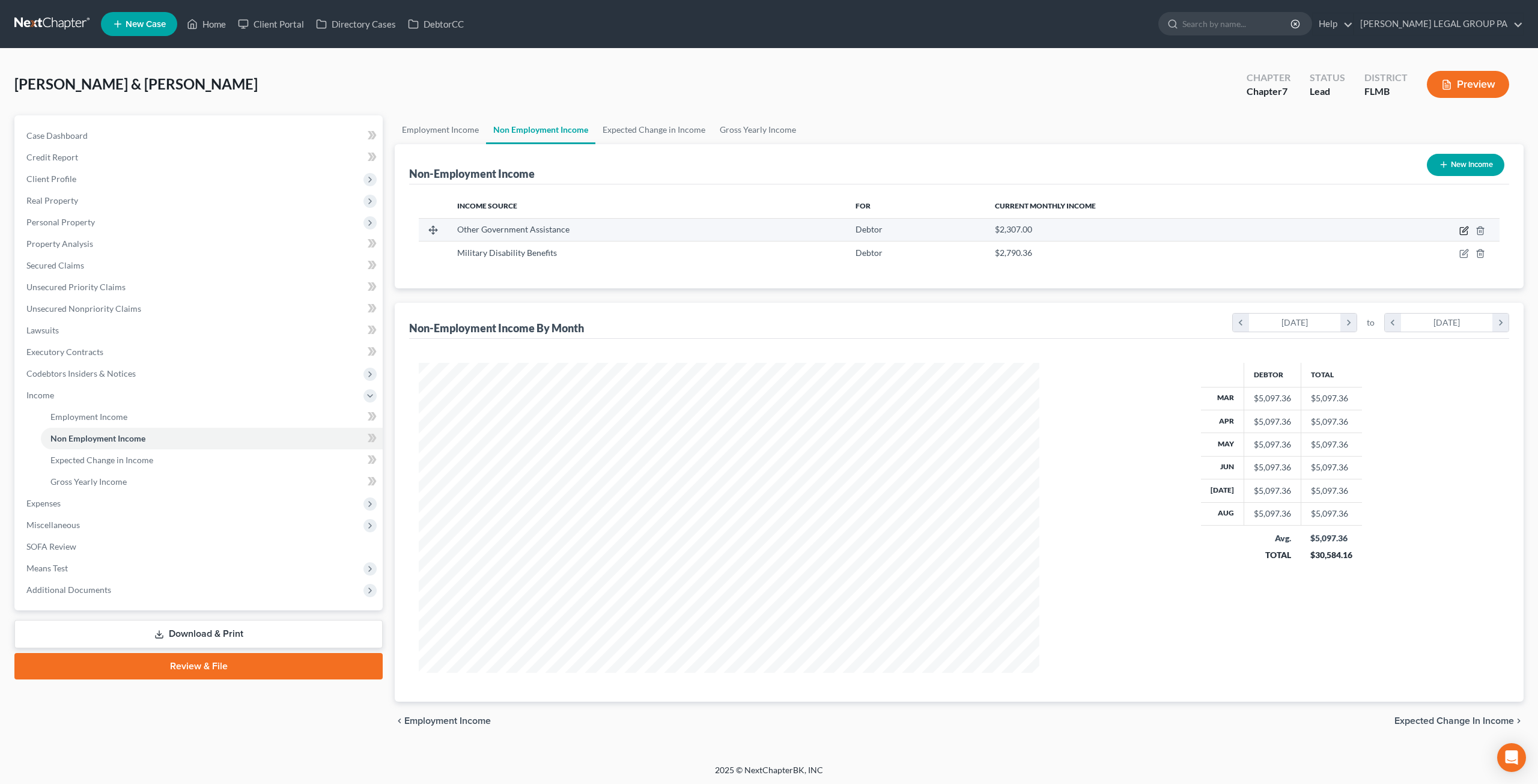
click at [1463, 228] on icon "button" at bounding box center [1464, 230] width 9 height 9
select select "5"
select select "0"
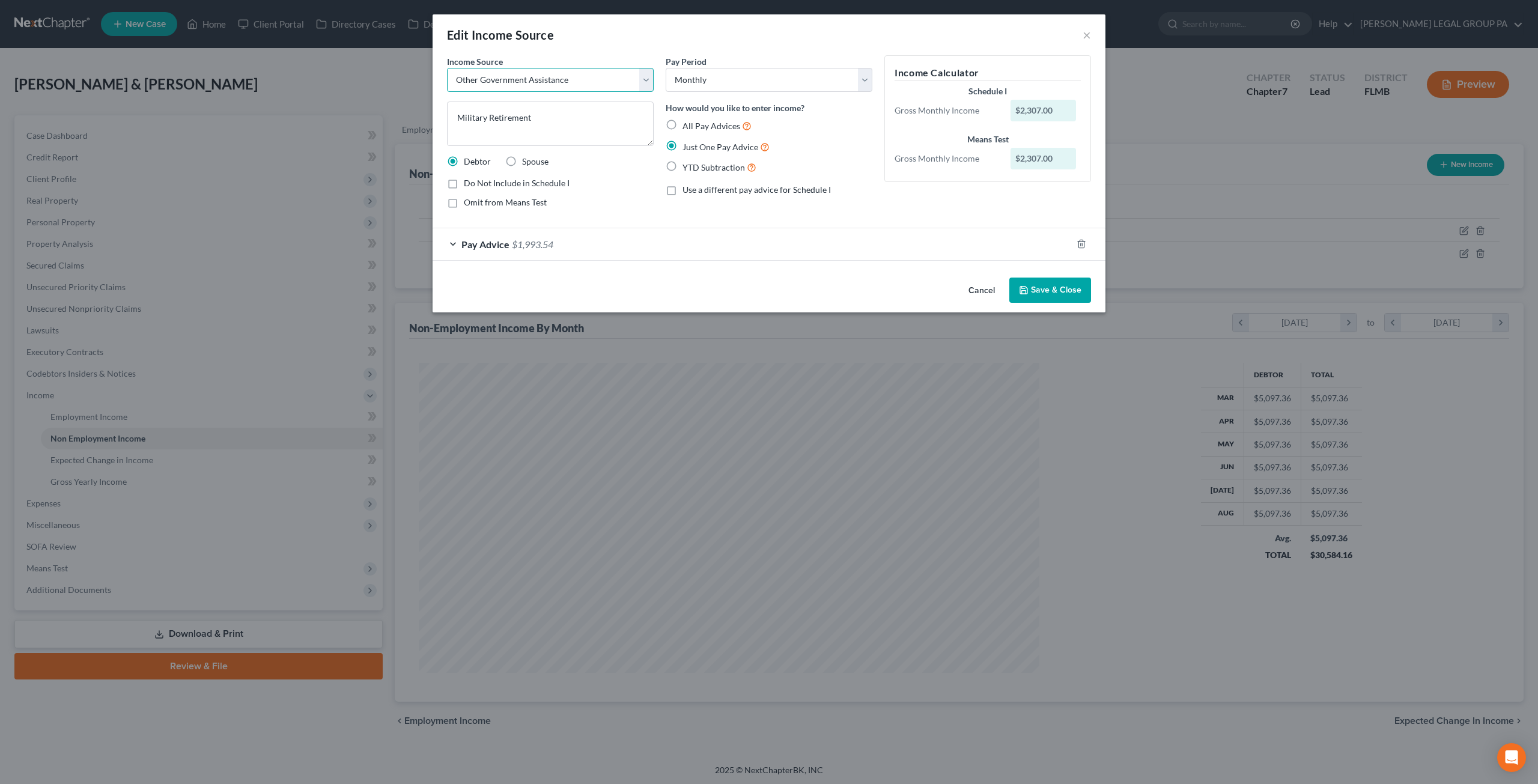
click at [522, 88] on select "Select Unemployment Disability (from employer) Pension Retirement Social Securi…" at bounding box center [550, 80] width 207 height 24
click at [1064, 286] on button "Save & Close" at bounding box center [1050, 290] width 82 height 26
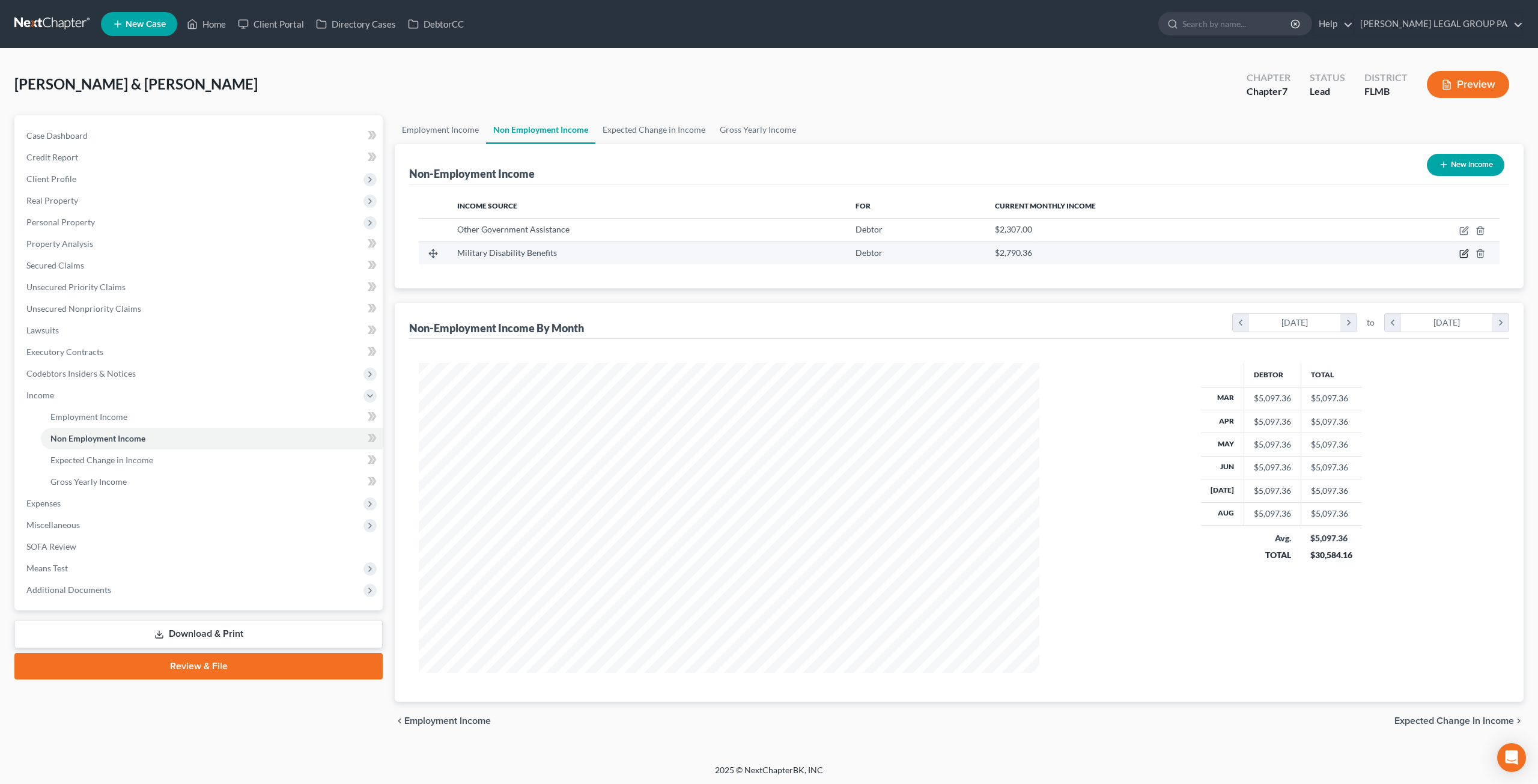
click at [1466, 250] on icon "button" at bounding box center [1465, 253] width 6 height 6
select select "12"
select select "0"
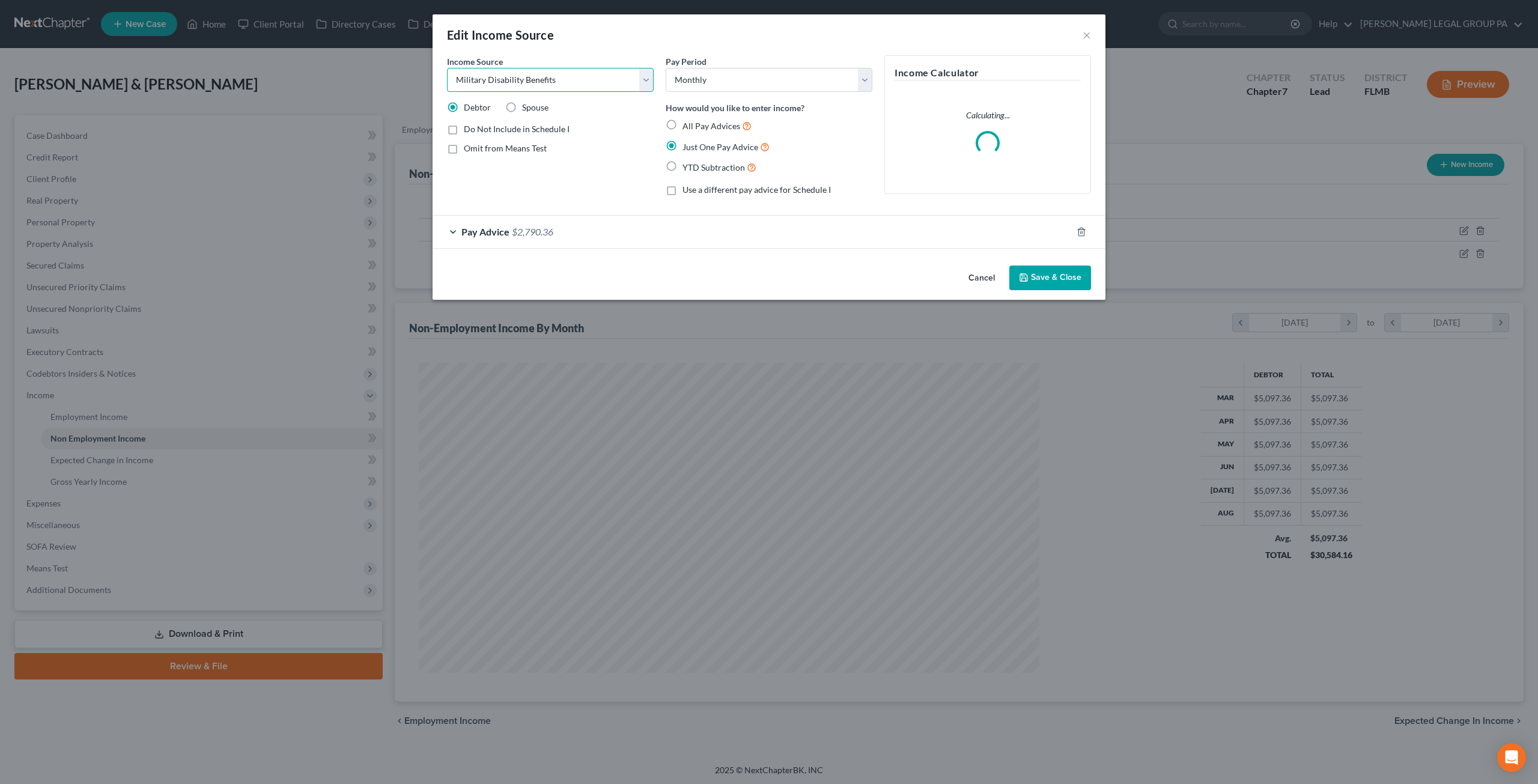
click at [513, 77] on select "Select Unemployment Disability (from employer) Pension Retirement Social Securi…" at bounding box center [550, 80] width 207 height 24
select select "5"
click at [447, 68] on select "Select Unemployment Disability (from employer) Pension Retirement Social Securi…" at bounding box center [550, 80] width 207 height 24
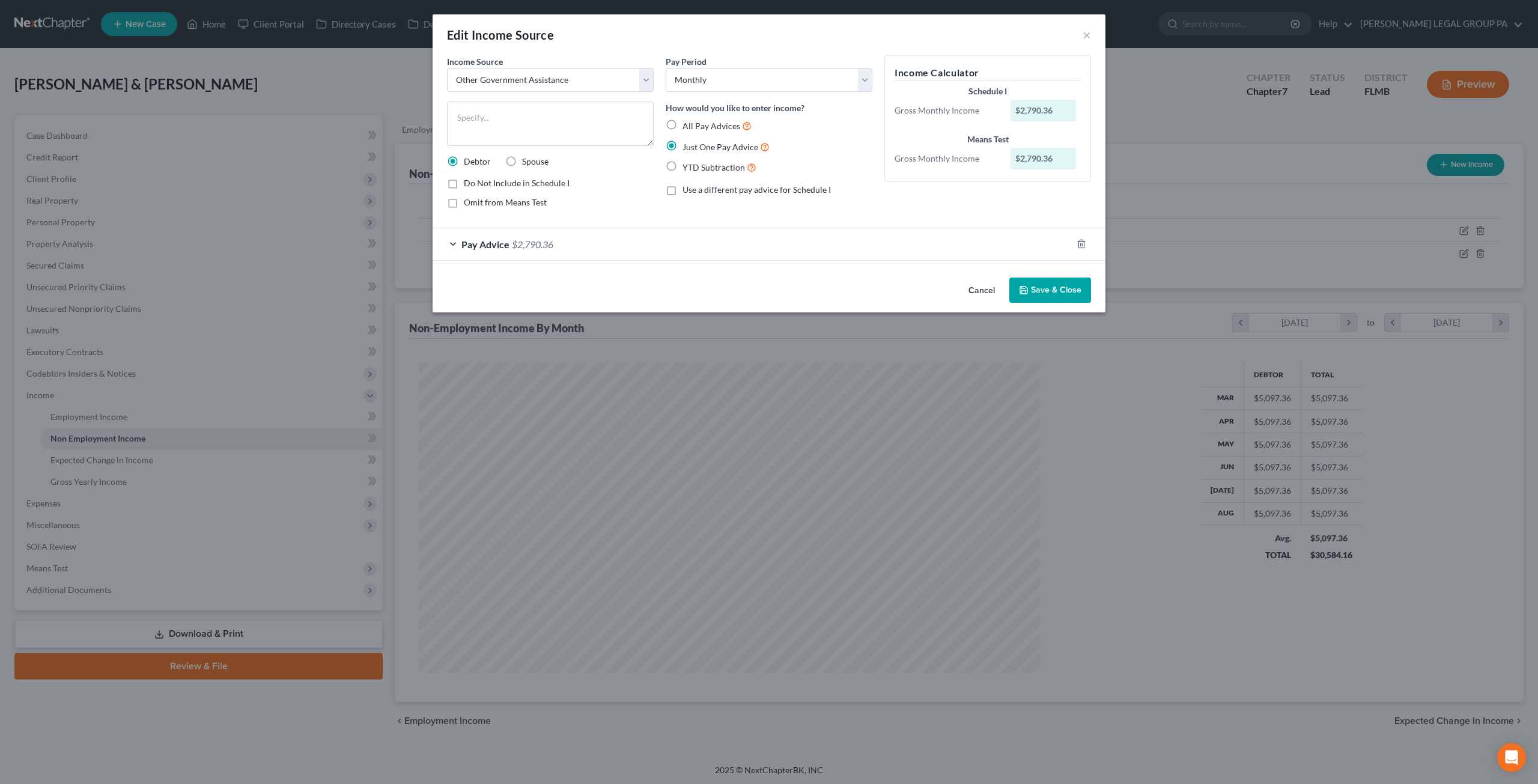
click at [1057, 289] on button "Save & Close" at bounding box center [1050, 290] width 82 height 26
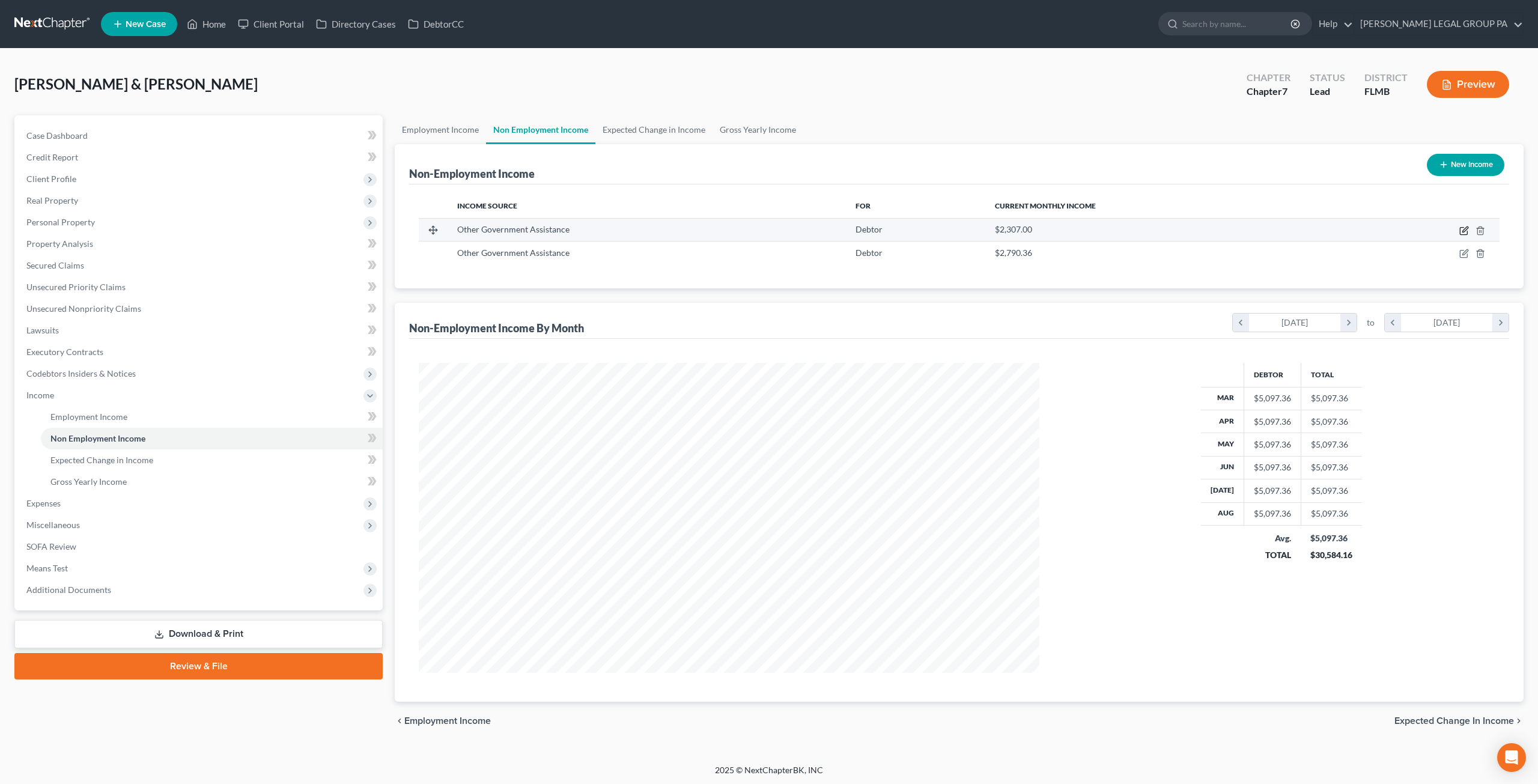
click at [1465, 228] on icon "button" at bounding box center [1465, 229] width 6 height 6
select select "5"
select select "0"
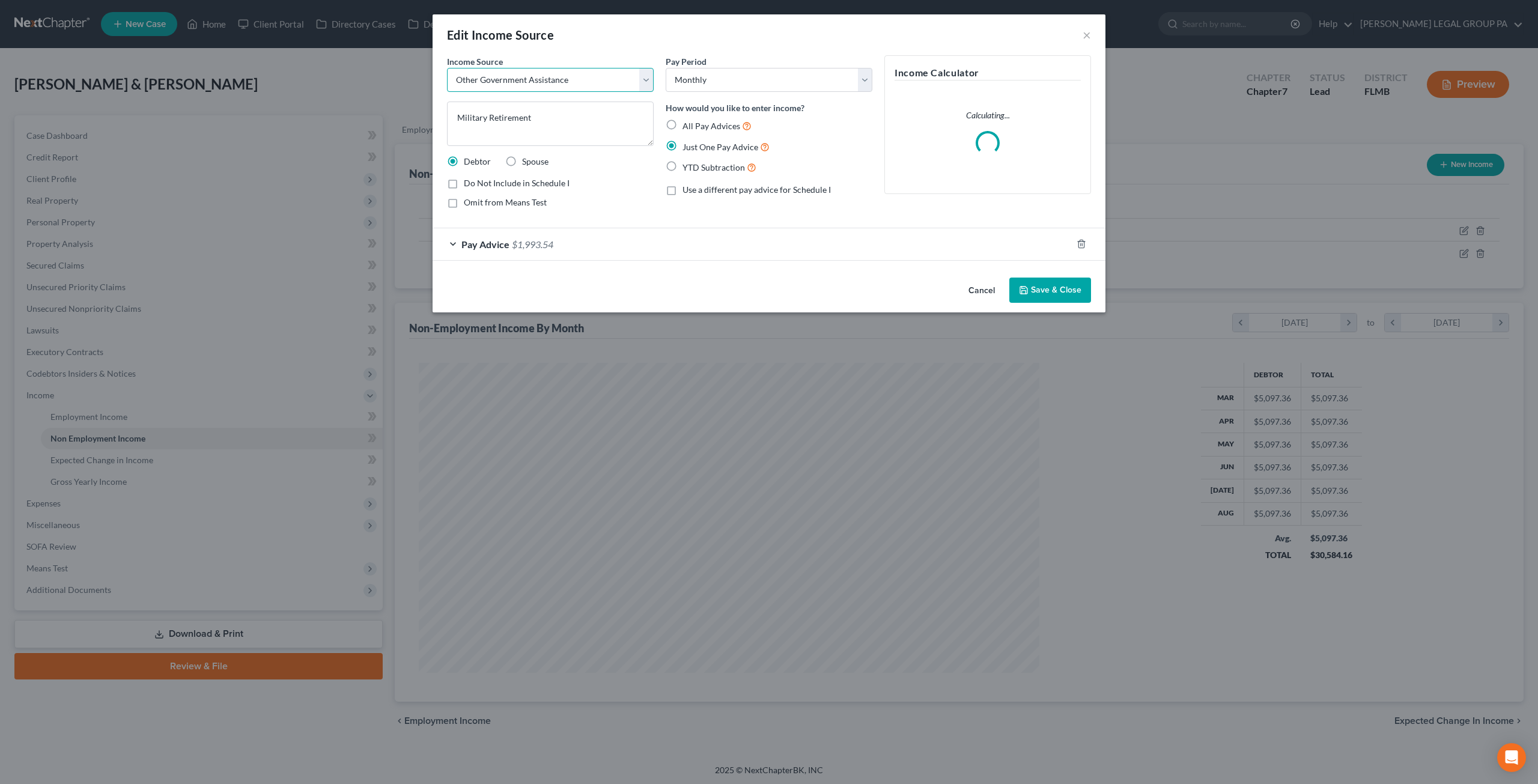
click at [561, 90] on select "Select Unemployment Disability (from employer) Pension Retirement Social Securi…" at bounding box center [550, 80] width 207 height 24
select select "12"
click at [447, 68] on select "Select Unemployment Disability (from employer) Pension Retirement Social Securi…" at bounding box center [550, 80] width 207 height 24
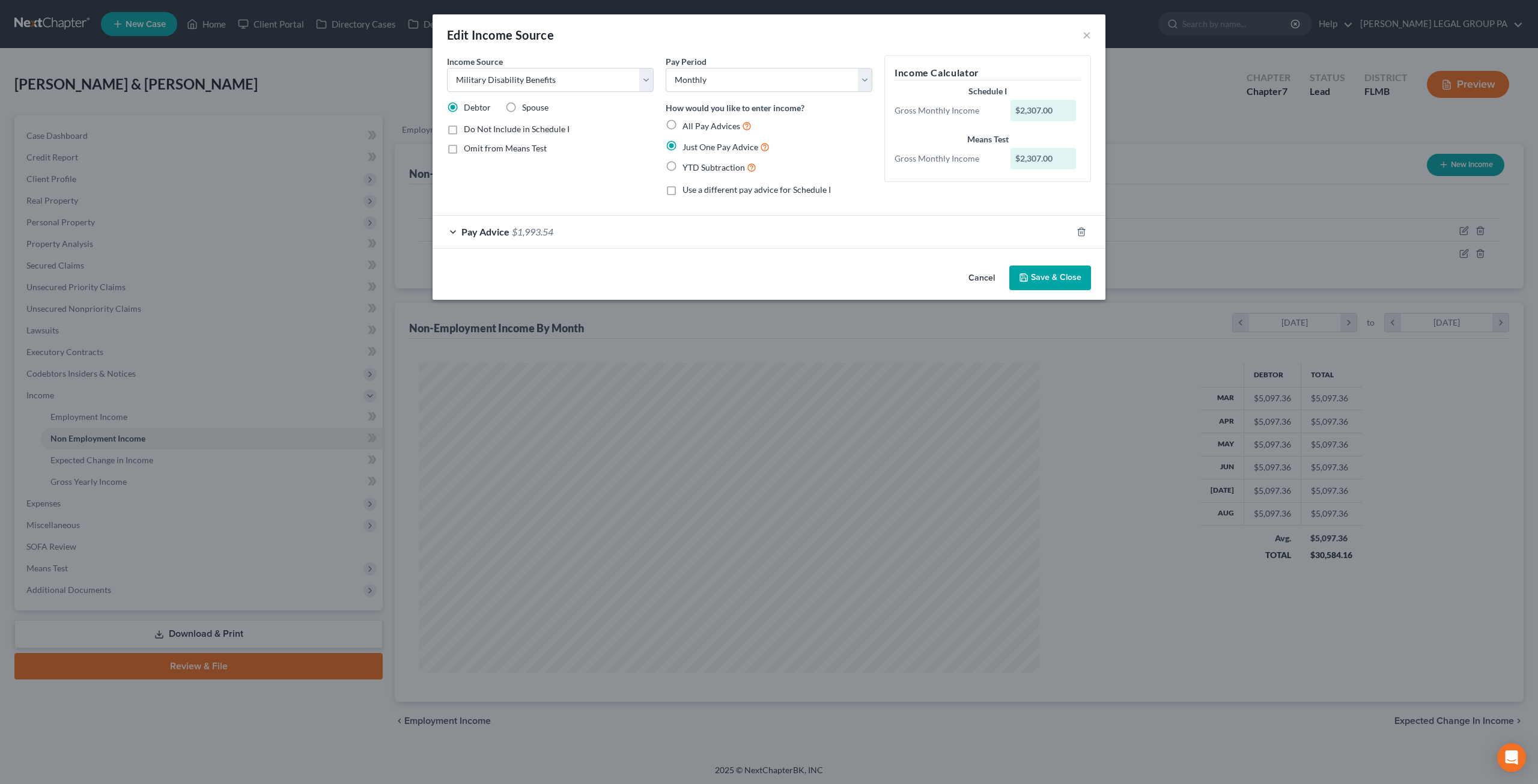
click at [741, 237] on div "Pay Advice $1,993.54" at bounding box center [752, 231] width 639 height 32
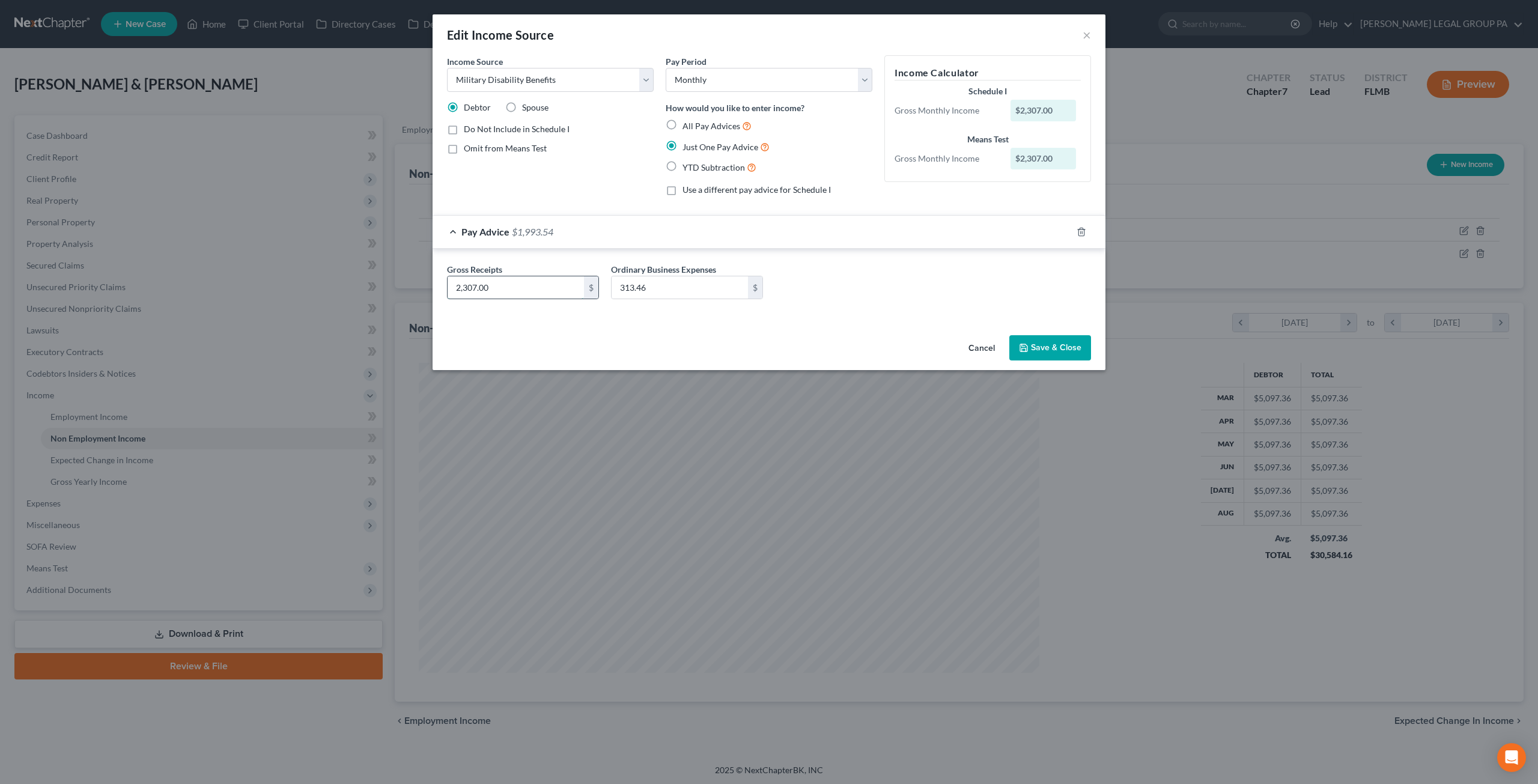
click at [533, 286] on input "2,307.00" at bounding box center [515, 287] width 136 height 23
type input "2,725.96"
click at [1034, 345] on button "Save & Close" at bounding box center [1050, 348] width 82 height 26
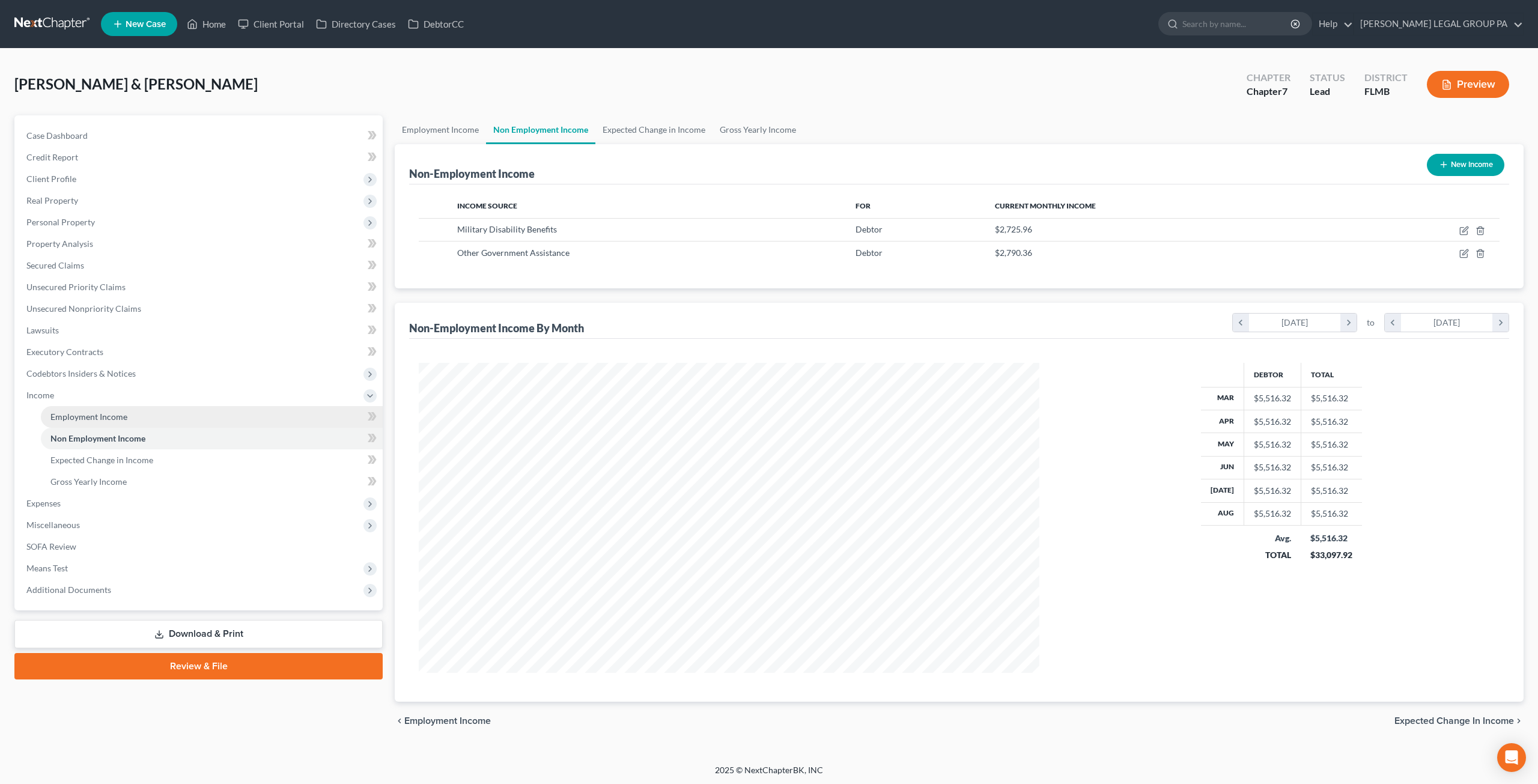
click at [90, 414] on span "Employment Income" at bounding box center [89, 416] width 77 height 10
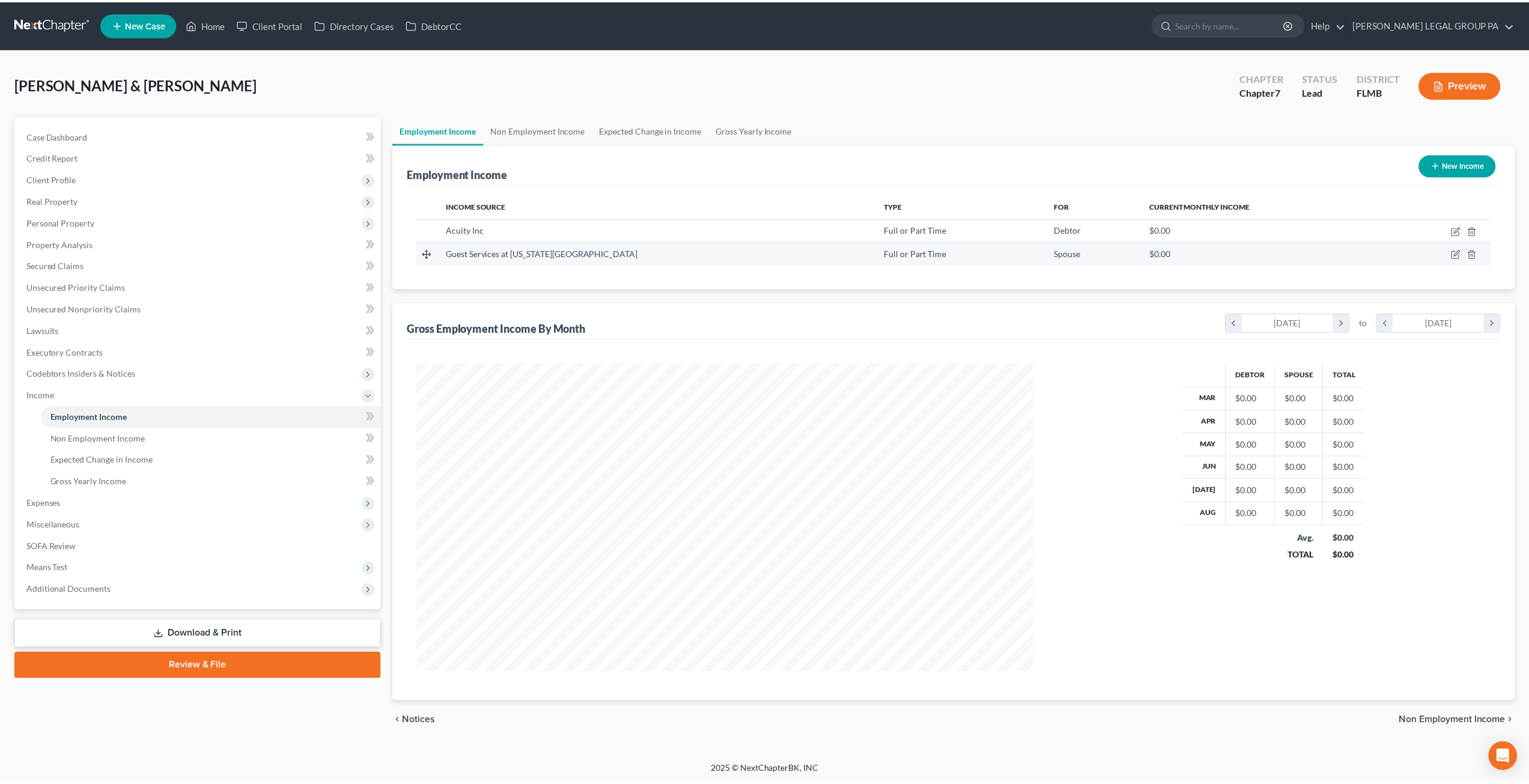
scroll to position [310, 644]
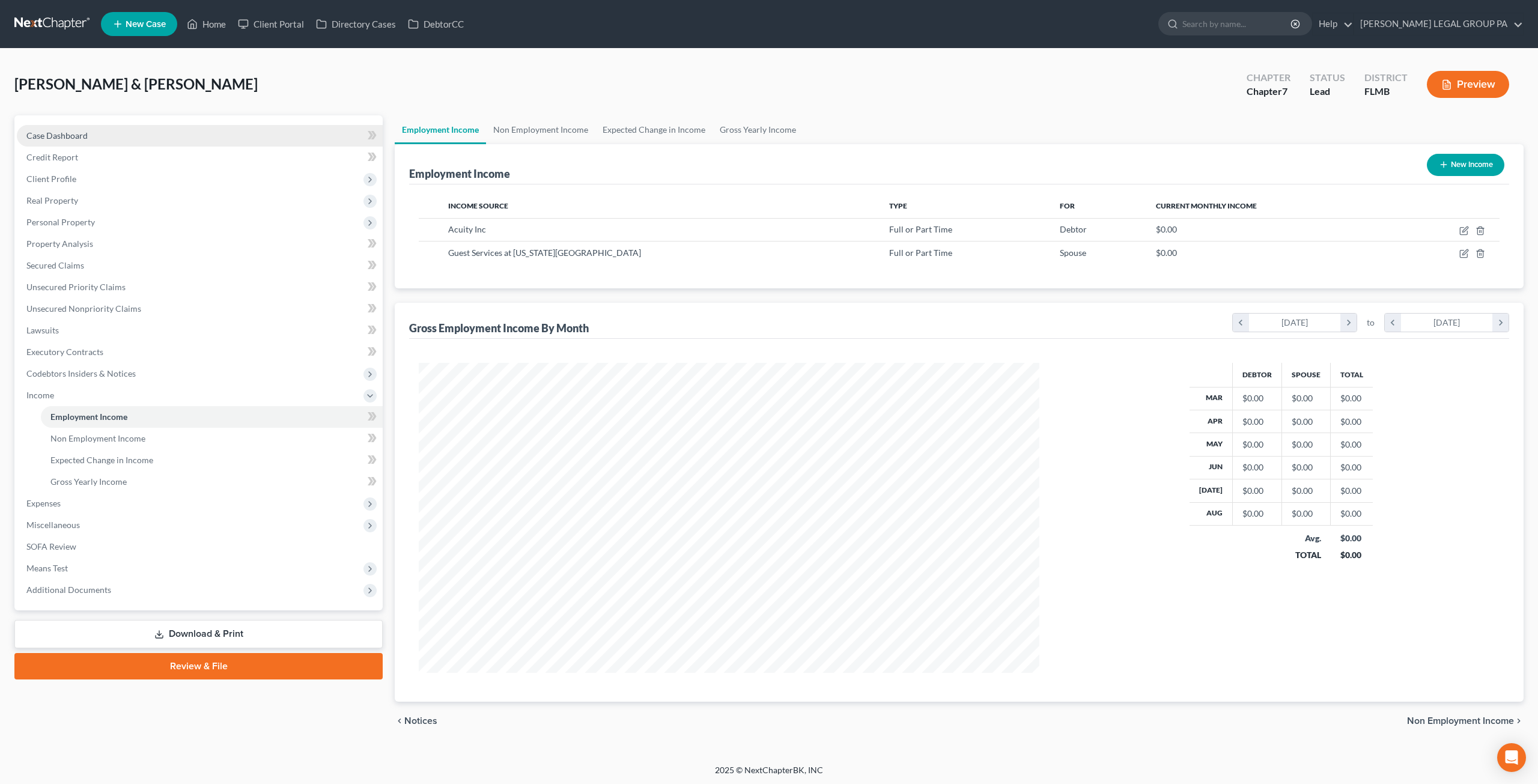
click at [50, 141] on link "Case Dashboard" at bounding box center [200, 136] width 366 height 22
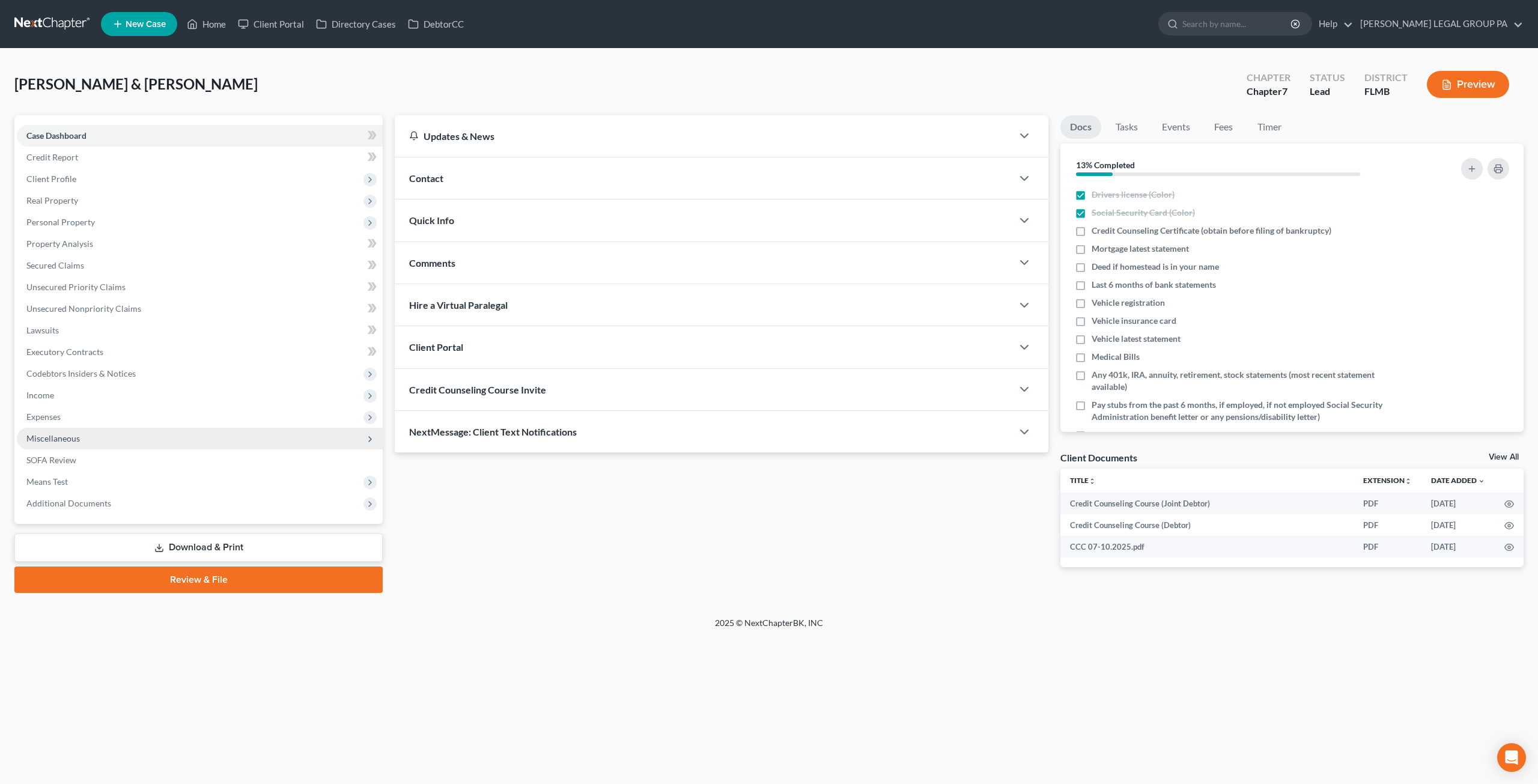
click at [72, 444] on span "Miscellaneous" at bounding box center [200, 438] width 366 height 22
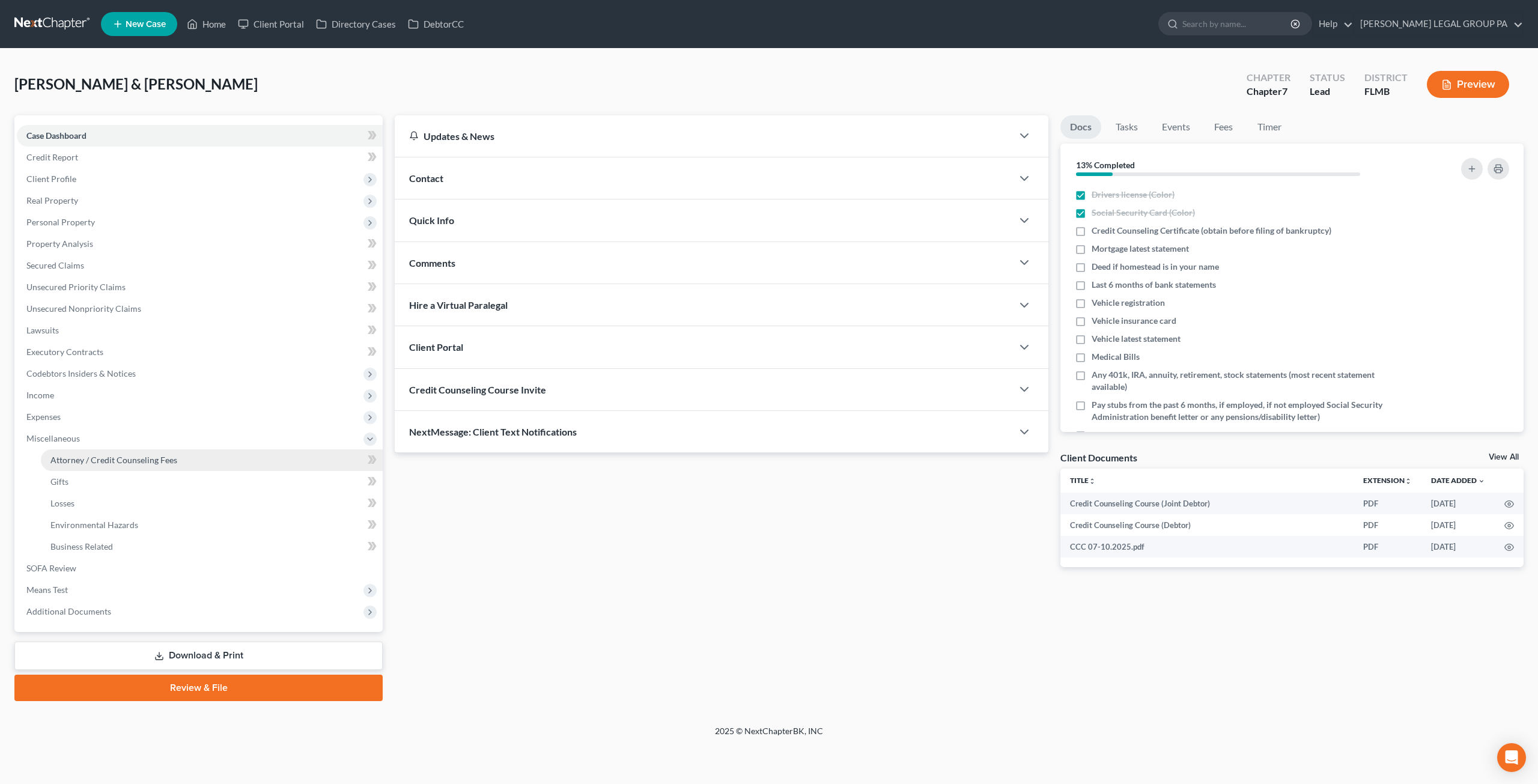
click at [108, 457] on span "Attorney / Credit Counseling Fees" at bounding box center [114, 460] width 127 height 10
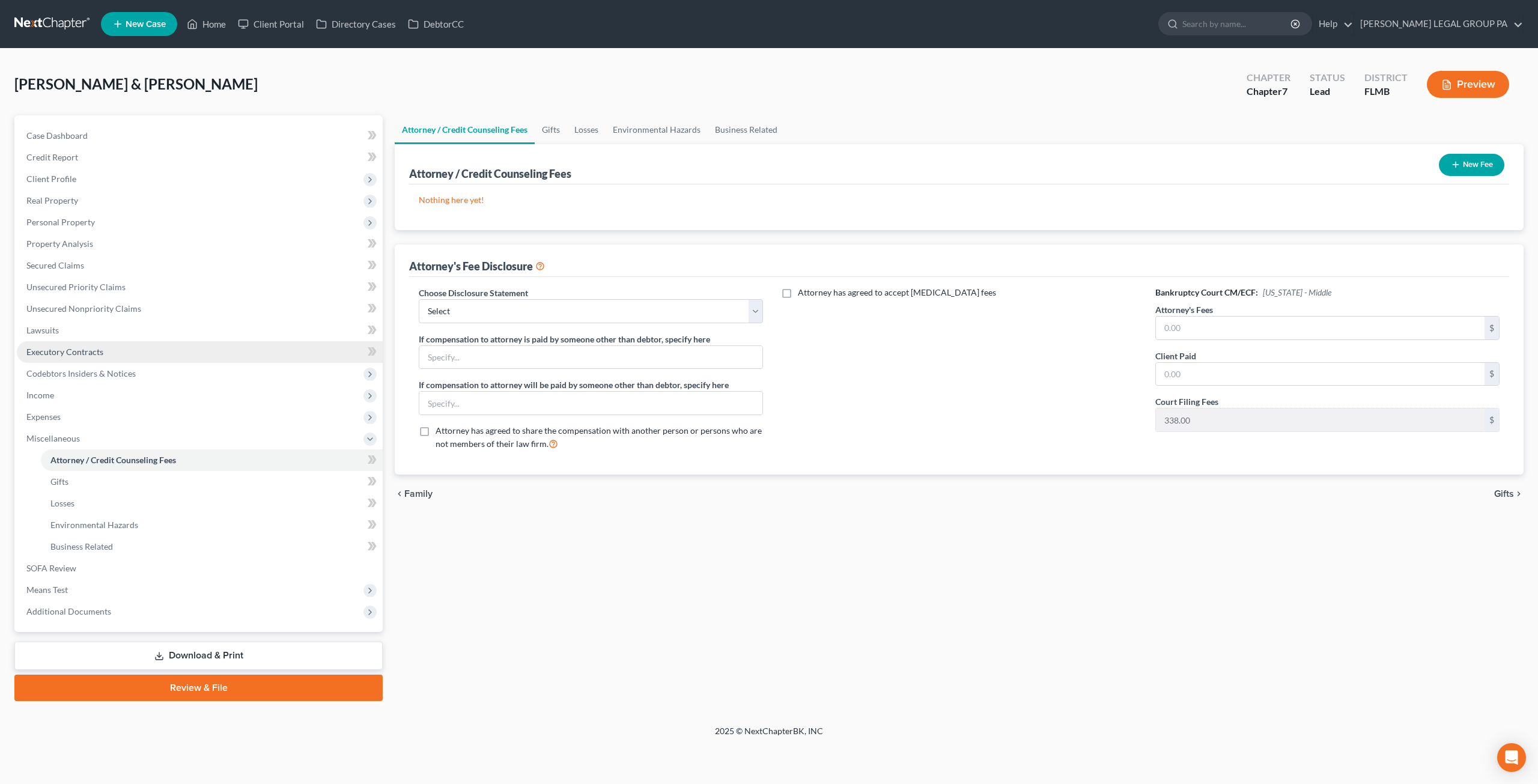
click at [67, 350] on span "Executory Contracts" at bounding box center [65, 352] width 77 height 10
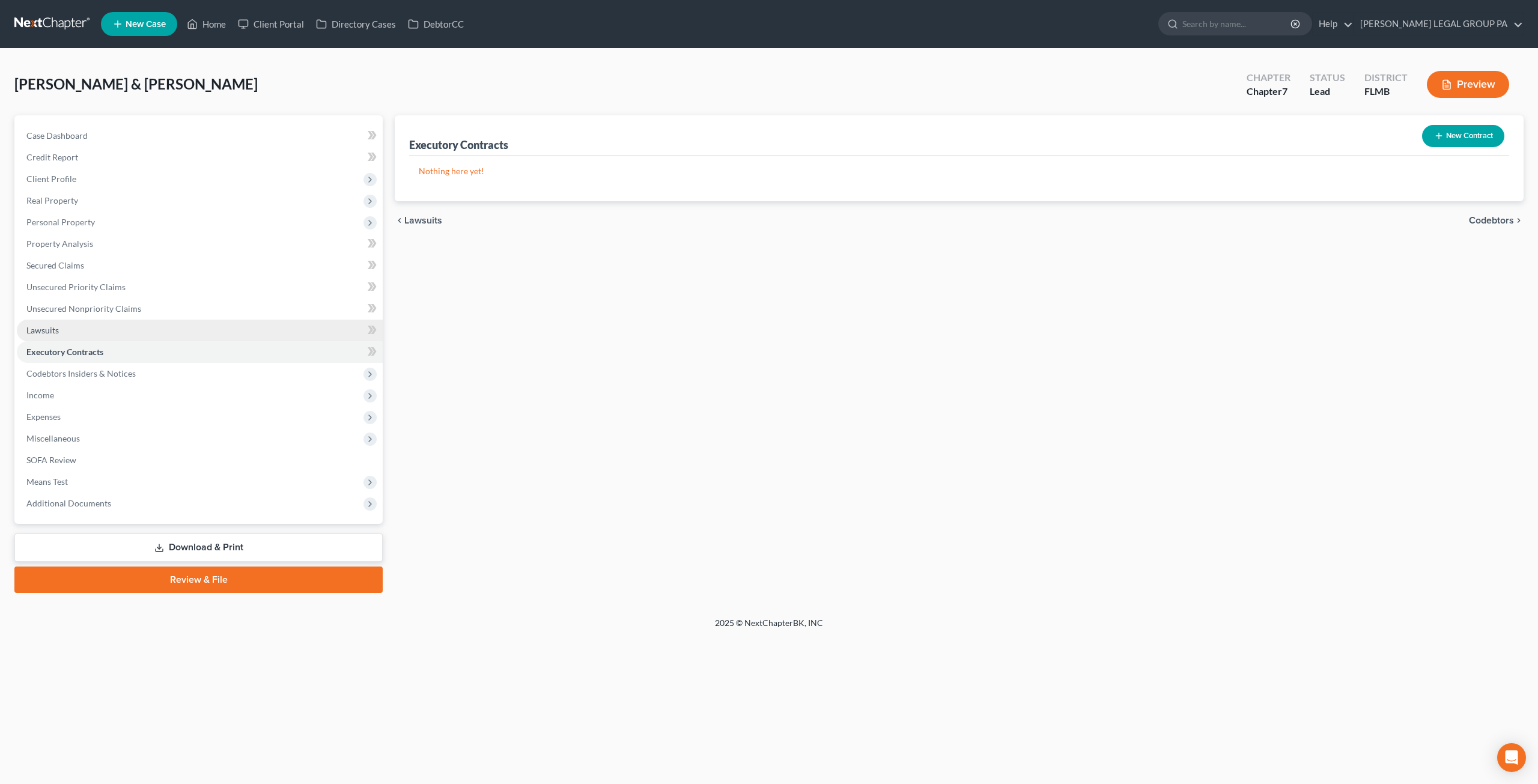
click at [57, 321] on link "Lawsuits" at bounding box center [200, 330] width 366 height 22
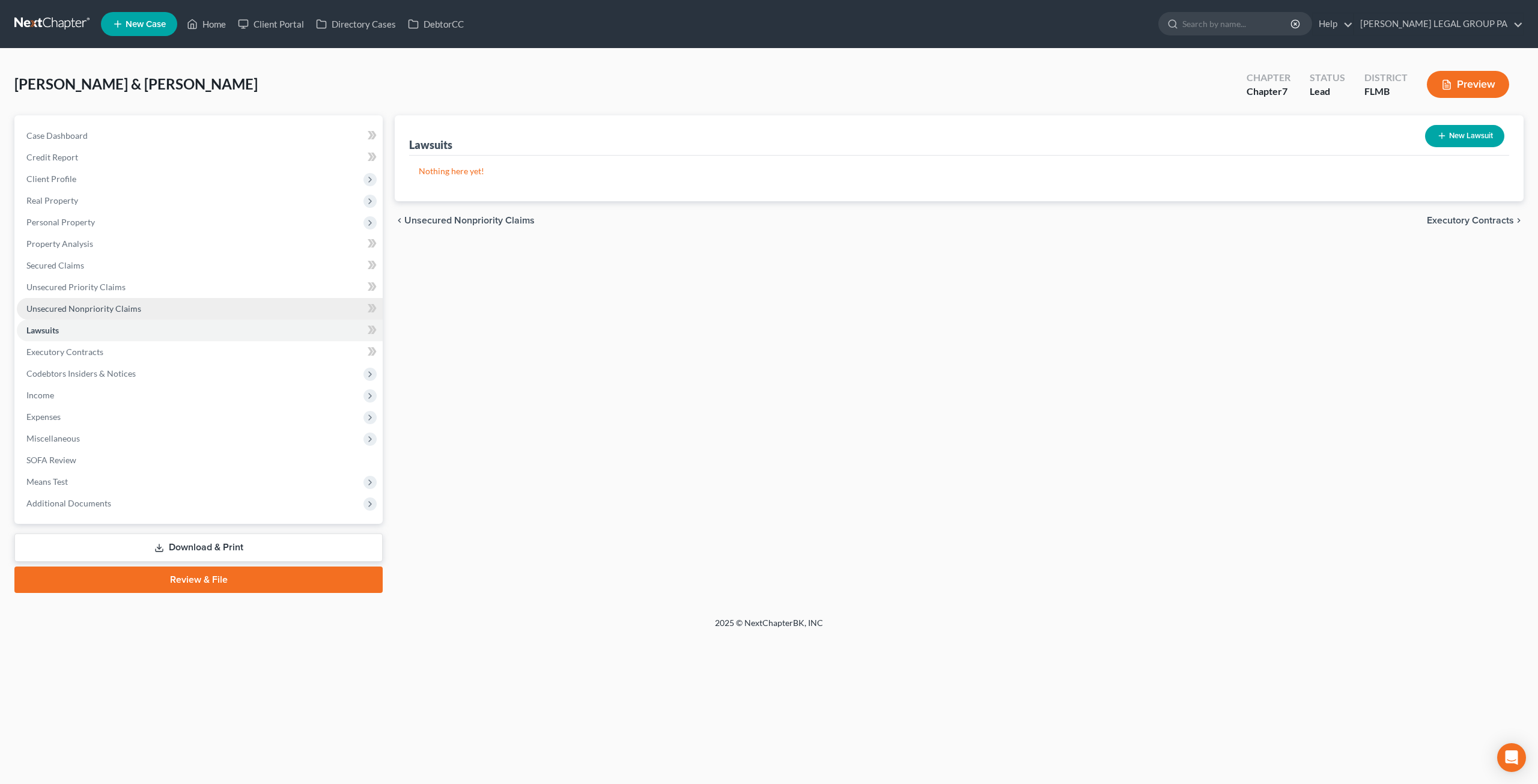
click at [104, 304] on span "Unsecured Nonpriority Claims" at bounding box center [83, 308] width 115 height 10
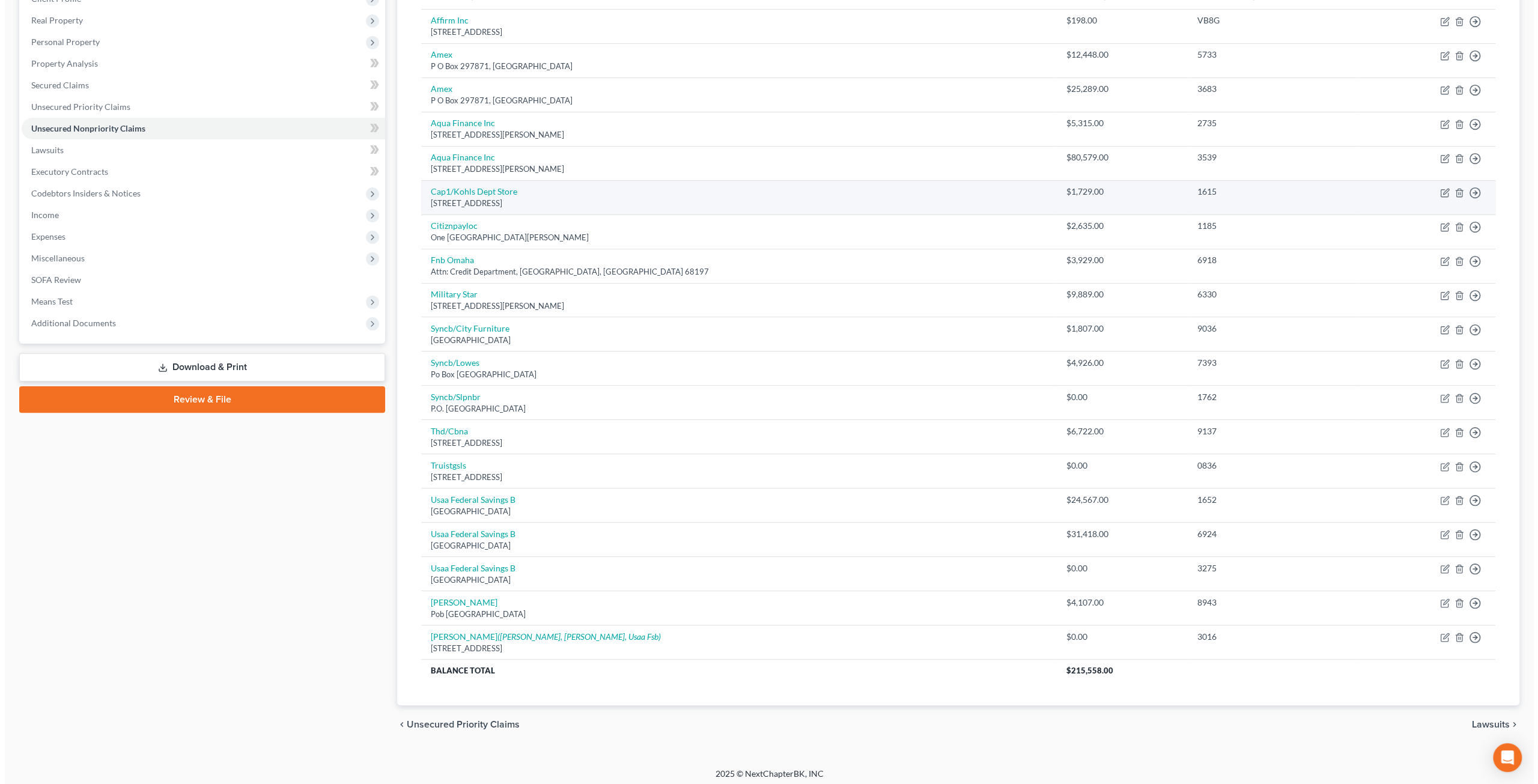
scroll to position [181, 0]
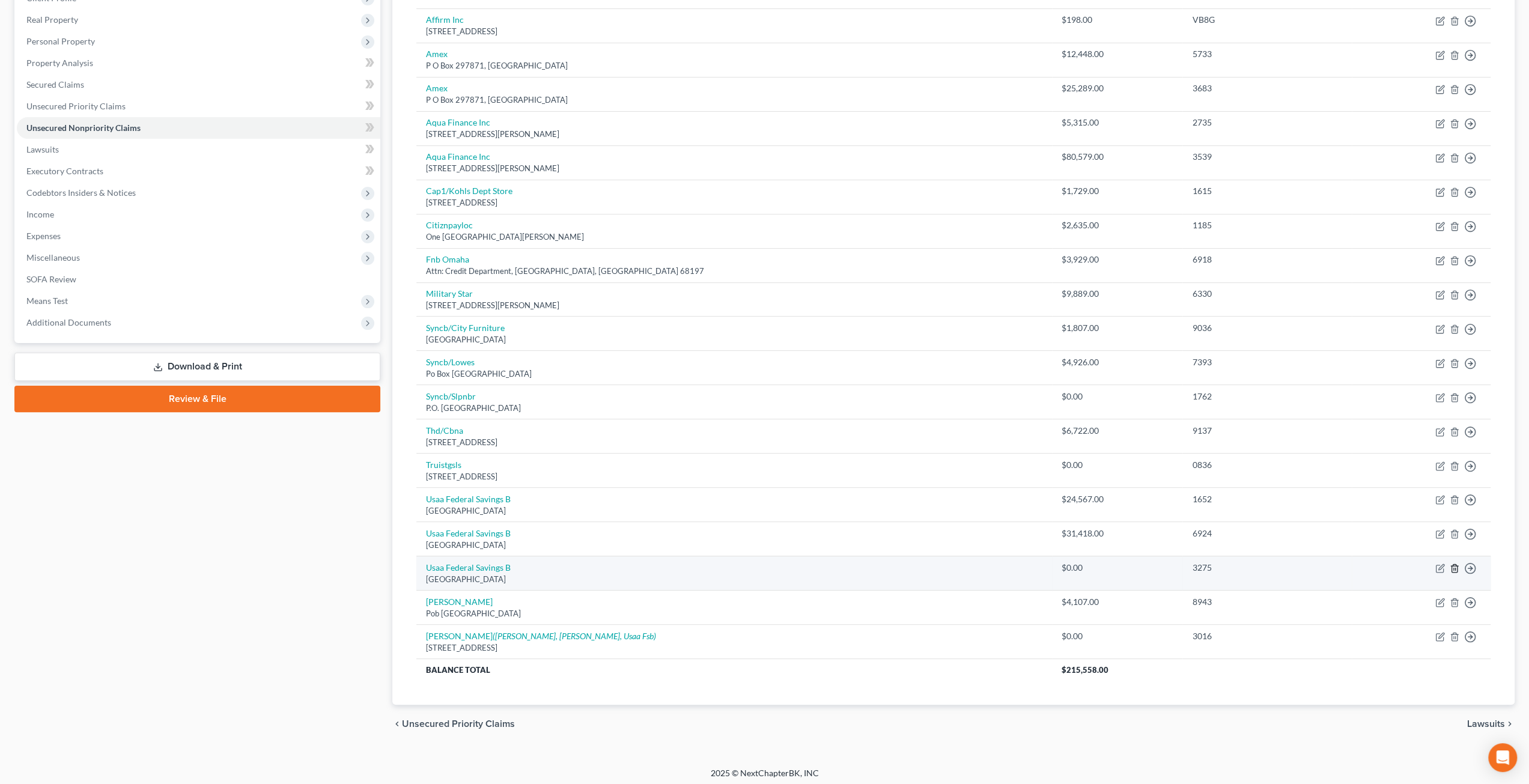
click at [1453, 563] on icon "button" at bounding box center [1454, 567] width 9 height 9
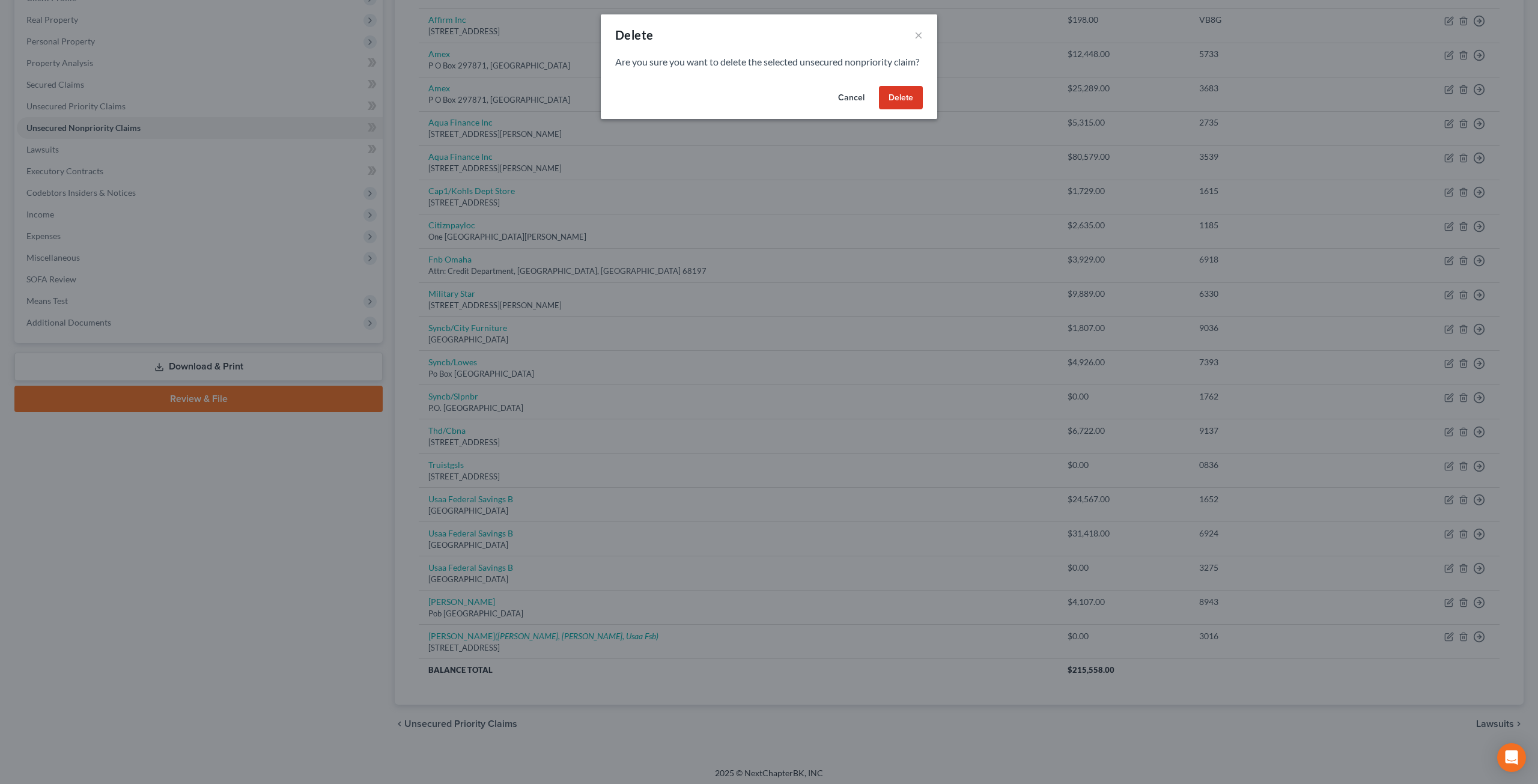
click at [901, 105] on button "Delete" at bounding box center [901, 98] width 44 height 24
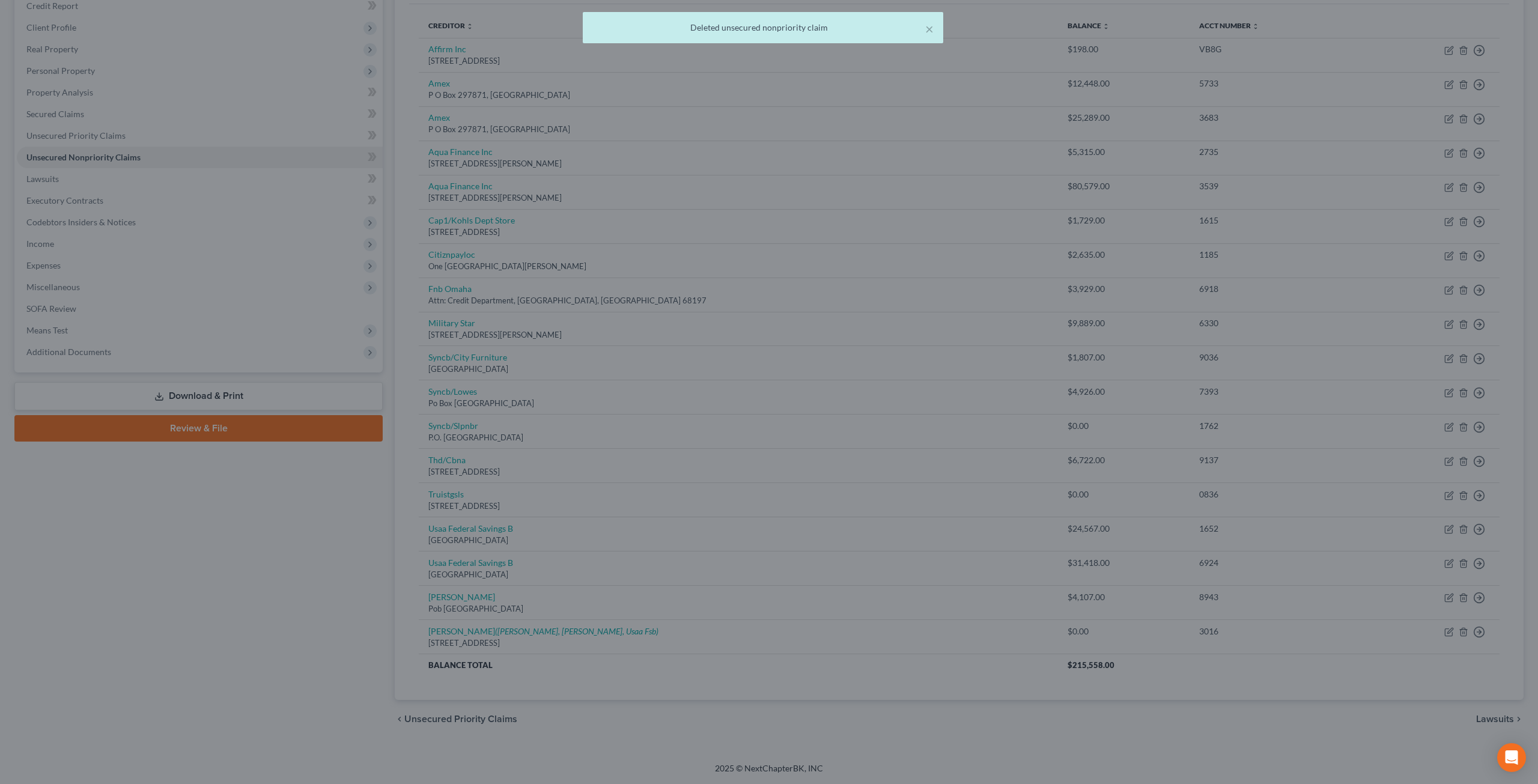
scroll to position [147, 0]
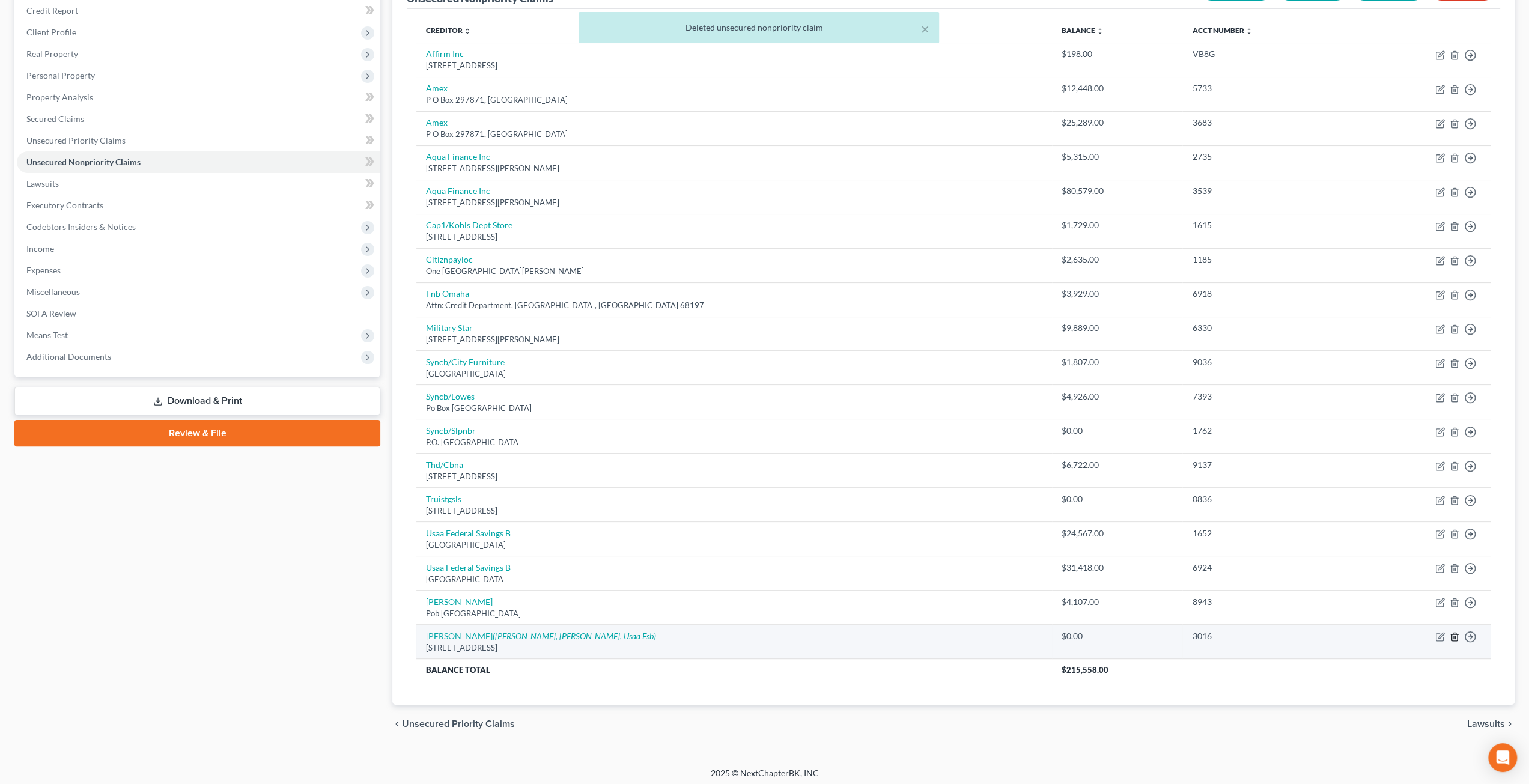
click at [1454, 635] on icon "button" at bounding box center [1454, 637] width 9 height 9
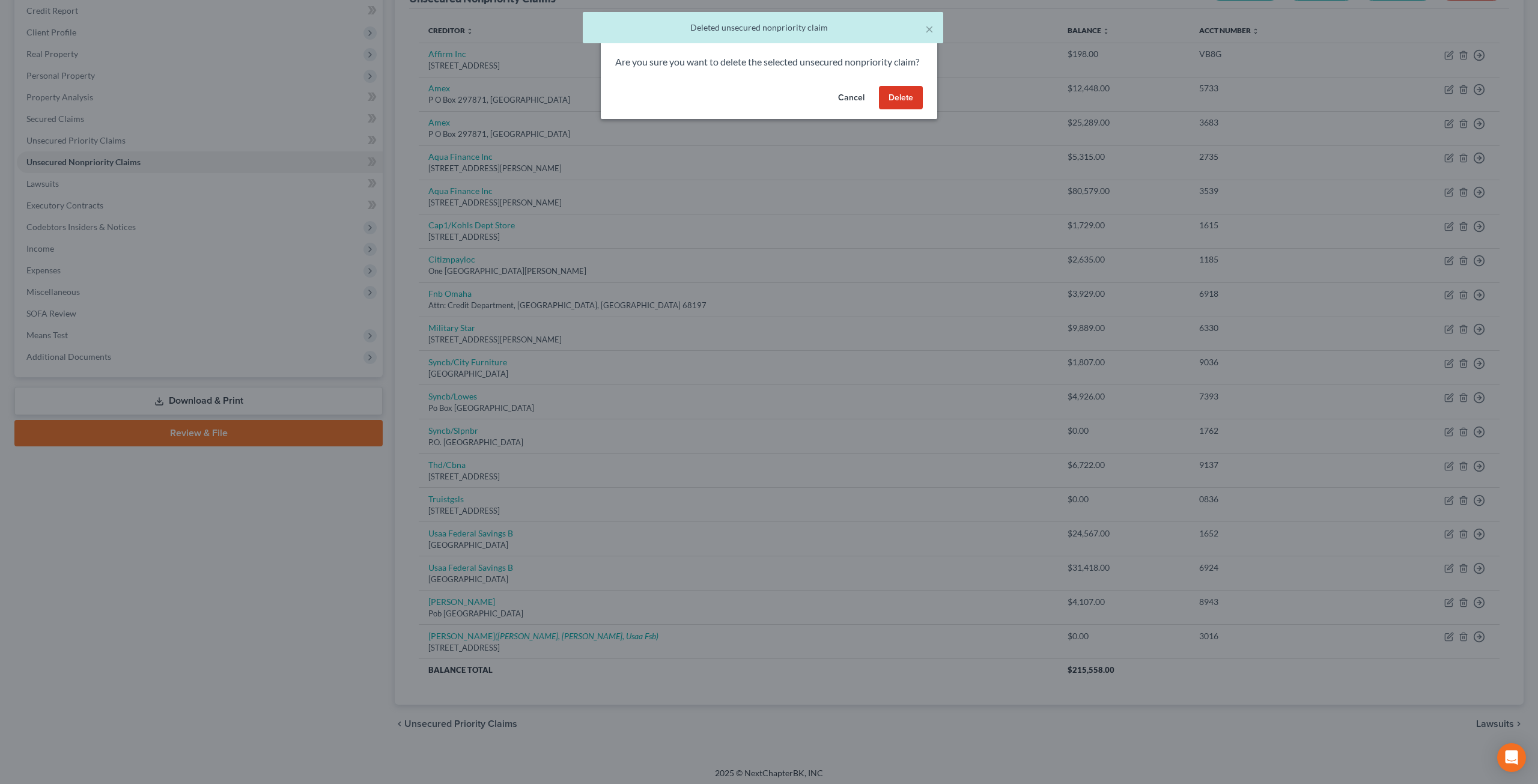
click at [906, 110] on button "Delete" at bounding box center [901, 98] width 44 height 24
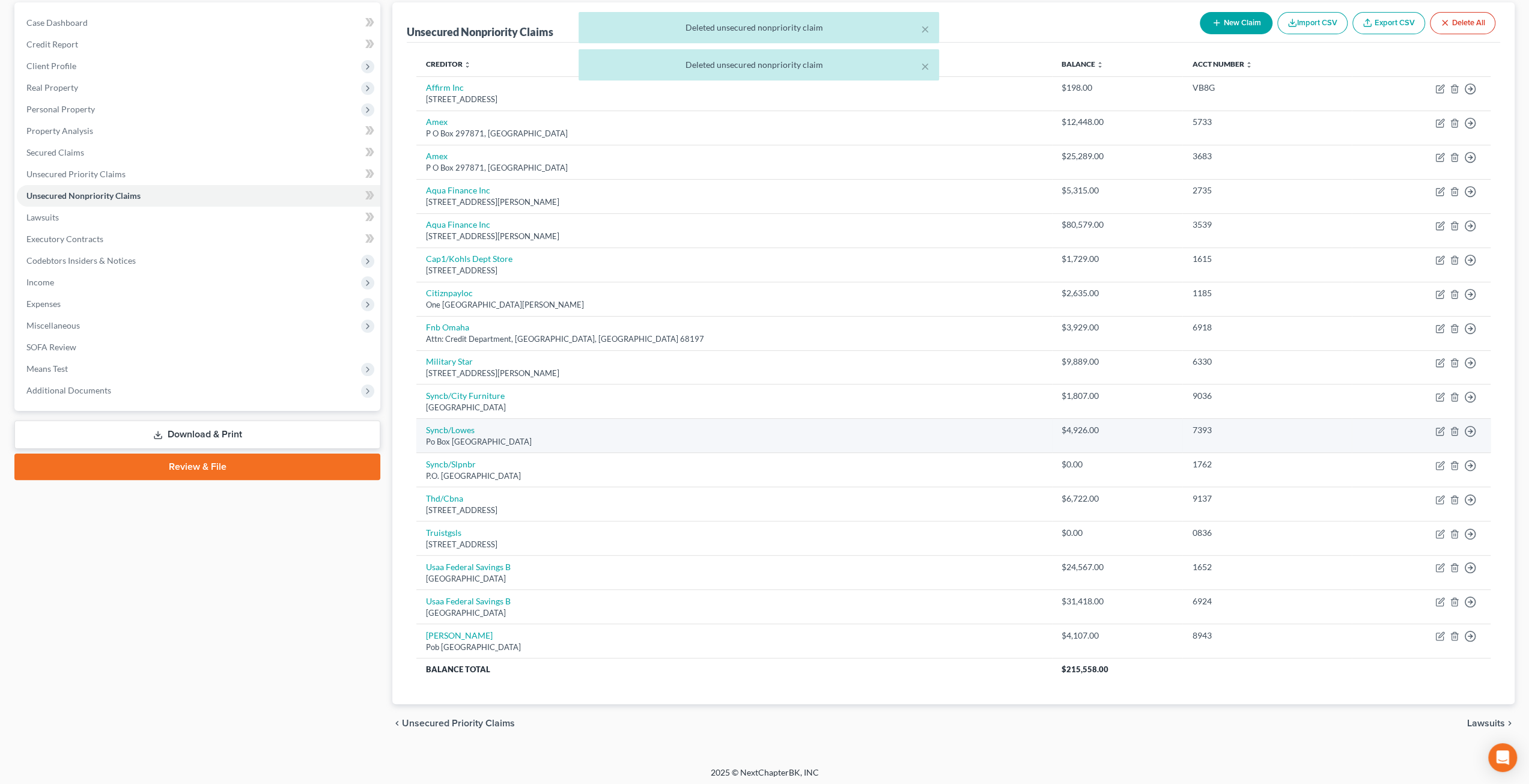
scroll to position [0, 0]
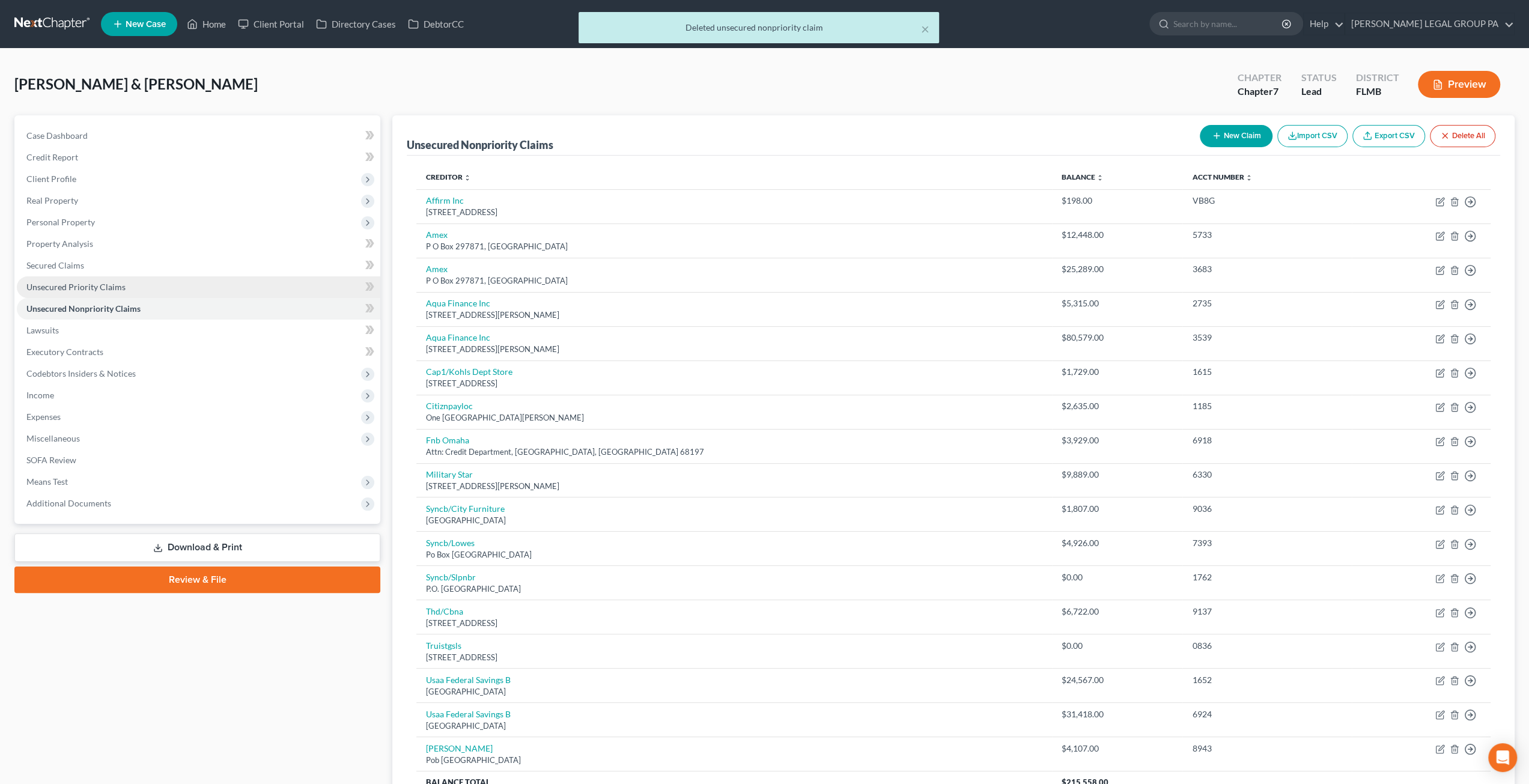
click at [101, 284] on span "Unsecured Priority Claims" at bounding box center [75, 287] width 99 height 10
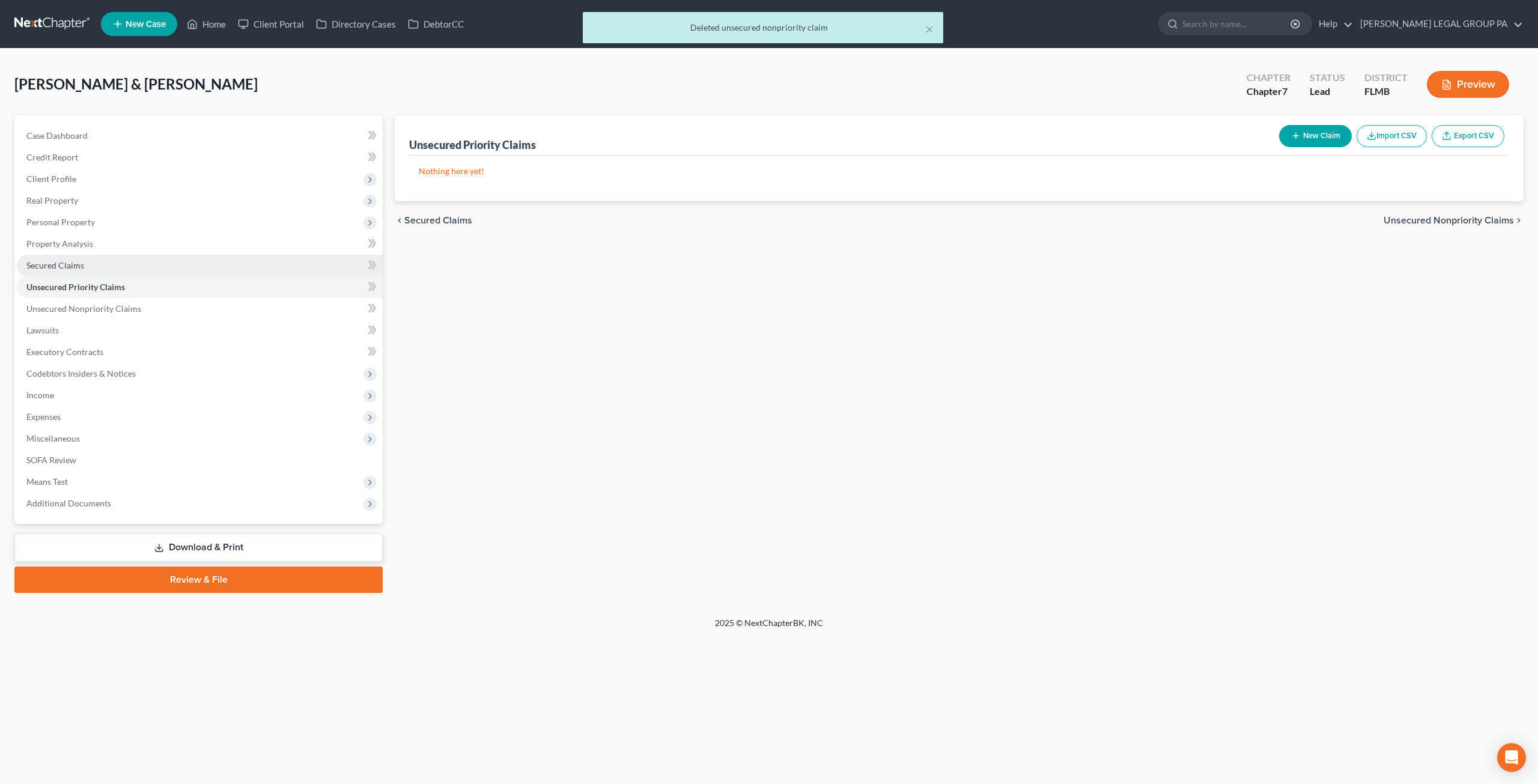
click at [62, 266] on span "Secured Claims" at bounding box center [55, 265] width 58 height 10
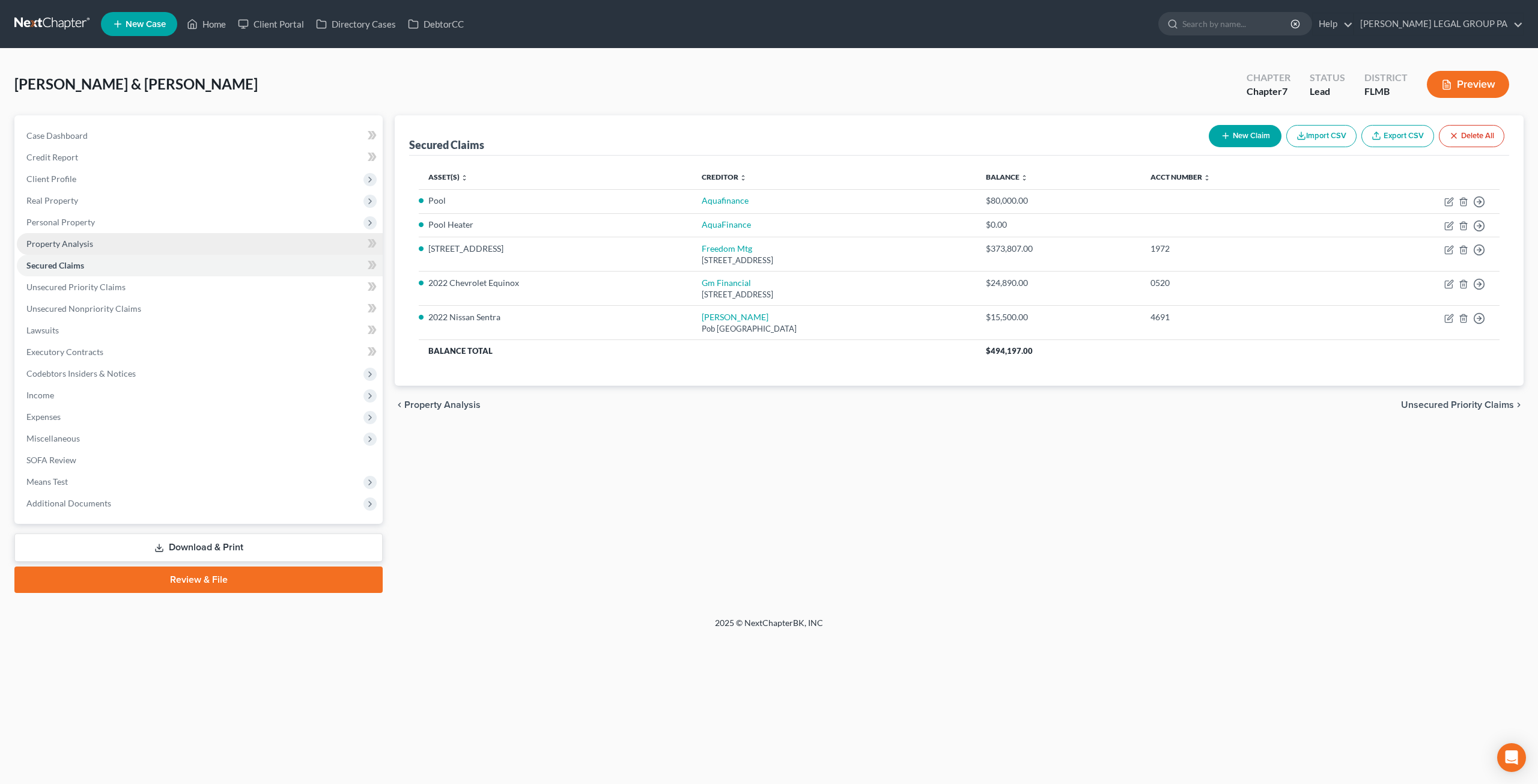
click at [139, 245] on link "Property Analysis" at bounding box center [200, 244] width 366 height 22
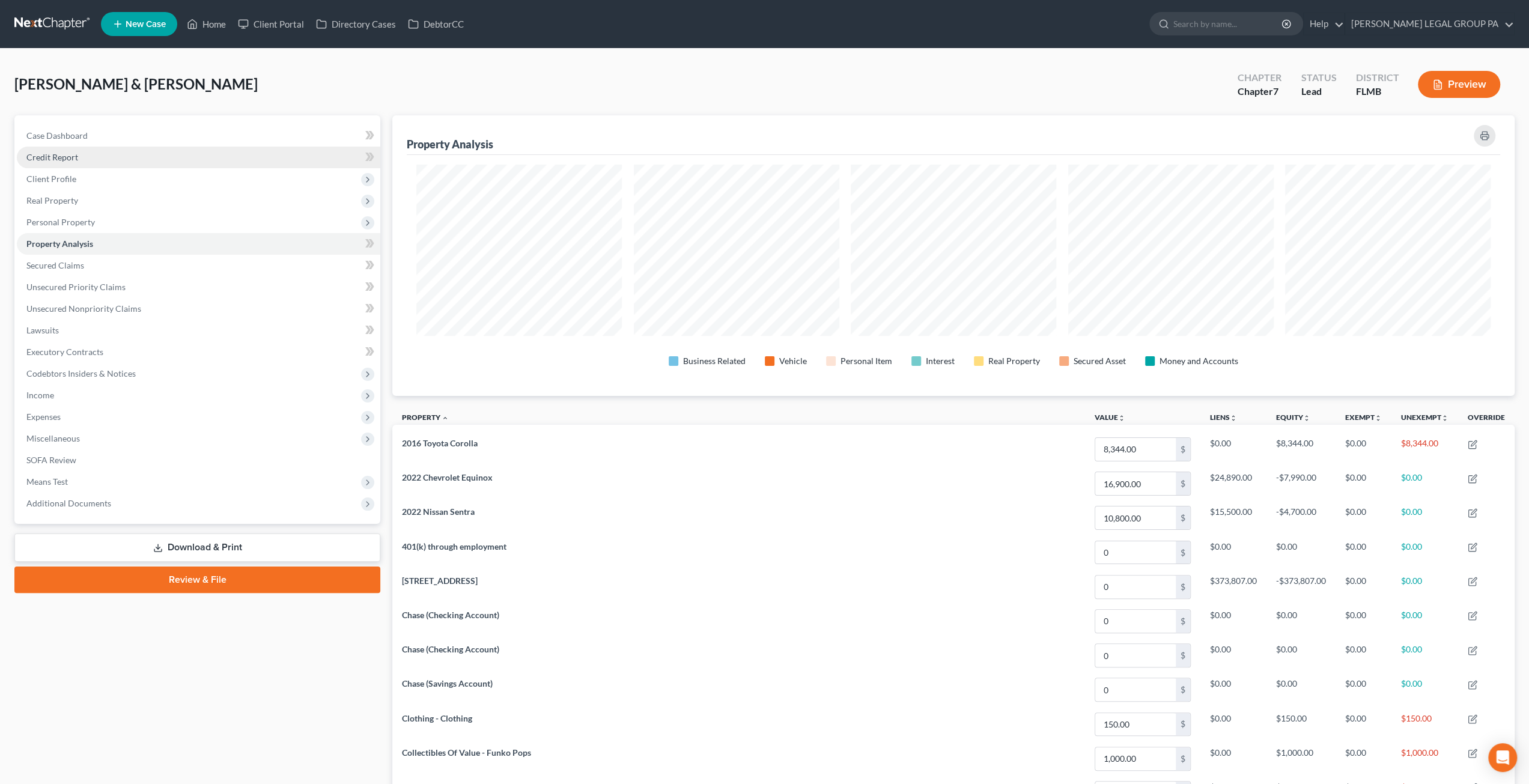
click at [82, 161] on link "Credit Report" at bounding box center [199, 157] width 363 height 22
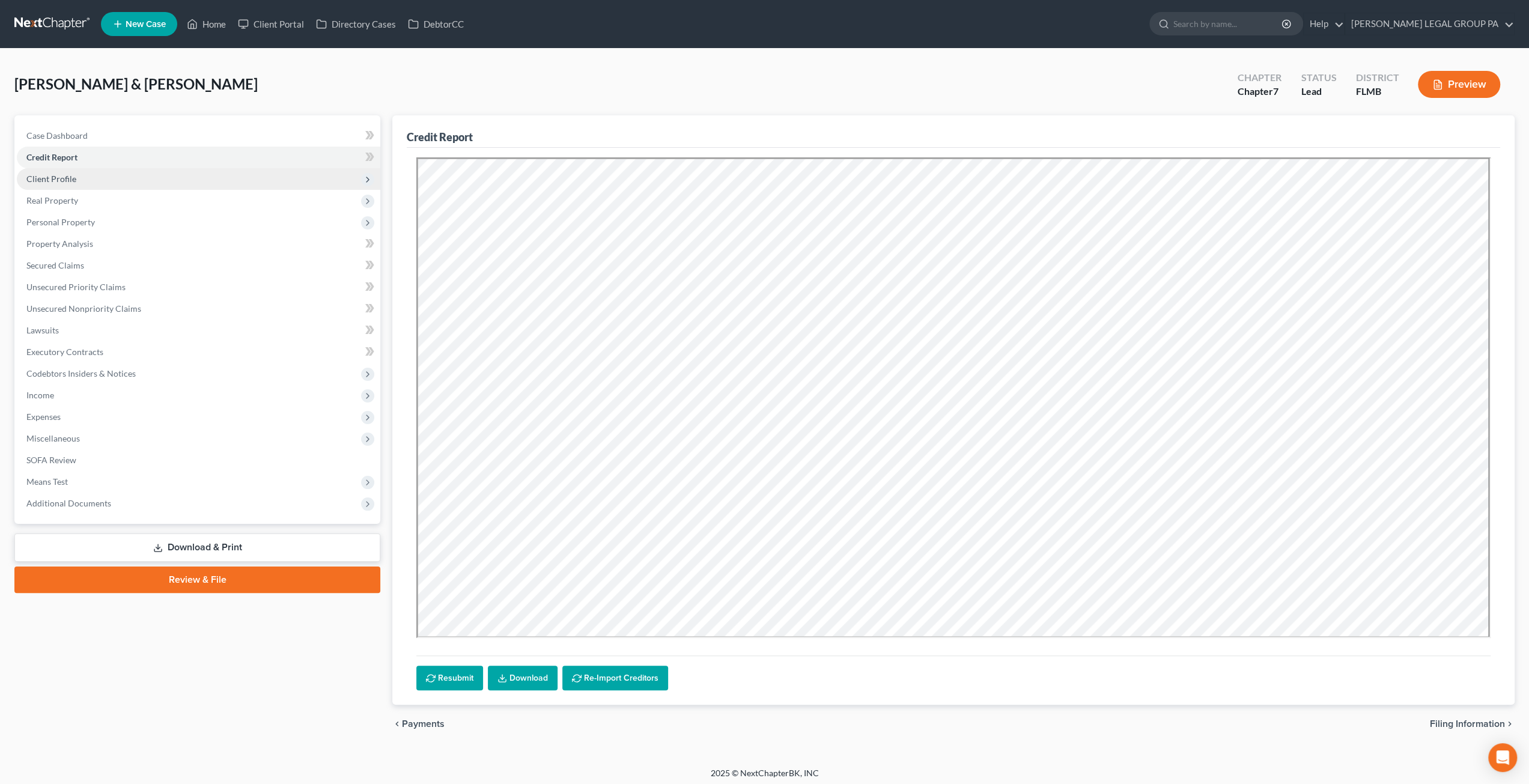
click at [85, 179] on span "Client Profile" at bounding box center [199, 179] width 363 height 22
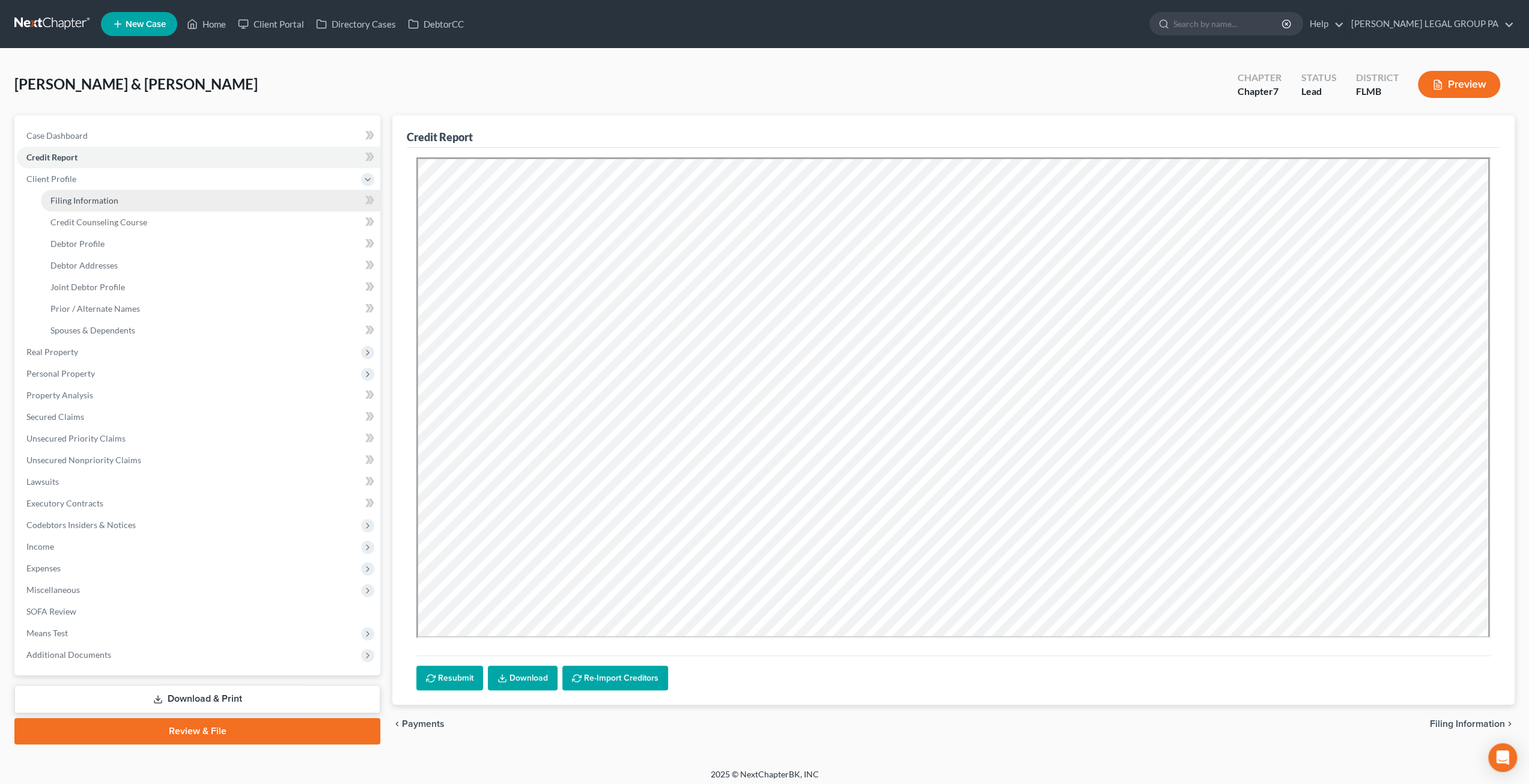
click at [111, 200] on span "Filing Information" at bounding box center [84, 200] width 68 height 10
select select "1"
select select "0"
select select "15"
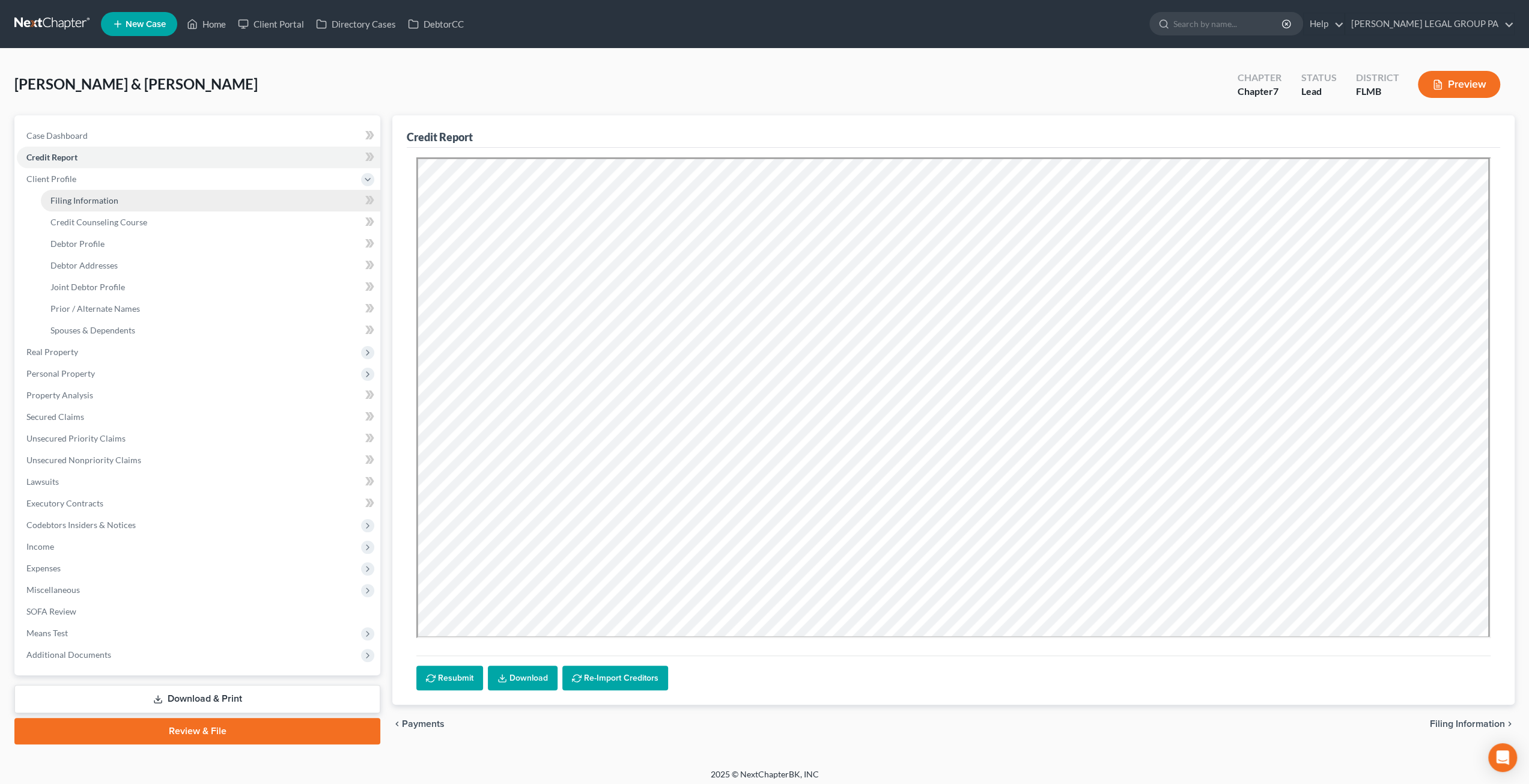
select select "0"
select select "9"
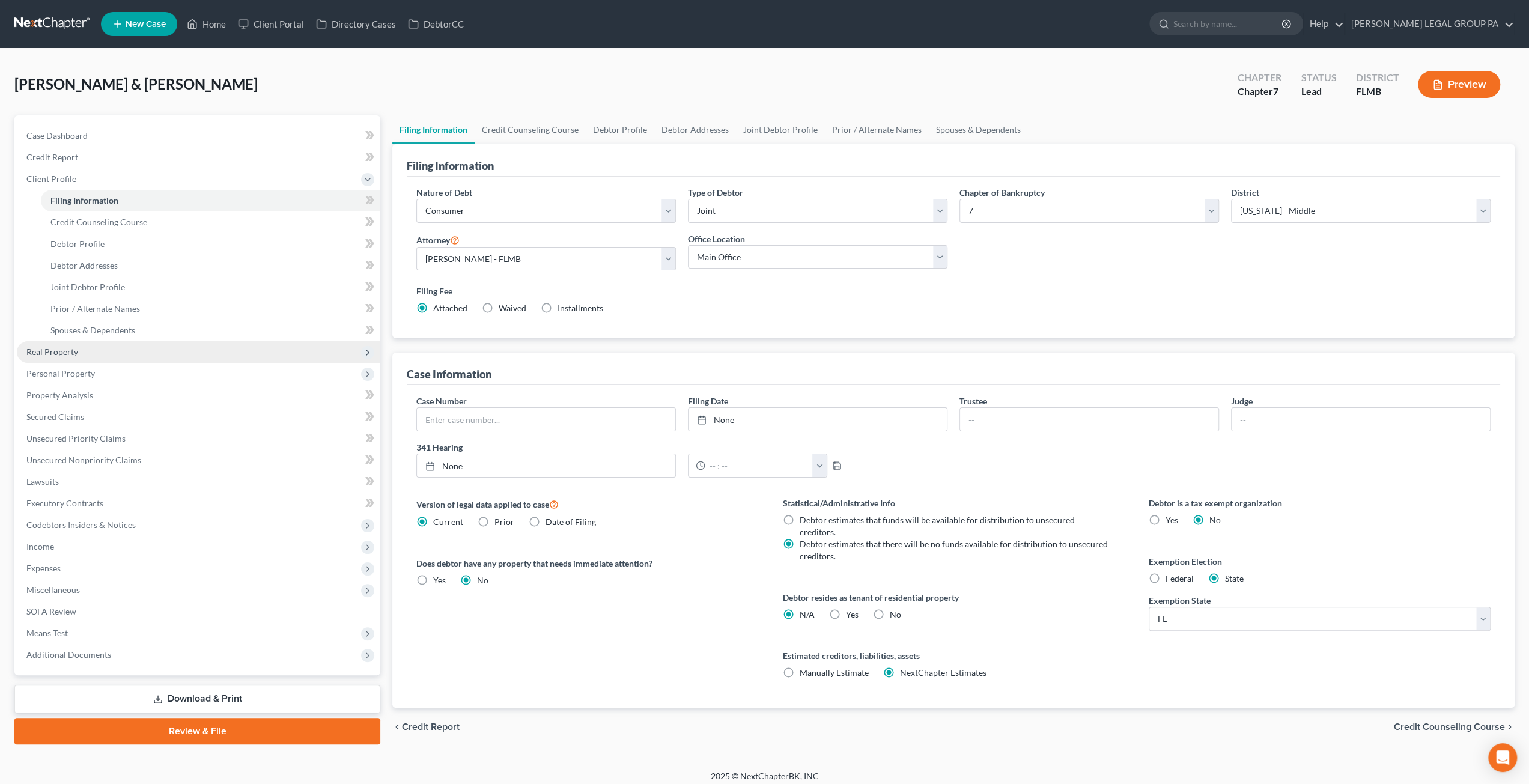
click at [85, 348] on span "Real Property" at bounding box center [199, 352] width 363 height 22
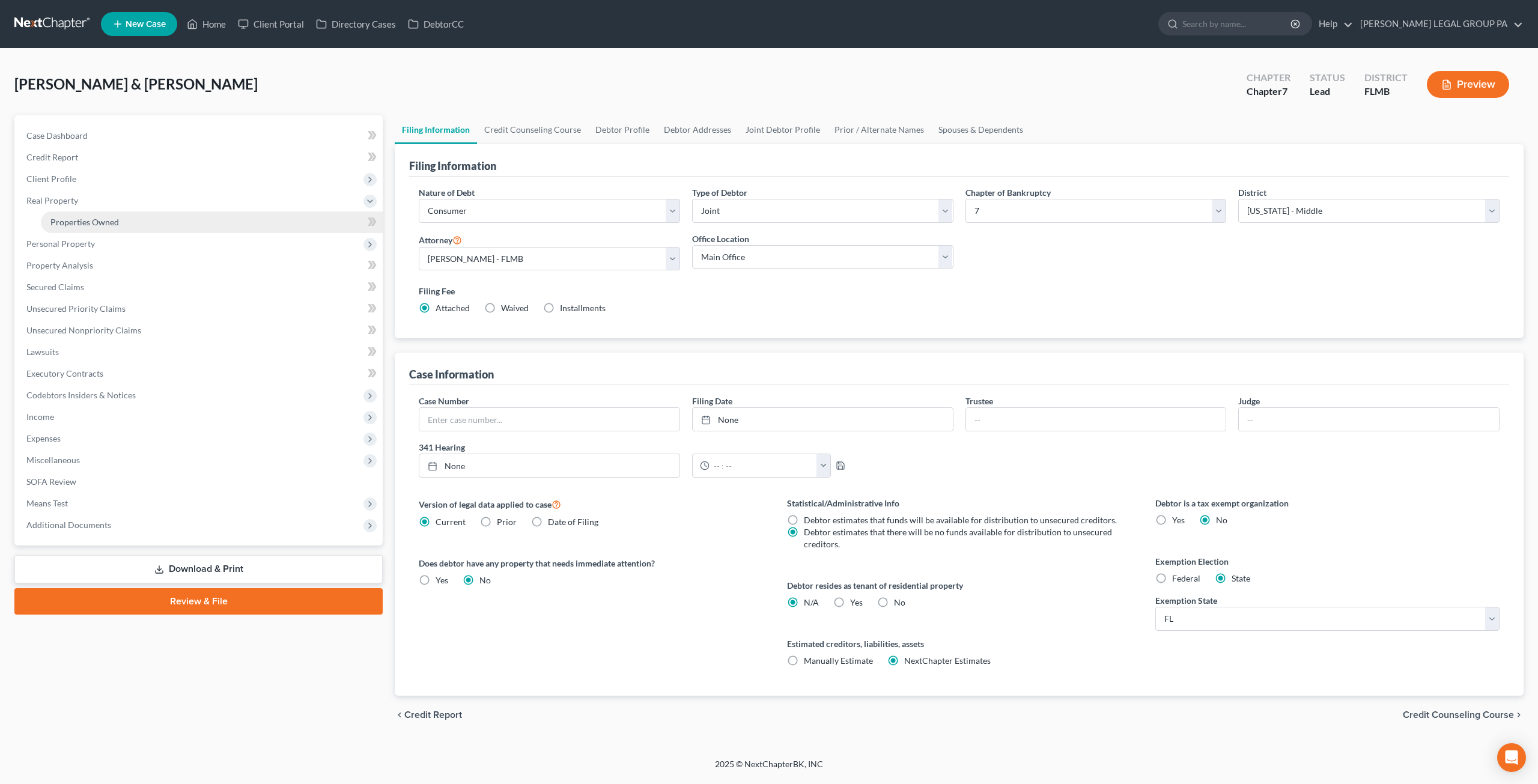
click at [79, 223] on span "Properties Owned" at bounding box center [85, 222] width 68 height 10
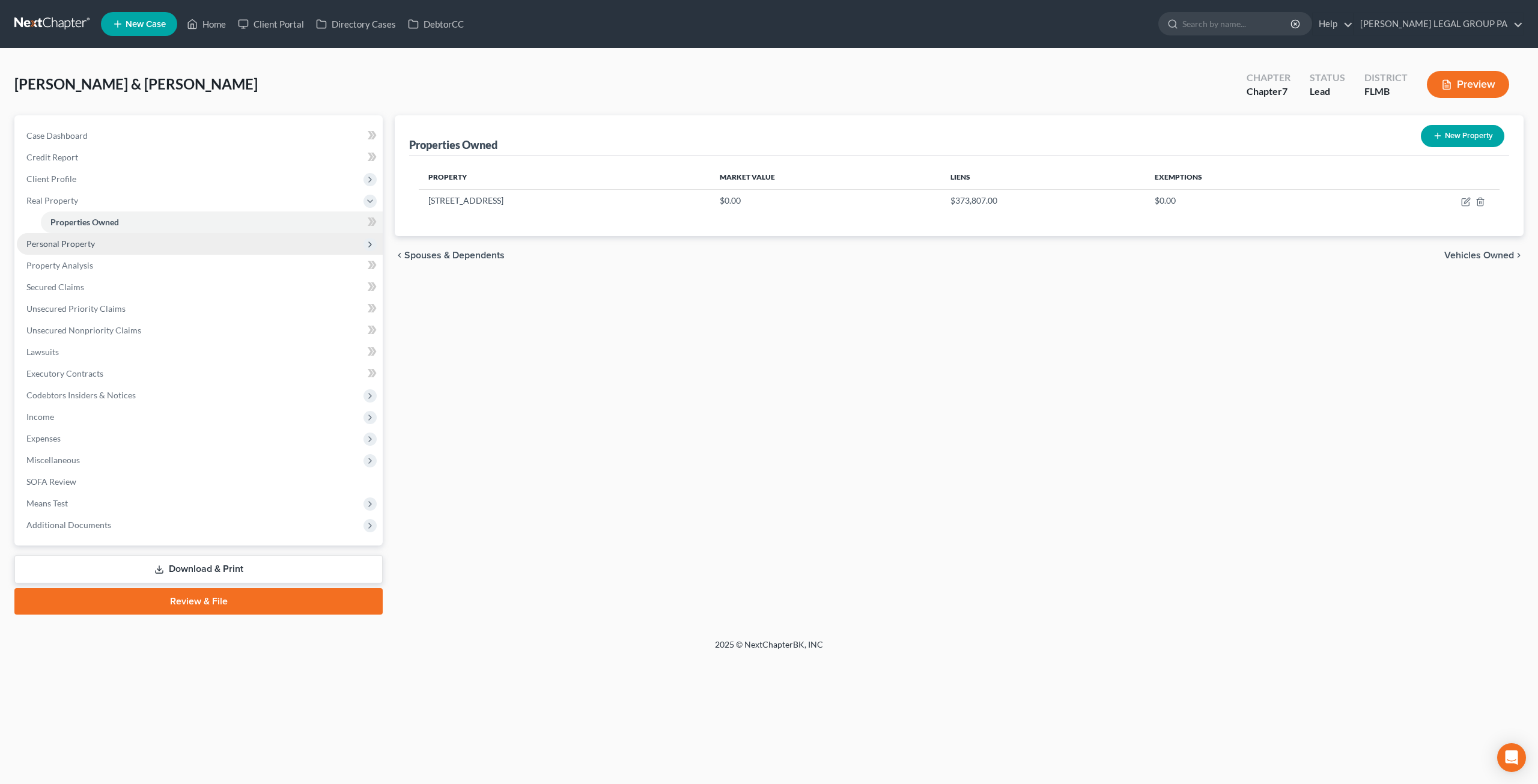
click at [73, 243] on span "Personal Property" at bounding box center [60, 243] width 68 height 10
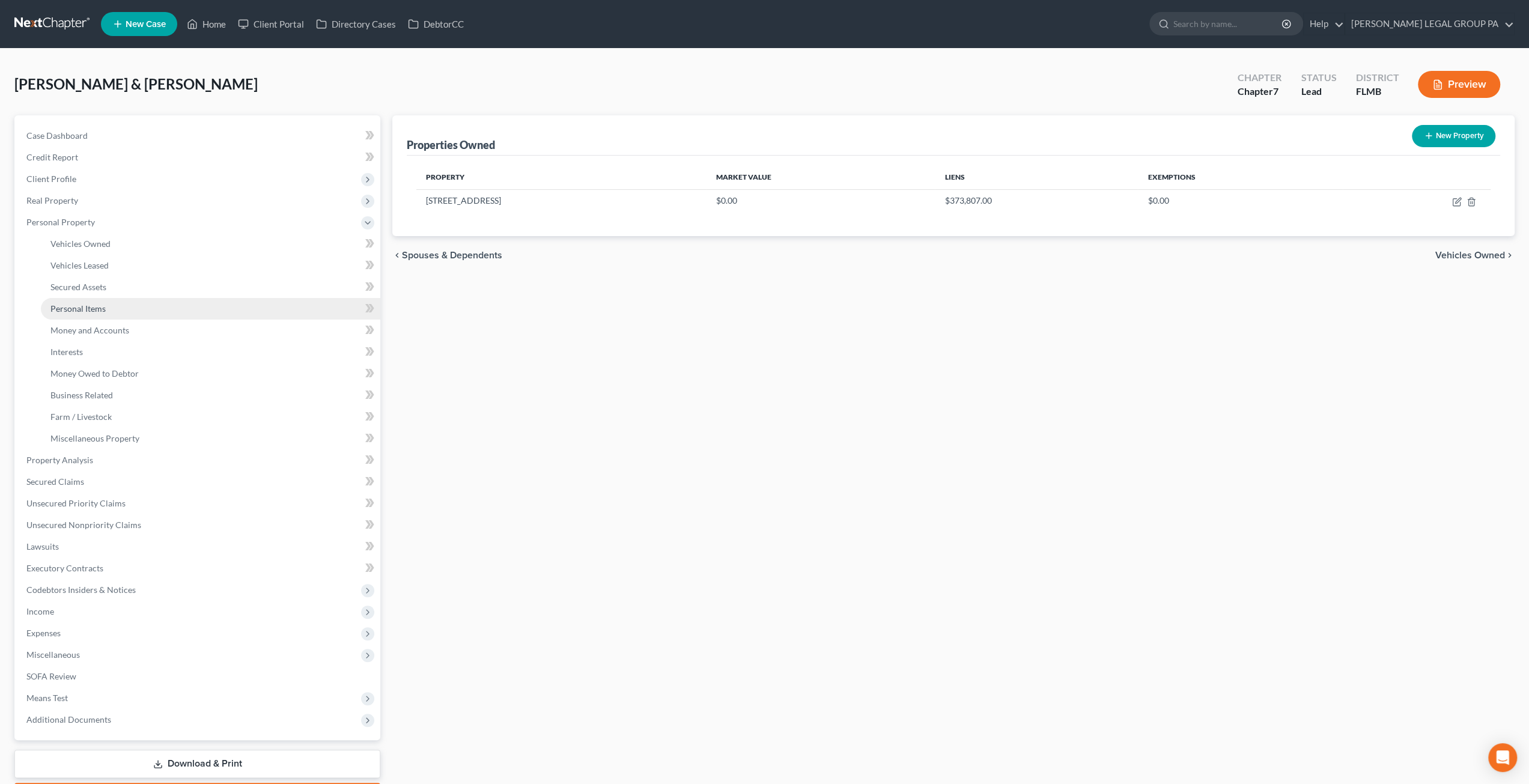
click at [100, 314] on link "Personal Items" at bounding box center [210, 309] width 339 height 22
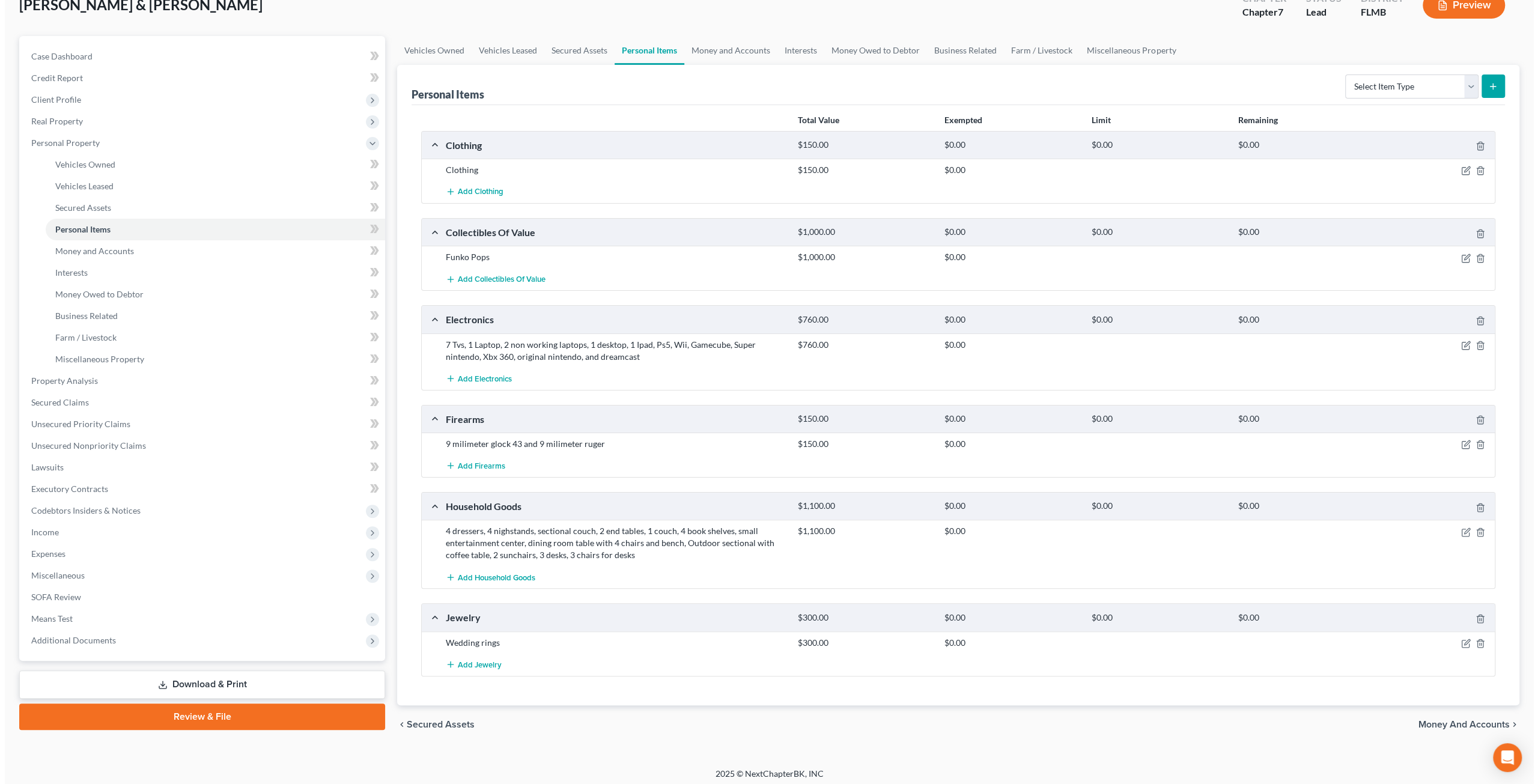
scroll to position [79, 0]
click at [1375, 85] on select "Select Item Type Clothing Collectibles Of Value Electronics Firearms Household …" at bounding box center [1407, 86] width 133 height 24
click at [1308, 87] on div "Personal Items Select Item Type Clothing Collectibles Of Value Electronics Fire…" at bounding box center [954, 85] width 1094 height 40
click at [1461, 166] on icon "button" at bounding box center [1461, 170] width 9 height 9
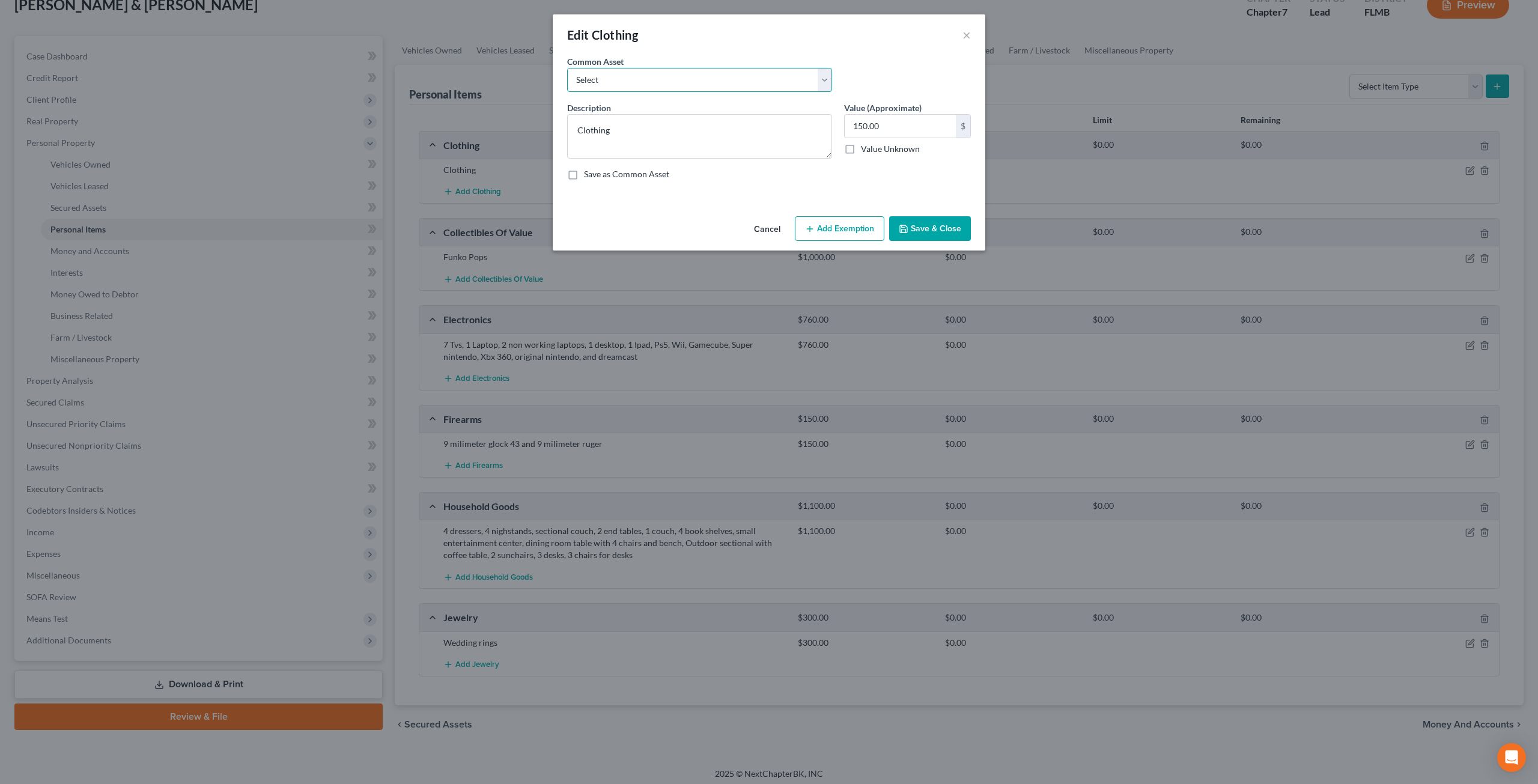
click at [734, 90] on select "Select All Clothing General Clothes Various Clothing Apparel Various Clothing A…" at bounding box center [700, 80] width 265 height 24
select select "1"
click at [567, 68] on select "Select All Clothing General Clothes Various Clothing Apparel Various Clothing A…" at bounding box center [700, 80] width 265 height 24
type textarea "General Clothes"
type input "250.00"
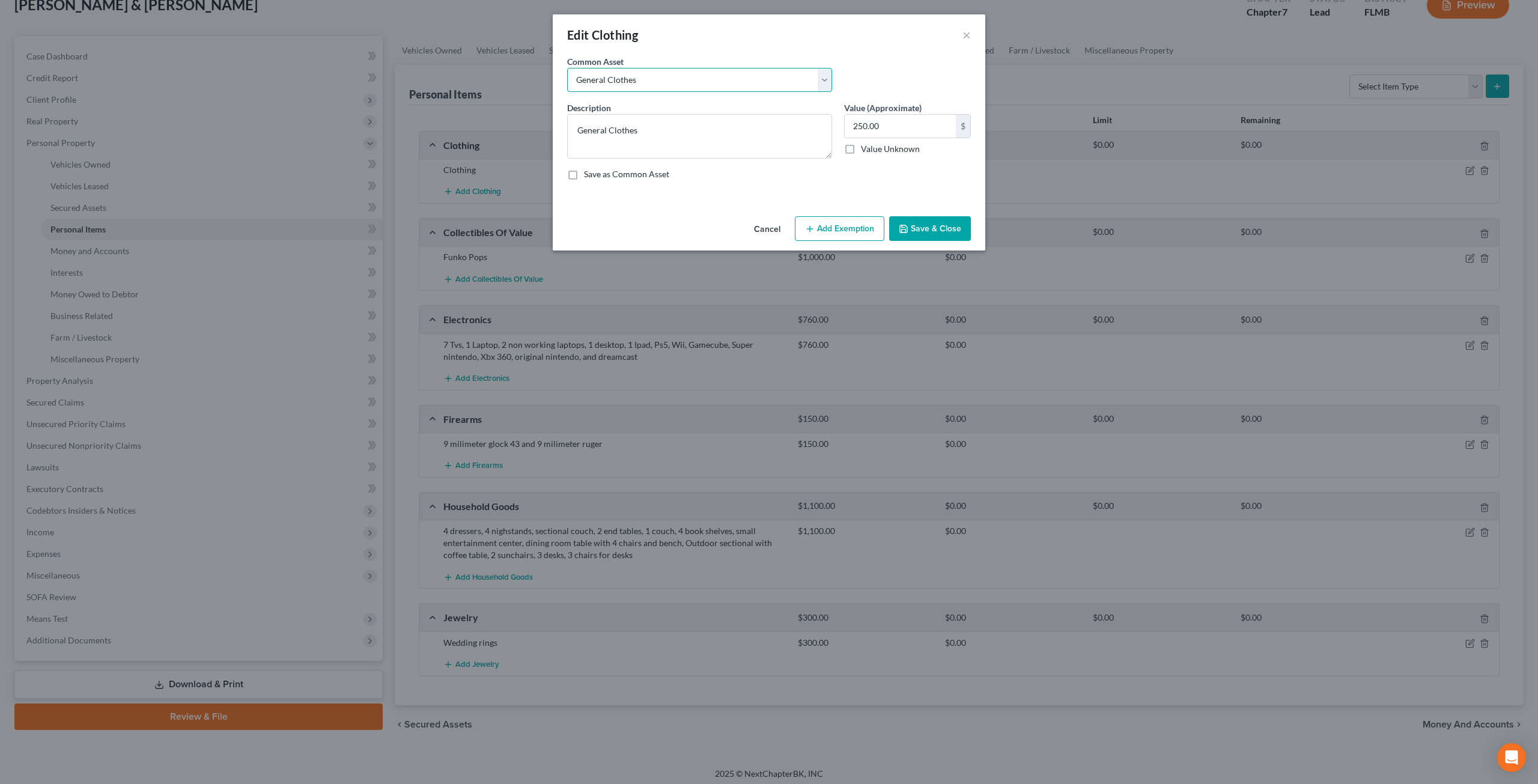
click at [787, 75] on select "Select All Clothing General Clothes Various Clothing Apparel Various Clothing A…" at bounding box center [700, 80] width 265 height 24
select select "0"
click at [567, 68] on select "Select All Clothing General Clothes Various Clothing Apparel Various Clothing A…" at bounding box center [700, 80] width 265 height 24
type textarea "All Clothing"
click at [924, 226] on button "Save & Close" at bounding box center [930, 229] width 82 height 26
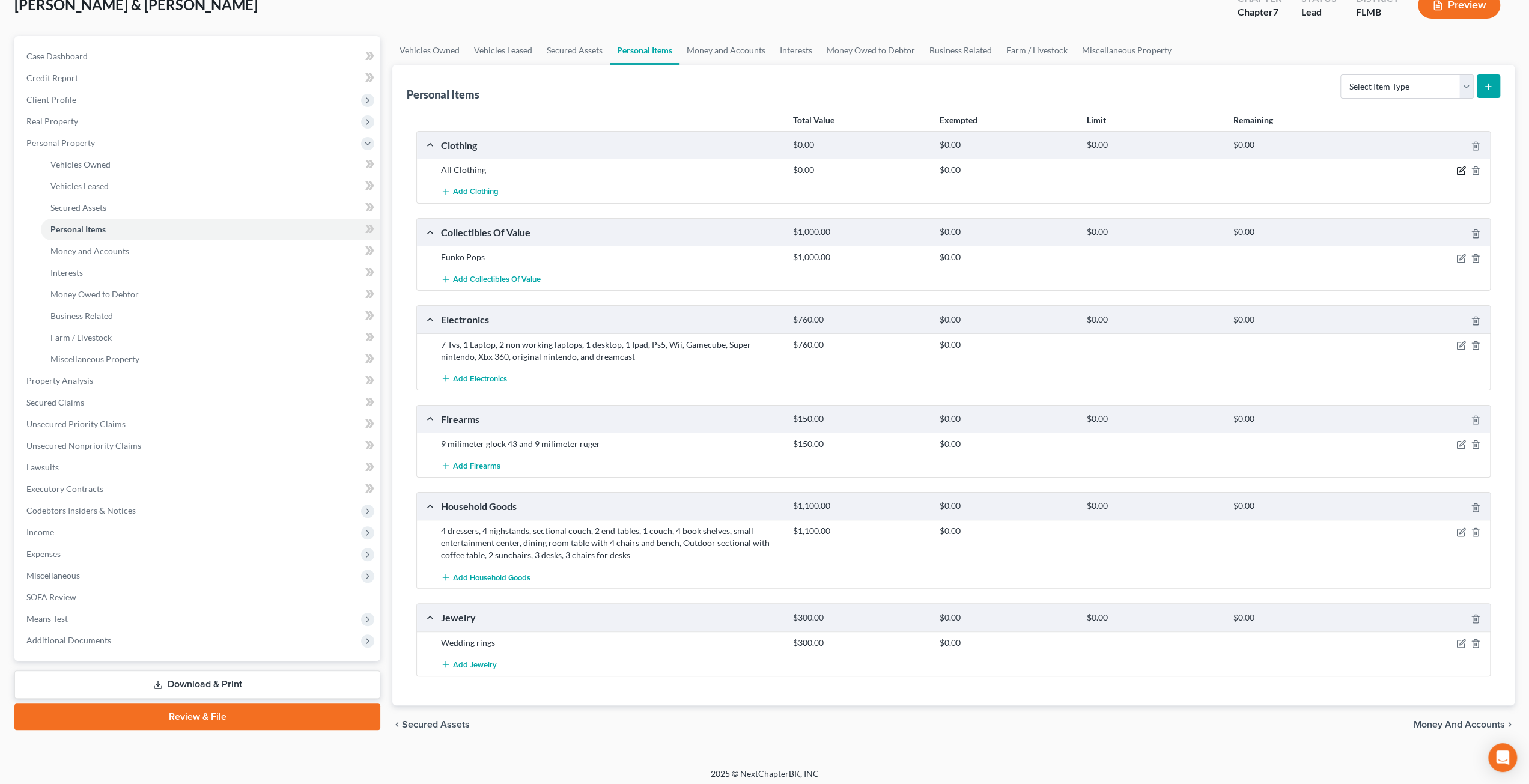
click at [1457, 168] on icon "button" at bounding box center [1461, 170] width 9 height 9
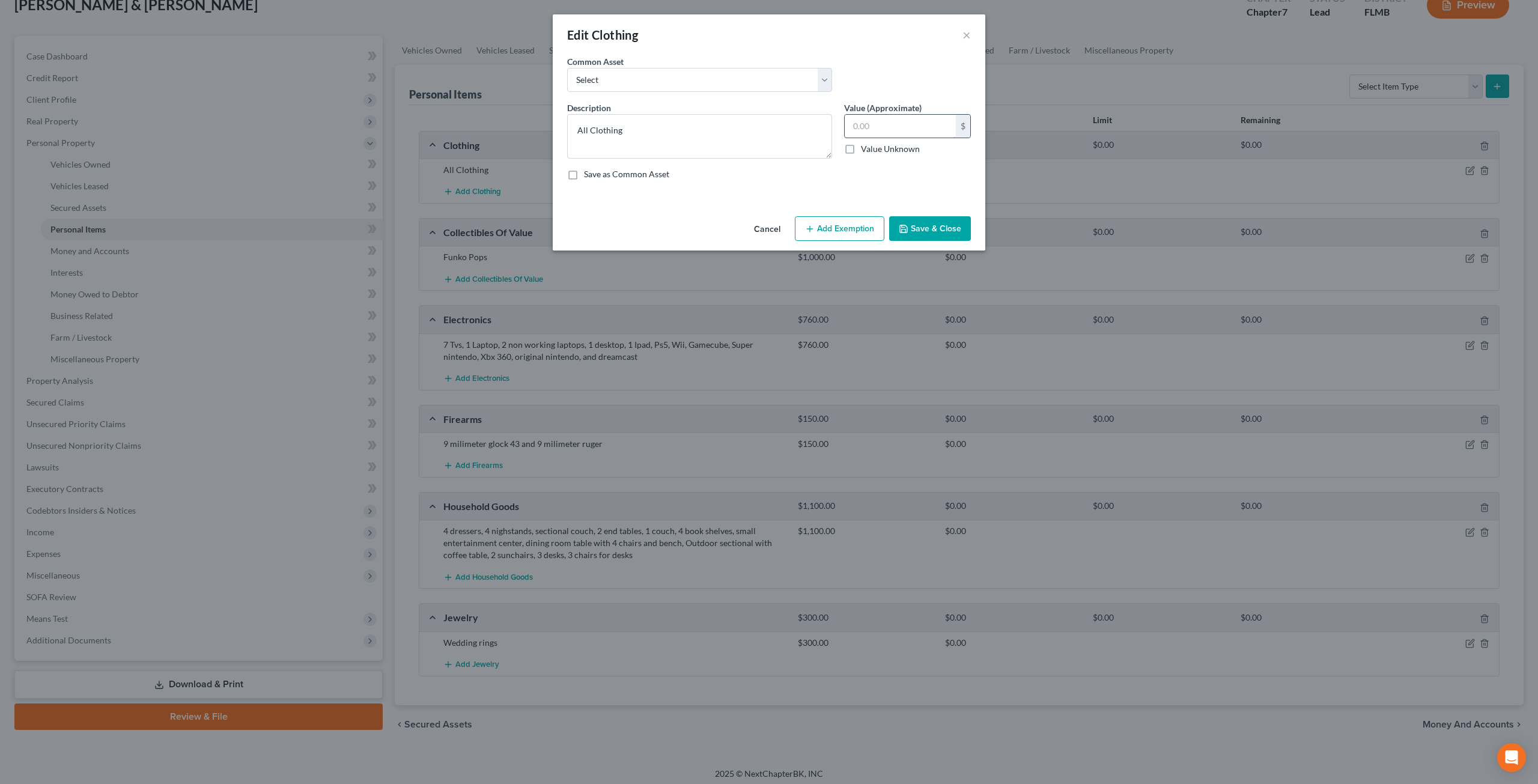
click at [916, 116] on input "text" at bounding box center [900, 126] width 111 height 23
type input "100"
click at [865, 236] on button "Add Exemption" at bounding box center [840, 229] width 90 height 26
select select "2"
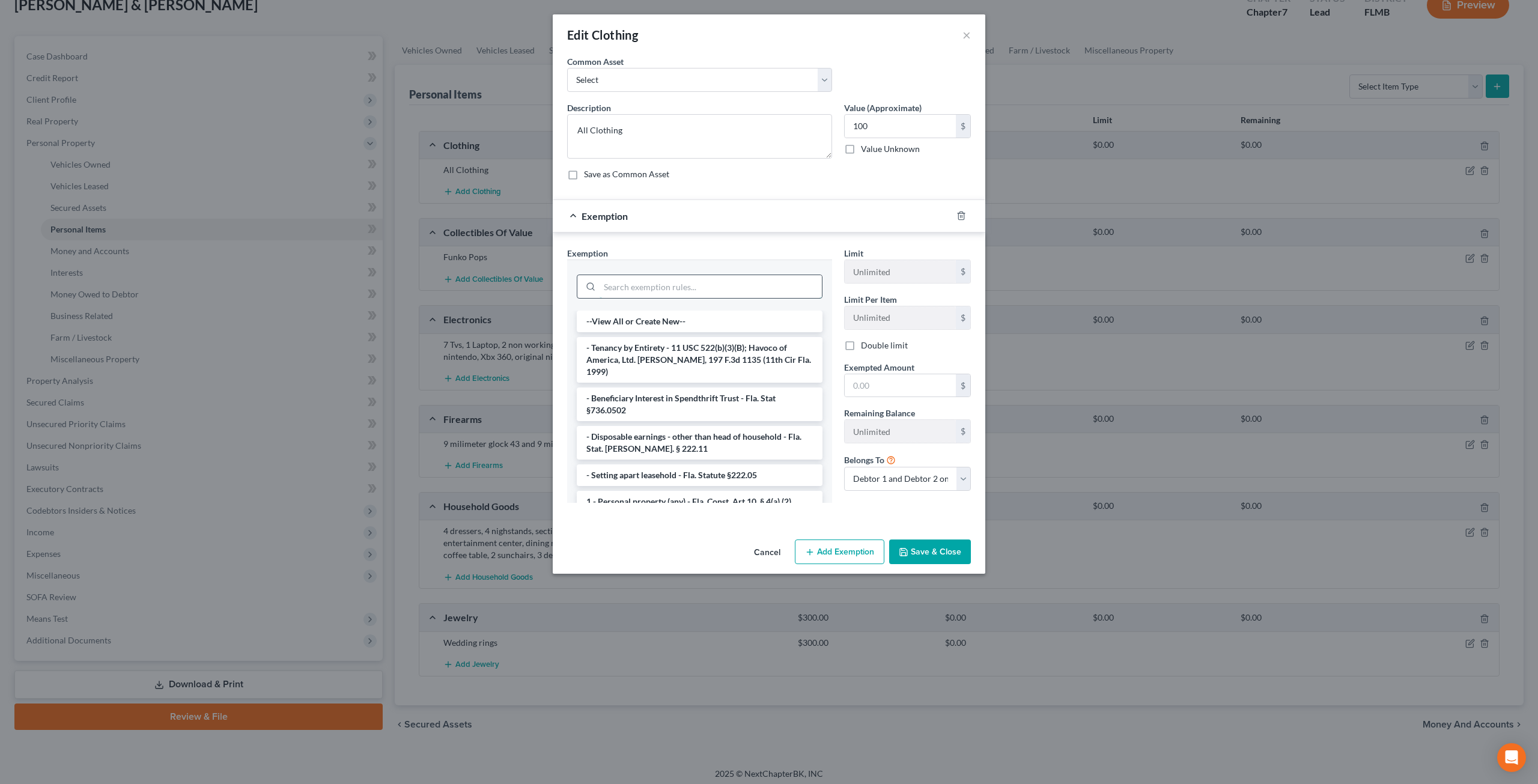
click at [642, 286] on input "search" at bounding box center [710, 286] width 222 height 23
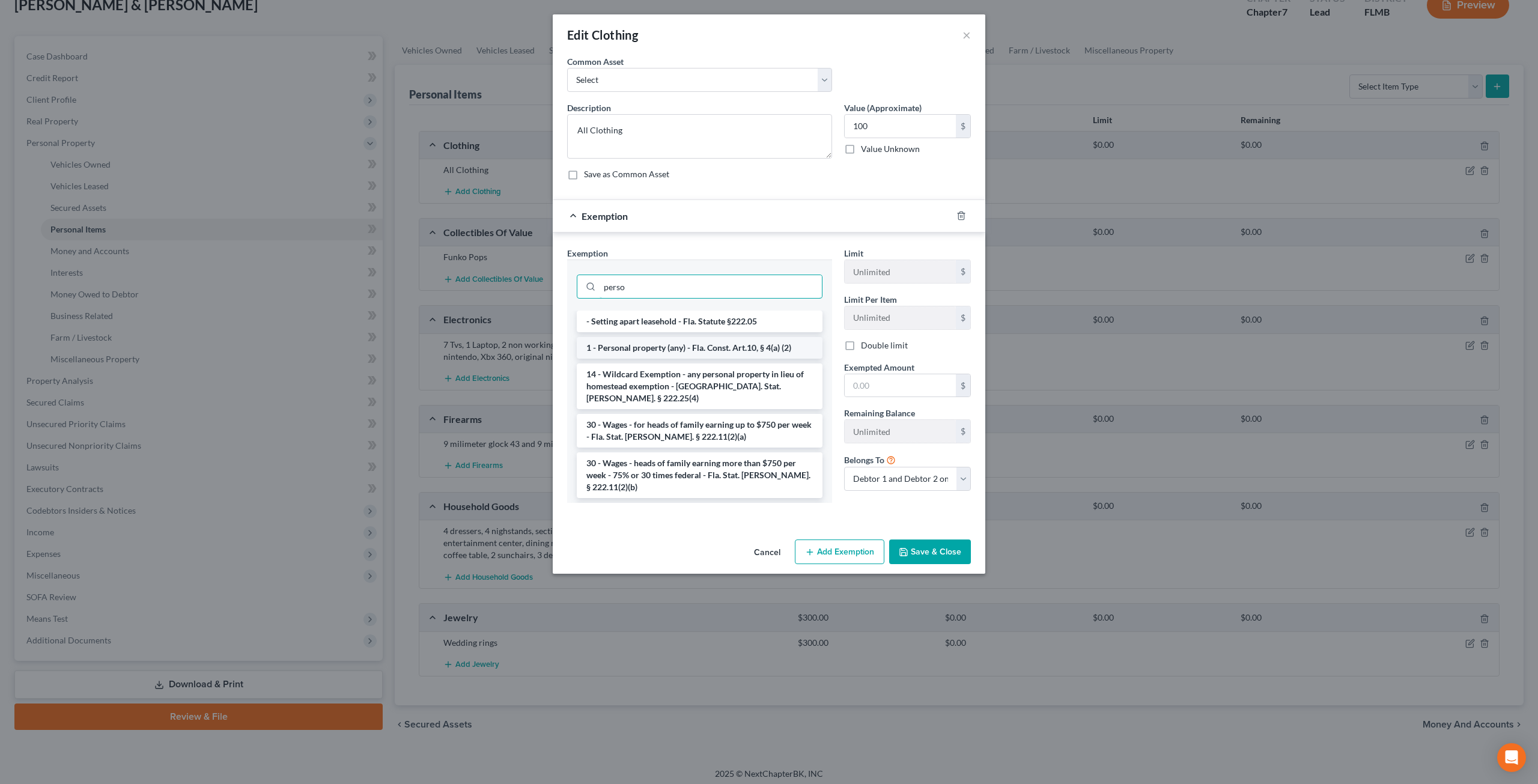
type input "perso"
click at [655, 348] on li "1 - Personal property (any) - Fla. Const. Art.10, § 4(a) (2)" at bounding box center [700, 348] width 246 height 22
